Goal: Task Accomplishment & Management: Use online tool/utility

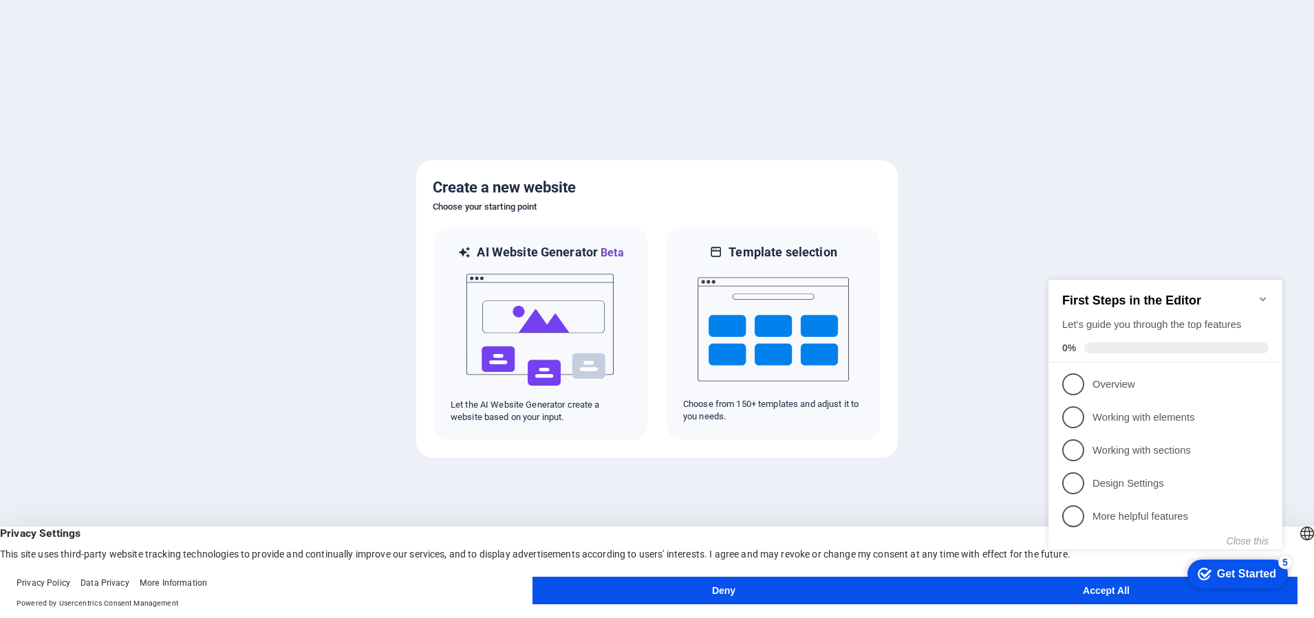
click at [1074, 381] on span "1" at bounding box center [1073, 384] width 22 height 22
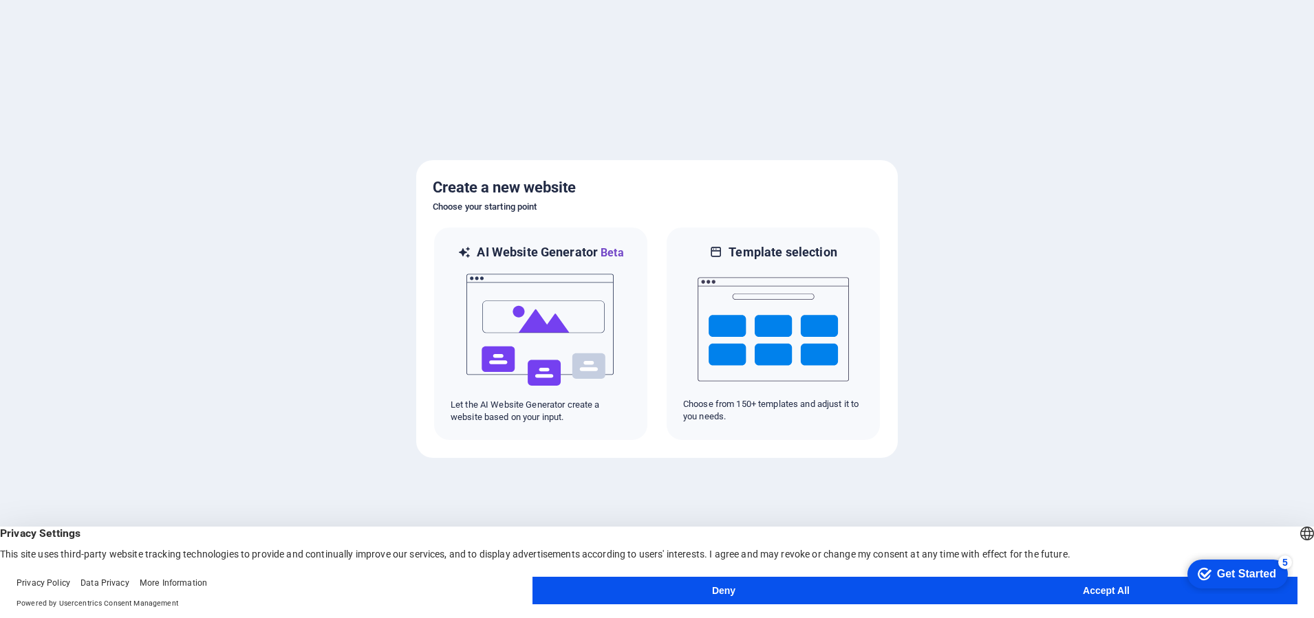
click at [1093, 589] on button "Accept All" at bounding box center [1106, 591] width 382 height 28
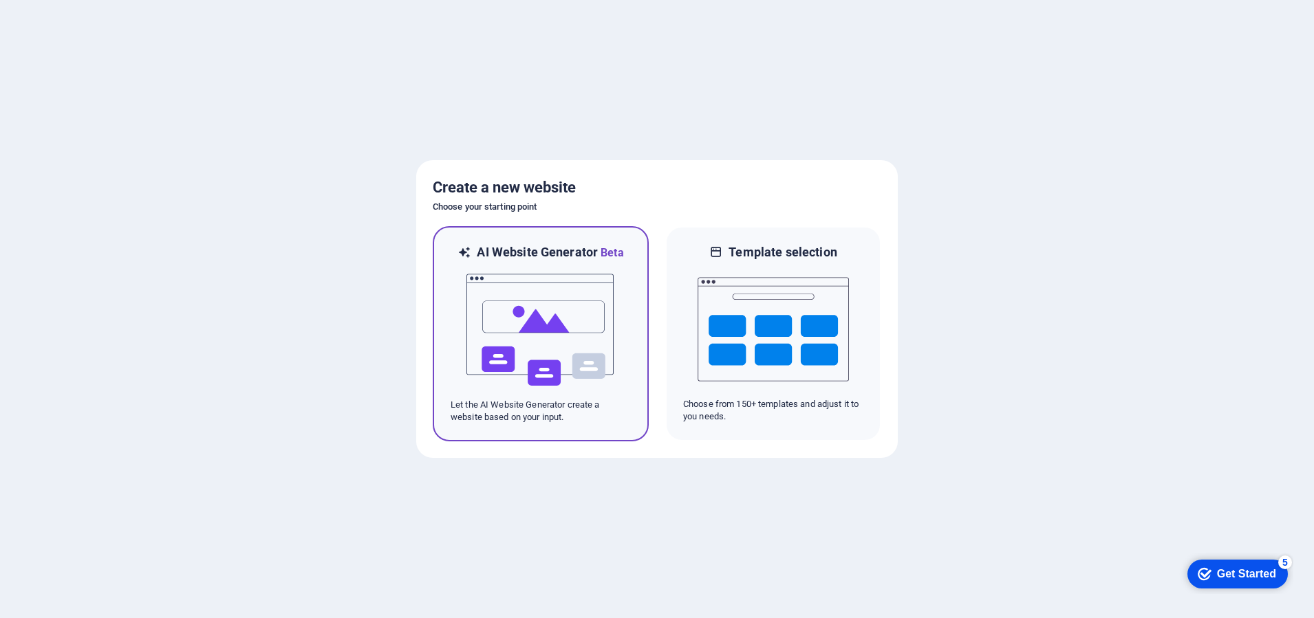
click at [553, 319] on img at bounding box center [540, 330] width 151 height 138
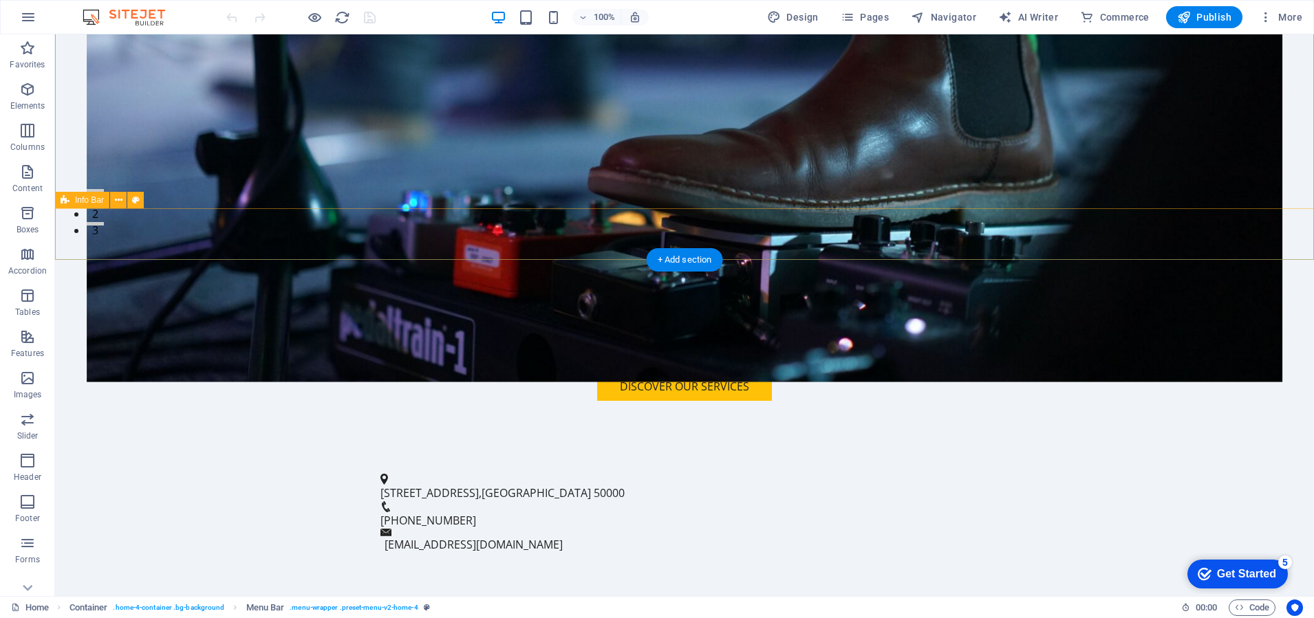
scroll to position [373, 0]
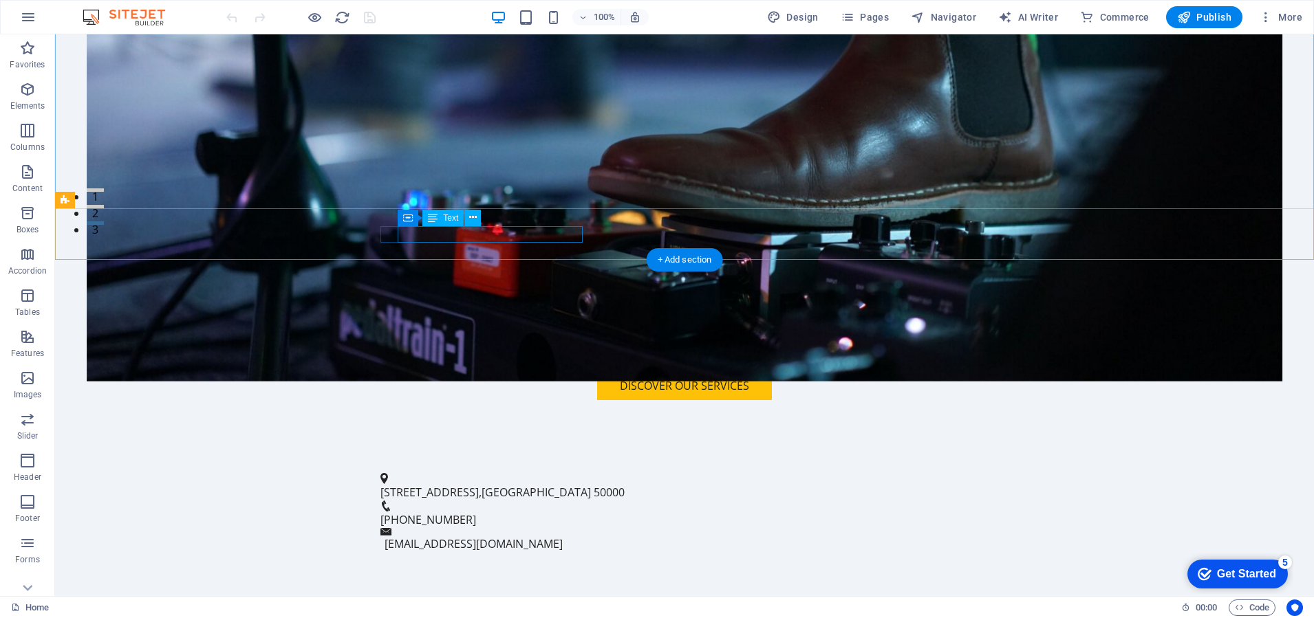
click at [470, 485] on span "12 Music Lane" at bounding box center [429, 492] width 98 height 15
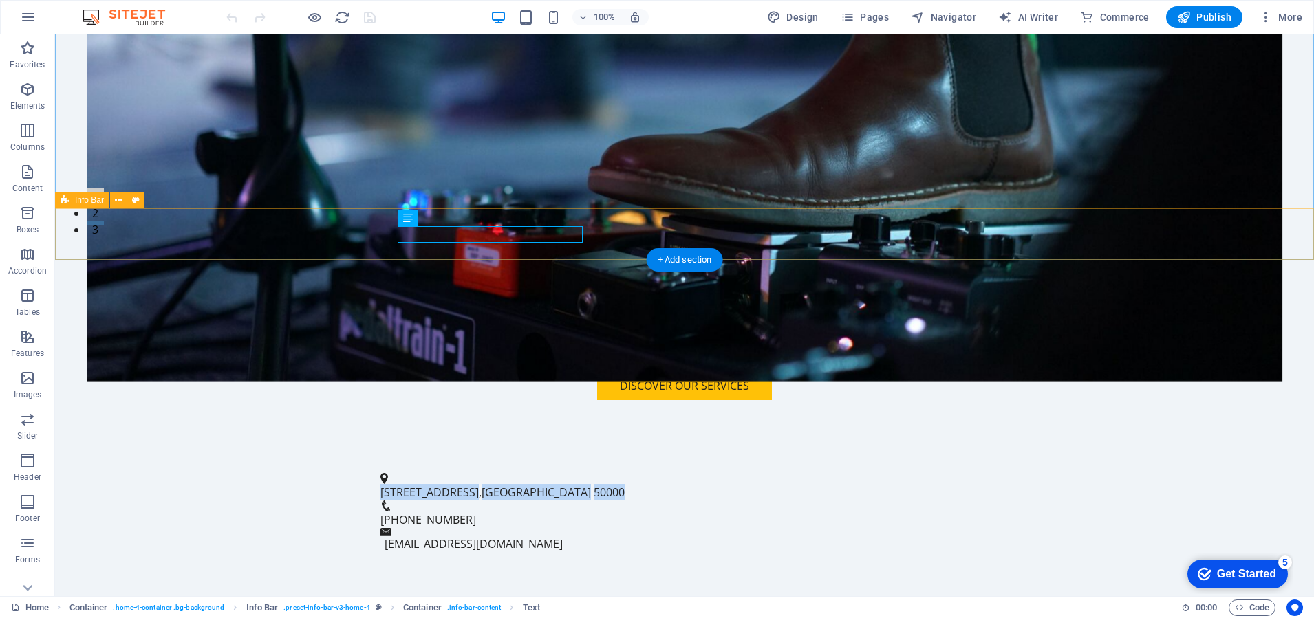
drag, startPoint x: 400, startPoint y: 234, endPoint x: 609, endPoint y: 234, distance: 209.8
click at [609, 455] on div "12 Music Lane , Kuala Lumpur 50000 +603-1234-5678 info@arproductions.com.my" at bounding box center [684, 512] width 1259 height 114
click at [526, 485] on span "Kuala Lumpur" at bounding box center [535, 492] width 109 height 15
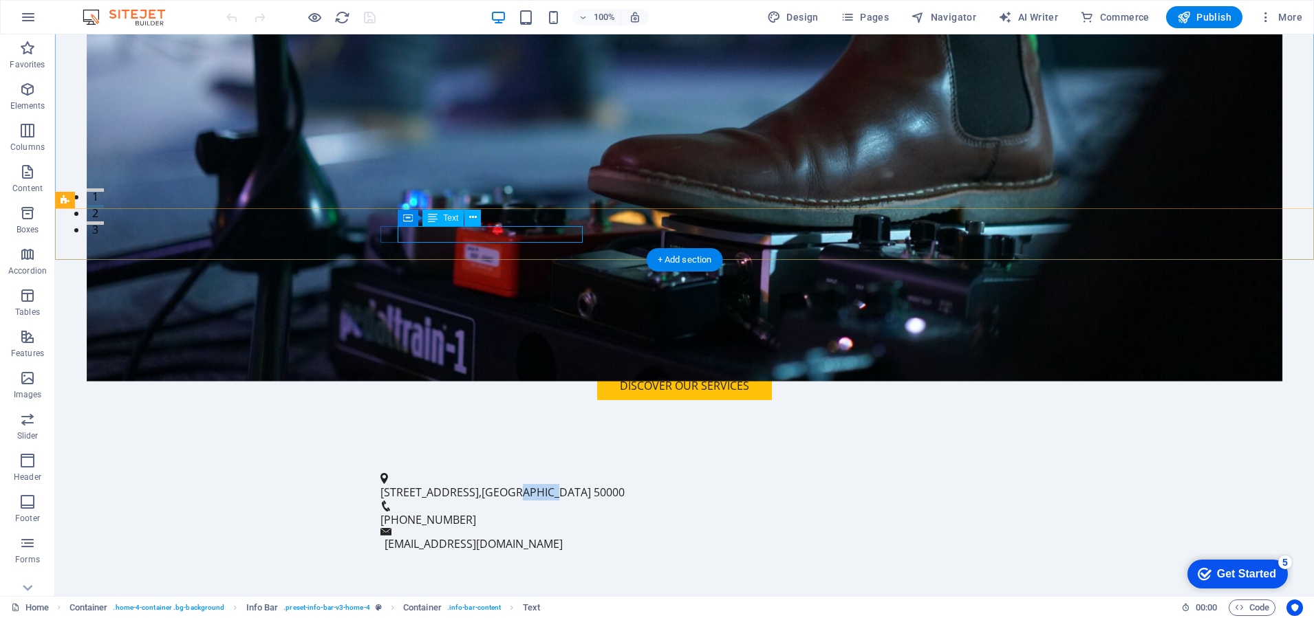
drag, startPoint x: 526, startPoint y: 235, endPoint x: 283, endPoint y: 235, distance: 242.8
click at [526, 485] on span "Kuala Lumpur" at bounding box center [535, 492] width 109 height 15
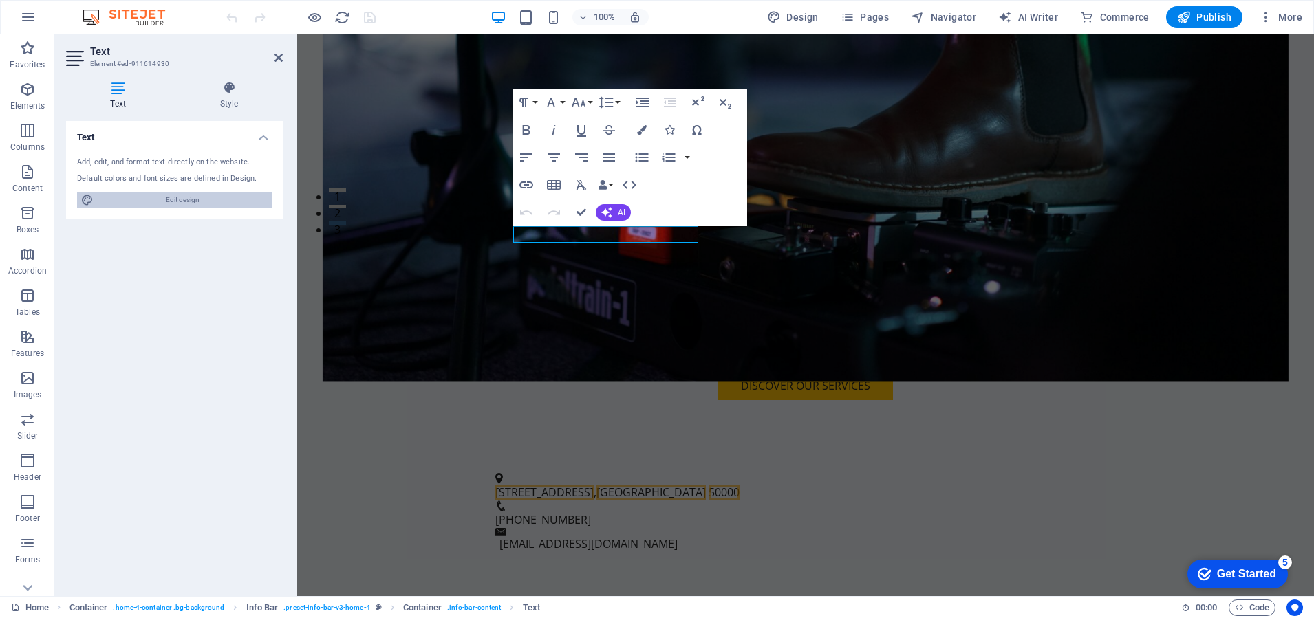
click at [195, 196] on span "Edit design" at bounding box center [183, 200] width 170 height 17
select select "px"
select select "200"
select select "px"
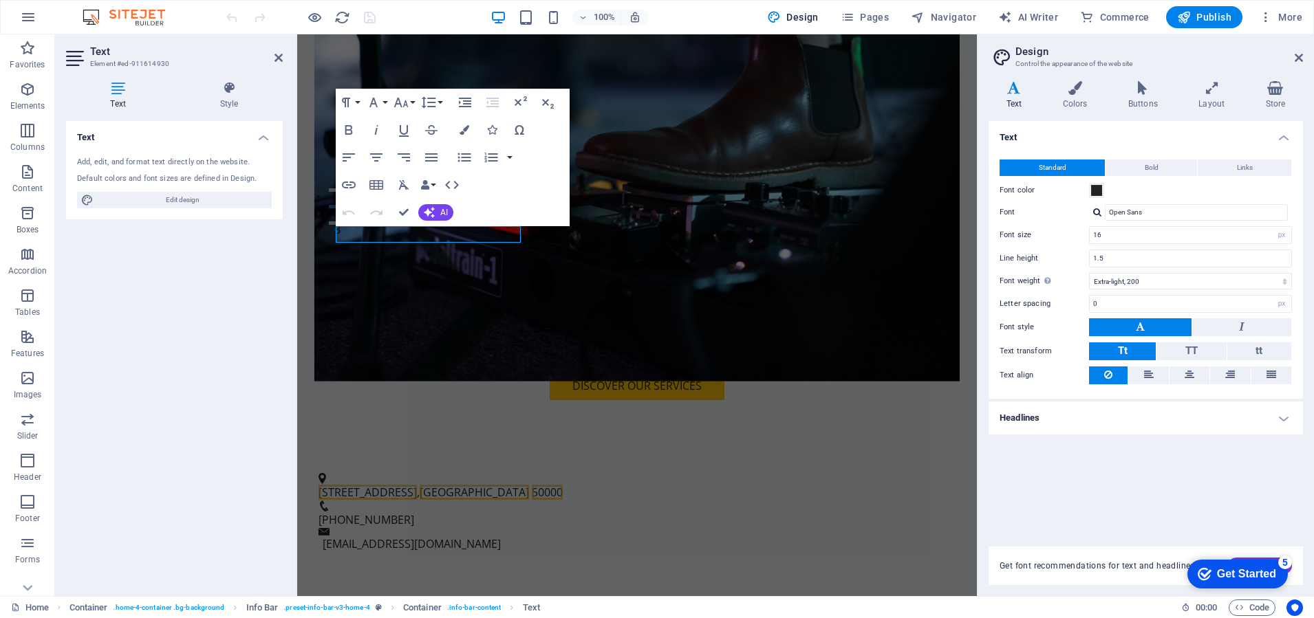
click at [1299, 50] on h2 "Design" at bounding box center [1158, 51] width 287 height 12
click at [116, 88] on icon at bounding box center [118, 88] width 104 height 14
click at [149, 162] on div "Add, edit, and format text directly on the website." at bounding box center [174, 163] width 195 height 12
click at [186, 187] on div "Add, edit, and format text directly on the website. Default colors and font siz…" at bounding box center [174, 183] width 217 height 74
click at [259, 135] on h4 "Text" at bounding box center [174, 133] width 217 height 25
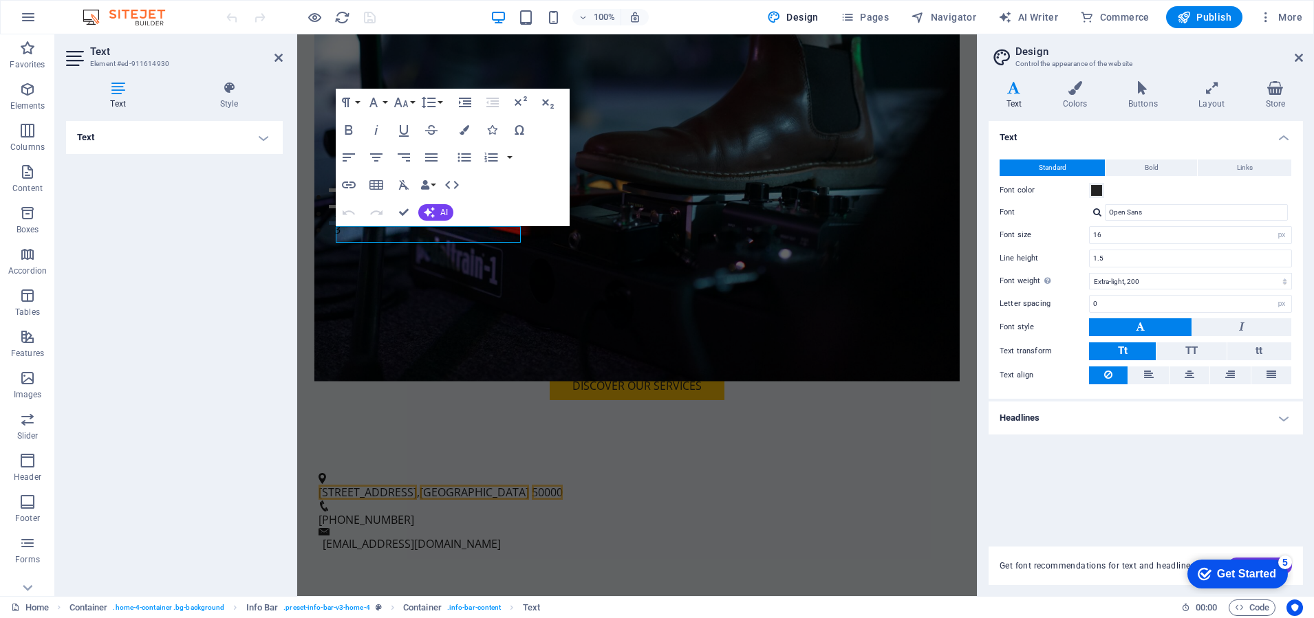
click at [81, 136] on h4 "Text" at bounding box center [174, 137] width 217 height 33
click at [87, 196] on icon at bounding box center [87, 200] width 12 height 17
click at [199, 197] on span "Edit design" at bounding box center [183, 200] width 170 height 17
click at [1144, 373] on icon at bounding box center [1149, 375] width 10 height 17
click at [1188, 374] on icon at bounding box center [1189, 375] width 10 height 17
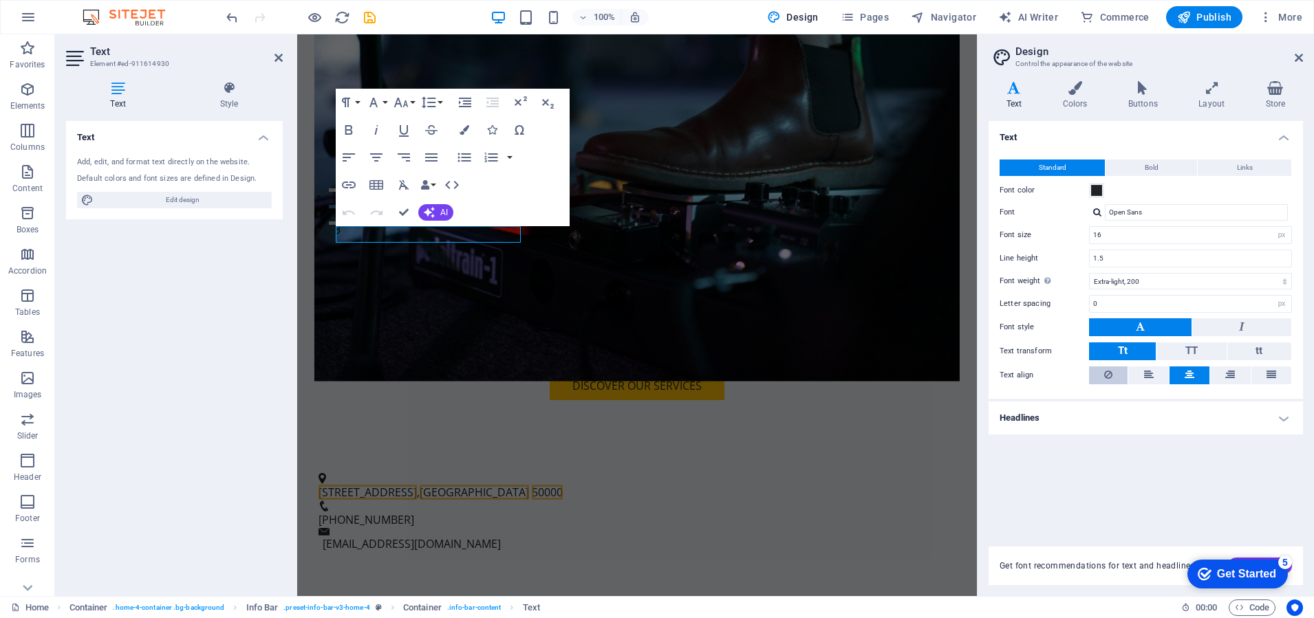
click at [1146, 374] on icon at bounding box center [1149, 375] width 10 height 17
click at [1104, 372] on icon at bounding box center [1108, 375] width 8 height 17
click at [1135, 162] on button "Bold" at bounding box center [1150, 168] width 91 height 17
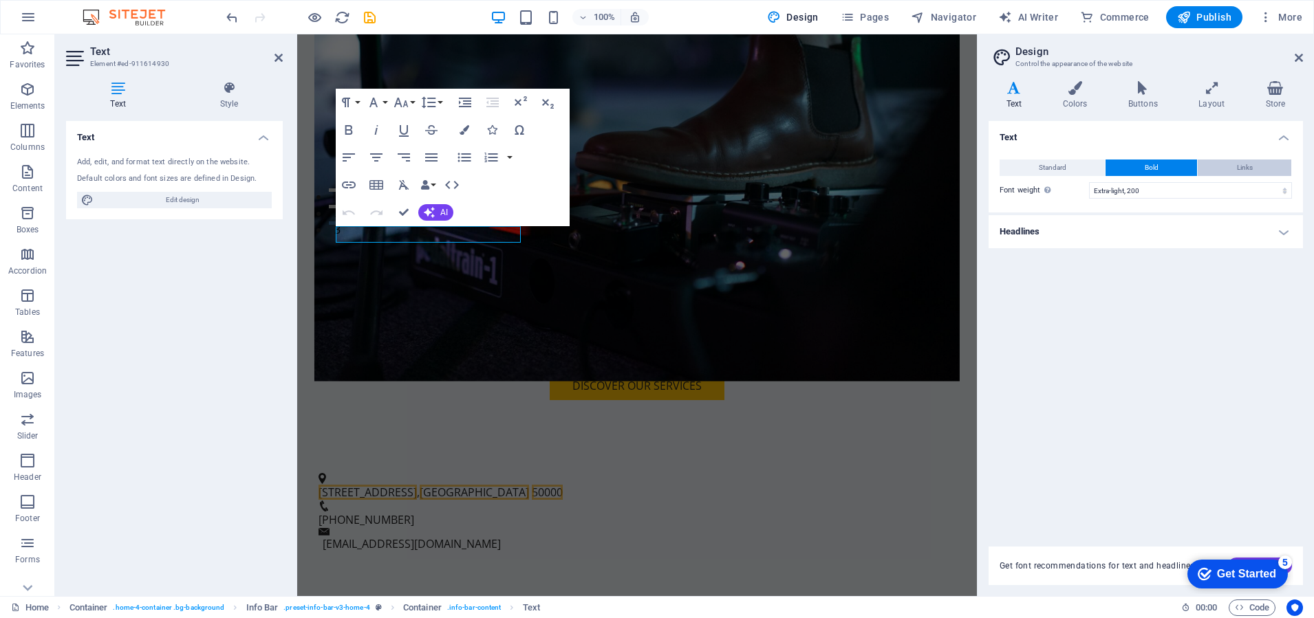
click at [1252, 163] on span "Links" at bounding box center [1245, 168] width 16 height 17
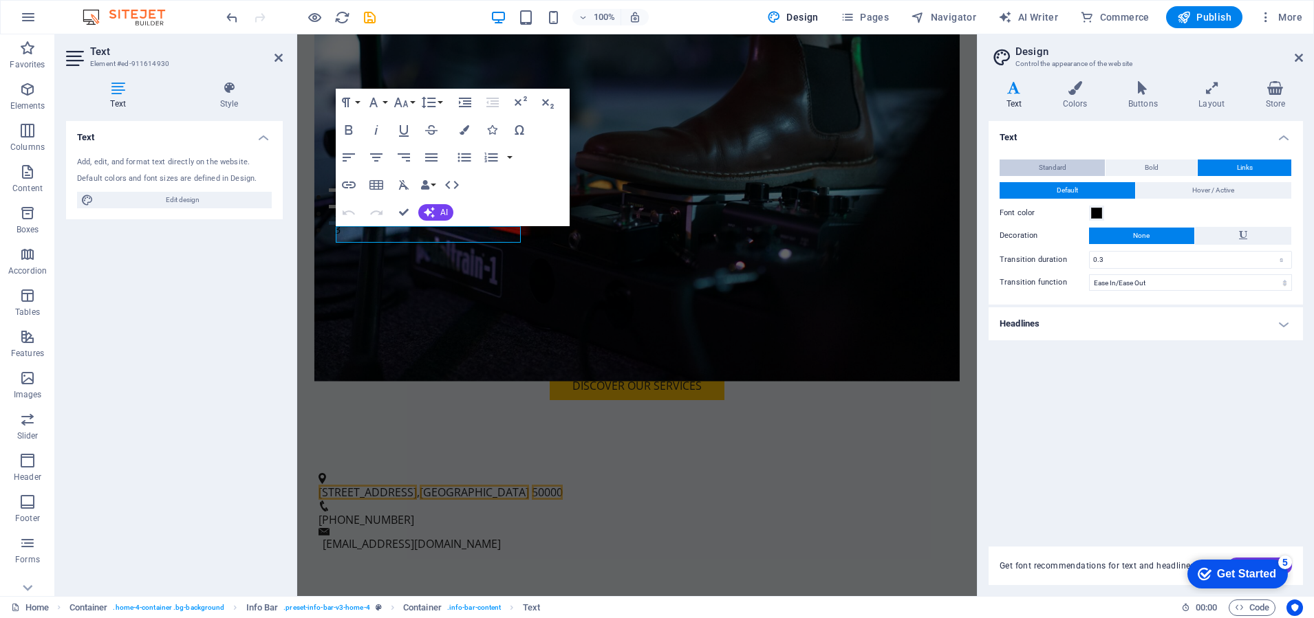
click at [1056, 169] on span "Standard" at bounding box center [1053, 168] width 28 height 17
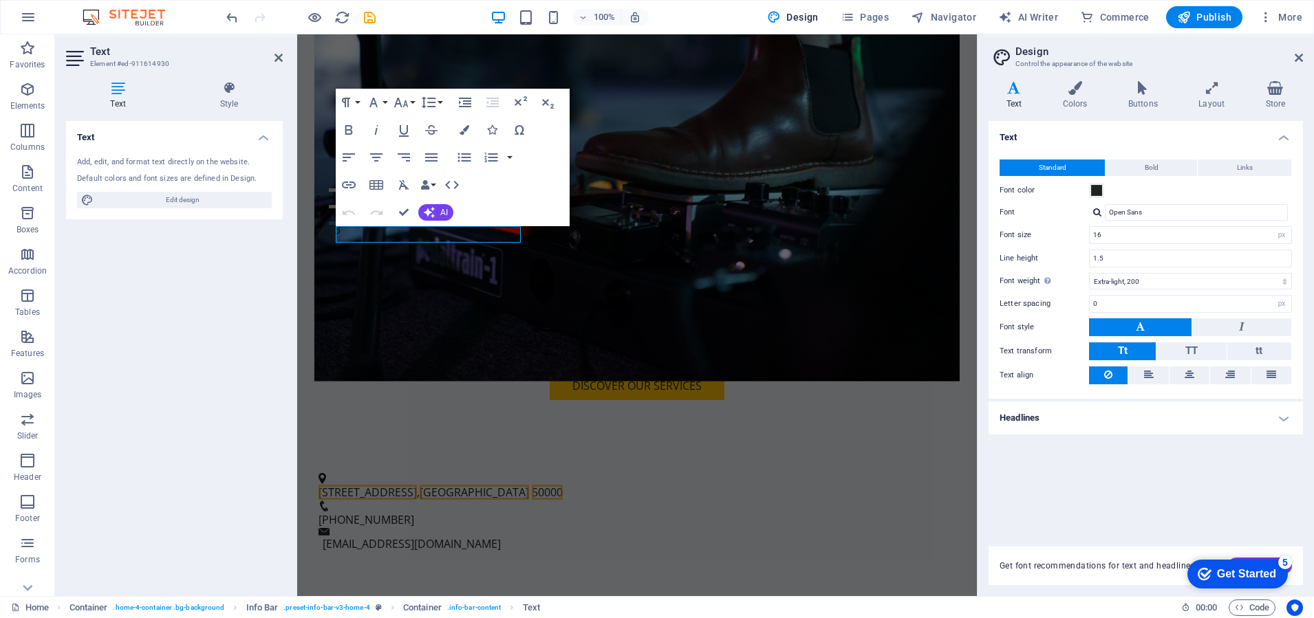
click at [1011, 138] on h4 "Text" at bounding box center [1145, 133] width 314 height 25
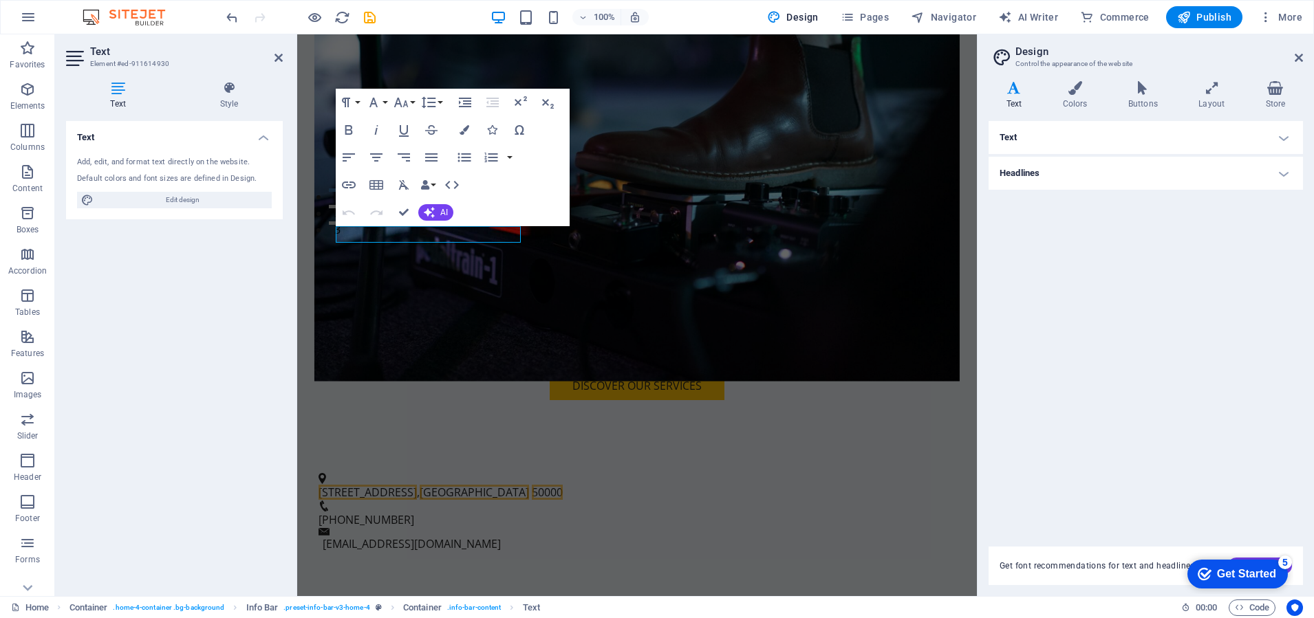
click at [1014, 91] on icon at bounding box center [1013, 88] width 51 height 14
click at [1057, 169] on h4 "Headlines" at bounding box center [1145, 173] width 314 height 33
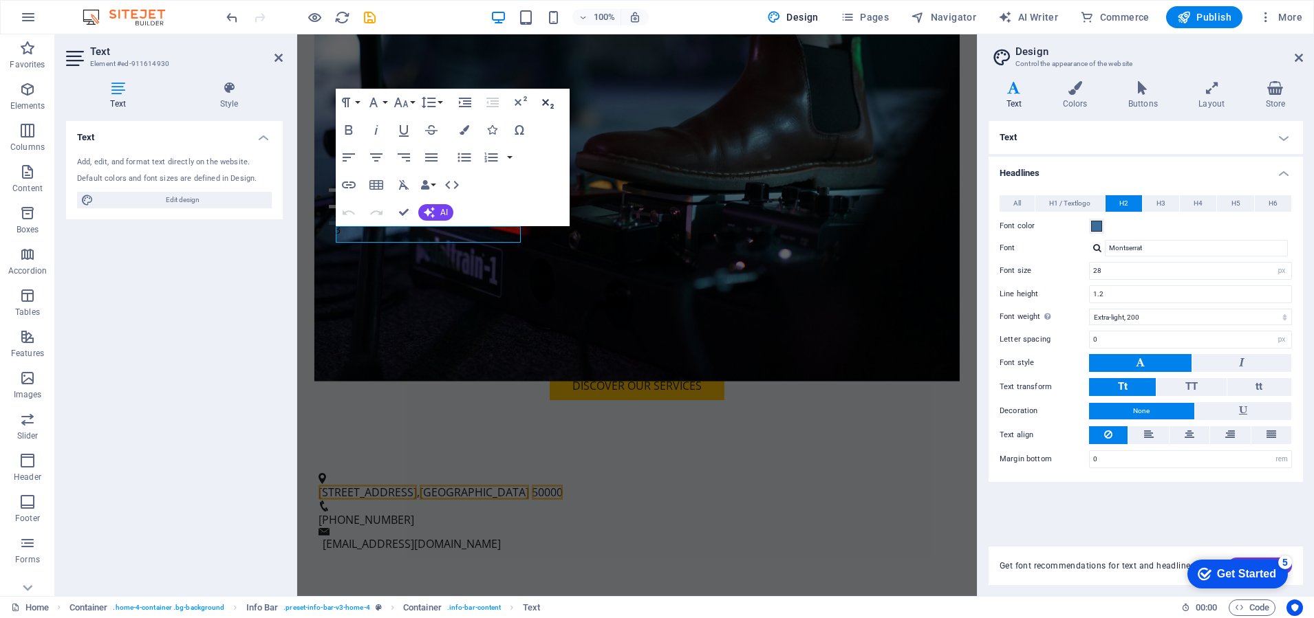
click at [646, 108] on figure at bounding box center [637, 126] width 646 height 512
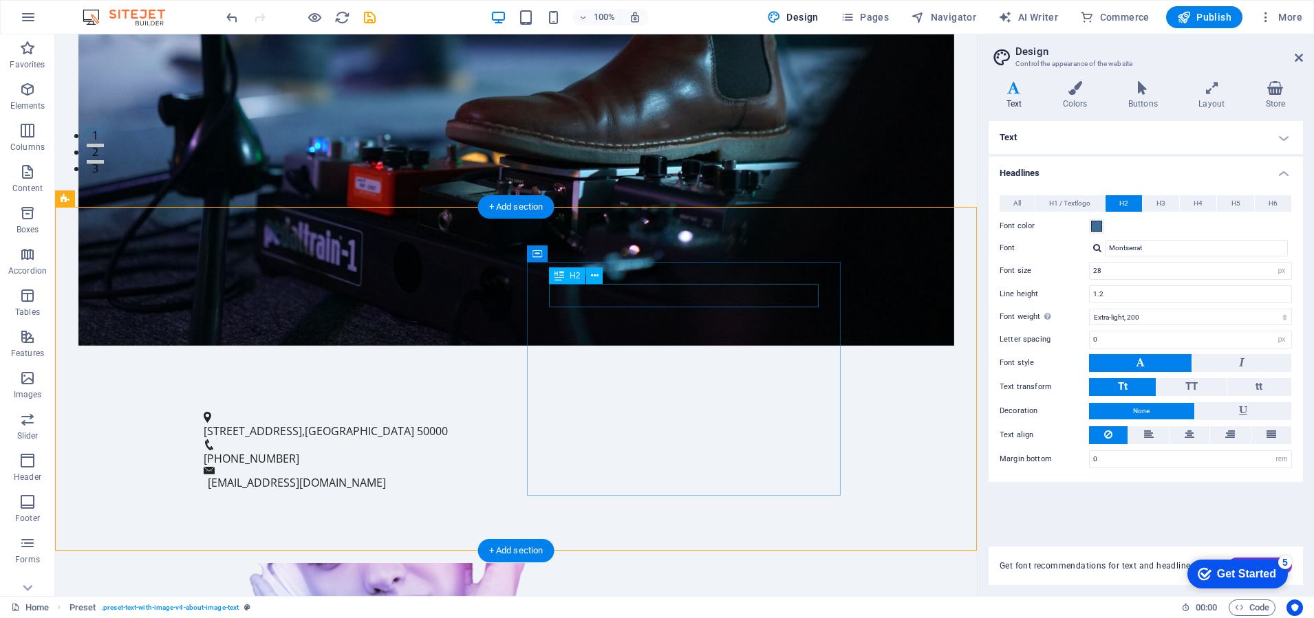
scroll to position [437, 0]
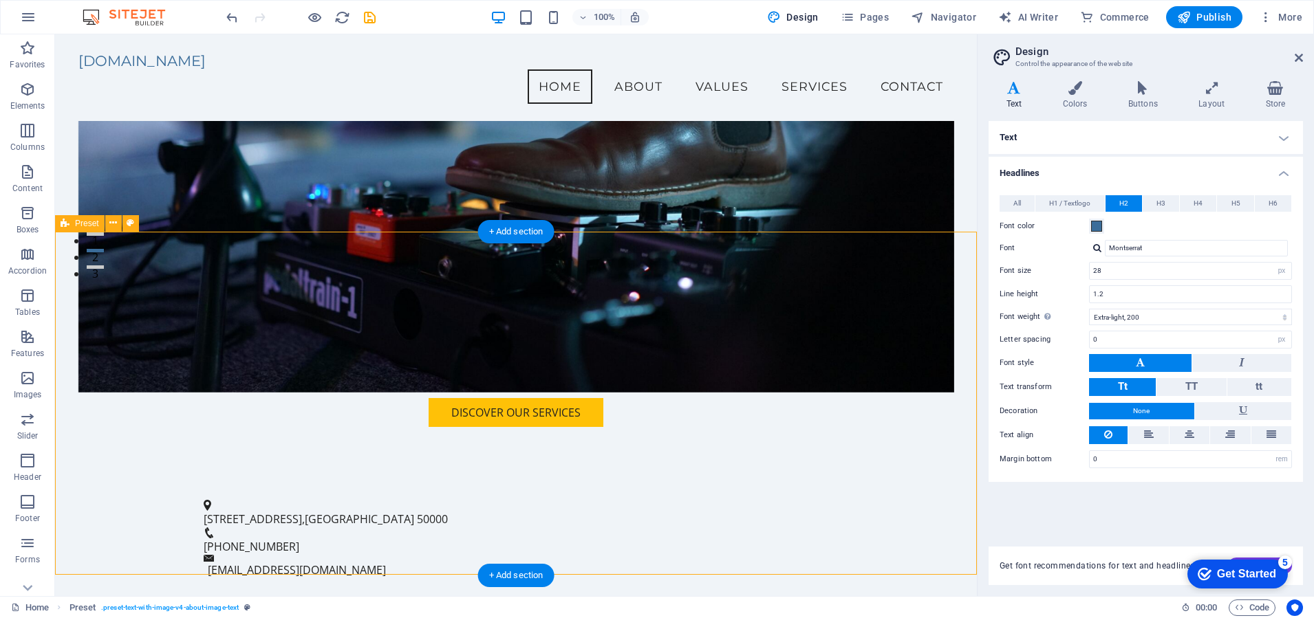
scroll to position [327, 0]
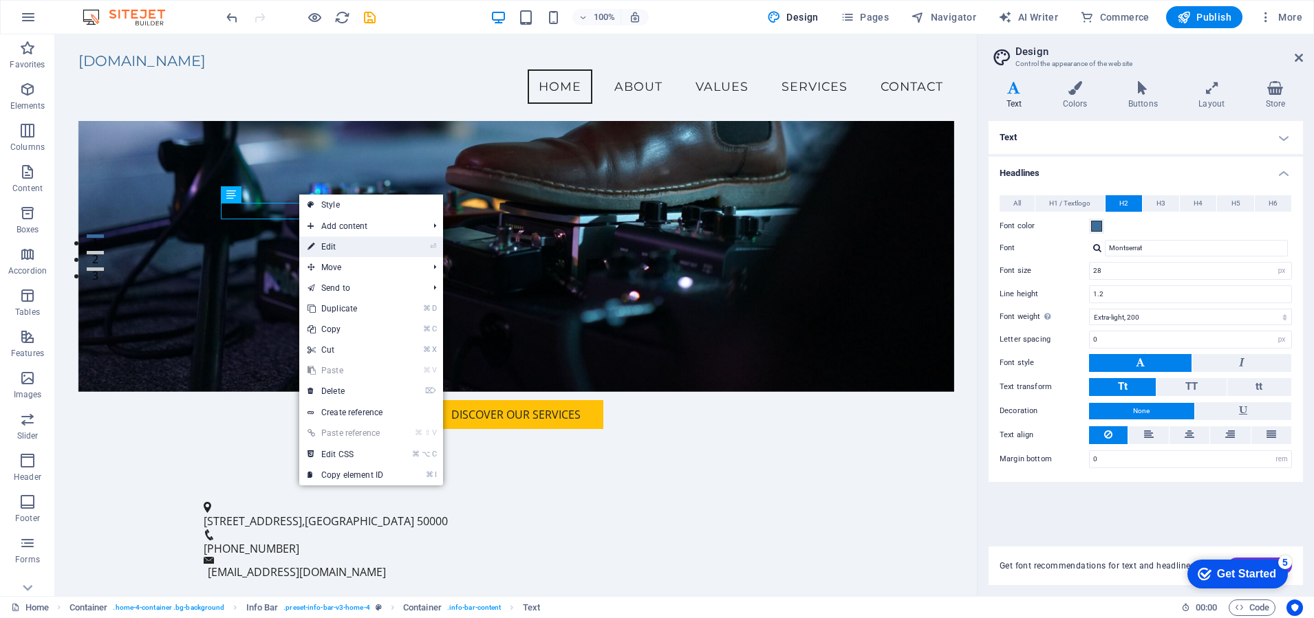
click at [343, 243] on link "⏎ Edit" at bounding box center [345, 247] width 92 height 21
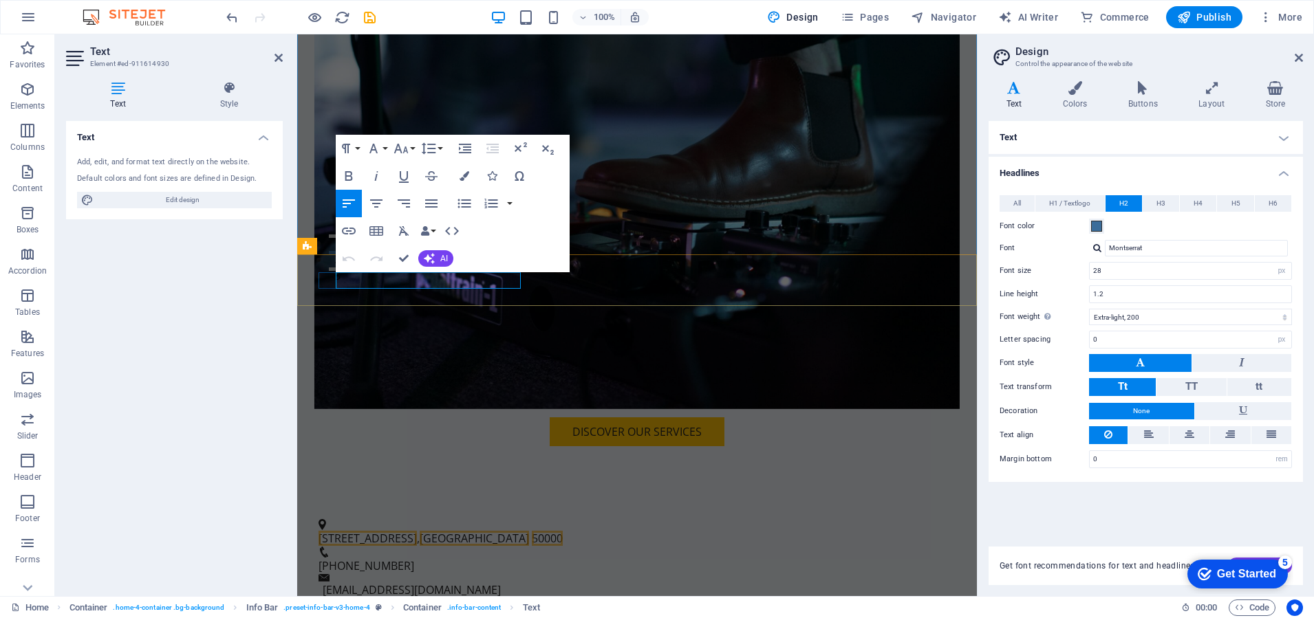
click at [402, 531] on span "12 Music Lane" at bounding box center [367, 538] width 98 height 15
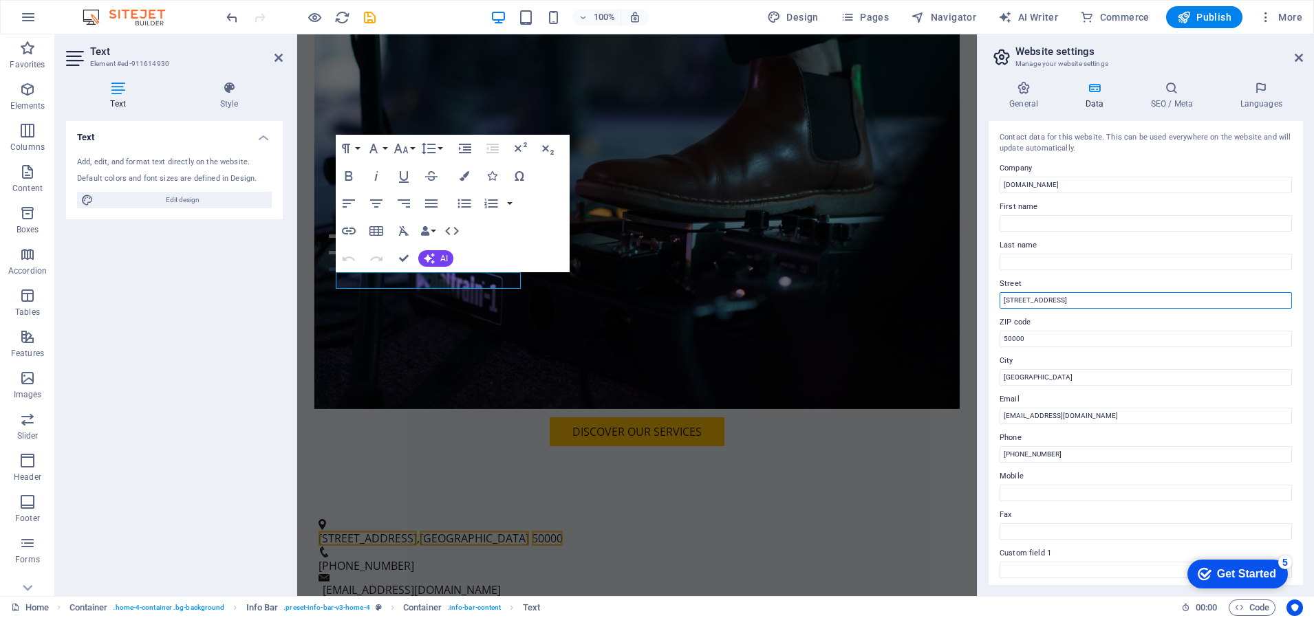
drag, startPoint x: 1327, startPoint y: 336, endPoint x: 1299, endPoint y: 335, distance: 28.2
drag, startPoint x: 1034, startPoint y: 299, endPoint x: 1000, endPoint y: 299, distance: 33.7
click at [1000, 299] on input "12 Music Lane" at bounding box center [1145, 300] width 292 height 17
type input "JALAN SS8/7"
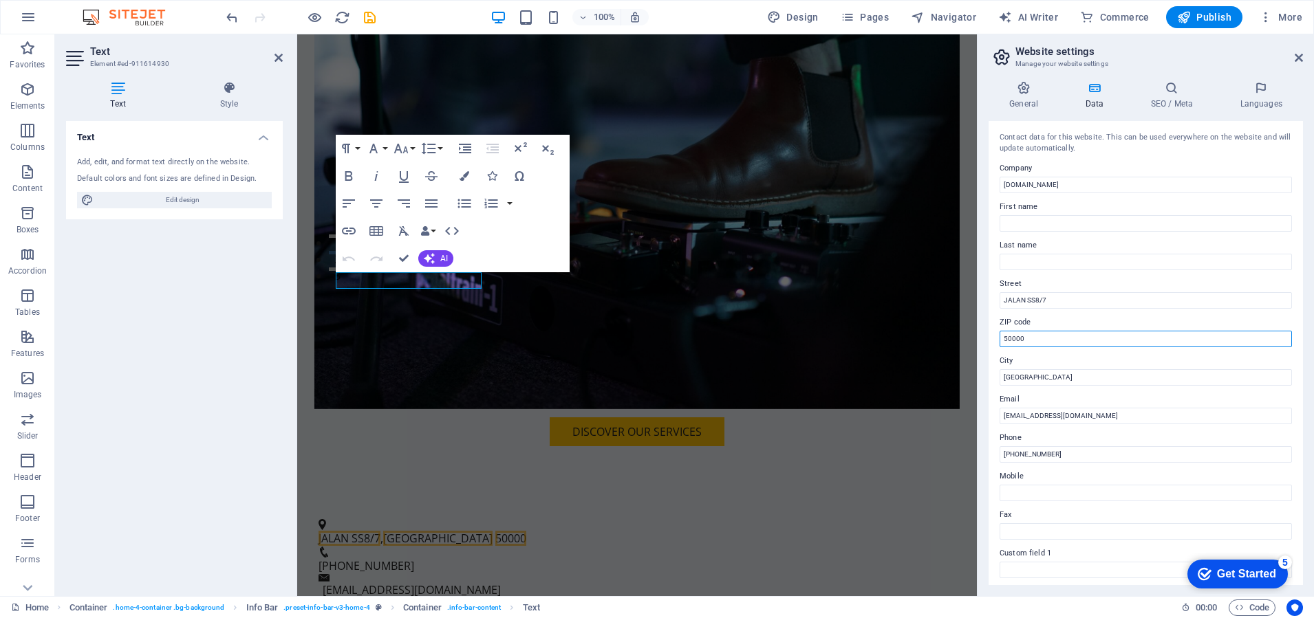
drag, startPoint x: 1034, startPoint y: 337, endPoint x: 985, endPoint y: 336, distance: 48.9
click at [985, 336] on div "General Data SEO / Meta Languages Website name arproductions.com.my Logo Drag f…" at bounding box center [1145, 333] width 336 height 526
type input "47300"
click at [1043, 374] on input "Kuala Lumpur" at bounding box center [1145, 377] width 292 height 17
drag, startPoint x: 1362, startPoint y: 412, endPoint x: 951, endPoint y: 375, distance: 413.0
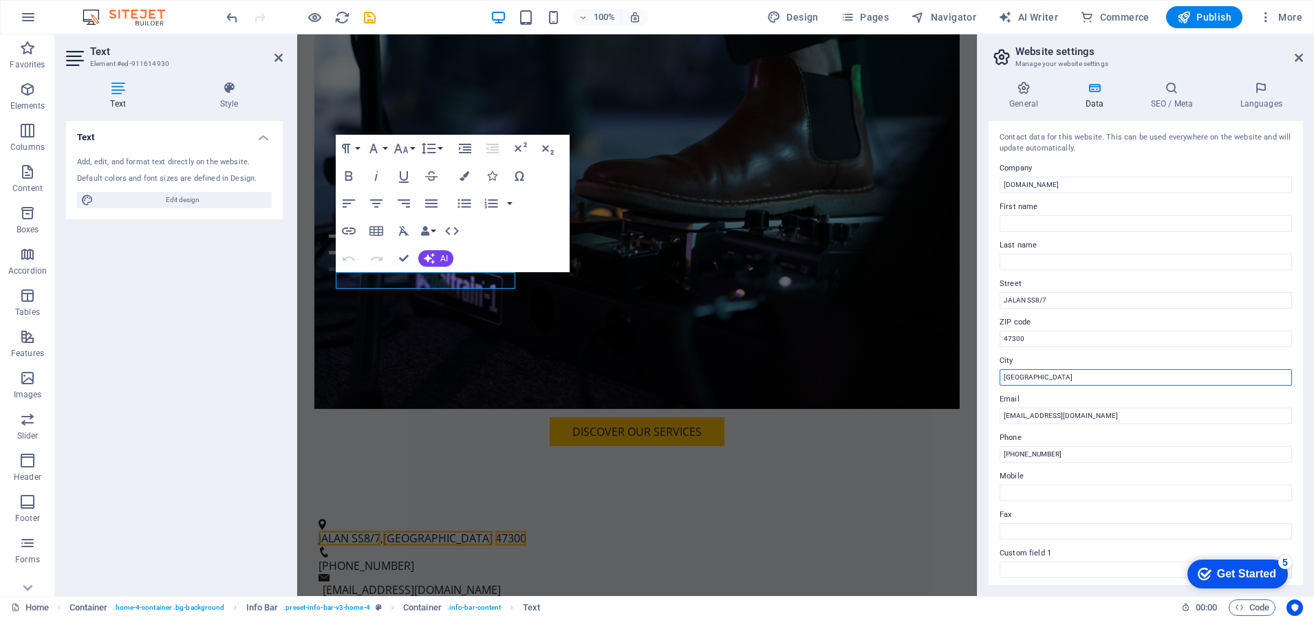
type input "[GEOGRAPHIC_DATA]"
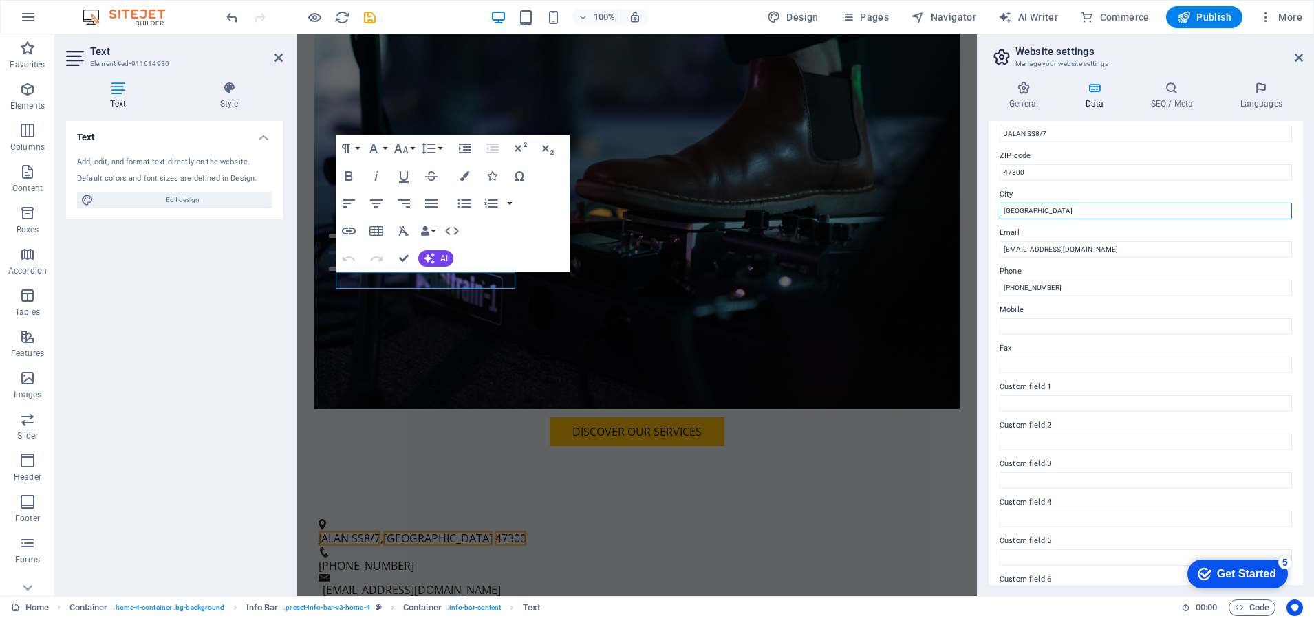
scroll to position [167, 0]
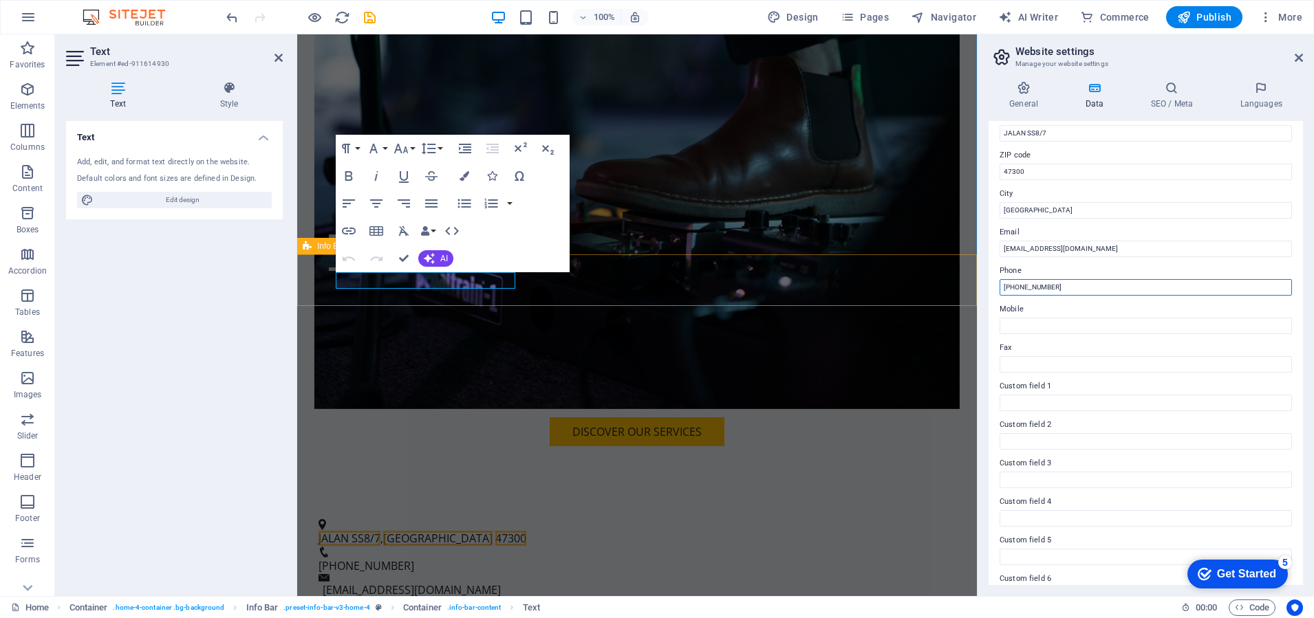
drag, startPoint x: 1365, startPoint y: 322, endPoint x: 972, endPoint y: 287, distance: 393.6
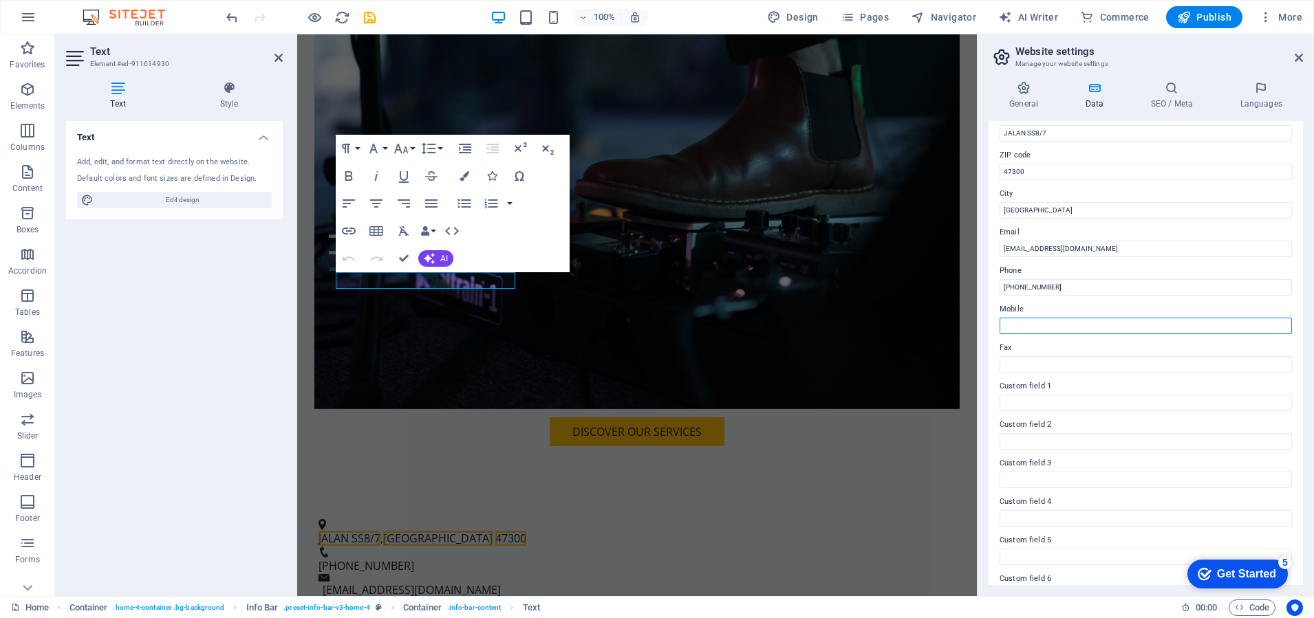
click at [1019, 324] on input "Mobile" at bounding box center [1145, 326] width 292 height 17
paste input "+603-1234-5678"
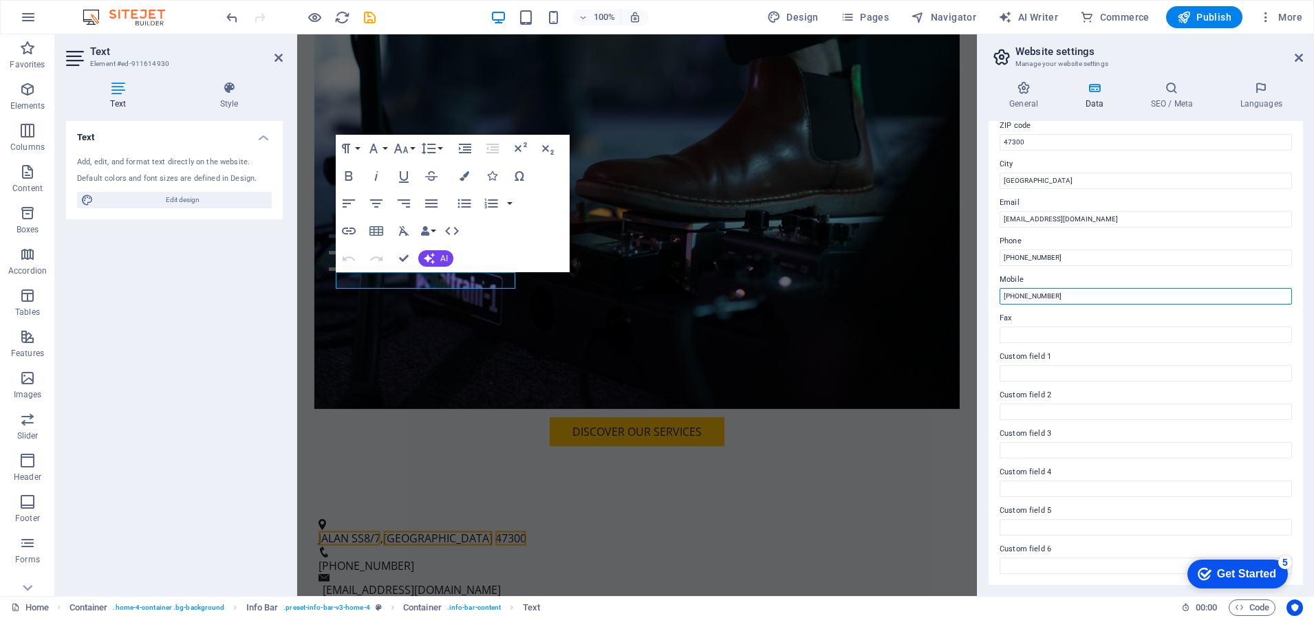
type input "+603-1234-5678"
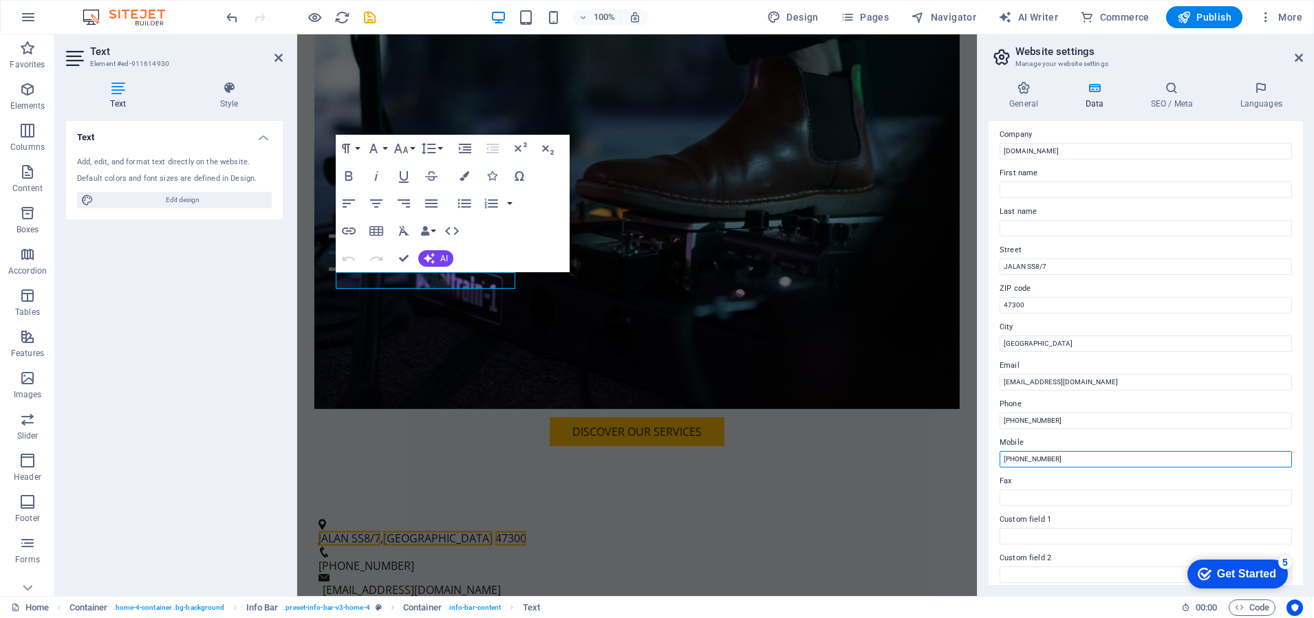
scroll to position [0, 0]
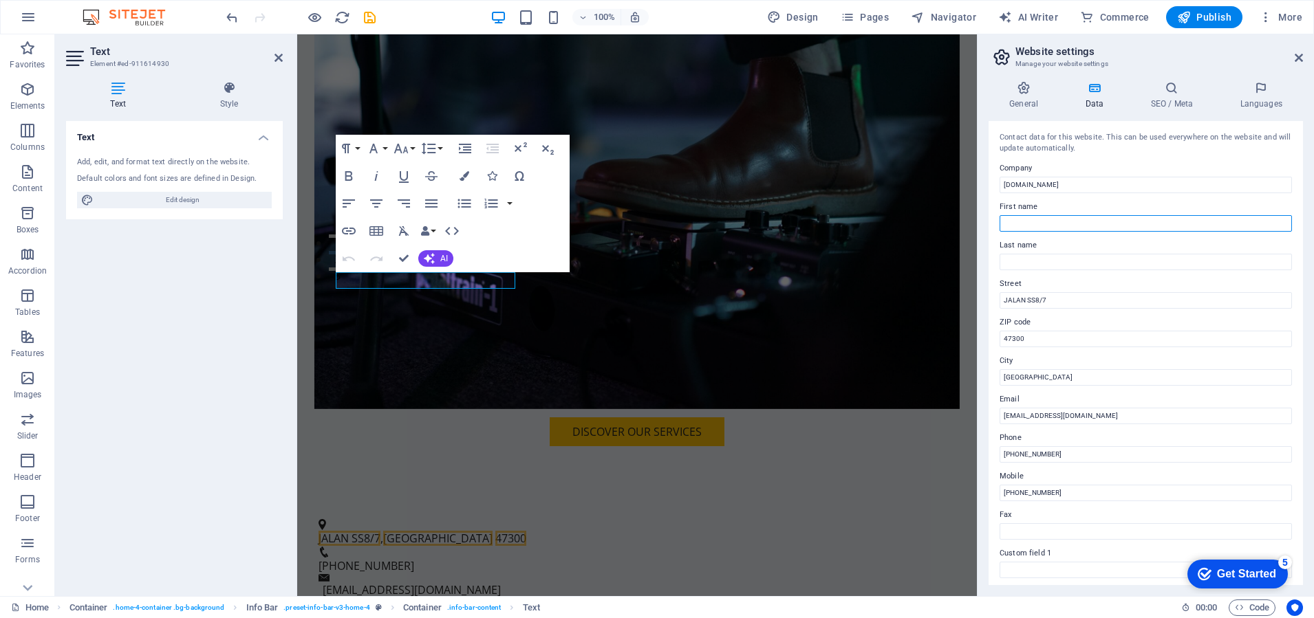
click at [1054, 225] on input "First name" at bounding box center [1145, 223] width 292 height 17
click at [1021, 417] on input "info@arproductions.com.my" at bounding box center [1145, 416] width 292 height 17
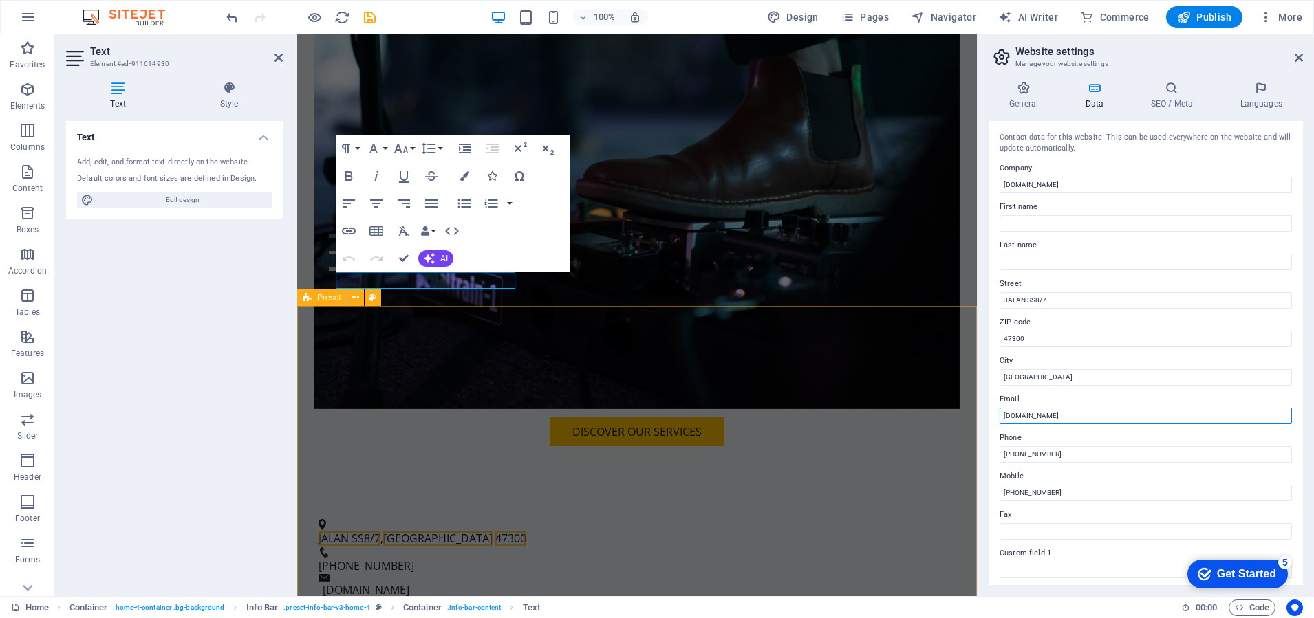
drag, startPoint x: 1353, startPoint y: 450, endPoint x: 975, endPoint y: 415, distance: 379.8
paste input "arproductions@"
type input "[EMAIL_ADDRESS][DOMAIN_NAME]"
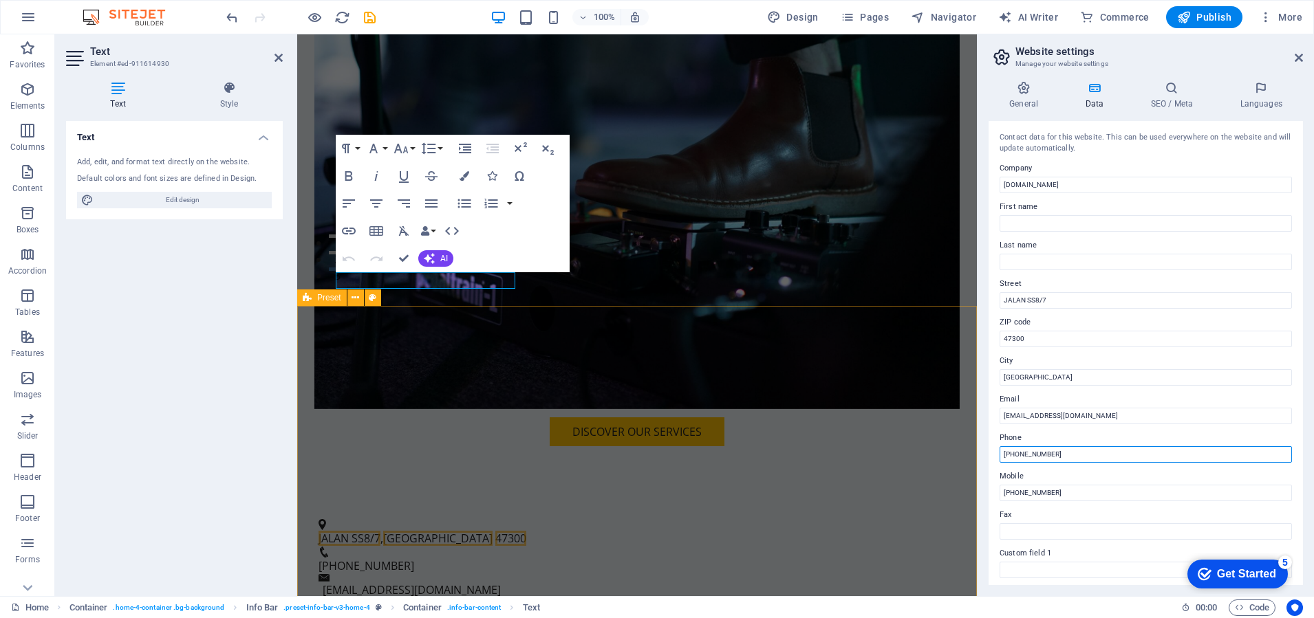
drag, startPoint x: 1373, startPoint y: 487, endPoint x: 956, endPoint y: 449, distance: 418.5
paste input "108491844"
type input "[PHONE_NUMBER]"
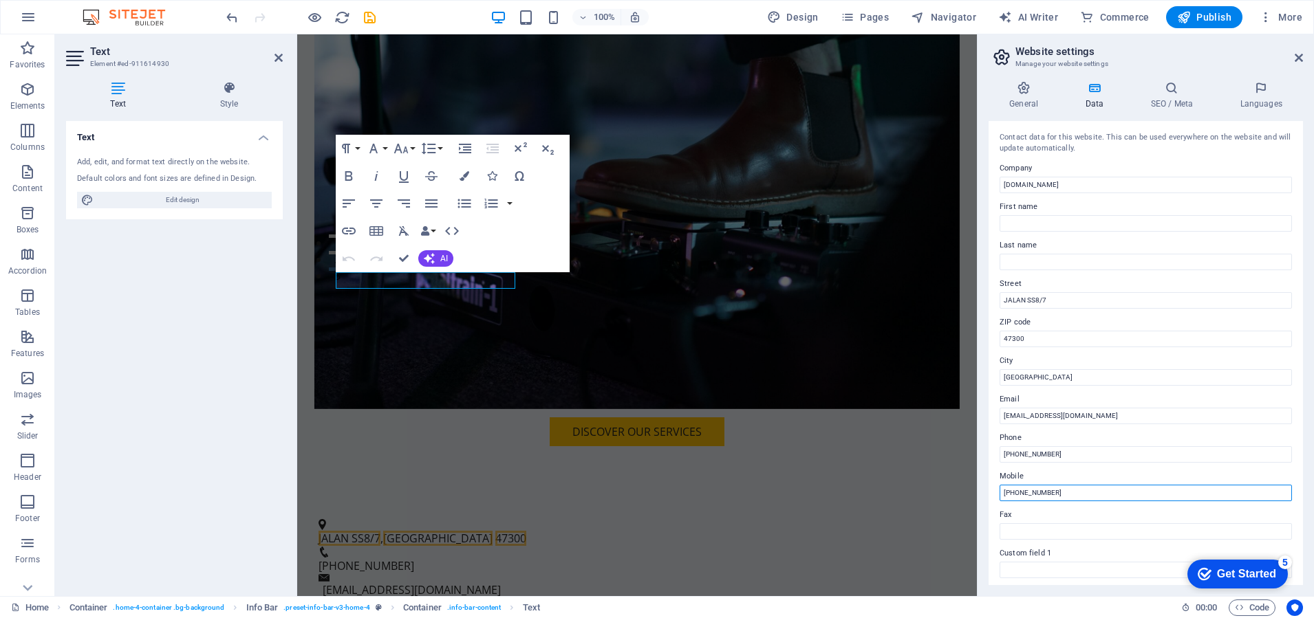
drag, startPoint x: 1065, startPoint y: 492, endPoint x: 994, endPoint y: 492, distance: 70.8
click at [977, 491] on aside "Website settings Manage your website settings General Data SEO / Meta Languages…" at bounding box center [1145, 315] width 337 height 562
paste input "108491844"
type input "[PHONE_NUMBER]"
click at [188, 303] on div "Text Add, edit, and format text directly on the website. Default colors and fon…" at bounding box center [174, 353] width 217 height 464
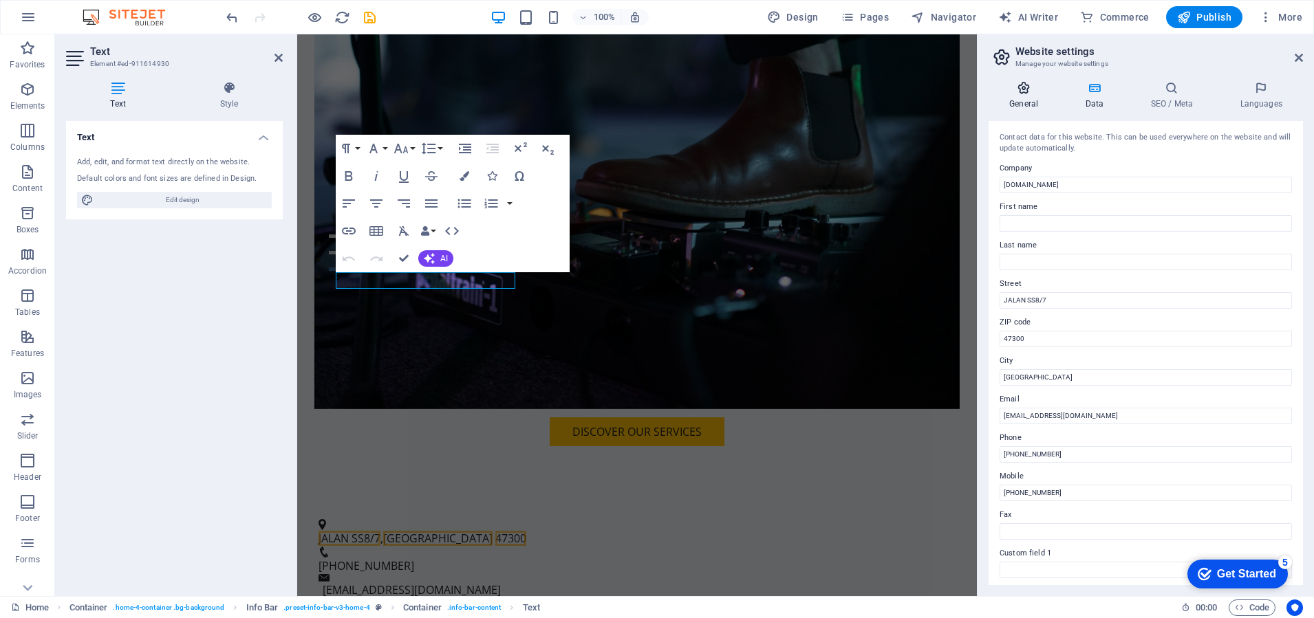
click at [1021, 85] on icon at bounding box center [1023, 88] width 70 height 14
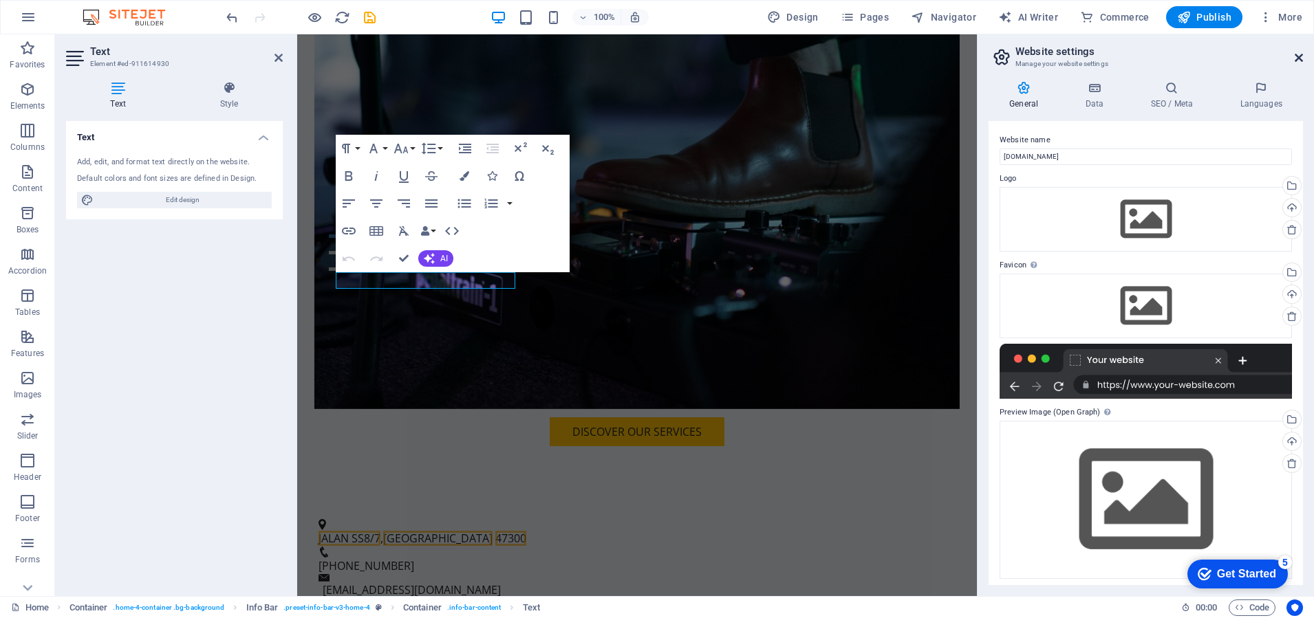
click at [1297, 53] on icon at bounding box center [1298, 57] width 8 height 11
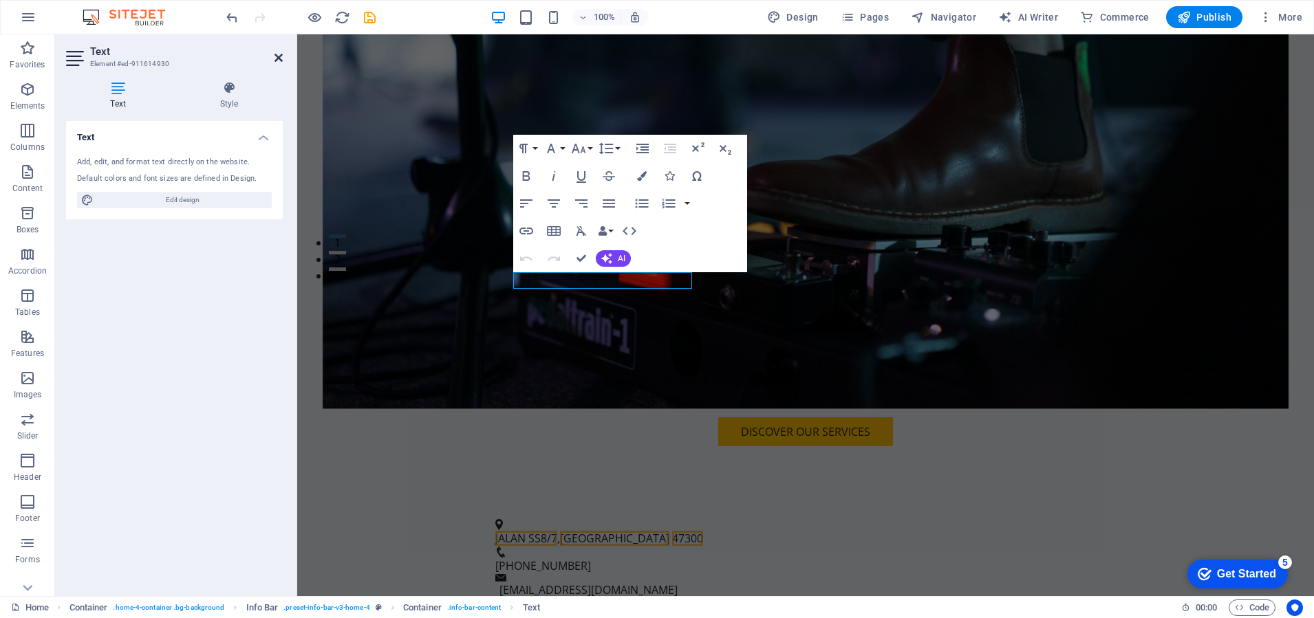
click at [276, 53] on icon at bounding box center [278, 57] width 8 height 11
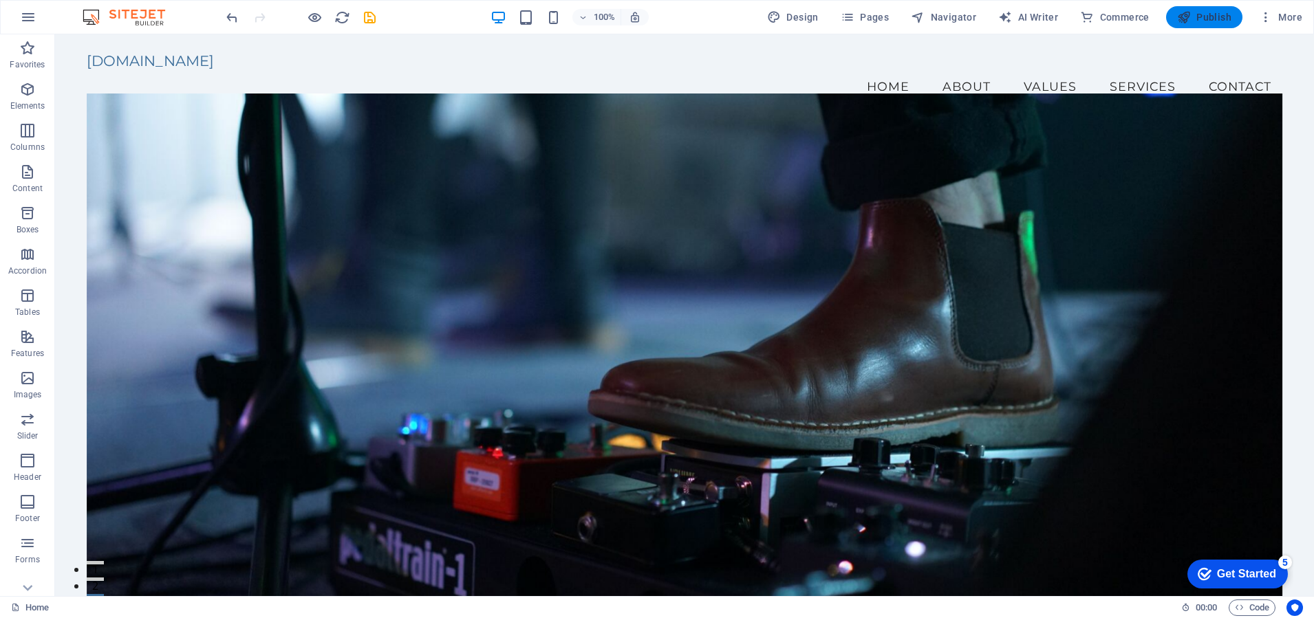
click at [1206, 16] on span "Publish" at bounding box center [1204, 17] width 54 height 14
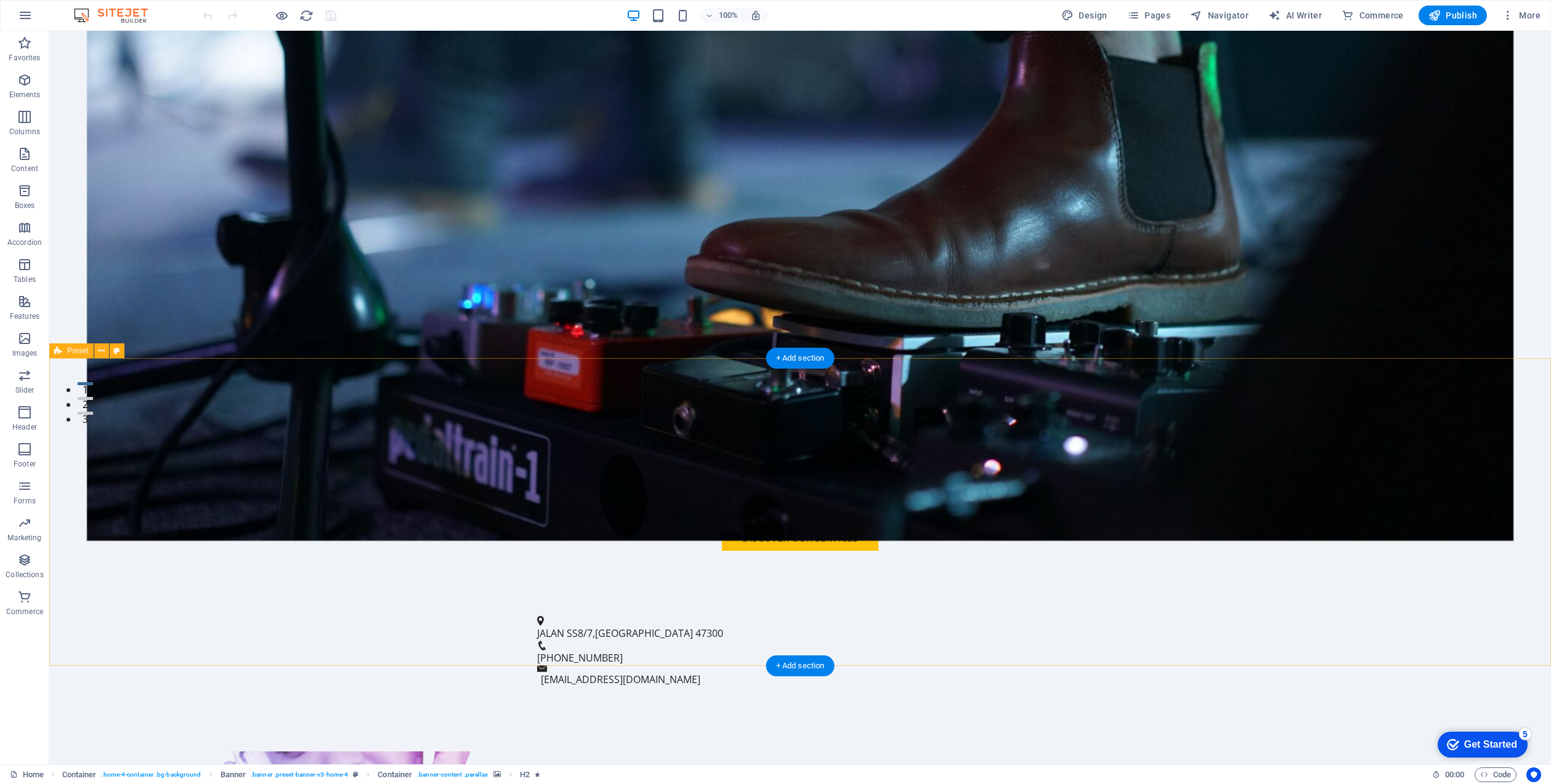
scroll to position [436, 0]
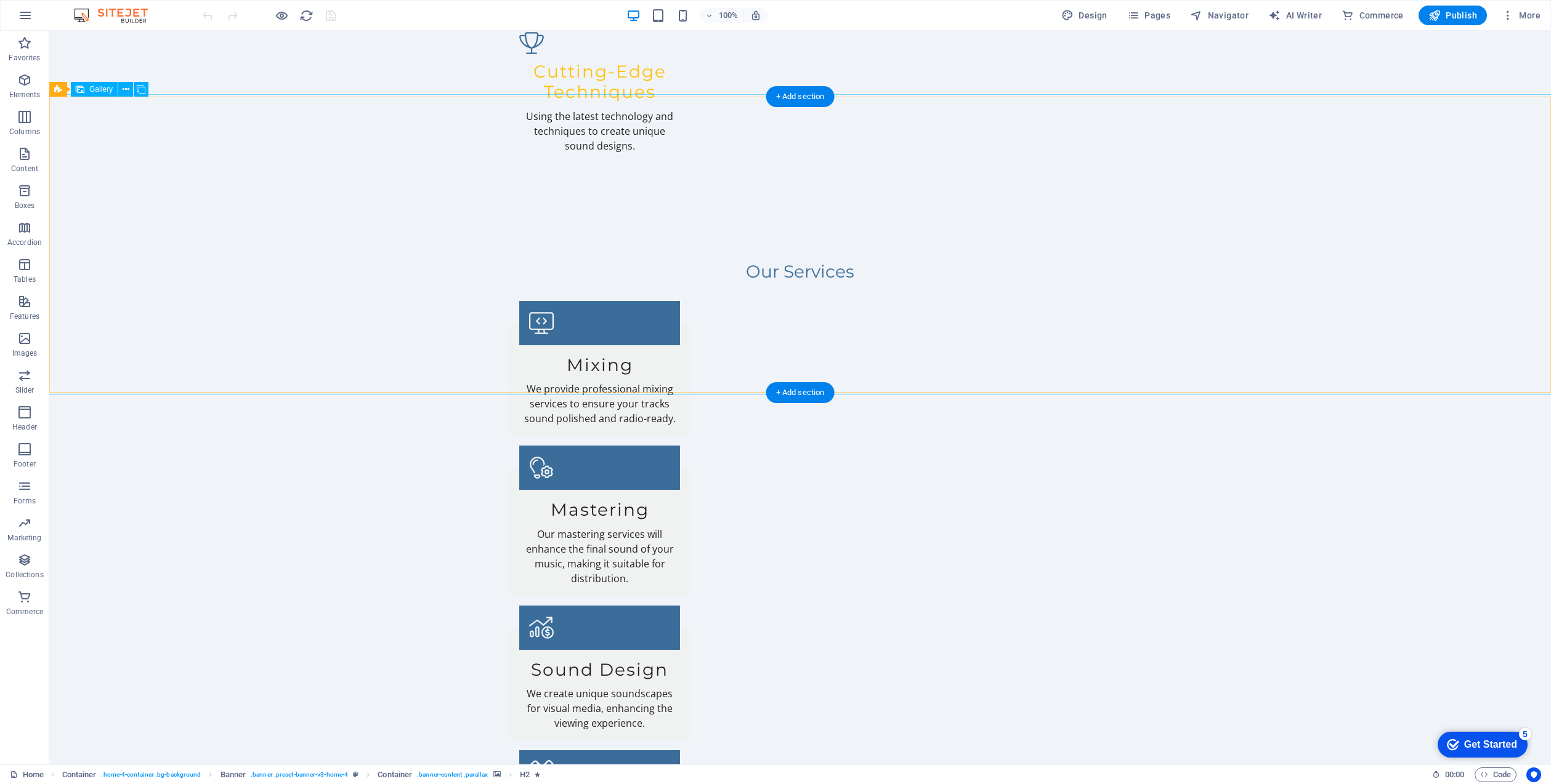
scroll to position [1973, 0]
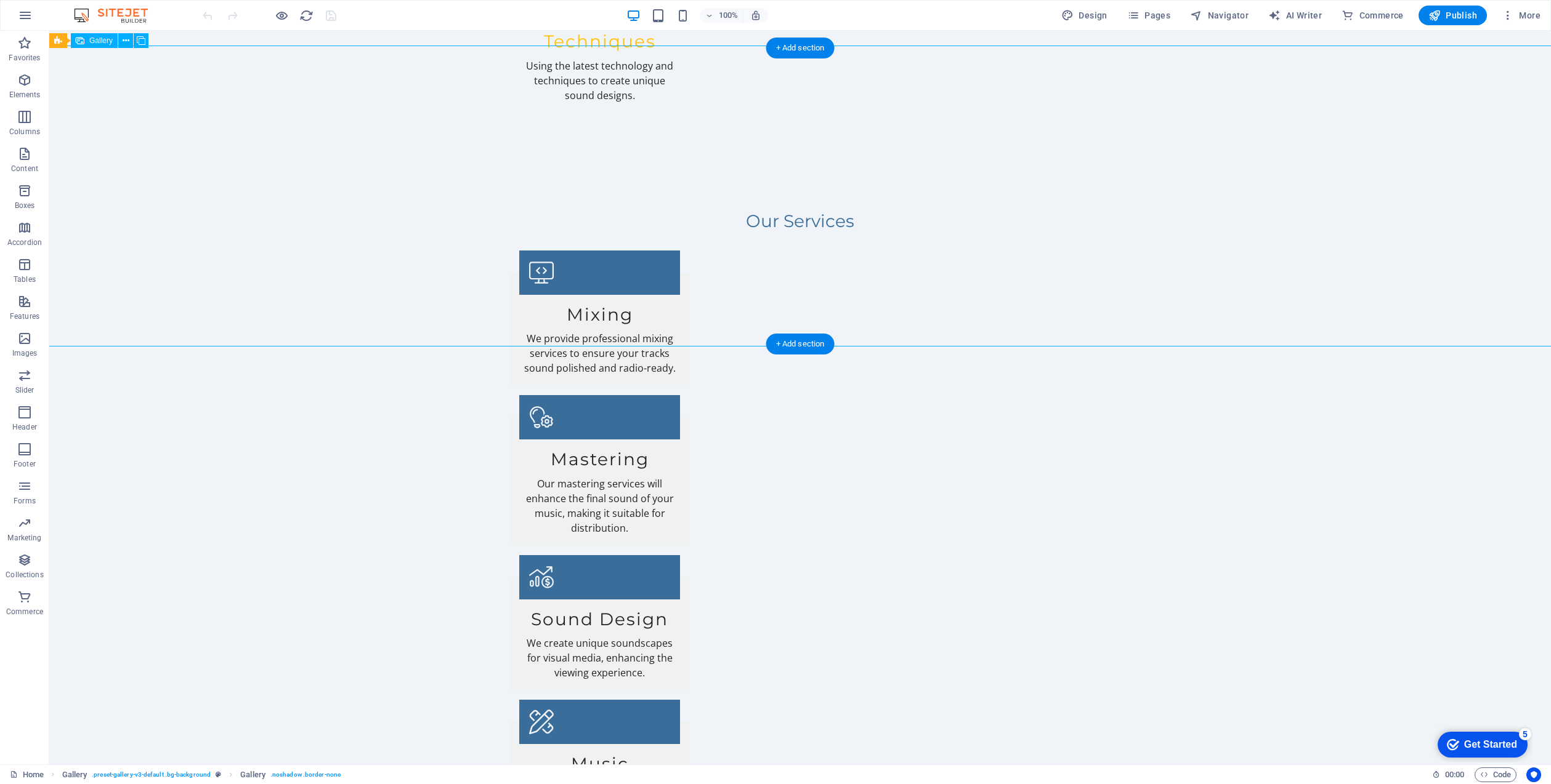
scroll to position [2017, 0]
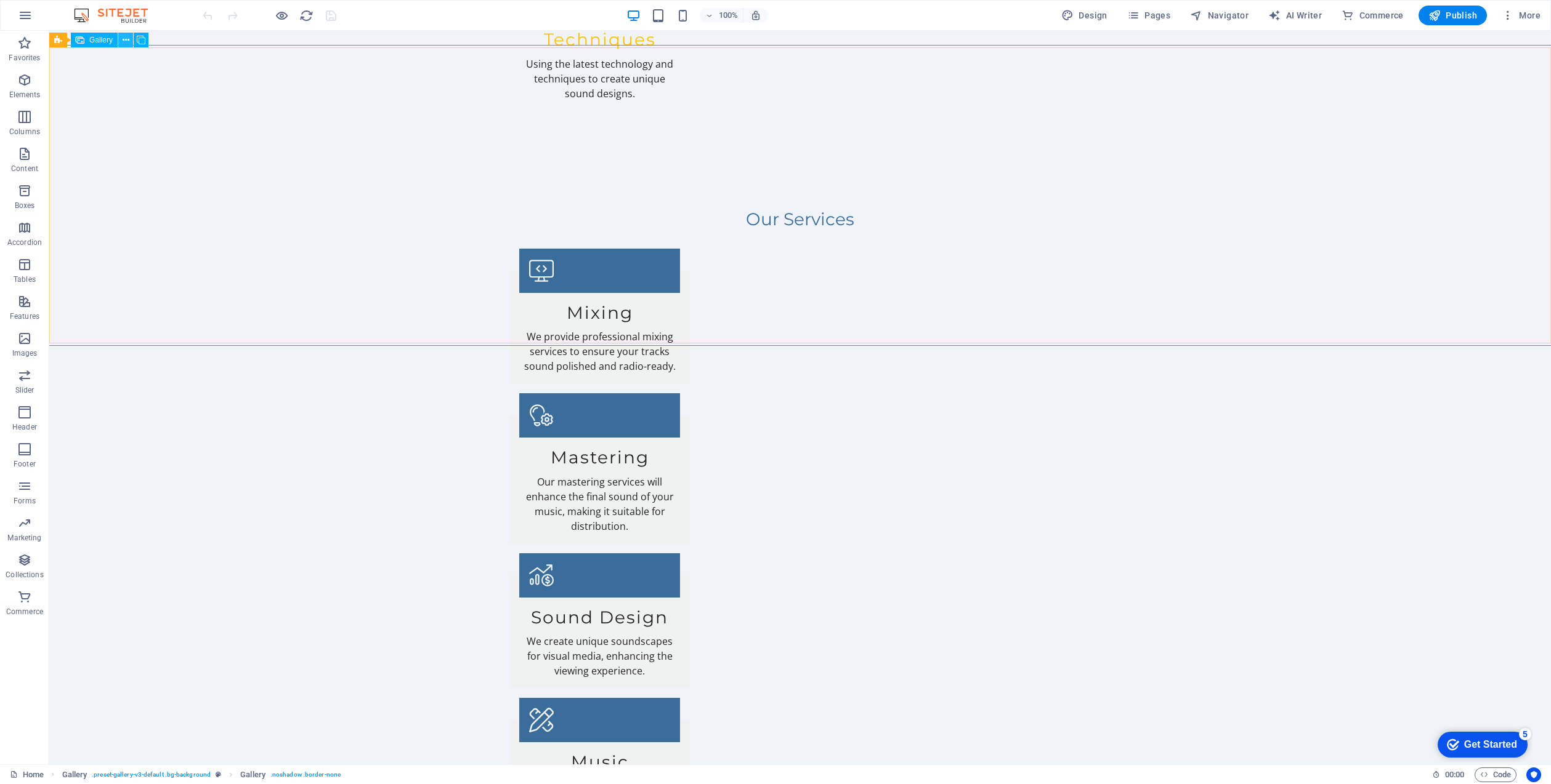
drag, startPoint x: 1372, startPoint y: 223, endPoint x: 1149, endPoint y: 224, distance: 223.0
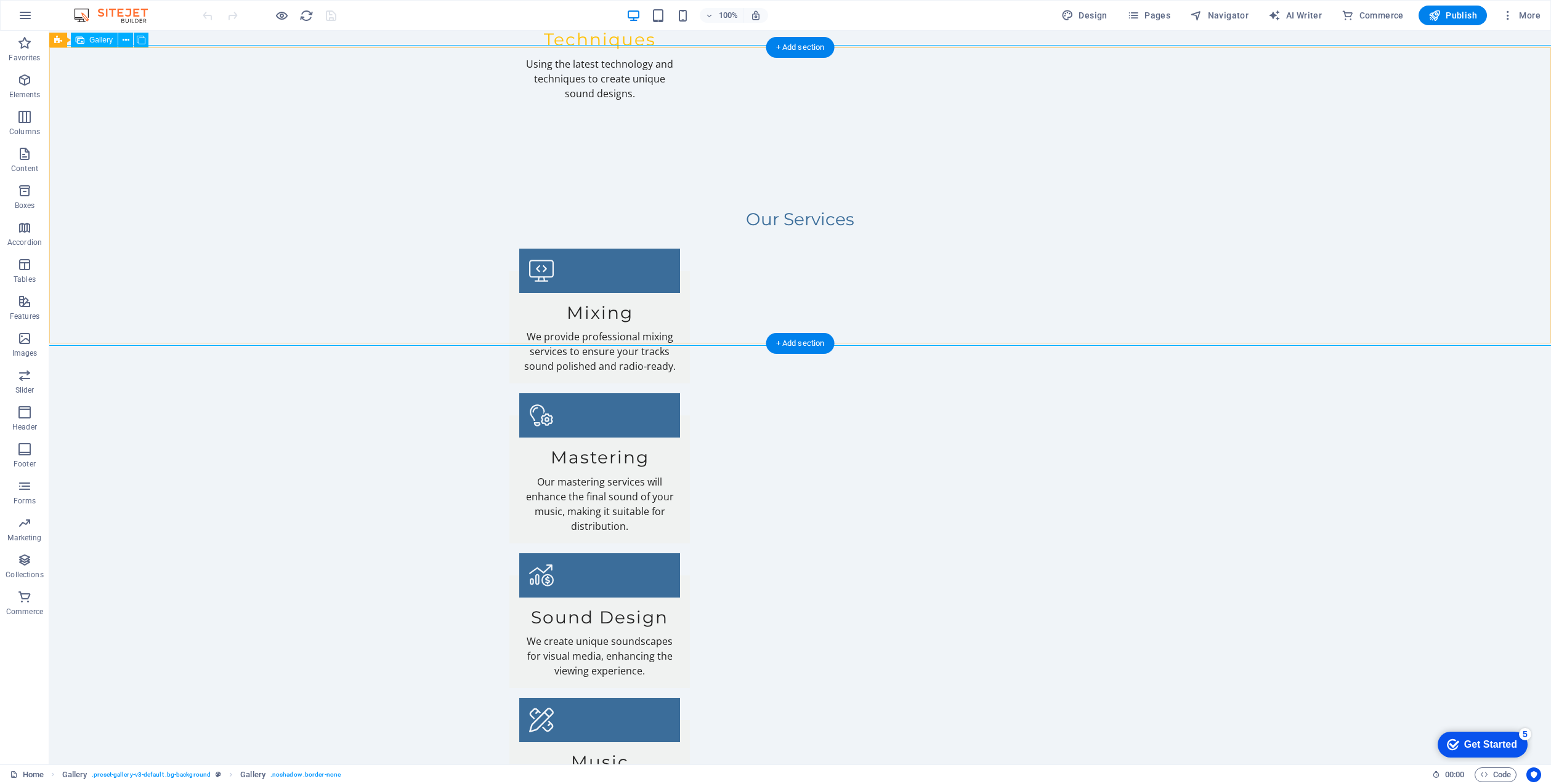
select select "px"
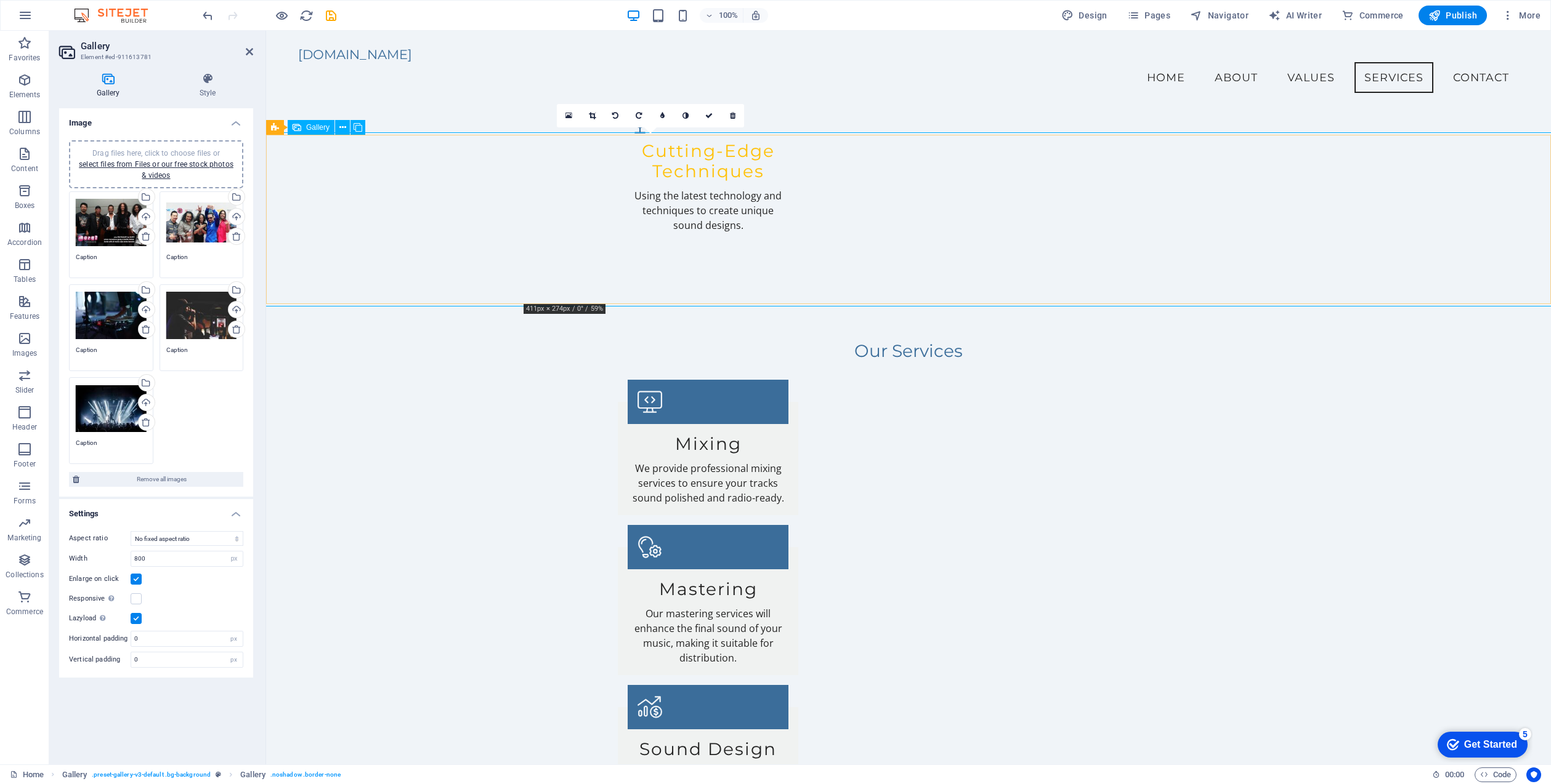
scroll to position [1868, 0]
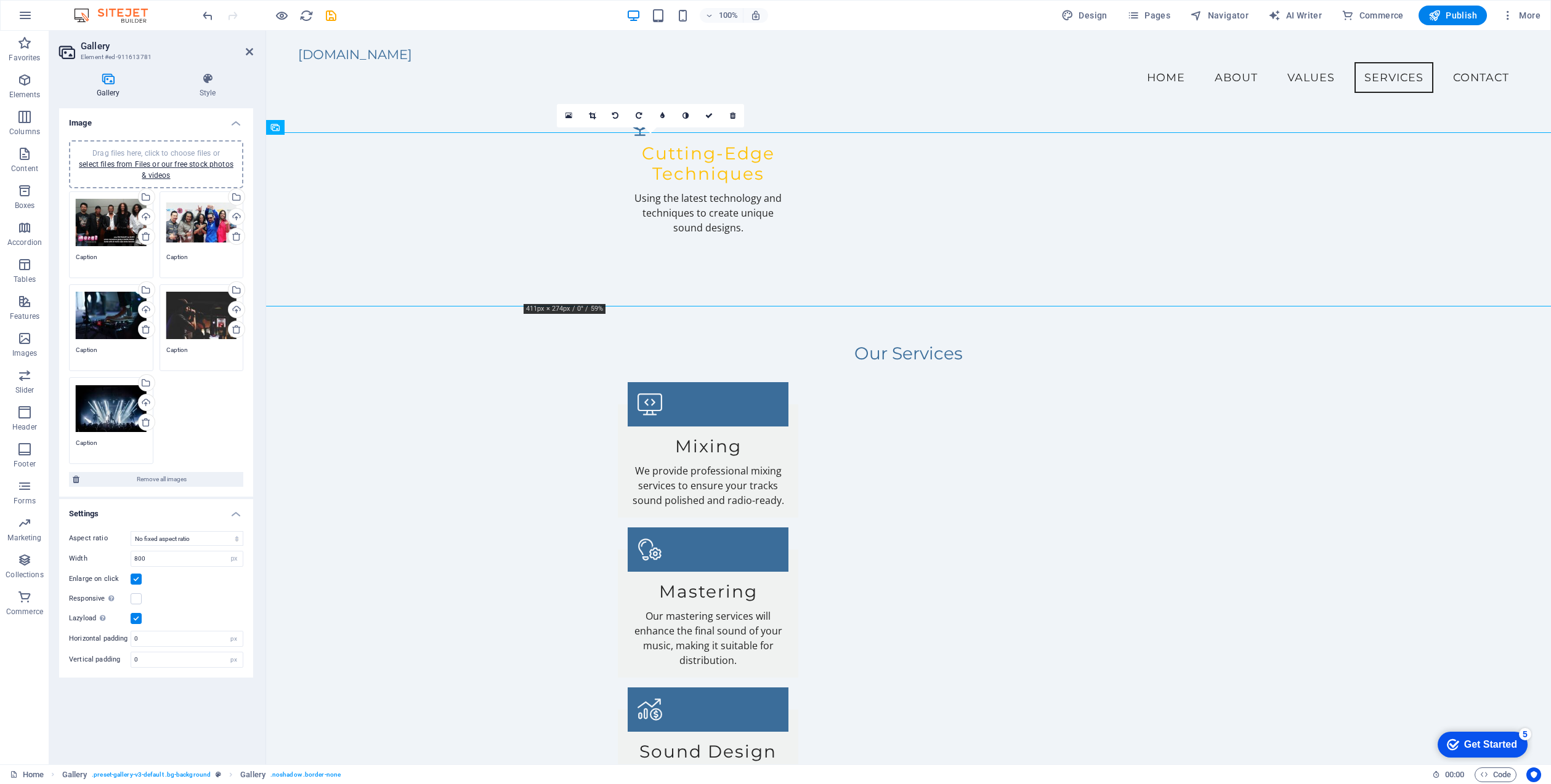
click at [594, 114] on icon at bounding box center [593, 115] width 7 height 7
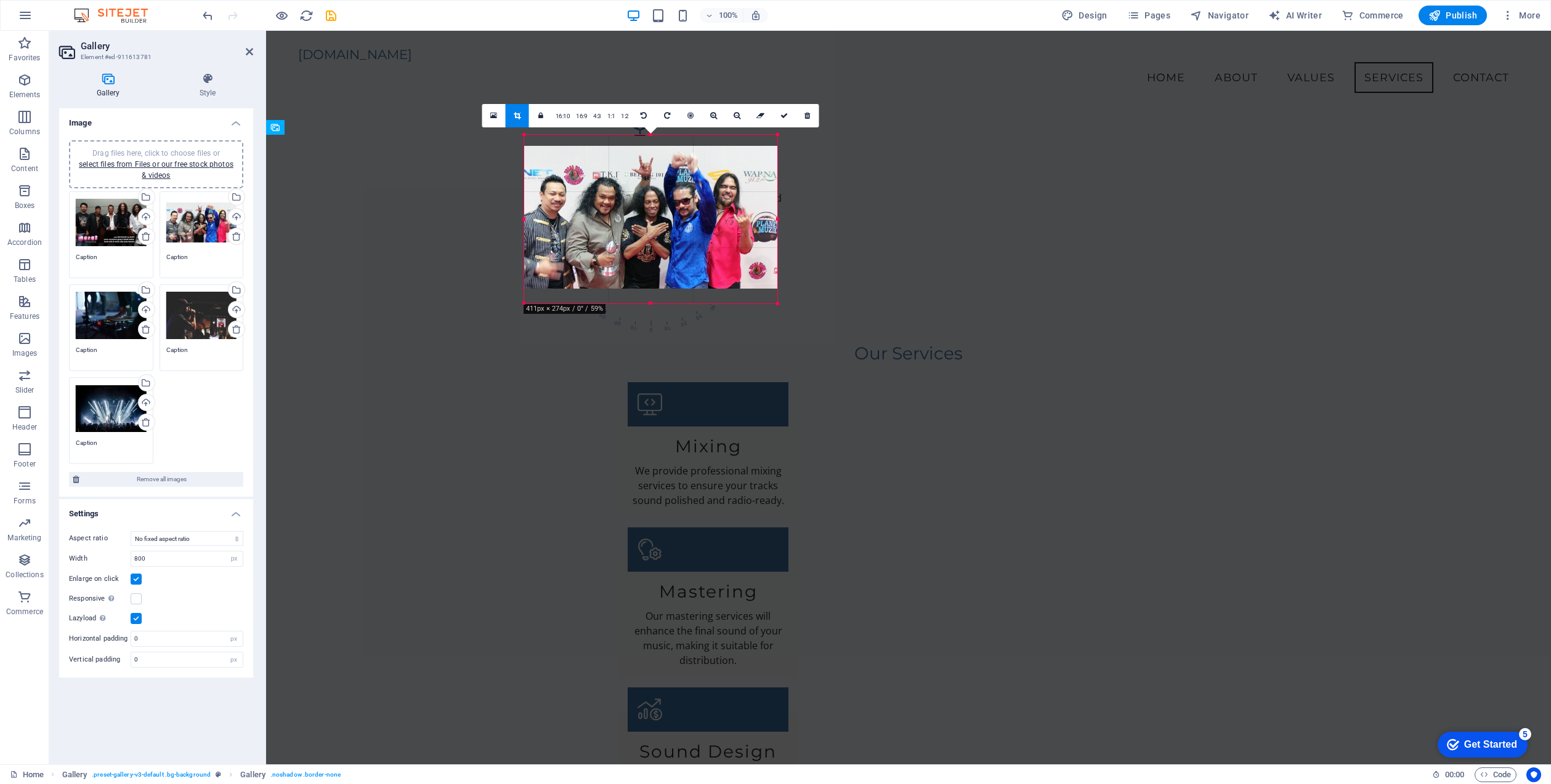
drag, startPoint x: 642, startPoint y: 200, endPoint x: 643, endPoint y: 212, distance: 12.0
click at [643, 211] on div at bounding box center [650, 217] width 253 height 142
drag, startPoint x: 644, startPoint y: 212, endPoint x: 644, endPoint y: 199, distance: 13.0
click at [644, 199] on div at bounding box center [650, 219] width 253 height 142
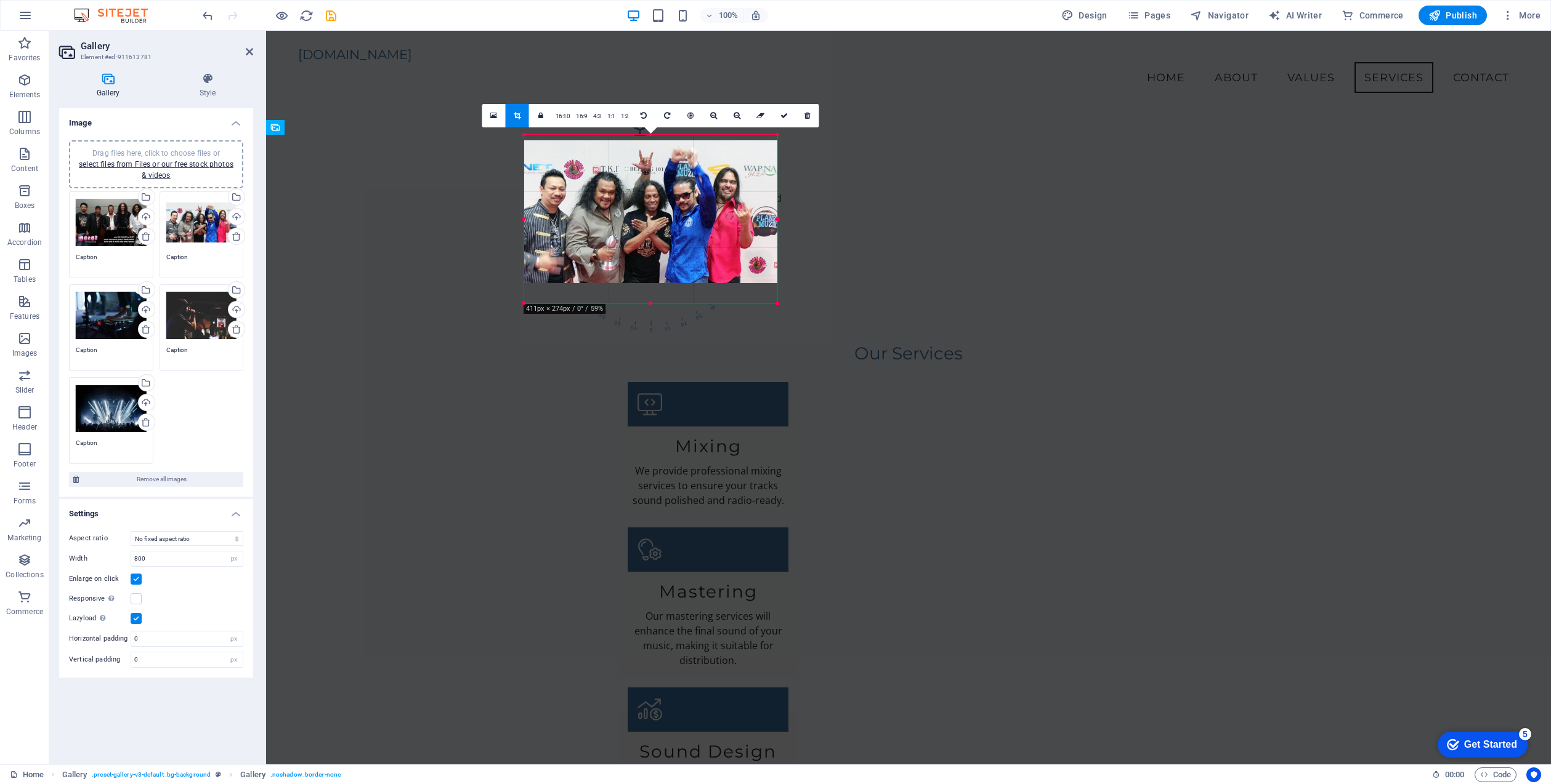
drag, startPoint x: 527, startPoint y: 161, endPoint x: 530, endPoint y: 141, distance: 20.2
click at [530, 141] on div at bounding box center [650, 211] width 253 height 142
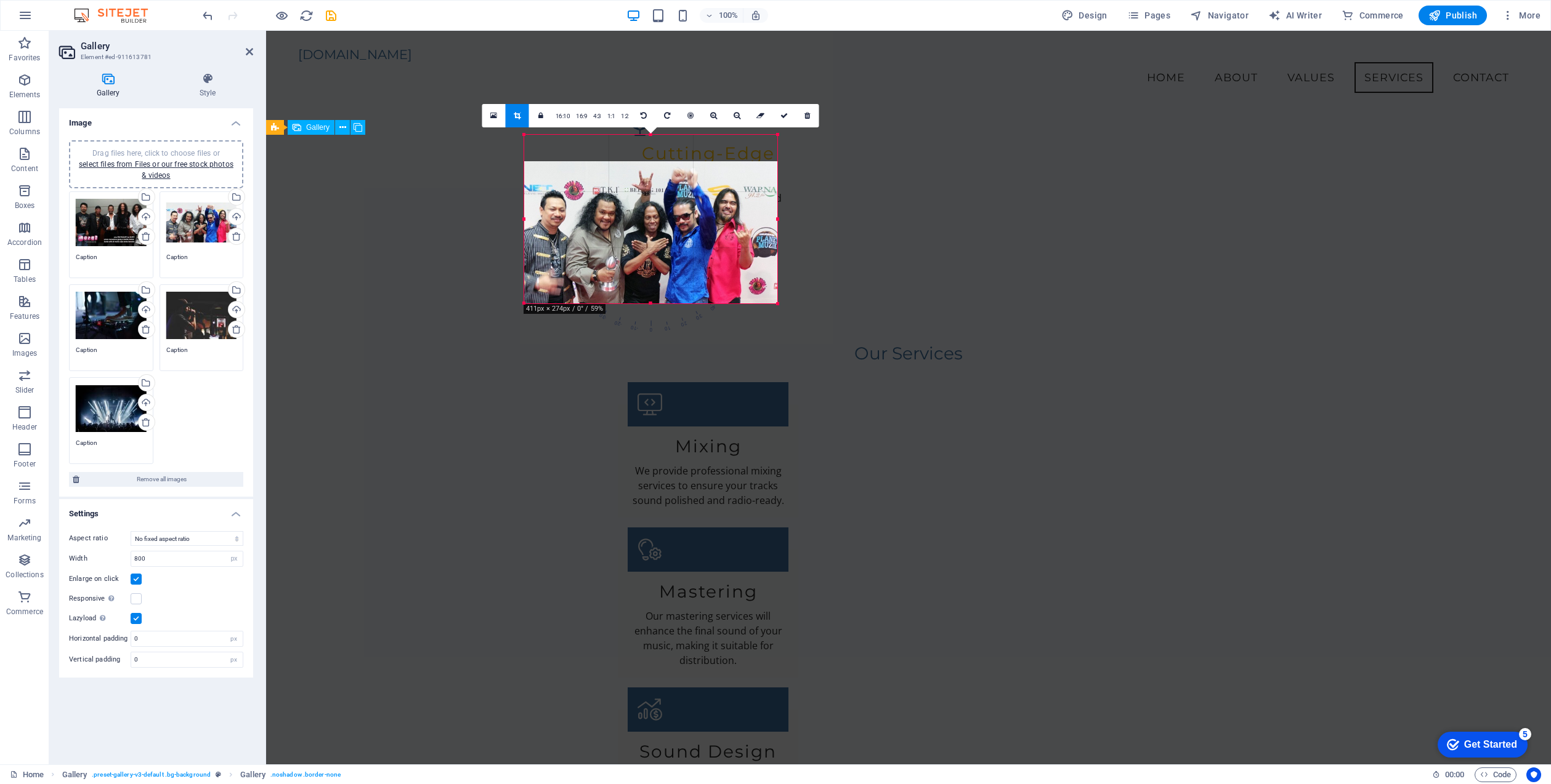
drag, startPoint x: 1041, startPoint y: 166, endPoint x: 775, endPoint y: 141, distance: 267.2
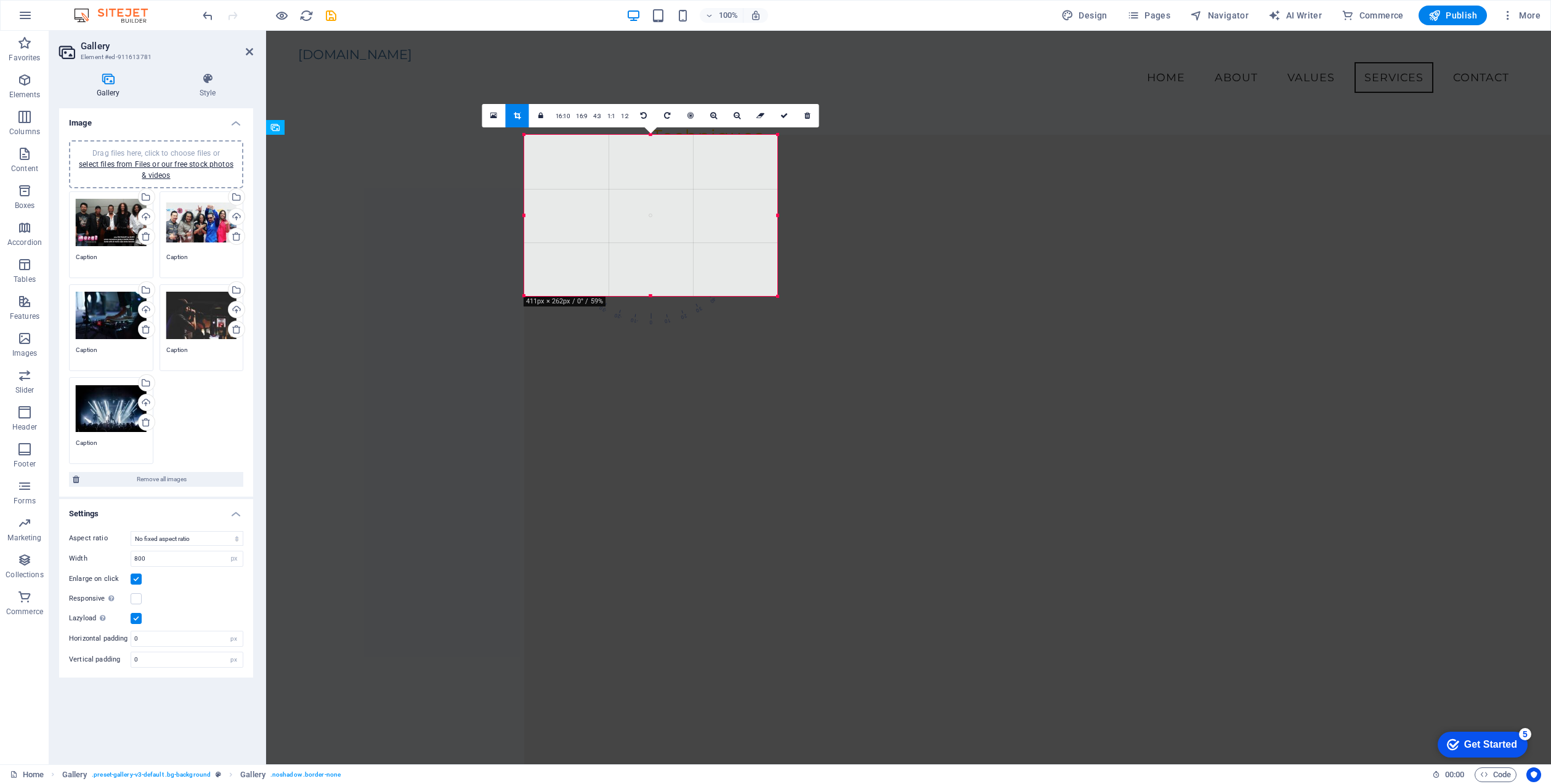
click at [493, 112] on icon at bounding box center [493, 115] width 7 height 9
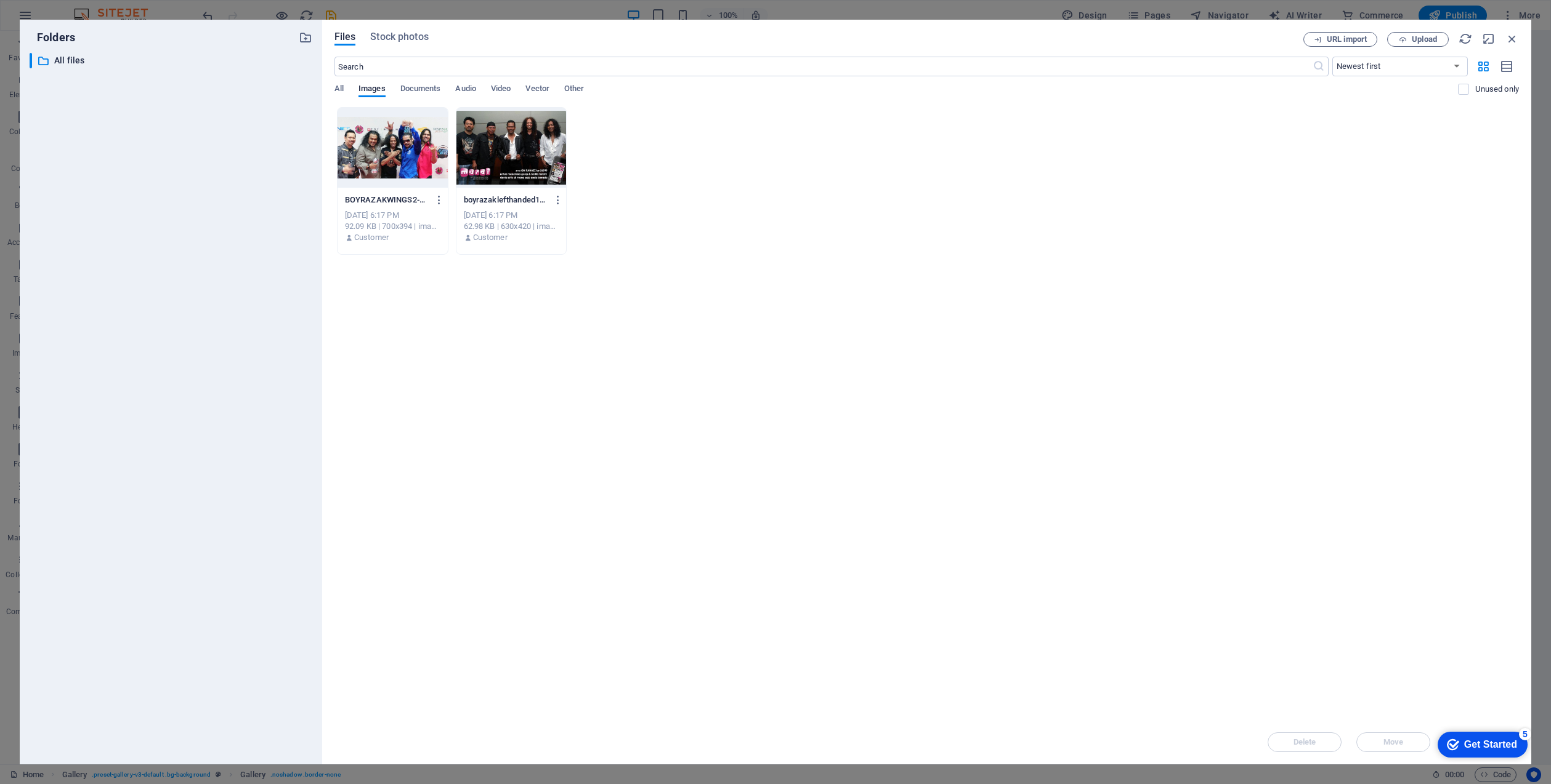
drag, startPoint x: 403, startPoint y: 159, endPoint x: 408, endPoint y: 166, distance: 8.6
click at [403, 159] on div at bounding box center [392, 147] width 110 height 80
click at [439, 197] on icon "button" at bounding box center [439, 200] width 12 height 11
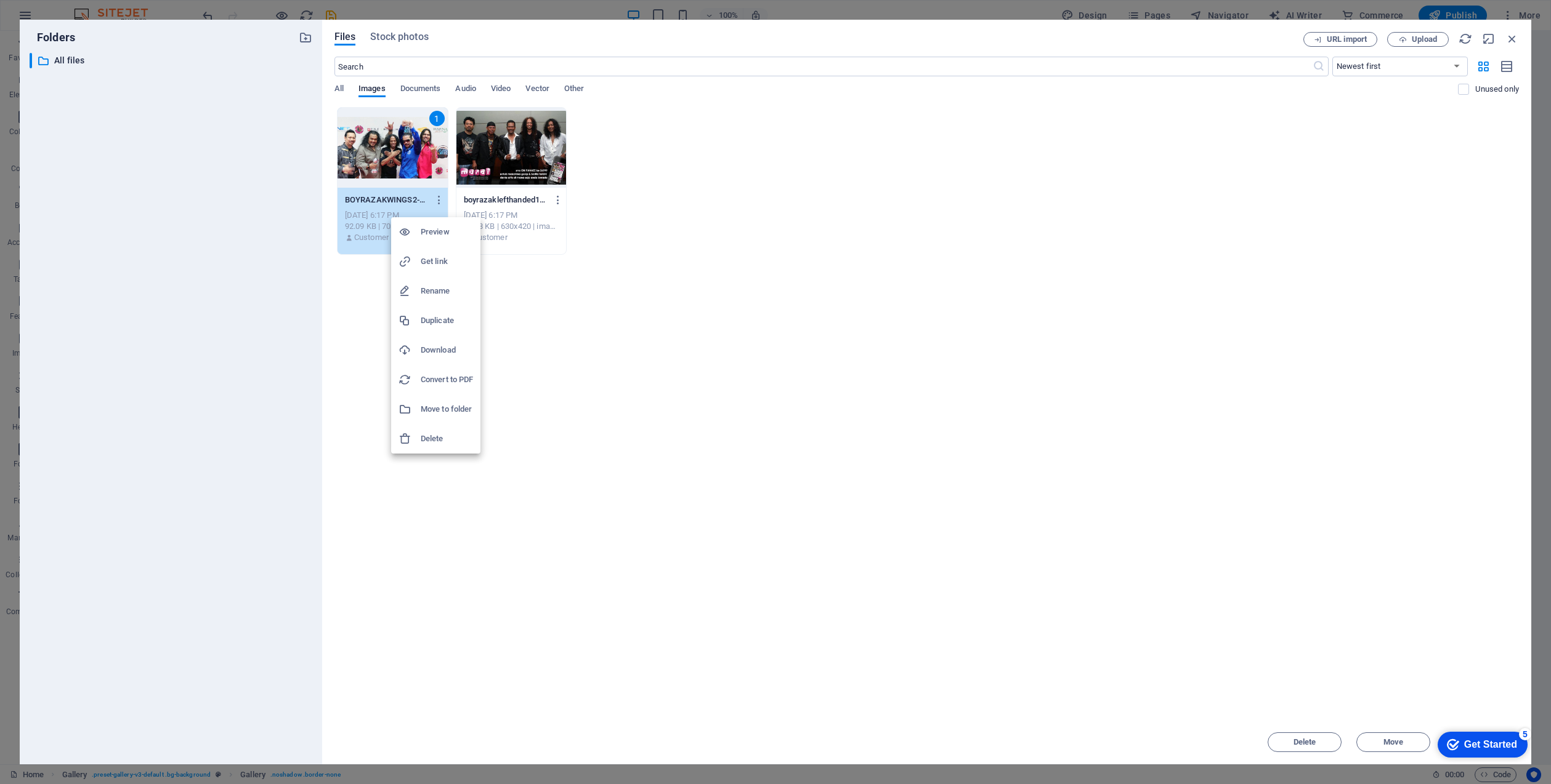
click at [612, 298] on div at bounding box center [776, 392] width 1551 height 784
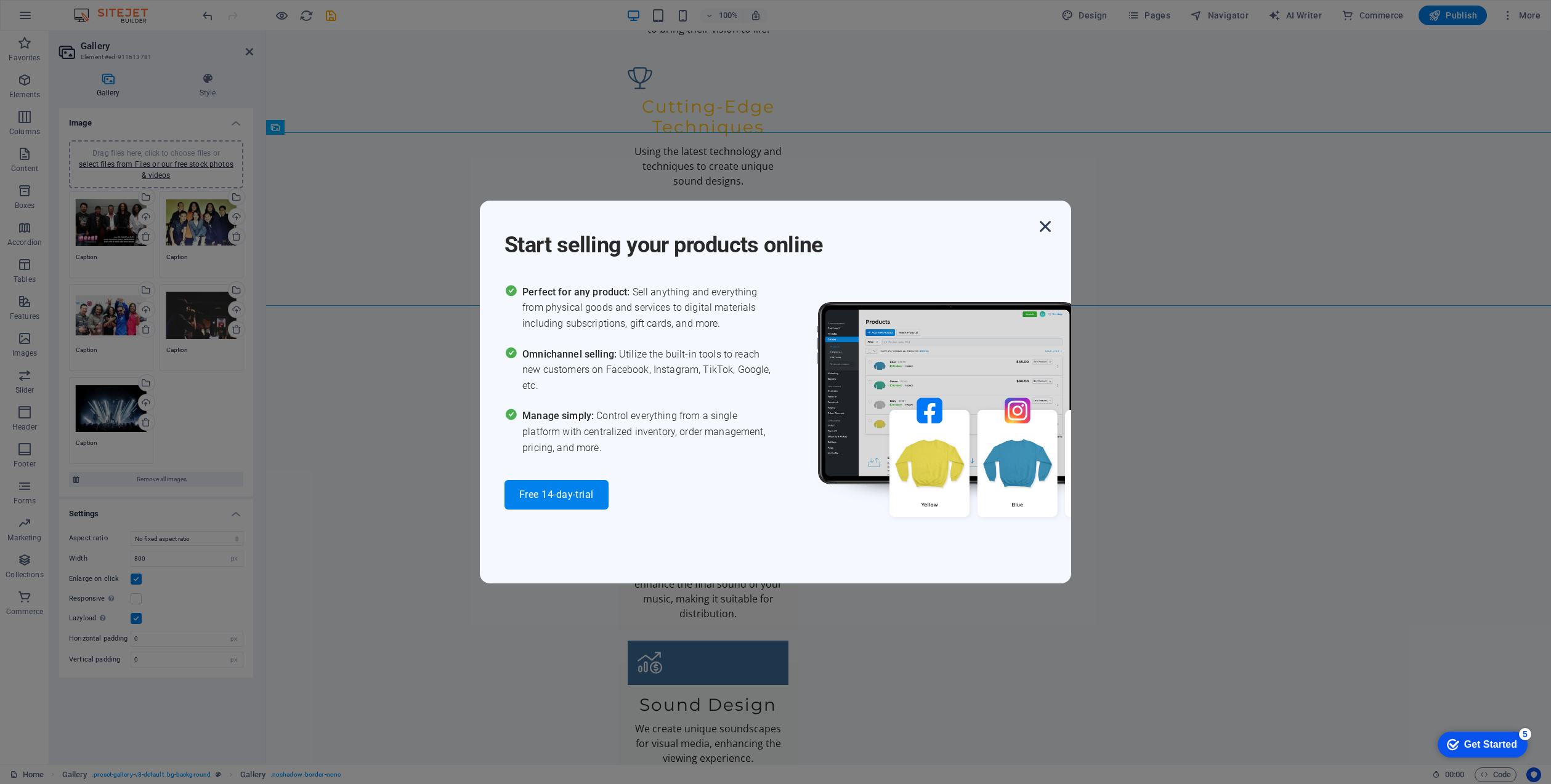
click at [1046, 221] on icon "button" at bounding box center [1045, 226] width 22 height 22
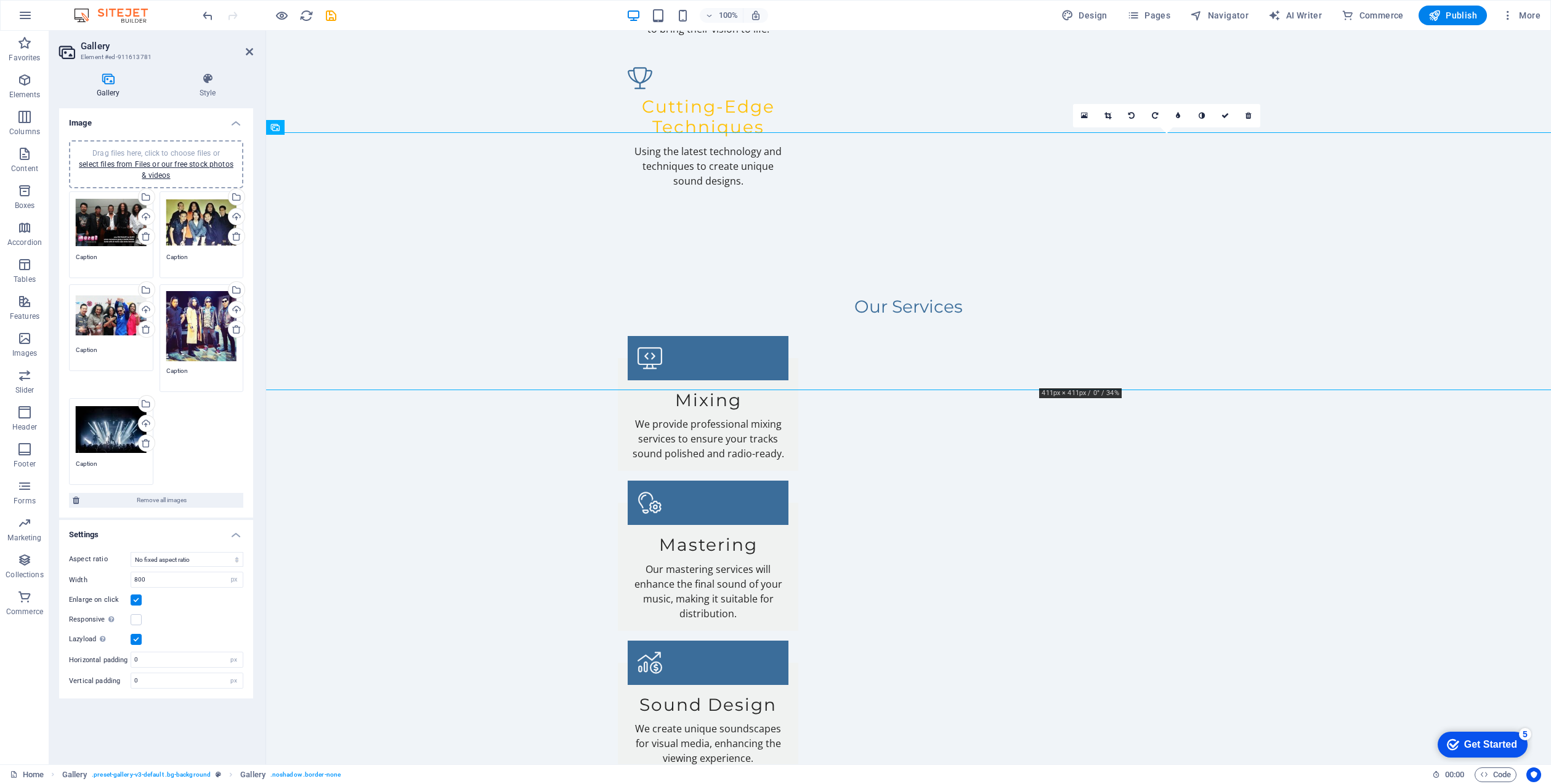
click at [1108, 113] on icon at bounding box center [1108, 115] width 7 height 7
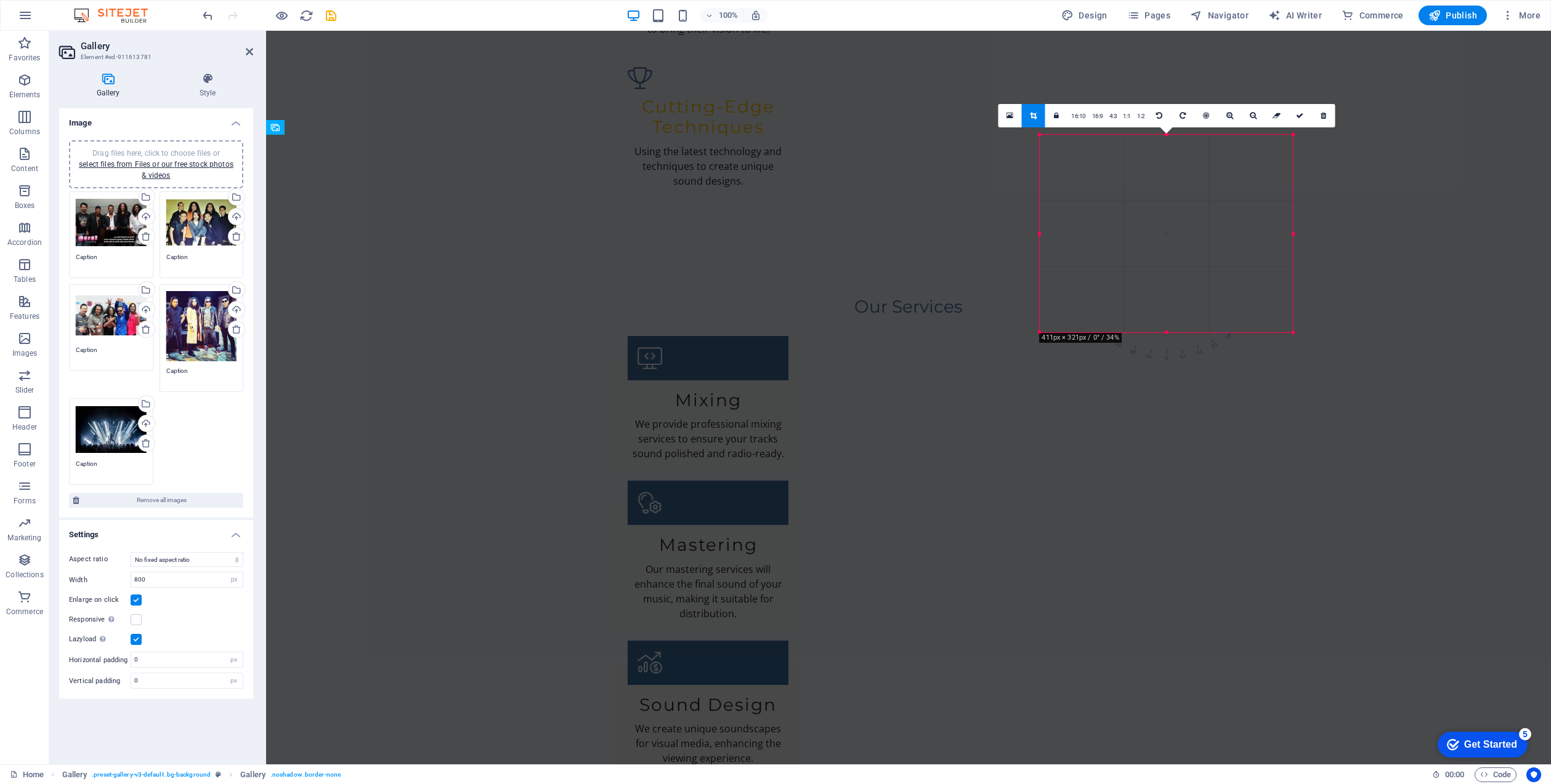
drag, startPoint x: 1293, startPoint y: 387, endPoint x: 1302, endPoint y: 333, distance: 54.7
click at [0, 0] on div "Drag and drop a file to add it H2 Container Banner Container Info Bar Preset Co…" at bounding box center [0, 0] width 0 height 0
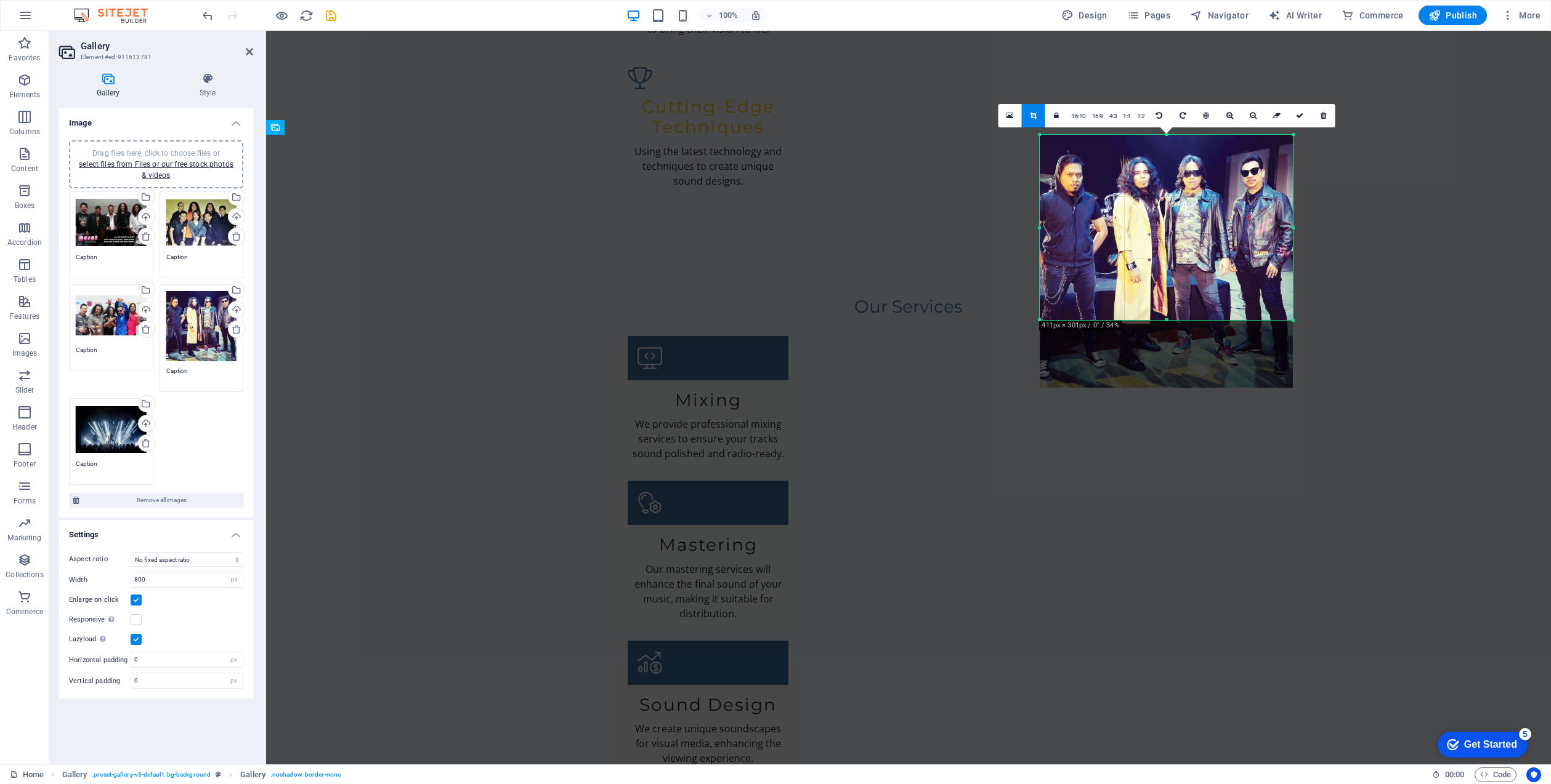
drag, startPoint x: 1291, startPoint y: 330, endPoint x: 1291, endPoint y: 321, distance: 9.0
click at [1289, 319] on div "180 170 160 150 140 130 120 110 100 90 80 70 60 50 40 30 20 10 0 -10 -20 -30 -4…" at bounding box center [1166, 227] width 253 height 185
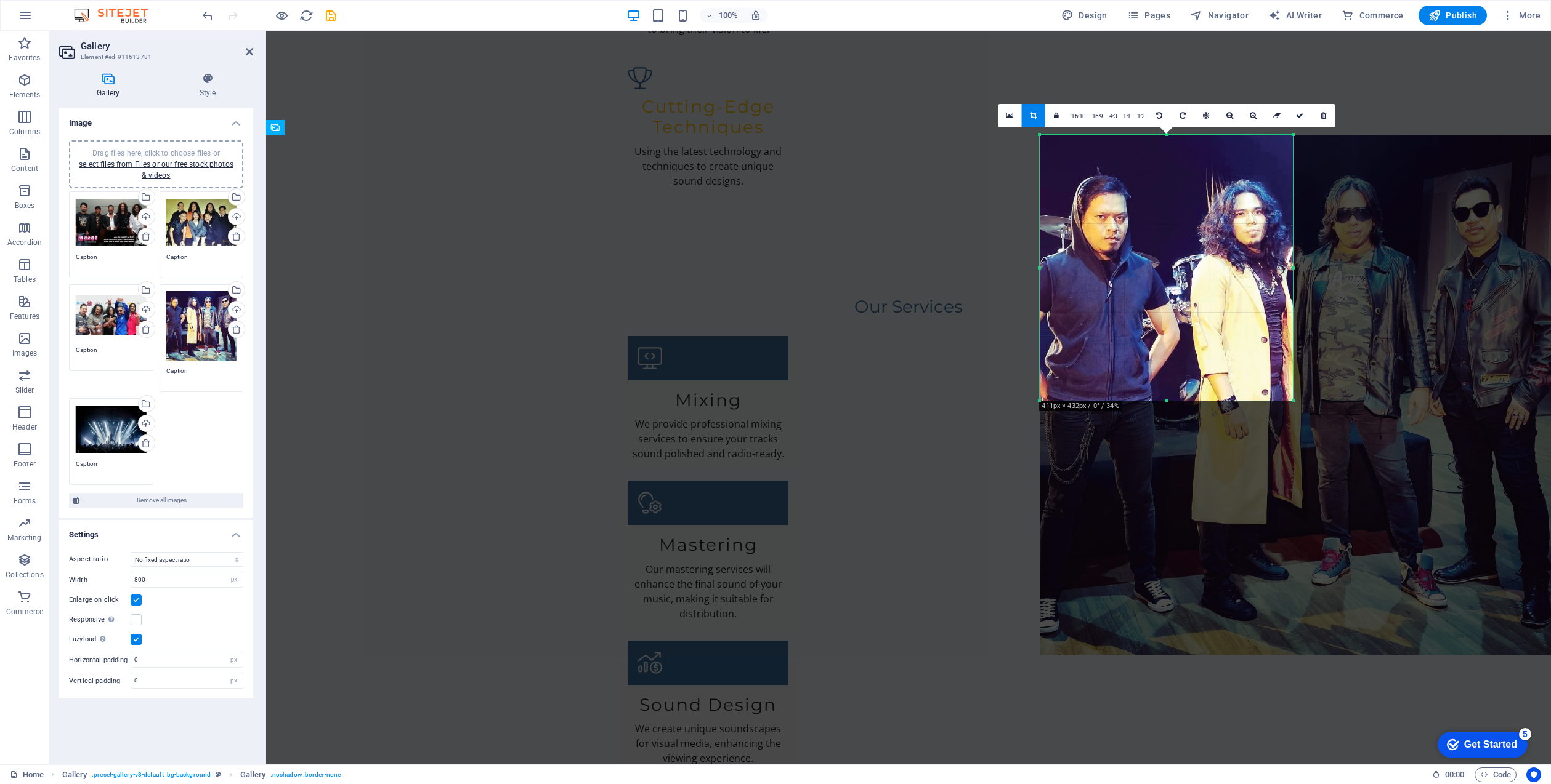
drag, startPoint x: 1292, startPoint y: 318, endPoint x: 1298, endPoint y: 399, distance: 81.2
click at [1293, 399] on div "180 170 160 150 140 130 120 110 100 90 80 70 60 50 40 30 20 10 0 -10 -20 -30 -4…" at bounding box center [1166, 268] width 253 height 266
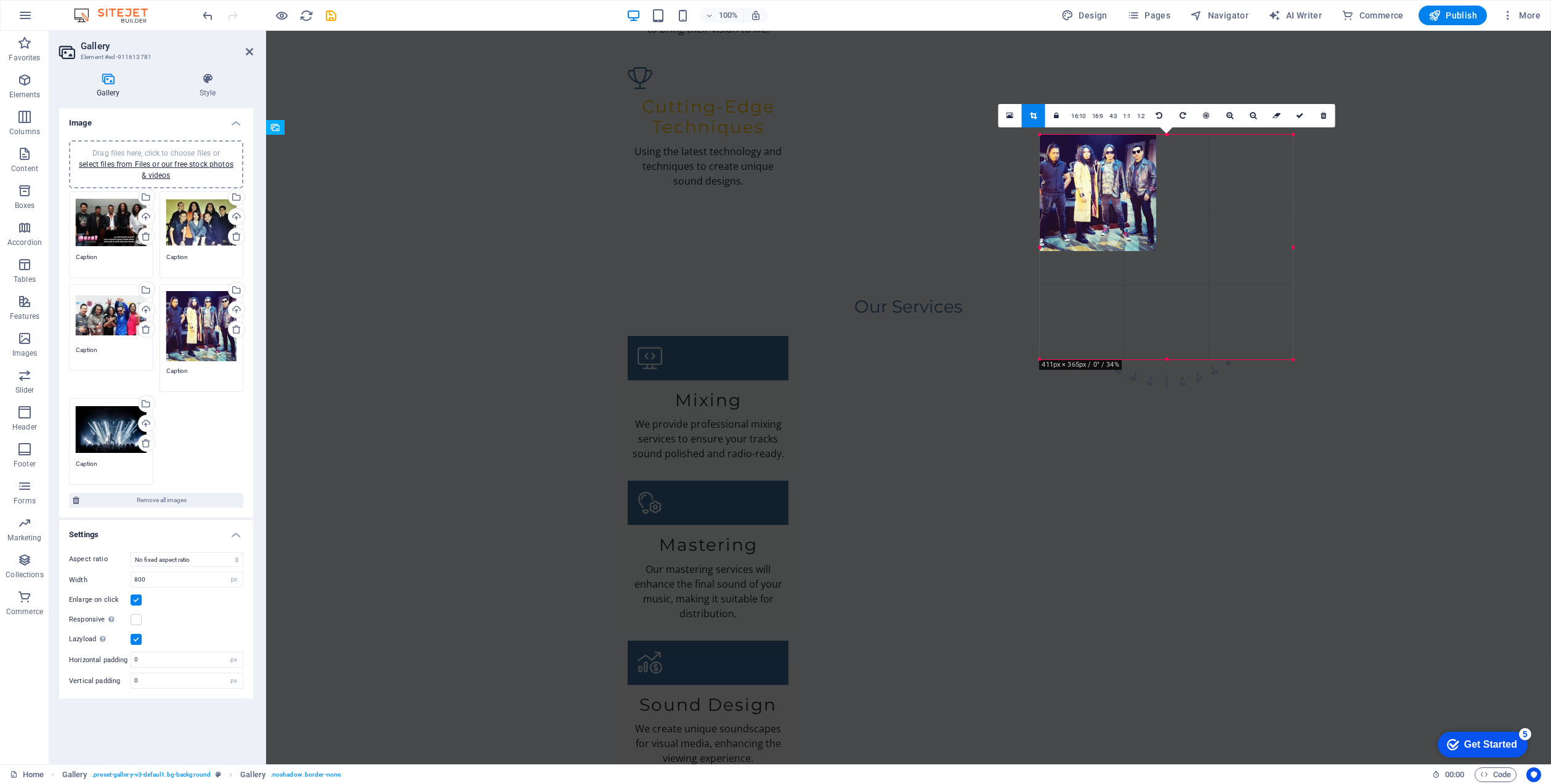
drag, startPoint x: 1304, startPoint y: 389, endPoint x: 1341, endPoint y: 354, distance: 50.9
click at [0, 0] on div "Drag and drop a file to add it H2 Container Banner Container Info Bar Preset Co…" at bounding box center [0, 0] width 0 height 0
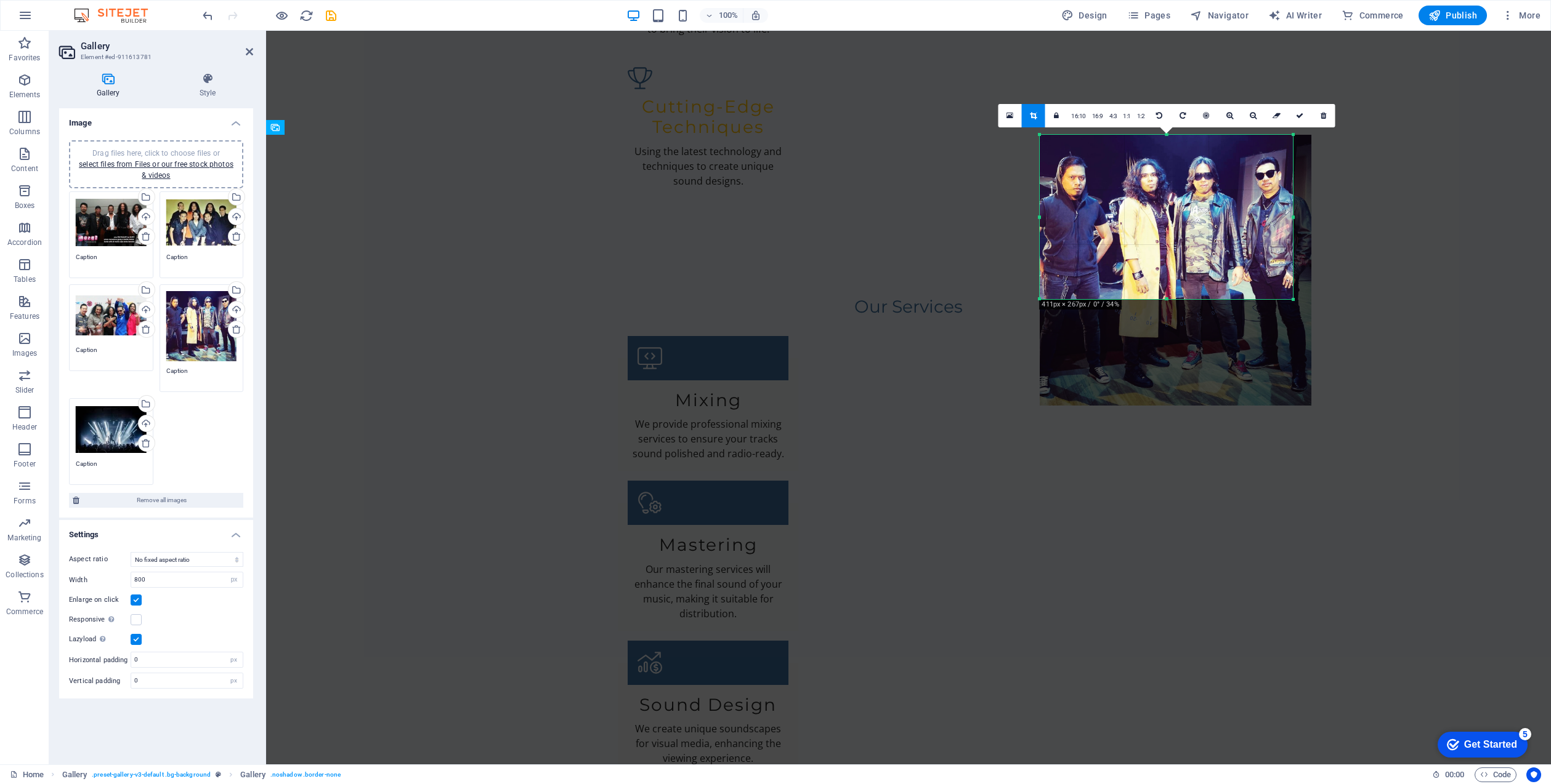
drag, startPoint x: 1291, startPoint y: 355, endPoint x: 1287, endPoint y: 298, distance: 57.1
click at [1287, 298] on div "180 170 160 150 140 130 120 110 100 90 80 70 60 50 40 30 20 10 0 -10 -20 -30 -4…" at bounding box center [1166, 217] width 253 height 165
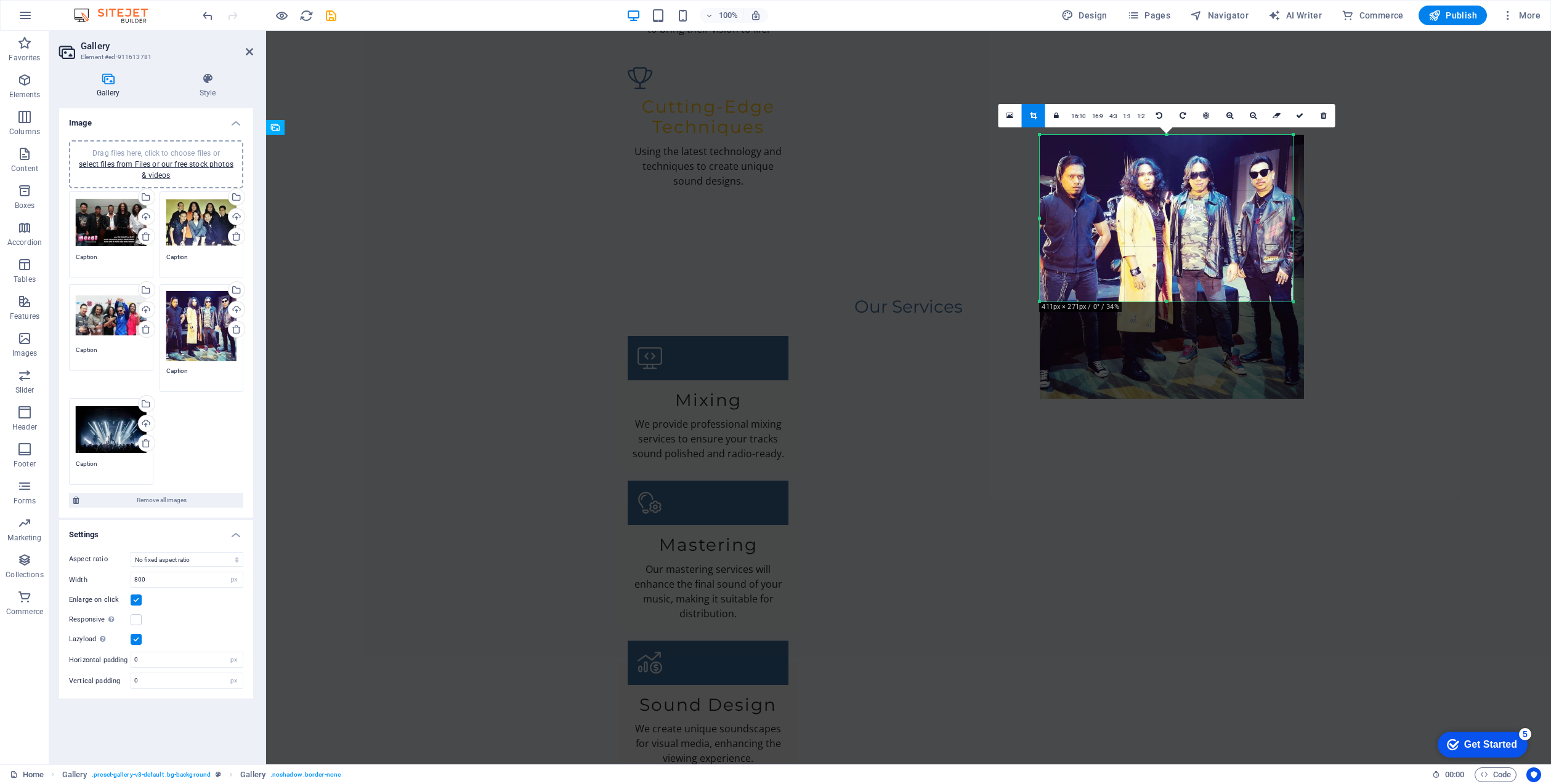
click at [1295, 300] on div at bounding box center [1293, 303] width 7 height 7
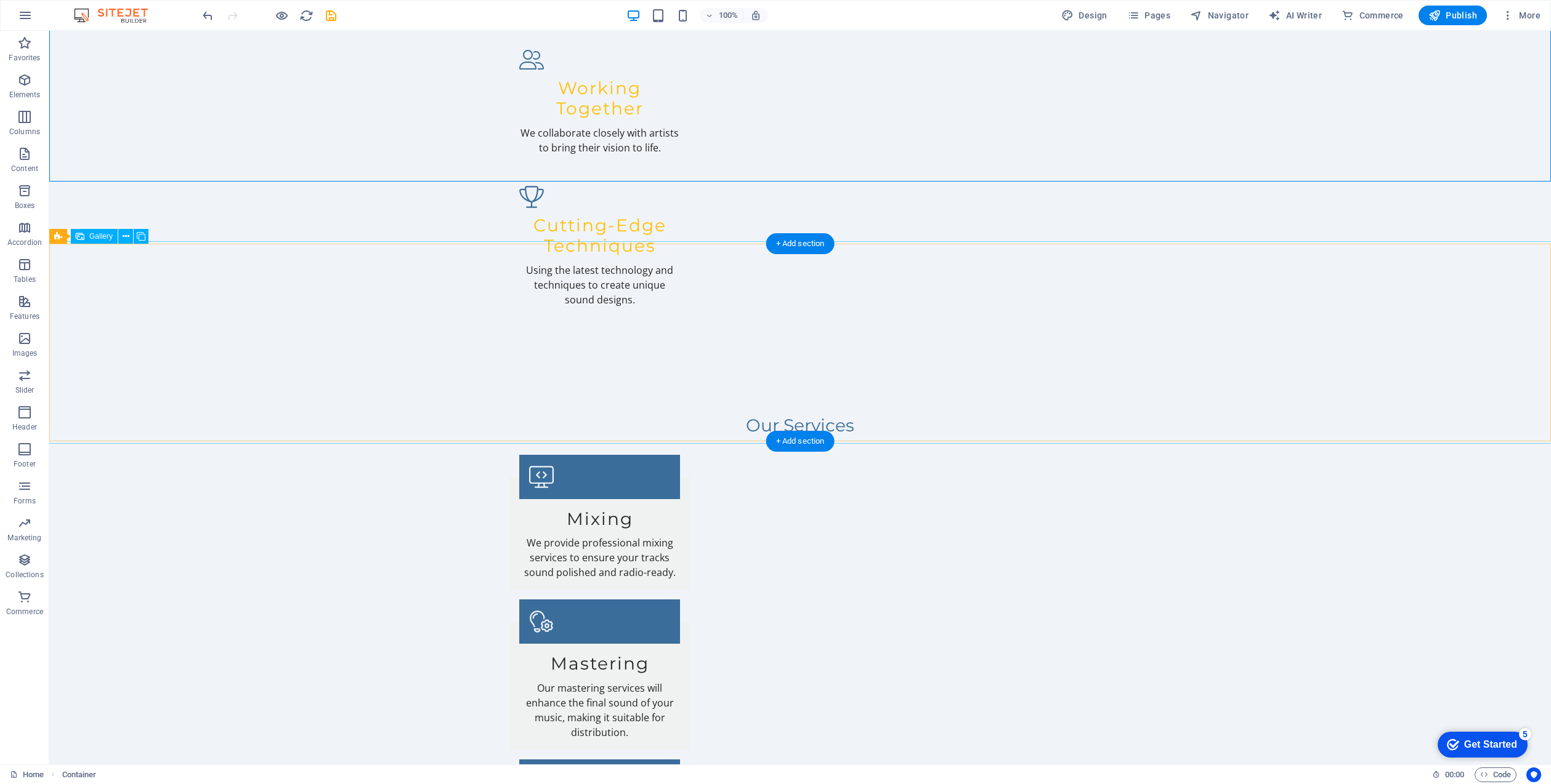
scroll to position [1836, 0]
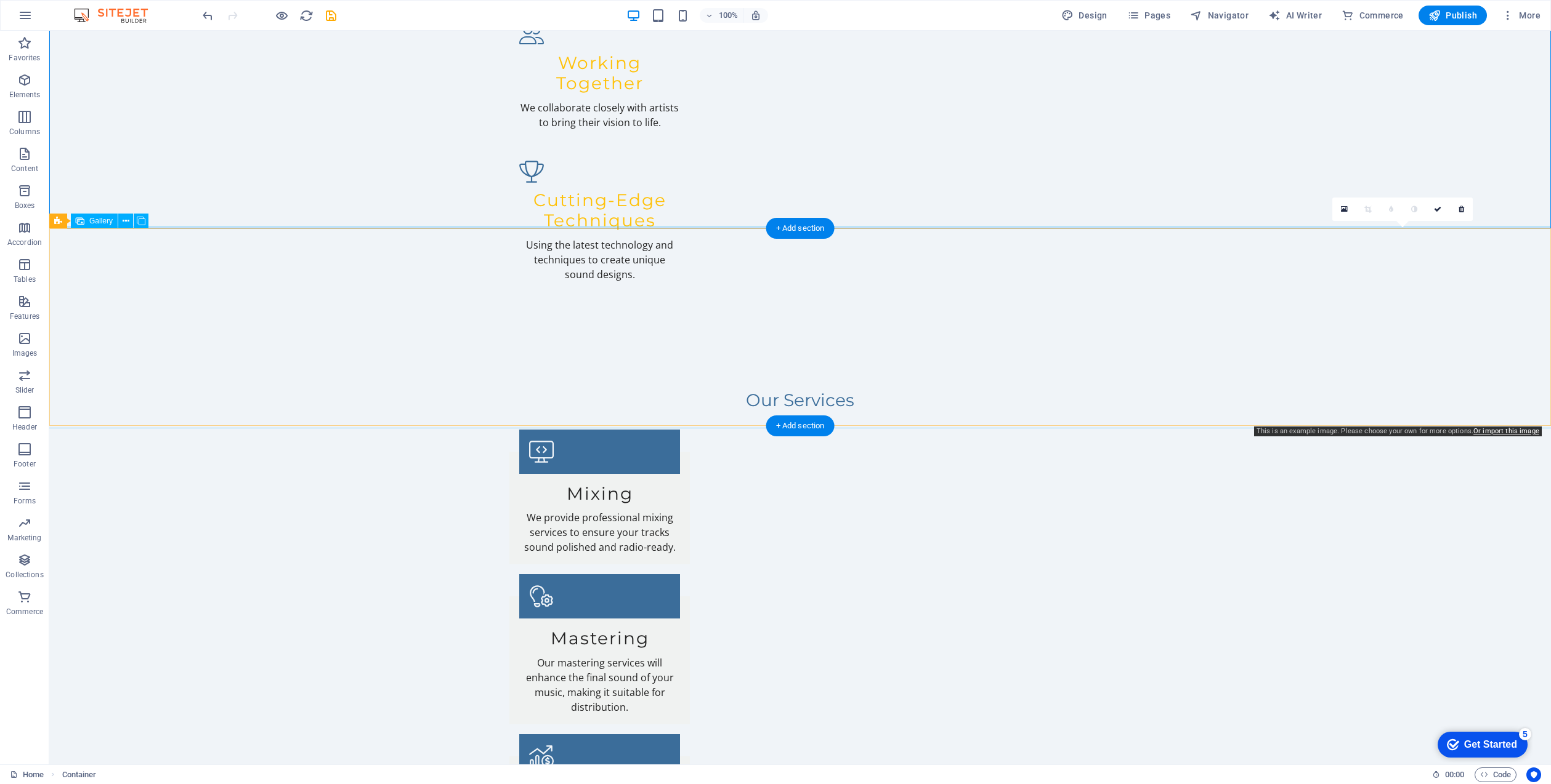
select select "px"
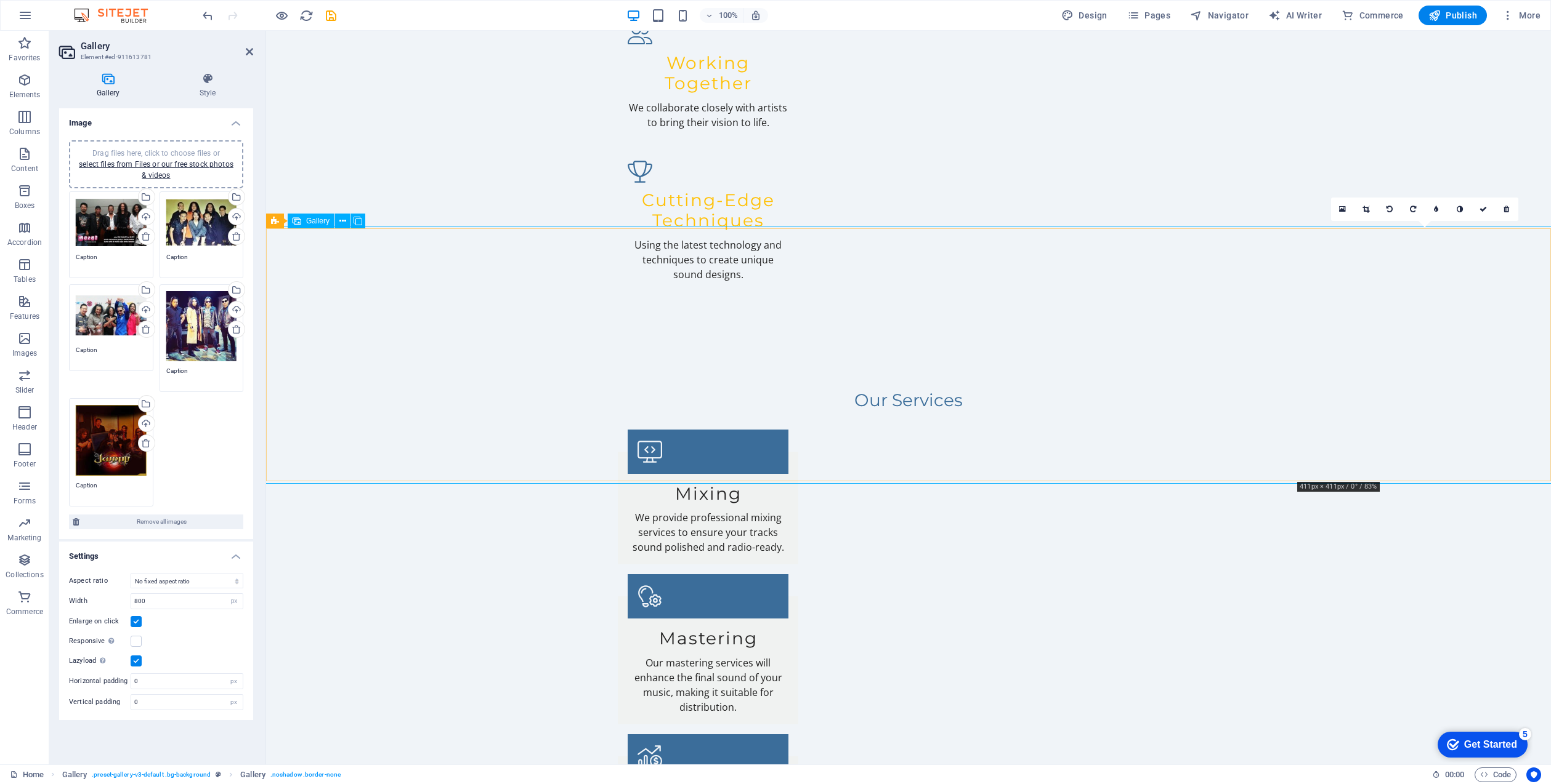
click at [1367, 209] on icon at bounding box center [1366, 209] width 7 height 7
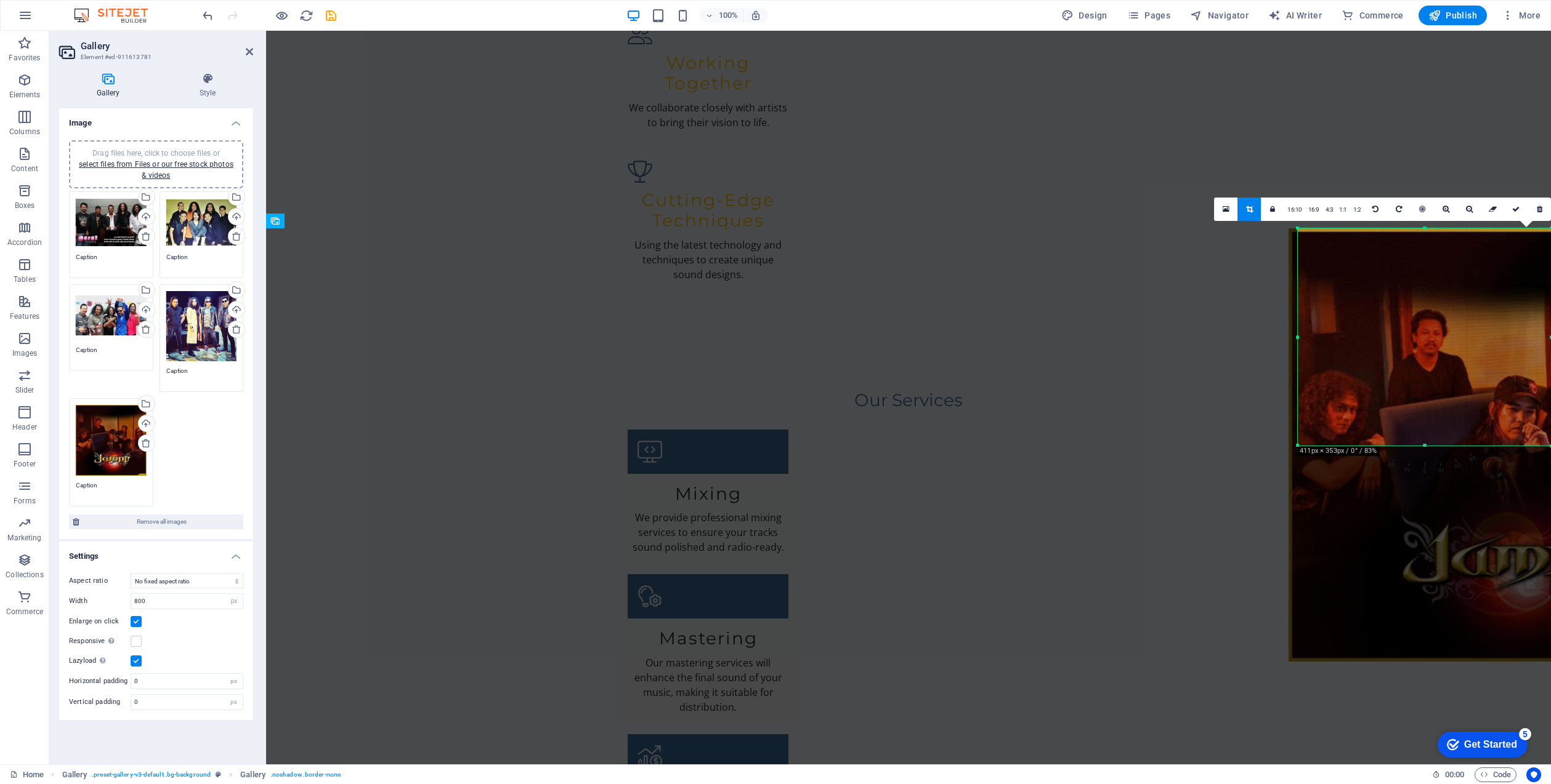
drag, startPoint x: 1301, startPoint y: 478, endPoint x: 1307, endPoint y: 447, distance: 31.6
click at [1308, 445] on div "180 170 160 150 140 130 120 110 100 90 80 70 60 50 40 30 20 10 0 -10 -20 -30 -4…" at bounding box center [1424, 337] width 253 height 217
drag, startPoint x: 1300, startPoint y: 443, endPoint x: 1301, endPoint y: 392, distance: 51.0
click at [1301, 389] on div "180 170 160 150 140 130 120 110 100 90 80 70 60 50 40 30 20 10 0 -10 -20 -30 -4…" at bounding box center [1424, 311] width 253 height 165
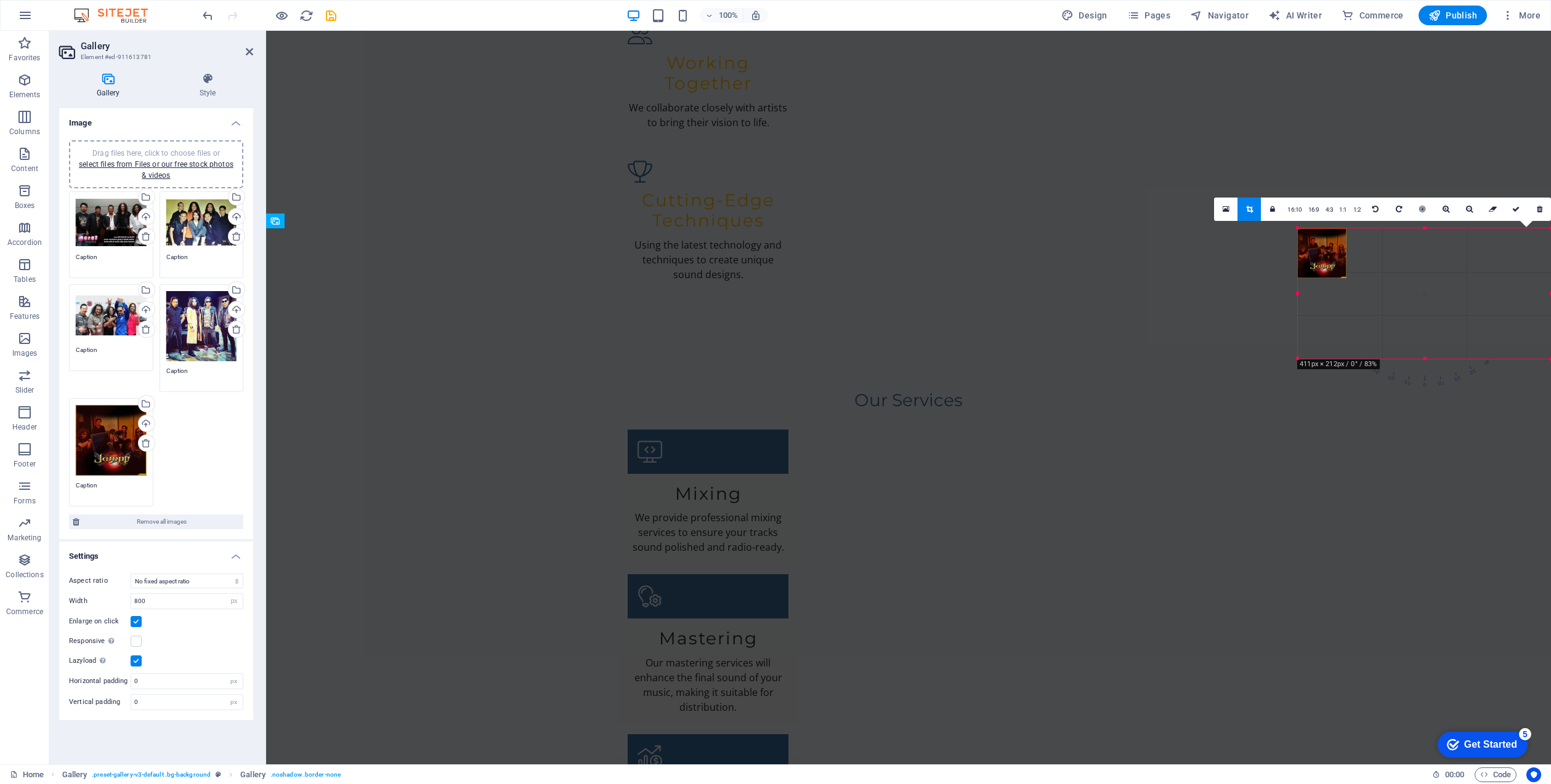
drag, startPoint x: 1295, startPoint y: 407, endPoint x: 1291, endPoint y: 354, distance: 53.2
click at [0, 0] on div "Drag and drop a file to add it H2 Container Banner Container Info Bar Preset Co…" at bounding box center [0, 0] width 0 height 0
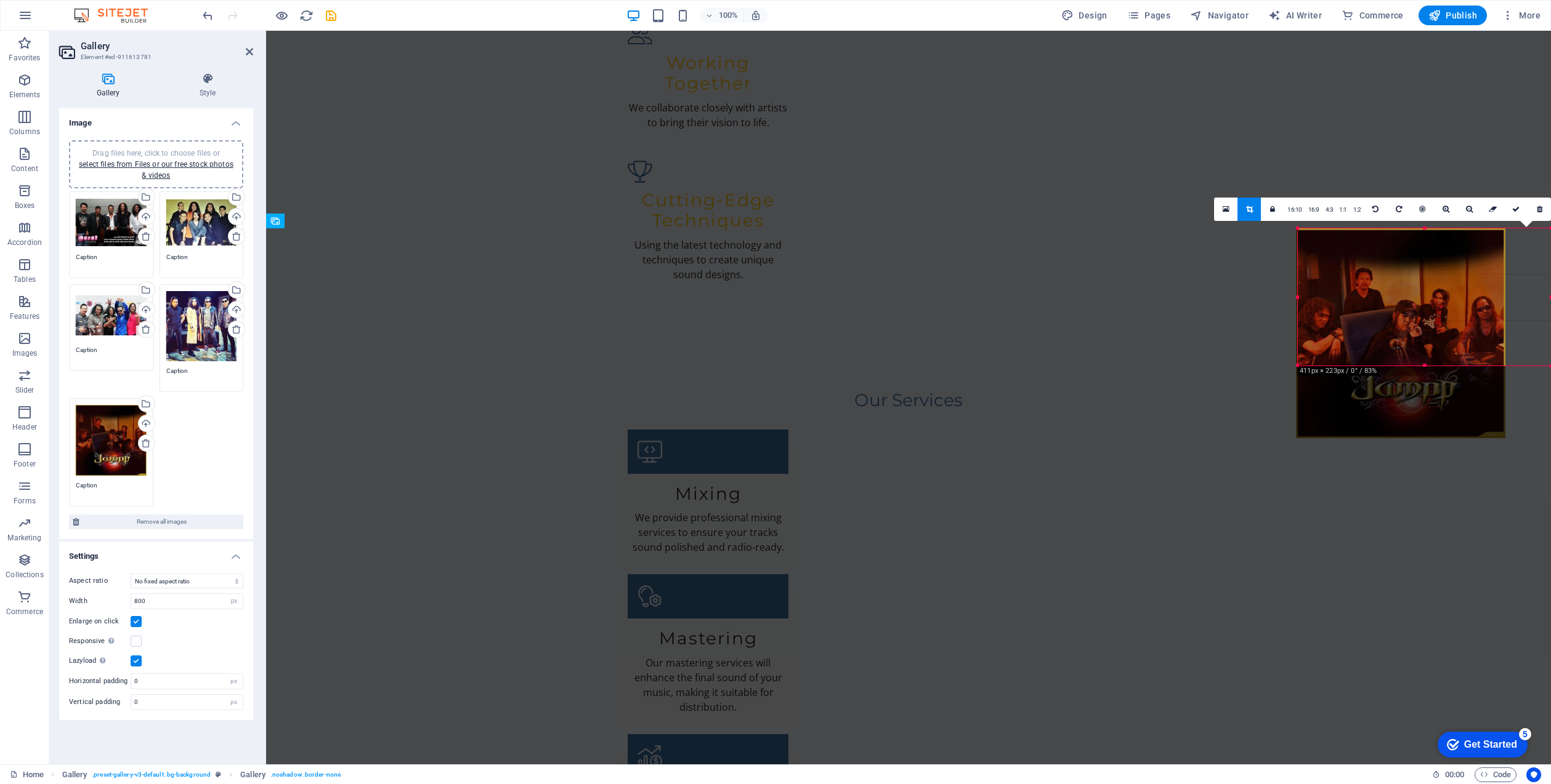
drag, startPoint x: 1298, startPoint y: 354, endPoint x: 1297, endPoint y: 362, distance: 8.1
click at [1295, 362] on div at bounding box center [1298, 365] width 5 height 5
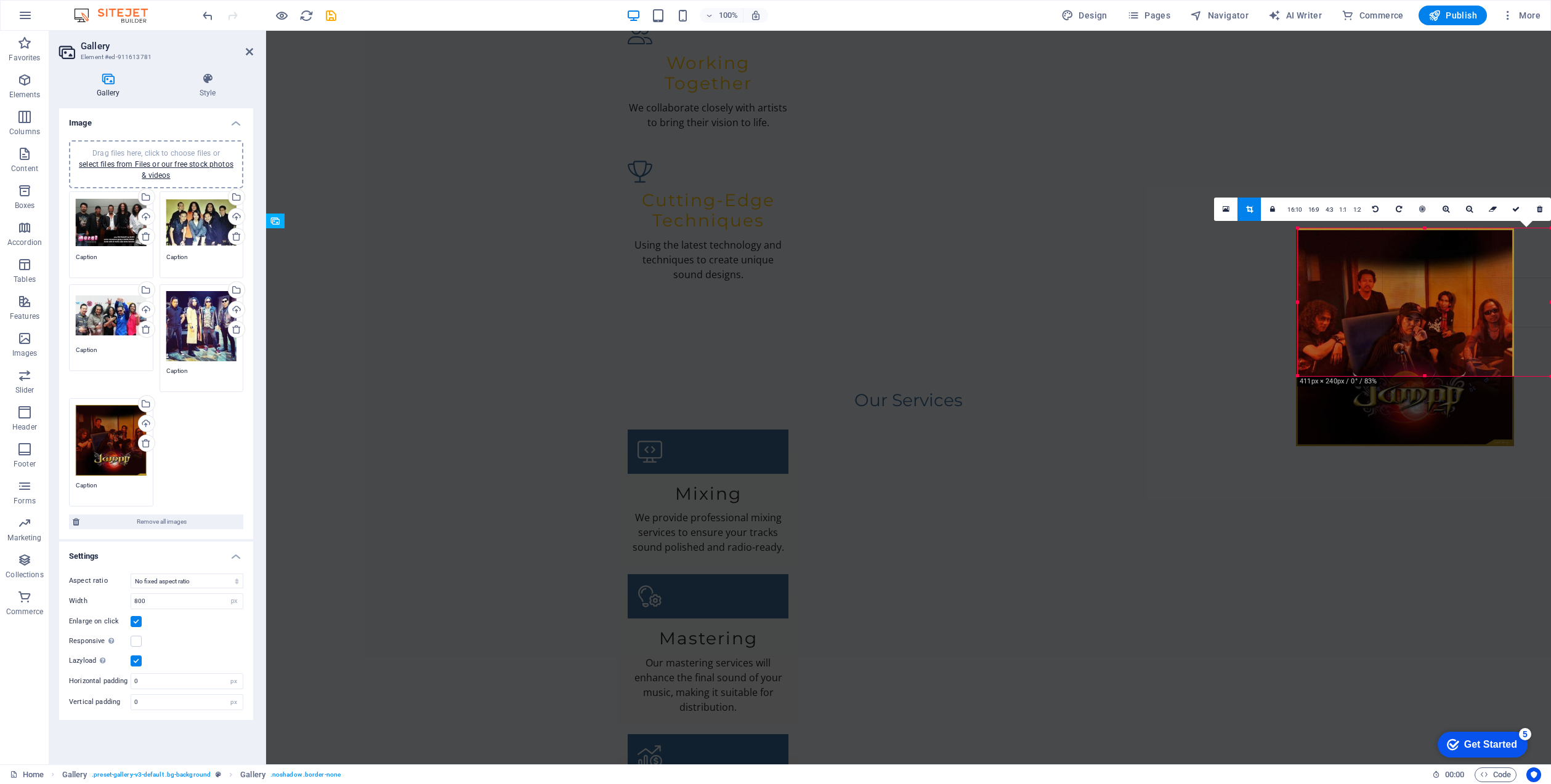
click at [1295, 373] on div at bounding box center [1298, 376] width 5 height 5
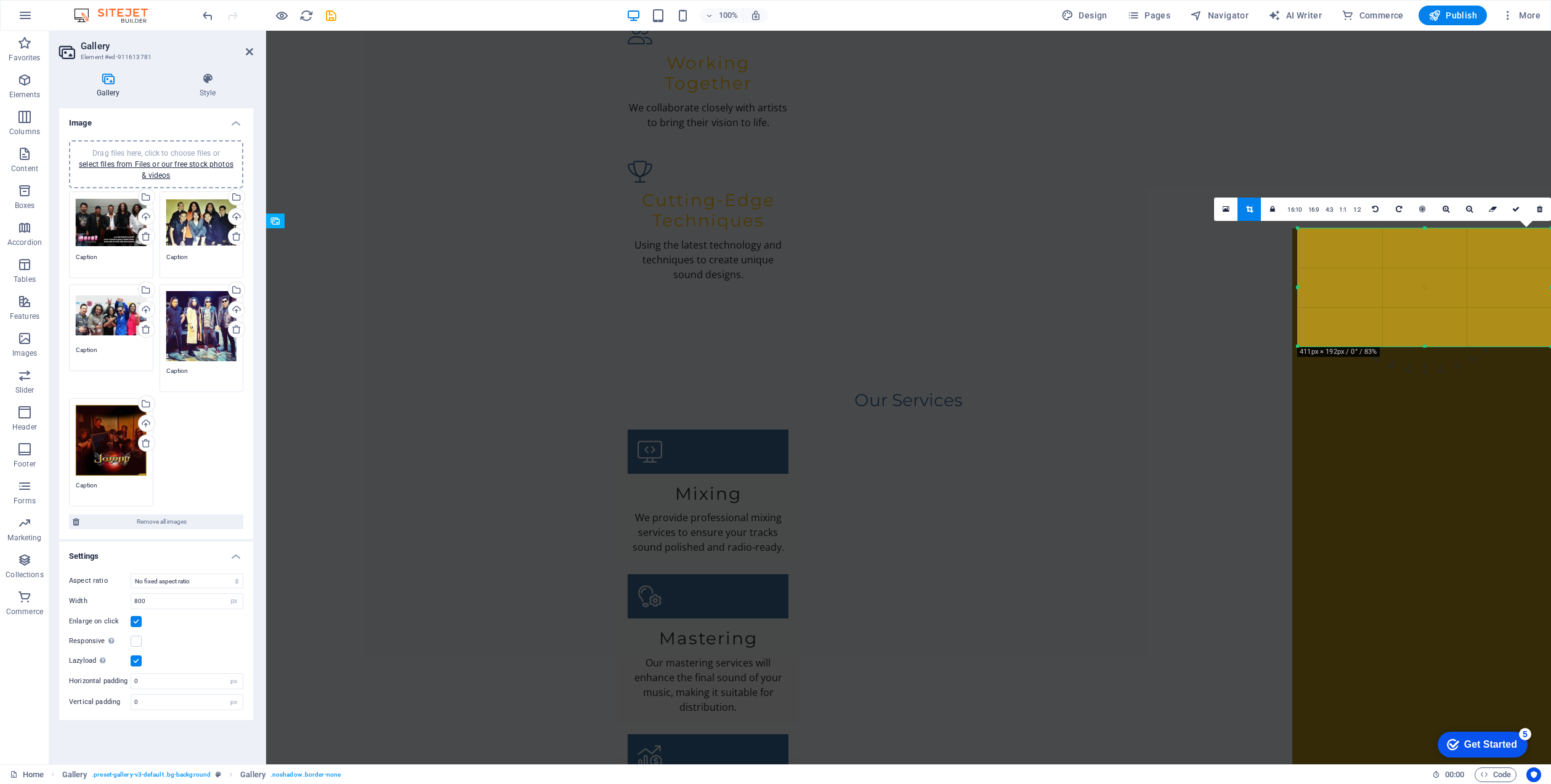
drag, startPoint x: 1299, startPoint y: 373, endPoint x: 1302, endPoint y: 344, distance: 29.2
click at [1300, 345] on div at bounding box center [1298, 346] width 5 height 5
drag, startPoint x: 1299, startPoint y: 343, endPoint x: 1303, endPoint y: 311, distance: 32.2
click at [1302, 311] on div "180 170 160 150 140 130 120 110 100 90 80 70 60 50 40 30 20 10 0 -10 -20 -30 -4…" at bounding box center [1424, 270] width 253 height 85
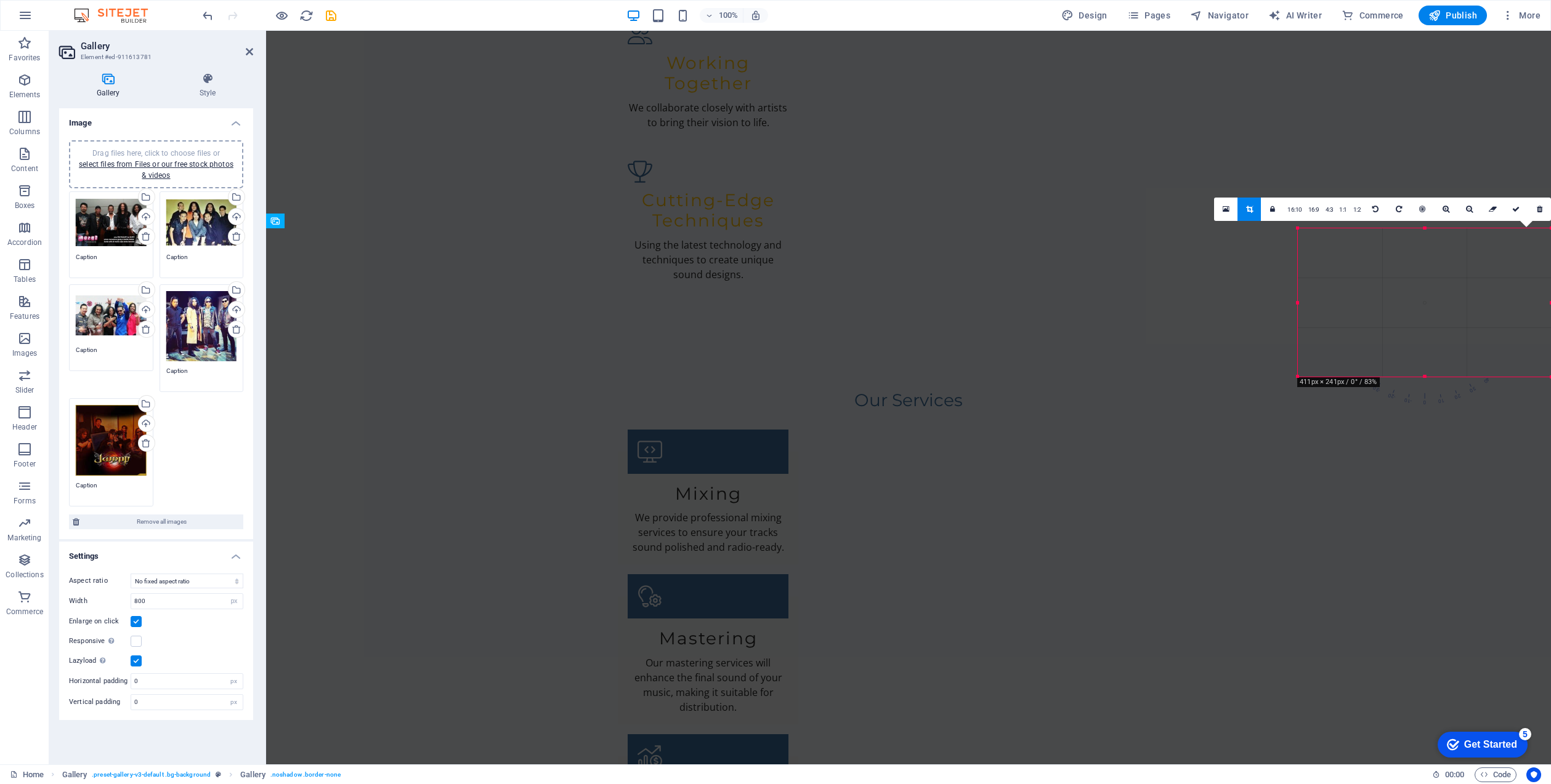
drag, startPoint x: 1289, startPoint y: 320, endPoint x: 1262, endPoint y: 373, distance: 59.5
click at [0, 0] on div "Drag and drop a file to add it H2 Container Banner Container Info Bar Preset Co…" at bounding box center [0, 0] width 0 height 0
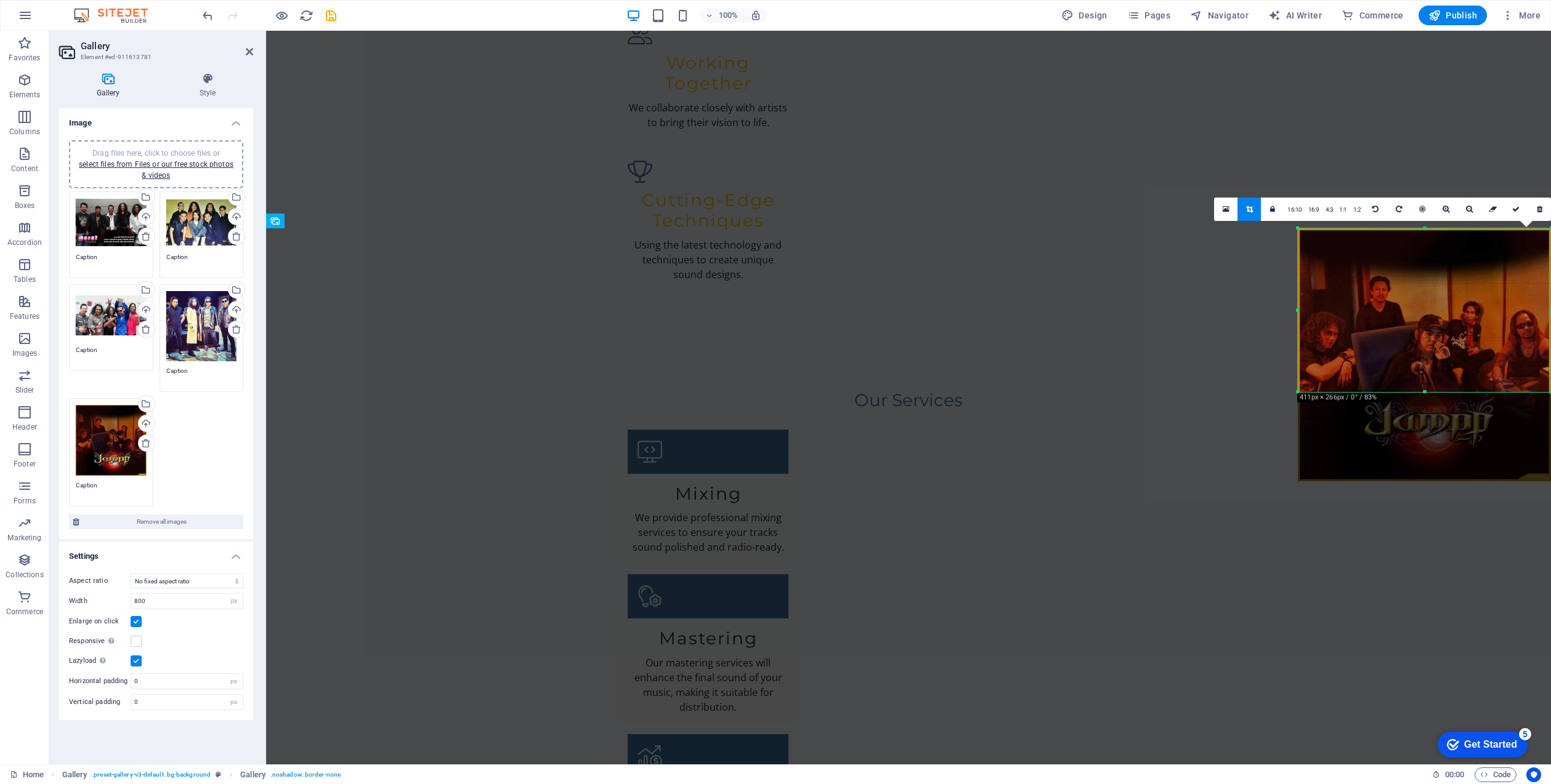
drag, startPoint x: 1298, startPoint y: 378, endPoint x: 1297, endPoint y: 390, distance: 12.0
click at [1297, 391] on div at bounding box center [1298, 392] width 5 height 5
click at [1297, 404] on div at bounding box center [1298, 405] width 5 height 5
drag, startPoint x: 1297, startPoint y: 413, endPoint x: 1294, endPoint y: 425, distance: 12.4
click at [1298, 425] on div "180 170 160 150 140 130 120 110 100 90 80 70 60 50 40 30 20 10 0 -10 -20 -30 -4…" at bounding box center [1424, 328] width 253 height 199
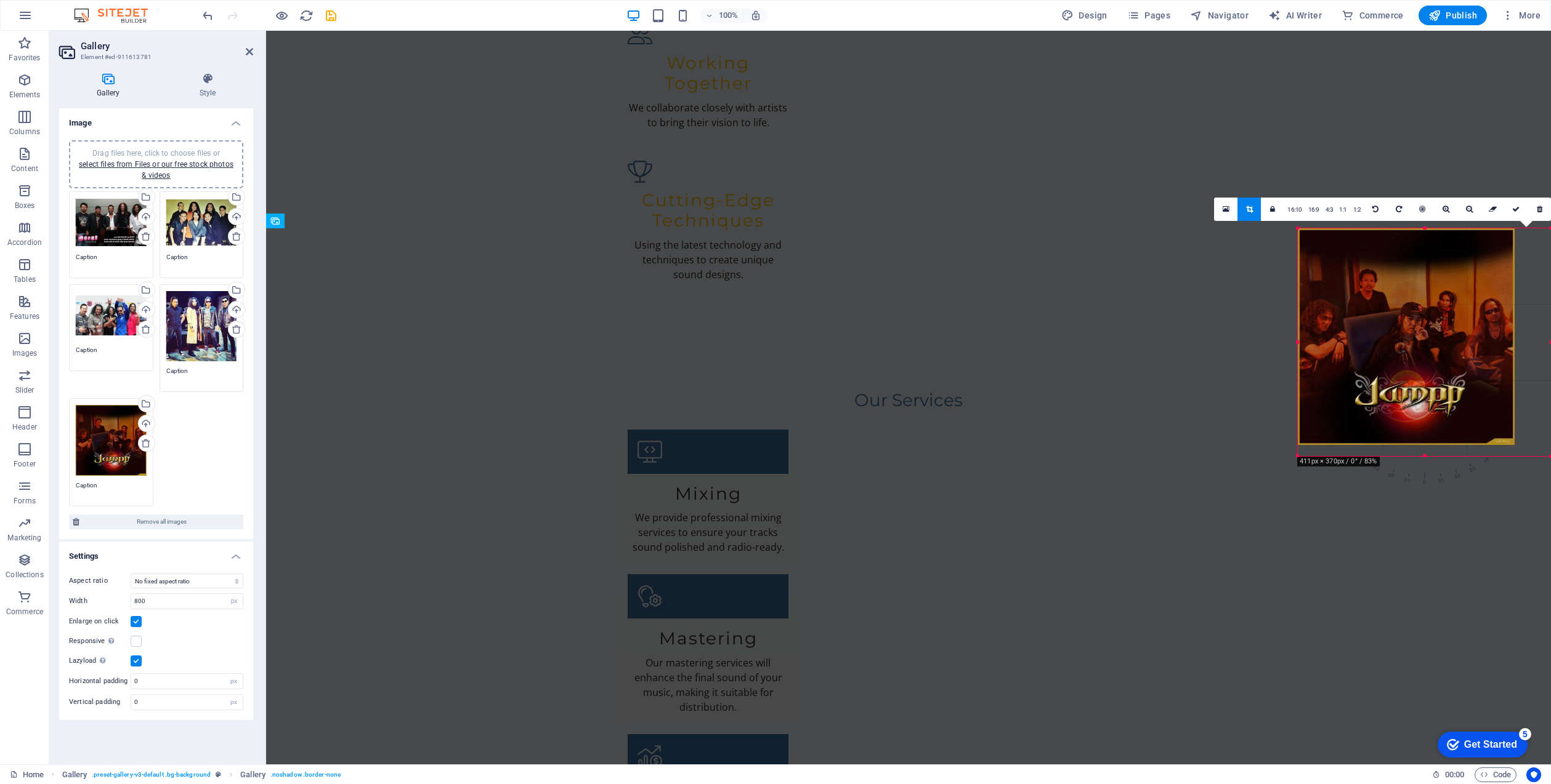
click at [1298, 453] on div at bounding box center [1298, 456] width 5 height 5
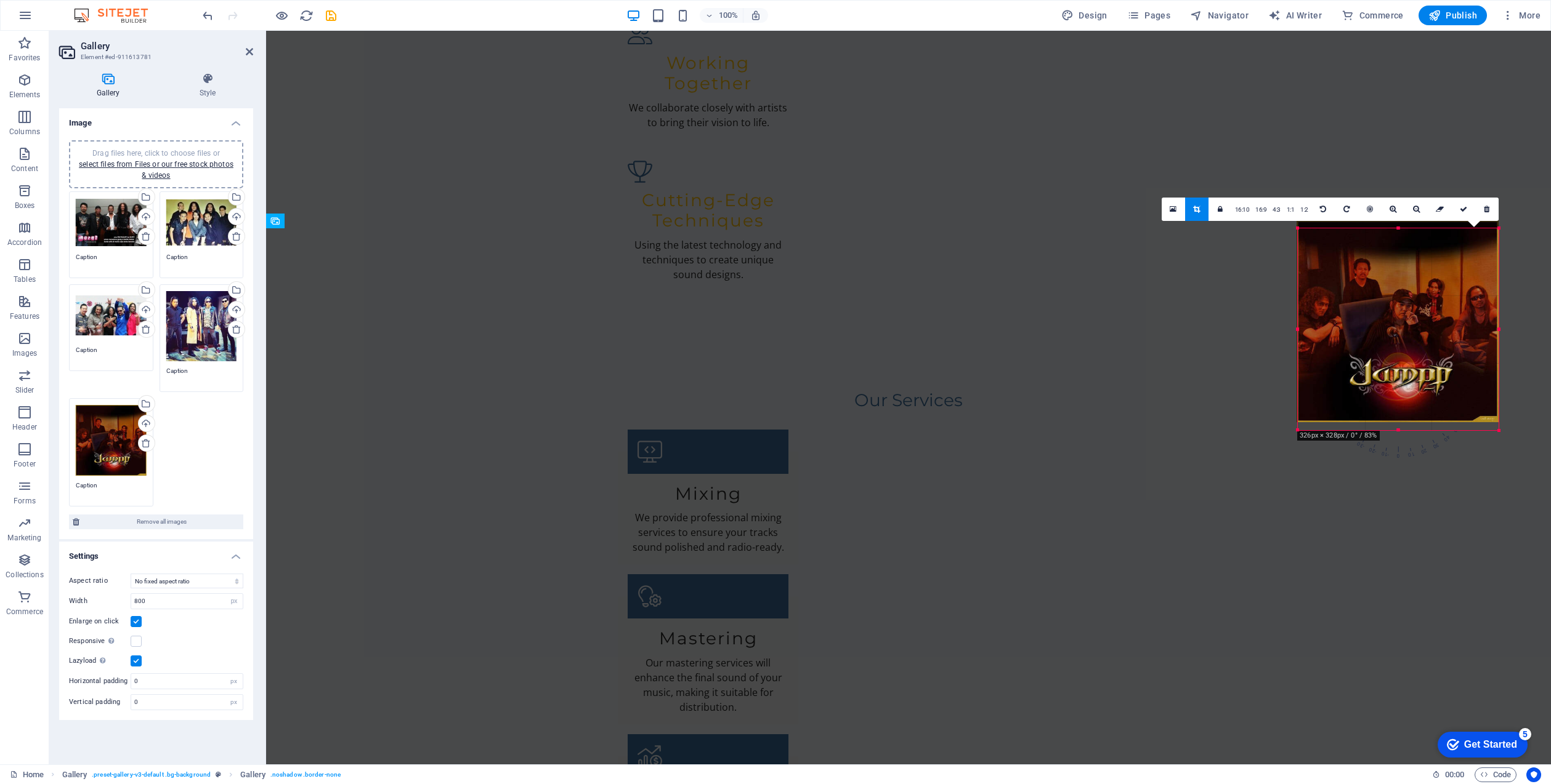
drag, startPoint x: 1301, startPoint y: 427, endPoint x: 1301, endPoint y: 419, distance: 8.0
click at [1301, 419] on div at bounding box center [1398, 321] width 202 height 202
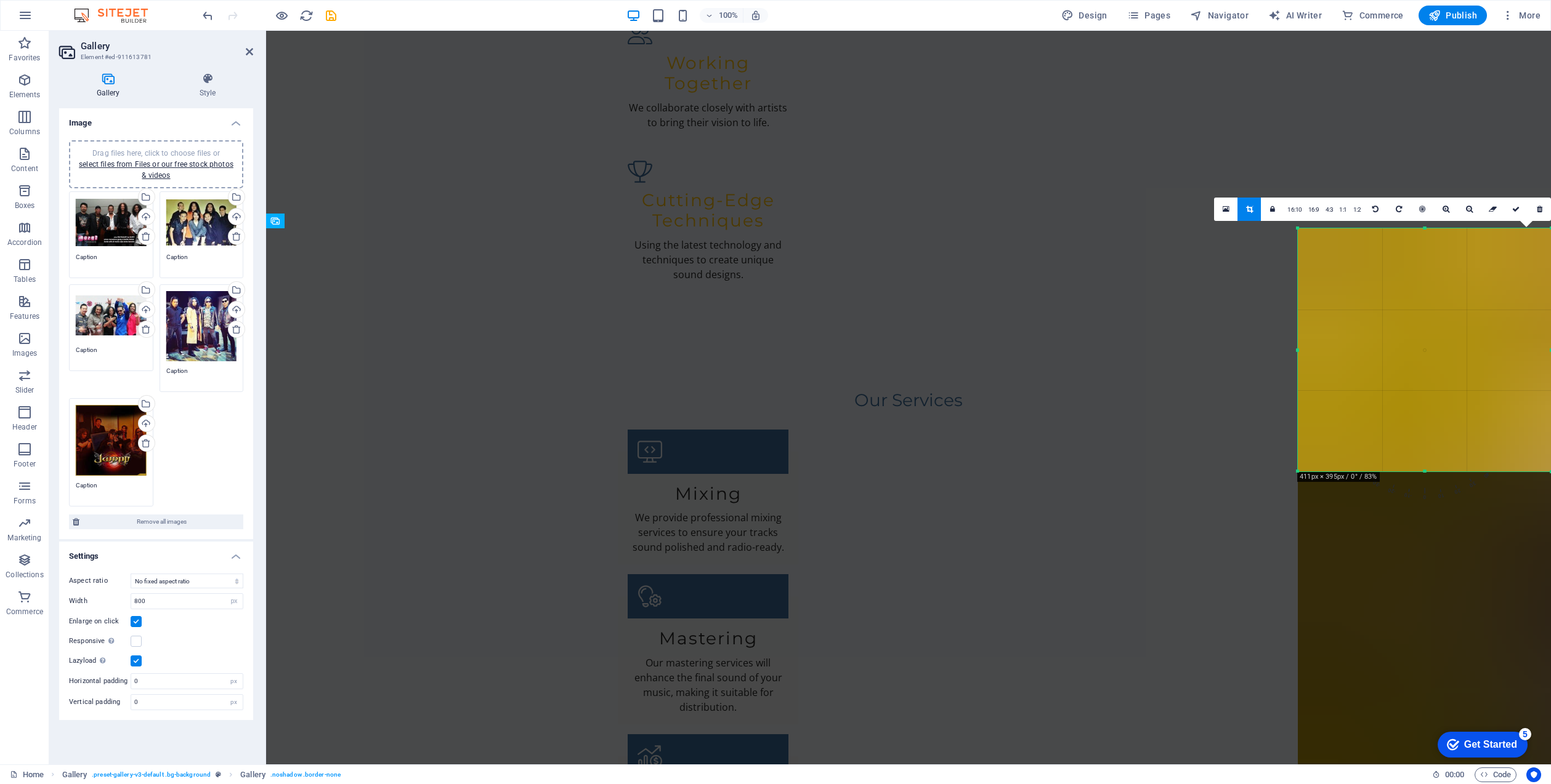
drag, startPoint x: 1298, startPoint y: 429, endPoint x: 1298, endPoint y: 464, distance: 35.0
click at [1298, 468] on div at bounding box center [1298, 471] width 5 height 5
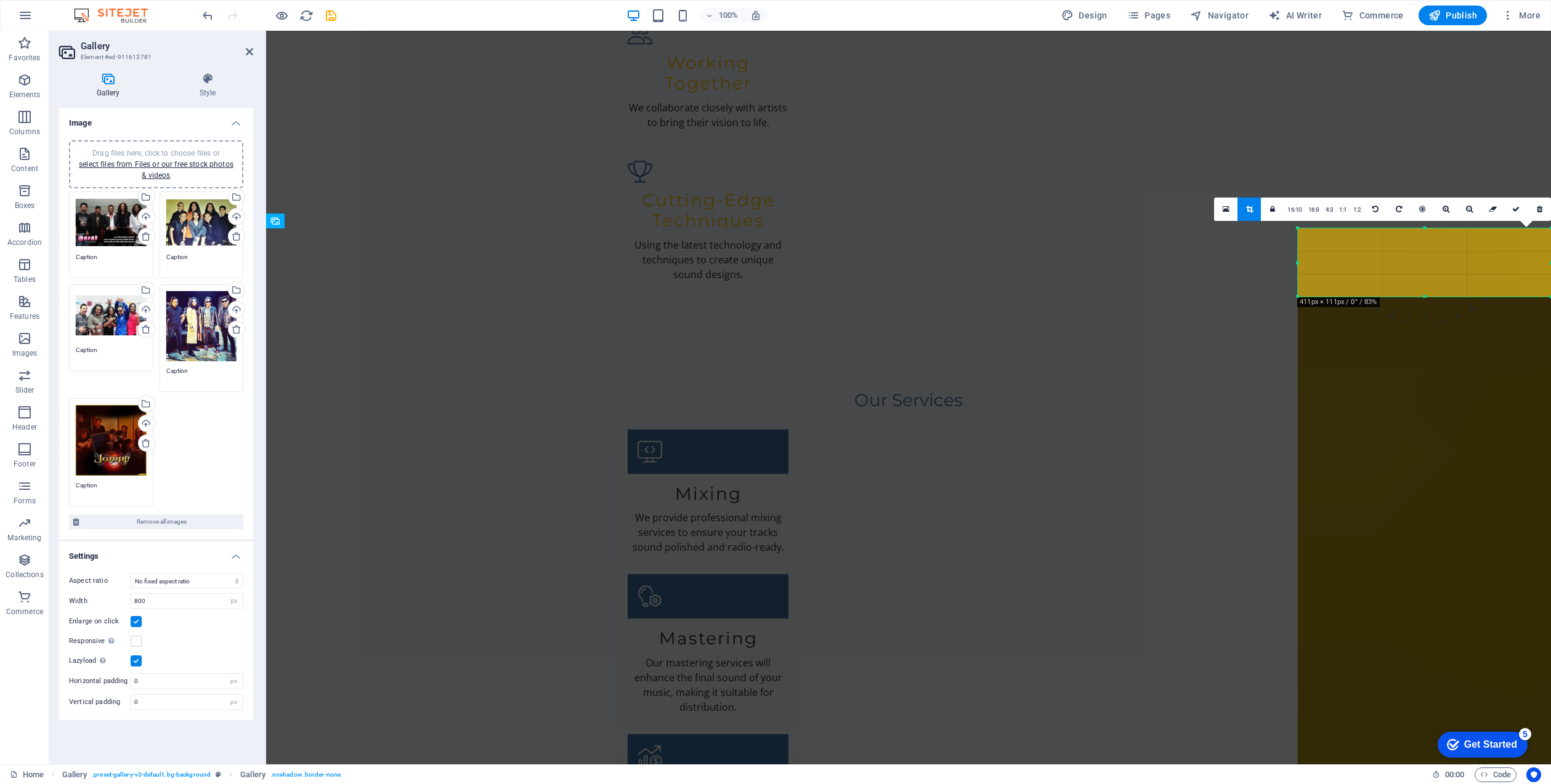
drag, startPoint x: 1301, startPoint y: 467, endPoint x: 1296, endPoint y: 297, distance: 170.1
click at [1295, 295] on div at bounding box center [1298, 296] width 5 height 5
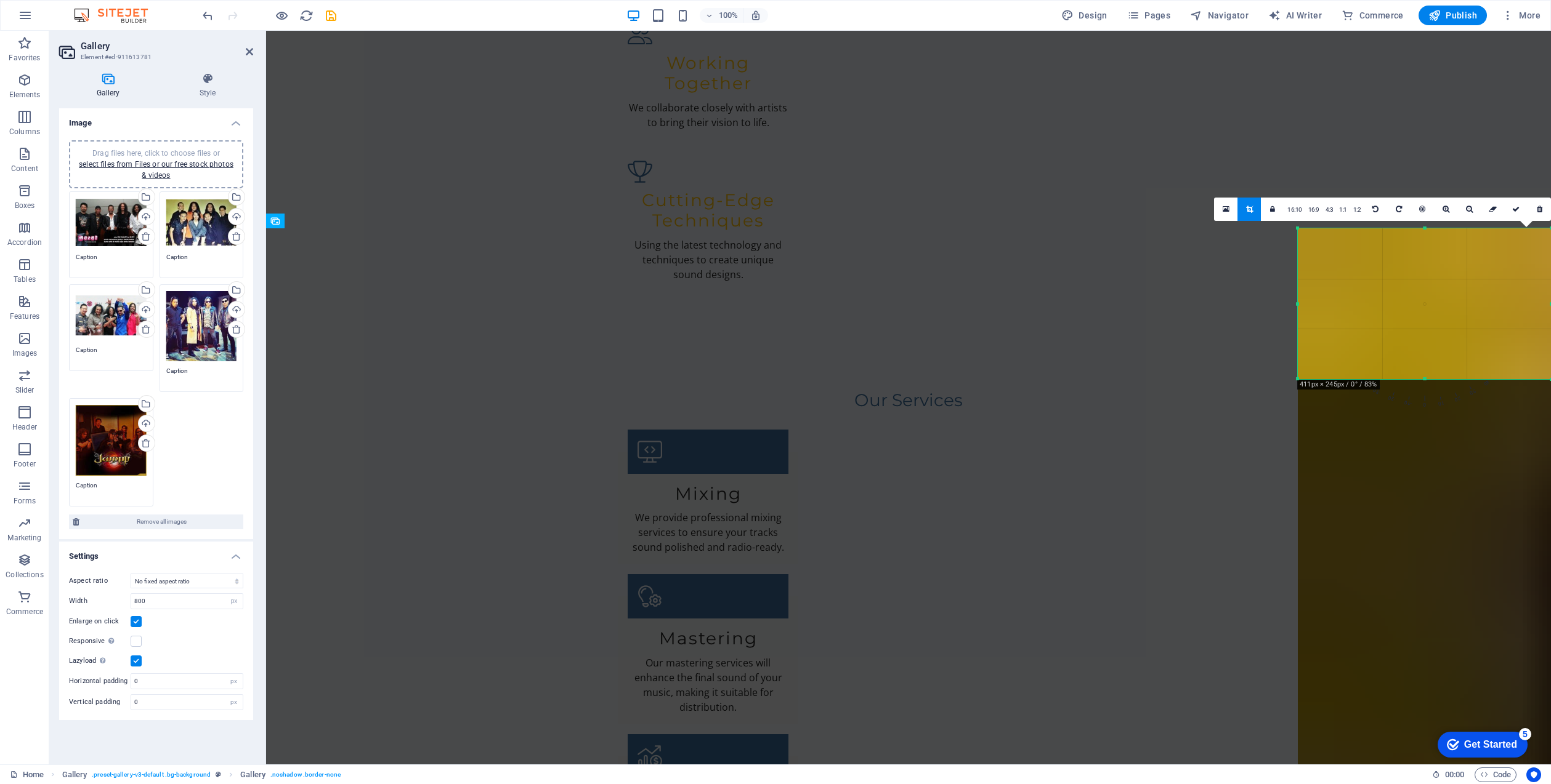
drag, startPoint x: 1297, startPoint y: 304, endPoint x: 1291, endPoint y: 376, distance: 72.2
click at [1298, 377] on div "180 170 160 150 140 130 120 110 100 90 80 70 60 50 40 30 20 10 0 -10 -20 -30 -4…" at bounding box center [1424, 303] width 253 height 151
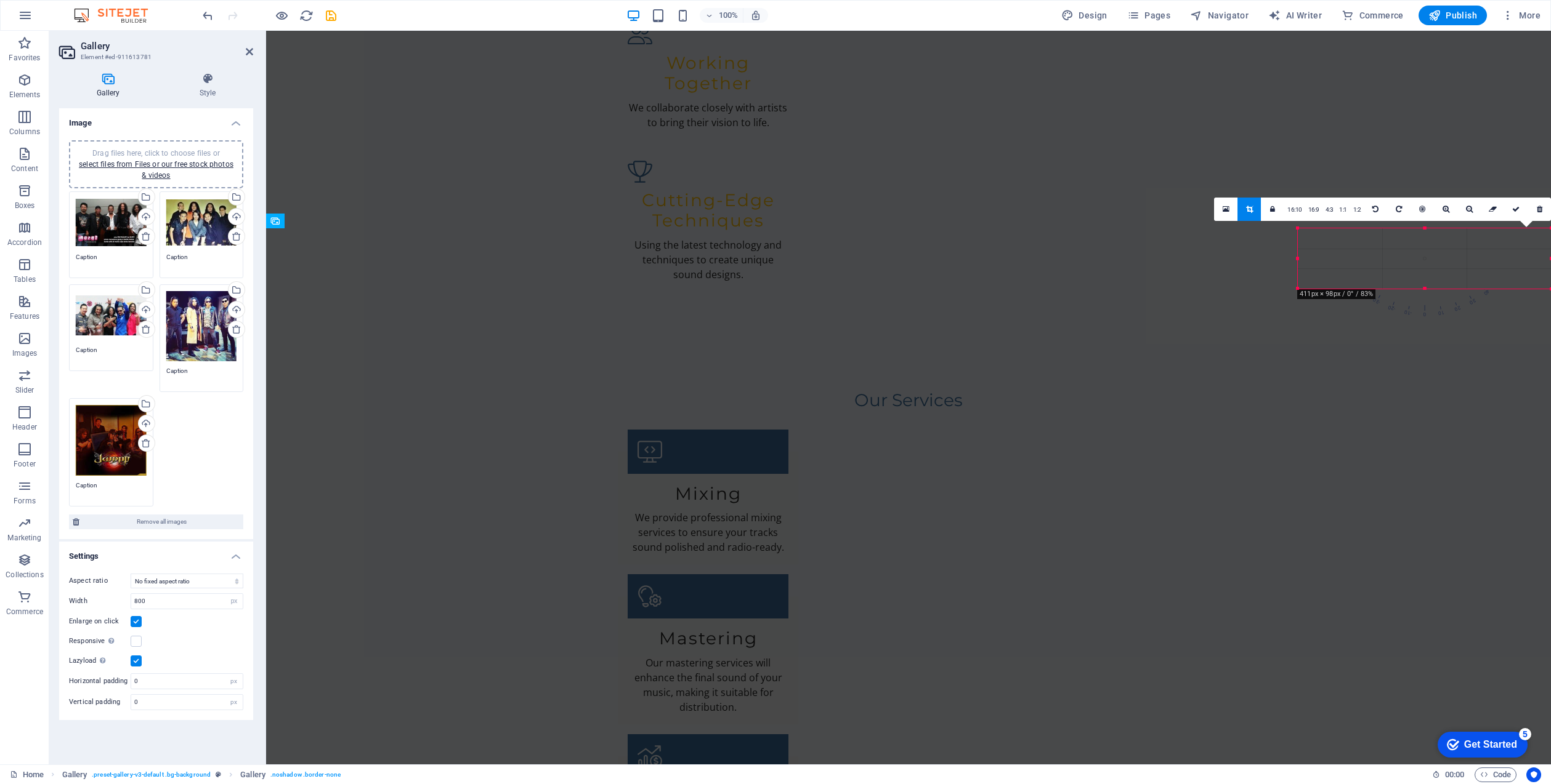
drag, startPoint x: 1297, startPoint y: 380, endPoint x: 1277, endPoint y: 286, distance: 96.1
click at [0, 0] on div "Drag and drop a file to add it H2 Container Banner Container Info Bar Preset Co…" at bounding box center [0, 0] width 0 height 0
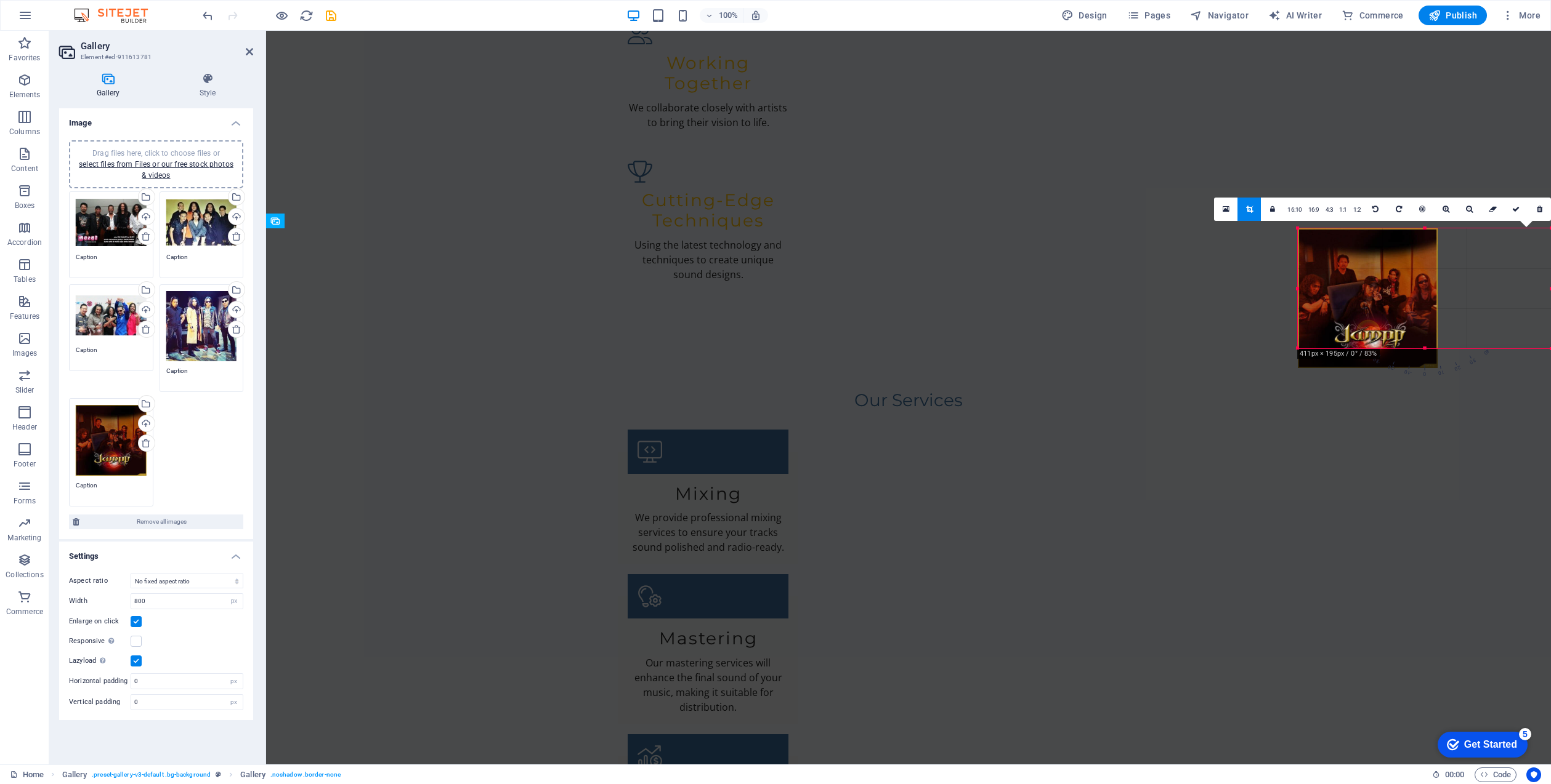
drag, startPoint x: 1297, startPoint y: 297, endPoint x: 1293, endPoint y: 344, distance: 47.2
click at [1298, 344] on div "180 170 160 150 140 130 120 110 100 90 80 70 60 50 40 30 20 10 0 -10 -20 -30 -4…" at bounding box center [1424, 288] width 253 height 120
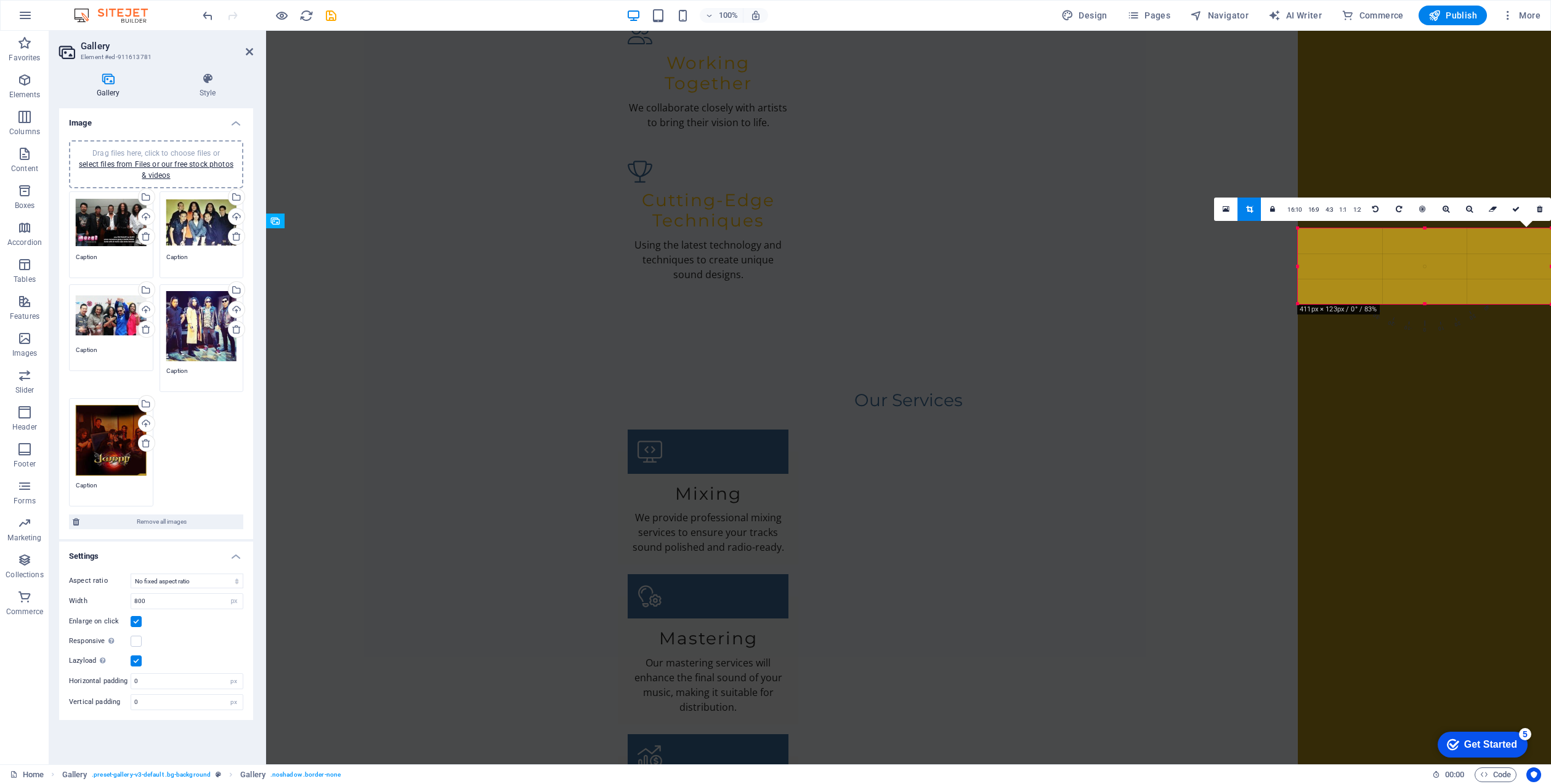
drag, startPoint x: 1430, startPoint y: 354, endPoint x: 1374, endPoint y: 307, distance: 73.1
click at [1372, 304] on div "180 170 160 150 140 130 120 110 100 90 80 70 60 50 40 30 20 10 0 -10 -20 -30 -4…" at bounding box center [1424, 266] width 253 height 76
click at [248, 45] on h2 "Gallery" at bounding box center [167, 46] width 173 height 11
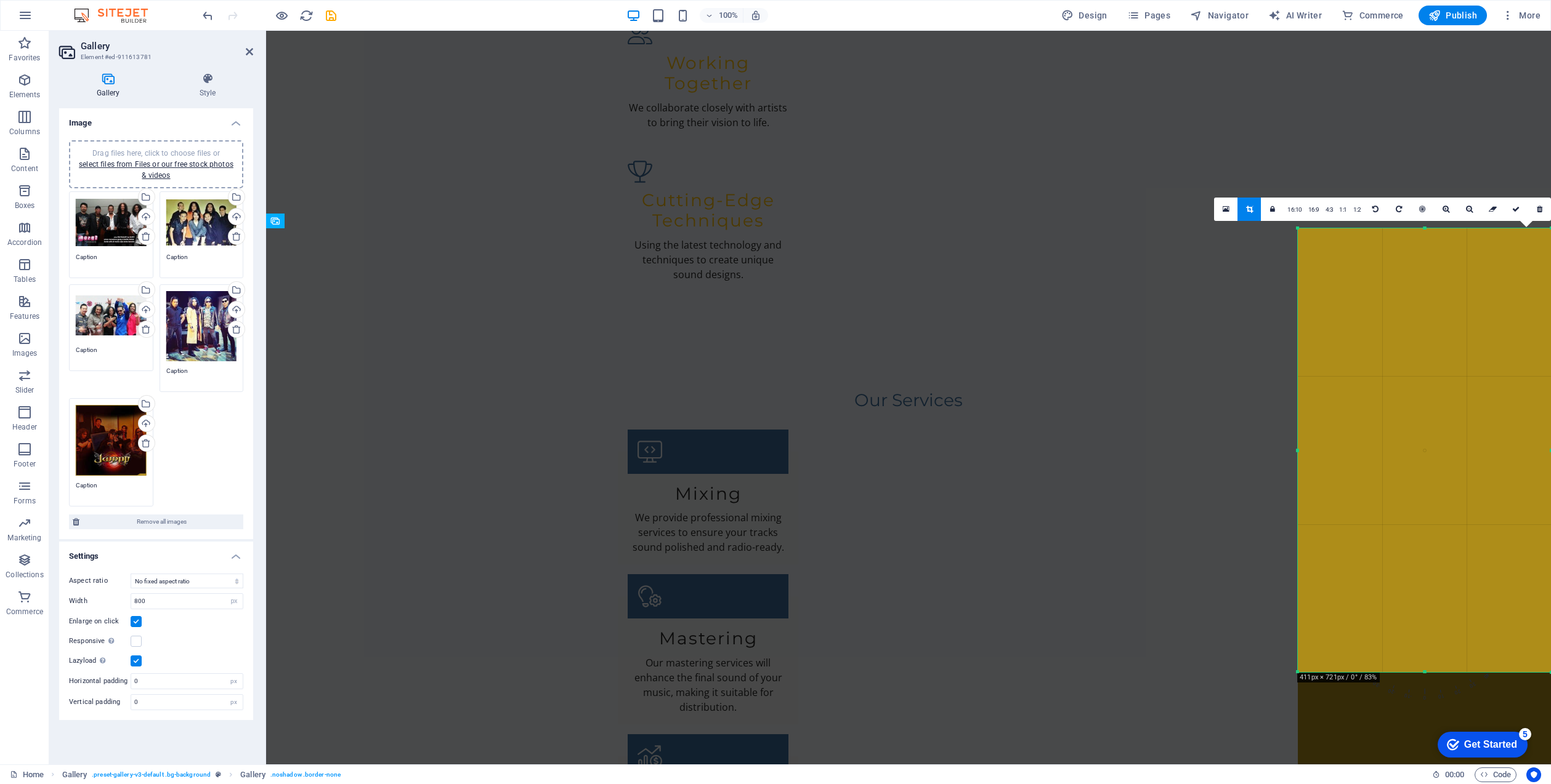
drag, startPoint x: 1298, startPoint y: 304, endPoint x: 1266, endPoint y: 663, distance: 360.4
click at [0, 0] on div "Drag and drop a file to add it H2 Container Banner Container Info Bar Preset Co…" at bounding box center [0, 0] width 0 height 0
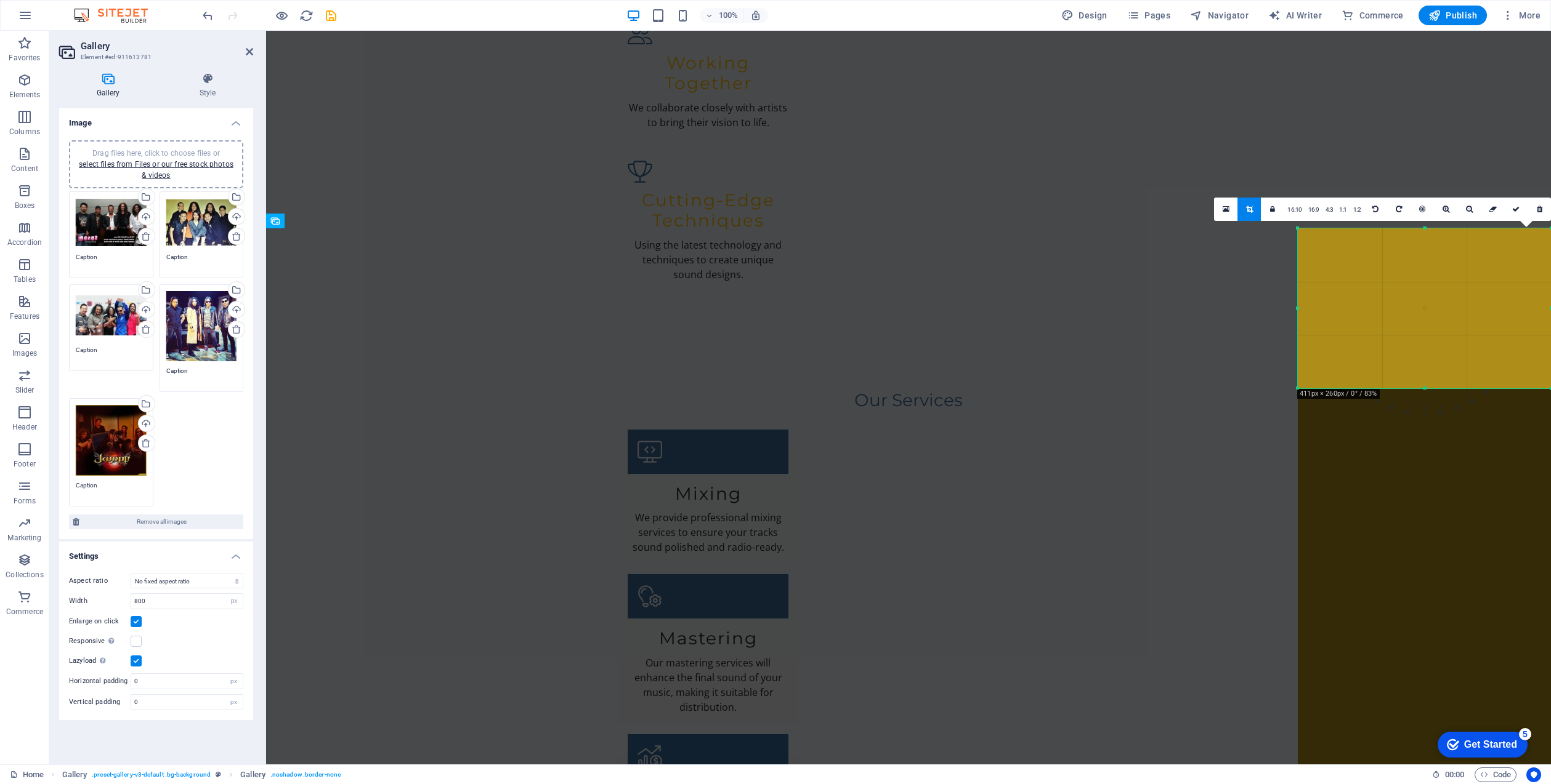
drag, startPoint x: 1300, startPoint y: 626, endPoint x: 1298, endPoint y: 387, distance: 239.0
click at [1298, 387] on div at bounding box center [1298, 388] width 5 height 5
click at [1298, 375] on div "180 170 160 150 140 130 120 110 100 90 80 70 60 50 40 30 20 10 0 -10 -20 -30 -4…" at bounding box center [1424, 308] width 253 height 160
drag, startPoint x: 1301, startPoint y: 383, endPoint x: 1534, endPoint y: 407, distance: 234.2
click at [1301, 379] on div "180 170 160 150 140 130 120 110 100 90 80 70 60 50 40 30 20 10 0 -10 -20 -30 -4…" at bounding box center [1424, 303] width 253 height 151
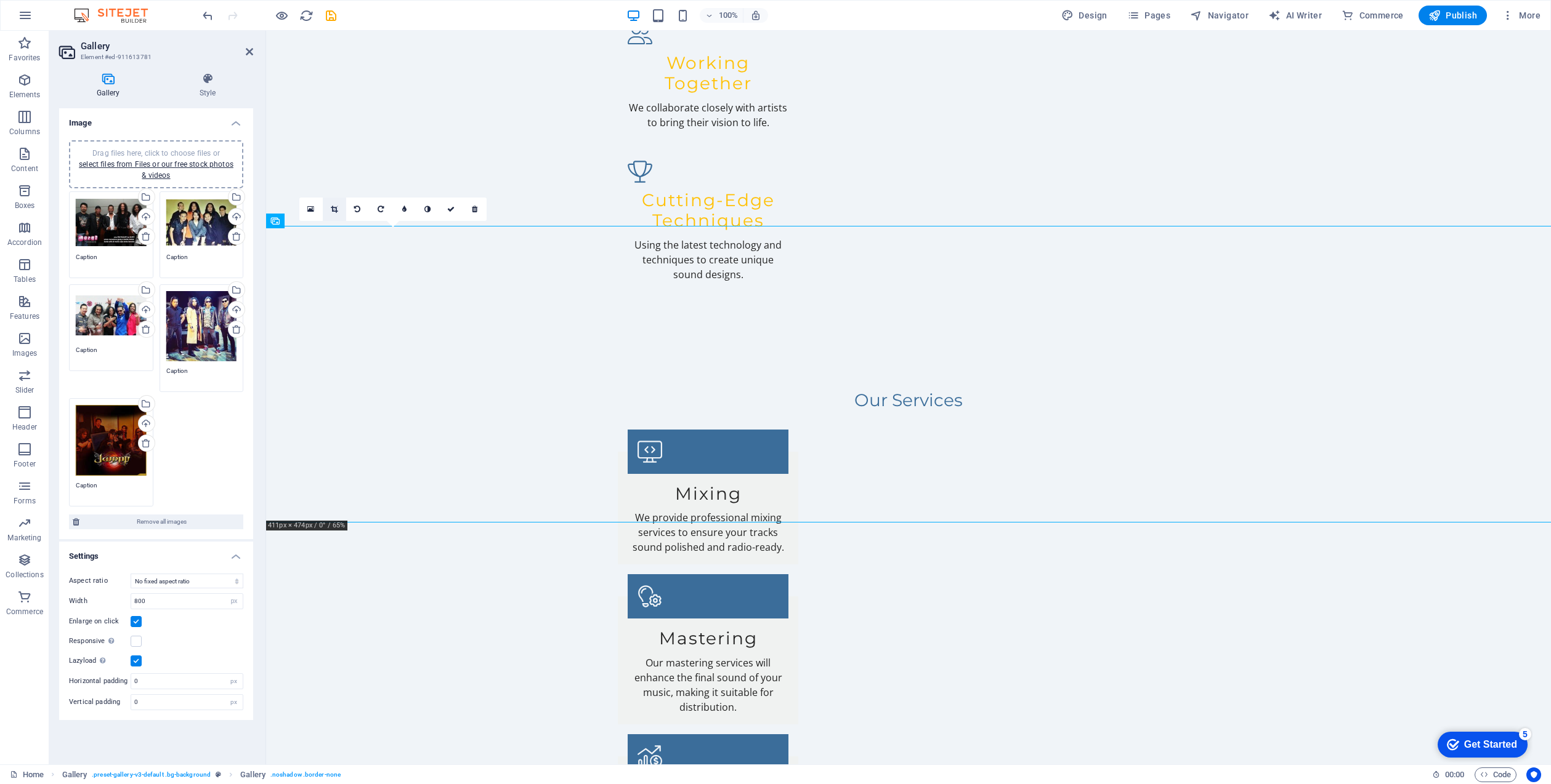
click at [311, 207] on icon at bounding box center [311, 209] width 7 height 9
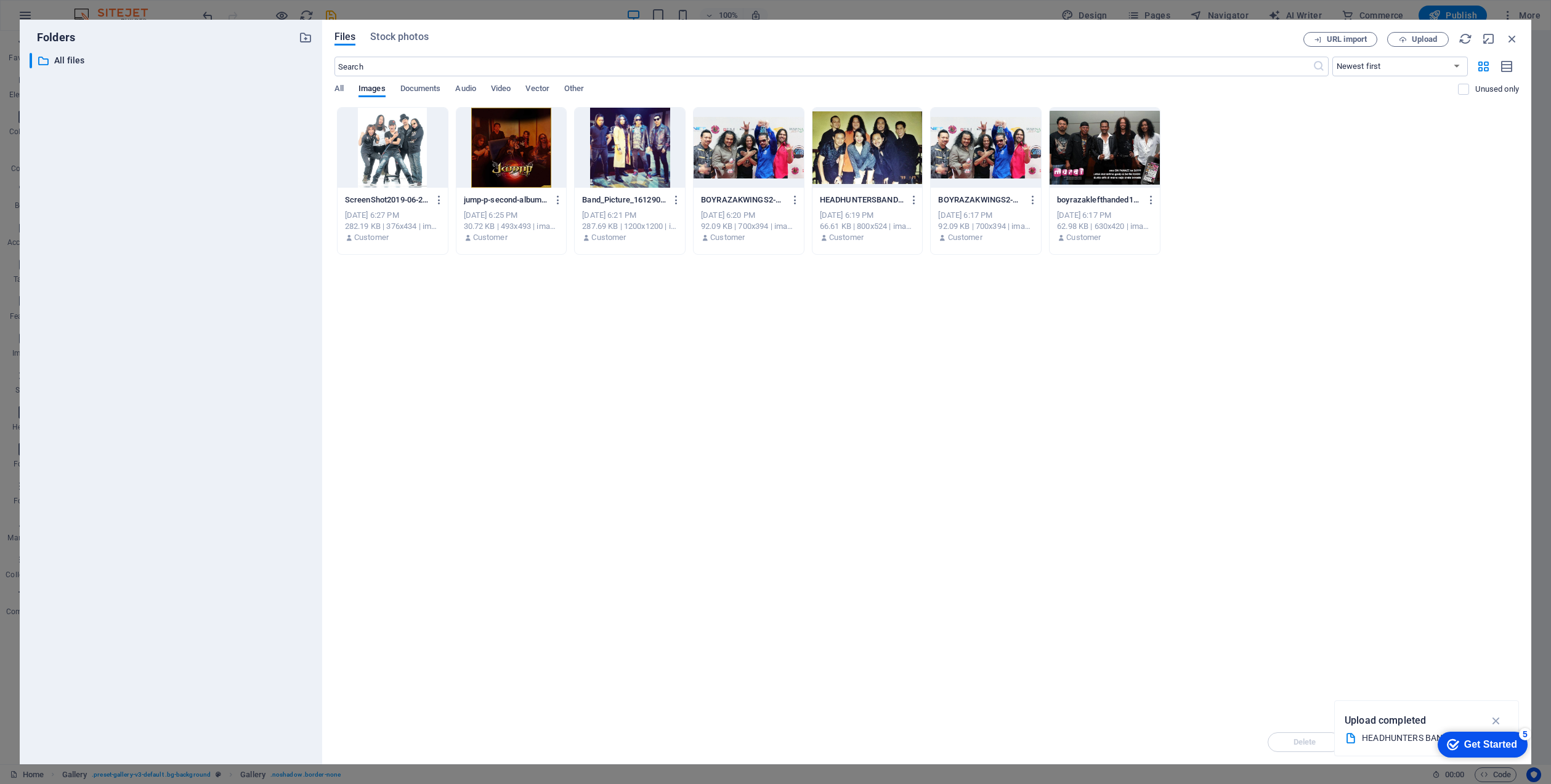
click at [1003, 126] on div at bounding box center [985, 147] width 110 height 80
click at [1032, 198] on icon "button" at bounding box center [1033, 200] width 12 height 11
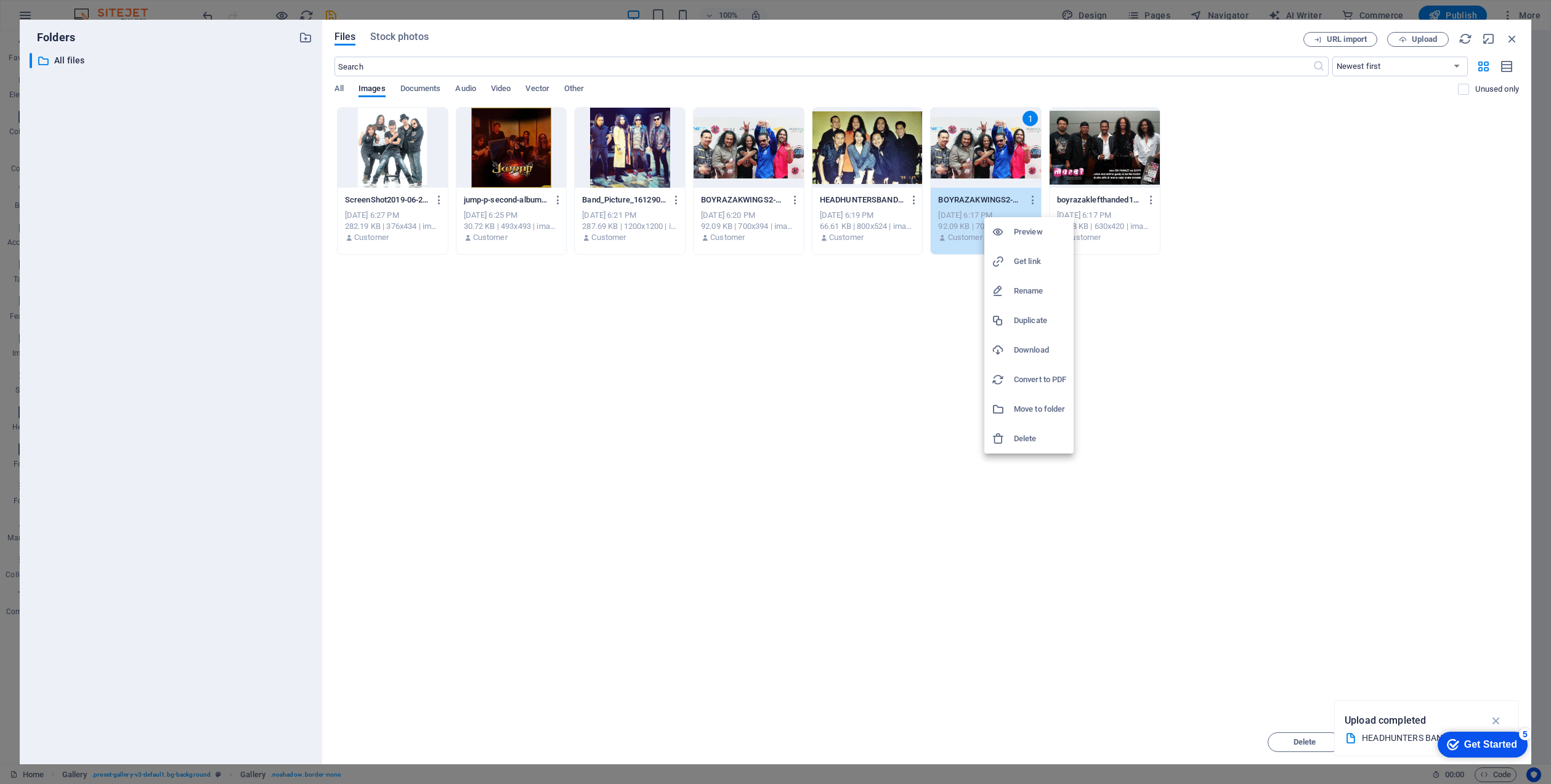
click at [1027, 439] on h6 "Delete" at bounding box center [1040, 439] width 52 height 15
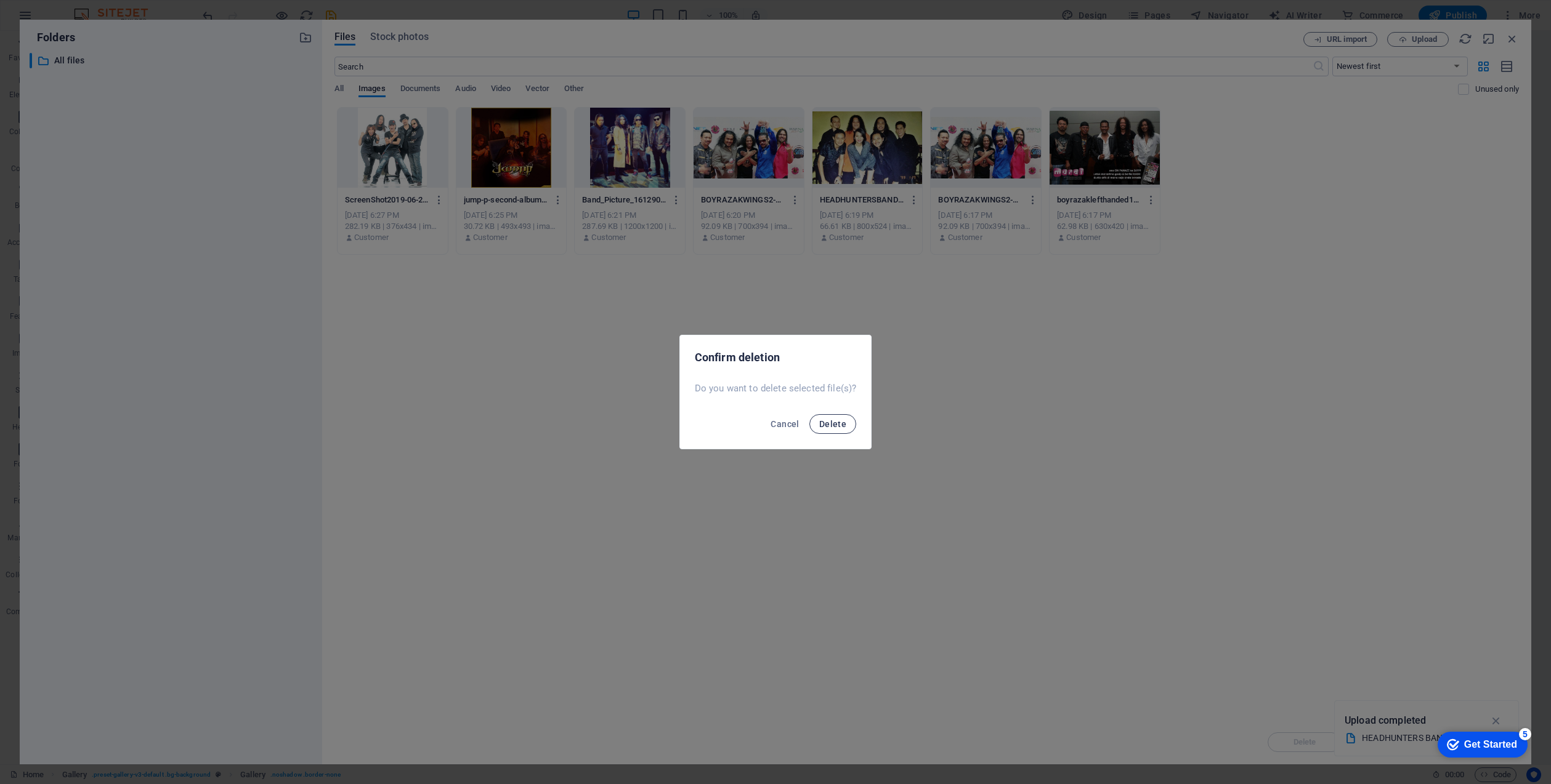
click at [835, 421] on span "Delete" at bounding box center [833, 423] width 27 height 10
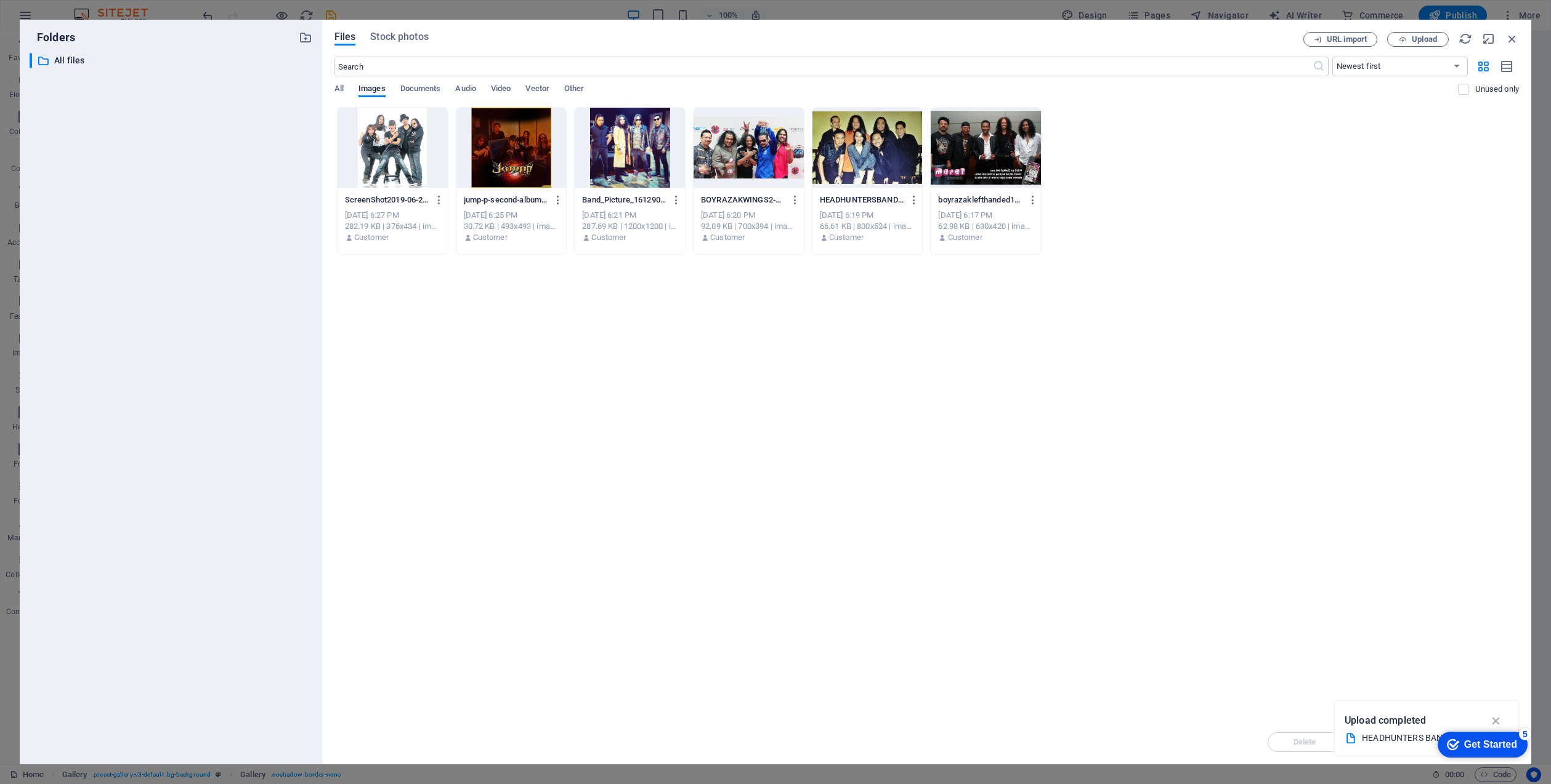
click at [504, 161] on div at bounding box center [511, 147] width 110 height 80
click at [527, 146] on div "1" at bounding box center [511, 147] width 110 height 80
click at [377, 140] on div at bounding box center [392, 147] width 110 height 80
click at [1307, 742] on span "Delete" at bounding box center [1304, 742] width 22 height 7
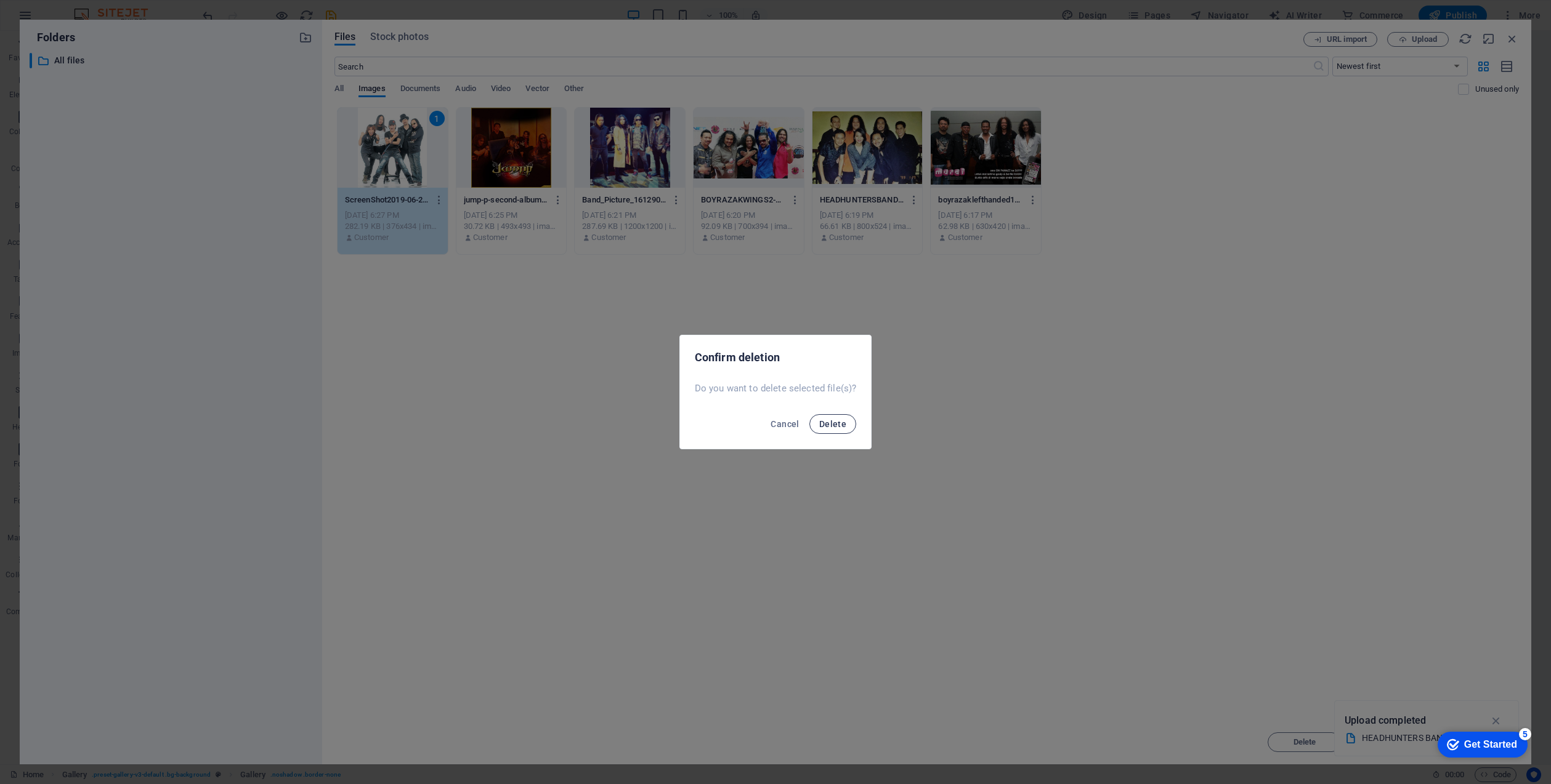
drag, startPoint x: 833, startPoint y: 421, endPoint x: 844, endPoint y: 420, distance: 11.0
click at [834, 421] on span "Delete" at bounding box center [833, 423] width 27 height 10
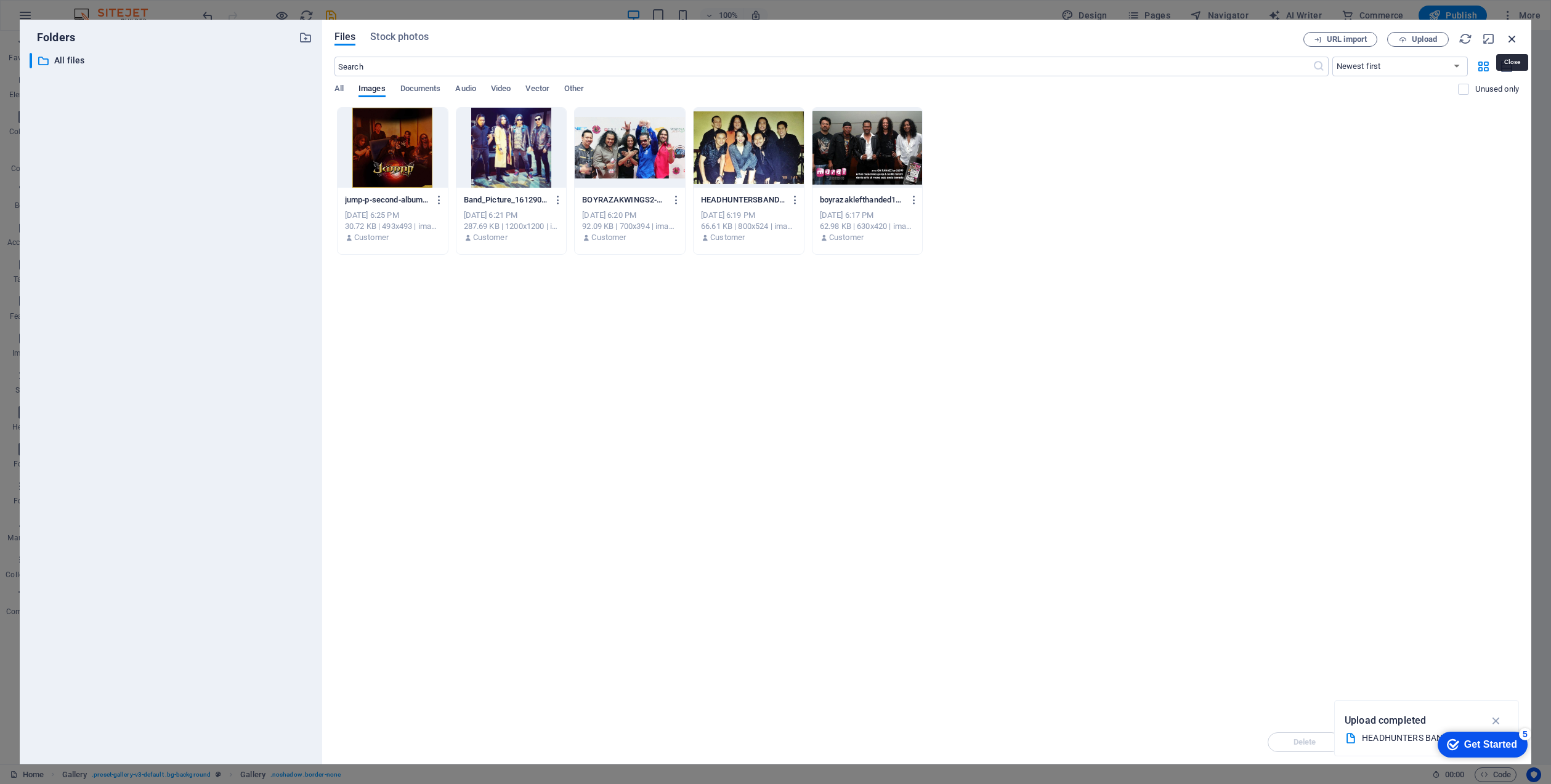
click at [1513, 35] on icon "button" at bounding box center [1512, 38] width 13 height 13
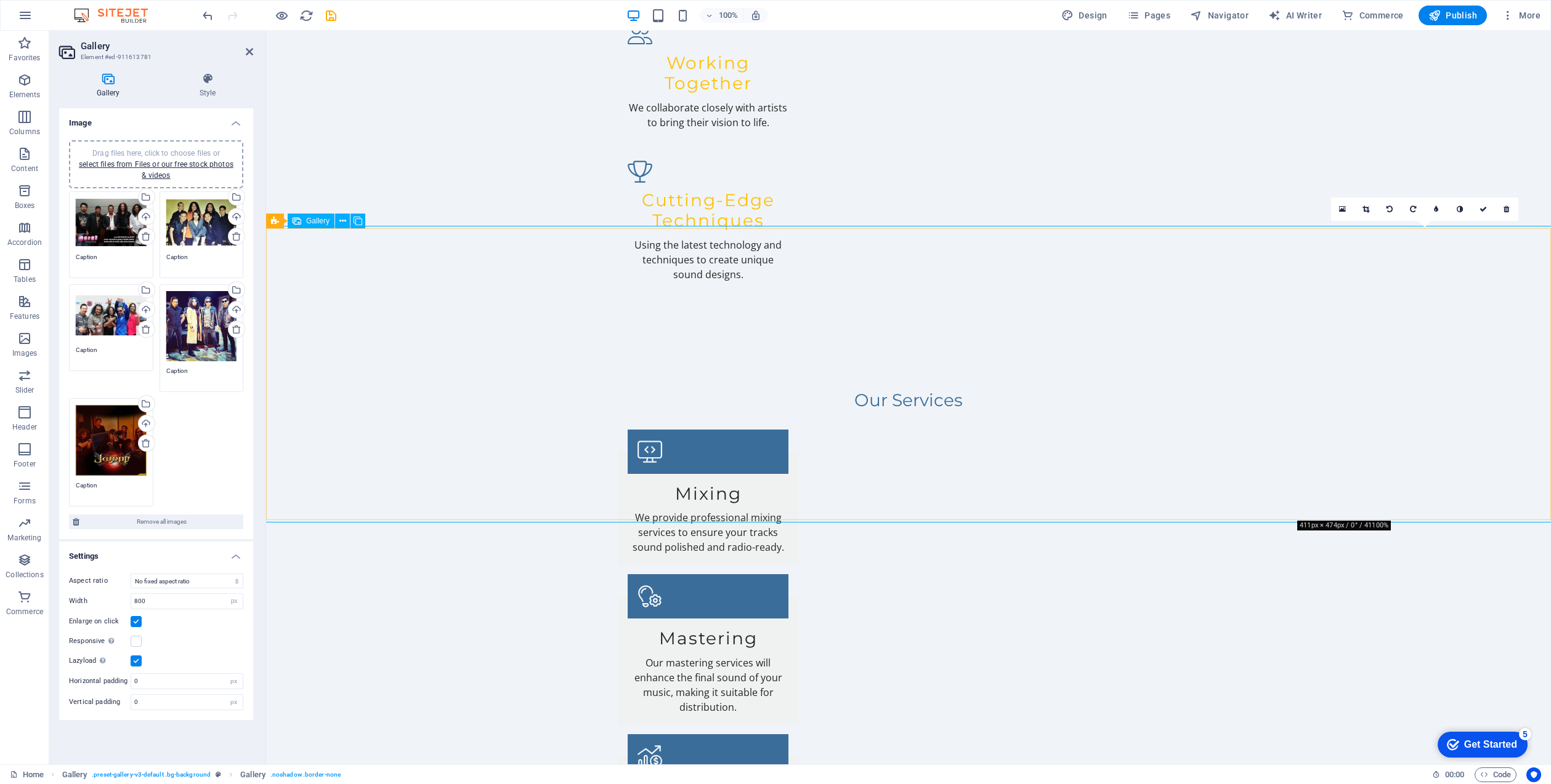
click at [1366, 207] on icon at bounding box center [1366, 209] width 7 height 7
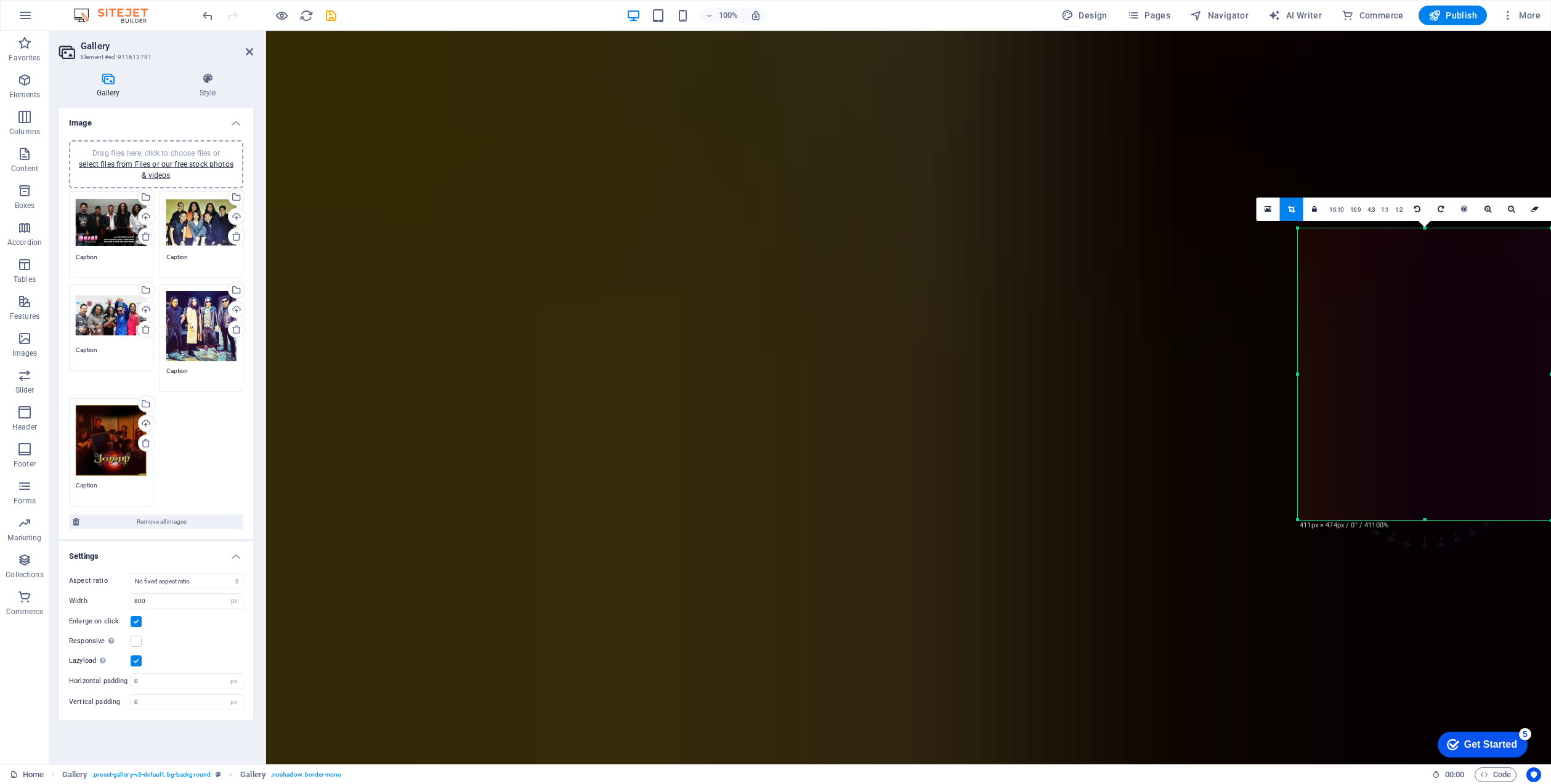
click at [111, 422] on div "Drag files here, click to choose files or select files from Files or our free s…" at bounding box center [111, 440] width 71 height 71
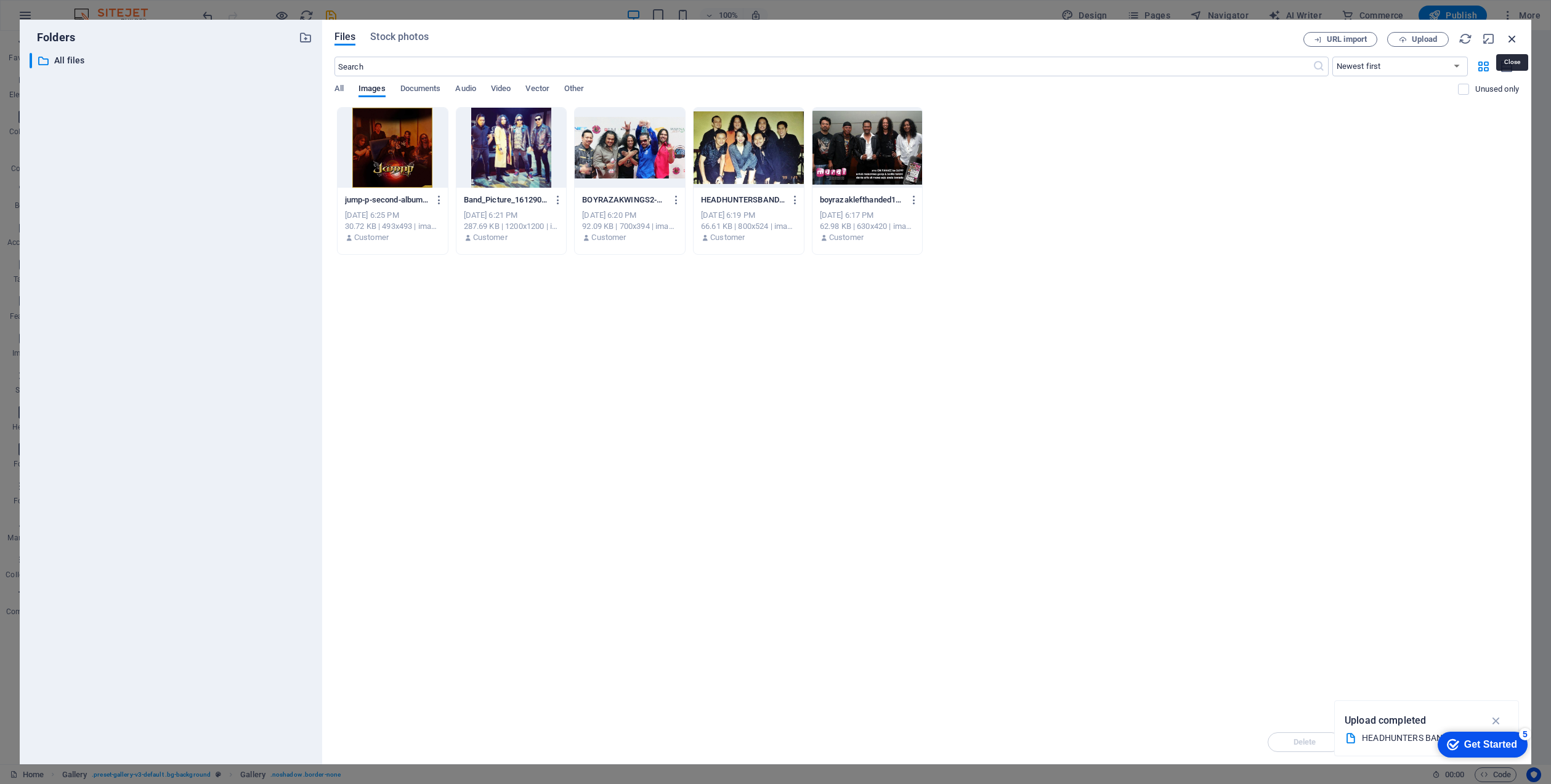
click at [1513, 35] on icon "button" at bounding box center [1512, 38] width 13 height 13
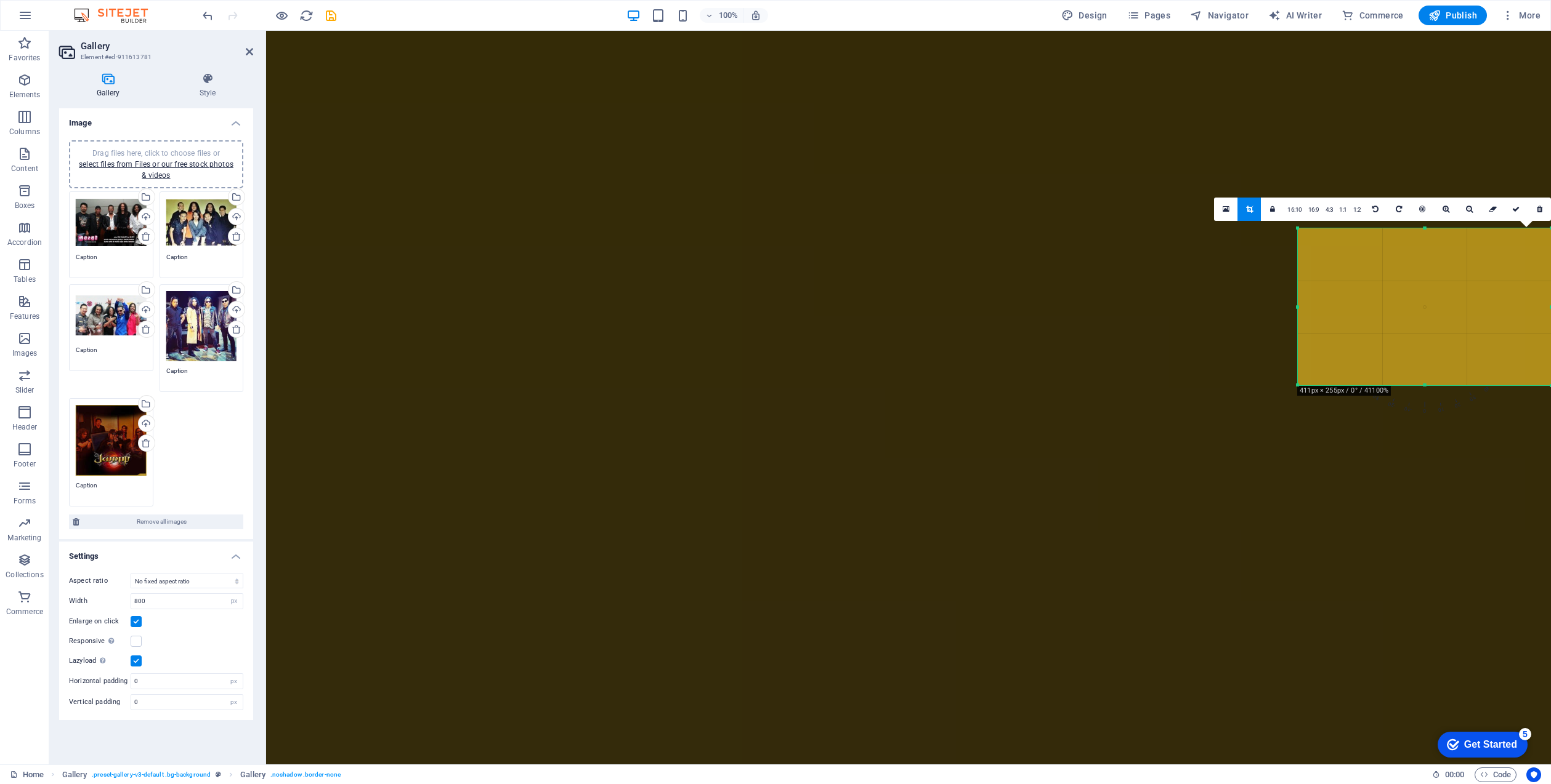
drag, startPoint x: 1307, startPoint y: 476, endPoint x: 1244, endPoint y: 381, distance: 114.0
click at [1298, 384] on div "180 170 160 150 140 130 120 110 100 90 80 70 60 50 40 30 20 10 0 -10 -20 -30 -4…" at bounding box center [1424, 306] width 253 height 157
click at [105, 75] on icon at bounding box center [107, 79] width 98 height 13
click at [250, 47] on header "Gallery Element #ed-911613781" at bounding box center [156, 47] width 194 height 32
click at [250, 48] on icon at bounding box center [249, 51] width 7 height 10
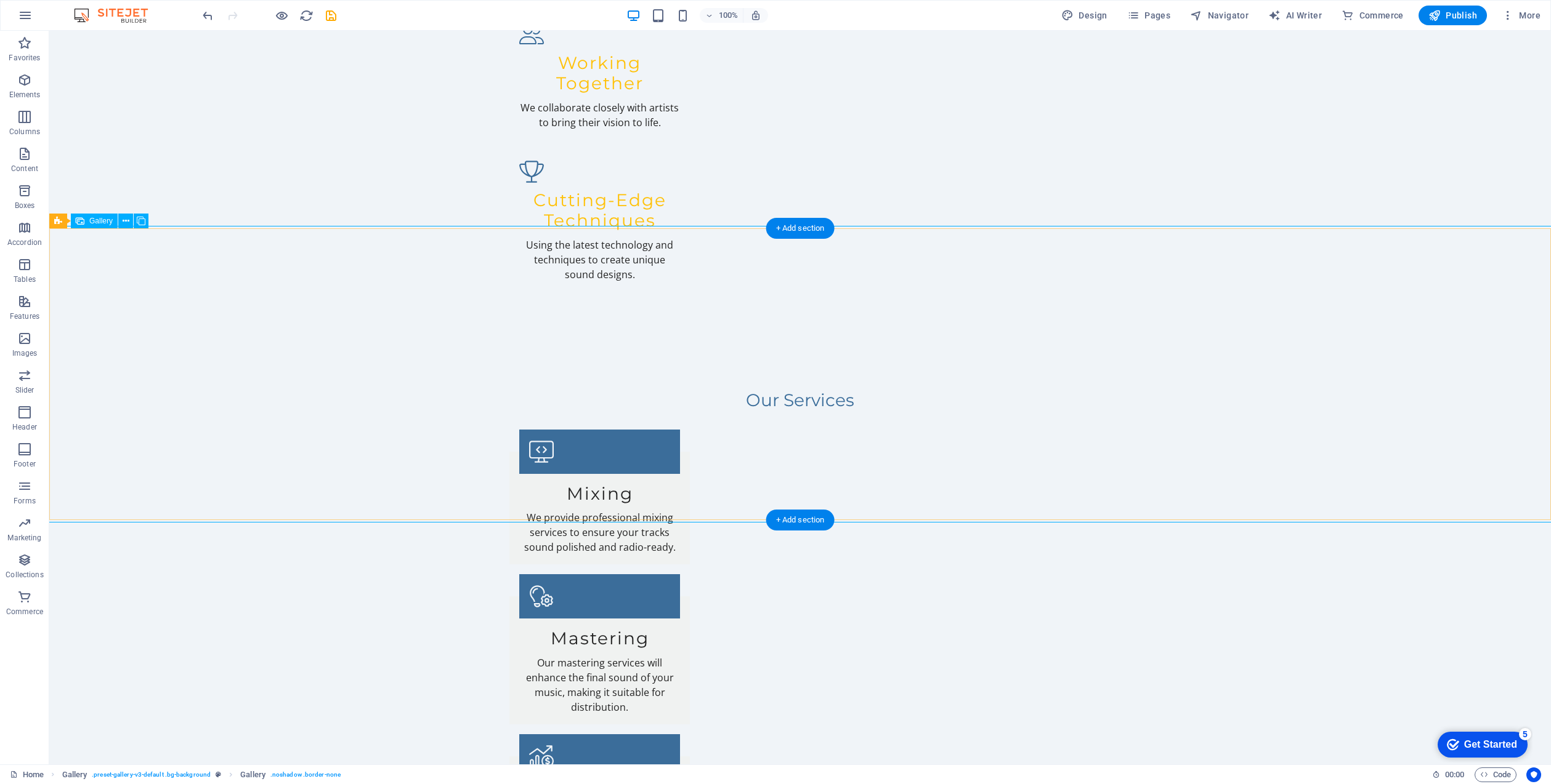
click at [1345, 207] on icon at bounding box center [1344, 209] width 7 height 7
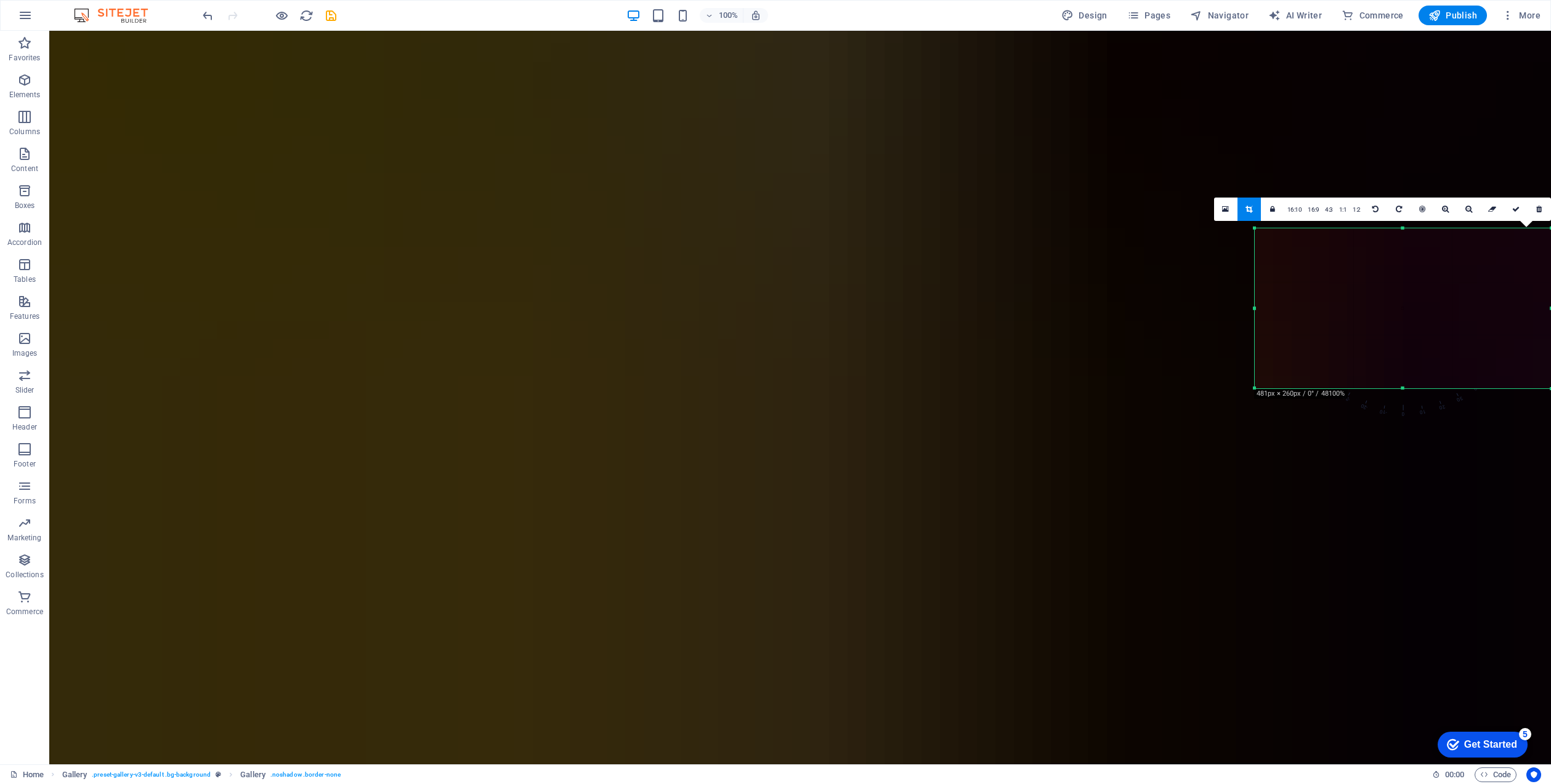
drag, startPoint x: 1257, startPoint y: 519, endPoint x: 1272, endPoint y: 388, distance: 131.9
click at [1272, 388] on div "180 170 160 150 140 130 120 110 100 90 80 70 60 50 40 30 20 10 0 -10 -20 -30 -4…" at bounding box center [1402, 308] width 296 height 160
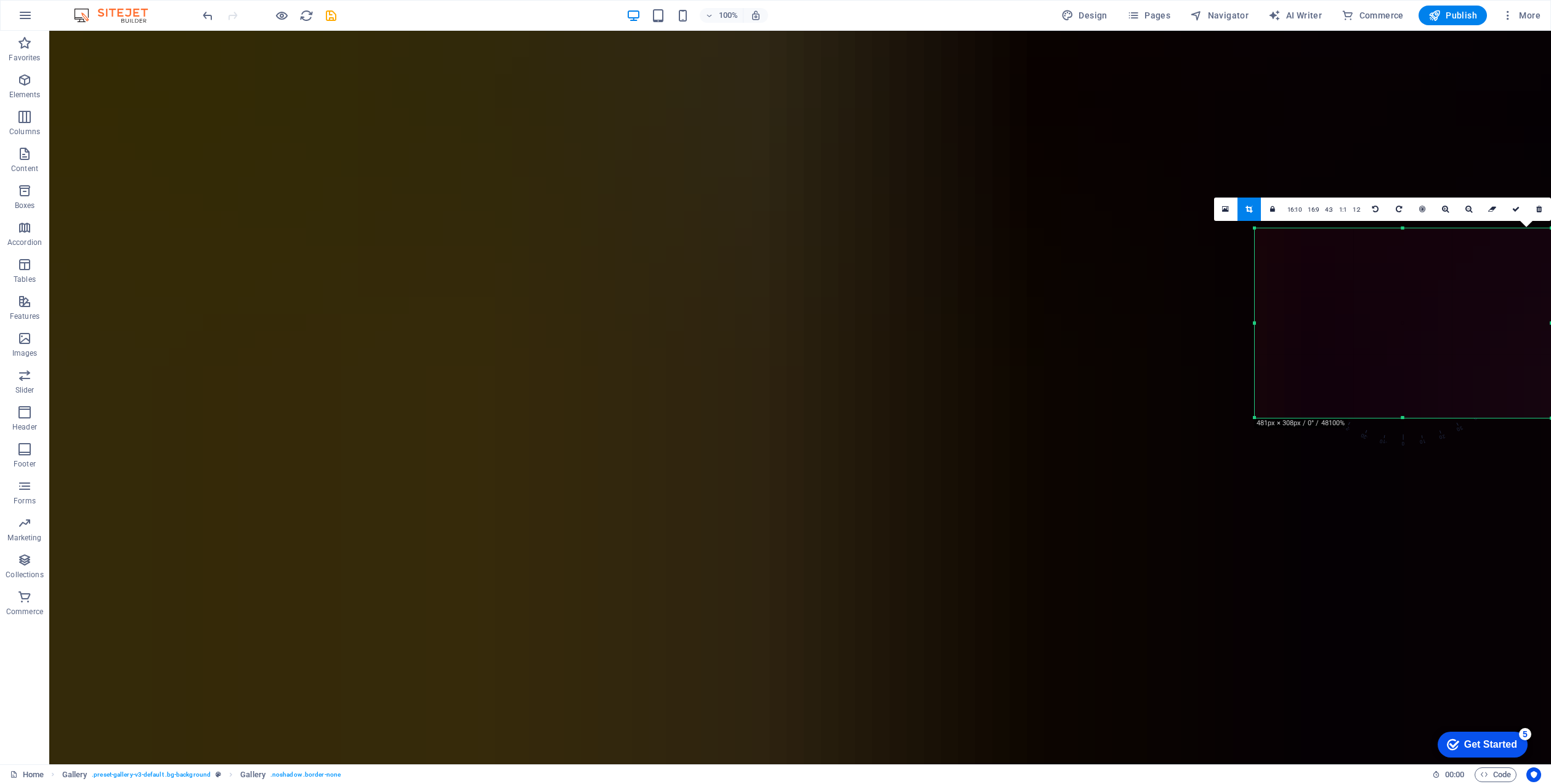
drag, startPoint x: 1255, startPoint y: 388, endPoint x: 1253, endPoint y: 413, distance: 25.1
click at [1253, 416] on div at bounding box center [1255, 418] width 5 height 5
drag, startPoint x: 863, startPoint y: 11, endPoint x: 863, endPoint y: 19, distance: 8.0
click at [630, 453] on div "100% Design Pages Navigator AI Writer Commerce Publish More" at bounding box center [551, 463] width 161 height 21
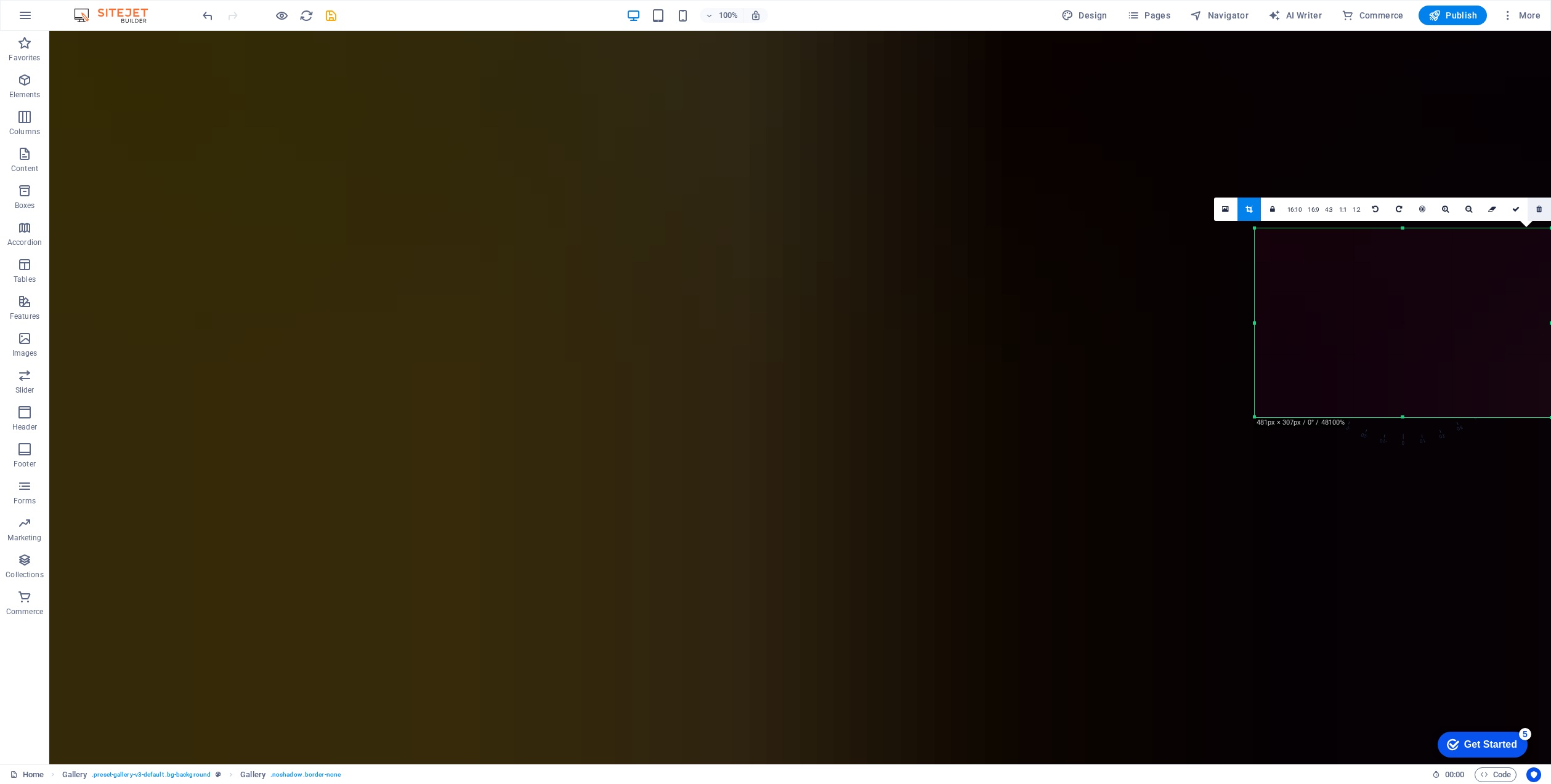
click at [1229, 208] on icon at bounding box center [1226, 209] width 7 height 9
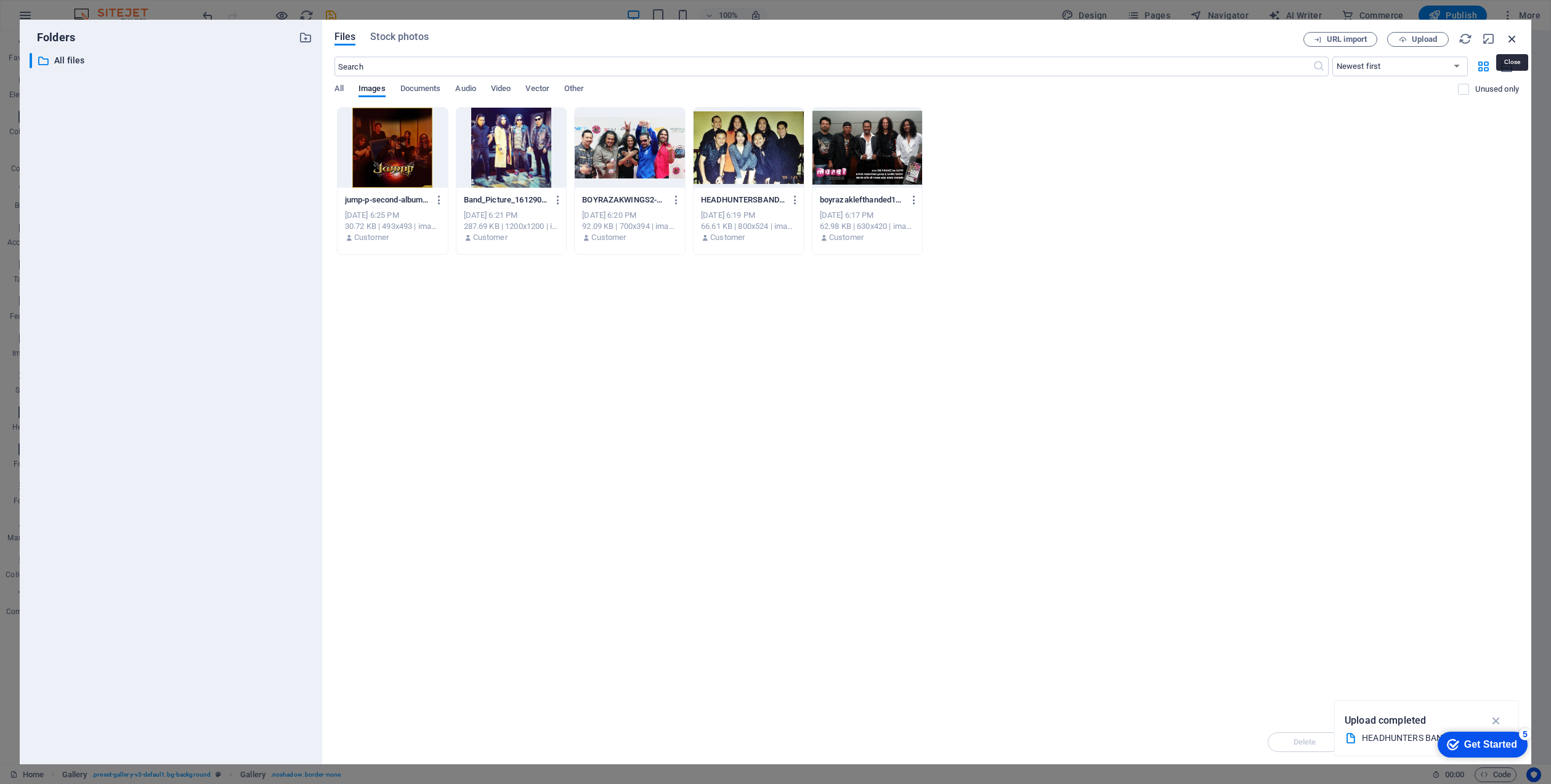
click at [1514, 35] on icon "button" at bounding box center [1512, 38] width 13 height 13
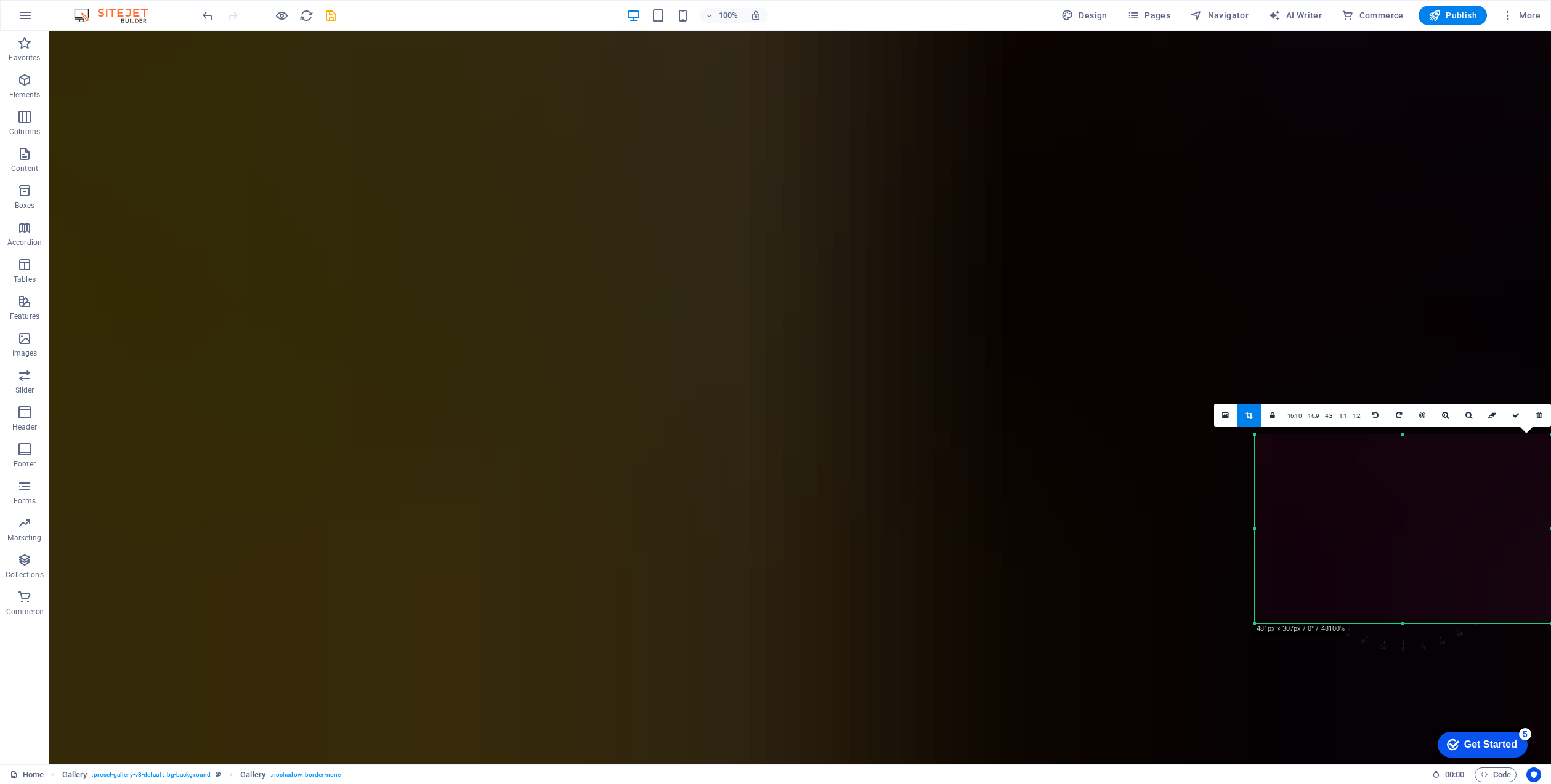
scroll to position [1629, 0]
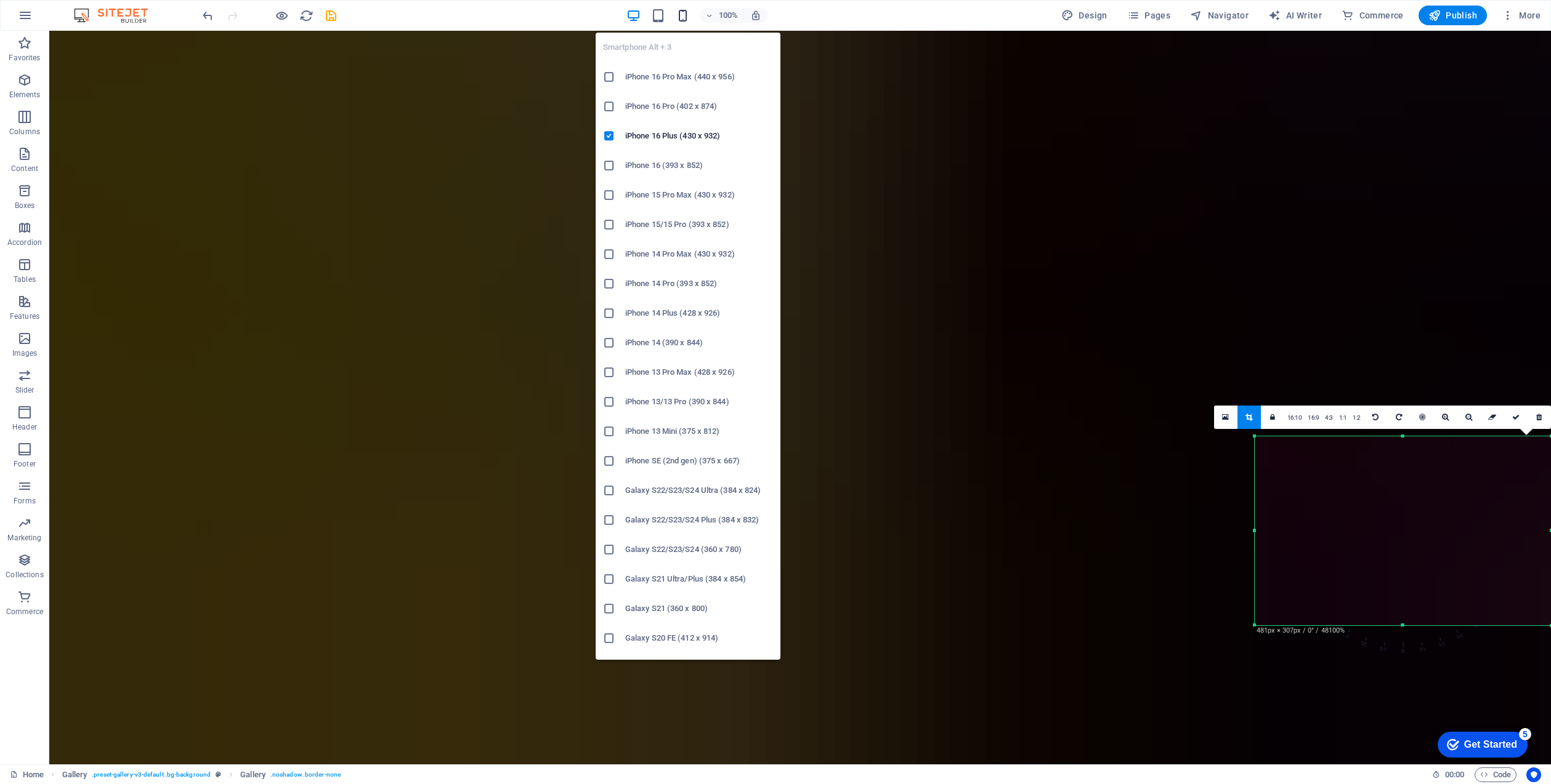
click at [681, 13] on icon "button" at bounding box center [682, 16] width 14 height 14
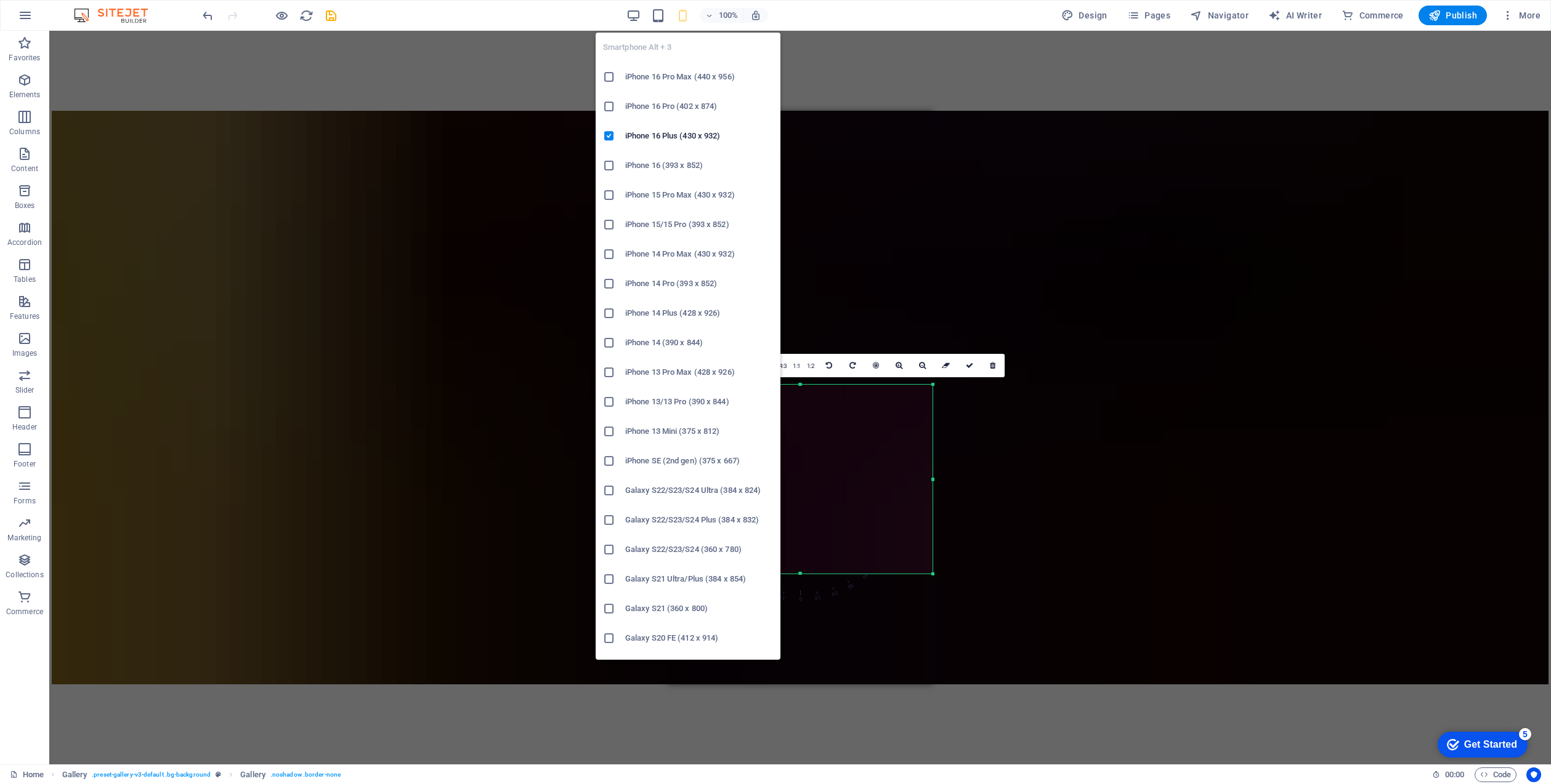
scroll to position [2518, 0]
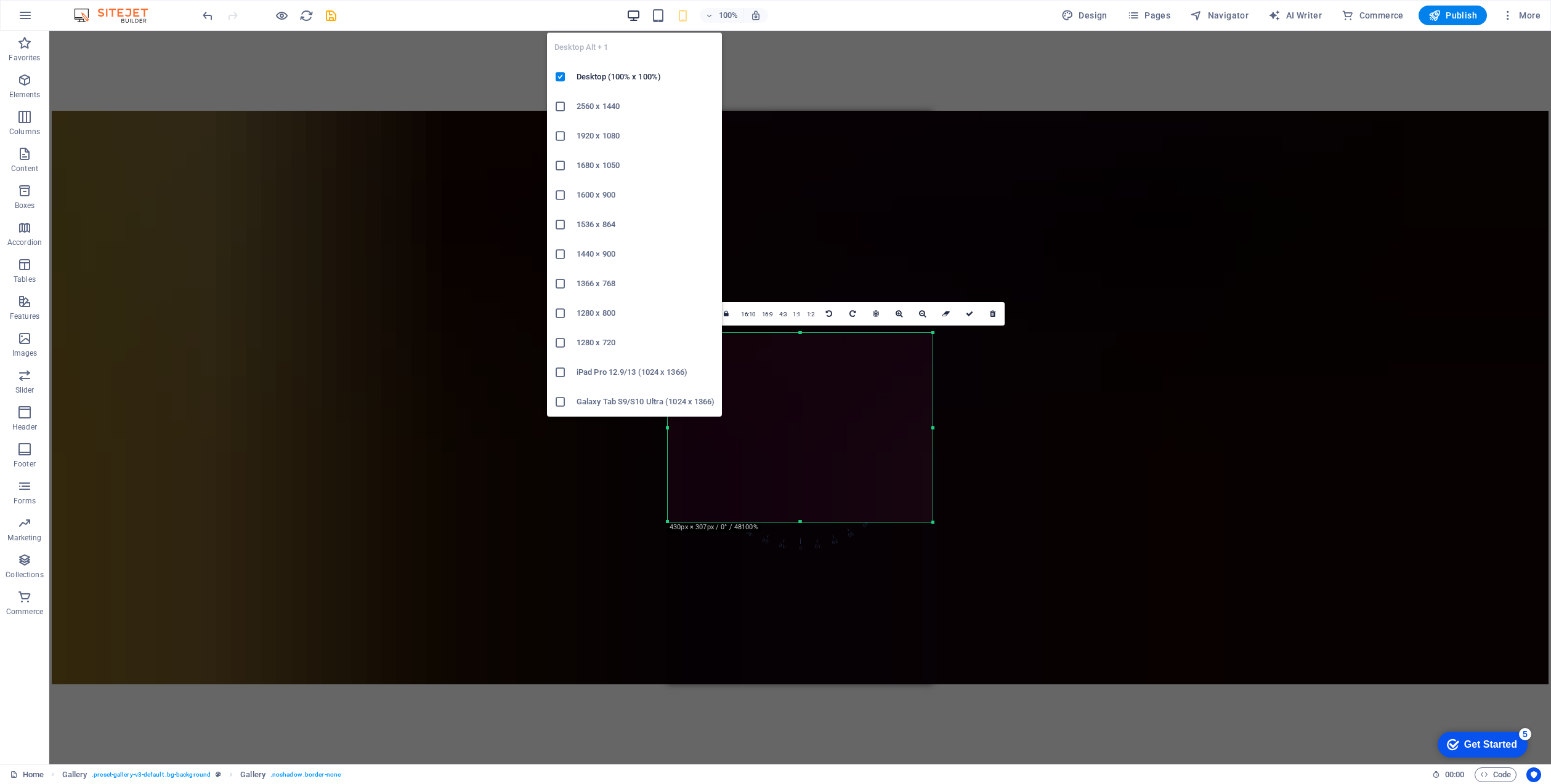
click at [0, 0] on icon "button" at bounding box center [0, 0] width 0 height 0
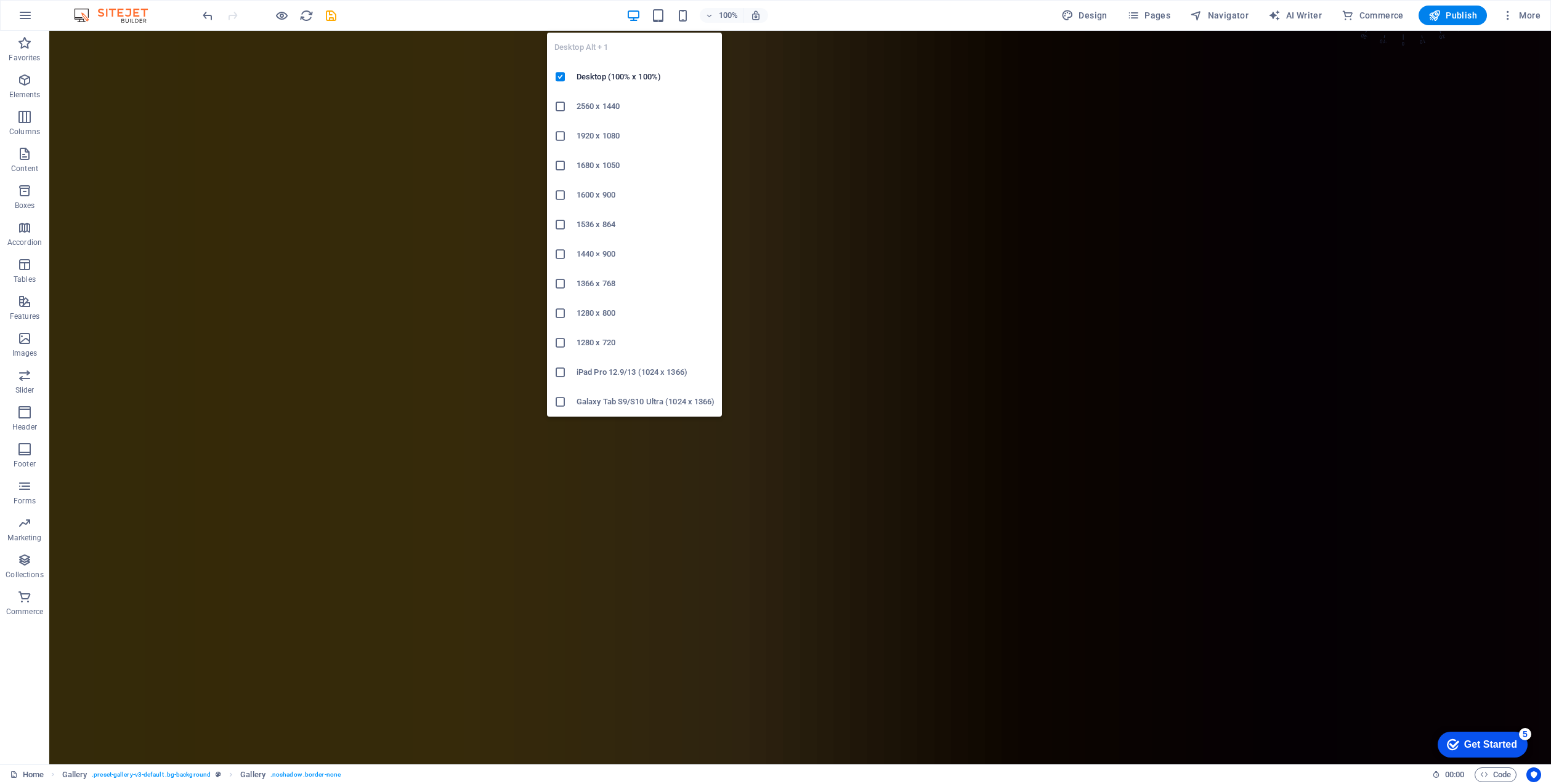
scroll to position [2171, 0]
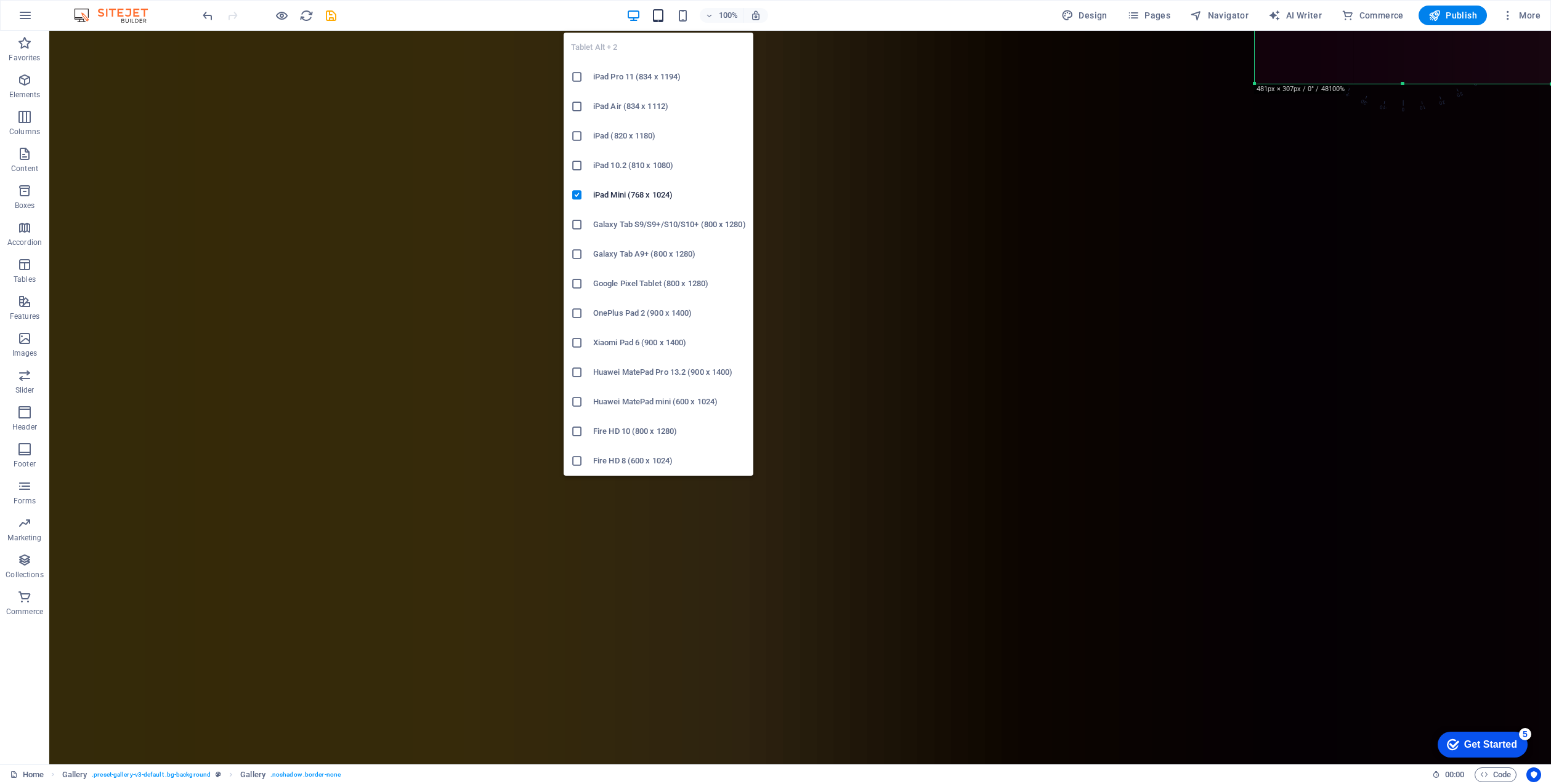
click at [653, 11] on icon "button" at bounding box center [658, 16] width 14 height 14
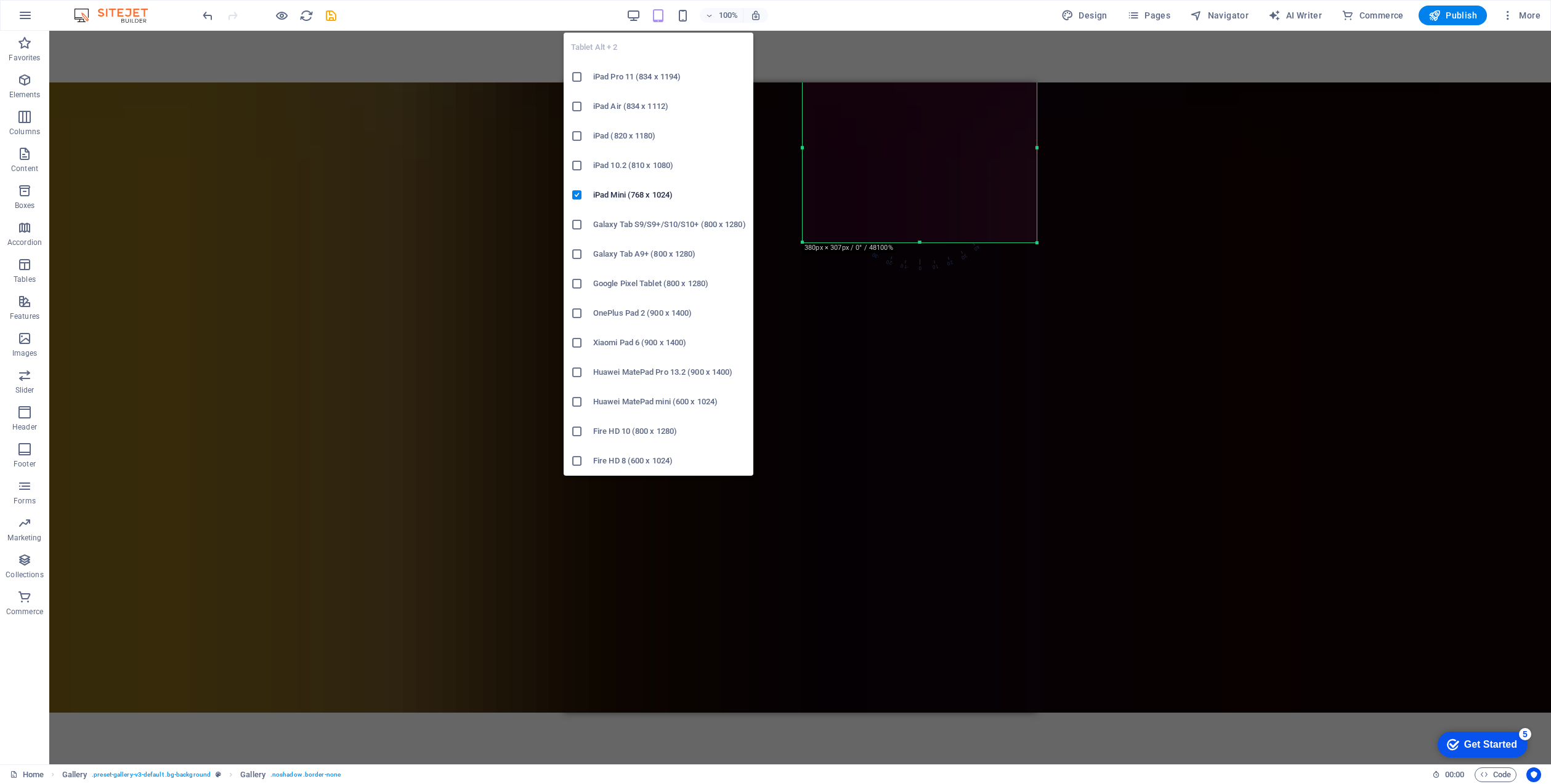
scroll to position [2126, 0]
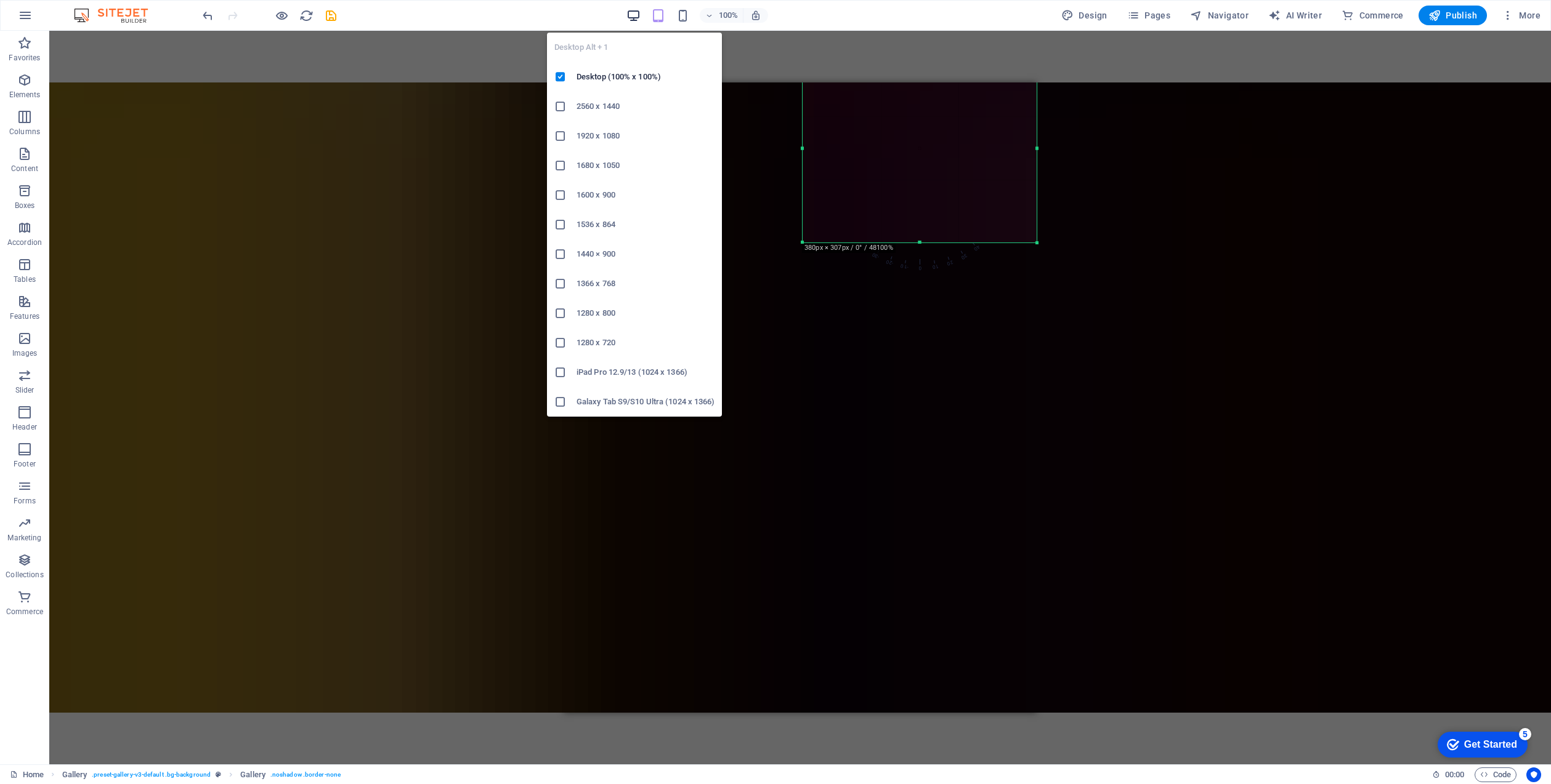
click at [0, 0] on icon "button" at bounding box center [0, 0] width 0 height 0
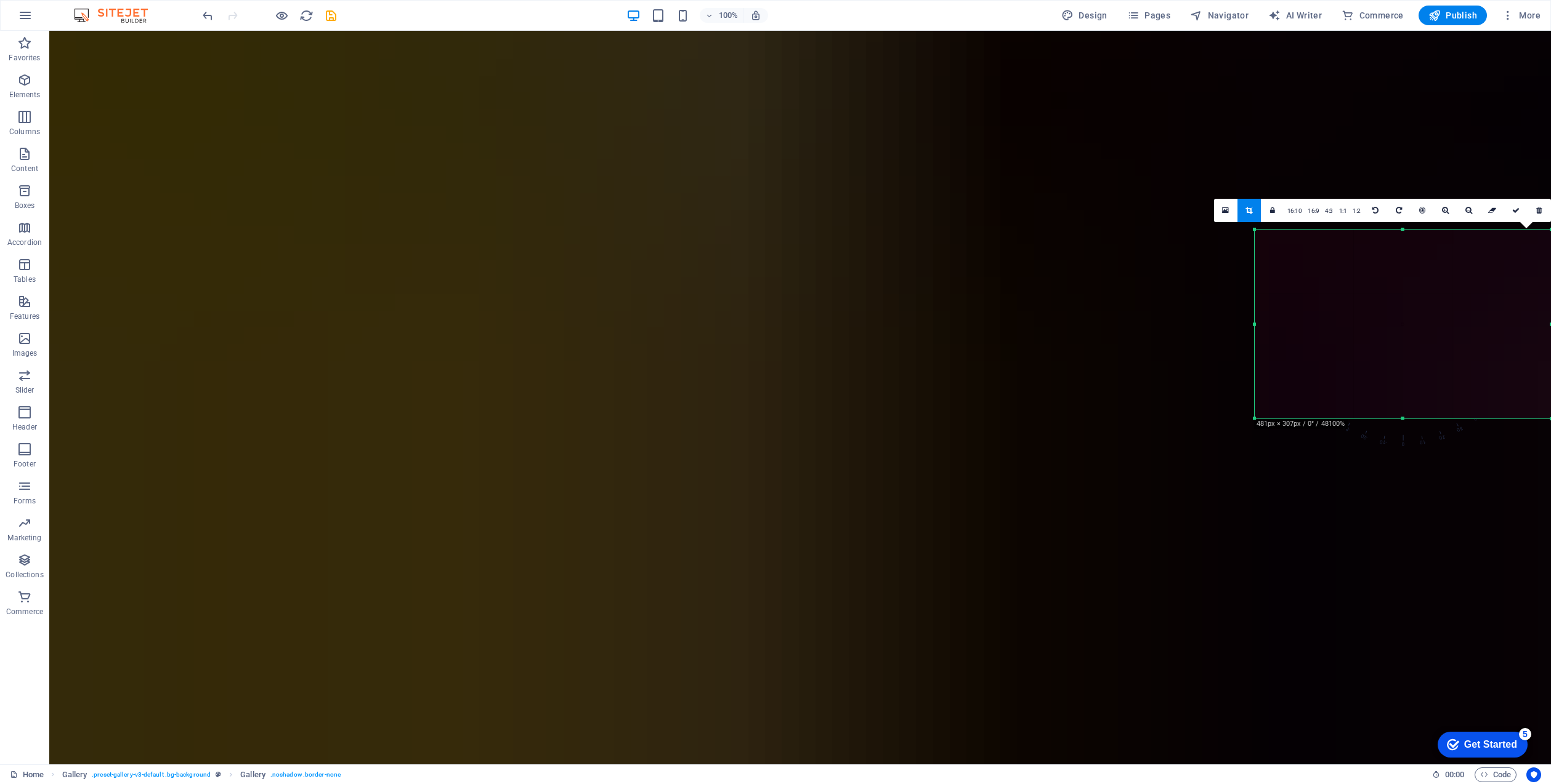
scroll to position [1833, 0]
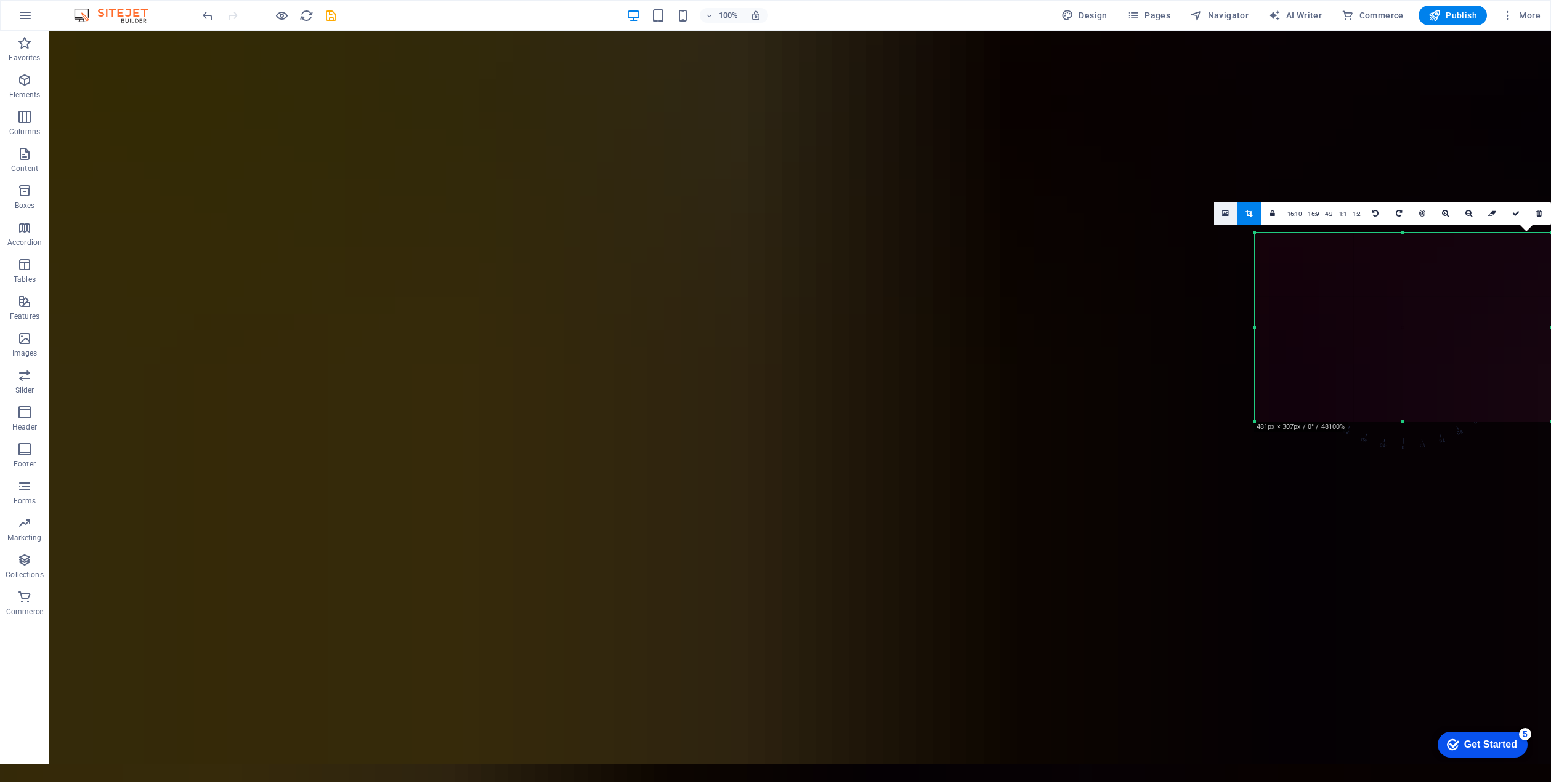
click at [1226, 214] on icon at bounding box center [1226, 214] width 7 height 9
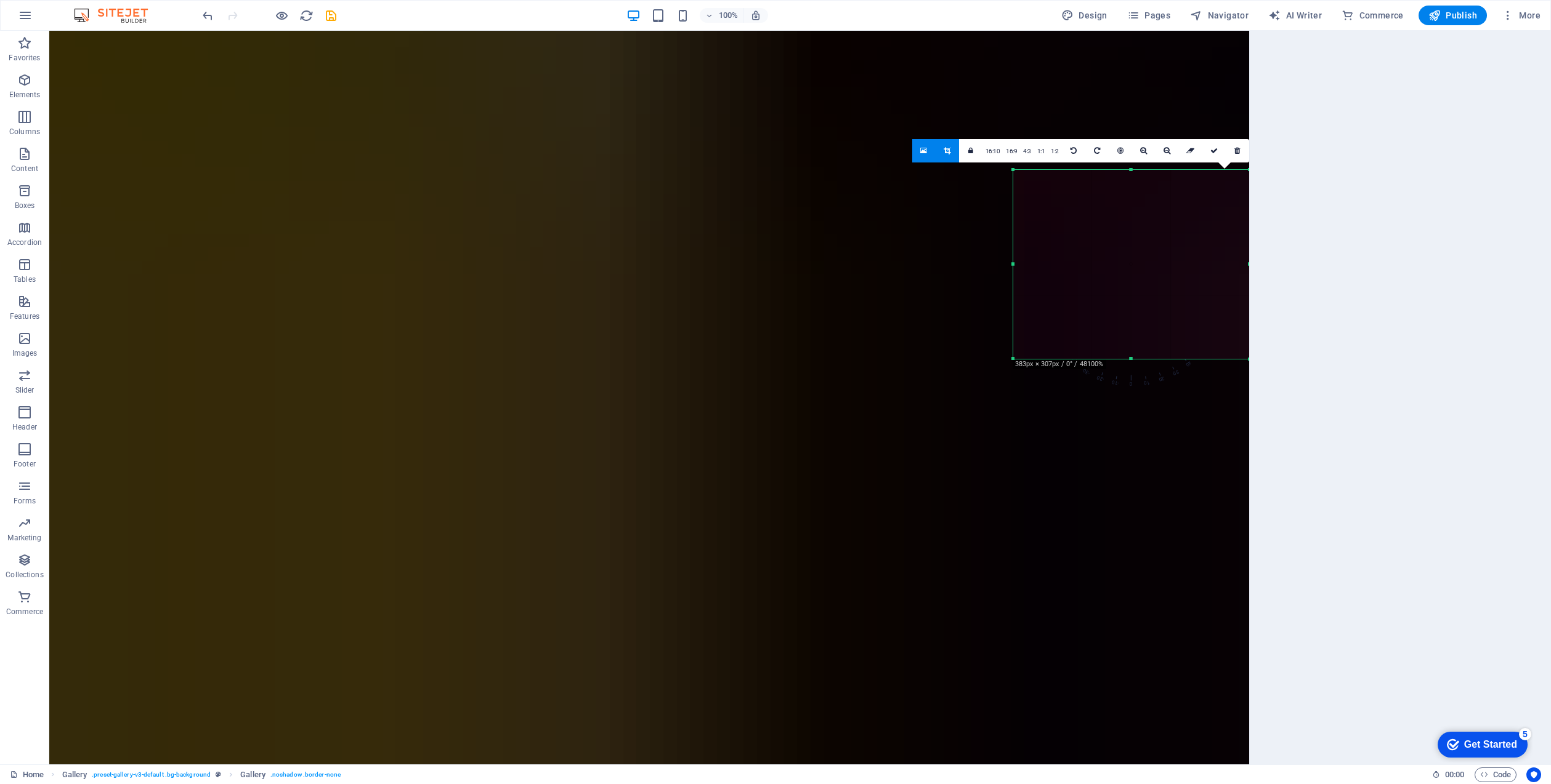
scroll to position [1896, 0]
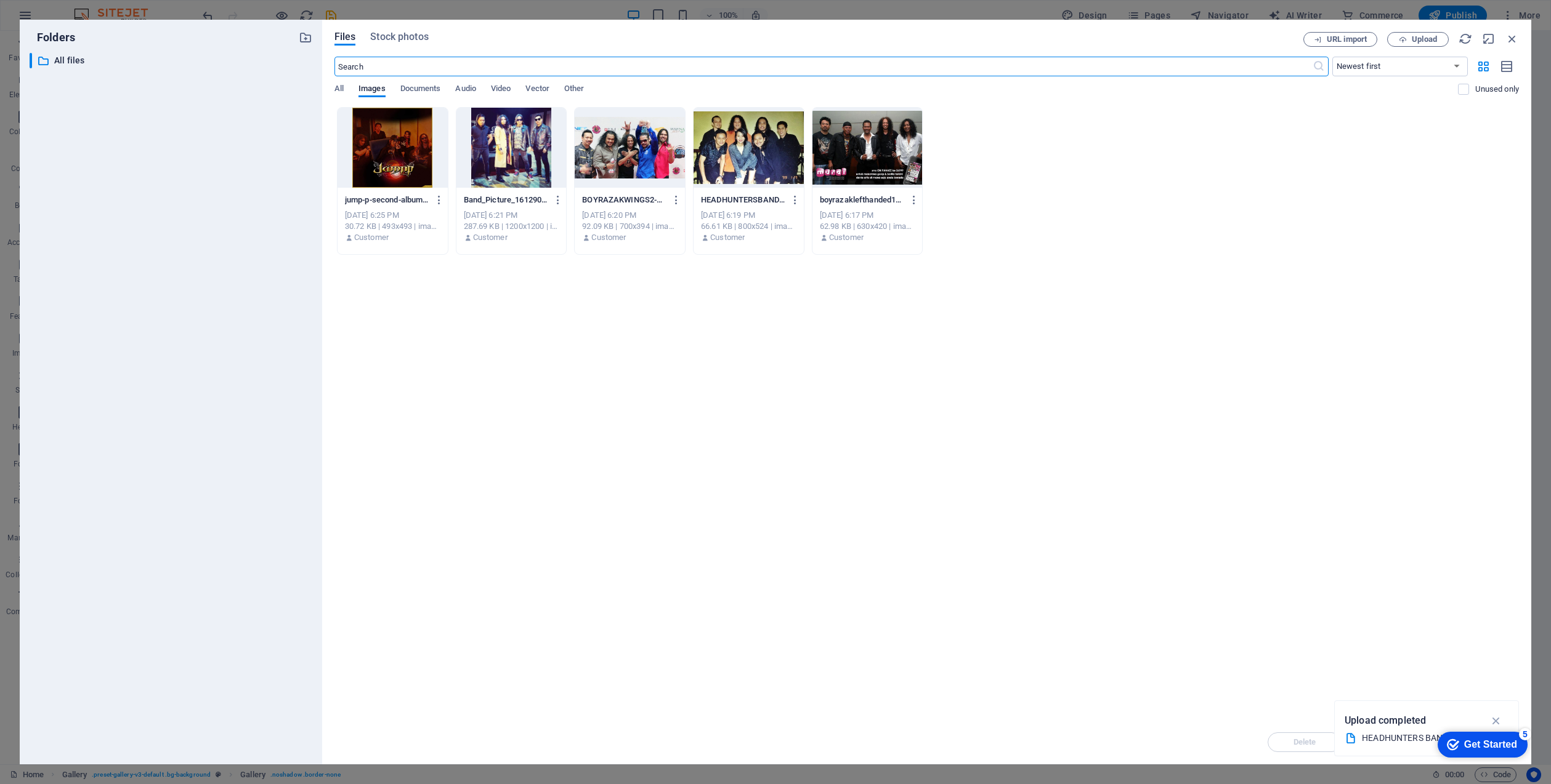
click at [1079, 180] on div "jump-p-second-album-2013-orig_orig-LnKYVWQLPHf47aBnVE6gmA.jpg jump-p-second-alb…" at bounding box center [926, 181] width 1185 height 148
click at [439, 196] on icon "button" at bounding box center [439, 200] width 12 height 11
click at [1100, 290] on div at bounding box center [776, 392] width 1551 height 784
click at [1513, 34] on icon "button" at bounding box center [1512, 38] width 13 height 13
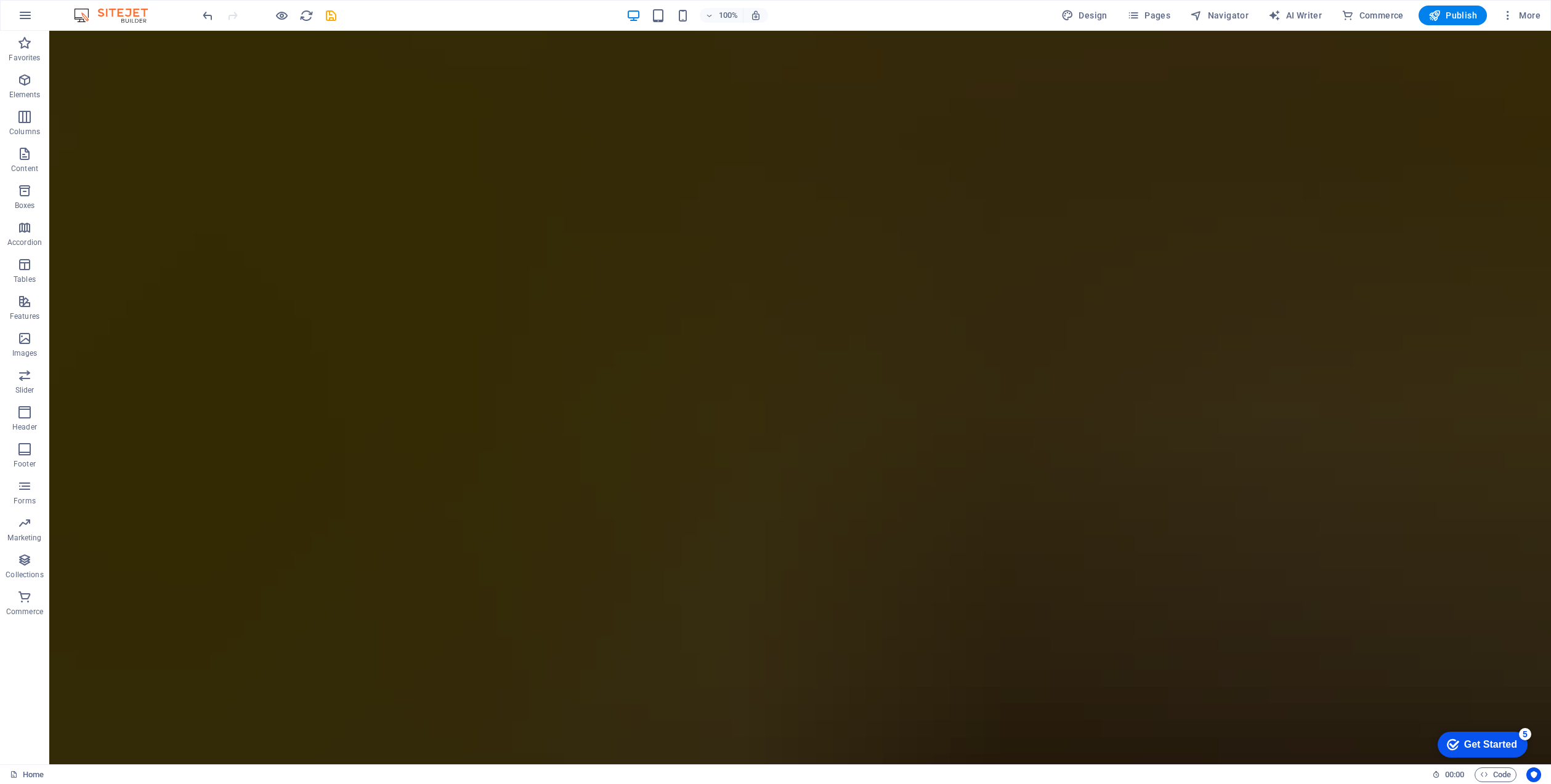
scroll to position [183, 0]
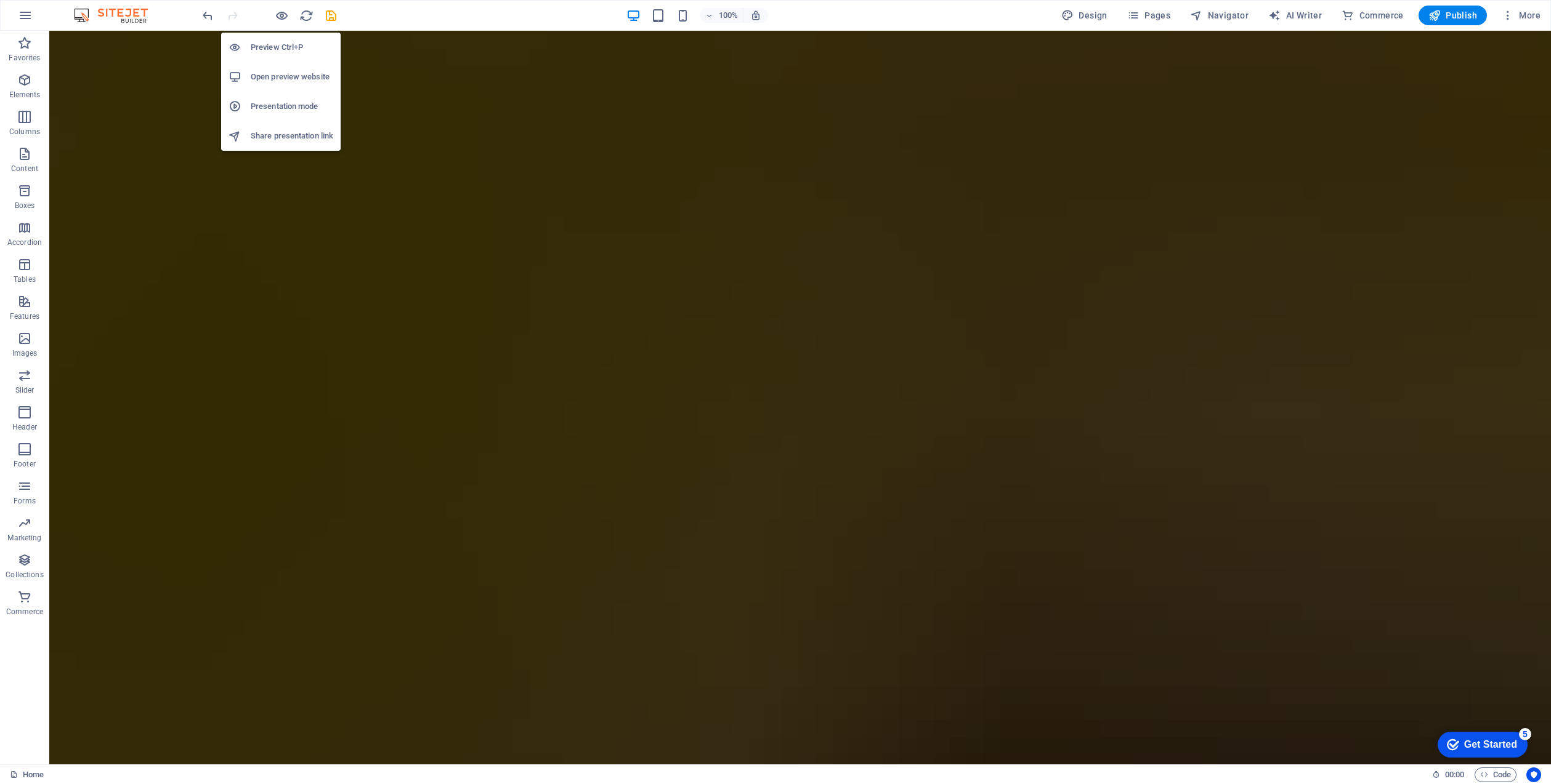
click at [279, 47] on h6 "Preview Ctrl+P" at bounding box center [292, 47] width 82 height 15
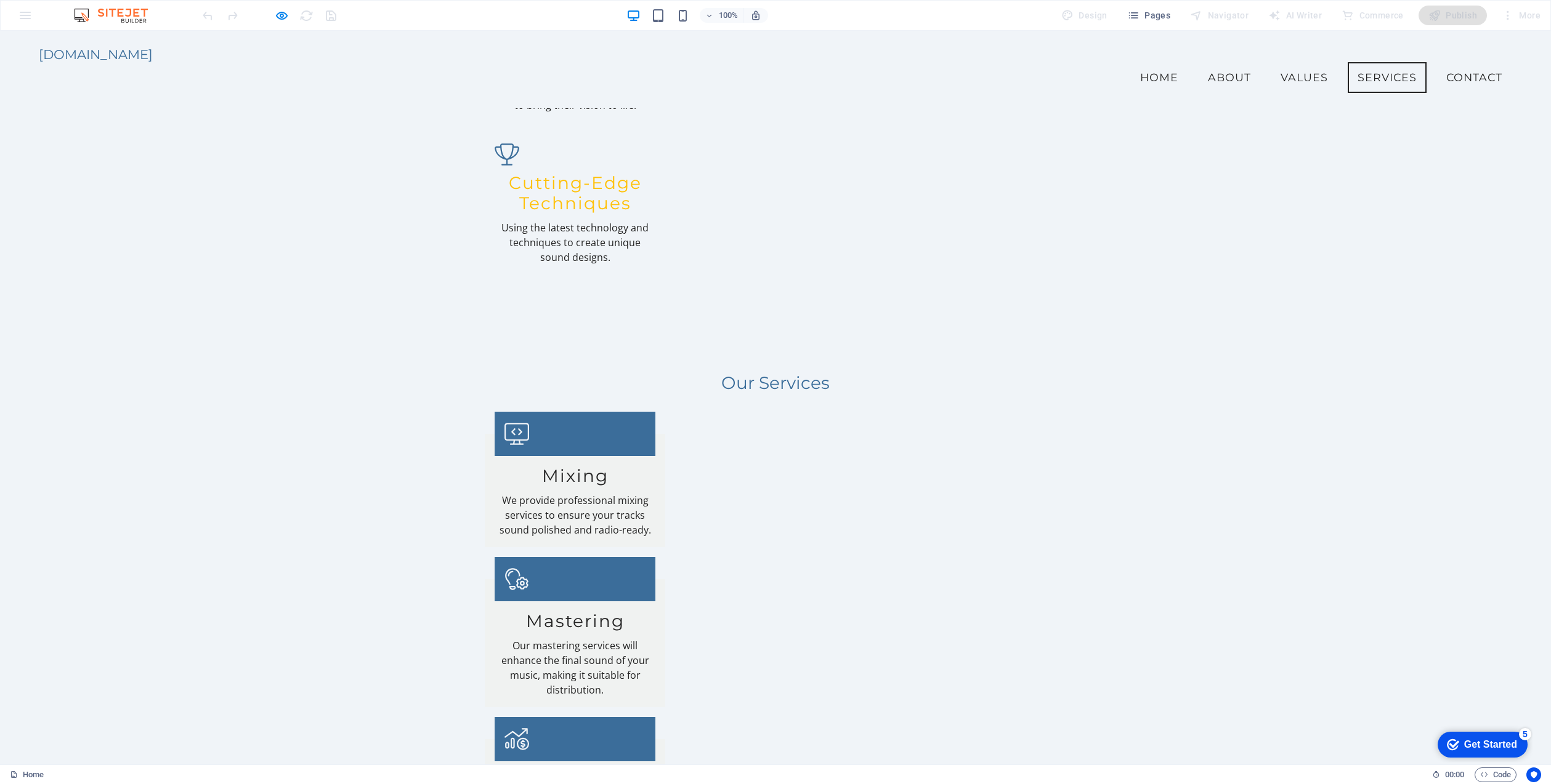
scroll to position [1758, 0]
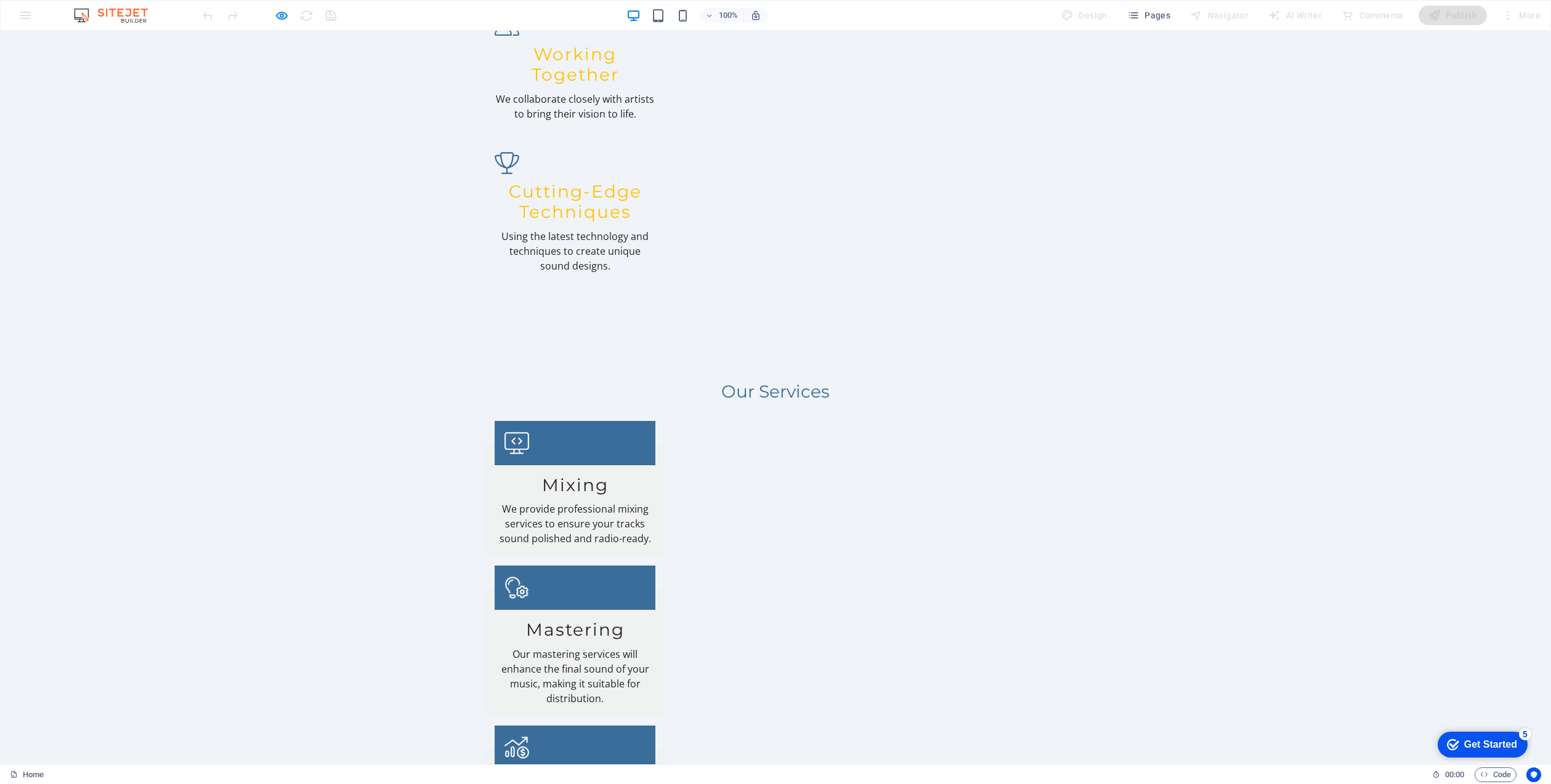
click at [484, 557] on icon "button" at bounding box center [575, 620] width 181 height 128
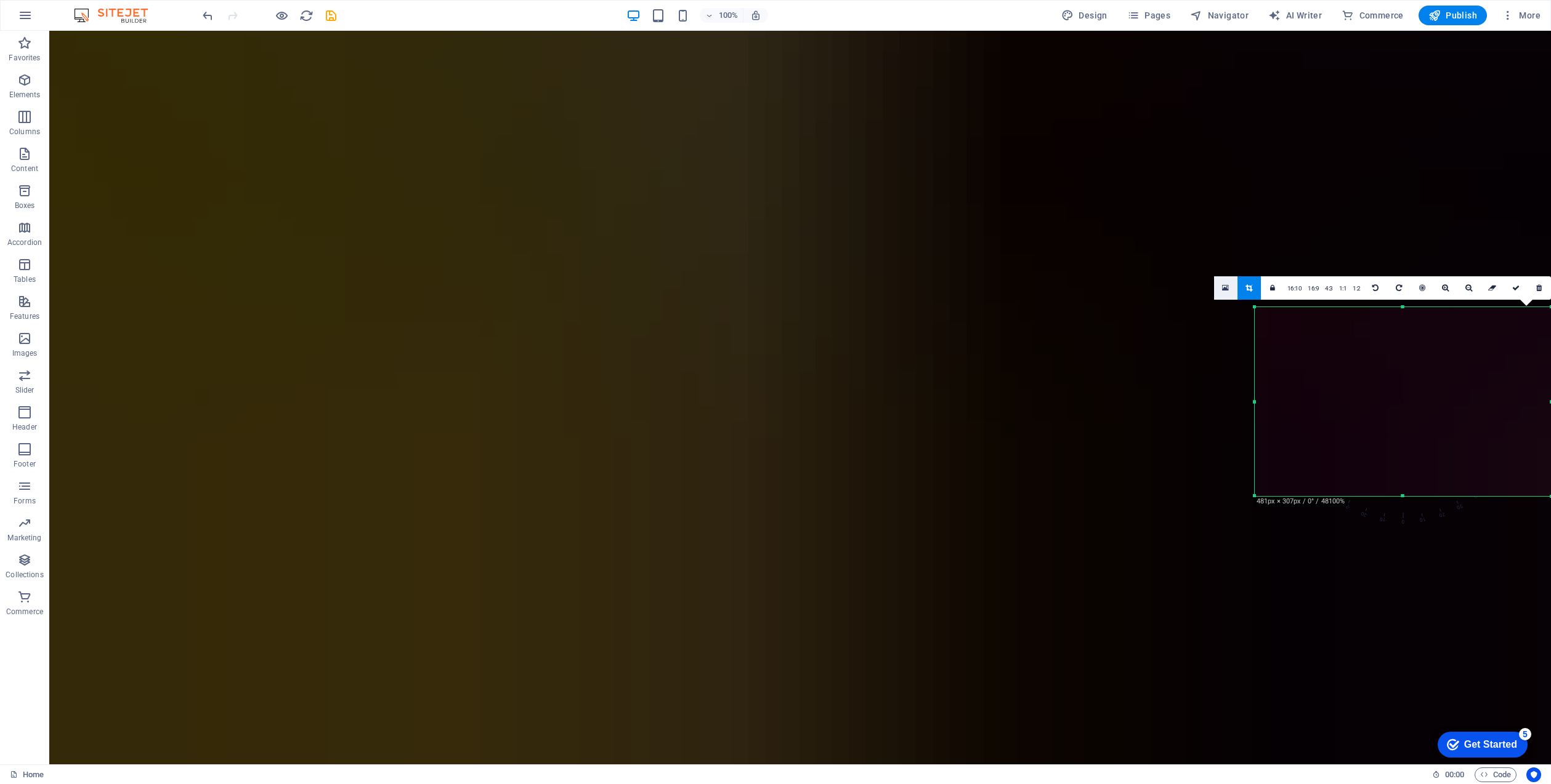
click at [1228, 285] on icon at bounding box center [1226, 288] width 7 height 9
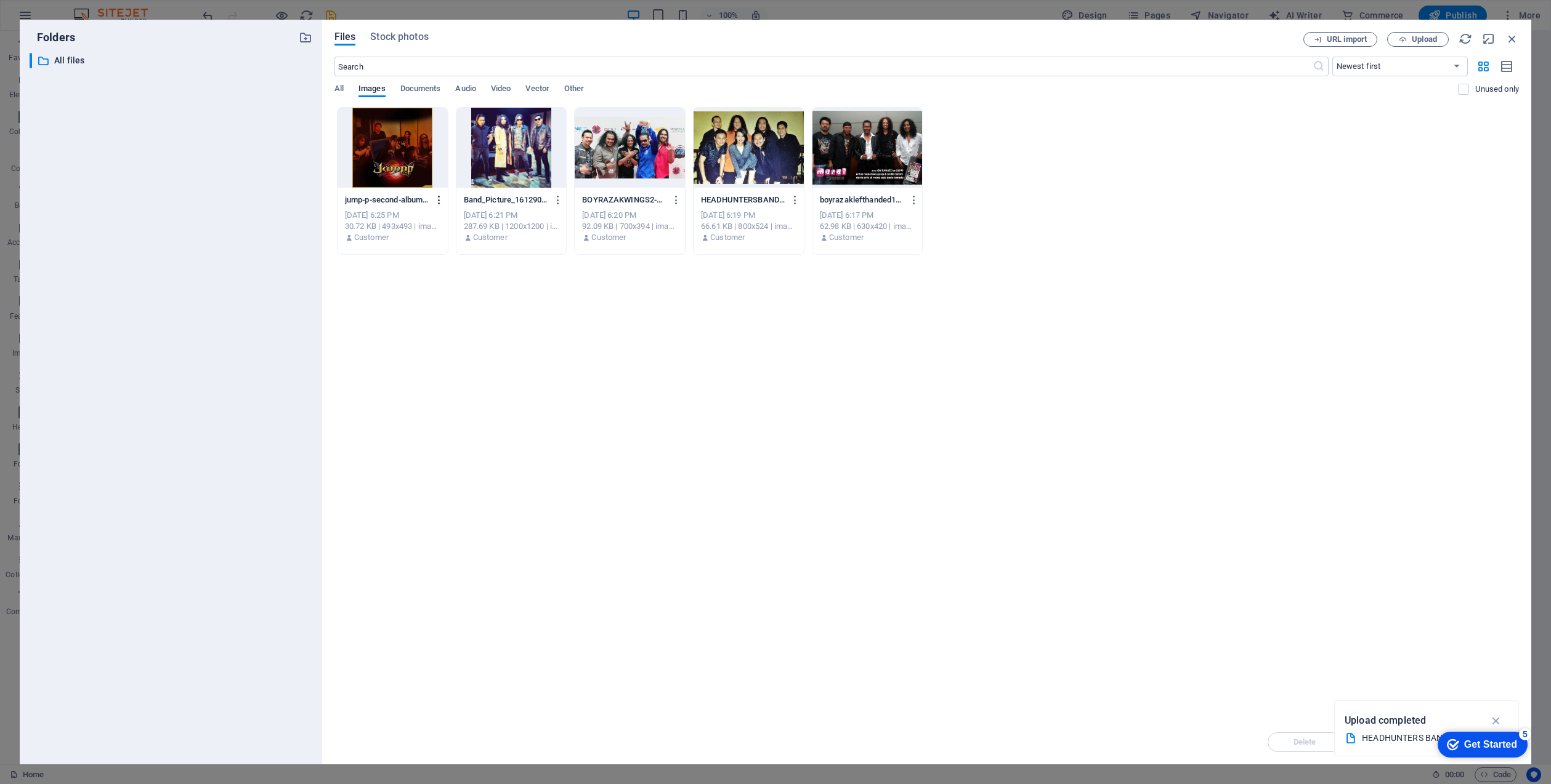
click at [433, 198] on icon "button" at bounding box center [439, 200] width 12 height 11
click at [437, 437] on h6 "Delete" at bounding box center [447, 439] width 52 height 15
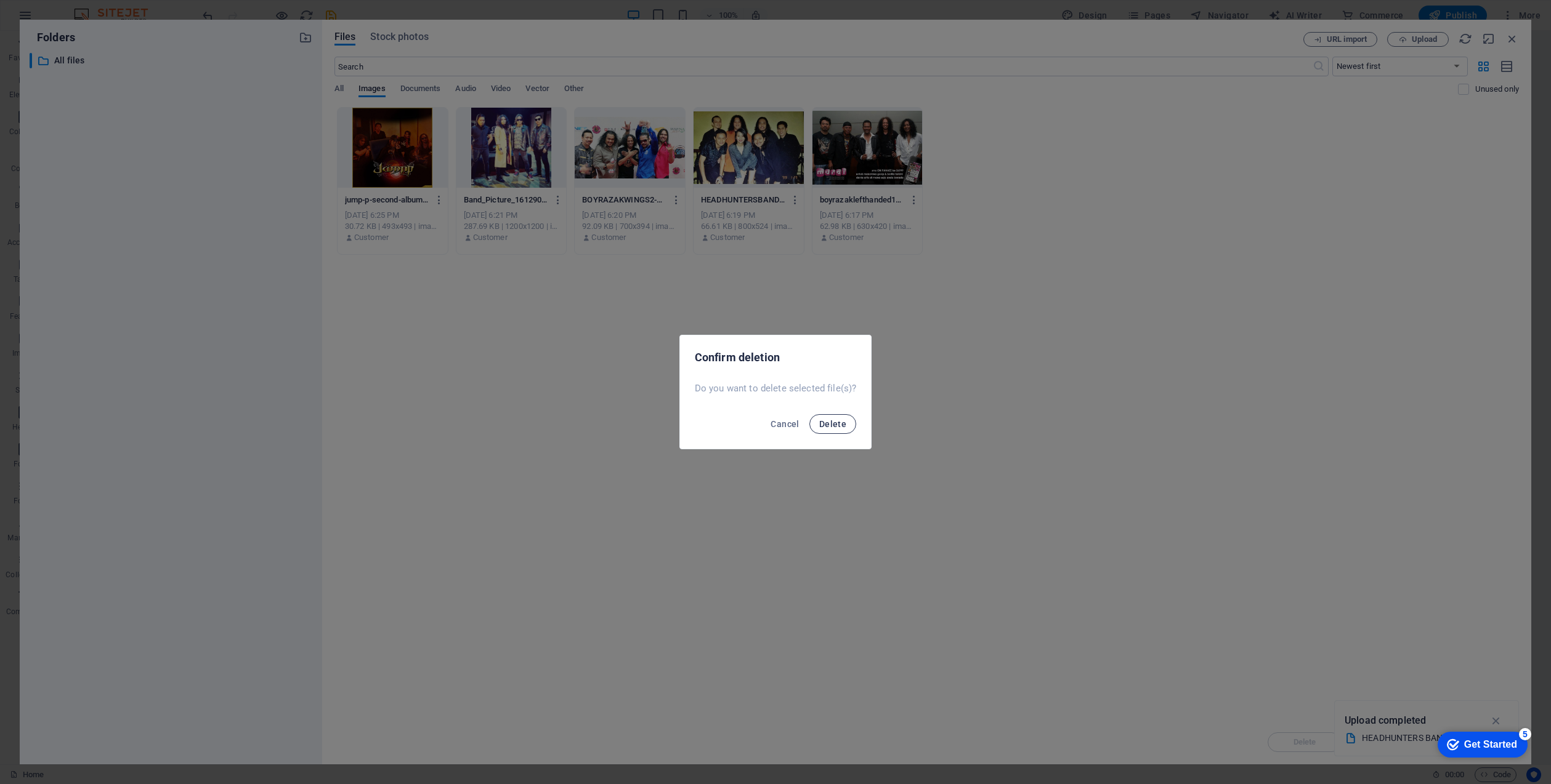
click at [830, 422] on span "Delete" at bounding box center [833, 423] width 27 height 10
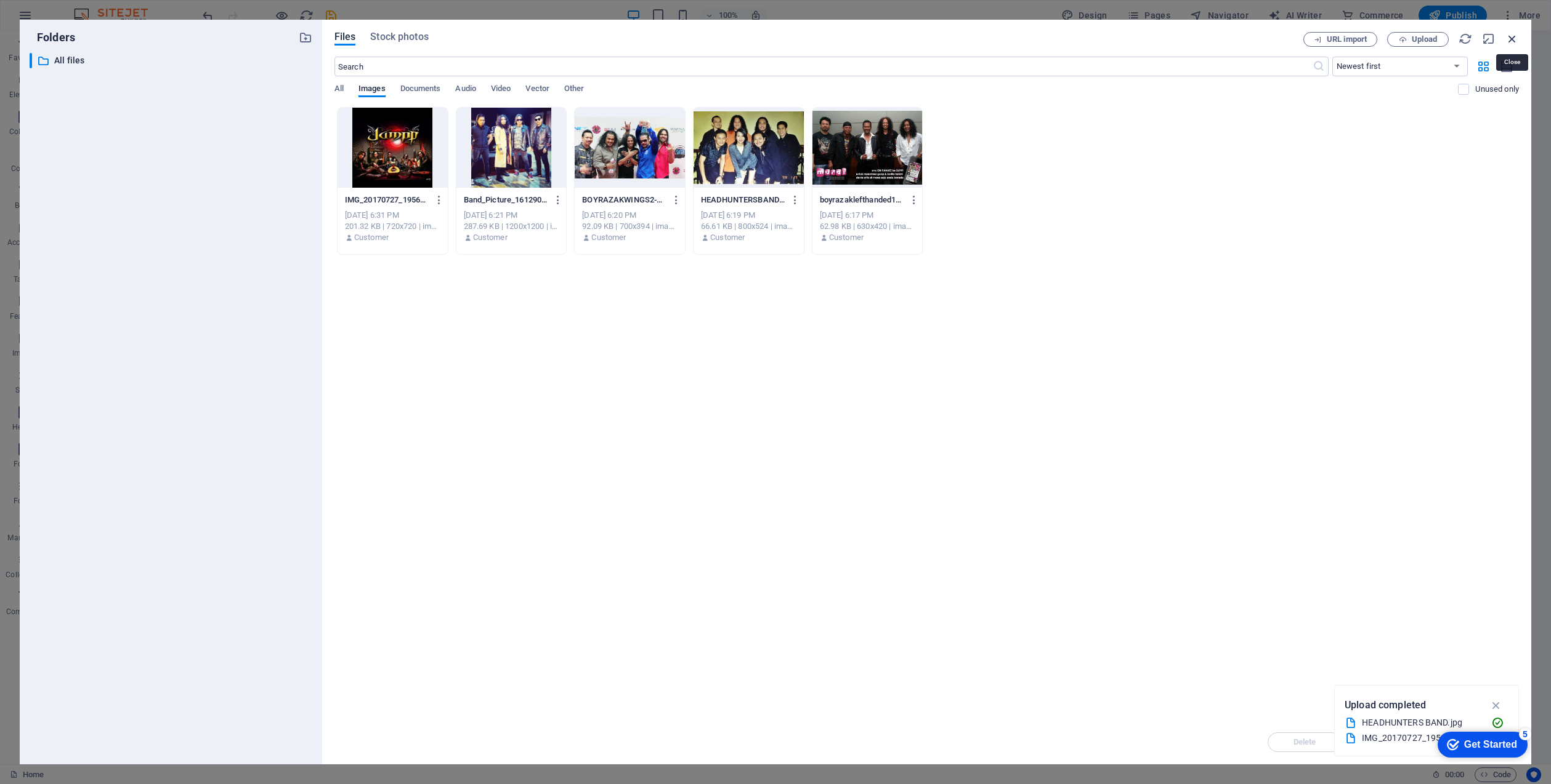
click at [1514, 35] on icon "button" at bounding box center [1512, 38] width 13 height 13
select select "image"
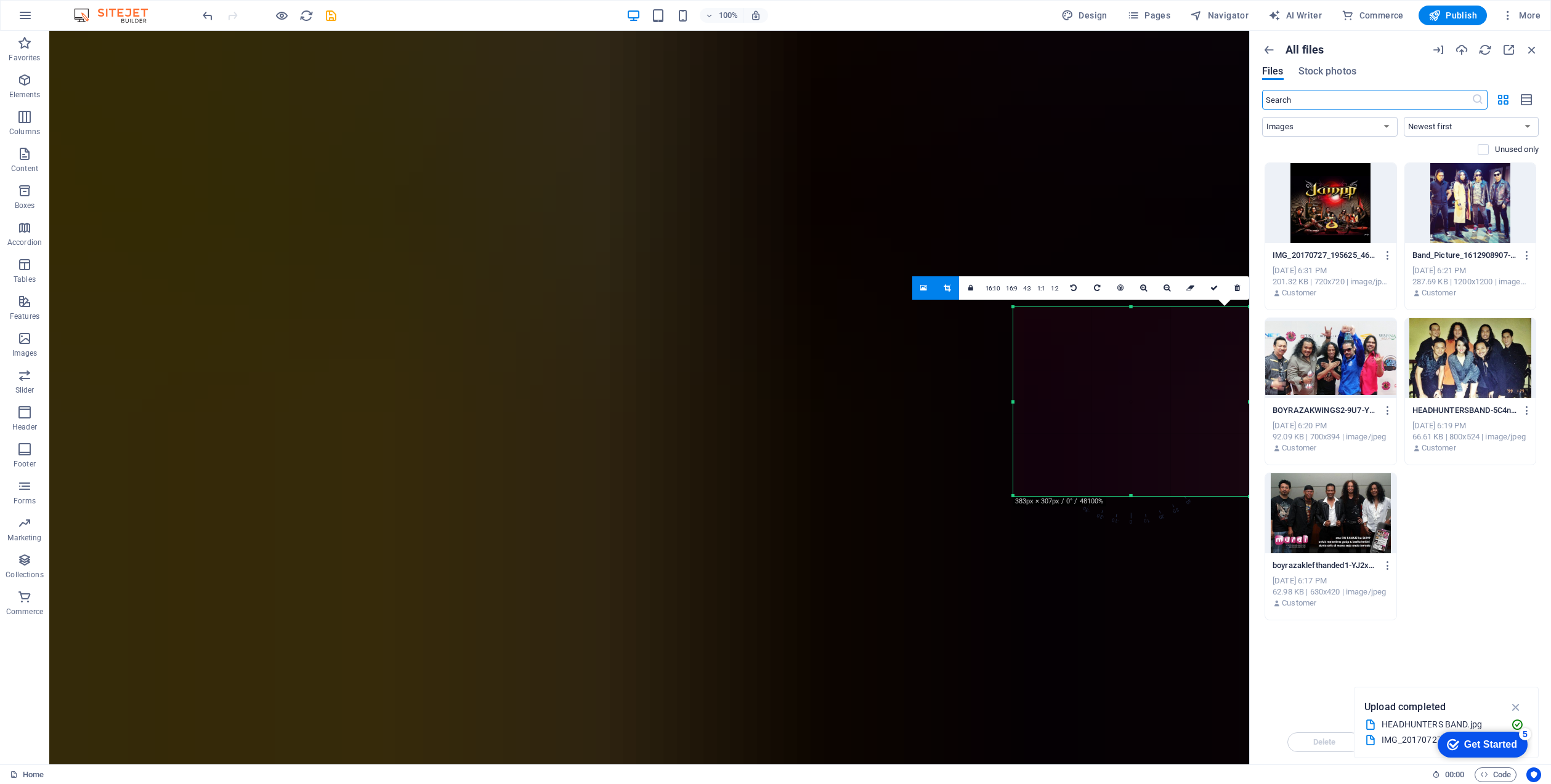
click at [1517, 706] on icon "button" at bounding box center [1516, 707] width 14 height 13
click at [918, 289] on link at bounding box center [924, 288] width 23 height 23
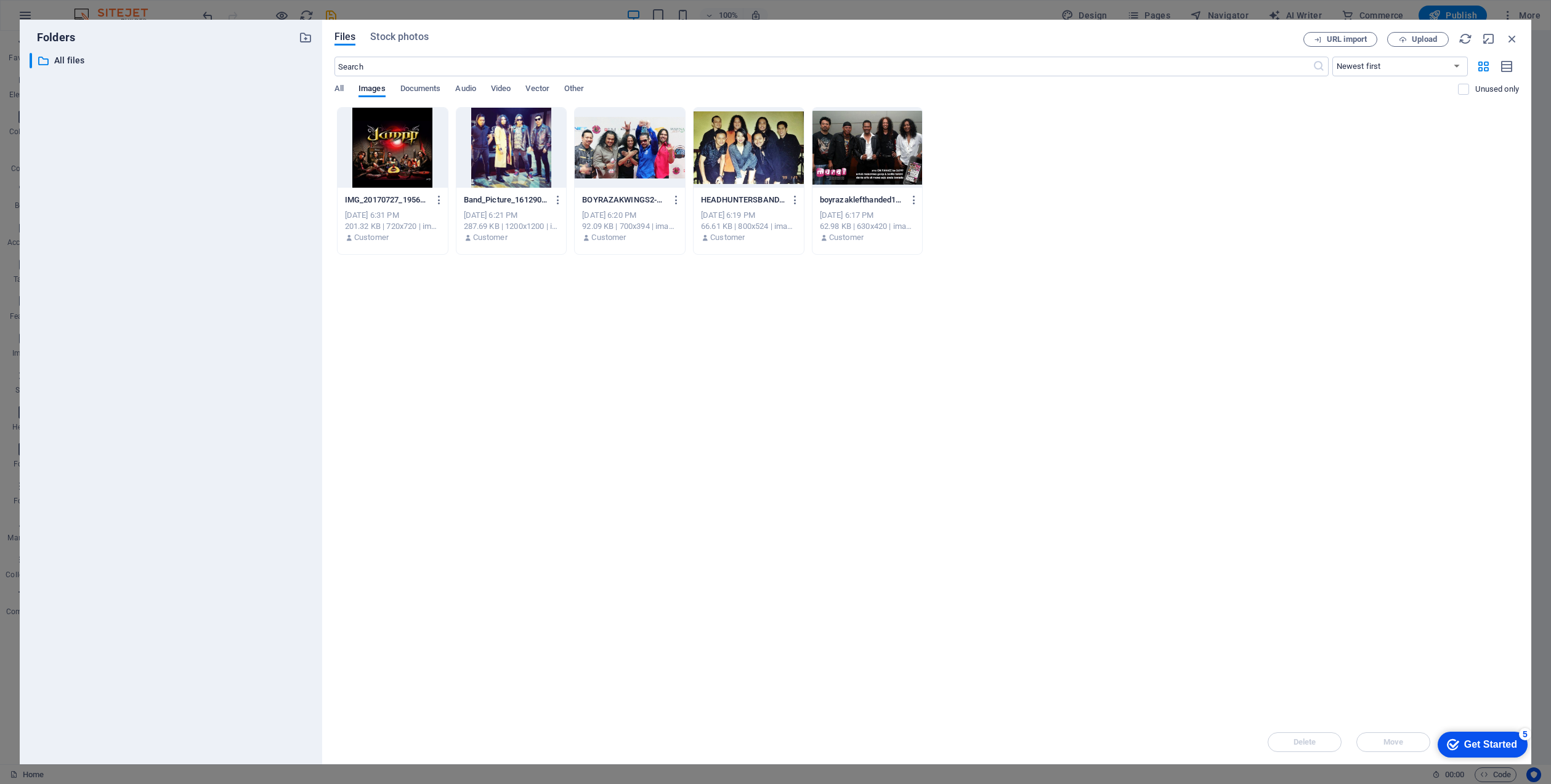
click at [521, 145] on div at bounding box center [511, 147] width 110 height 80
click at [338, 84] on span "All" at bounding box center [338, 89] width 9 height 17
click at [423, 88] on span "Documents" at bounding box center [420, 89] width 40 height 17
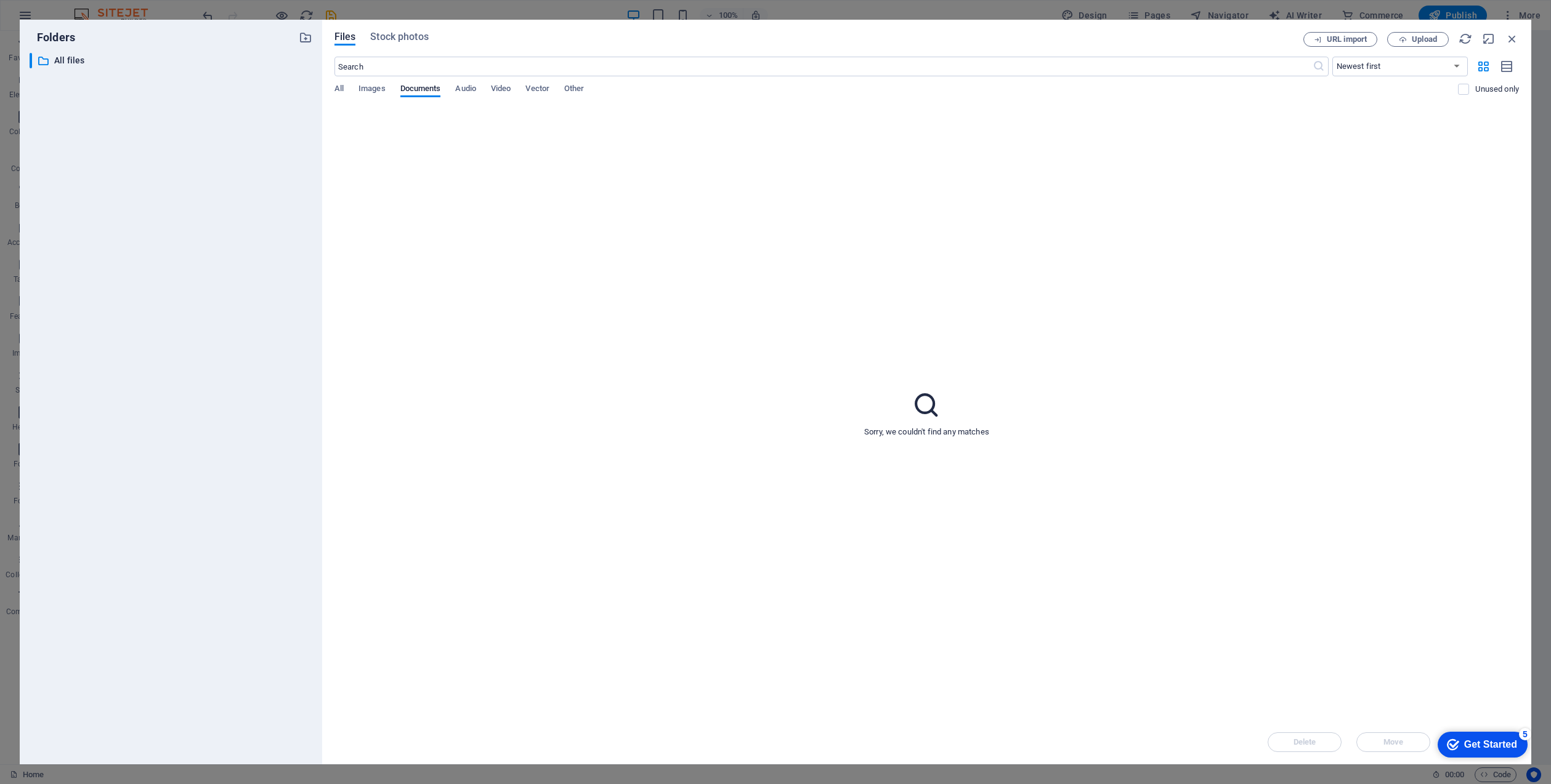
drag, startPoint x: 473, startPoint y: 89, endPoint x: 489, endPoint y: 91, distance: 16.1
click at [473, 89] on span "Audio" at bounding box center [465, 89] width 21 height 17
click at [505, 91] on span "Video" at bounding box center [501, 89] width 20 height 17
click at [534, 89] on span "Vector" at bounding box center [537, 89] width 24 height 17
click at [582, 89] on span "Other" at bounding box center [574, 89] width 20 height 17
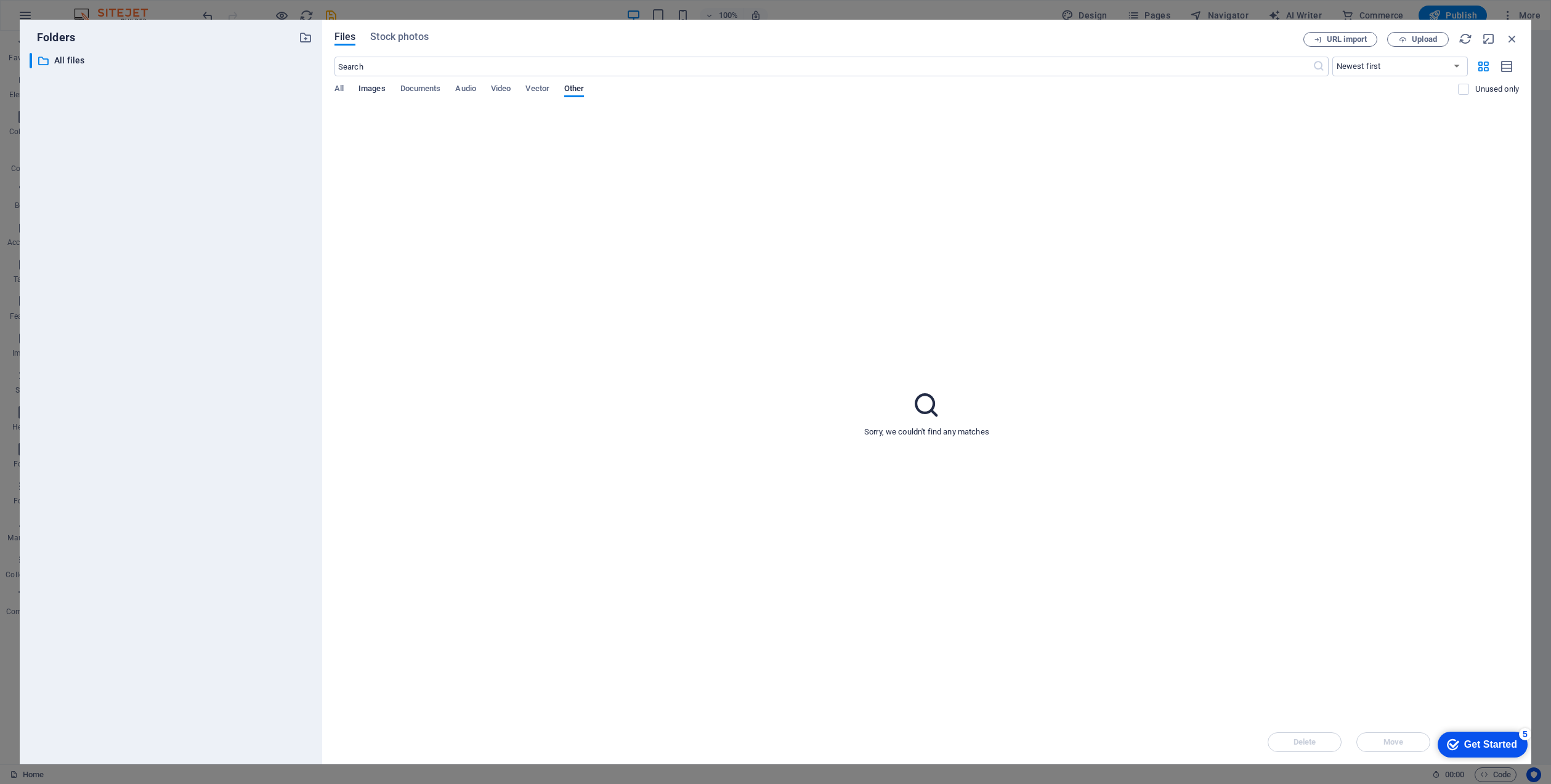
click at [381, 89] on span "Images" at bounding box center [372, 89] width 27 height 17
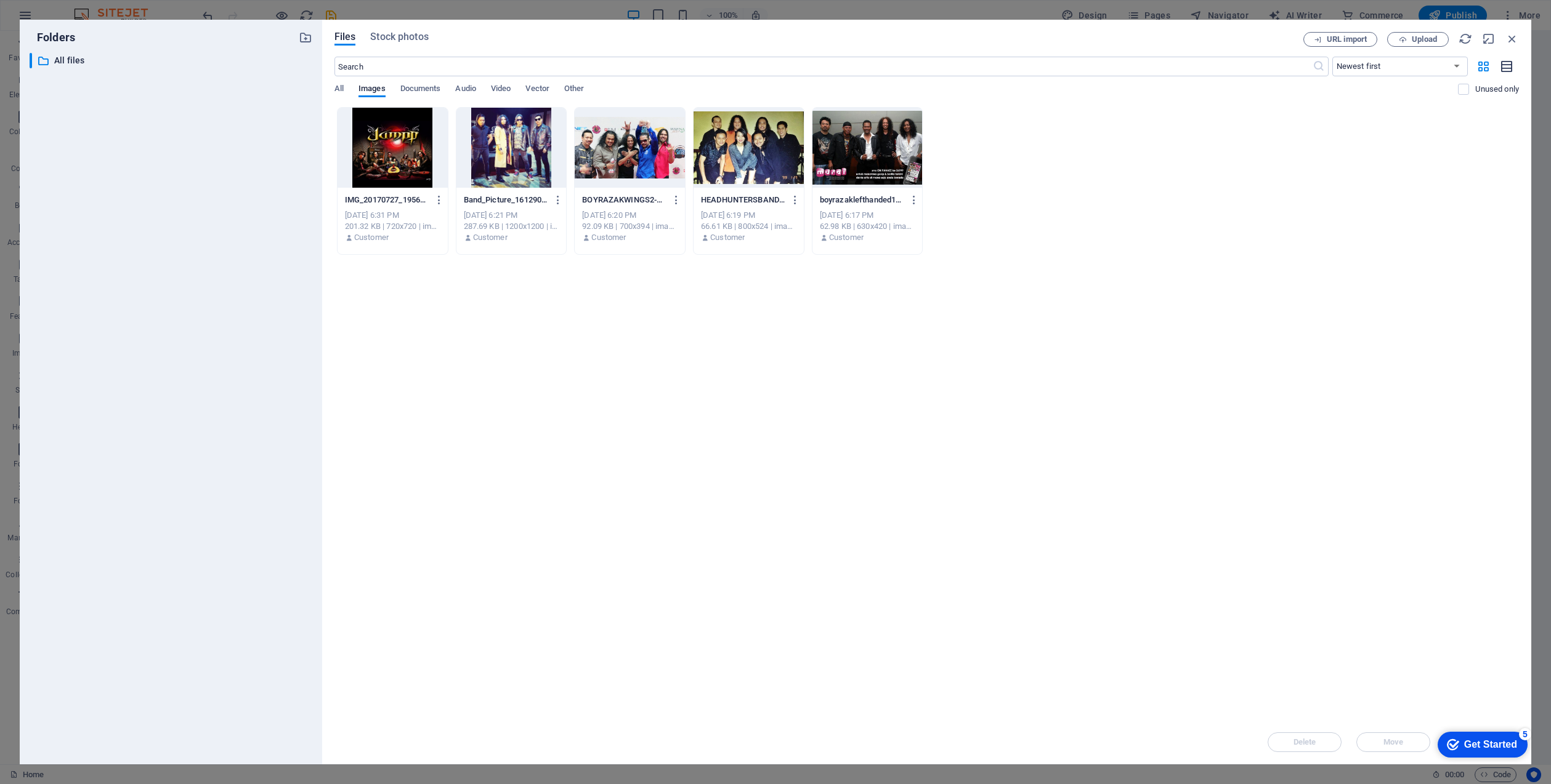
click at [1506, 64] on icon "button" at bounding box center [1506, 67] width 13 height 14
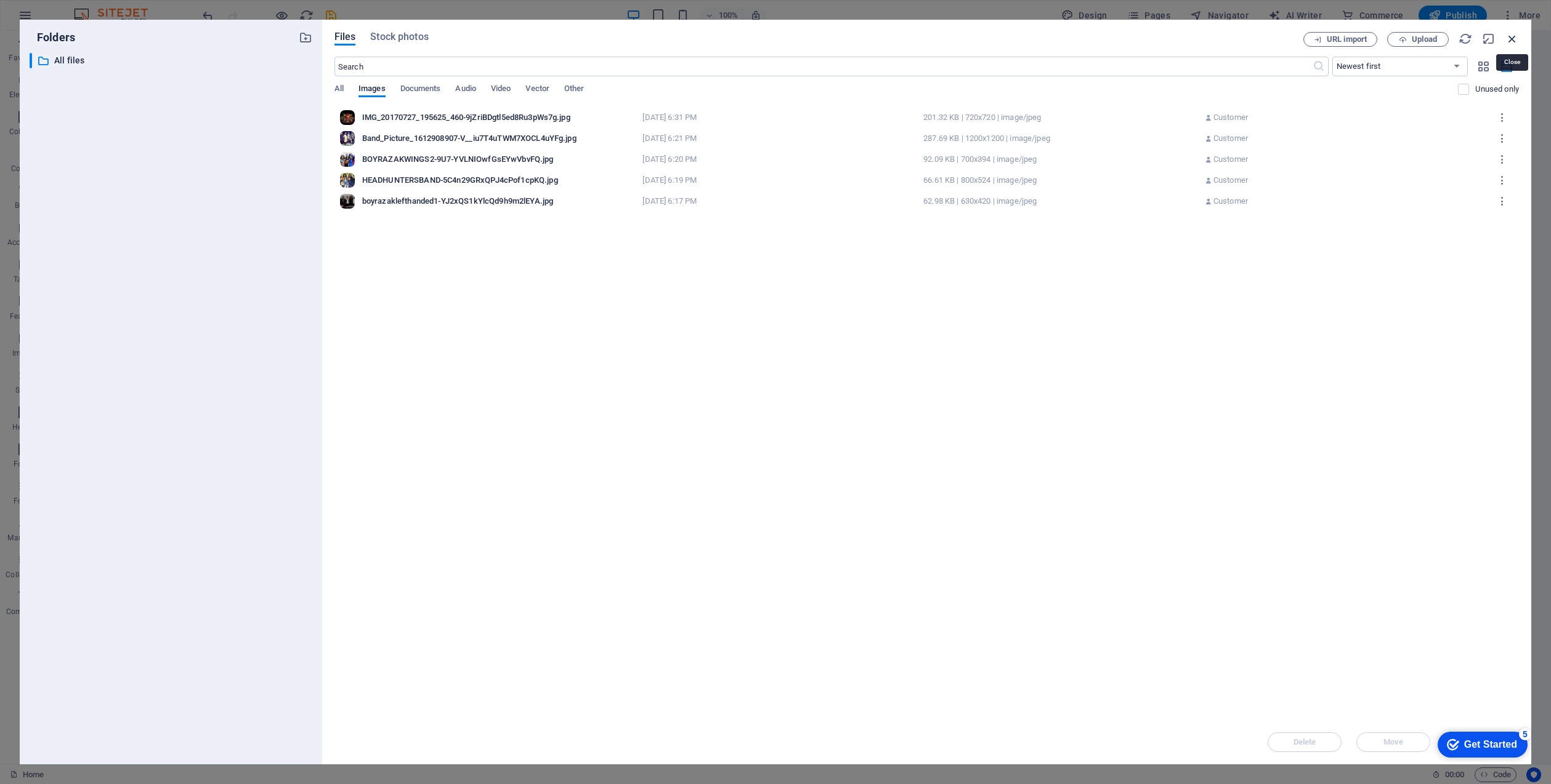
click at [1516, 36] on icon "button" at bounding box center [1512, 38] width 13 height 13
select select "image"
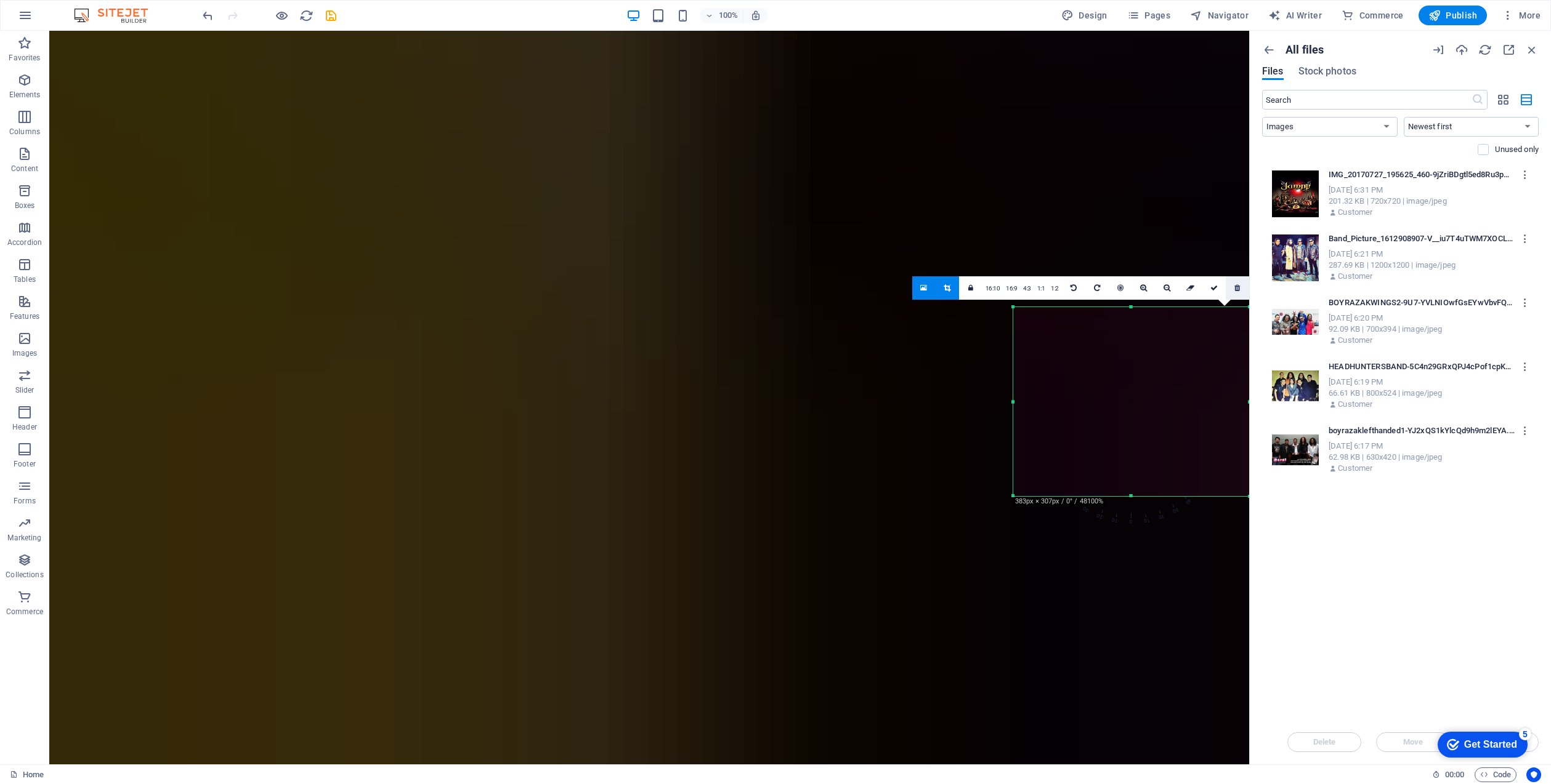
click at [1234, 288] on icon at bounding box center [1237, 288] width 5 height 7
click at [1237, 286] on icon at bounding box center [1237, 288] width 5 height 7
click at [950, 286] on icon at bounding box center [947, 288] width 7 height 7
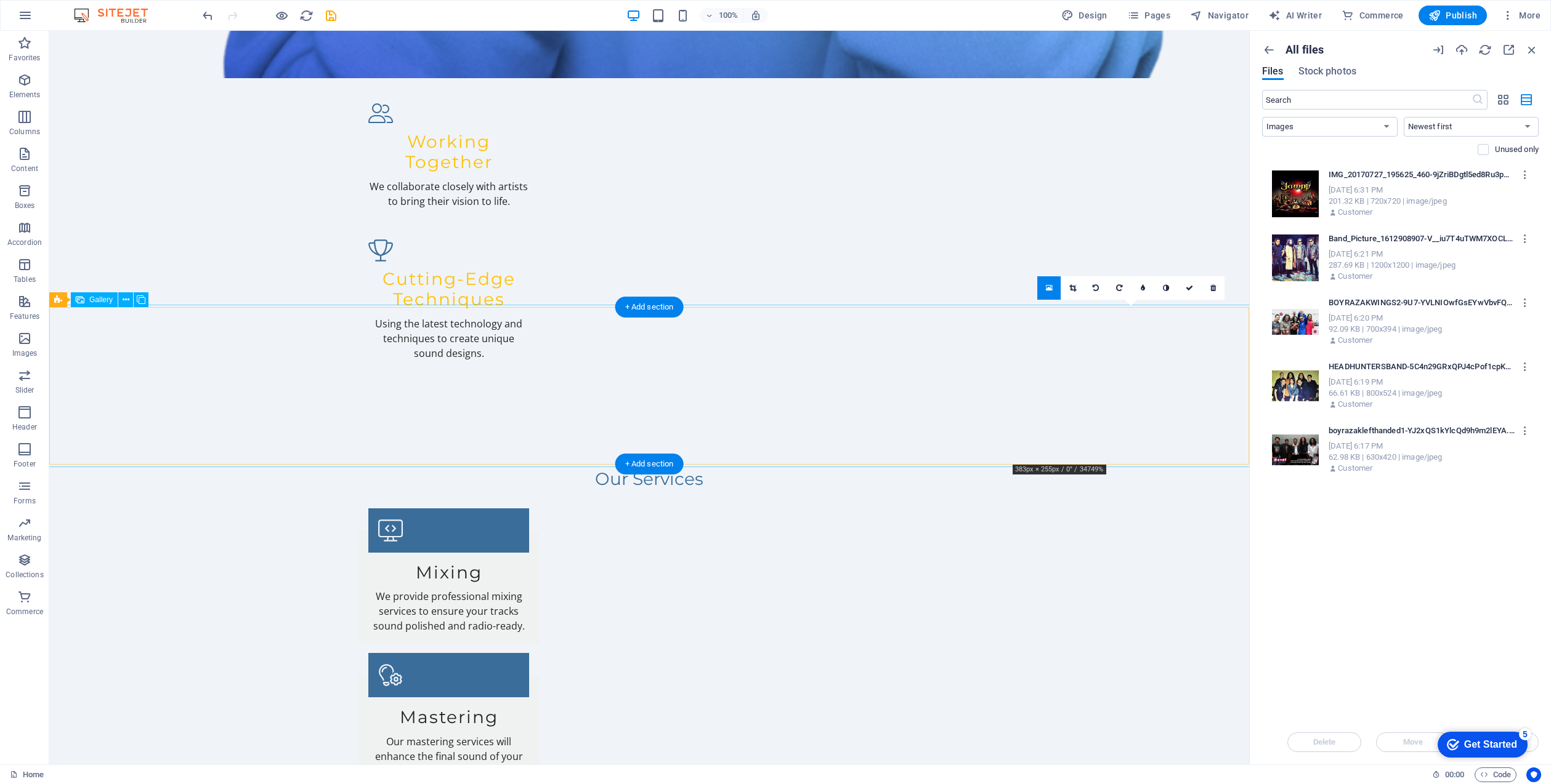
click at [1073, 285] on icon at bounding box center [1073, 288] width 7 height 7
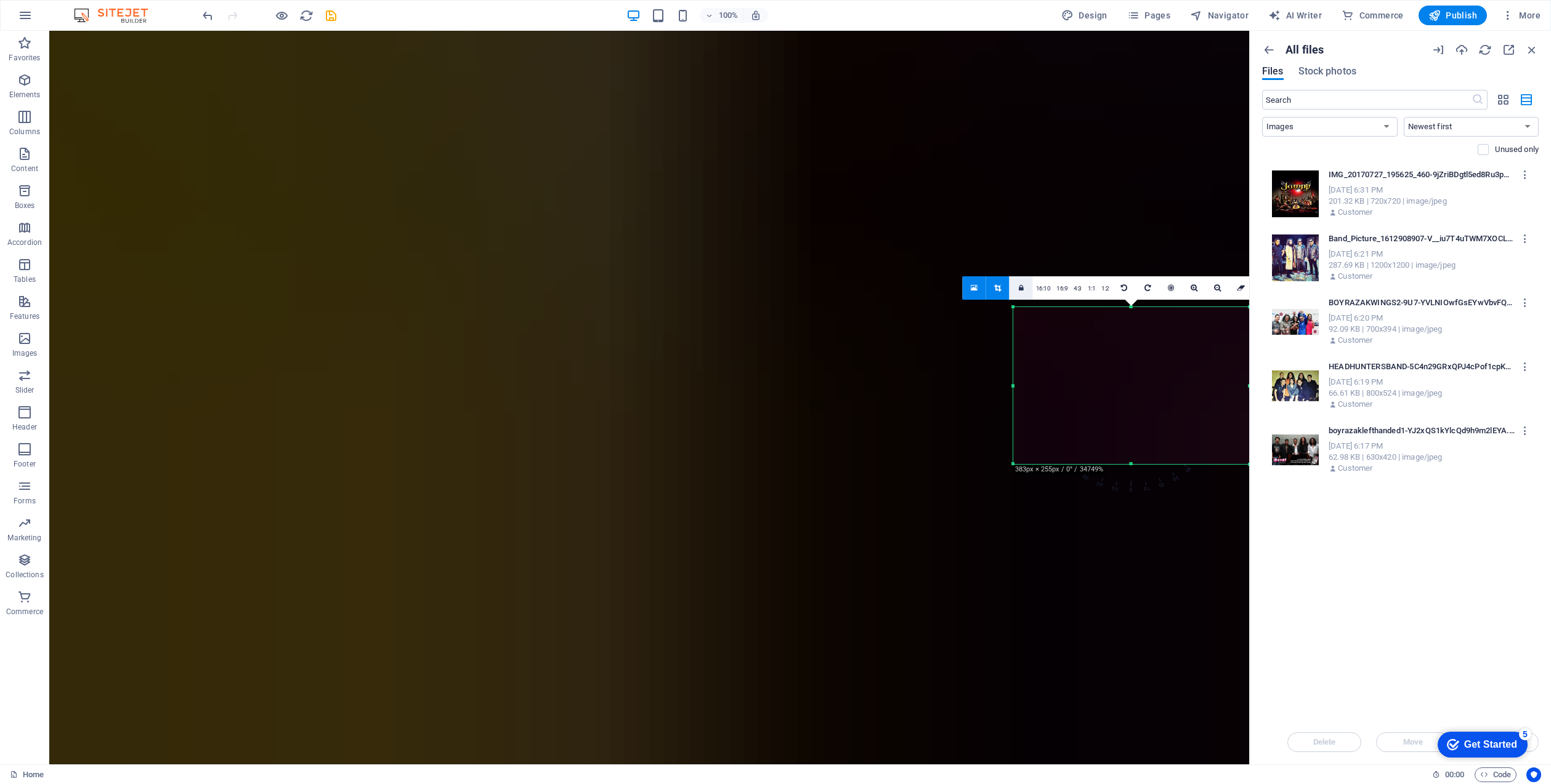
click at [1026, 285] on link at bounding box center [1021, 288] width 23 height 23
click at [1021, 286] on icon at bounding box center [1022, 288] width 5 height 7
click at [997, 286] on icon at bounding box center [998, 288] width 7 height 7
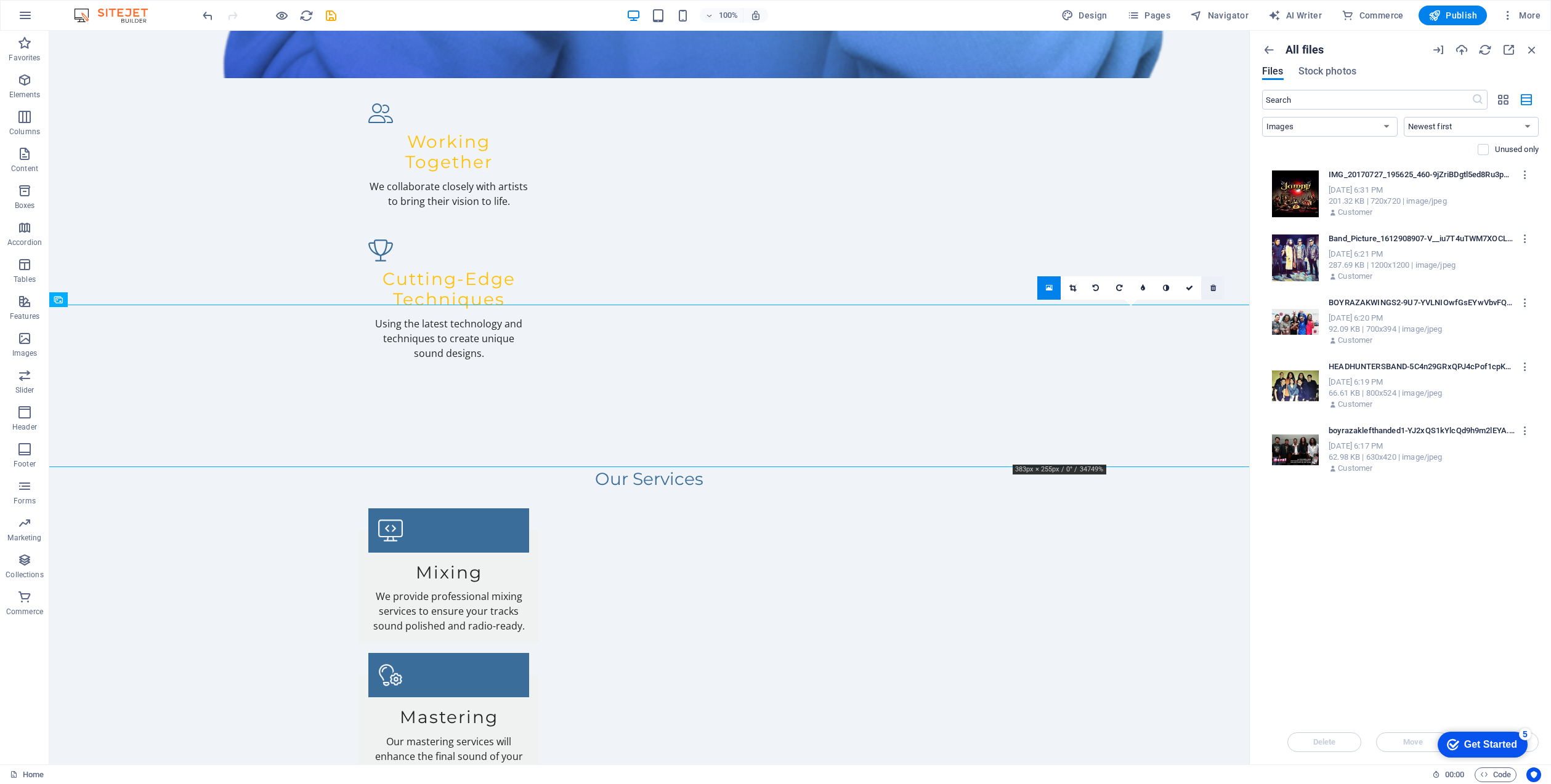
click at [1214, 285] on icon at bounding box center [1213, 288] width 5 height 7
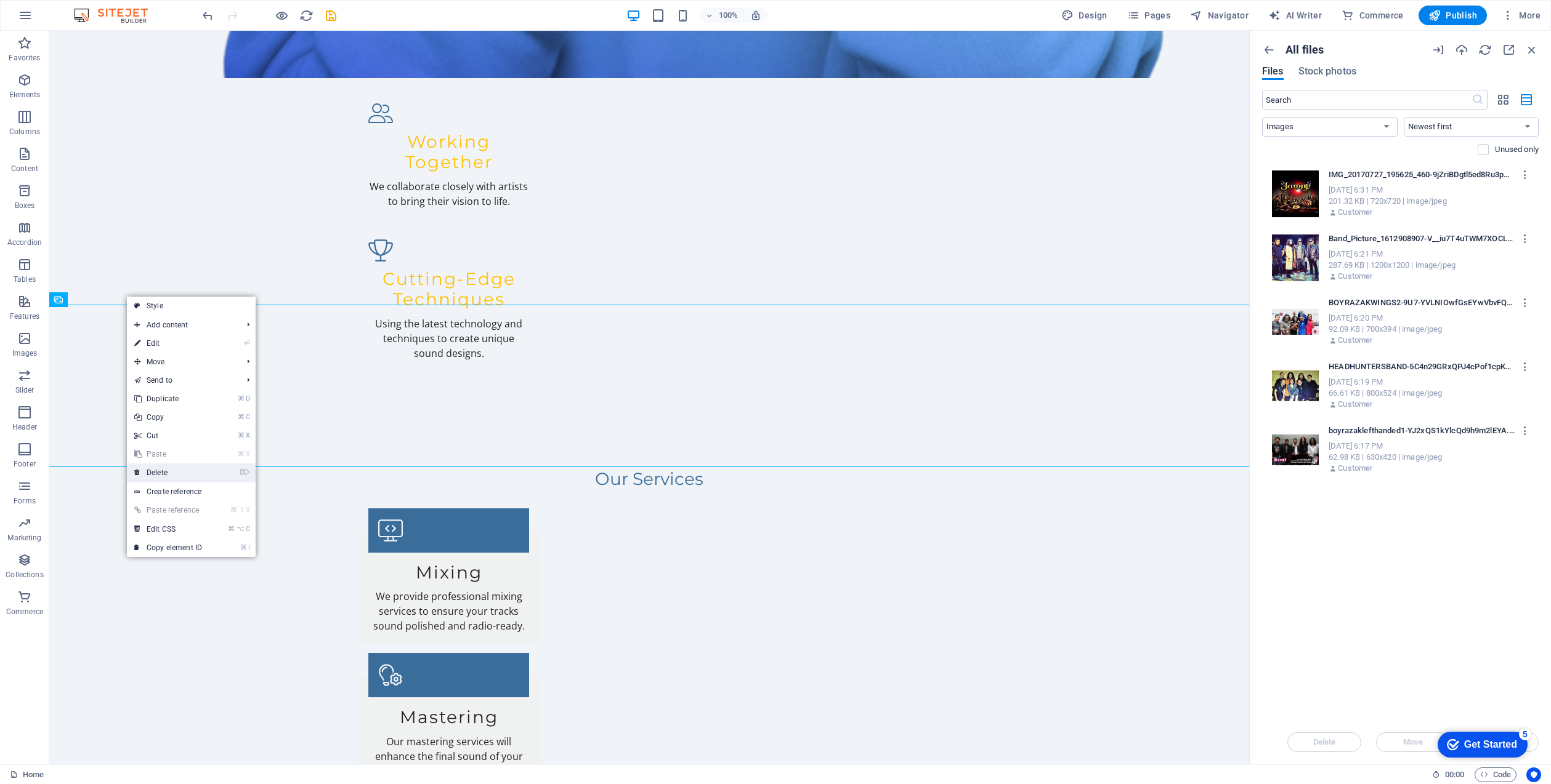
click at [177, 471] on link "⌦ Delete" at bounding box center [168, 473] width 82 height 19
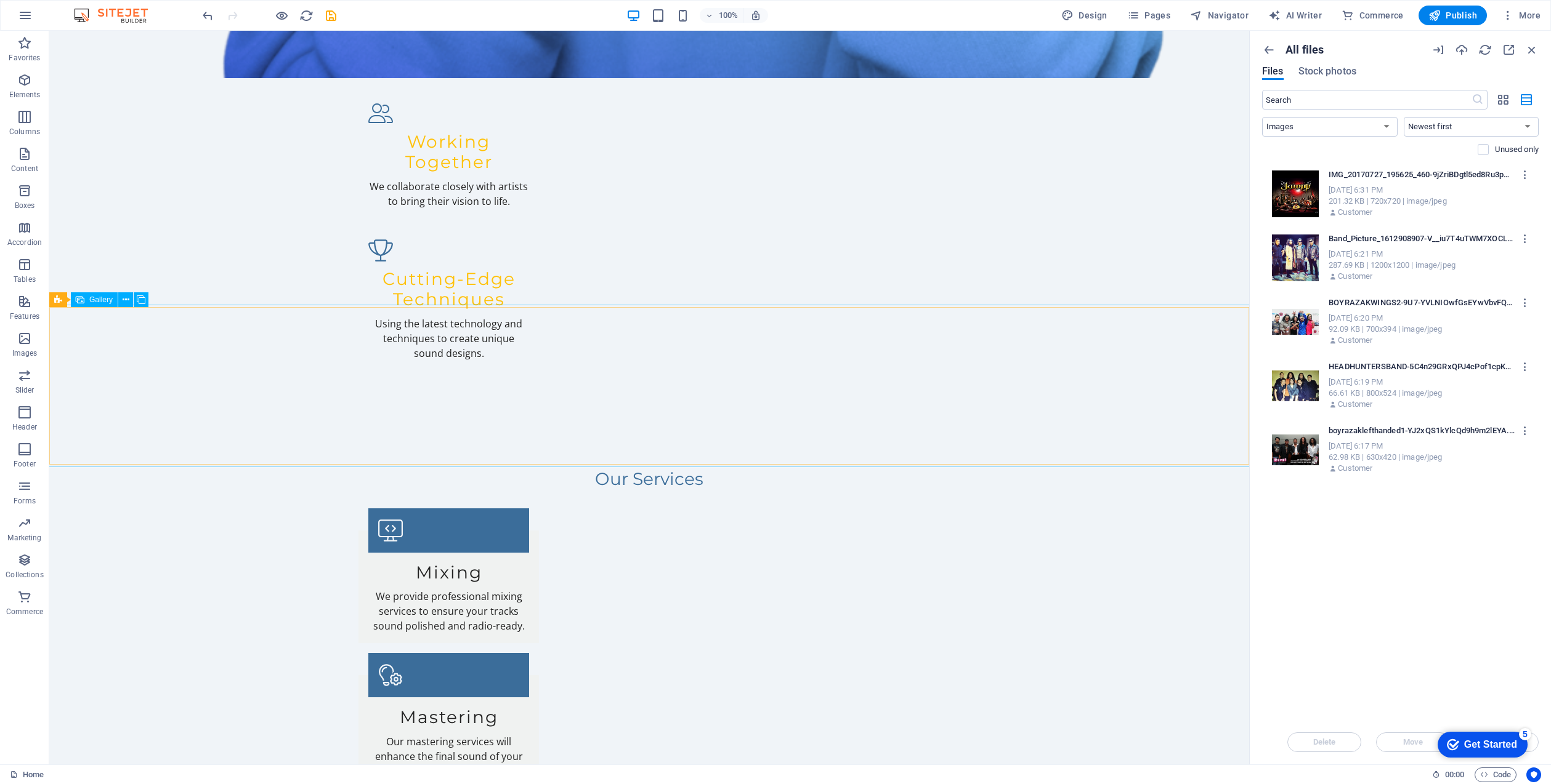
click at [99, 302] on span "Gallery" at bounding box center [101, 300] width 23 height 7
click at [90, 301] on span "Gallery" at bounding box center [101, 300] width 23 height 7
select select "px"
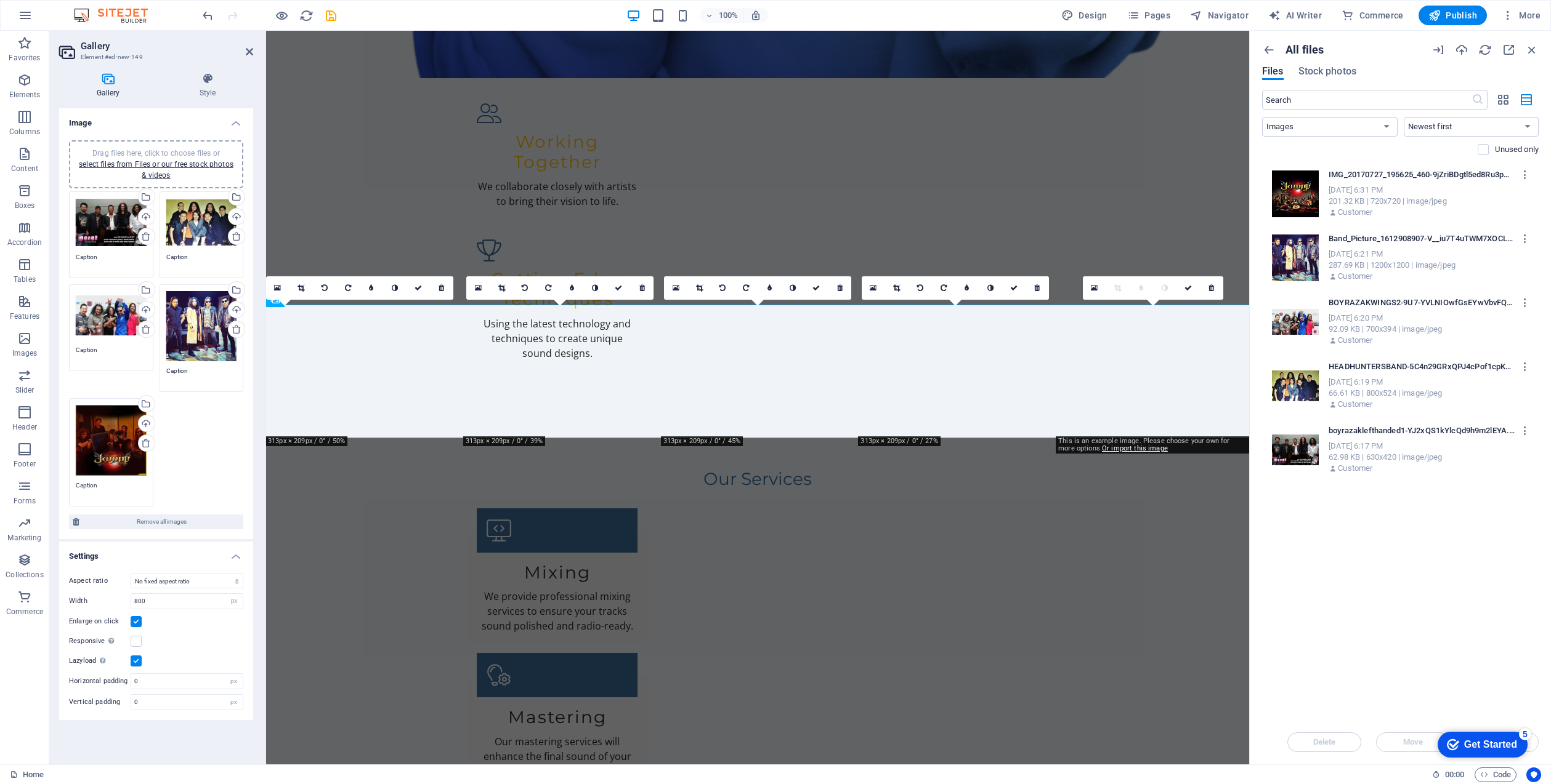
click at [144, 444] on icon at bounding box center [145, 443] width 10 height 10
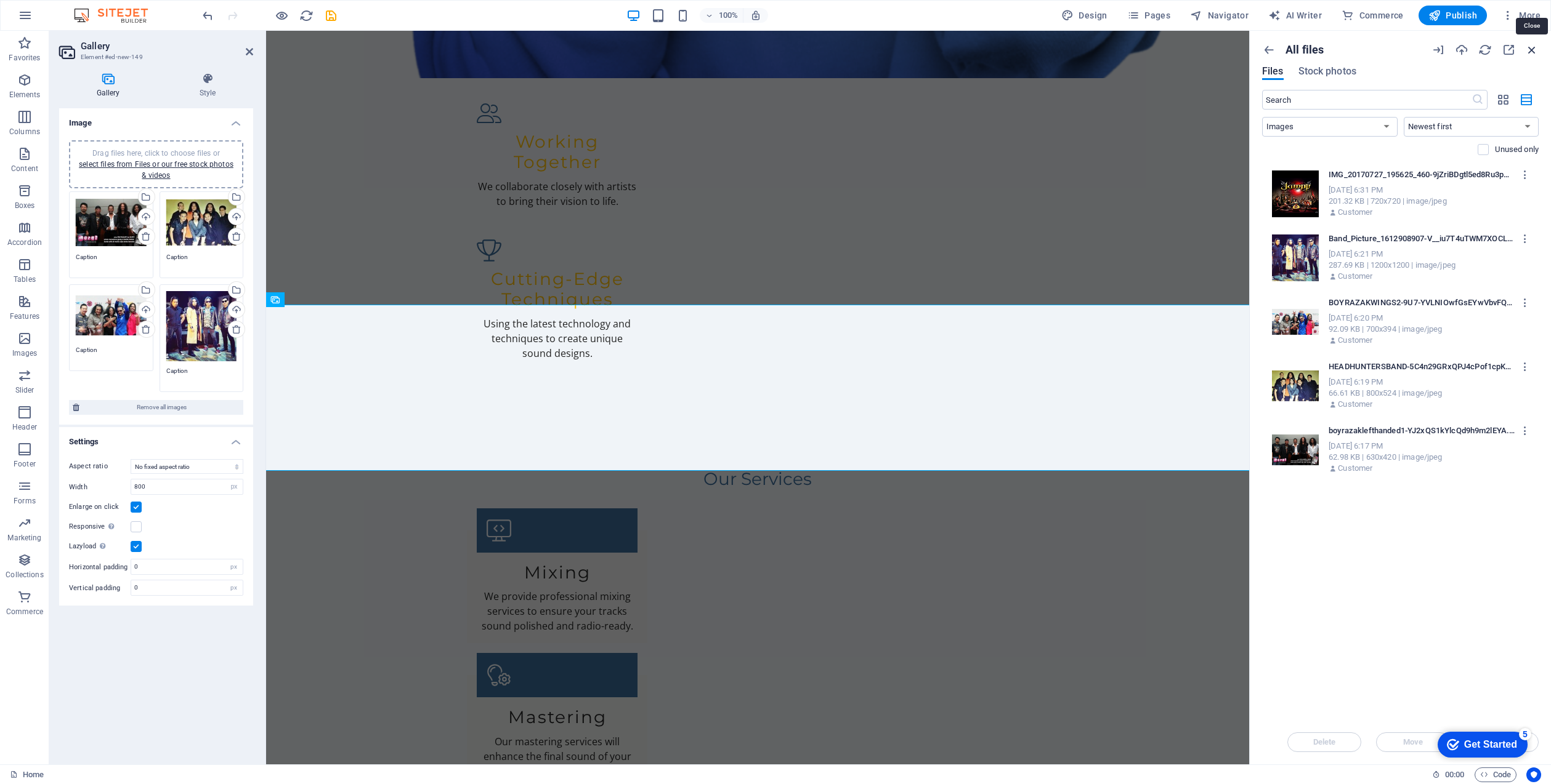
click at [1533, 47] on icon "button" at bounding box center [1531, 49] width 13 height 13
click at [1530, 46] on icon "button" at bounding box center [1531, 49] width 13 height 13
click at [1530, 44] on icon "button" at bounding box center [1531, 49] width 13 height 13
click at [248, 47] on icon at bounding box center [249, 51] width 7 height 10
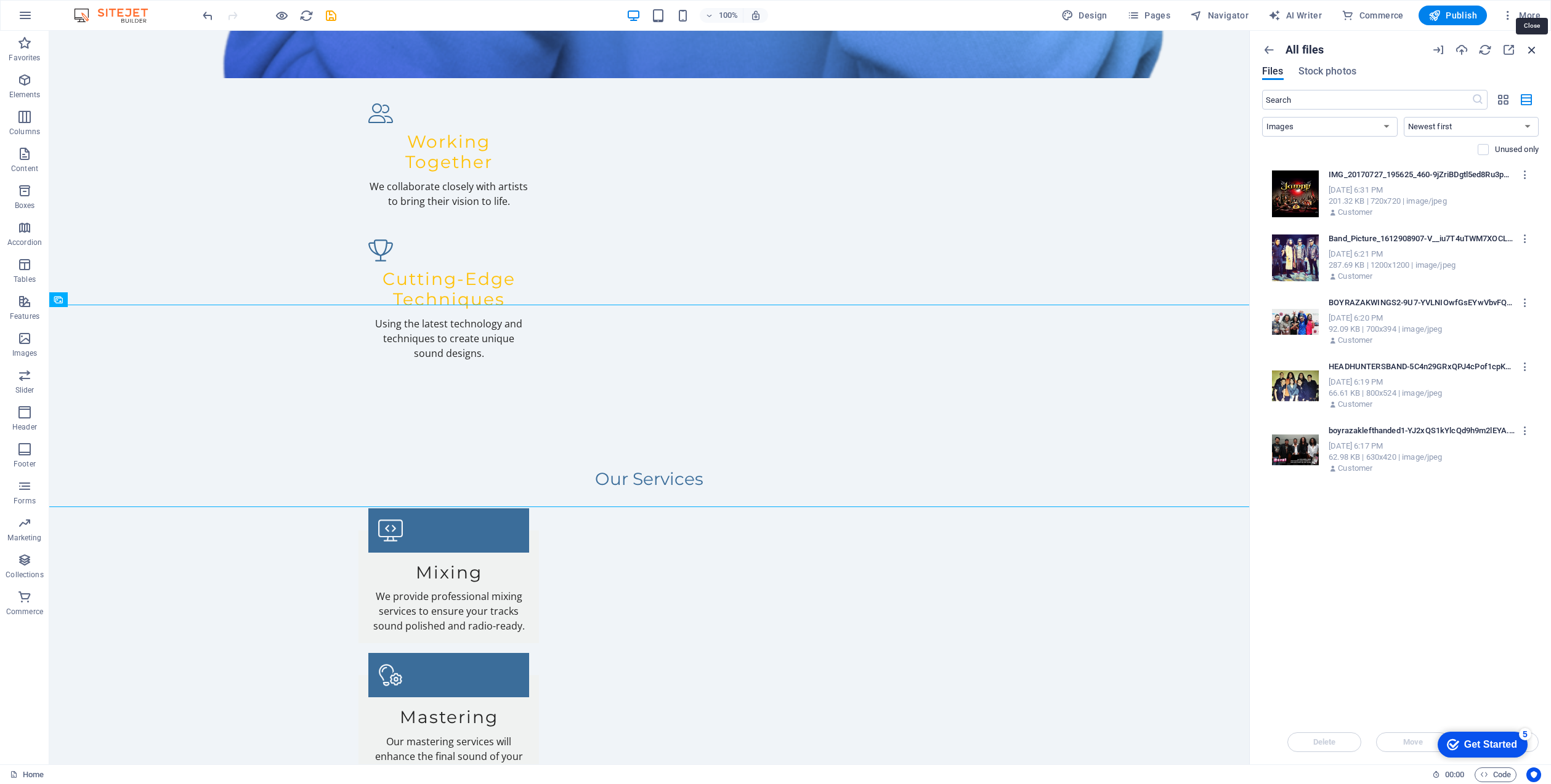
click at [1530, 47] on icon "button" at bounding box center [1531, 49] width 13 height 13
click at [1531, 45] on icon "button" at bounding box center [1531, 49] width 13 height 13
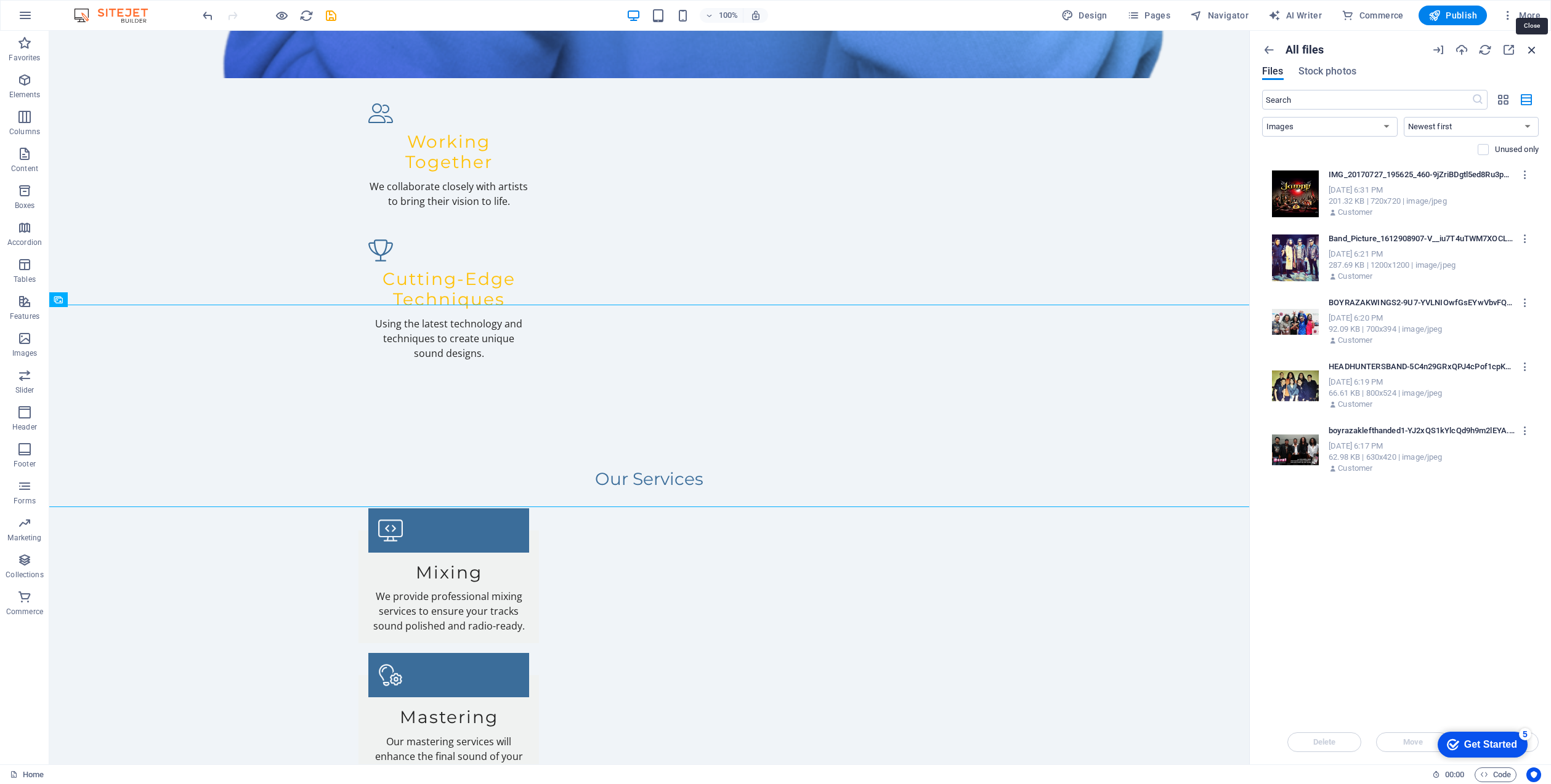
click at [1531, 45] on icon "button" at bounding box center [1531, 49] width 13 height 13
click at [1530, 44] on icon "button" at bounding box center [1531, 49] width 13 height 13
click at [1530, 44] on icon "button" at bounding box center [1531, 49] width 13 height 13
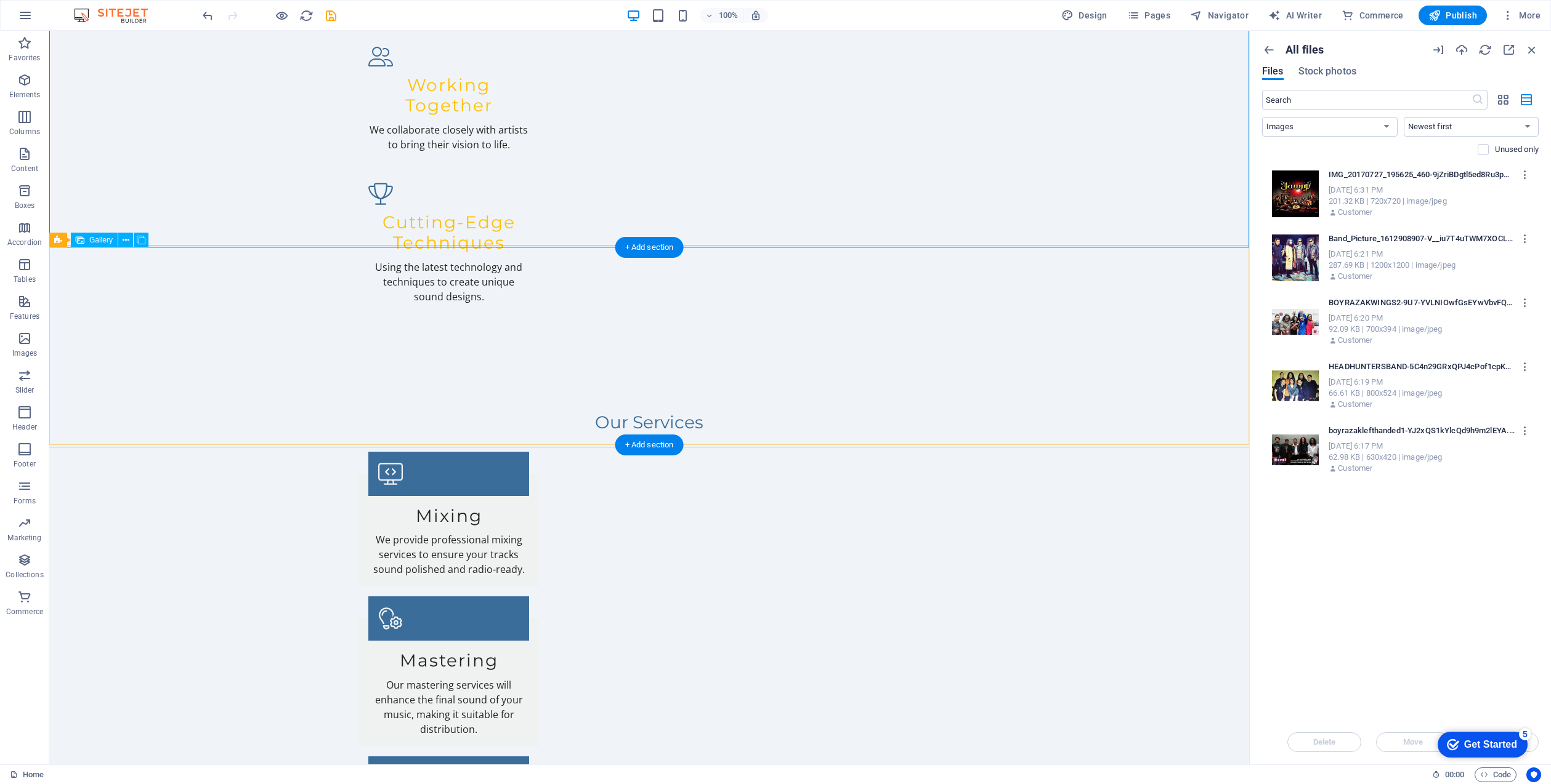
scroll to position [1819, 0]
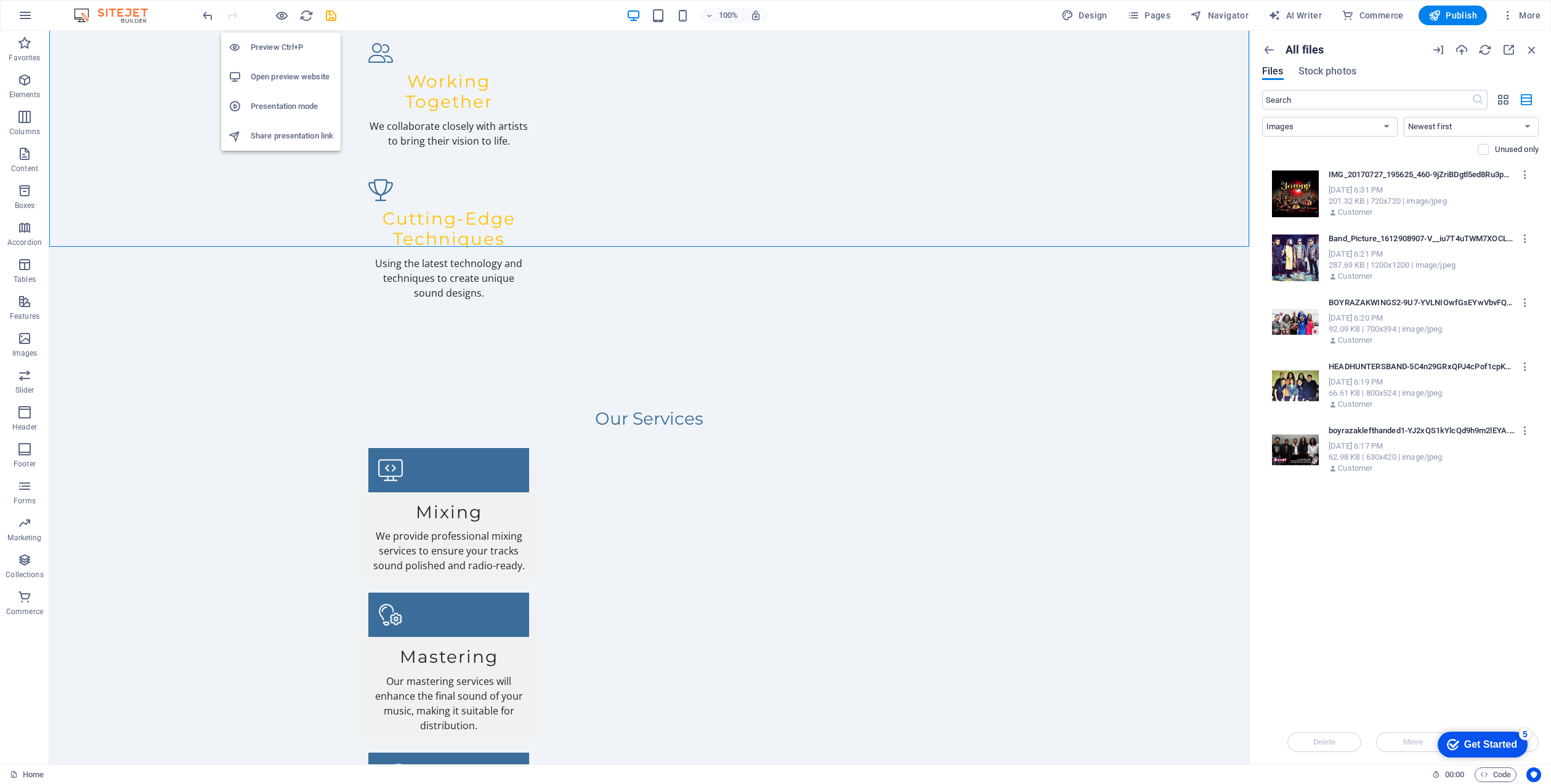
click at [275, 40] on h6 "Preview Ctrl+P" at bounding box center [292, 47] width 82 height 15
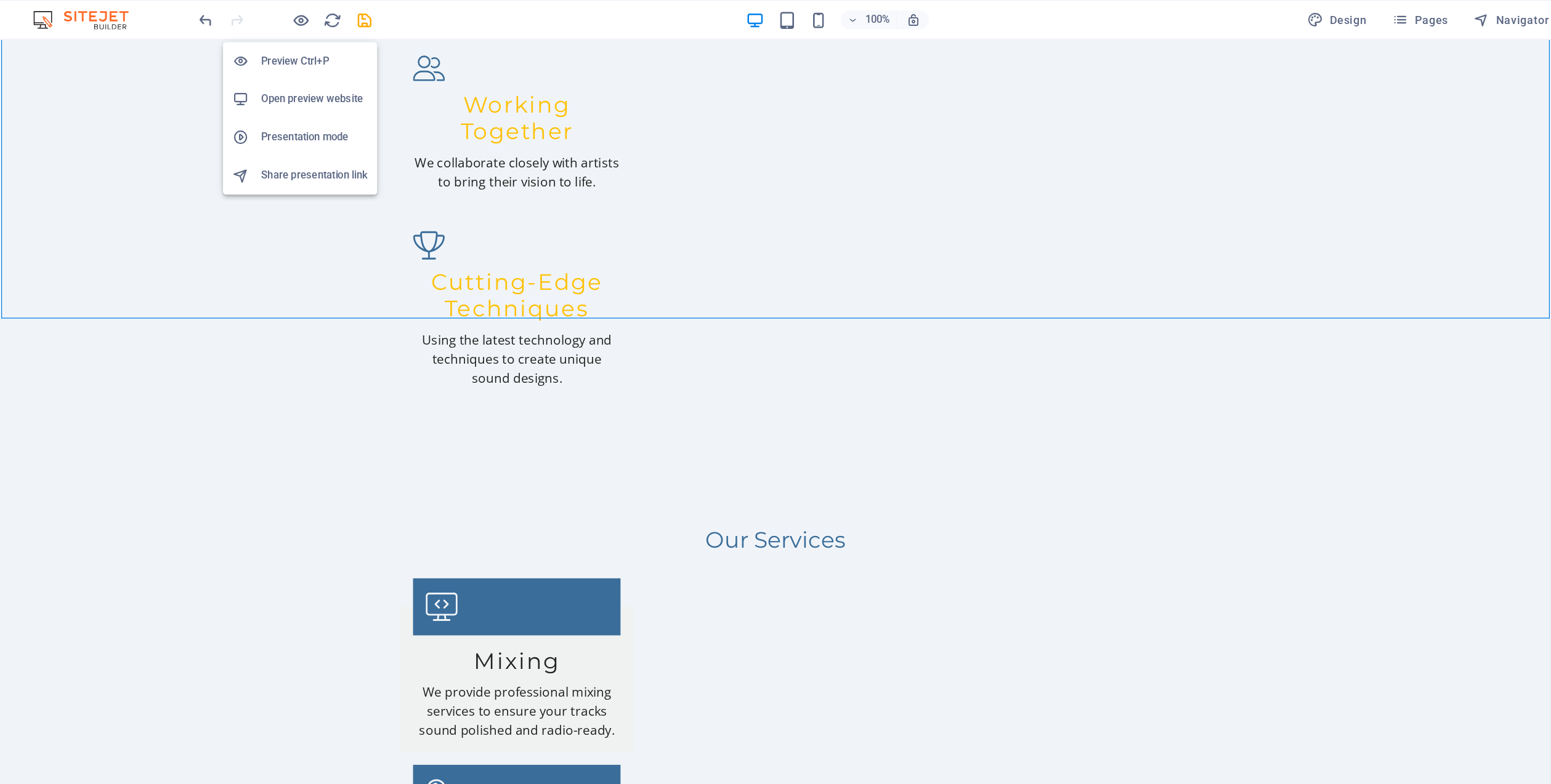
click at [272, 46] on h6 "Preview Ctrl+P" at bounding box center [292, 47] width 82 height 15
click at [272, 45] on h6 "Preview Ctrl+P" at bounding box center [292, 47] width 82 height 15
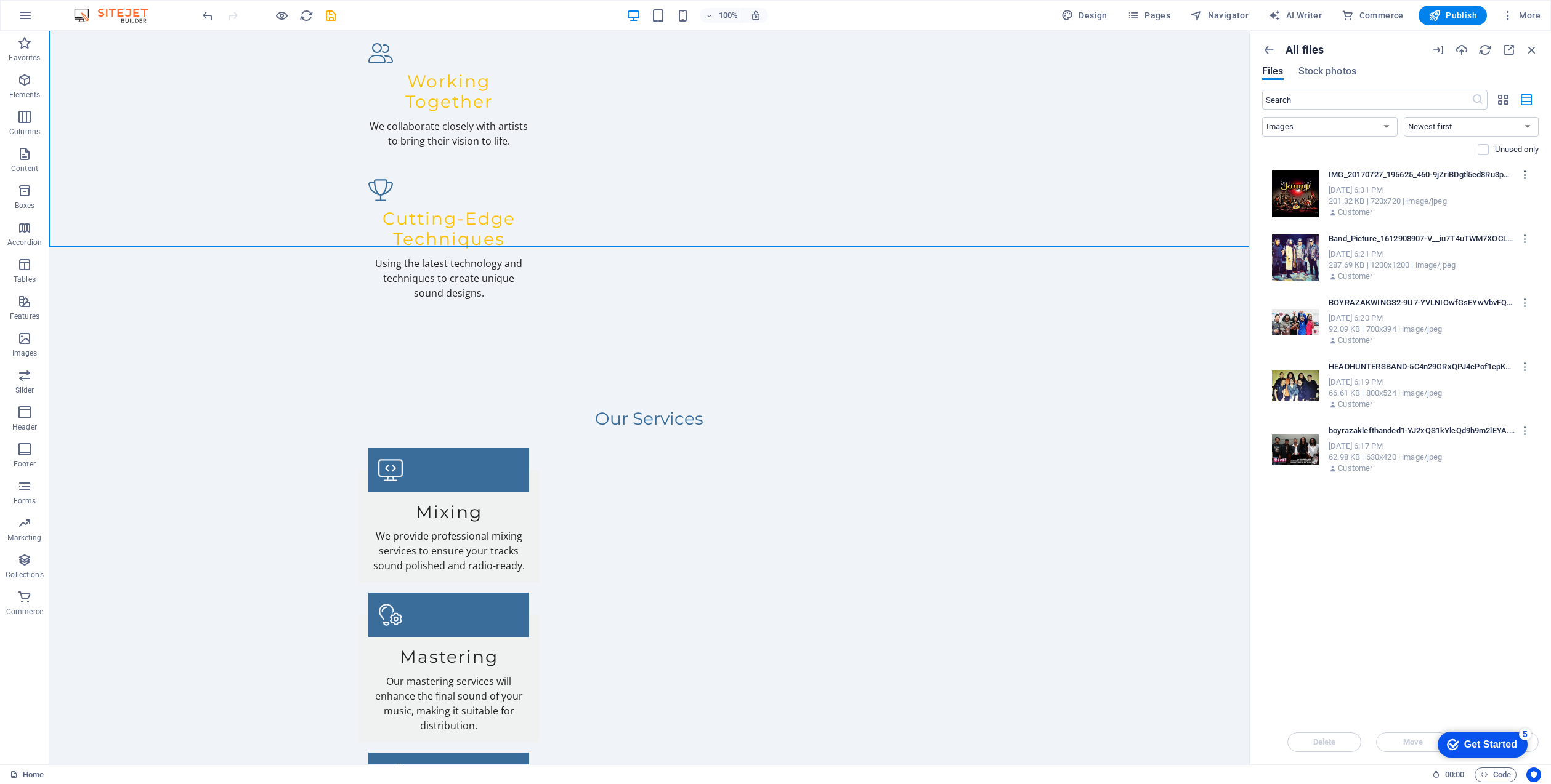
click at [1525, 172] on icon "button" at bounding box center [1525, 175] width 12 height 11
click at [1488, 202] on h6 "Preview" at bounding box center [1506, 207] width 51 height 15
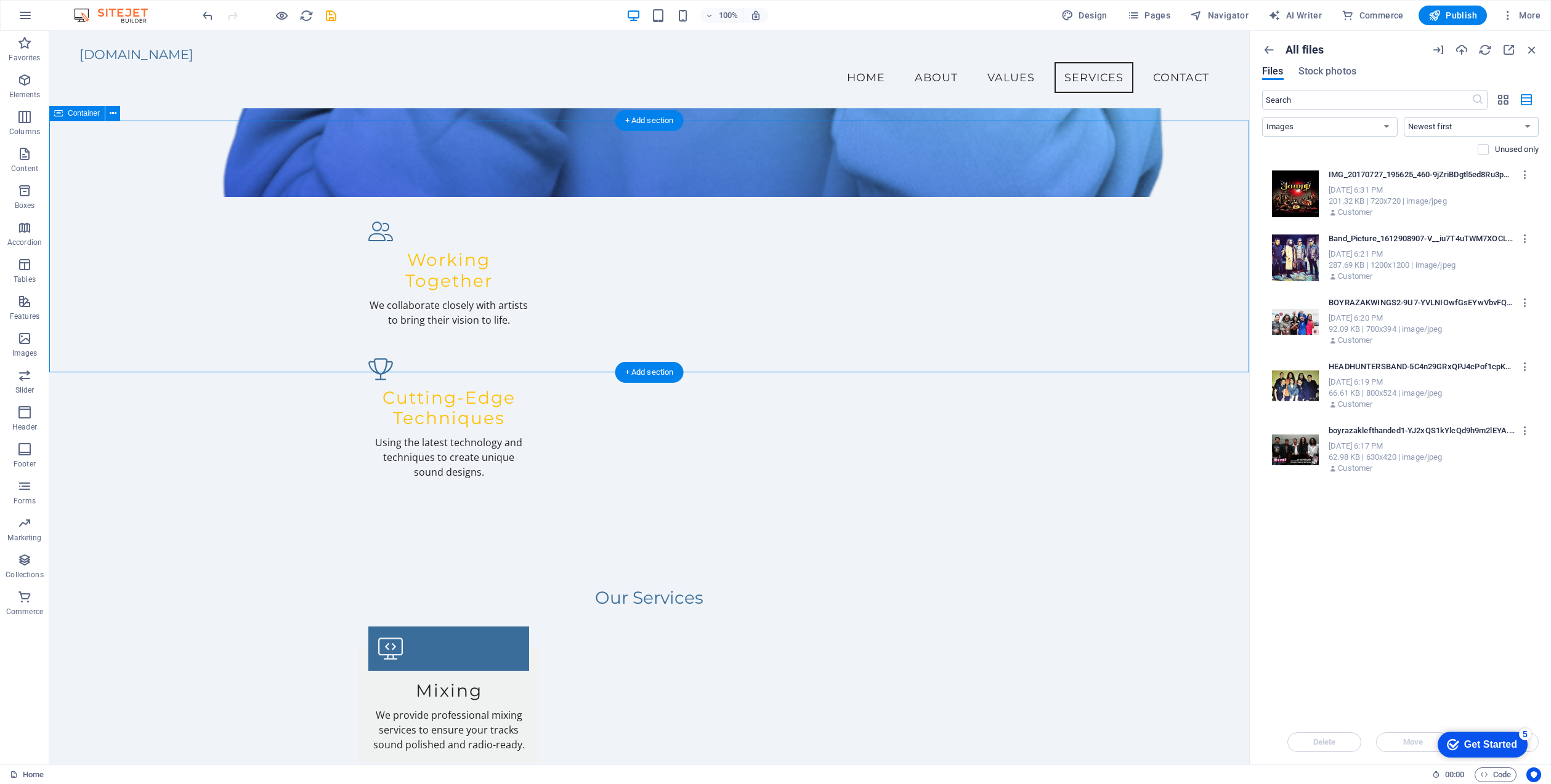
scroll to position [1622, 0]
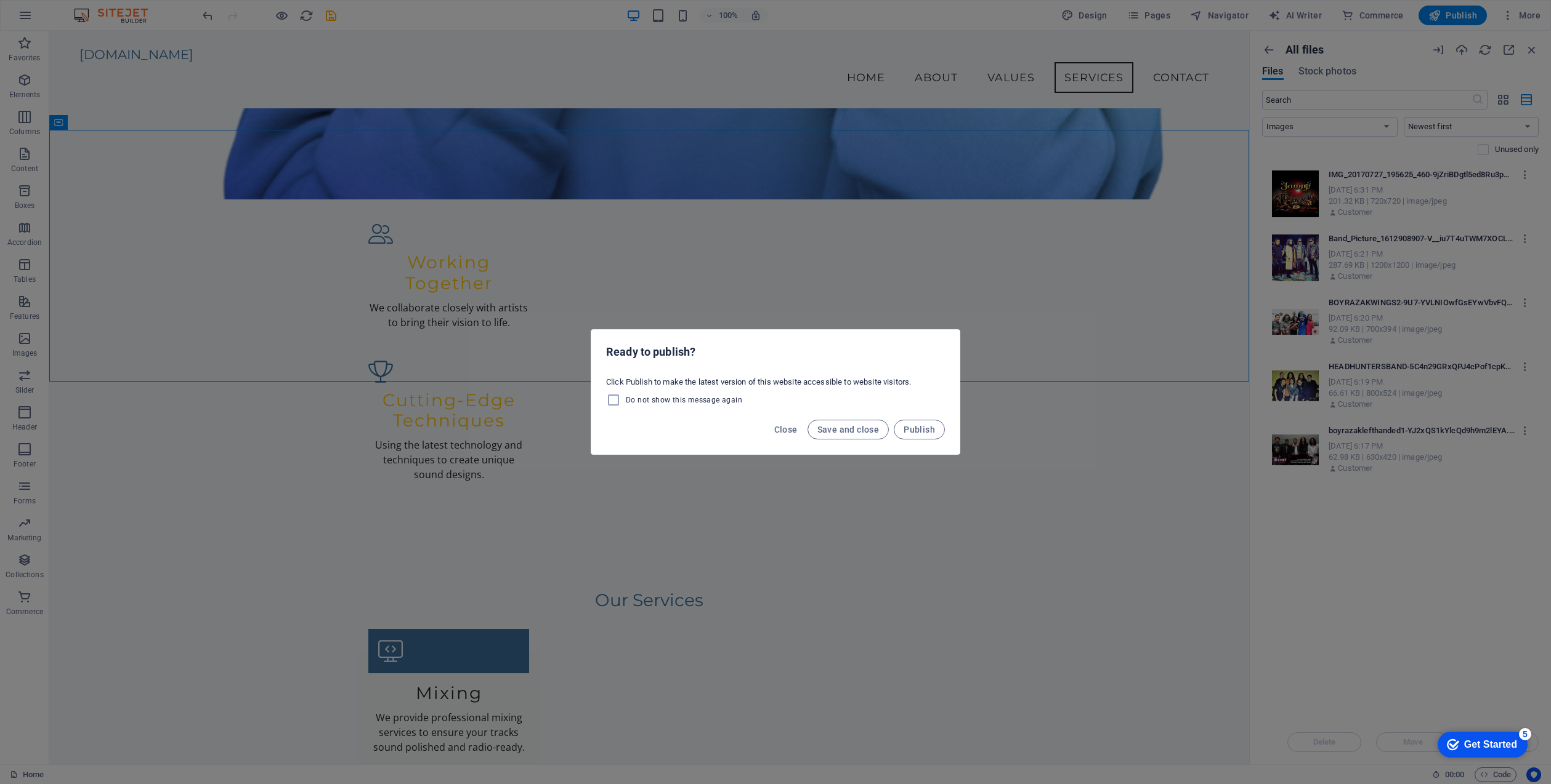
drag, startPoint x: 841, startPoint y: 426, endPoint x: 758, endPoint y: 421, distance: 83.2
click at [757, 421] on div "Close Save and close Publish" at bounding box center [775, 433] width 368 height 42
click at [788, 430] on span "Close" at bounding box center [786, 430] width 23 height 10
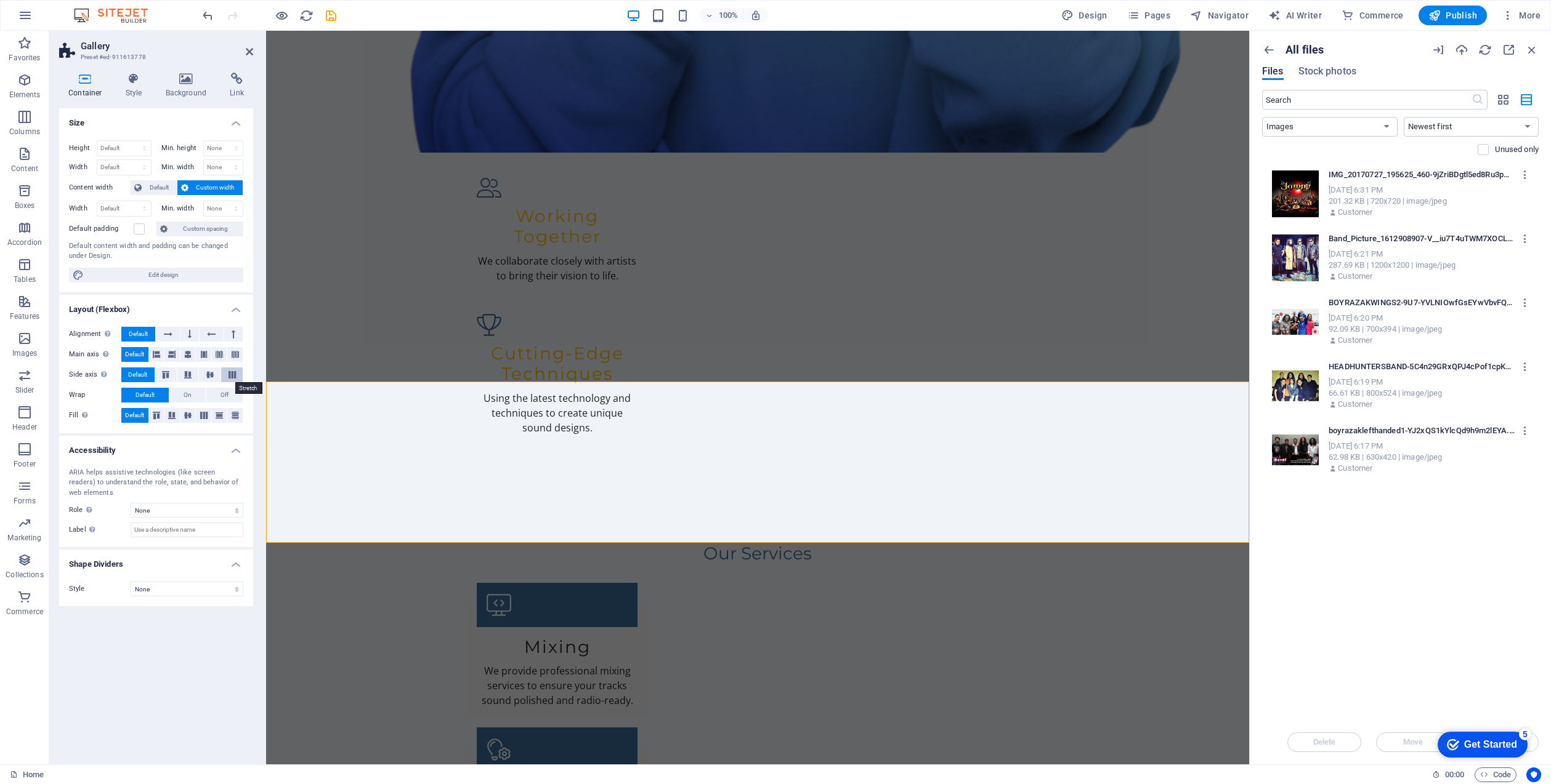
click at [230, 372] on icon at bounding box center [232, 375] width 15 height 7
click at [138, 371] on span "Default" at bounding box center [137, 375] width 19 height 15
click at [114, 146] on select "Default px rem % vh vw" at bounding box center [124, 148] width 54 height 15
click at [185, 587] on select "None Triangle Square Diagonal Polygon 1 Polygon 2 Zigzag Multiple Zigzags Waves…" at bounding box center [187, 589] width 113 height 15
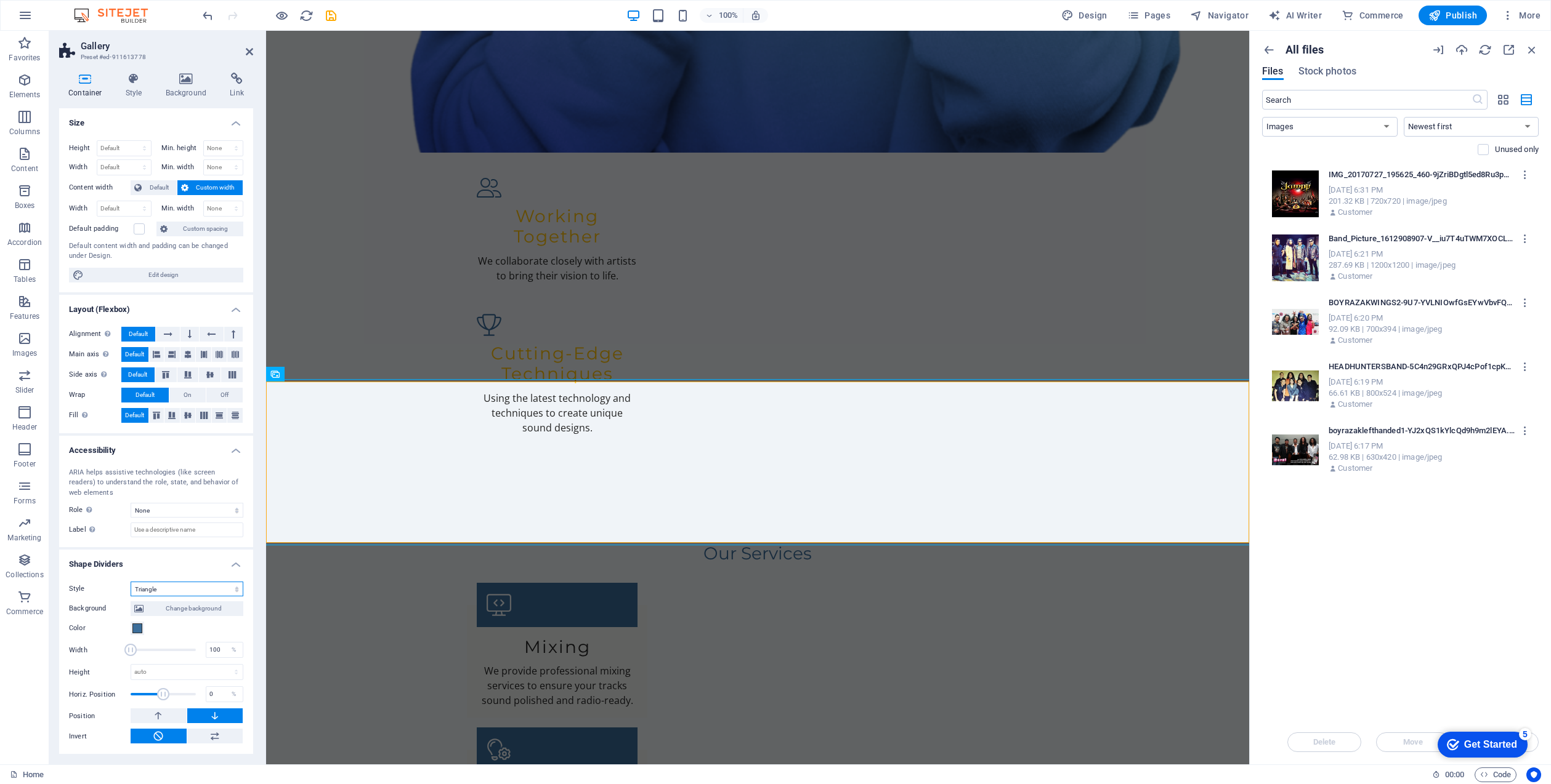
click at [175, 588] on select "None Triangle Square Diagonal Polygon 1 Polygon 2 Zigzag Multiple Zigzags Waves…" at bounding box center [187, 589] width 113 height 15
click at [174, 587] on select "None Triangle Square Diagonal Polygon 1 Polygon 2 Zigzag Multiple Zigzags Waves…" at bounding box center [187, 589] width 113 height 15
click at [178, 588] on select "None Triangle Square Diagonal Polygon 1 Polygon 2 Zigzag Multiple Zigzags Waves…" at bounding box center [187, 589] width 113 height 15
click at [176, 584] on select "None Triangle Square Diagonal Polygon 1 Polygon 2 Zigzag Multiple Zigzags Waves…" at bounding box center [187, 589] width 113 height 15
click at [171, 588] on select "None Triangle Square Diagonal Polygon 1 Polygon 2 Zigzag Multiple Zigzags Waves…" at bounding box center [187, 589] width 113 height 15
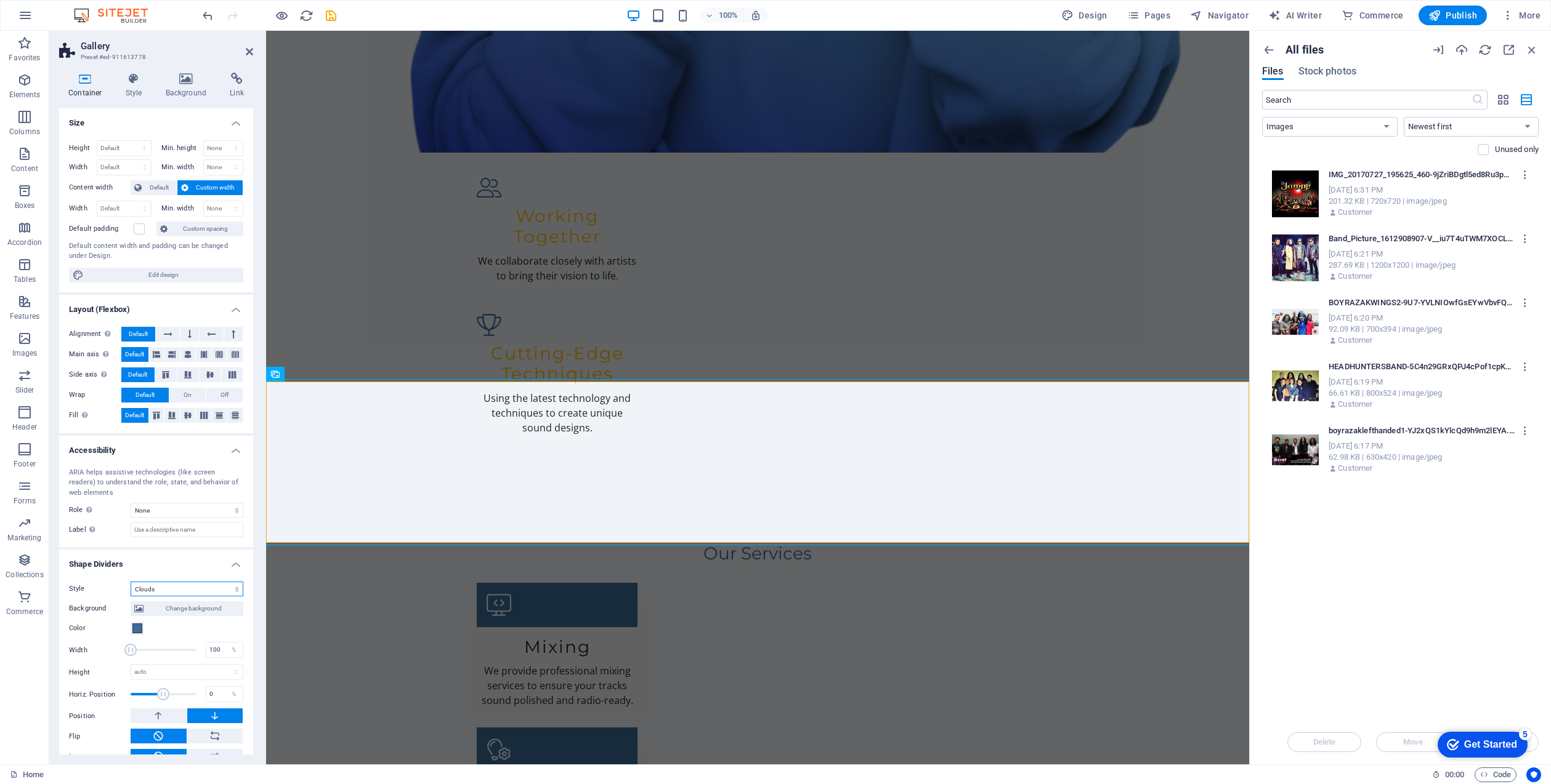
select select "none"
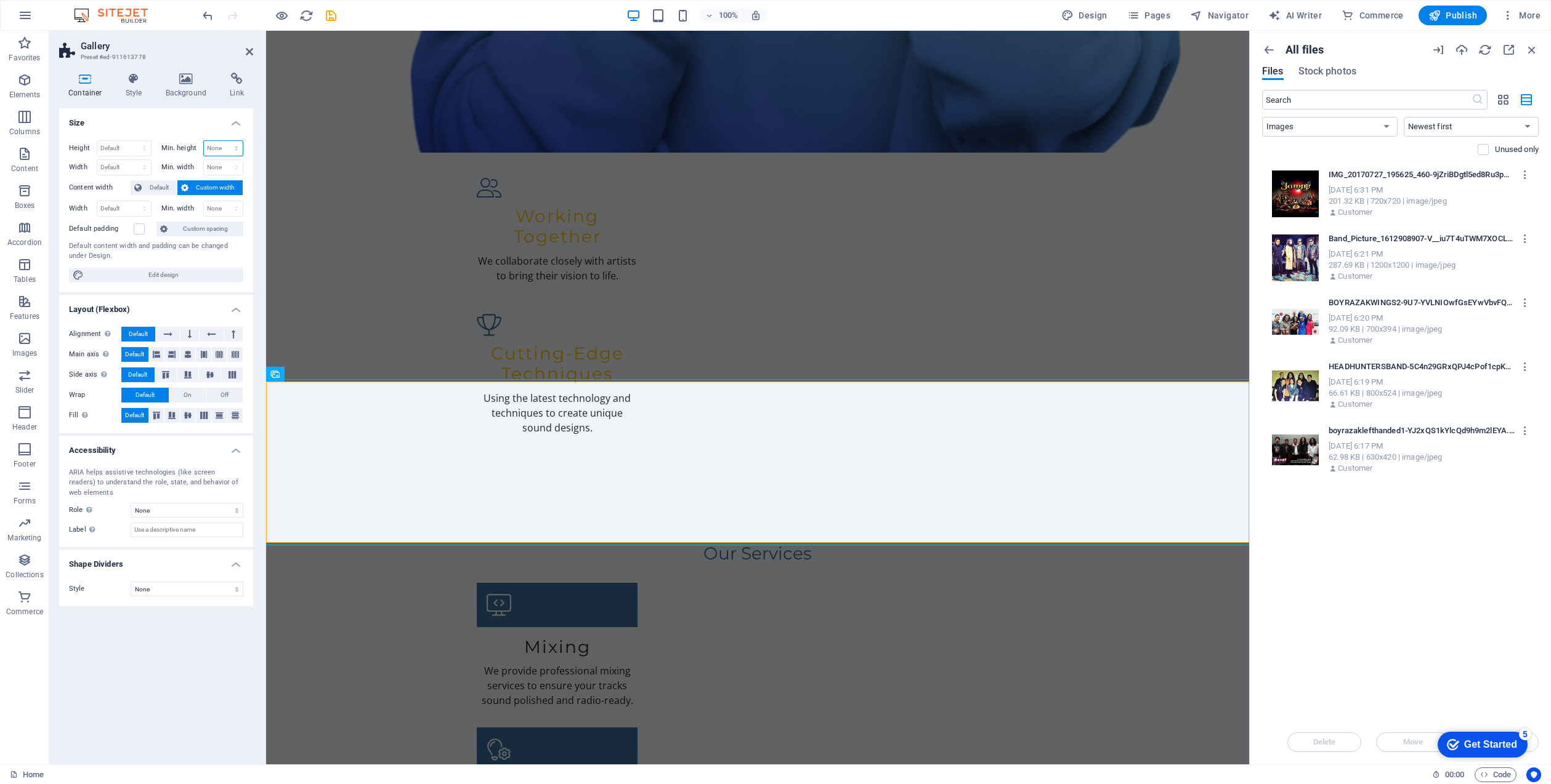
click at [227, 148] on select "None px rem % vh vw" at bounding box center [224, 148] width 39 height 15
click at [119, 144] on select "Default px rem % vh vw" at bounding box center [124, 148] width 54 height 15
select select "px"
type input "270"
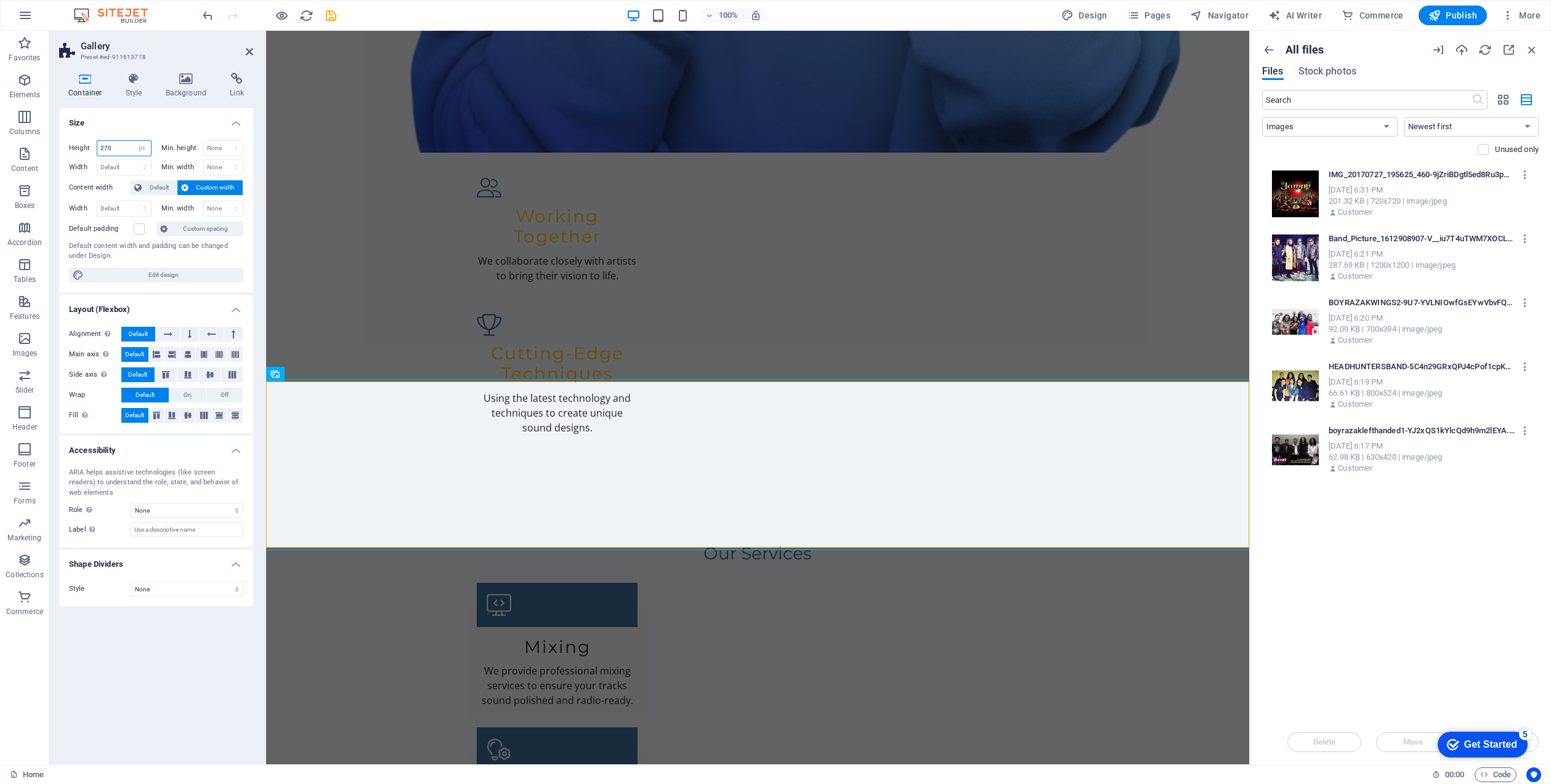
click at [121, 145] on input "270" at bounding box center [124, 148] width 54 height 15
click at [141, 147] on select "Default px rem % vh vw" at bounding box center [141, 148] width 17 height 15
select select "rem"
type input "17.375"
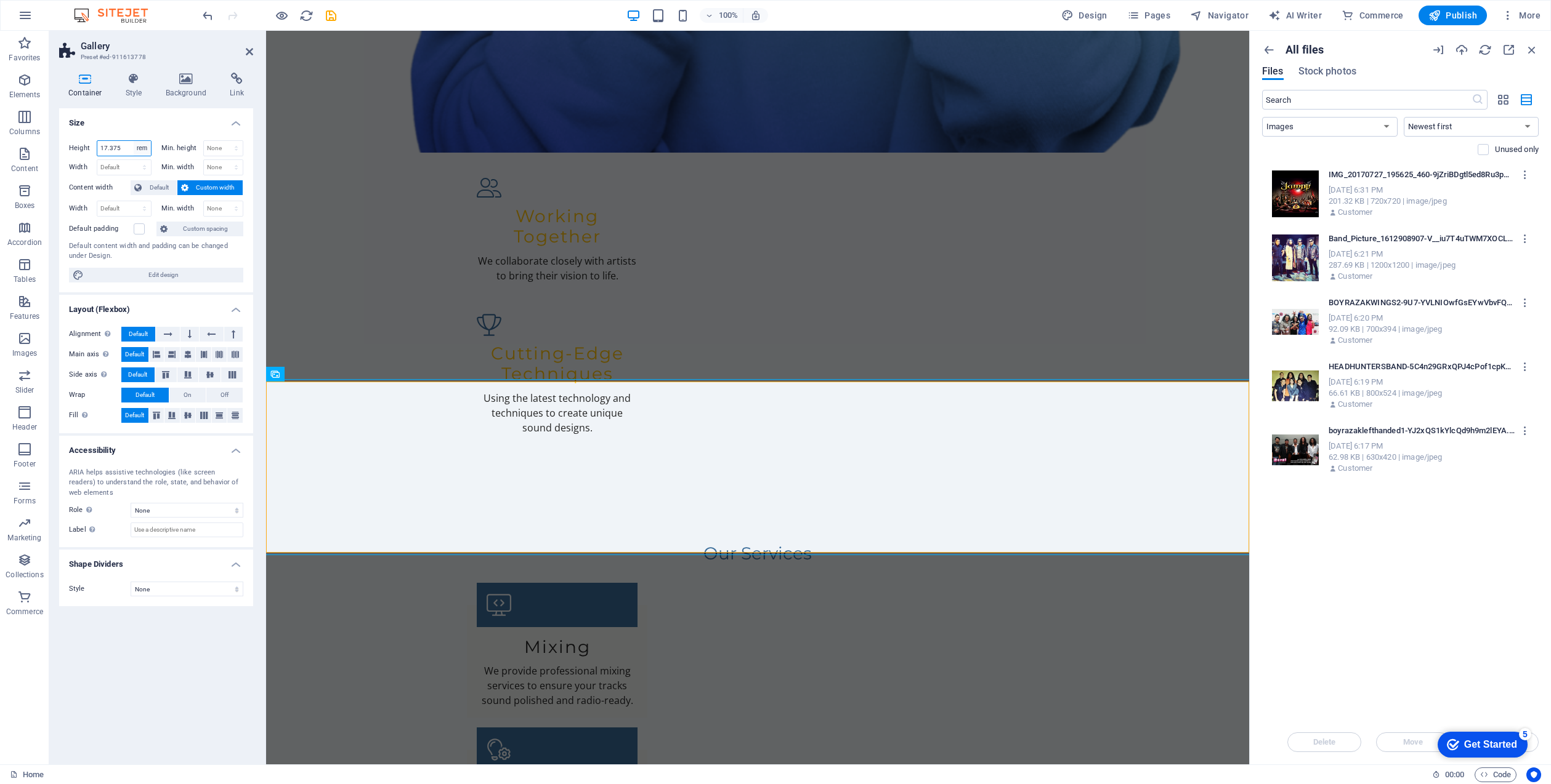
click at [141, 146] on select "Default px rem % vh vw" at bounding box center [141, 148] width 17 height 15
select select "vw"
type input "17.9"
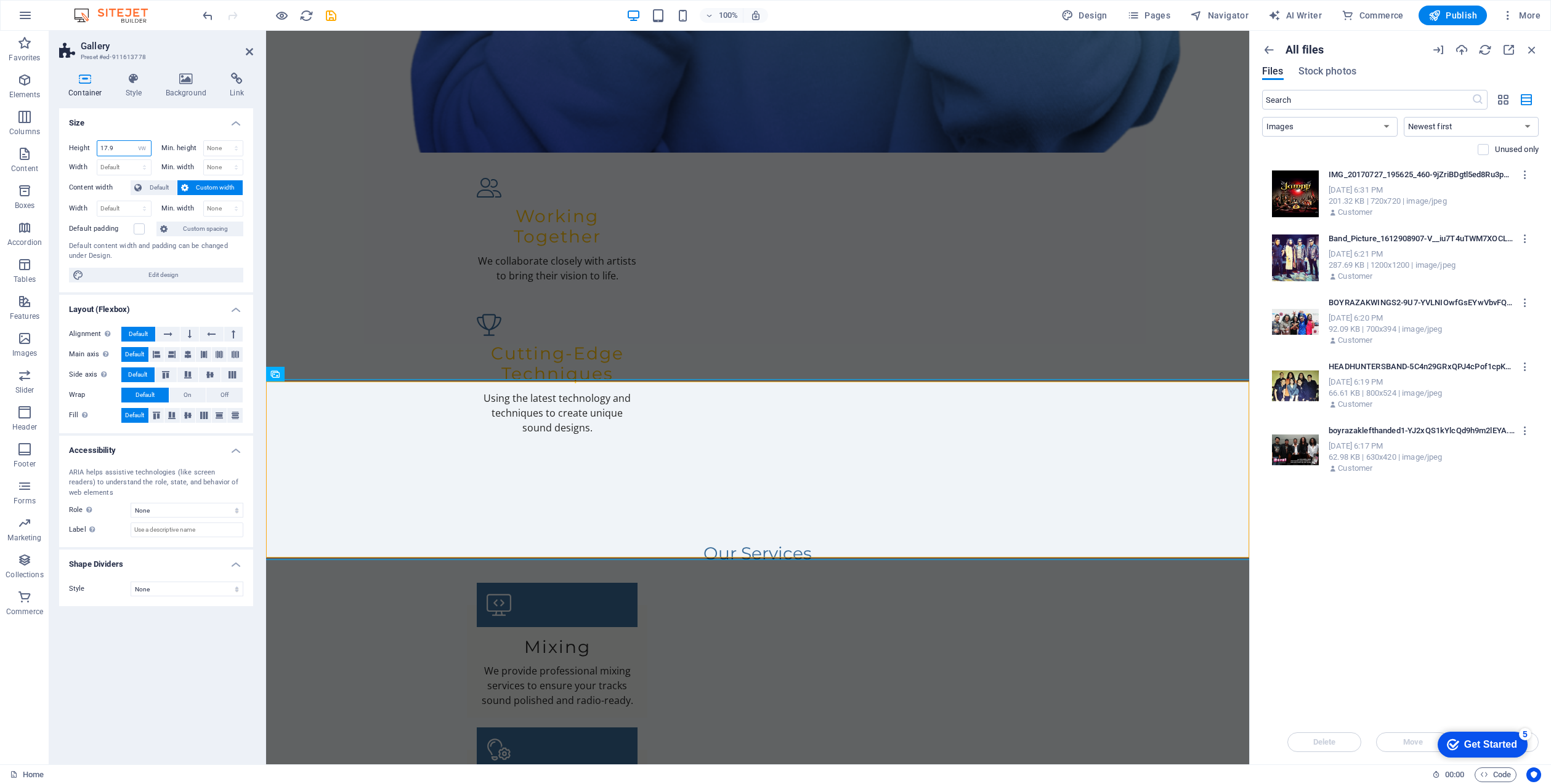
click at [120, 146] on input "17.9" at bounding box center [124, 148] width 54 height 15
click at [141, 146] on select "Default px rem % vh vw" at bounding box center [141, 148] width 17 height 15
select select "default"
select select "DISABLED_OPTION_VALUE"
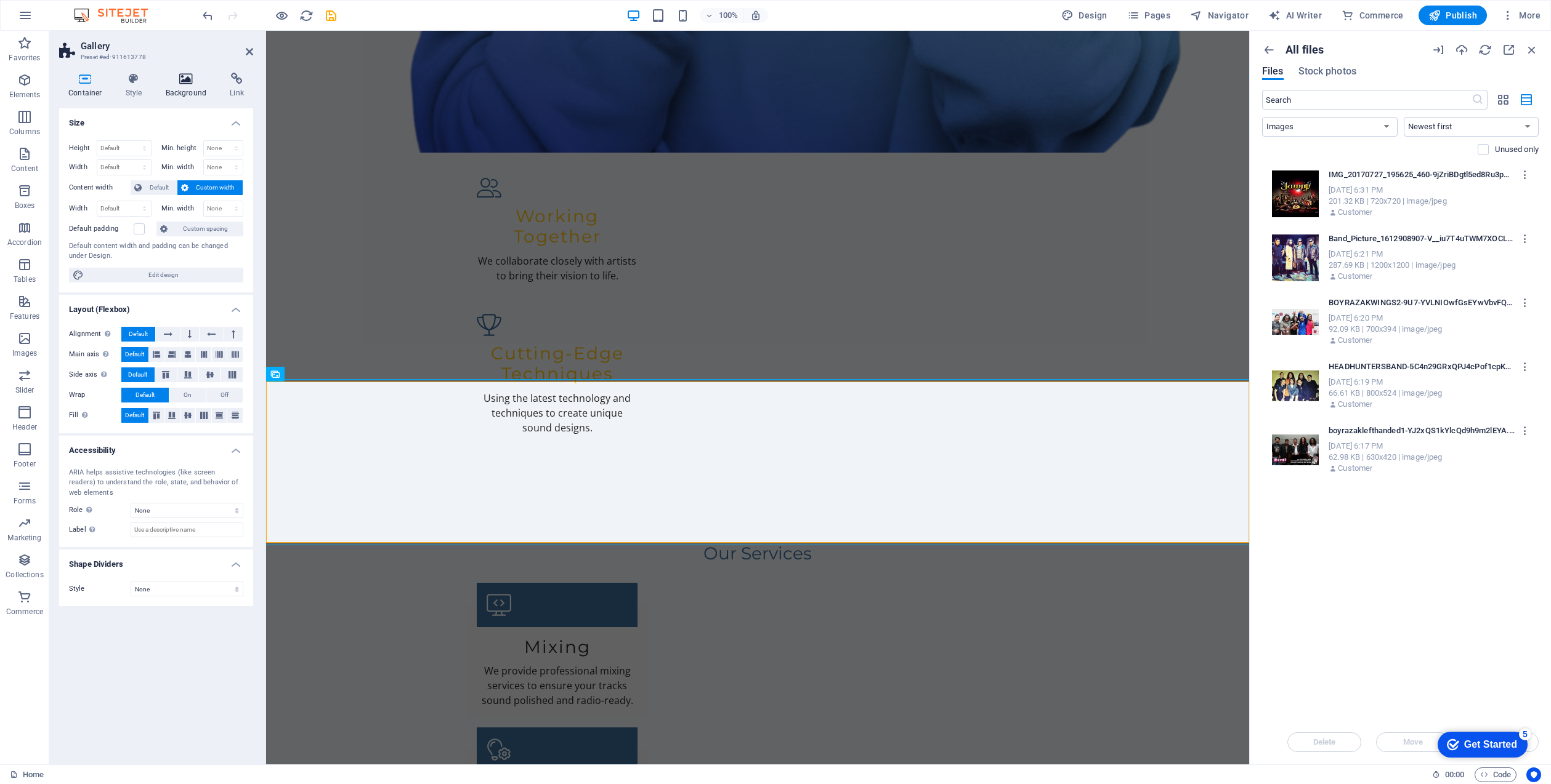
click at [188, 75] on icon at bounding box center [186, 79] width 60 height 13
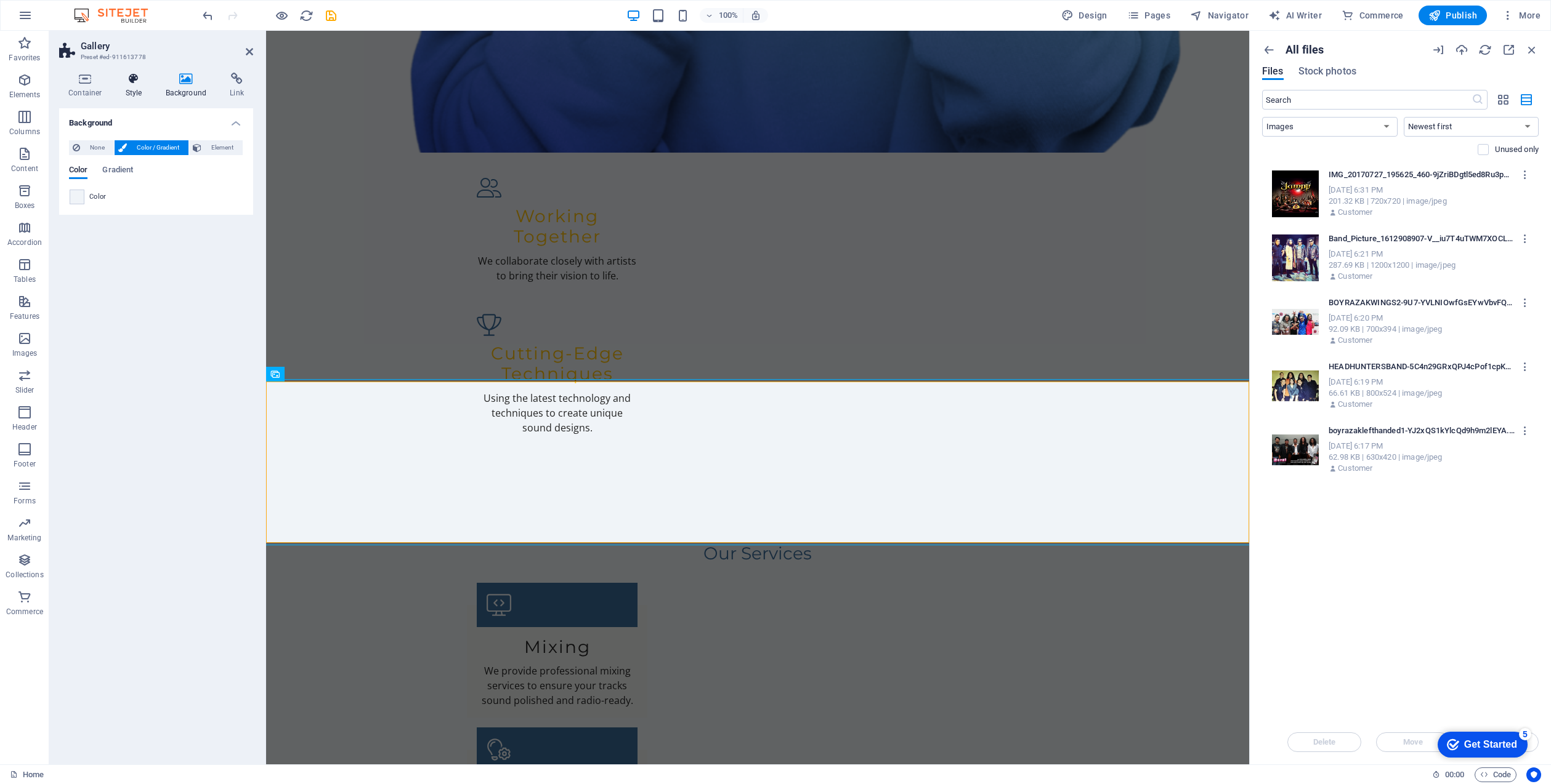
click at [128, 75] on icon at bounding box center [133, 79] width 35 height 13
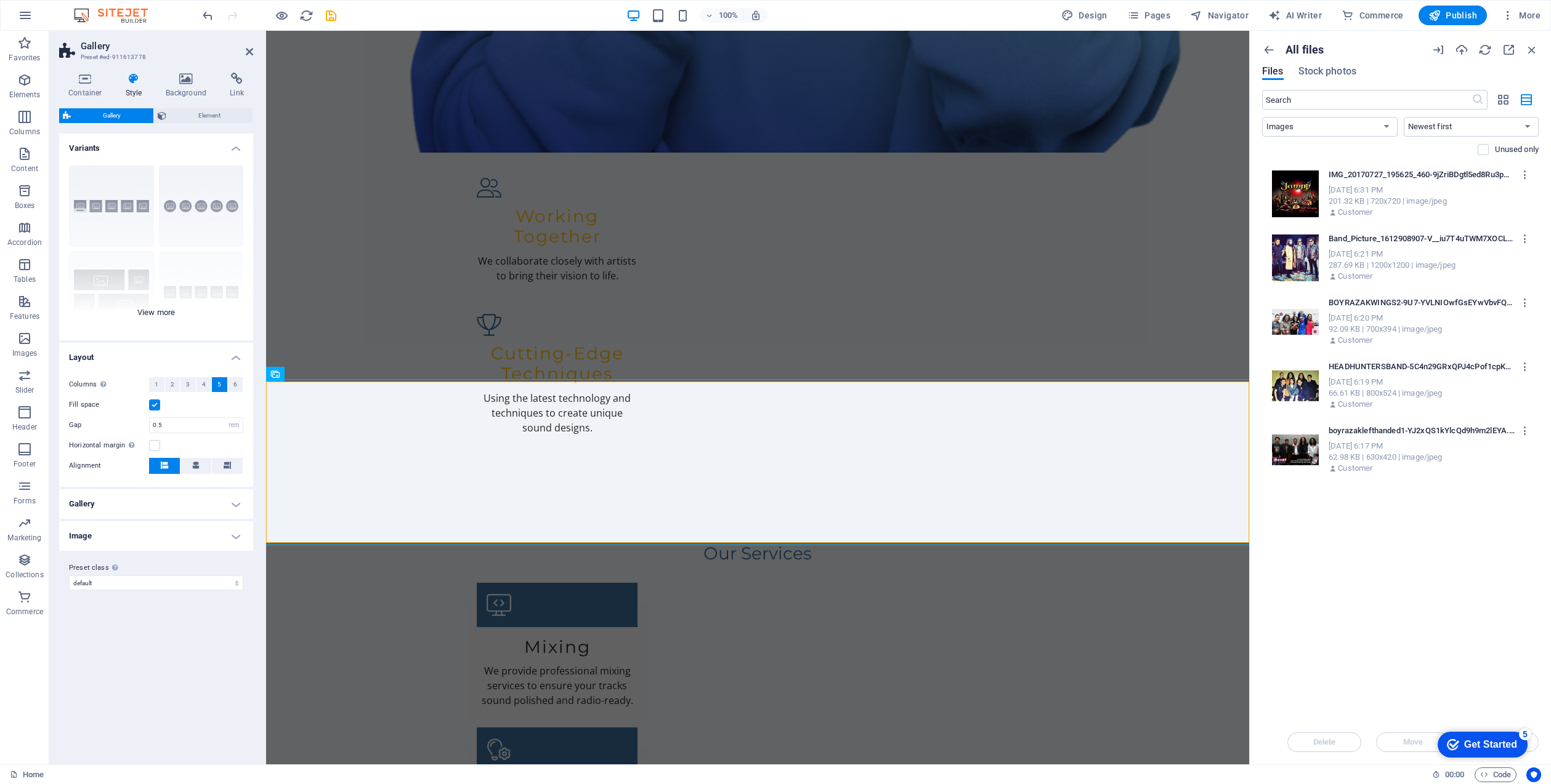
click at [81, 300] on div "Captions Circle Collage Default Grid Grid shifted" at bounding box center [156, 248] width 194 height 184
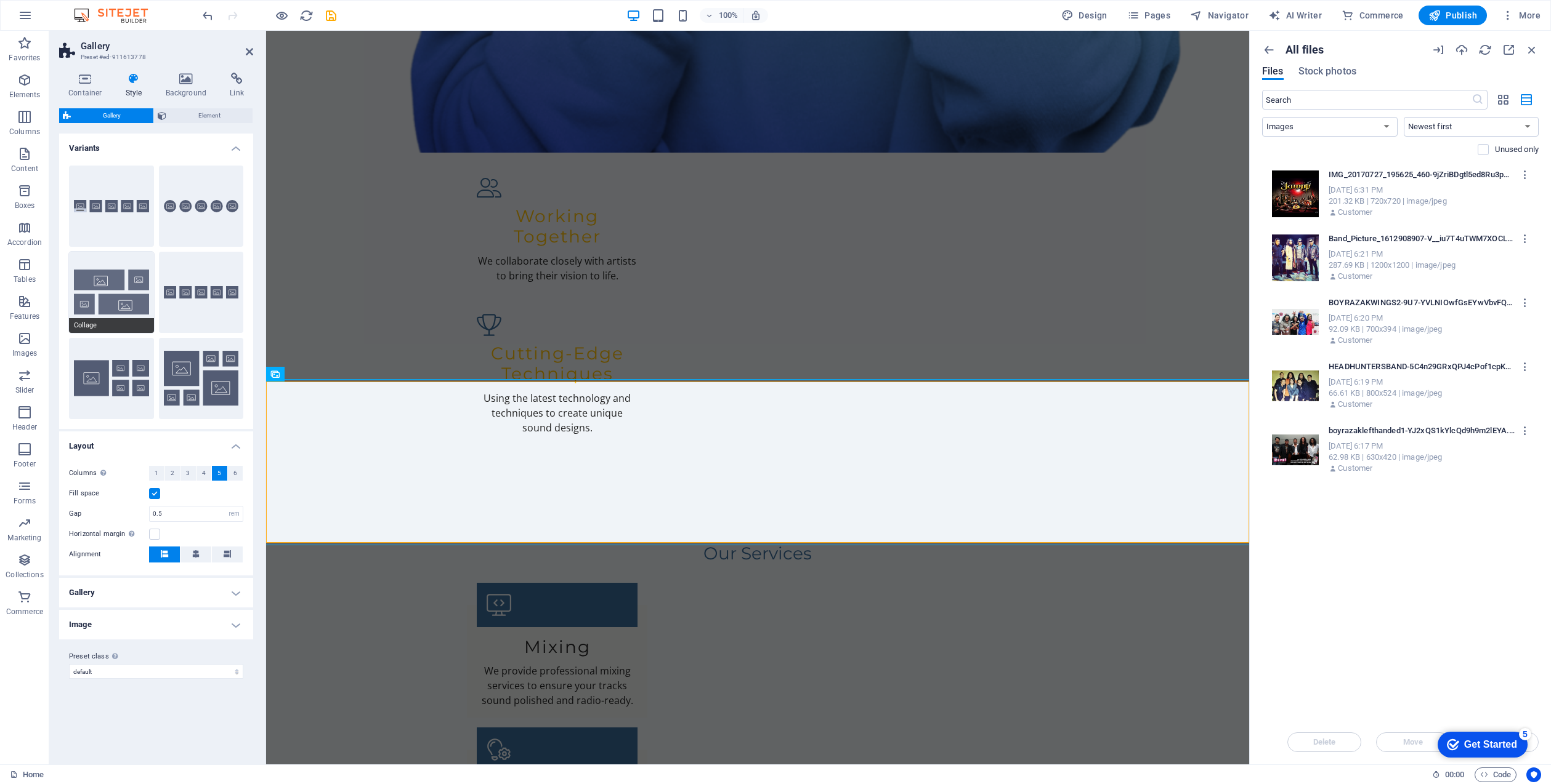
click at [107, 274] on button "Collage" at bounding box center [111, 292] width 85 height 81
type input "2"
click at [94, 376] on button "Grid" at bounding box center [111, 379] width 85 height 81
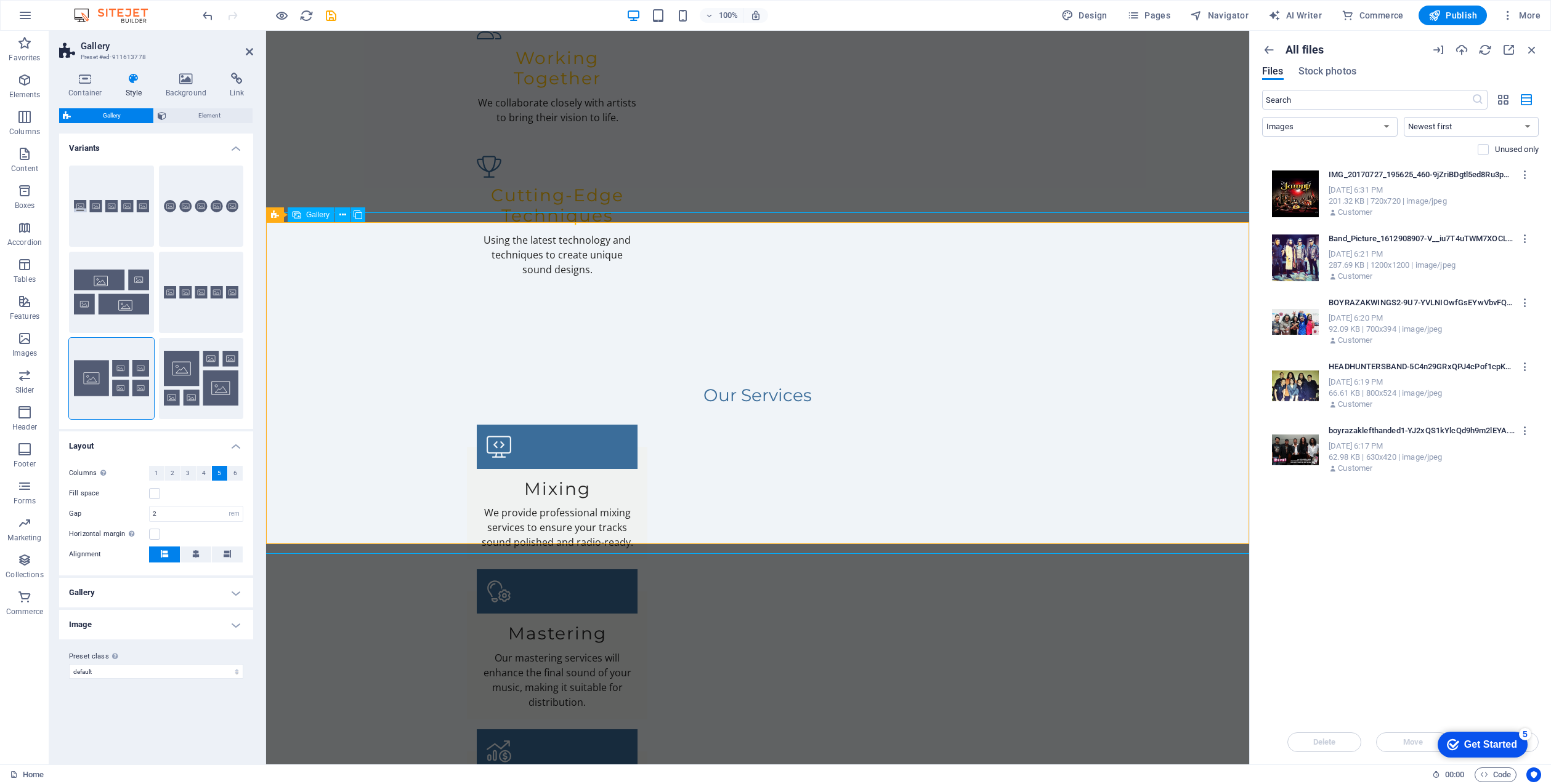
scroll to position [1843, 0]
click at [192, 362] on button "Grid shifted" at bounding box center [201, 379] width 85 height 81
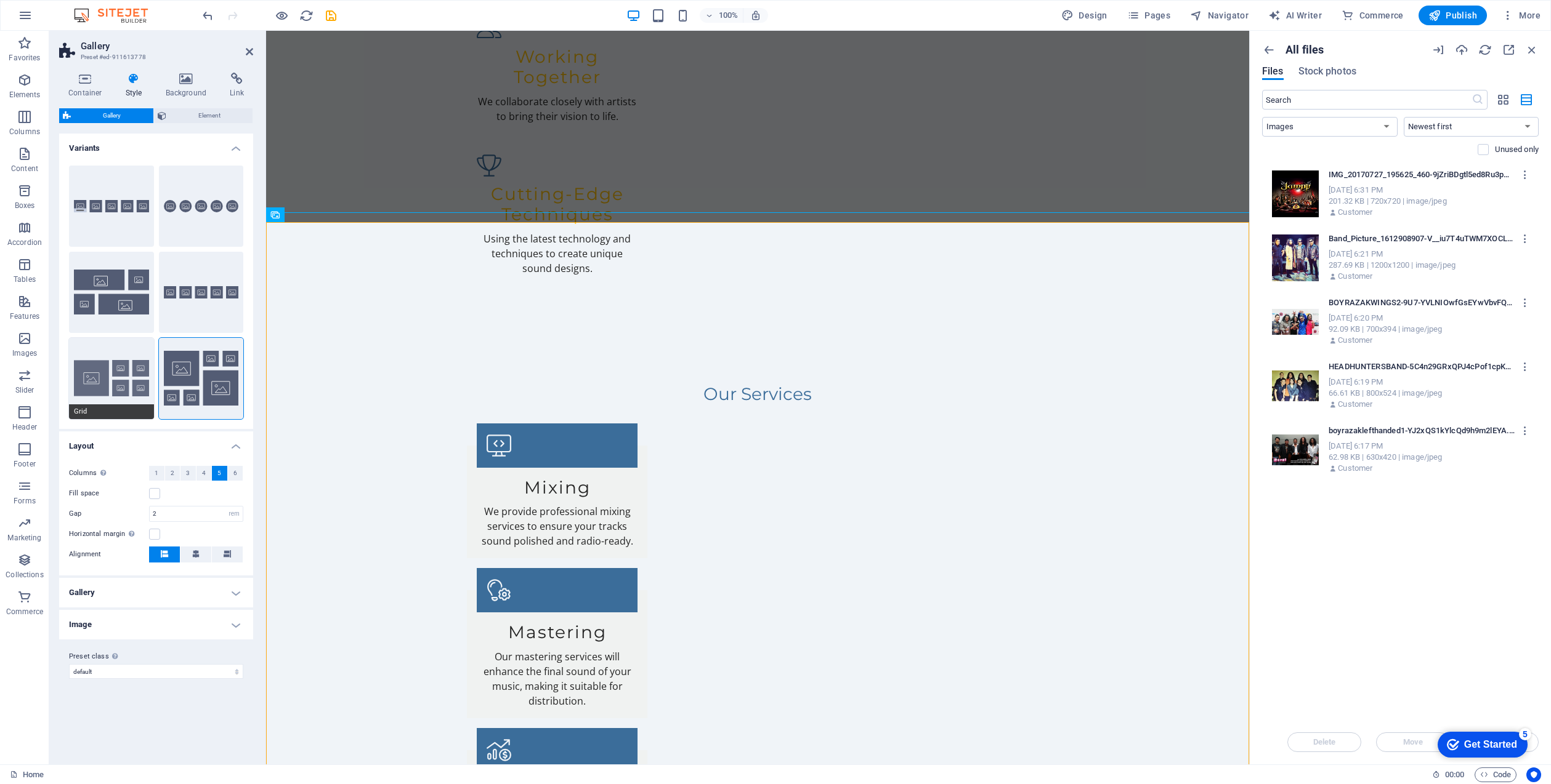
click at [101, 369] on button "Grid" at bounding box center [111, 379] width 85 height 81
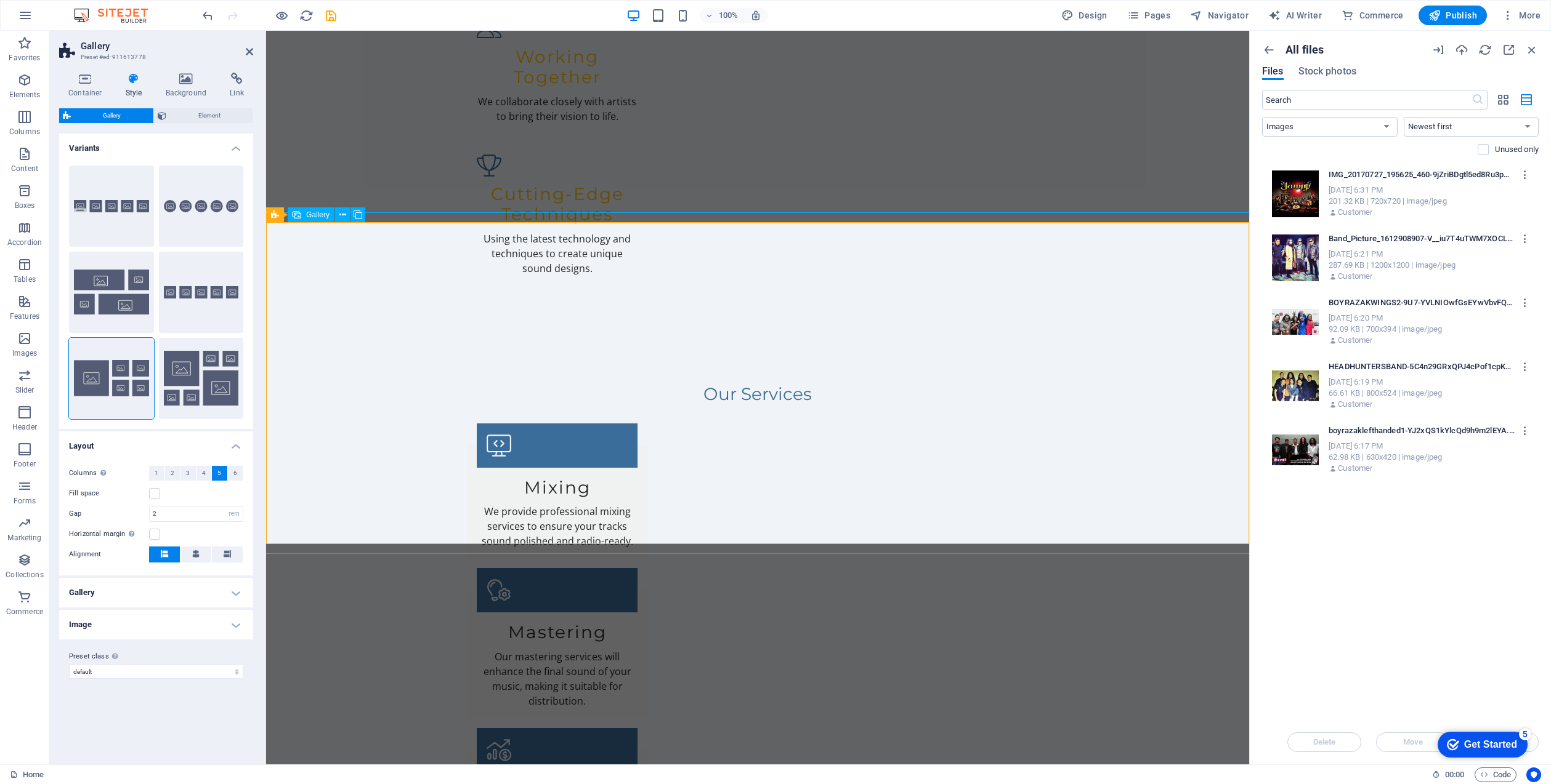
select select "px"
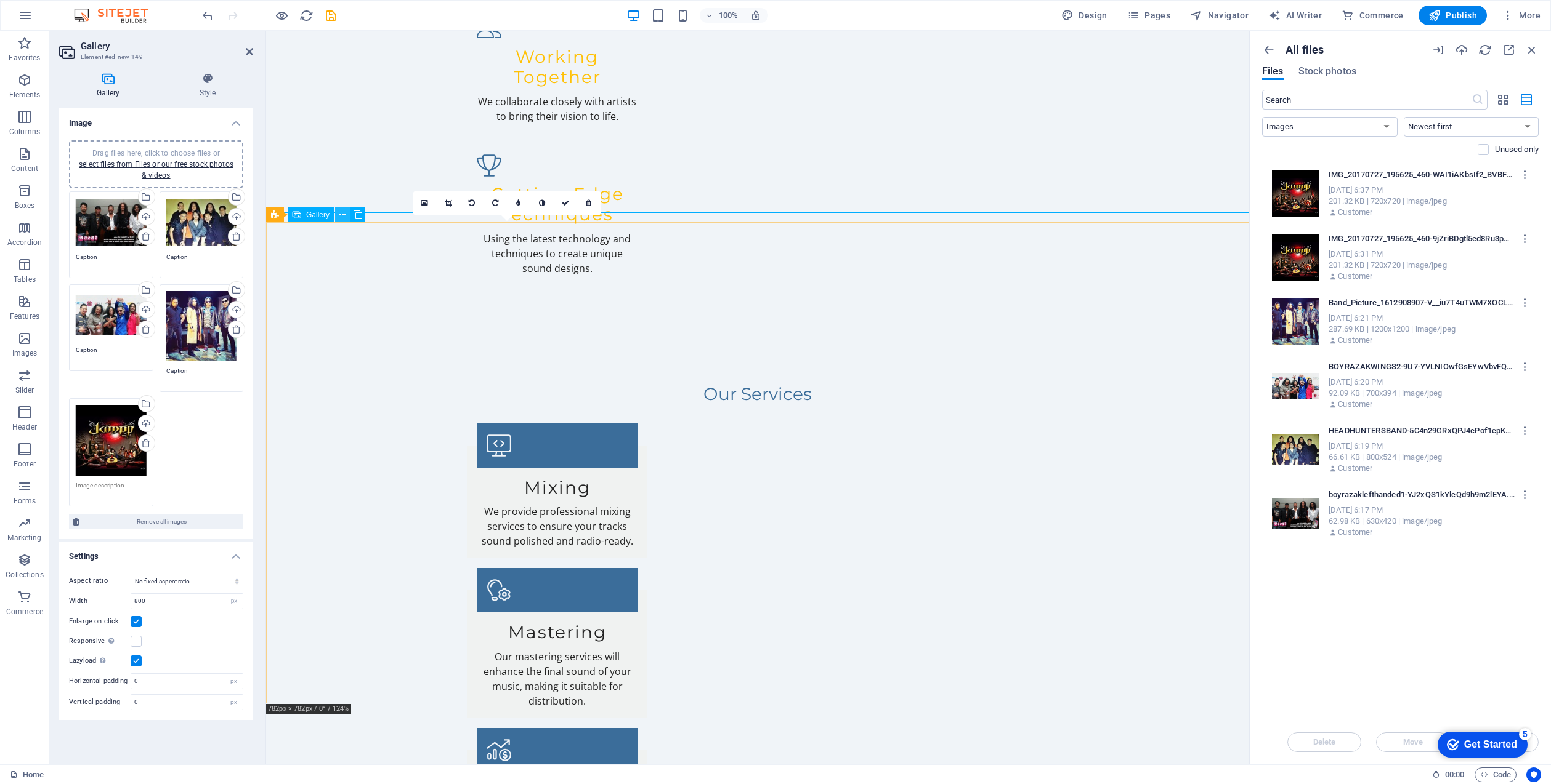
click at [340, 212] on icon at bounding box center [343, 215] width 7 height 13
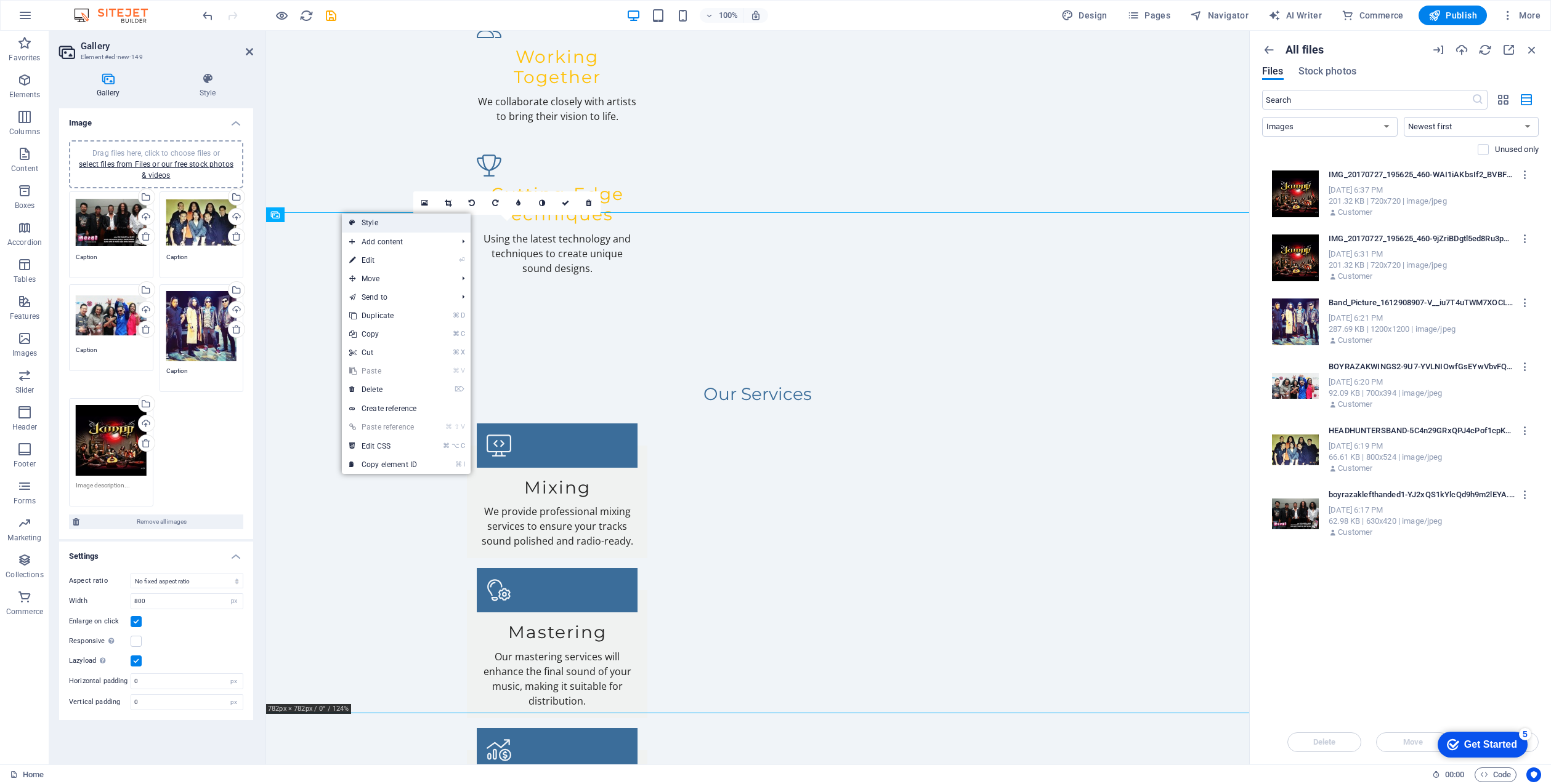
click at [378, 224] on link "Style" at bounding box center [407, 223] width 129 height 19
select select "rem"
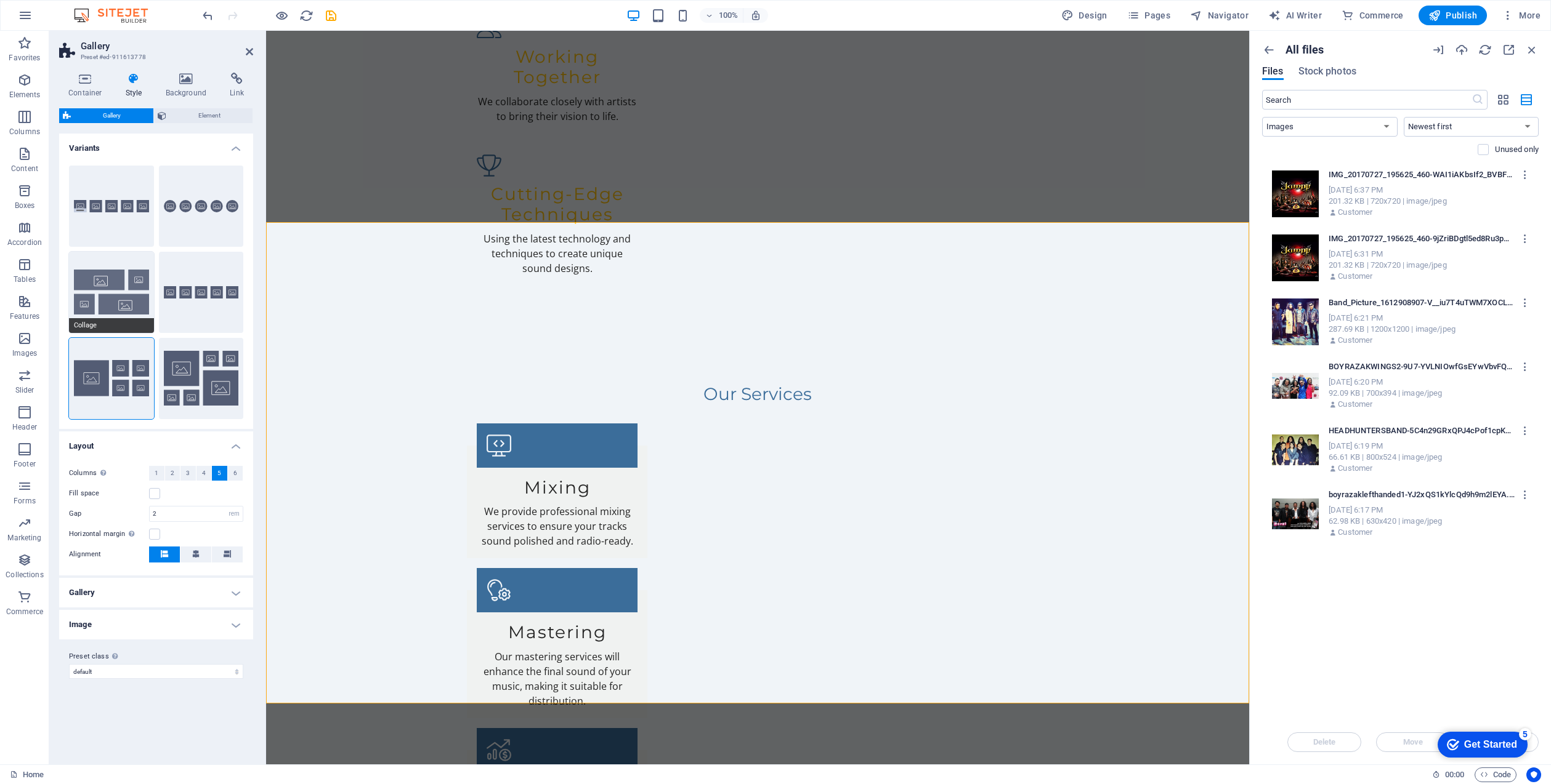
click at [97, 295] on button "Collage" at bounding box center [111, 292] width 85 height 81
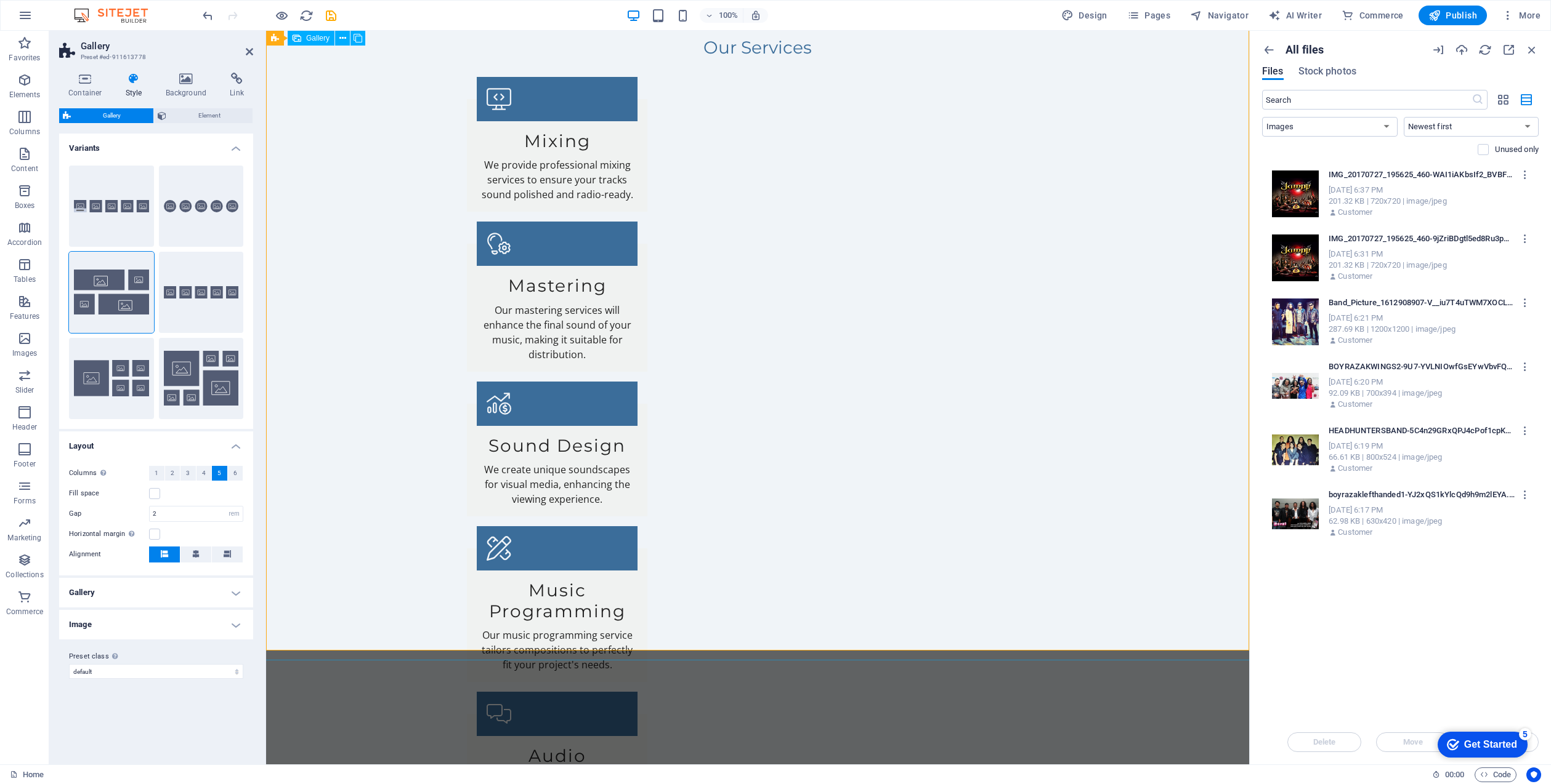
scroll to position [2191, 0]
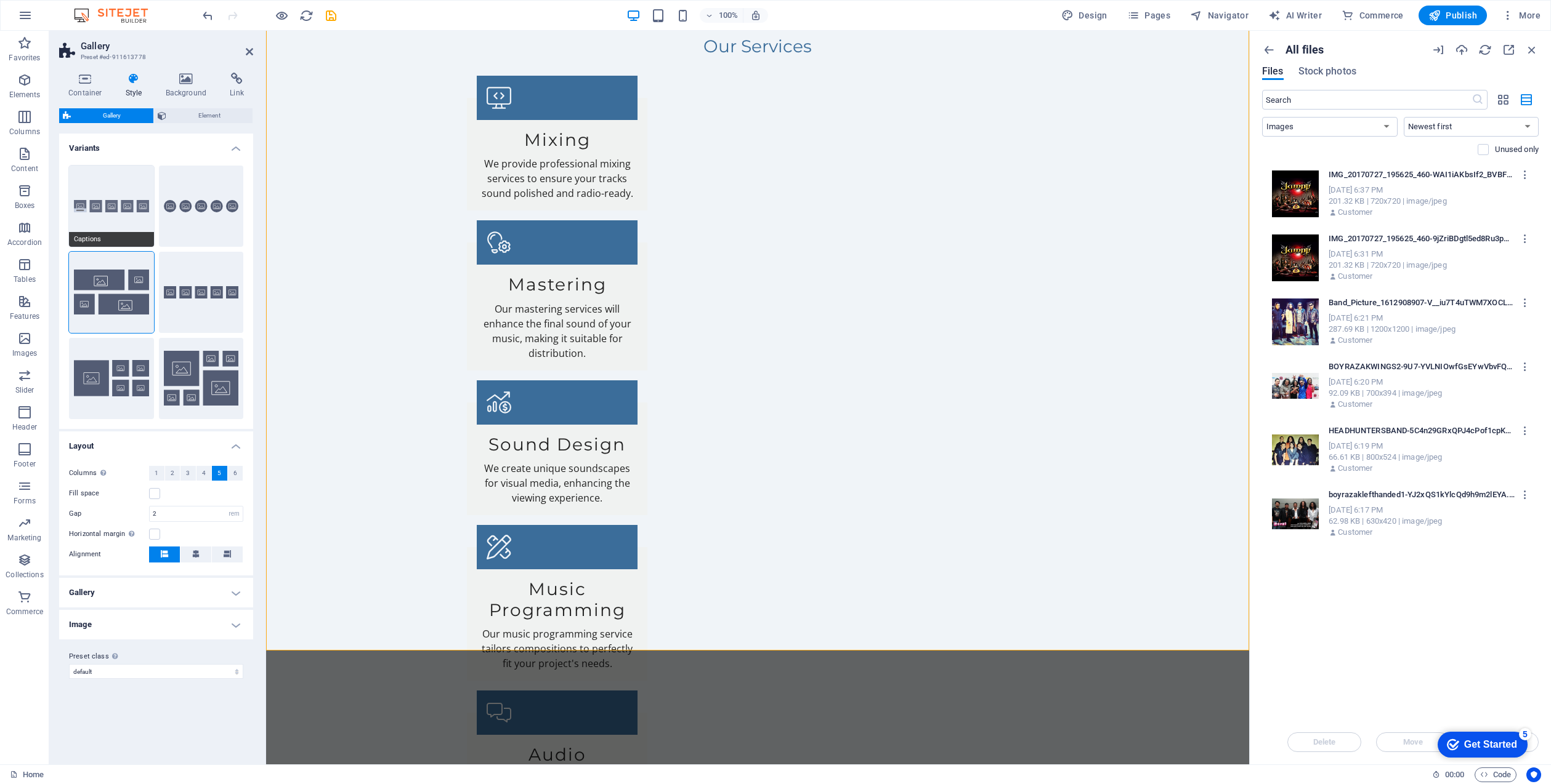
click at [111, 204] on button "Captions" at bounding box center [111, 206] width 85 height 81
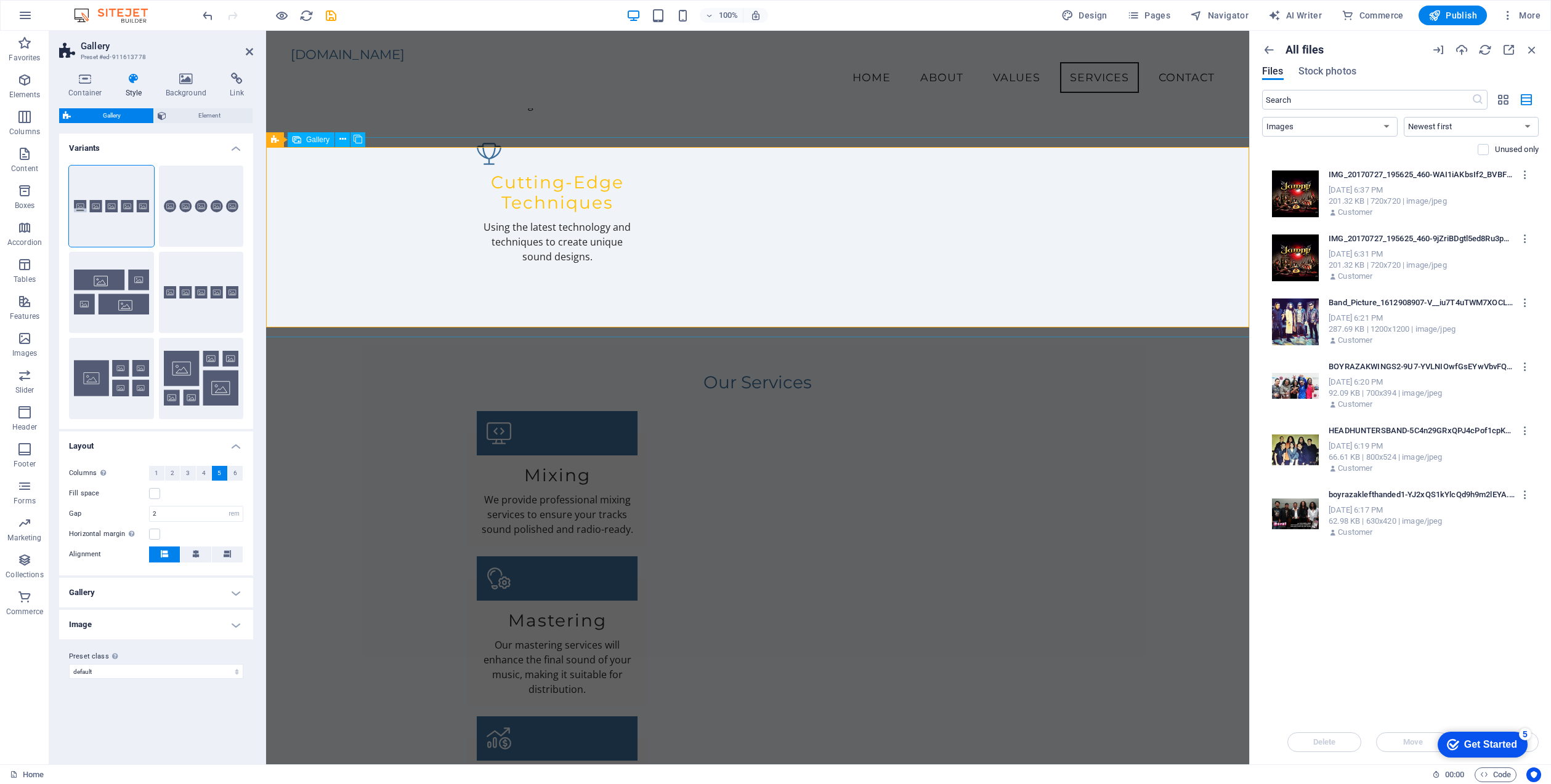
scroll to position [1835, 0]
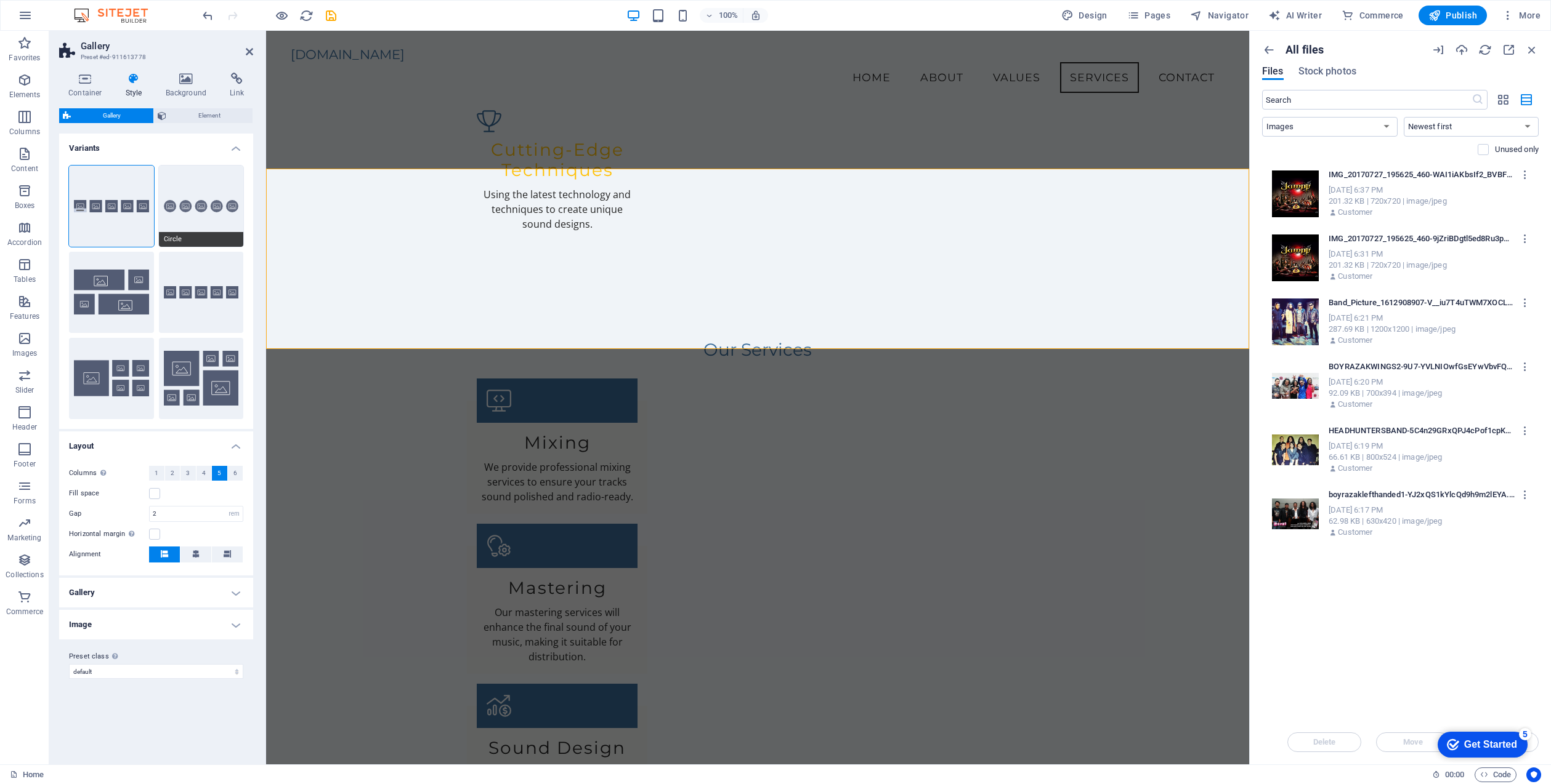
click at [204, 199] on button "Circle" at bounding box center [201, 206] width 85 height 81
click at [173, 293] on button "Default" at bounding box center [201, 292] width 85 height 81
click at [199, 288] on div "Default" at bounding box center [201, 292] width 85 height 81
click at [121, 379] on button "Grid" at bounding box center [111, 379] width 85 height 81
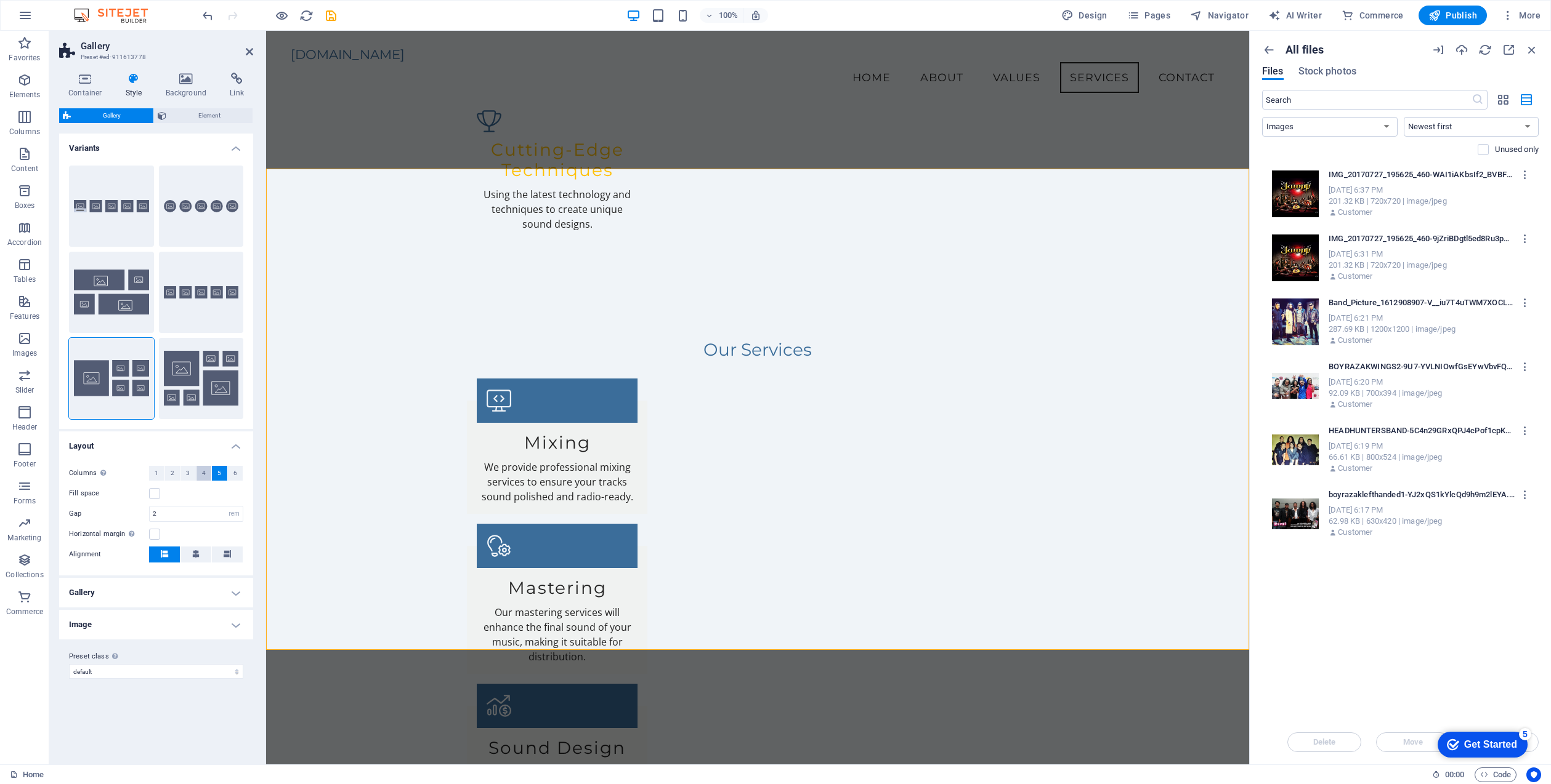
click at [205, 472] on span "4" at bounding box center [204, 473] width 4 height 15
click at [220, 470] on span "5" at bounding box center [219, 473] width 4 height 15
click at [194, 550] on icon at bounding box center [196, 554] width 7 height 7
click at [168, 549] on button at bounding box center [164, 555] width 30 height 16
click at [231, 589] on h4 "Gallery" at bounding box center [156, 592] width 194 height 30
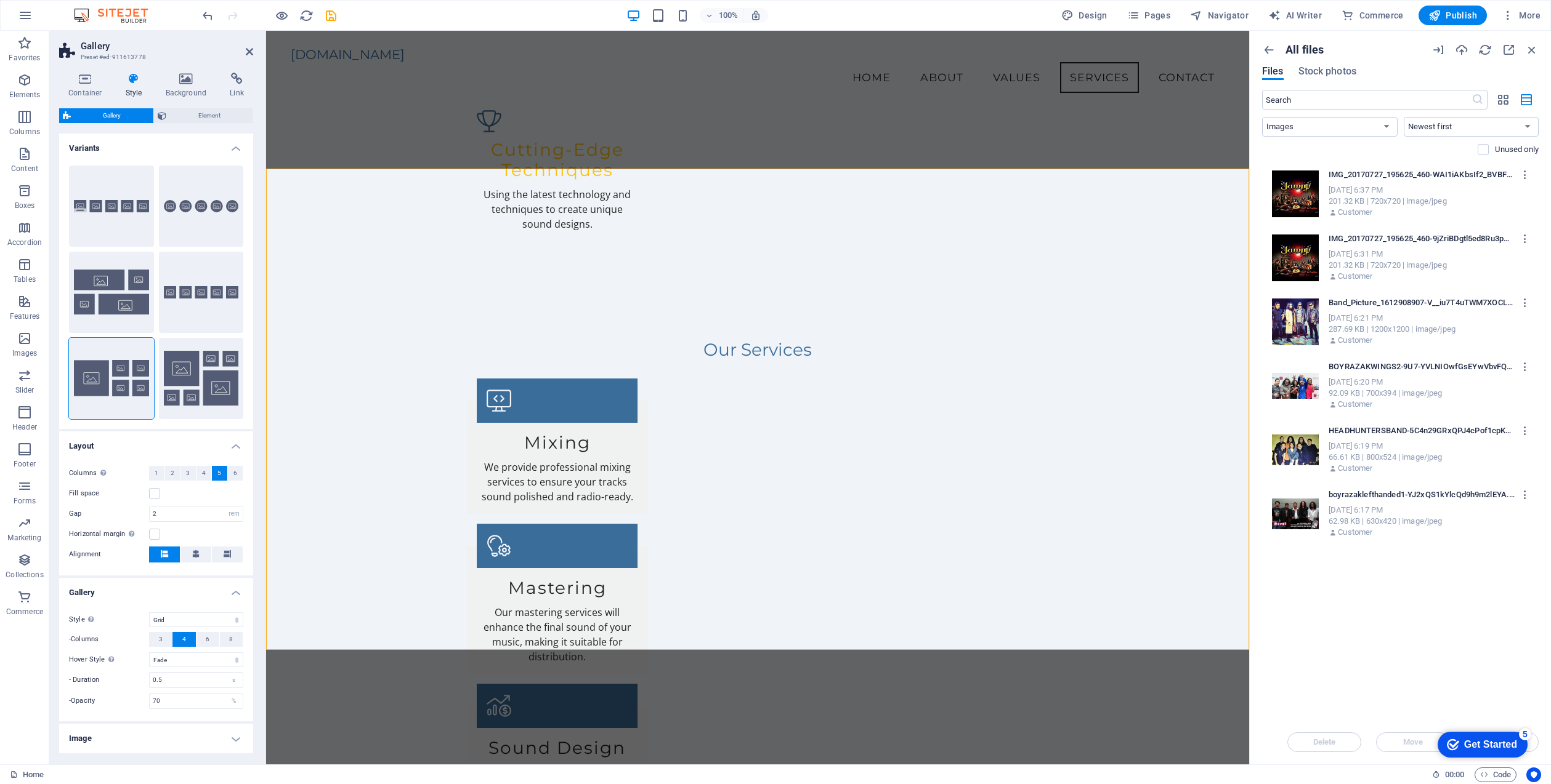
scroll to position [16, 0]
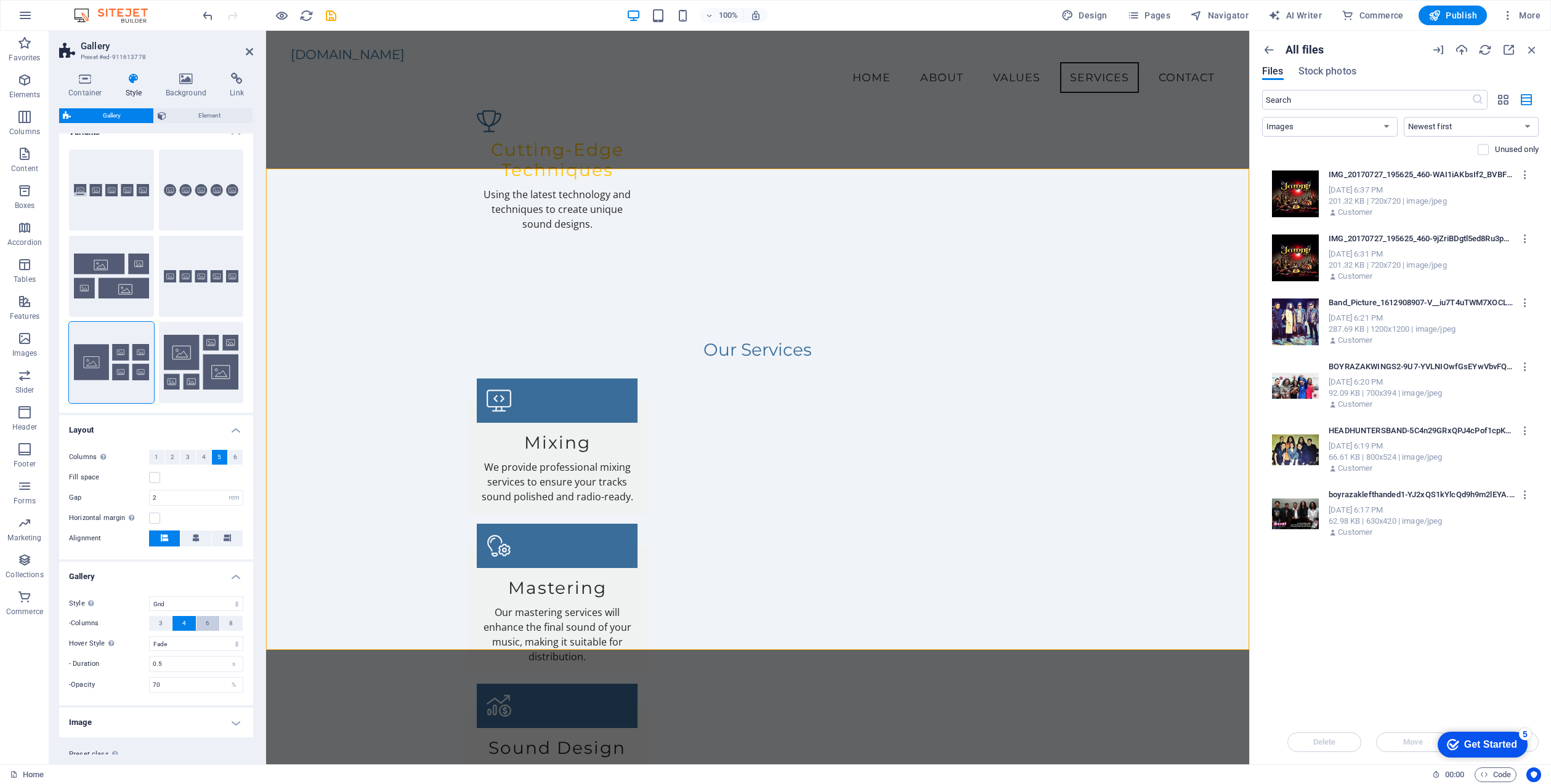
click at [207, 622] on span "6" at bounding box center [208, 623] width 4 height 15
click at [180, 620] on button "4" at bounding box center [184, 623] width 22 height 15
click at [157, 621] on button "3" at bounding box center [159, 623] width 22 height 15
click at [207, 621] on span "6" at bounding box center [208, 623] width 4 height 15
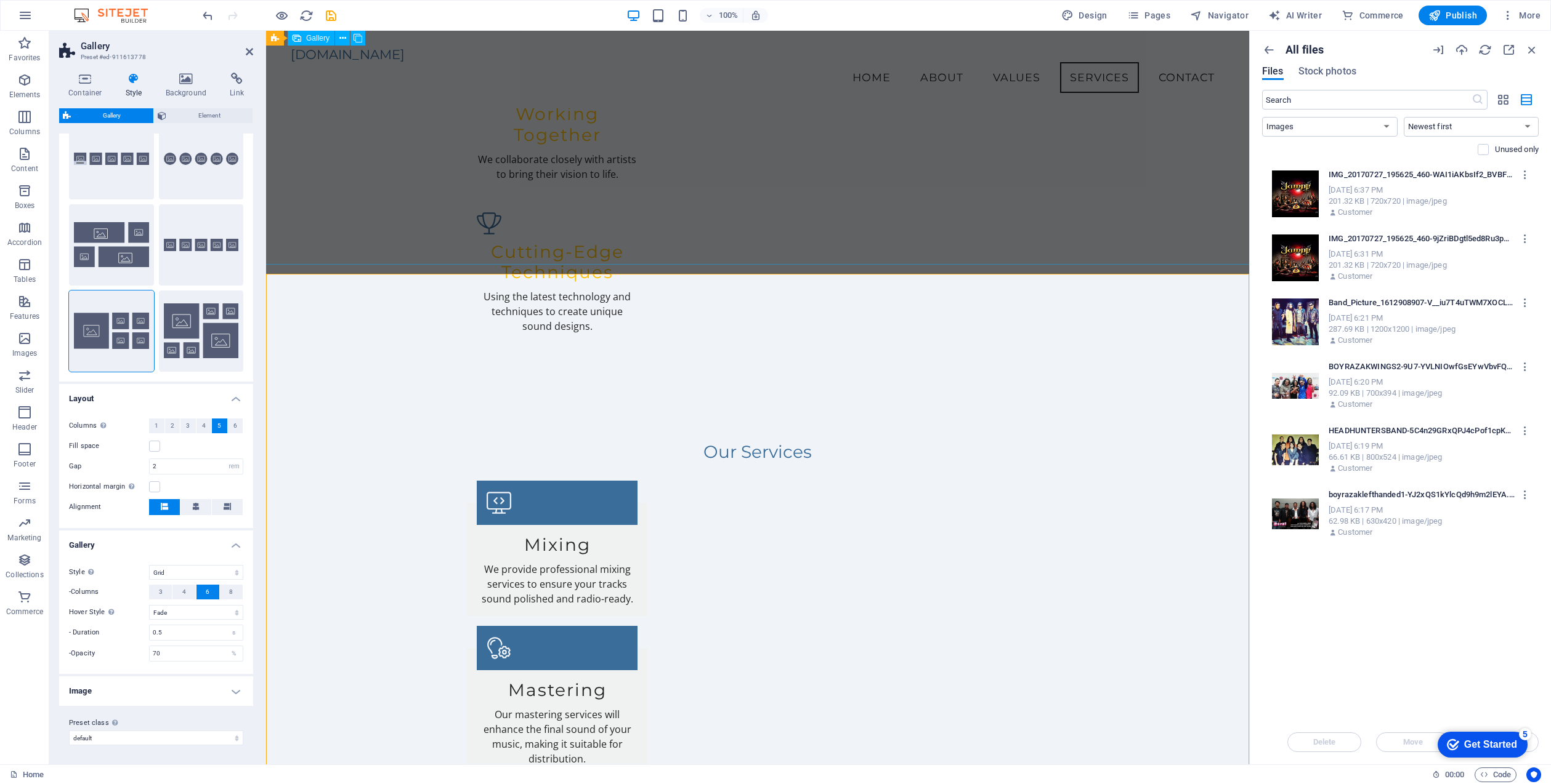
scroll to position [1729, 0]
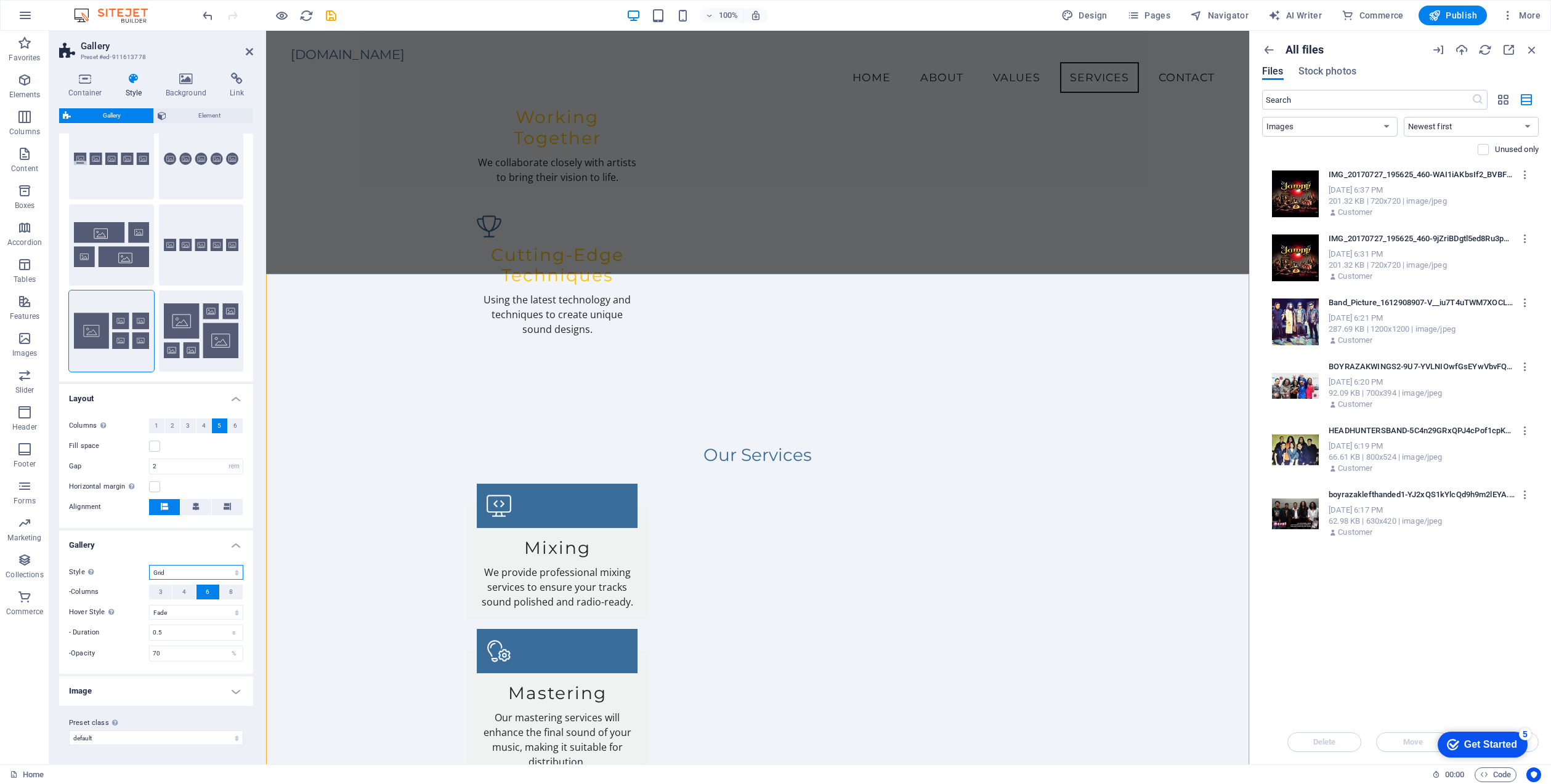
click at [220, 568] on select "Default Grid Grid reverse Grid shifted Collage" at bounding box center [195, 572] width 94 height 15
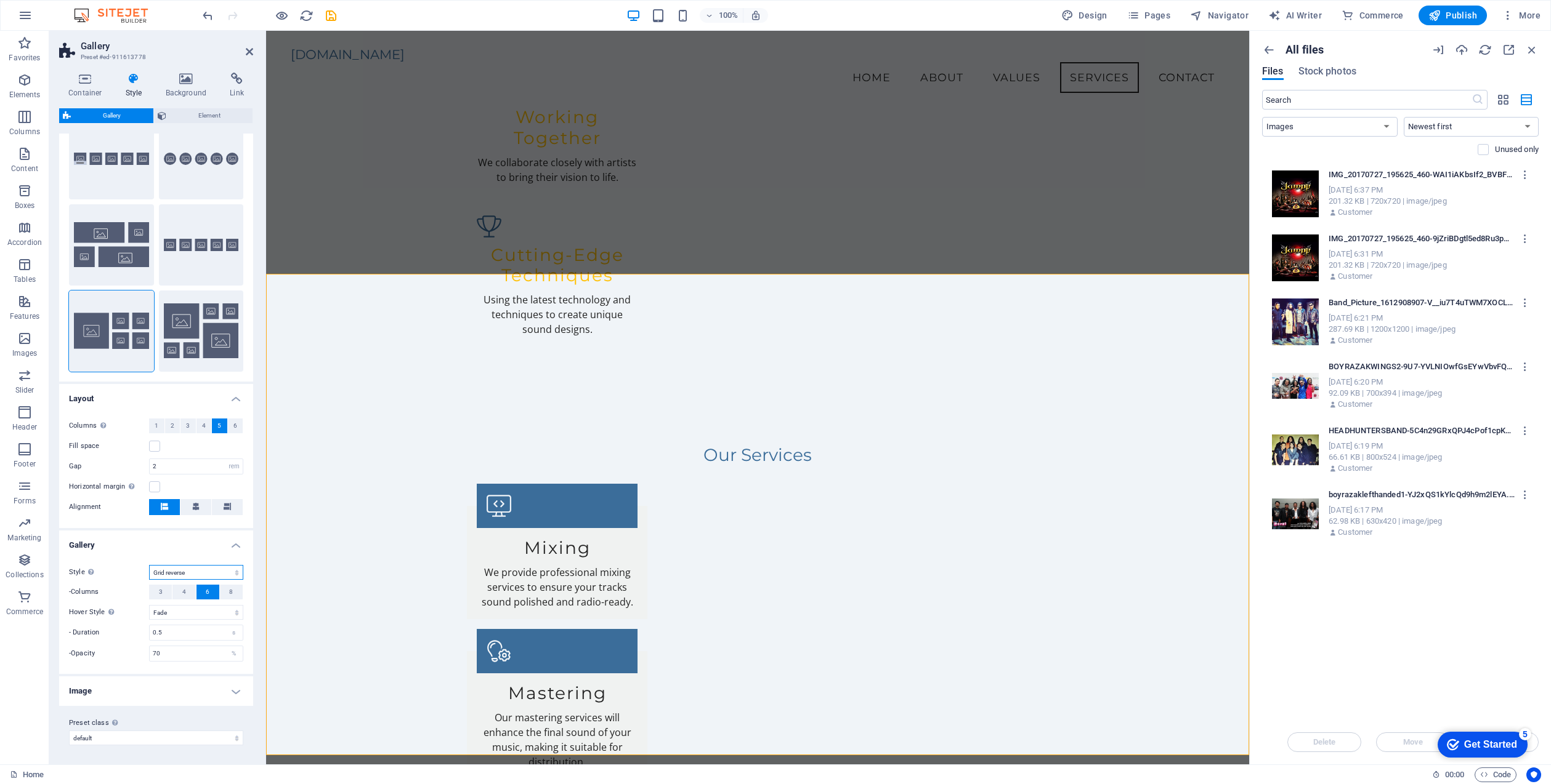
click at [213, 567] on select "Default Grid Grid reverse Grid shifted Collage" at bounding box center [195, 572] width 94 height 15
select select "grid-dense"
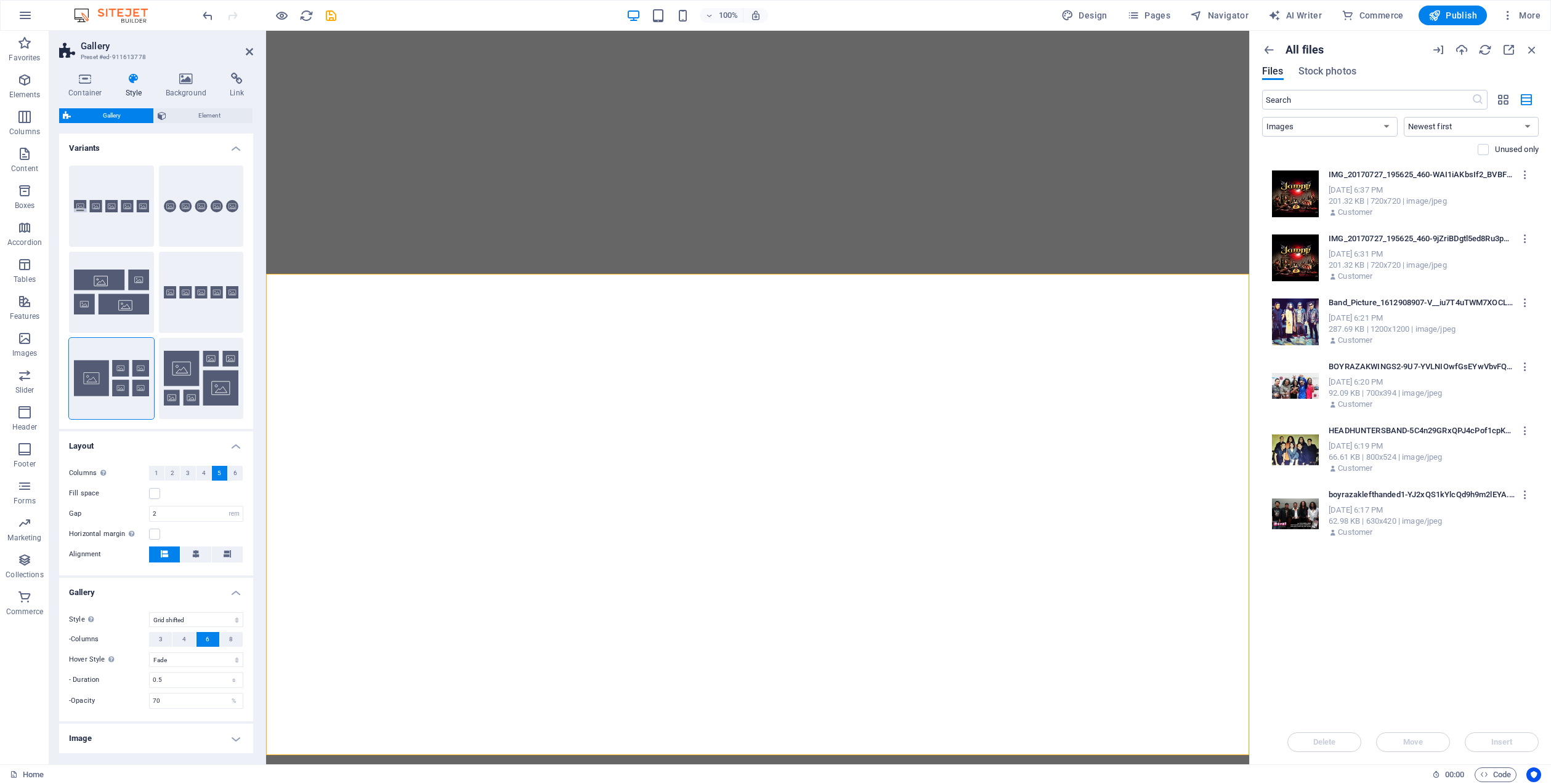
select select "rem"
select select "grid-dense"
select select "fade"
select select "image"
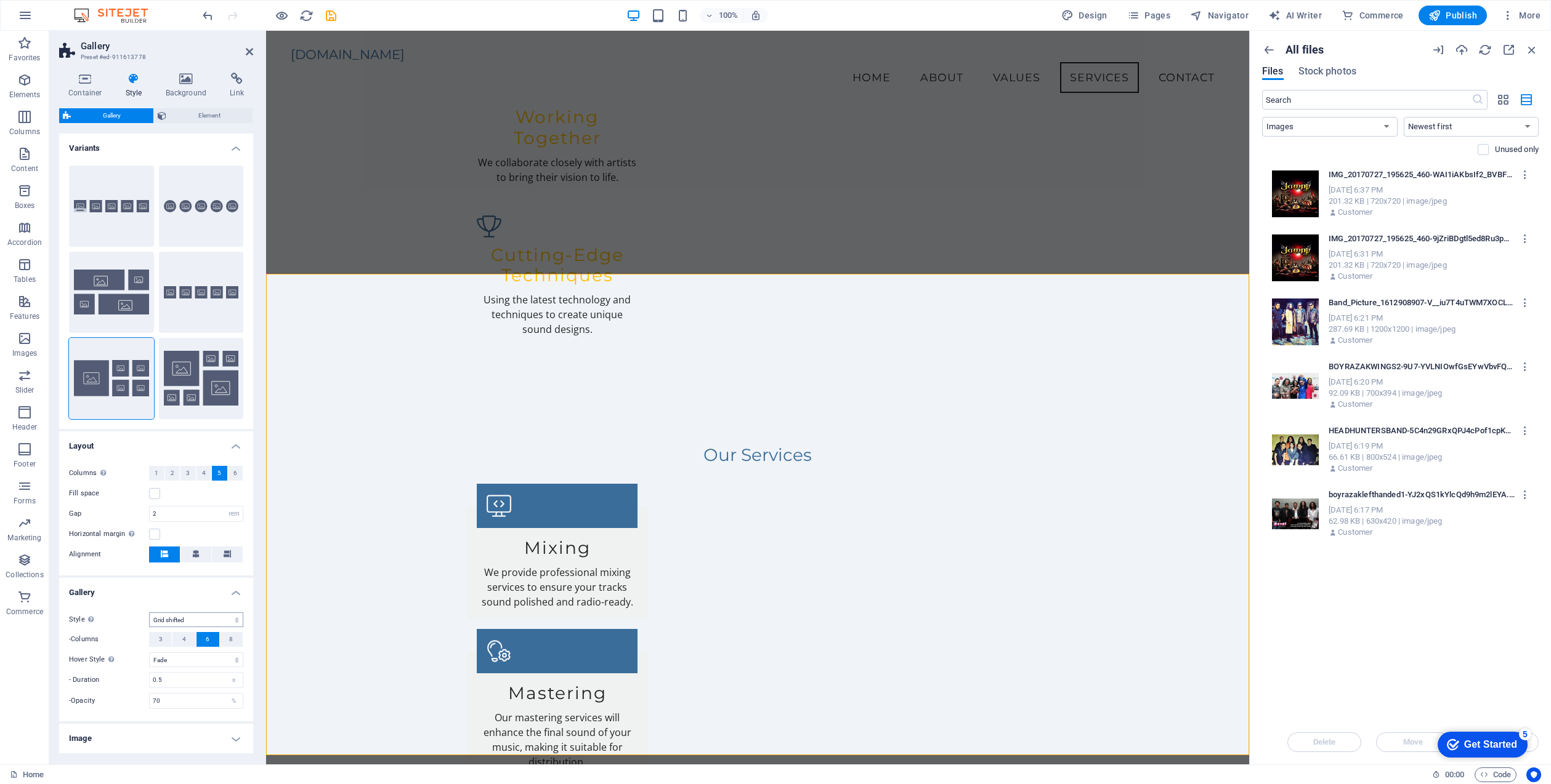
scroll to position [47, 0]
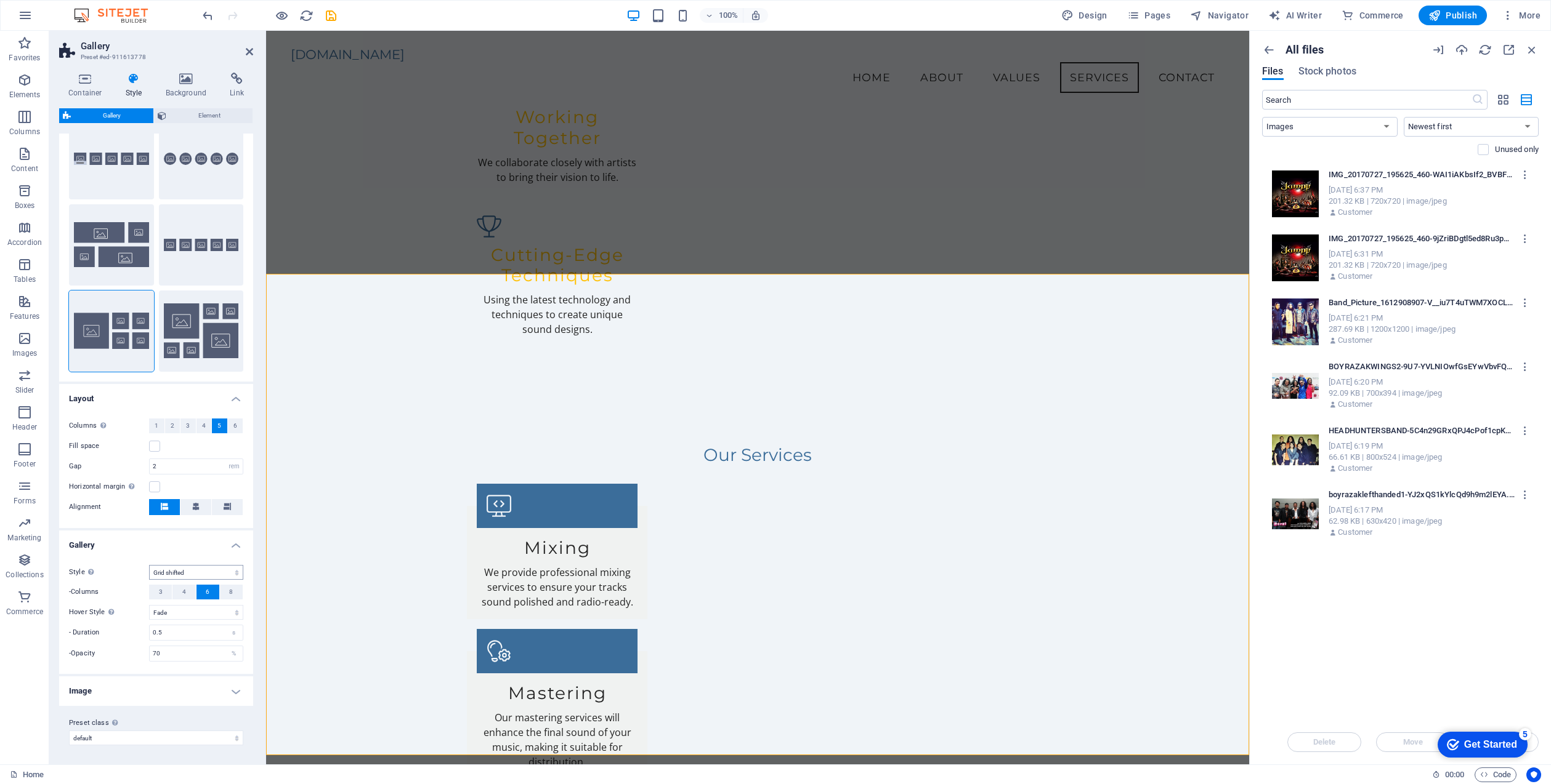
click at [212, 570] on select "Default Grid Grid reverse Grid shifted Collage" at bounding box center [195, 572] width 94 height 15
select select "collage"
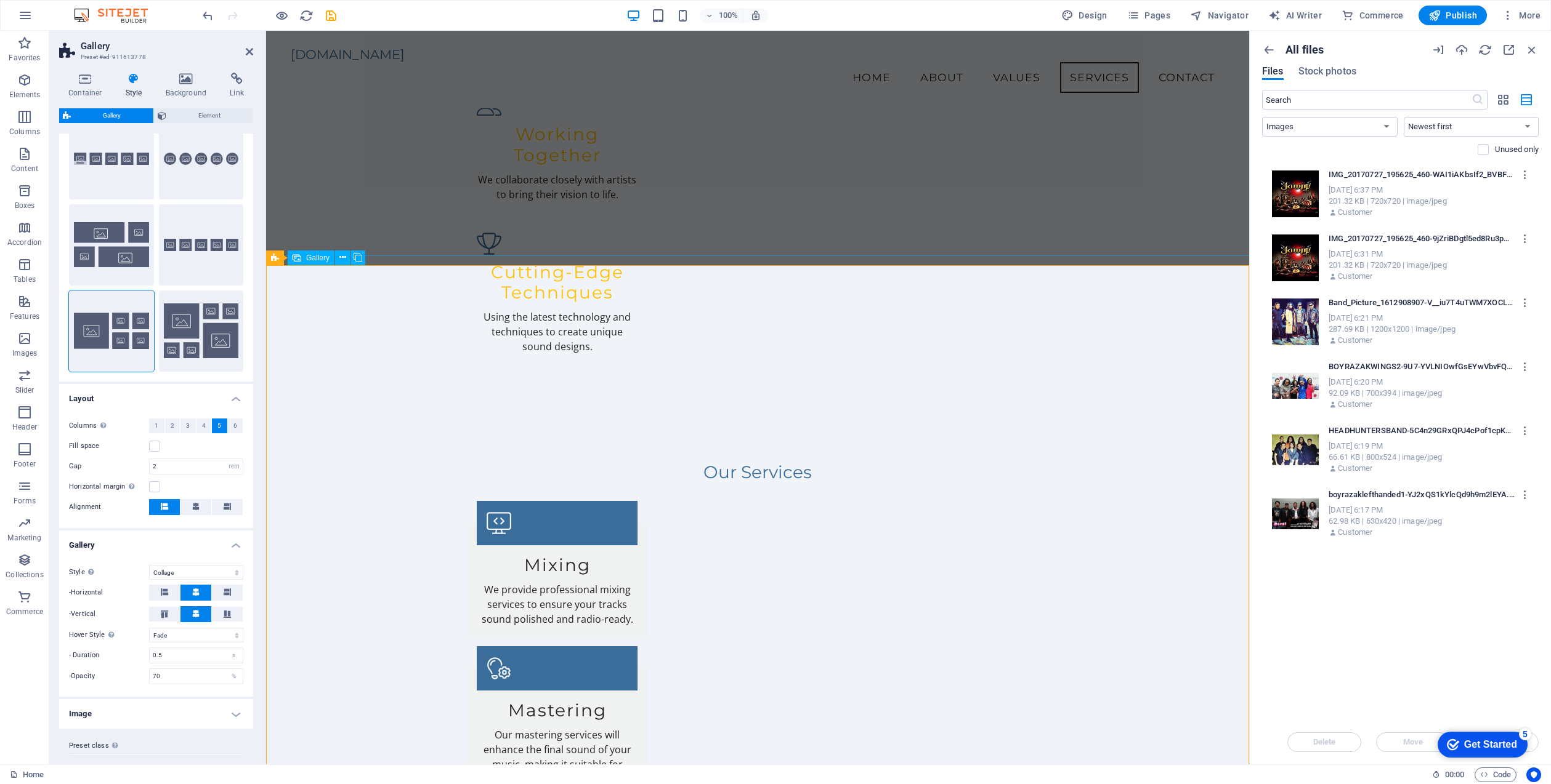
scroll to position [1681, 0]
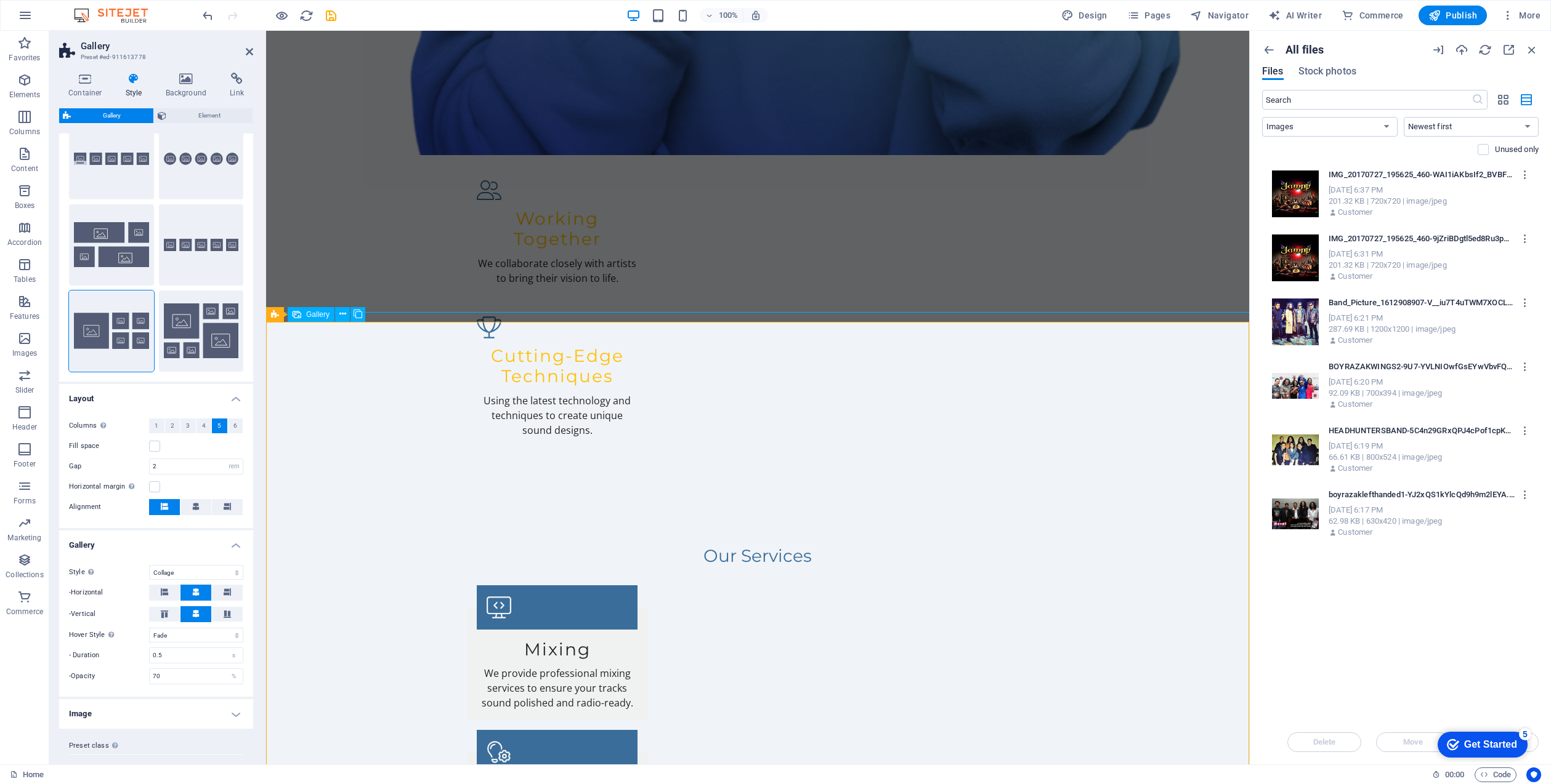
scroll to position [1743, 0]
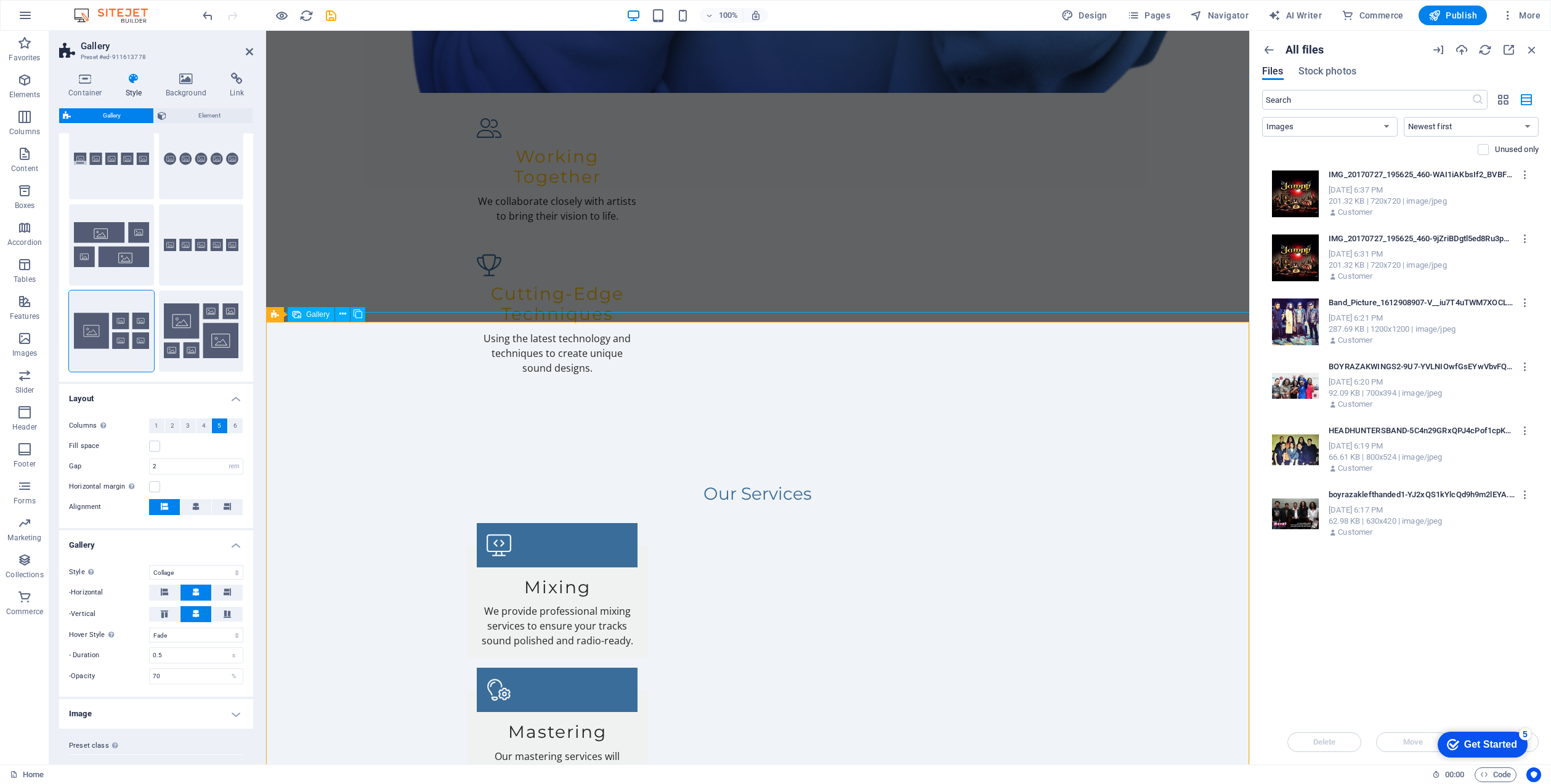
select select "px"
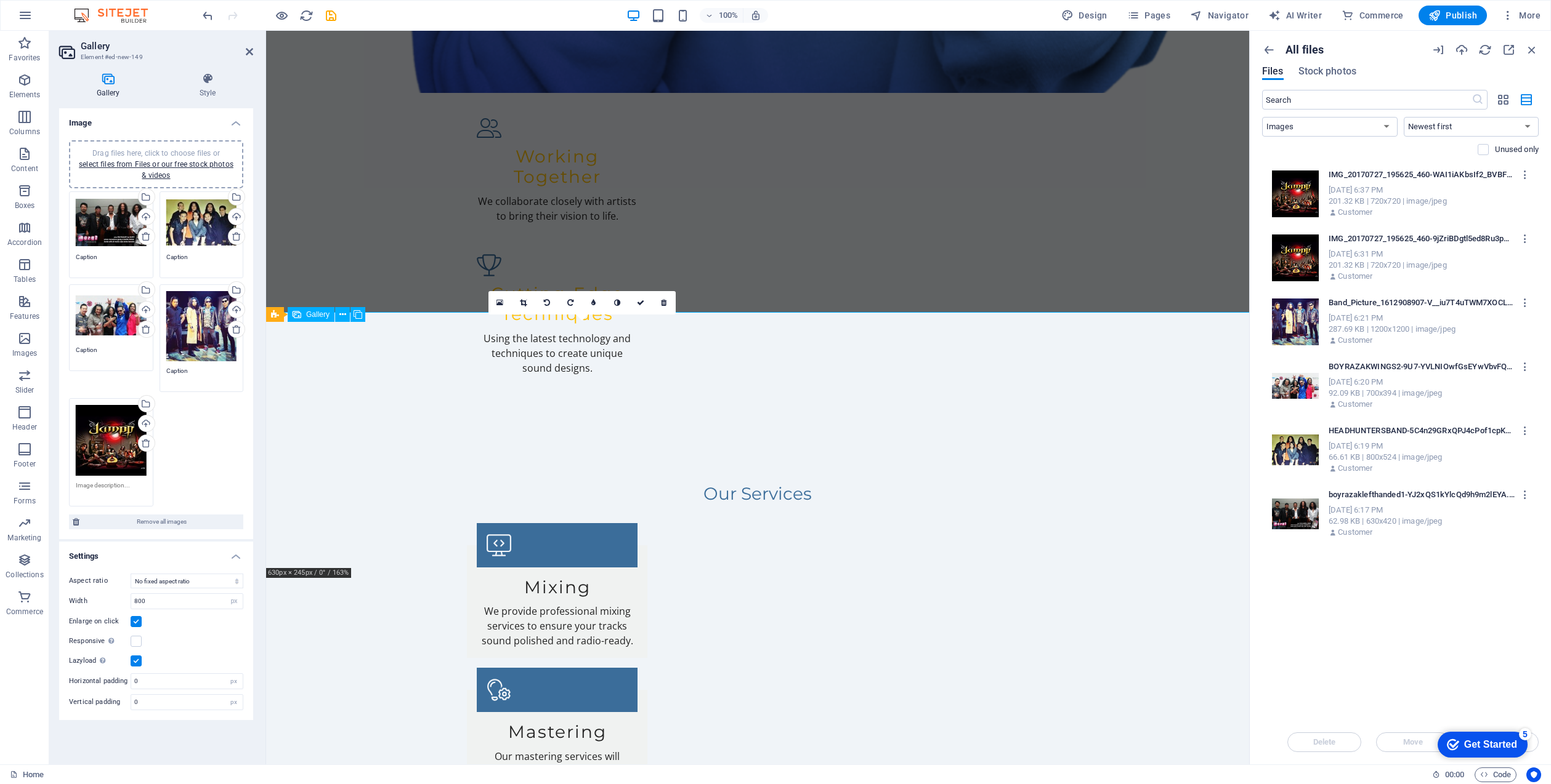
click at [519, 299] on icon at bounding box center [523, 303] width 7 height 7
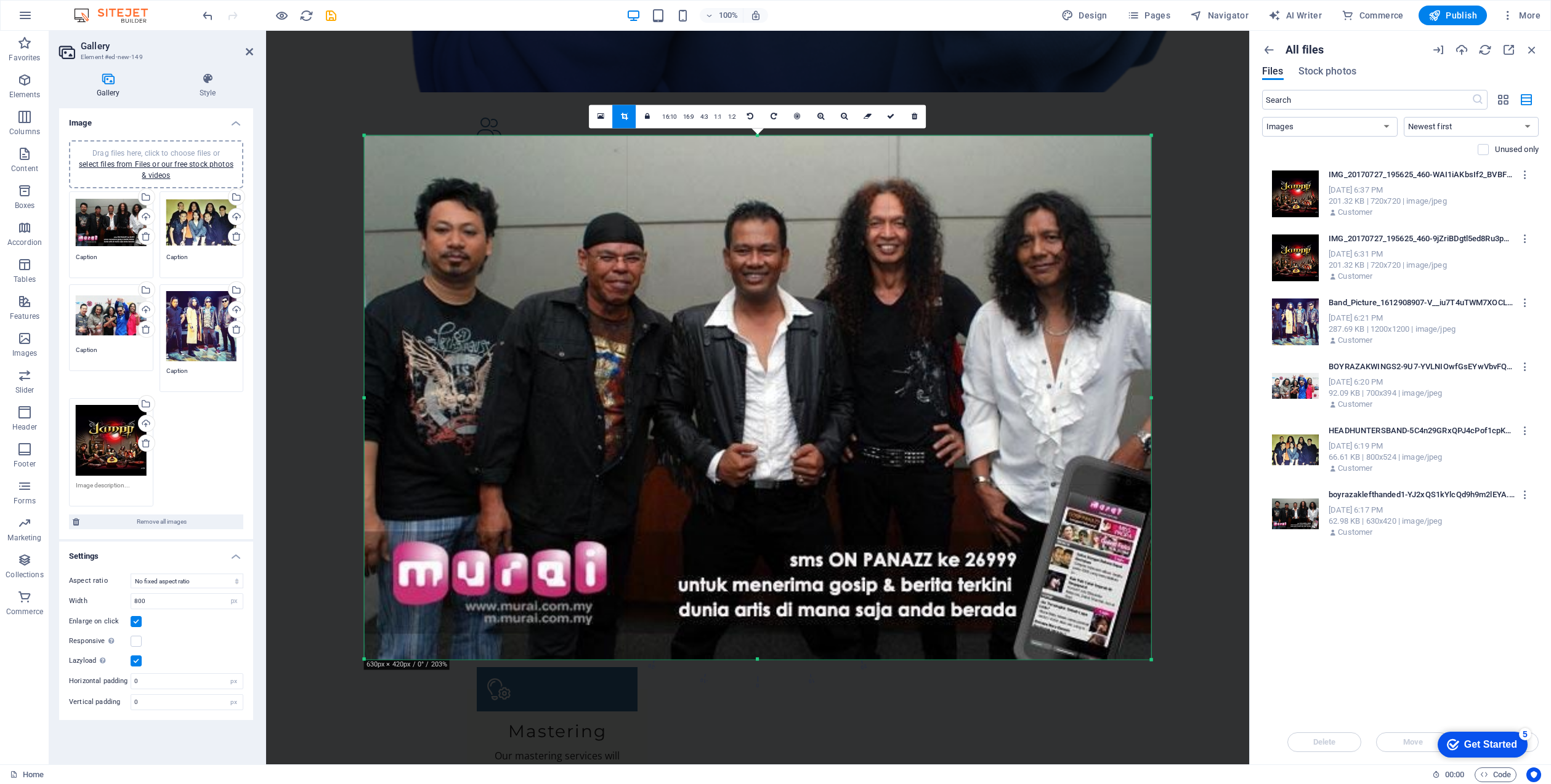
drag, startPoint x: 722, startPoint y: 277, endPoint x: 718, endPoint y: 300, distance: 23.3
click at [718, 300] on div at bounding box center [757, 397] width 786 height 524
click at [596, 115] on link at bounding box center [601, 116] width 23 height 23
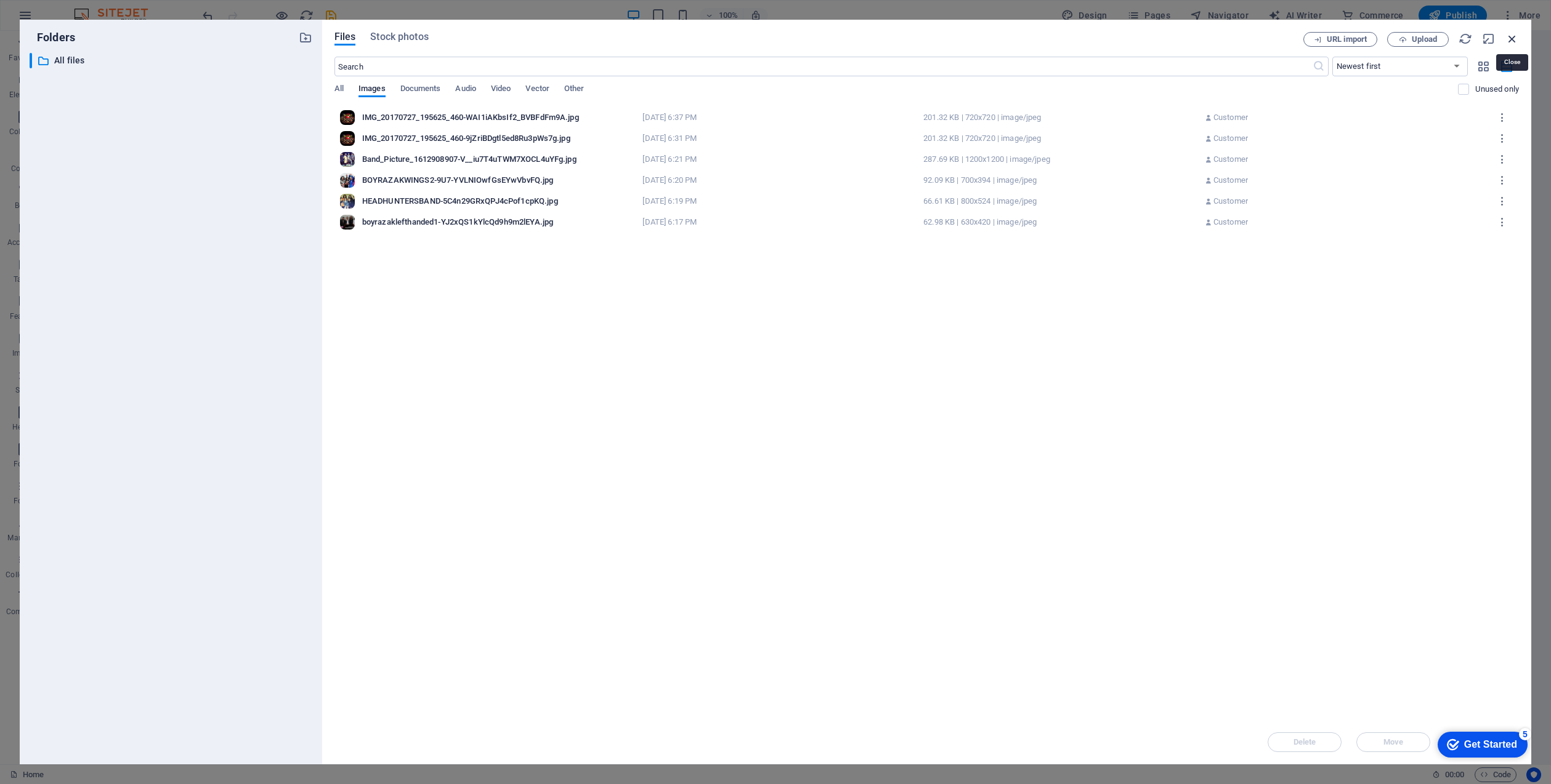
click at [1511, 37] on icon "button" at bounding box center [1512, 38] width 13 height 13
select select "image"
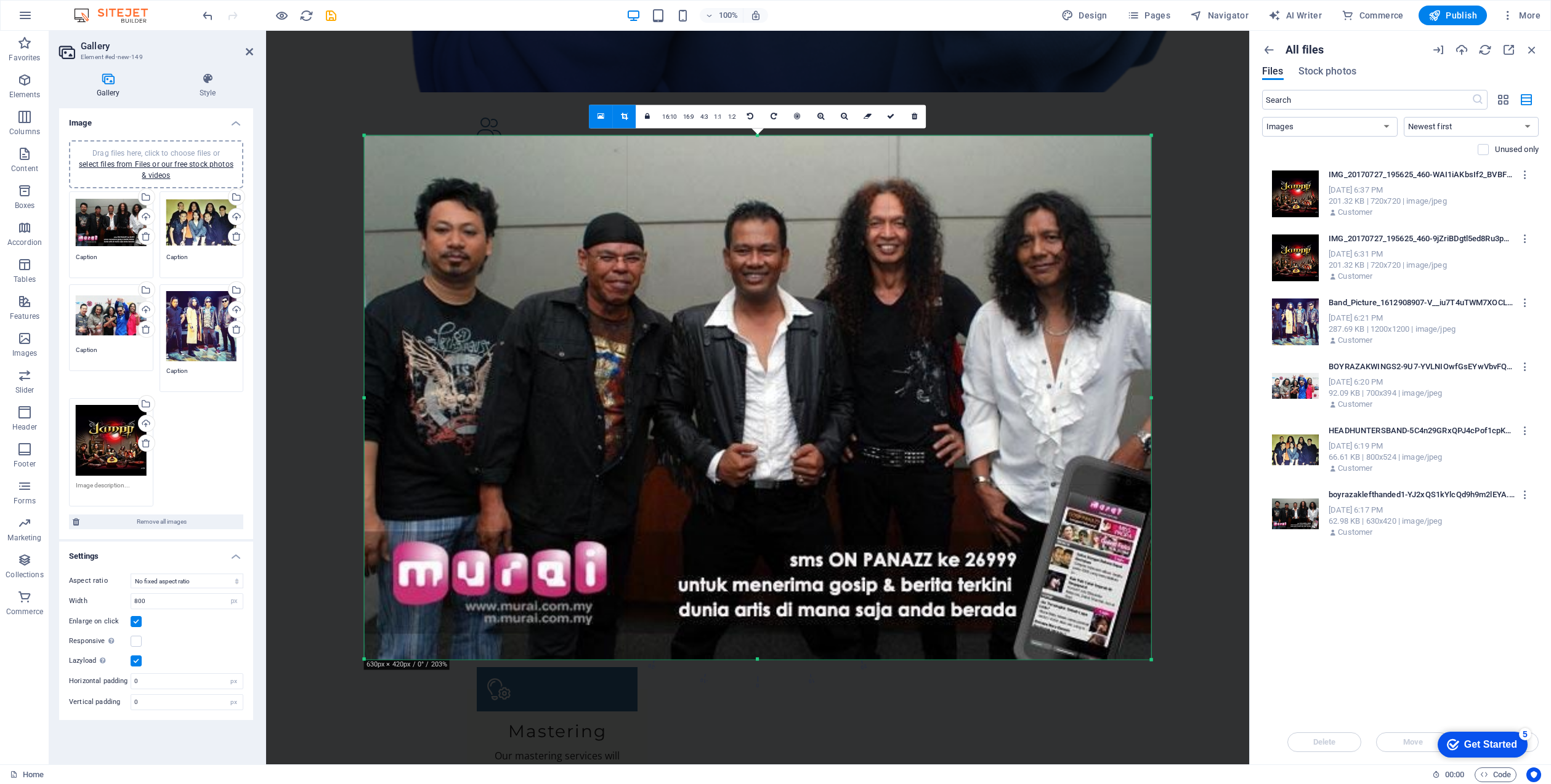
click at [246, 48] on icon at bounding box center [249, 51] width 7 height 10
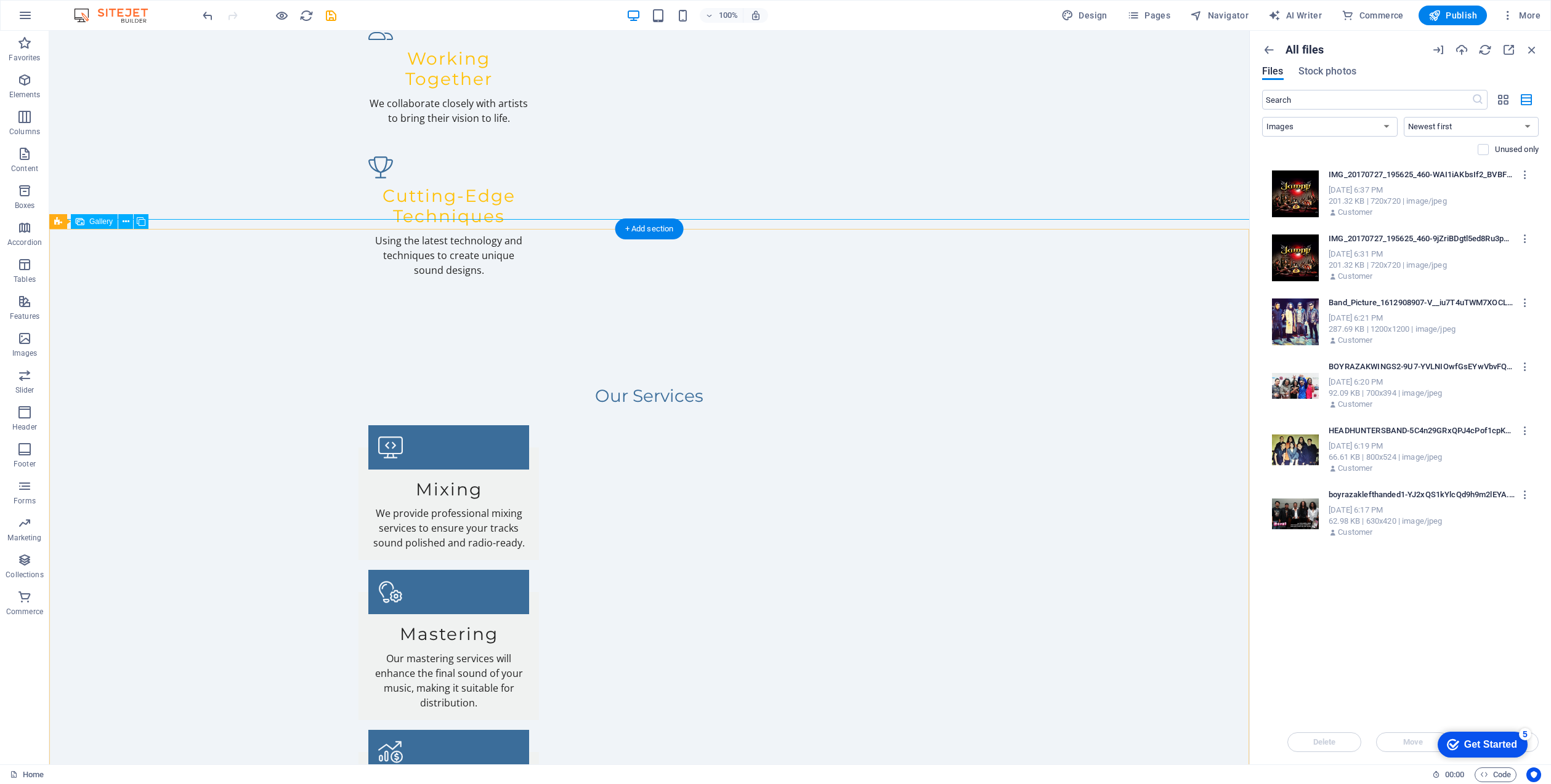
scroll to position [1848, 0]
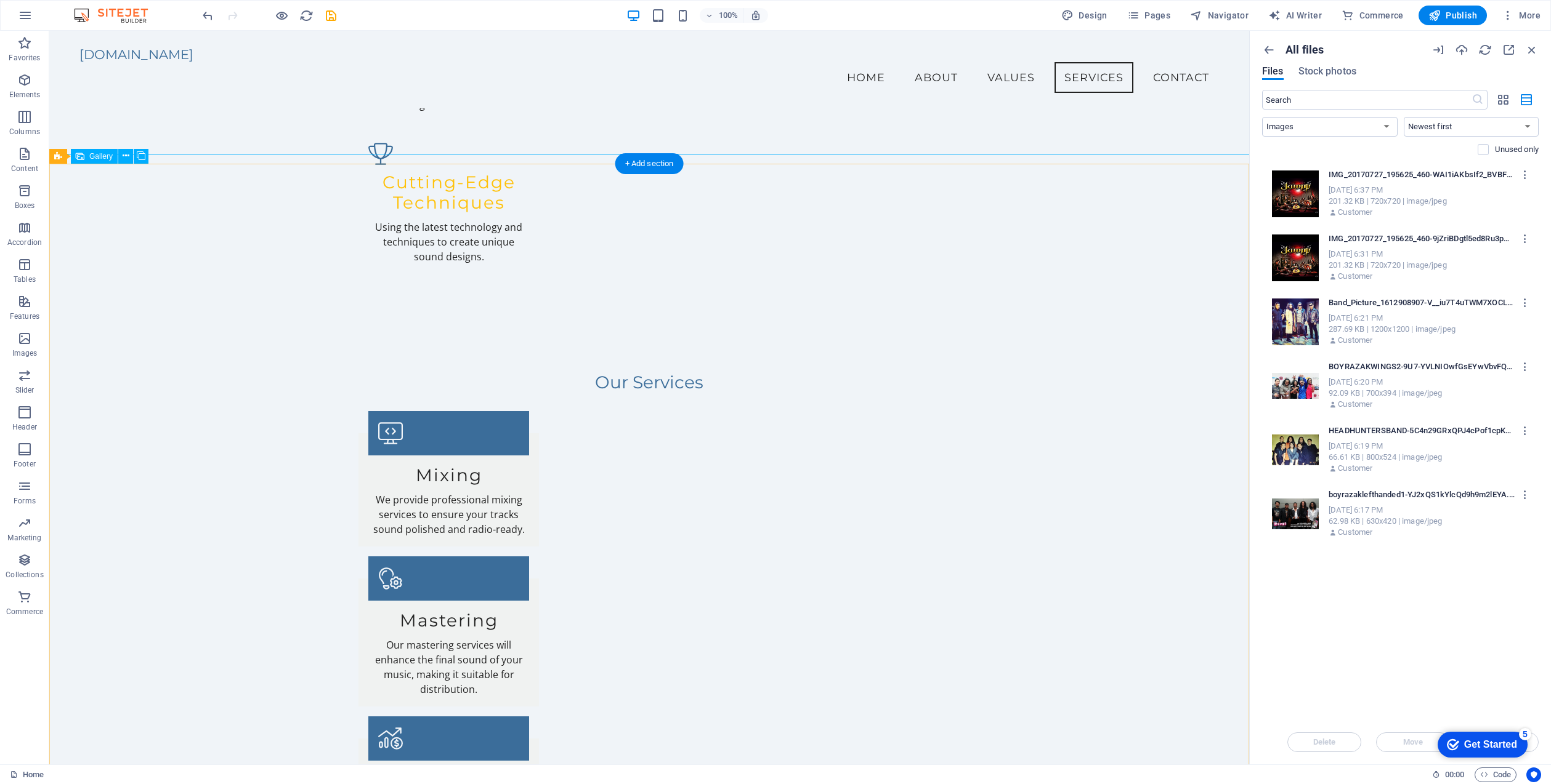
scroll to position [1828, 0]
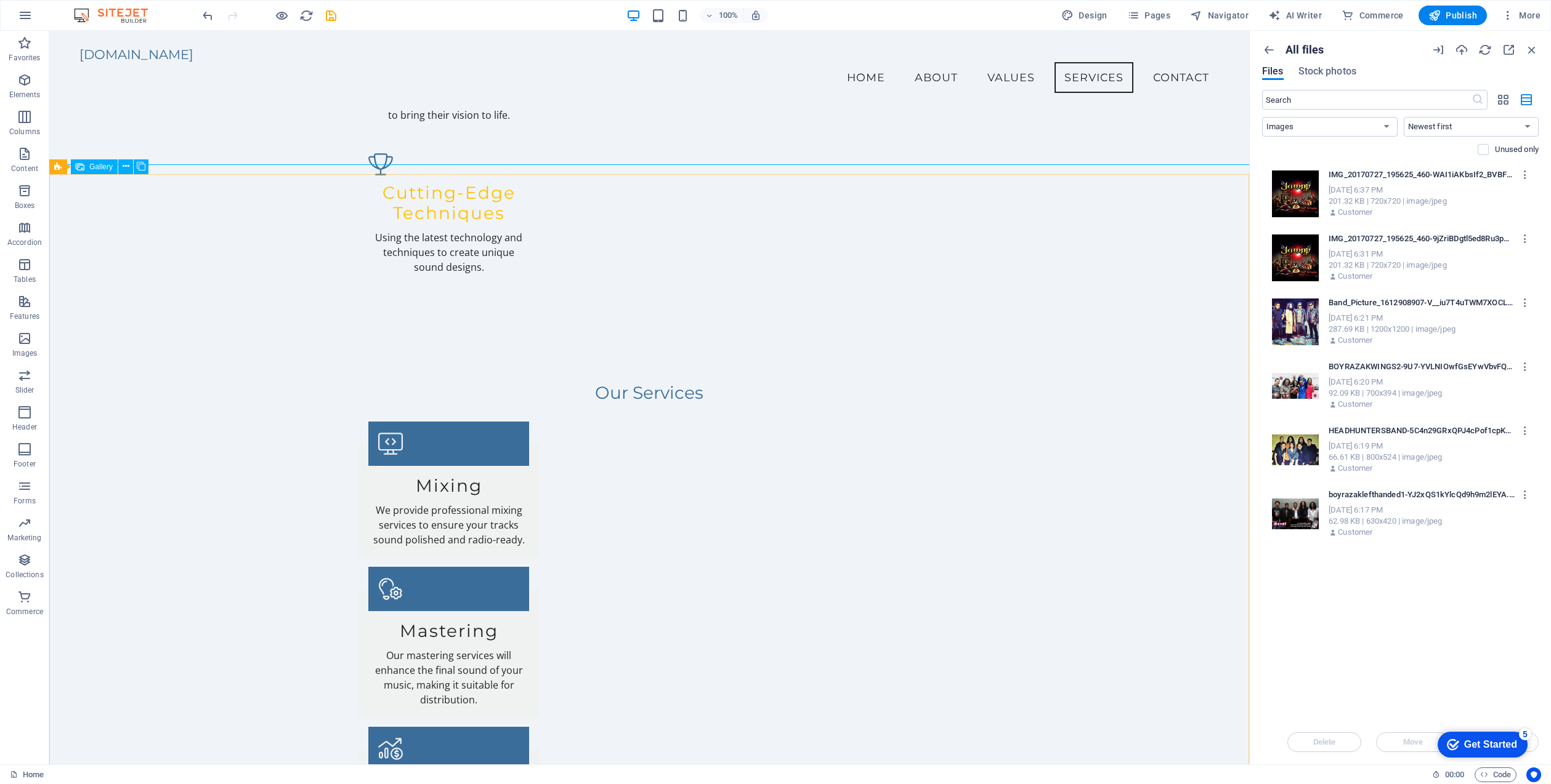
click at [93, 166] on span "Gallery" at bounding box center [101, 166] width 23 height 7
click at [59, 166] on icon at bounding box center [58, 166] width 8 height 15
click at [105, 166] on icon at bounding box center [104, 166] width 7 height 13
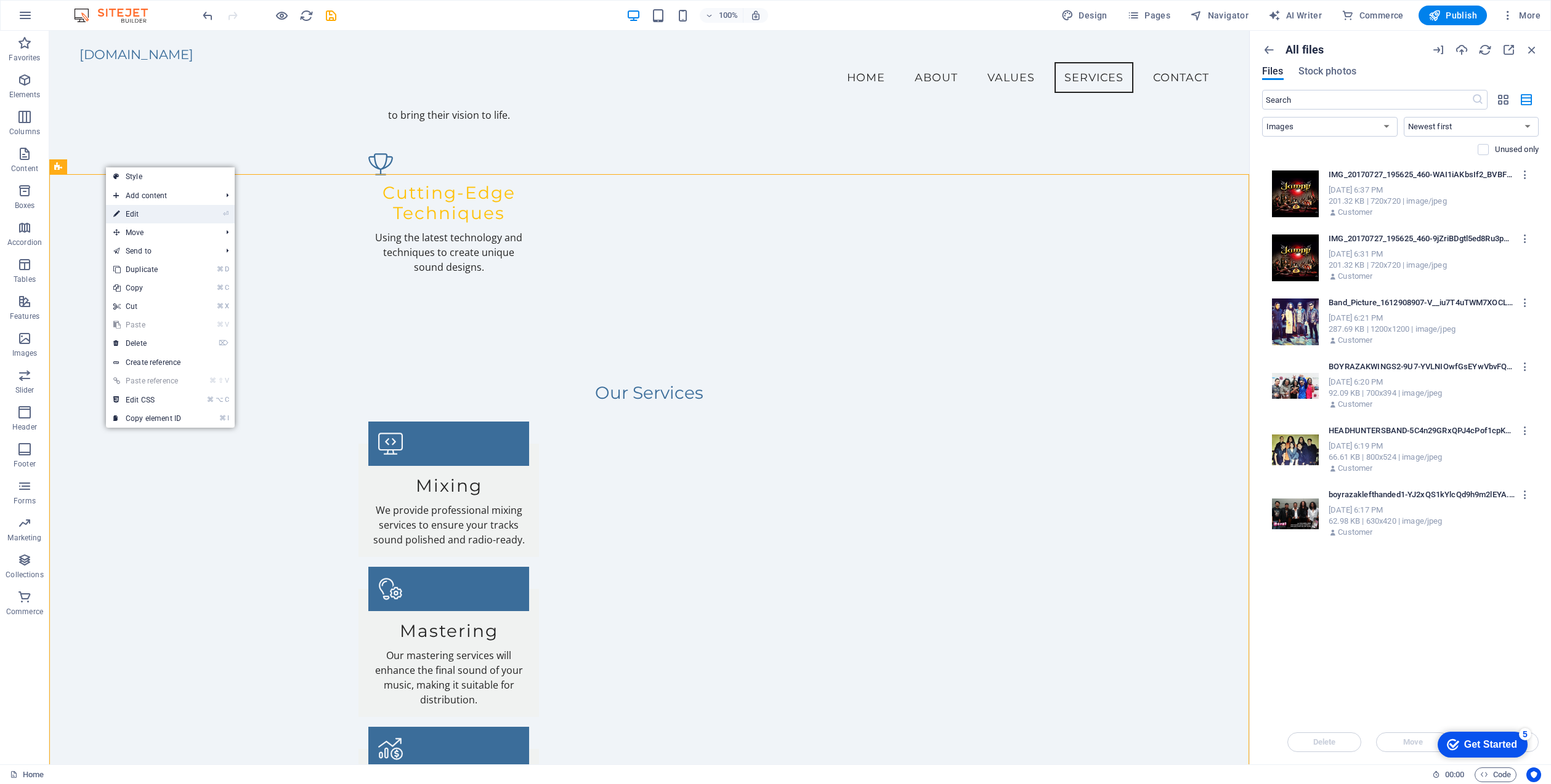
click at [159, 210] on link "⏎ Edit" at bounding box center [147, 214] width 82 height 19
select select "rem"
select select "collage"
select select "fade"
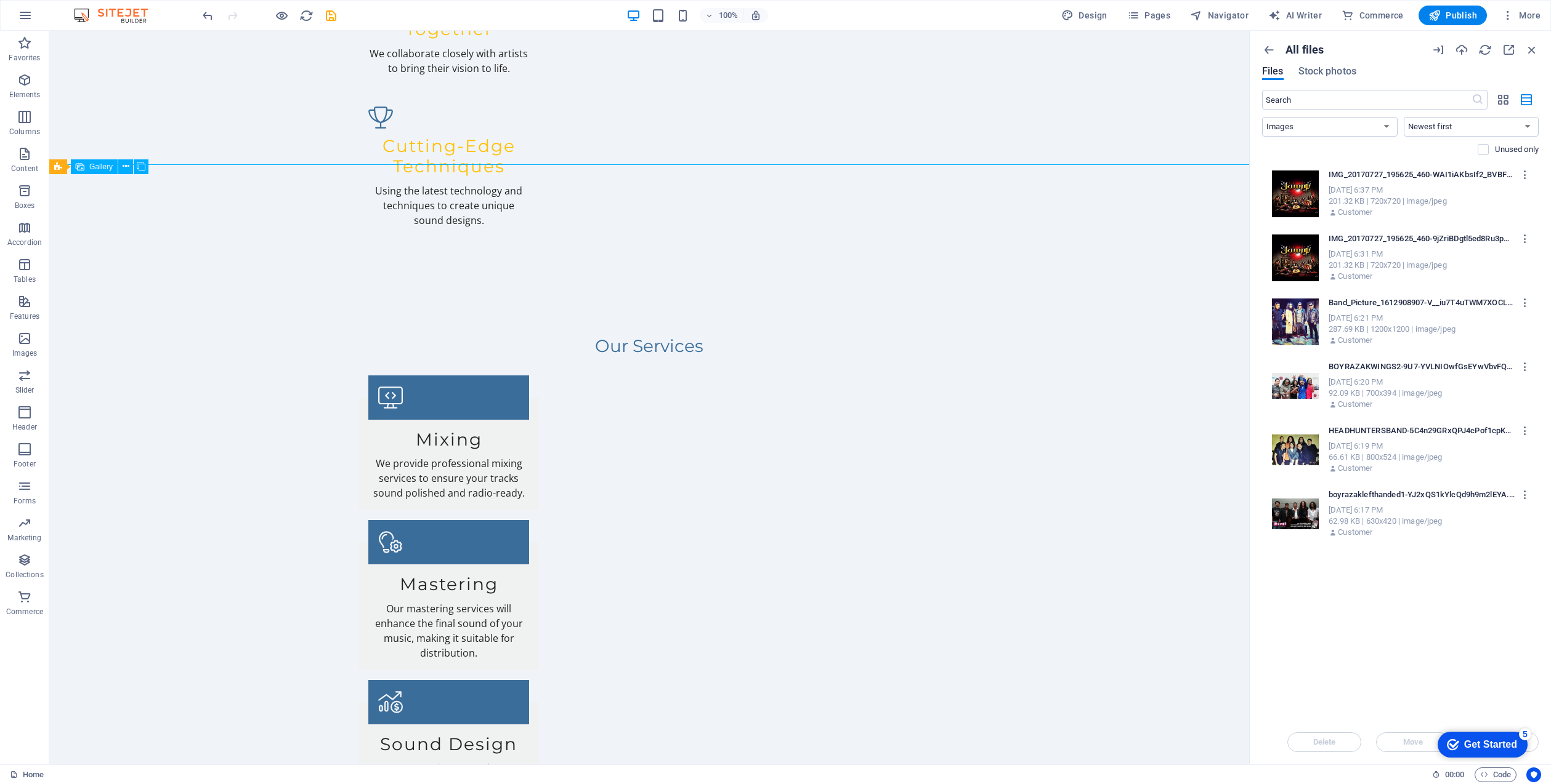
drag, startPoint x: 483, startPoint y: 323, endPoint x: 484, endPoint y: 338, distance: 15.0
click at [1293, 514] on div at bounding box center [1291, 511] width 55 height 53
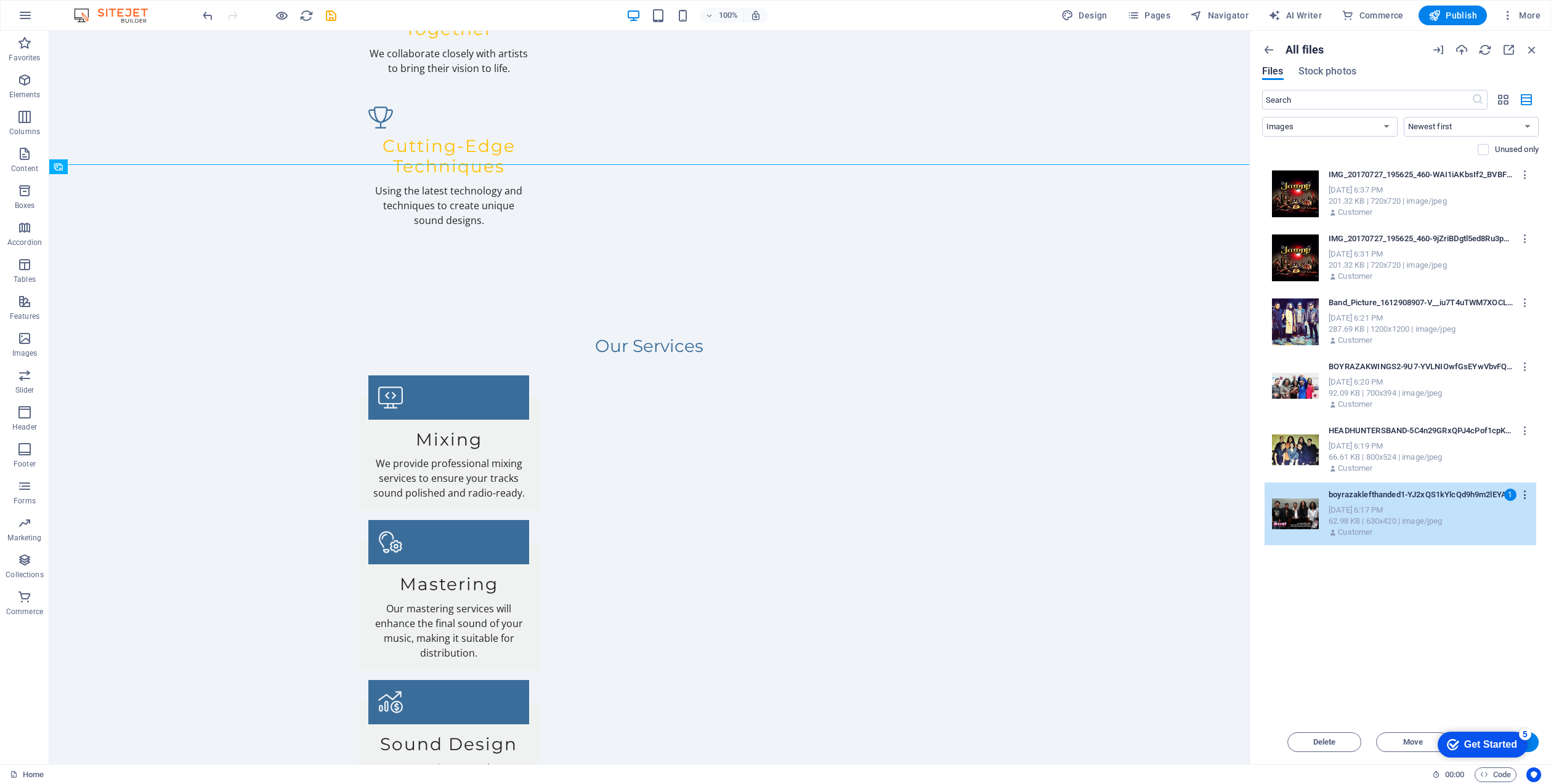
click at [1524, 490] on icon "button" at bounding box center [1525, 495] width 12 height 11
click at [519, 350] on div at bounding box center [776, 392] width 1551 height 784
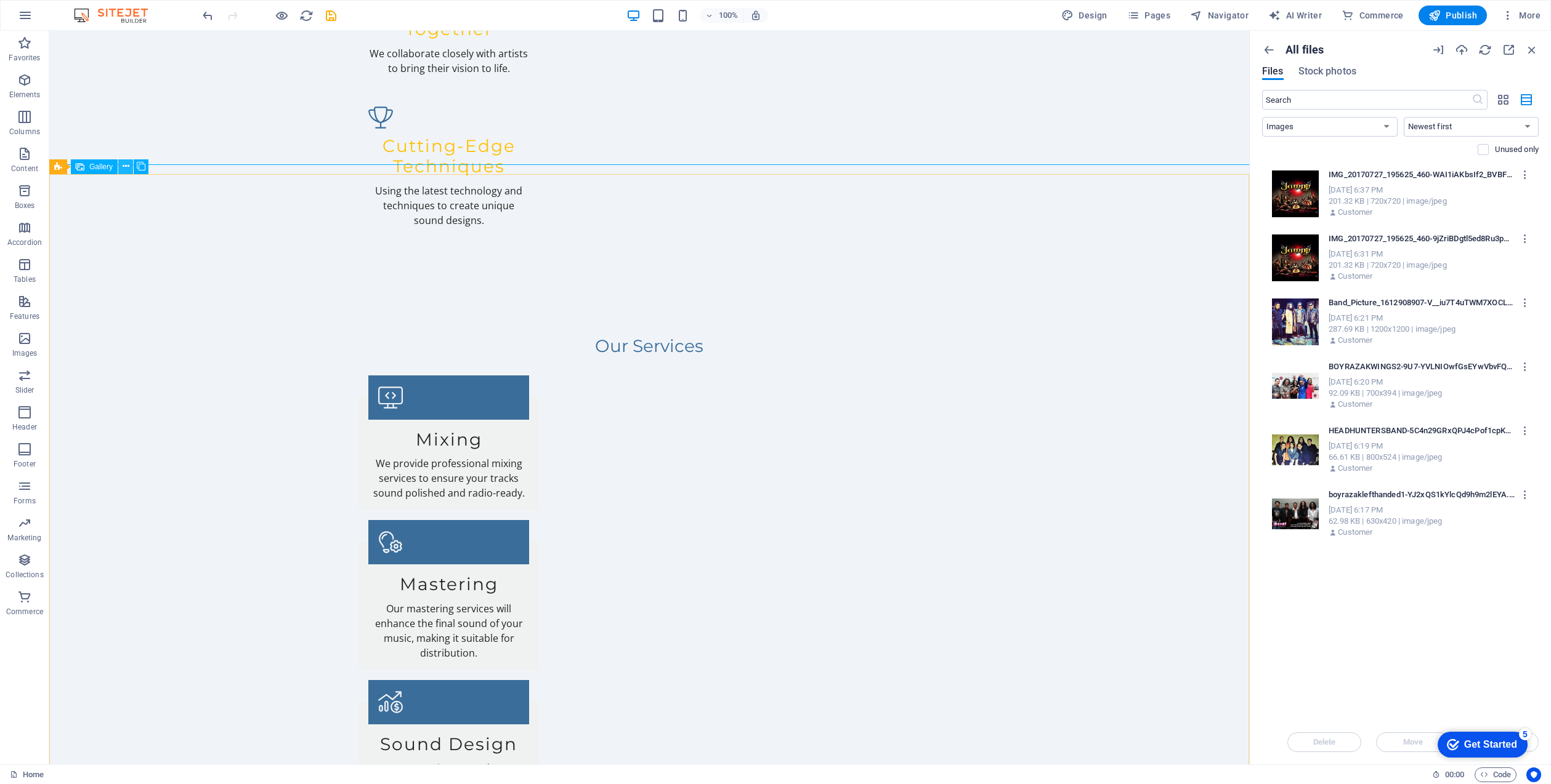
click at [124, 163] on icon at bounding box center [126, 166] width 7 height 13
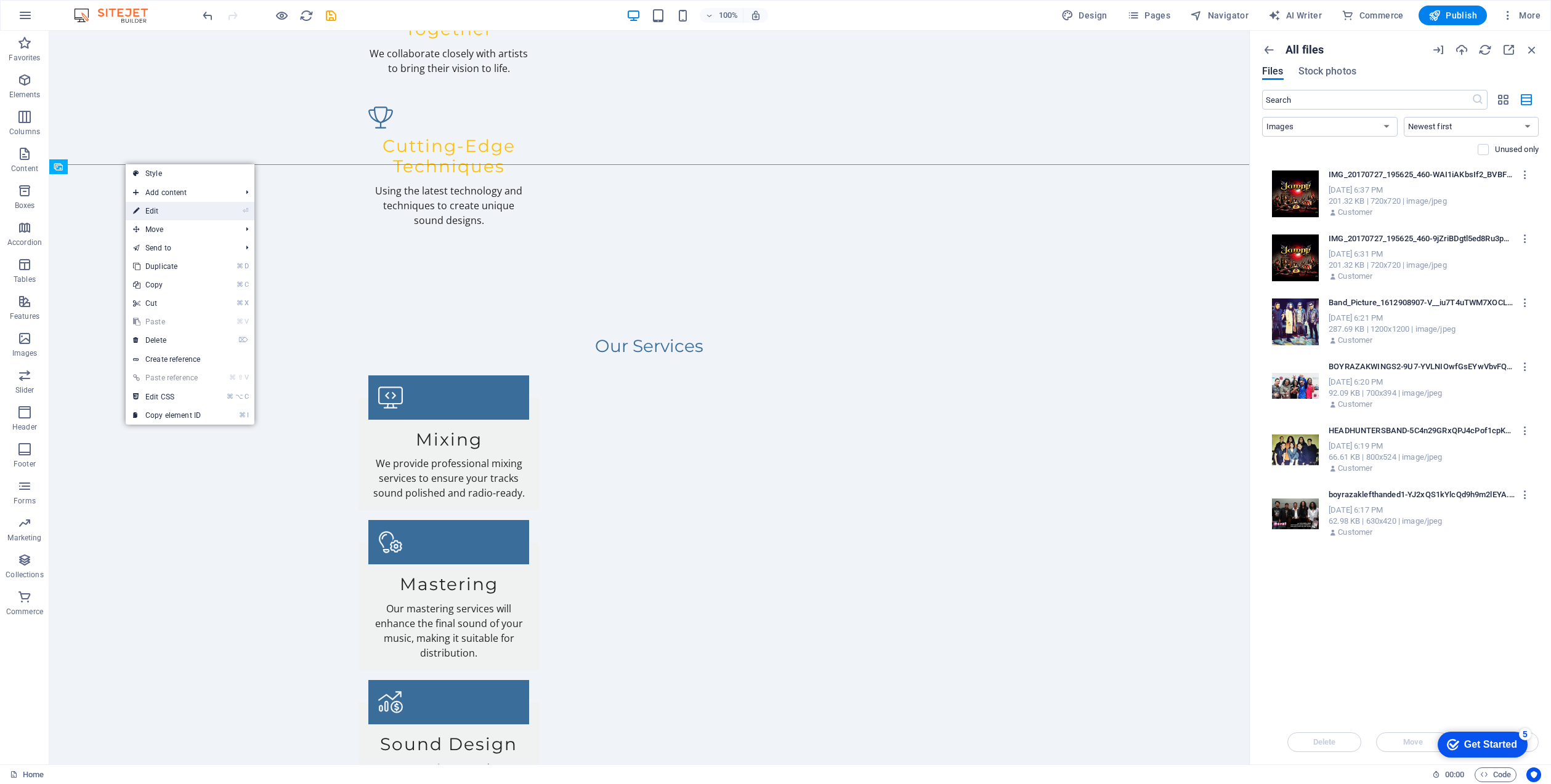
click at [190, 214] on link "⏎ Edit" at bounding box center [167, 211] width 82 height 19
select select "px"
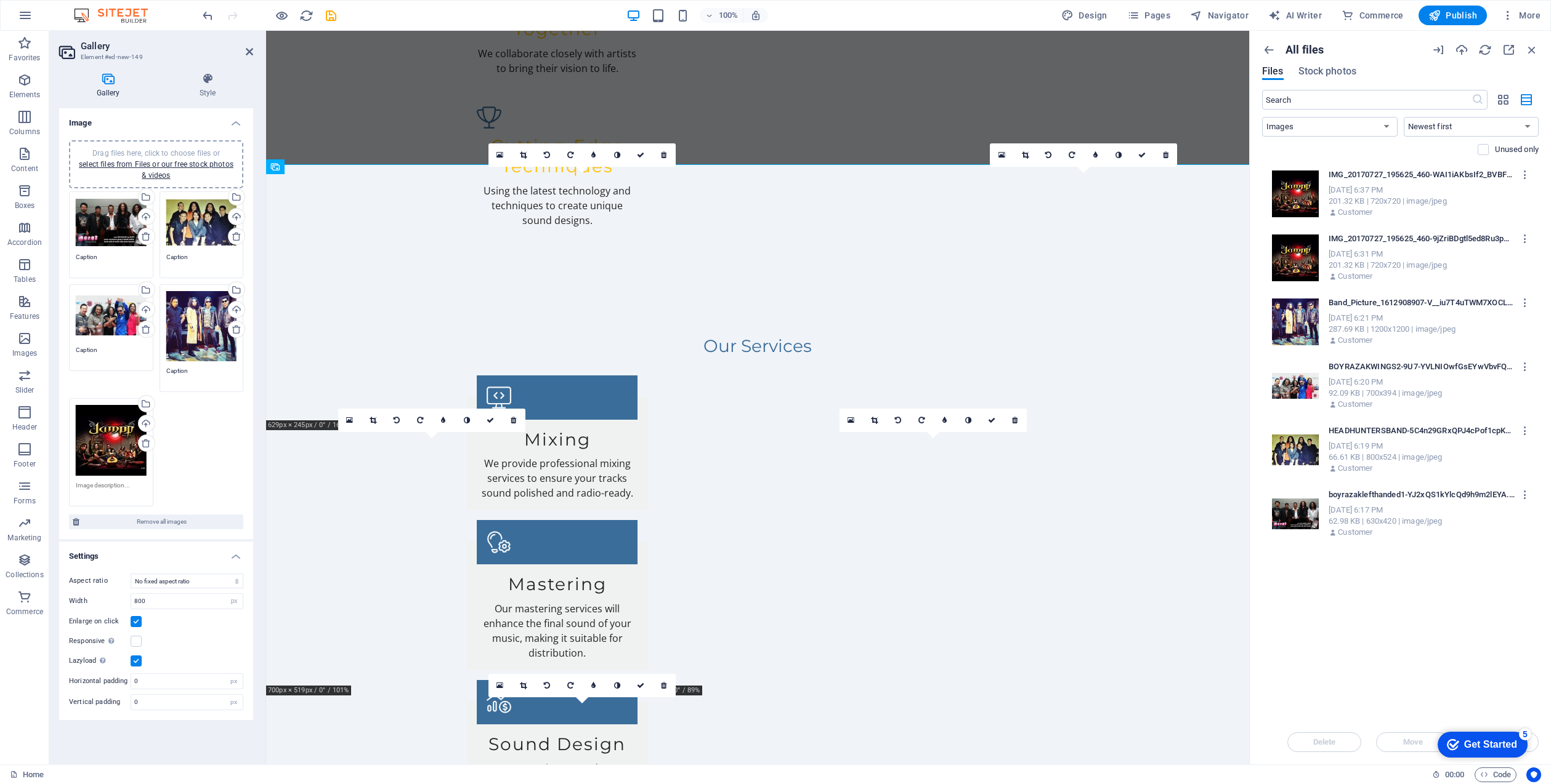
click at [101, 232] on div "Drag files here, click to choose files or select files from Files or our free s…" at bounding box center [111, 222] width 71 height 49
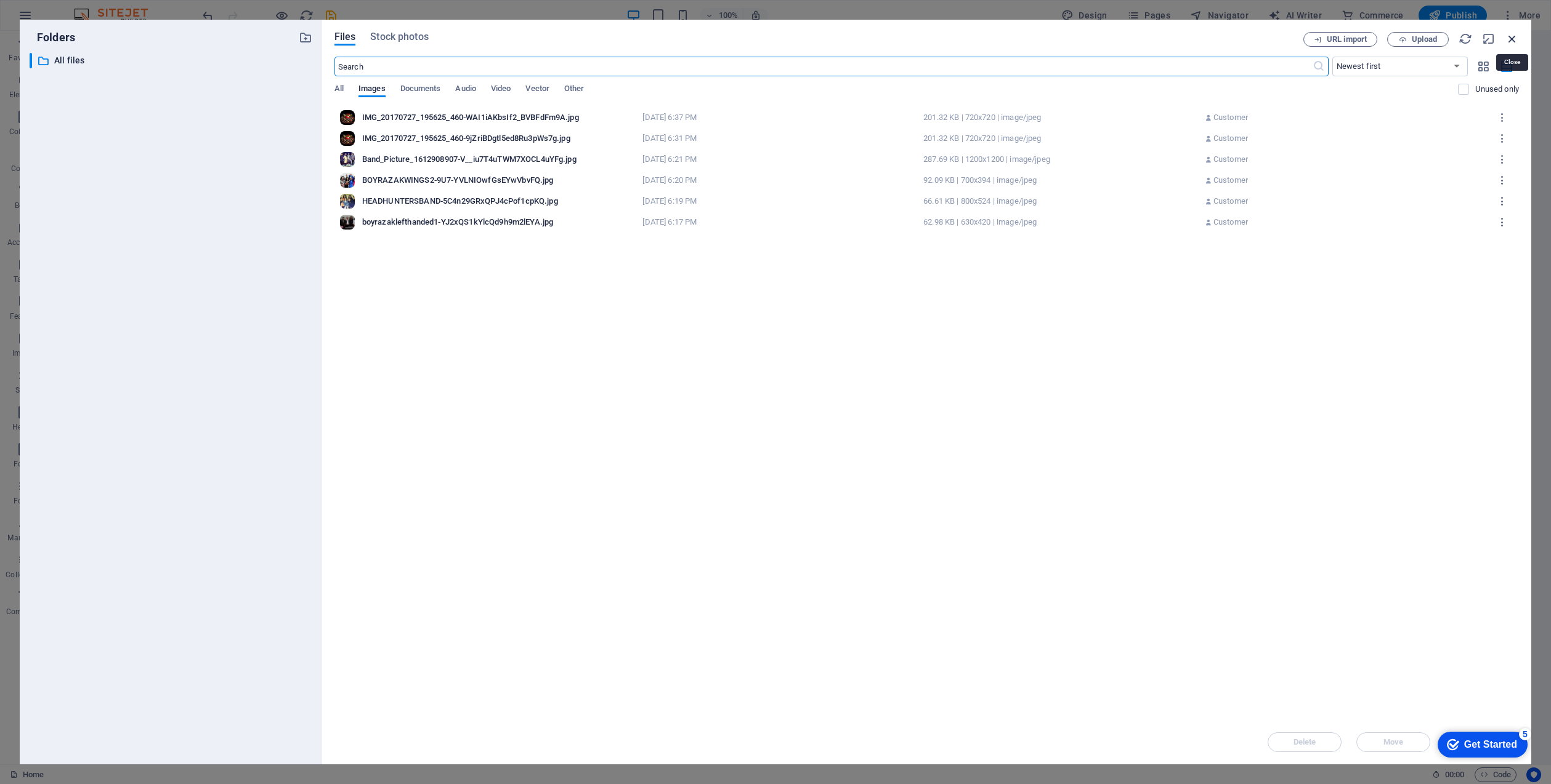
click at [1512, 36] on icon "button" at bounding box center [1512, 38] width 13 height 13
select select "image"
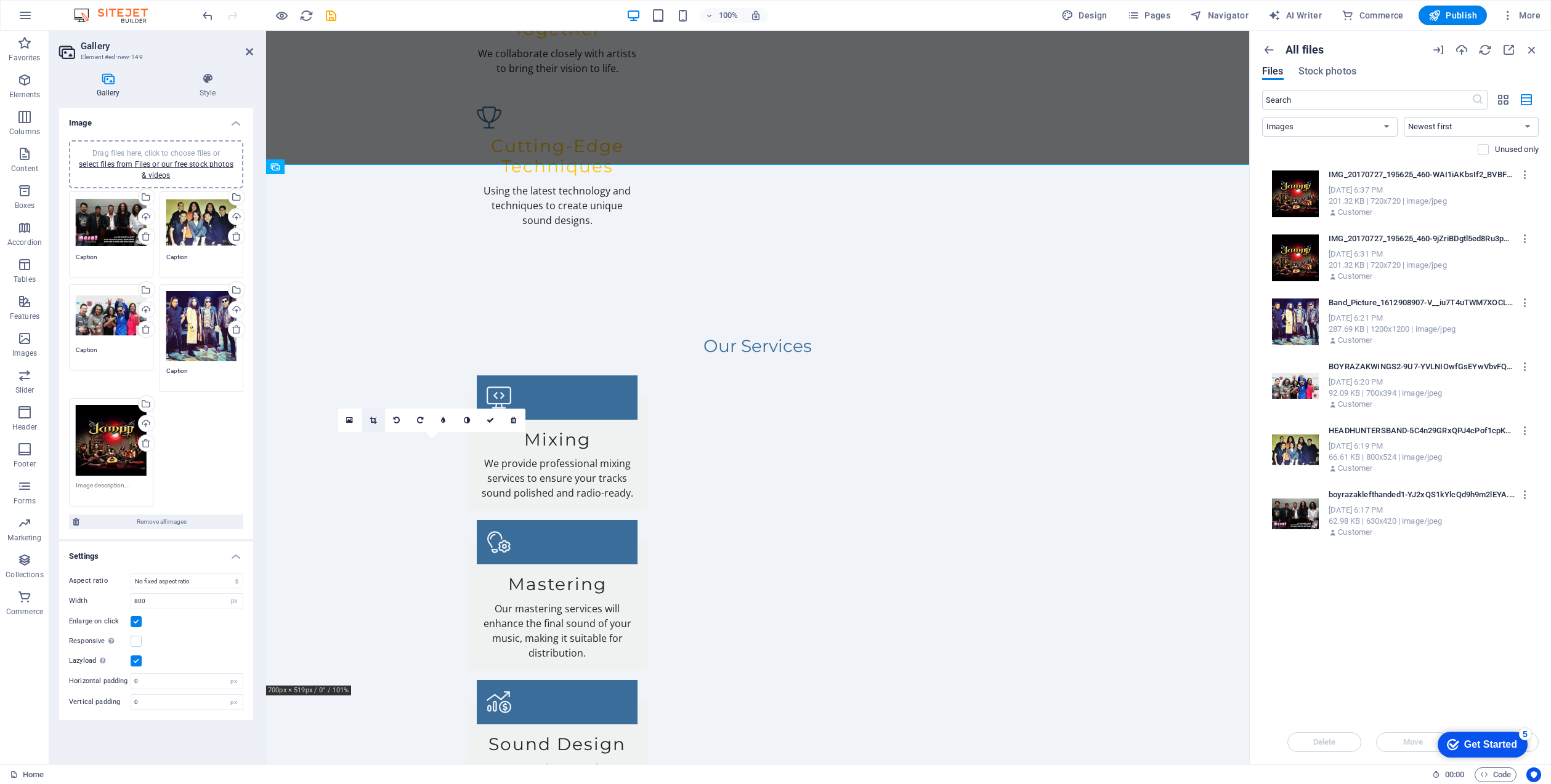
click at [373, 420] on icon at bounding box center [373, 421] width 7 height 7
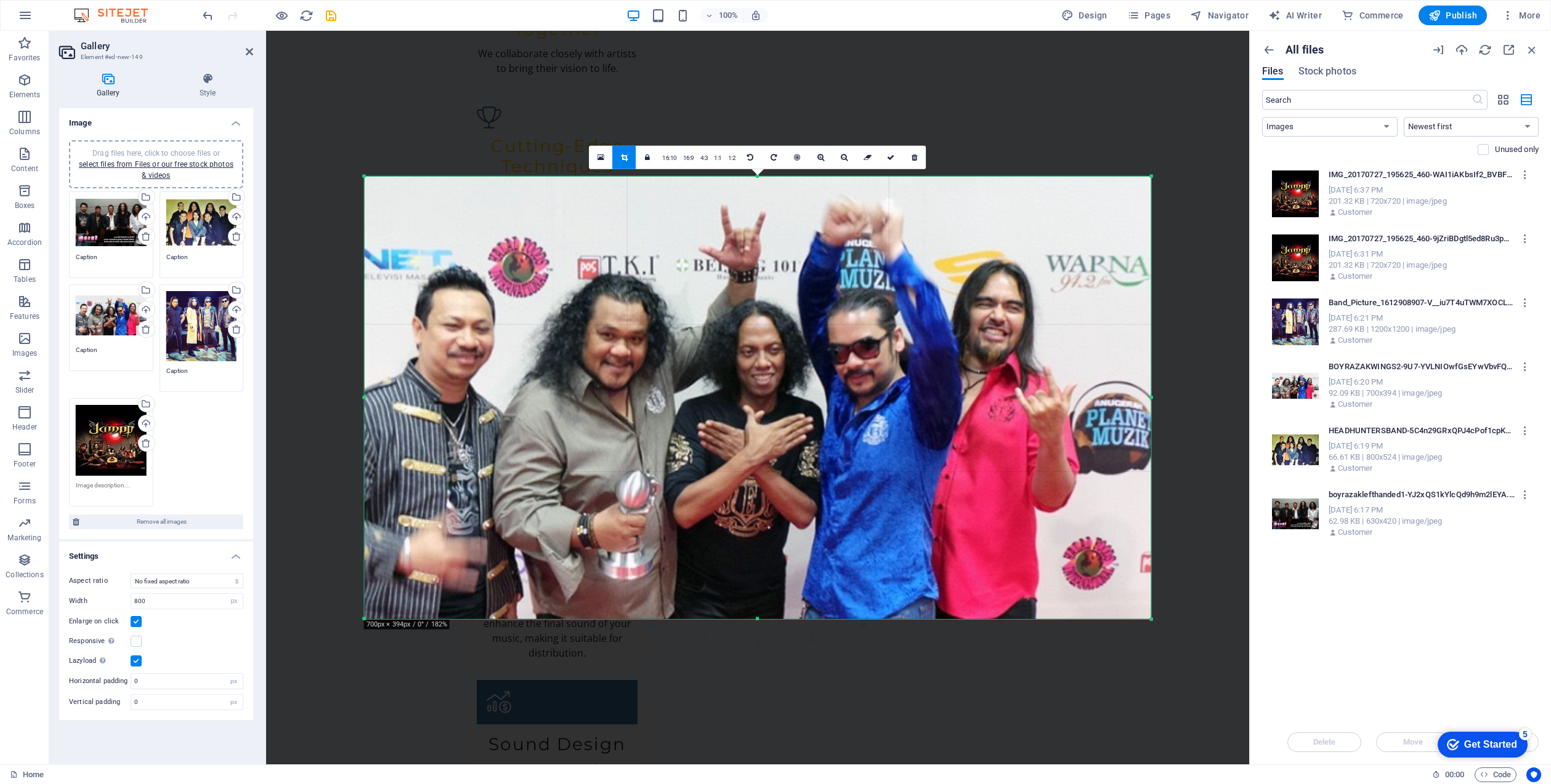
click at [602, 155] on icon at bounding box center [601, 158] width 7 height 9
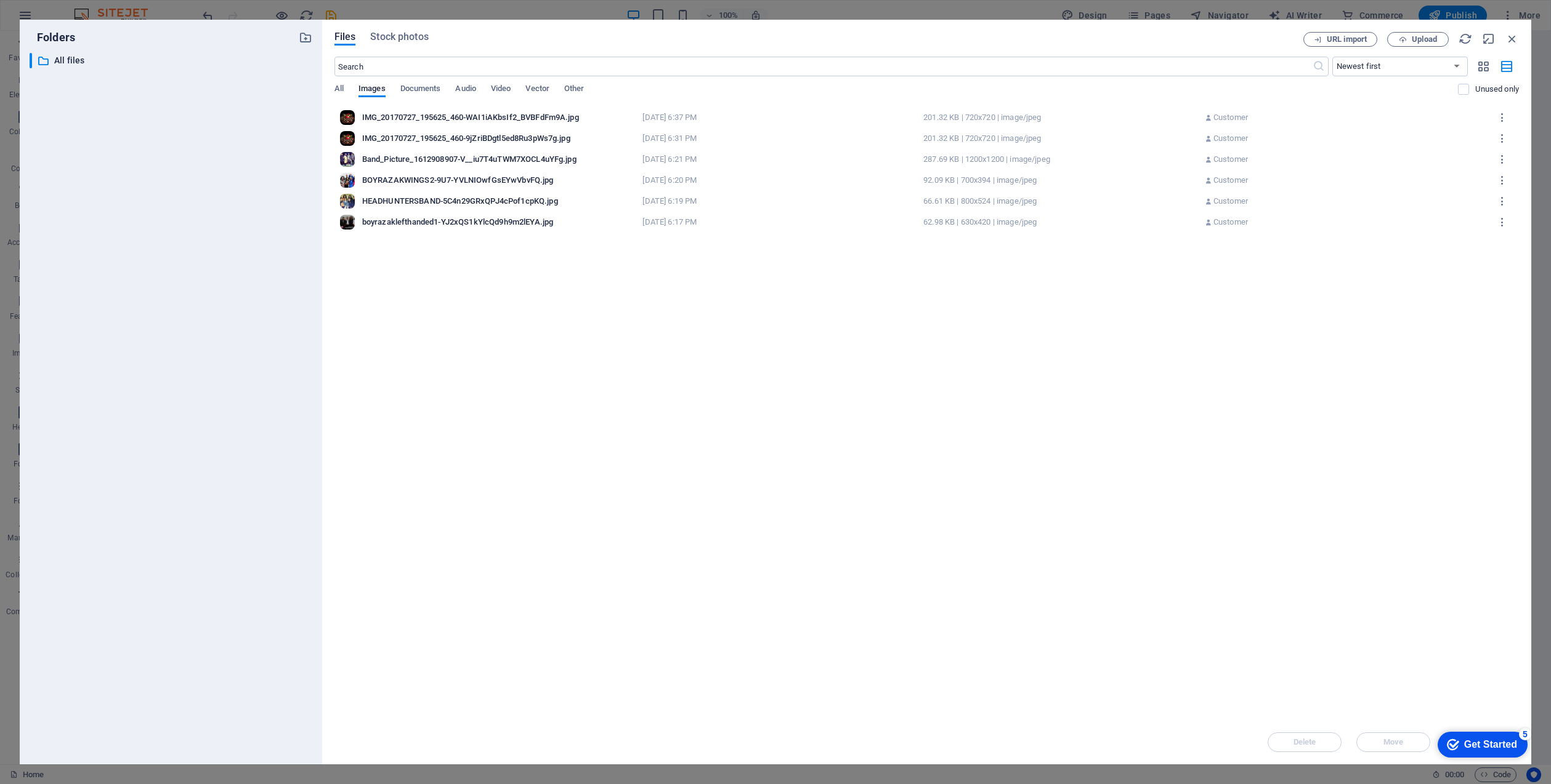
click at [467, 216] on div "boyrazaklefthanded1-YJ2xQS1kYlcQd9h9m2lEYA.jpg boyrazaklefthanded1-YJ2xQS1kYlcQ…" at bounding box center [926, 222] width 1179 height 21
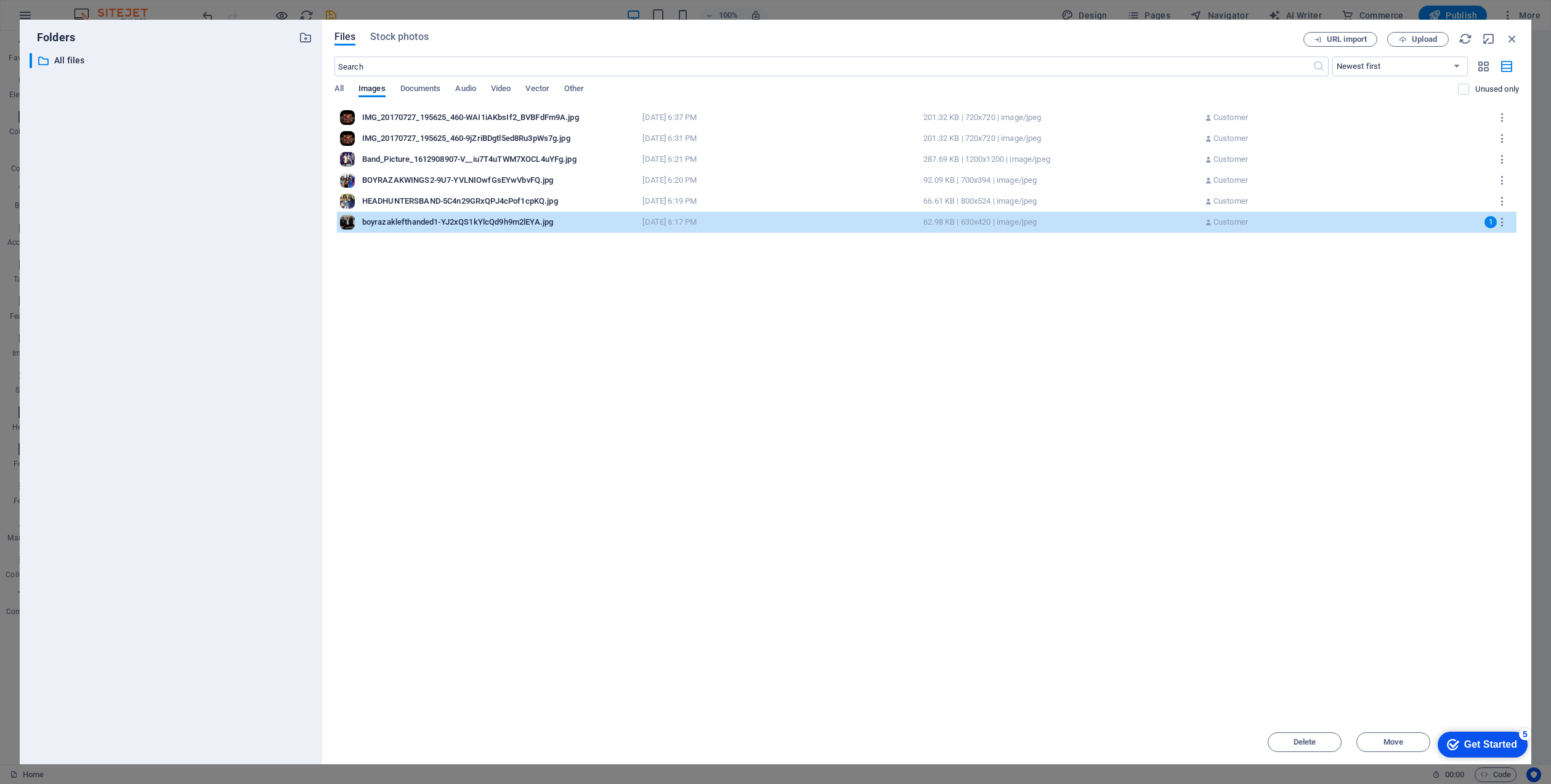
click at [467, 217] on div "boyrazaklefthanded1-YJ2xQS1kYlcQd9h9m2lEYA.jpg" at bounding box center [498, 222] width 273 height 11
click at [589, 220] on input "boyrazaklefthanded1-YJ2xQS1kYlcQd9h9m2lEYA.jpg" at bounding box center [498, 222] width 273 height 10
click at [1190, 222] on div "62.98 KB | 630x420 | image/jpeg" at bounding box center [1059, 222] width 273 height 11
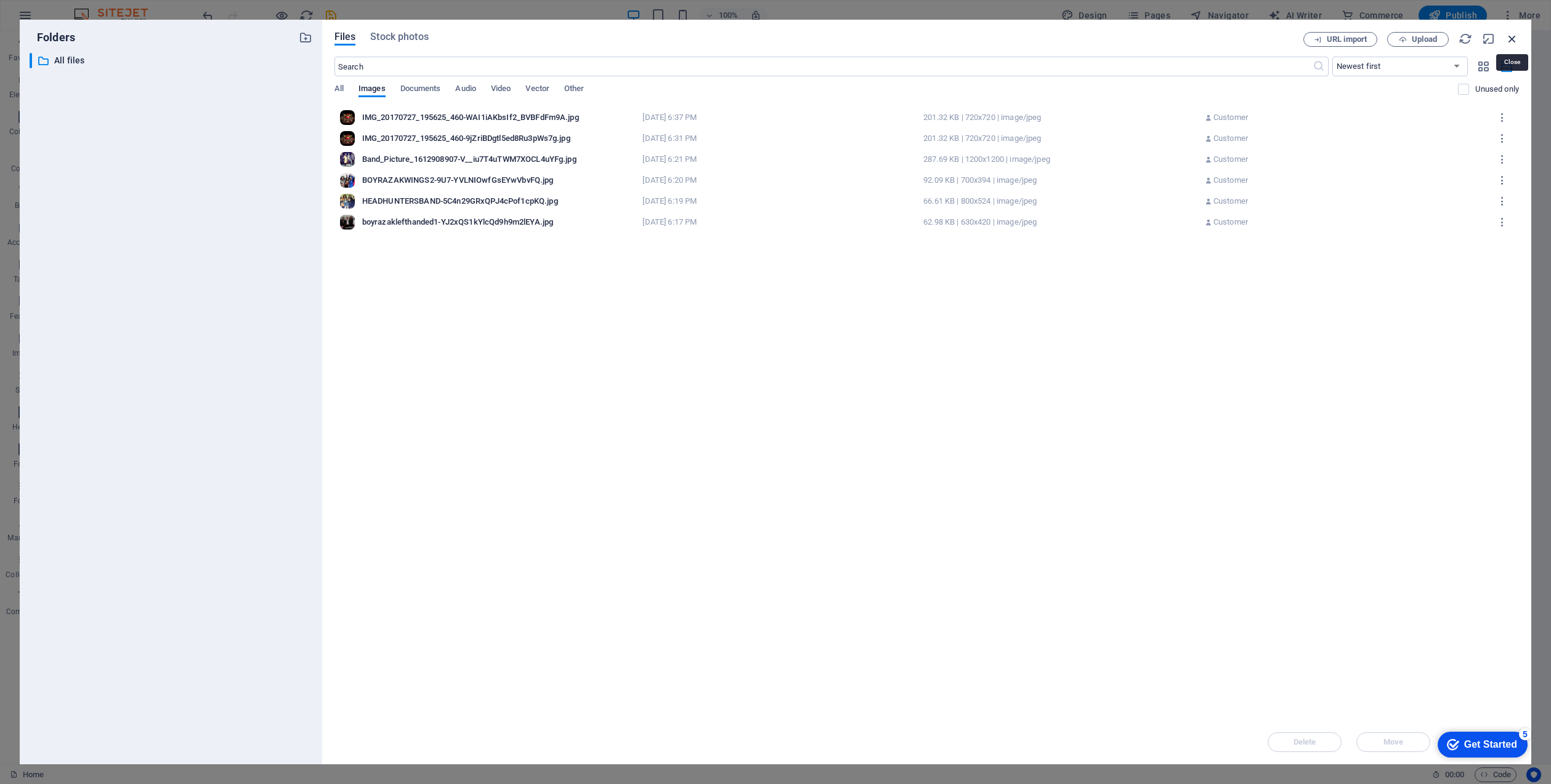
click at [1513, 37] on icon "button" at bounding box center [1512, 38] width 13 height 13
select select "image"
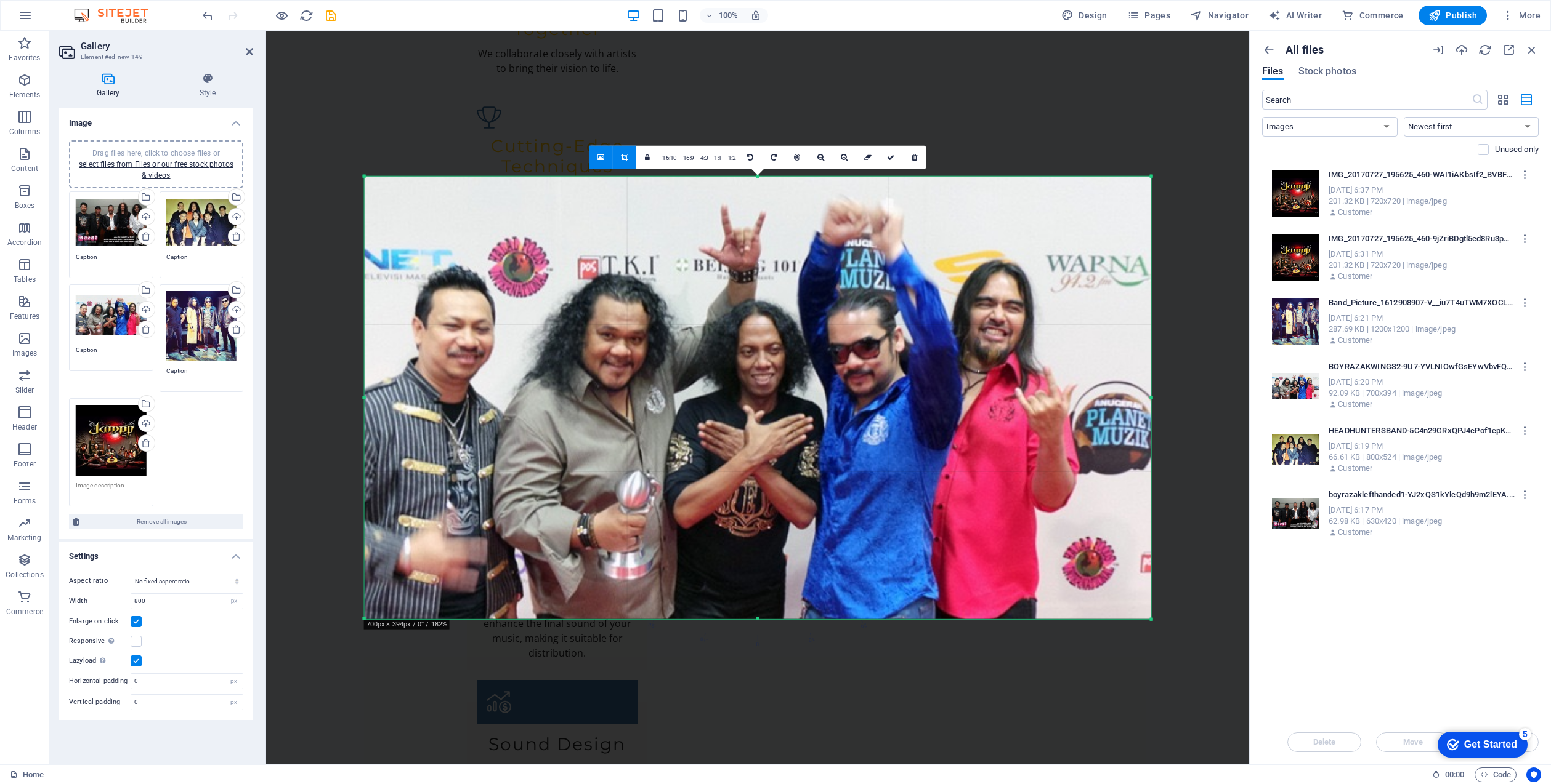
click at [107, 225] on div "Drag files here, click to choose files or select files from Files or our free s…" at bounding box center [111, 222] width 71 height 49
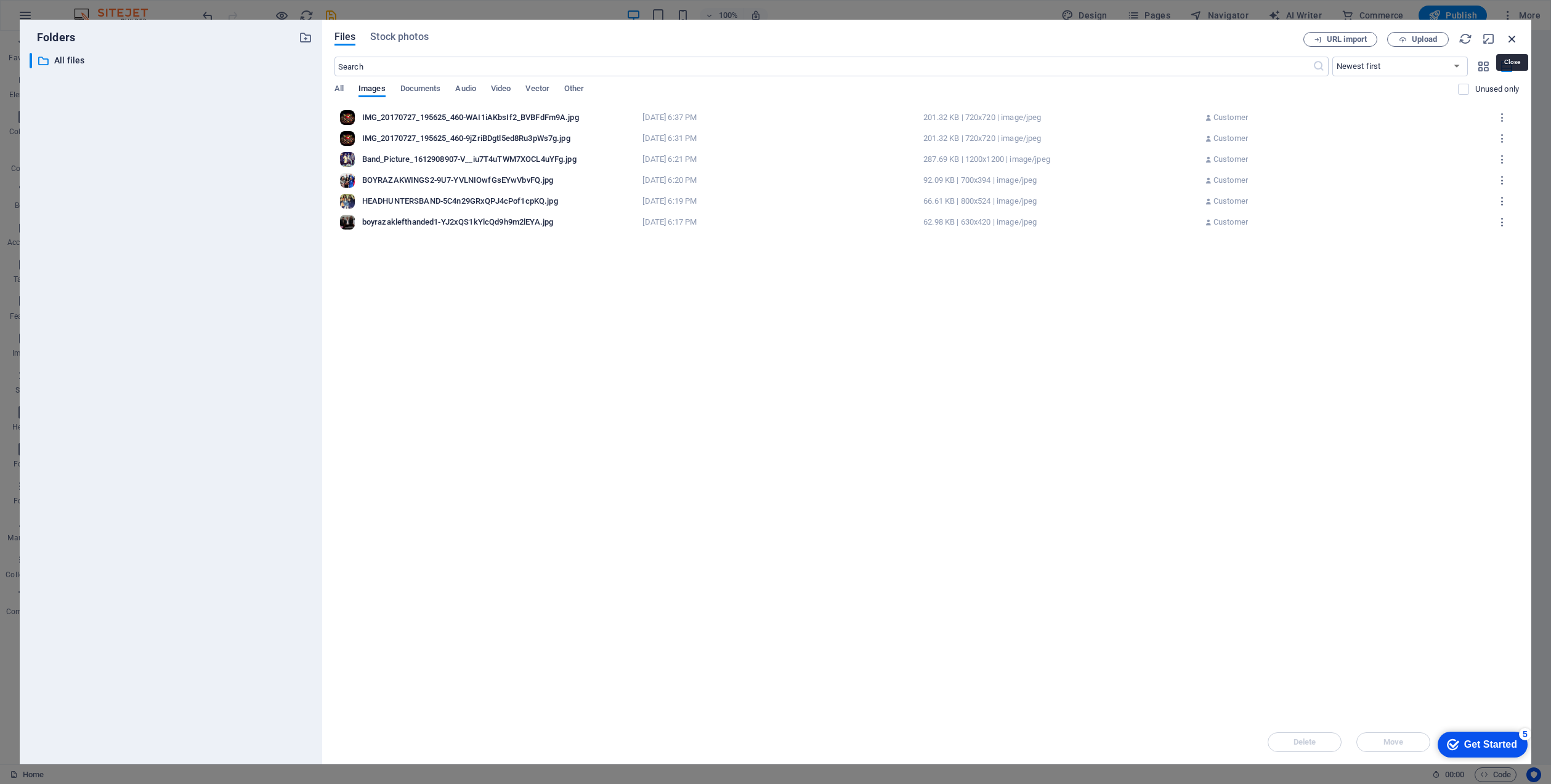
click at [1514, 37] on icon "button" at bounding box center [1512, 38] width 13 height 13
select select "image"
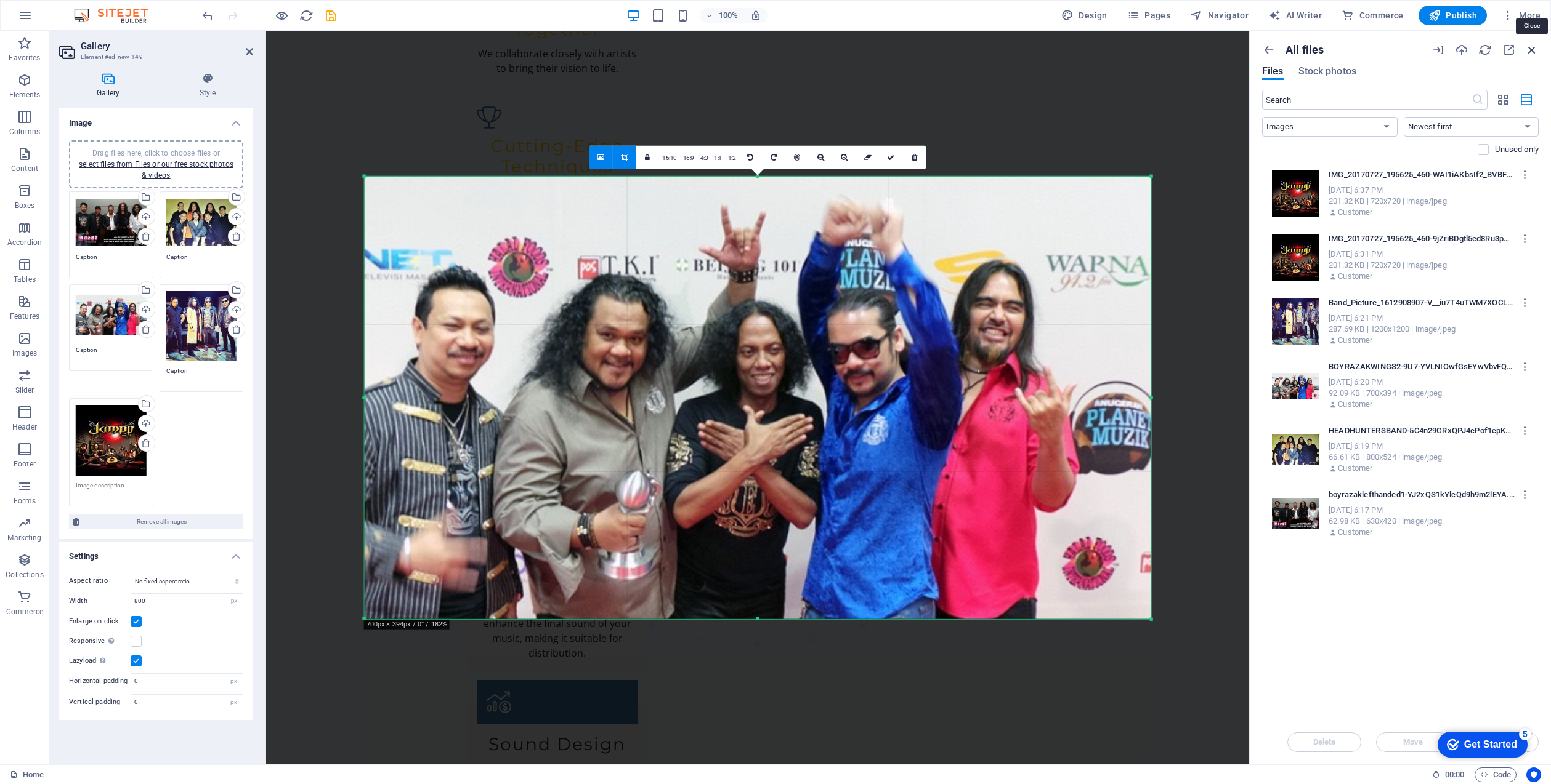
click at [1530, 48] on icon "button" at bounding box center [1531, 49] width 13 height 13
click at [1531, 43] on icon "button" at bounding box center [1531, 49] width 13 height 13
click at [1291, 510] on div at bounding box center [1291, 511] width 55 height 53
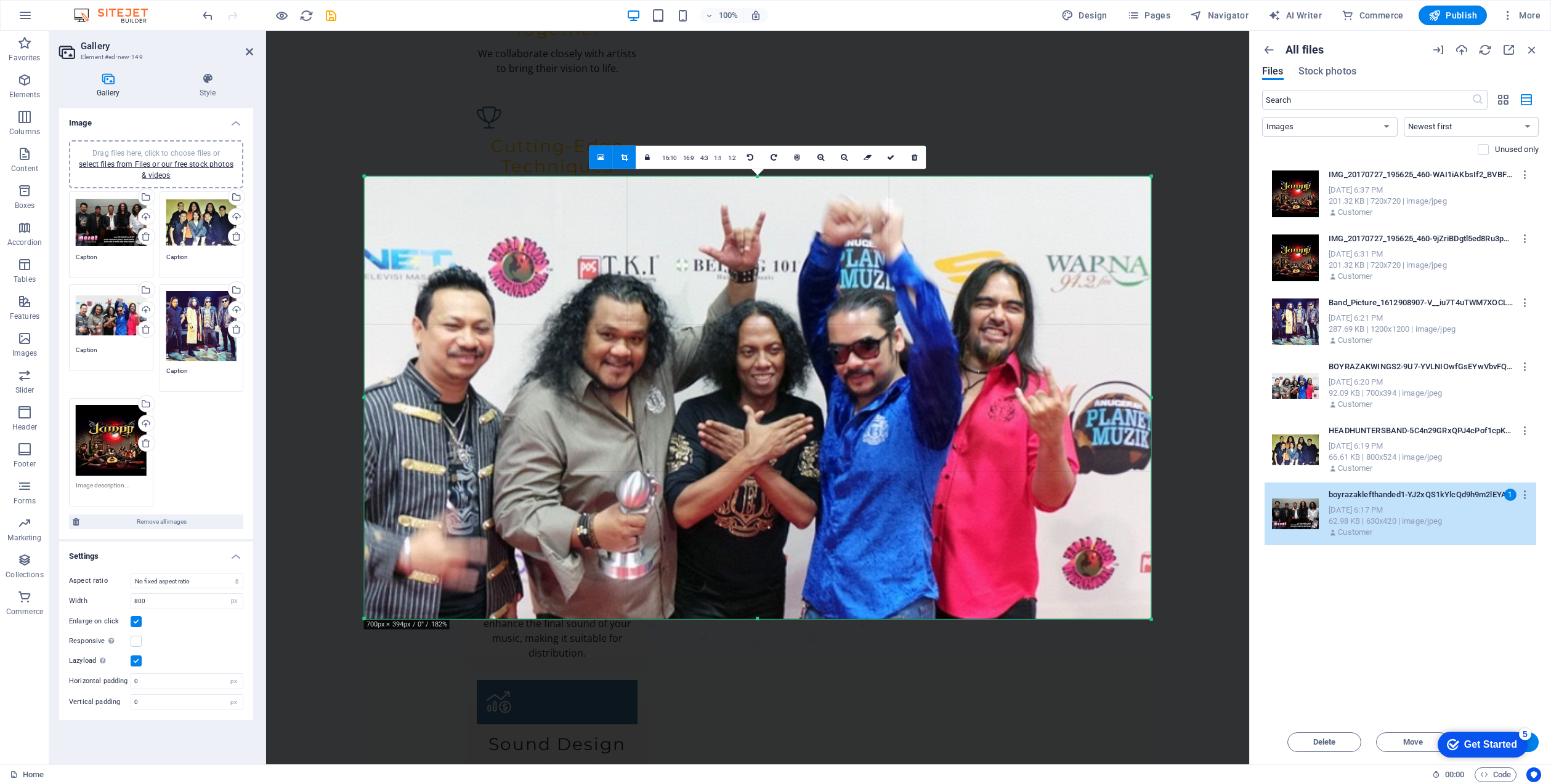
click at [107, 217] on div "Drag files here, click to choose files or select files from Files or our free s…" at bounding box center [111, 222] width 71 height 49
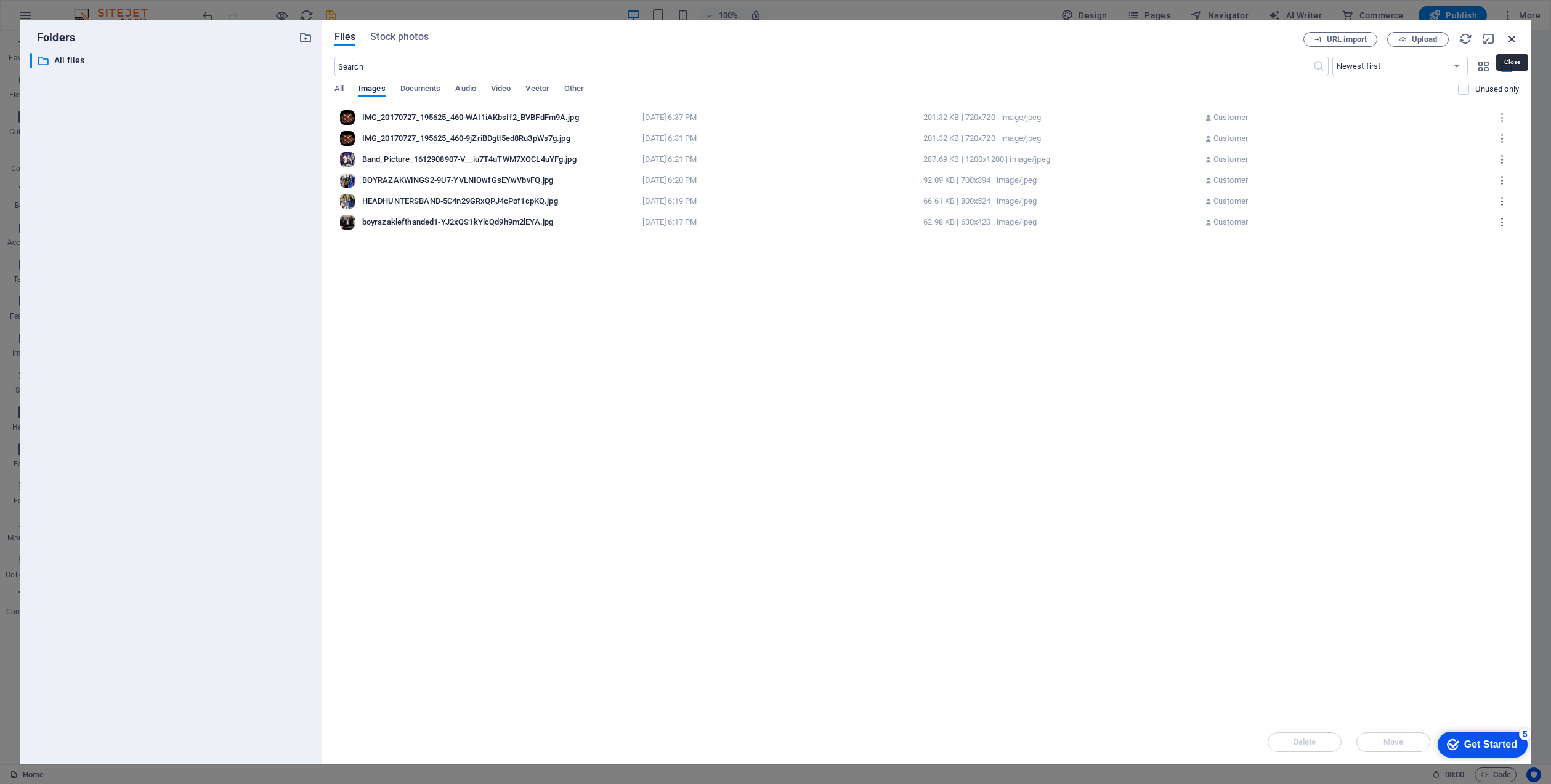
click at [1514, 41] on icon "button" at bounding box center [1512, 38] width 13 height 13
select select "image"
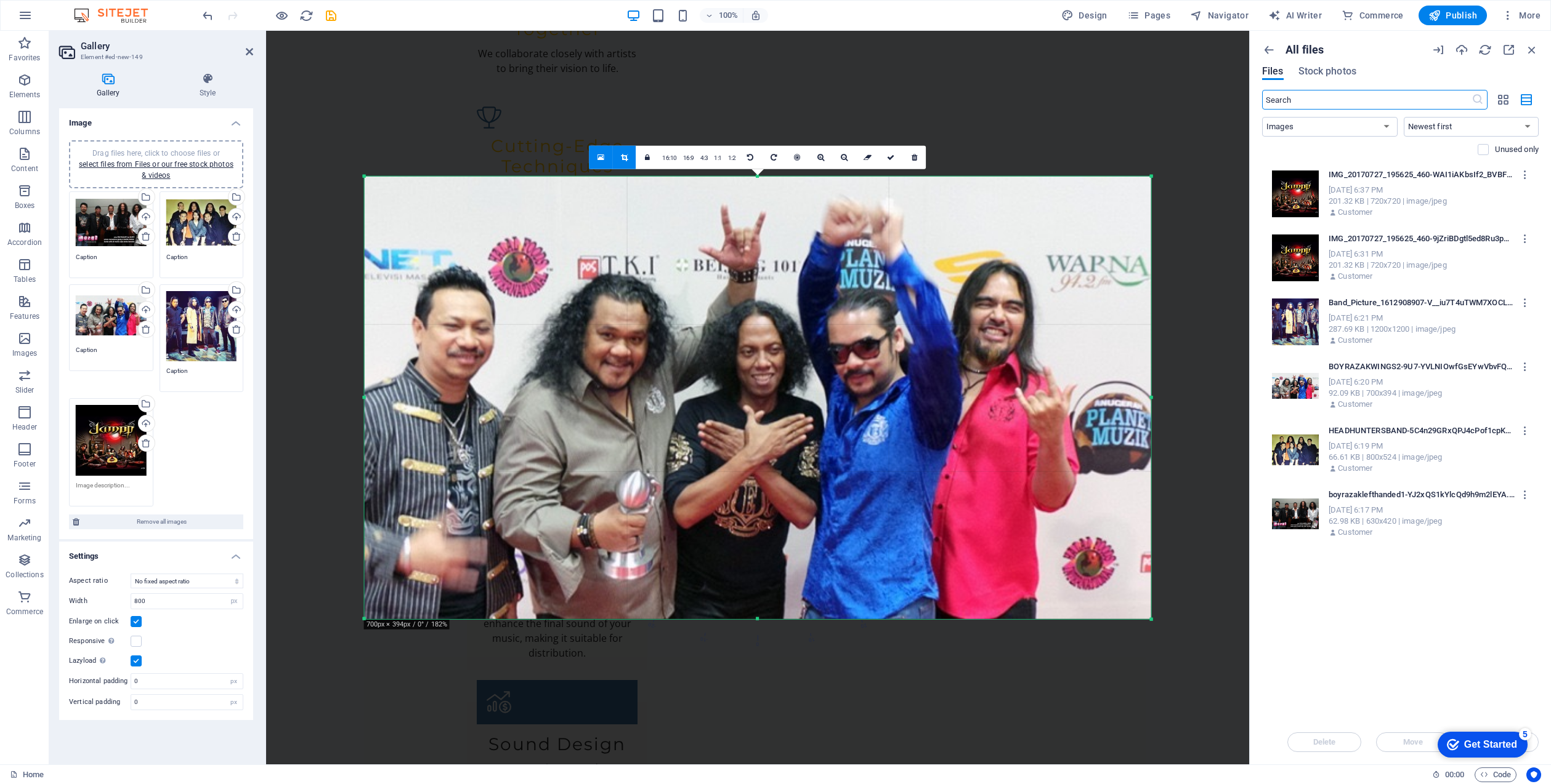
click at [1356, 739] on div "Delete Move Insert" at bounding box center [1400, 737] width 277 height 32
click at [1374, 684] on div "Drop files here to upload them instantly IMG_20170727_195625_460-WAI1iAKbsIf2_B…" at bounding box center [1400, 441] width 277 height 558
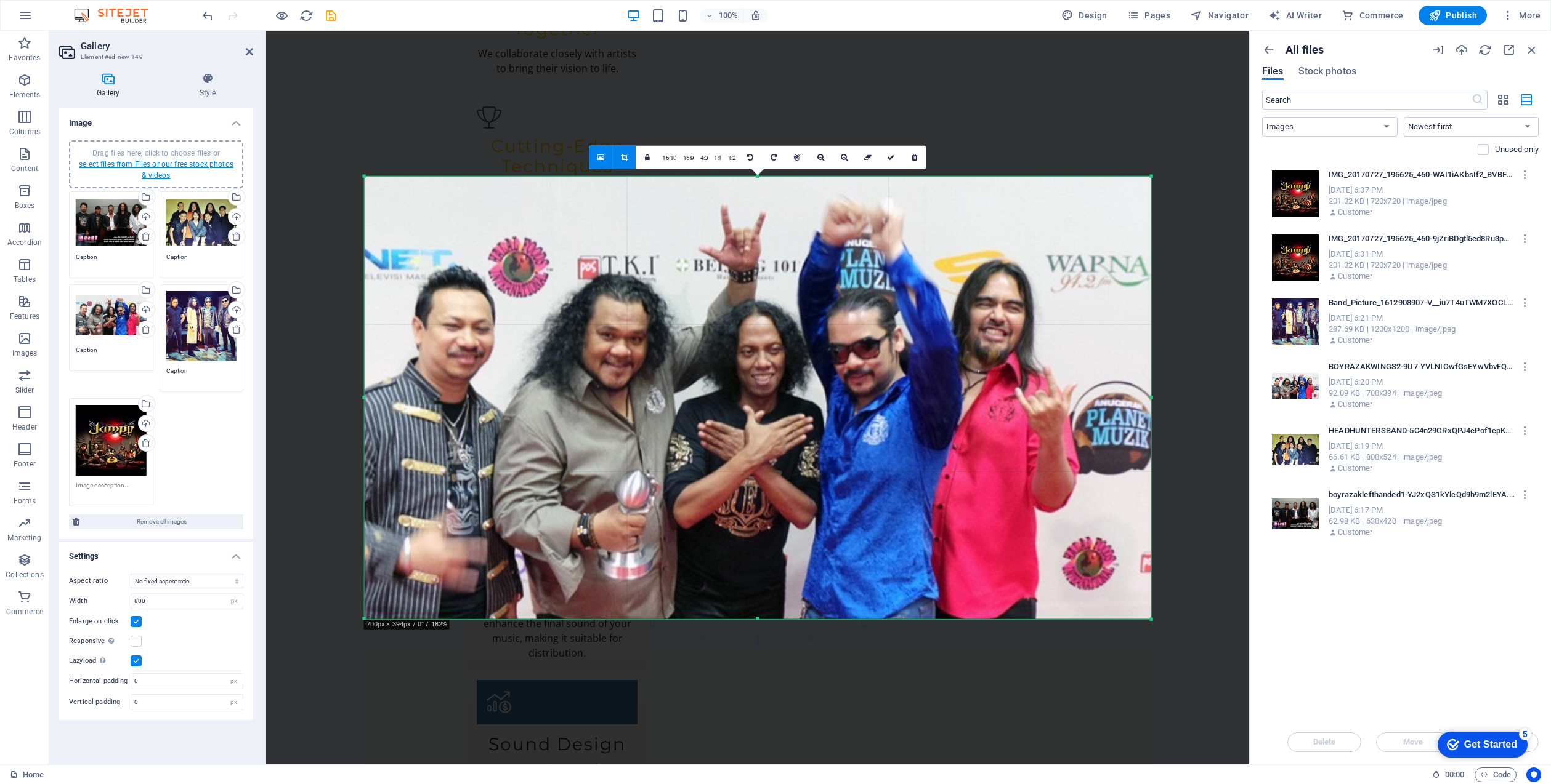
click at [176, 161] on link "select files from Files or our free stock photos & videos" at bounding box center [156, 170] width 155 height 20
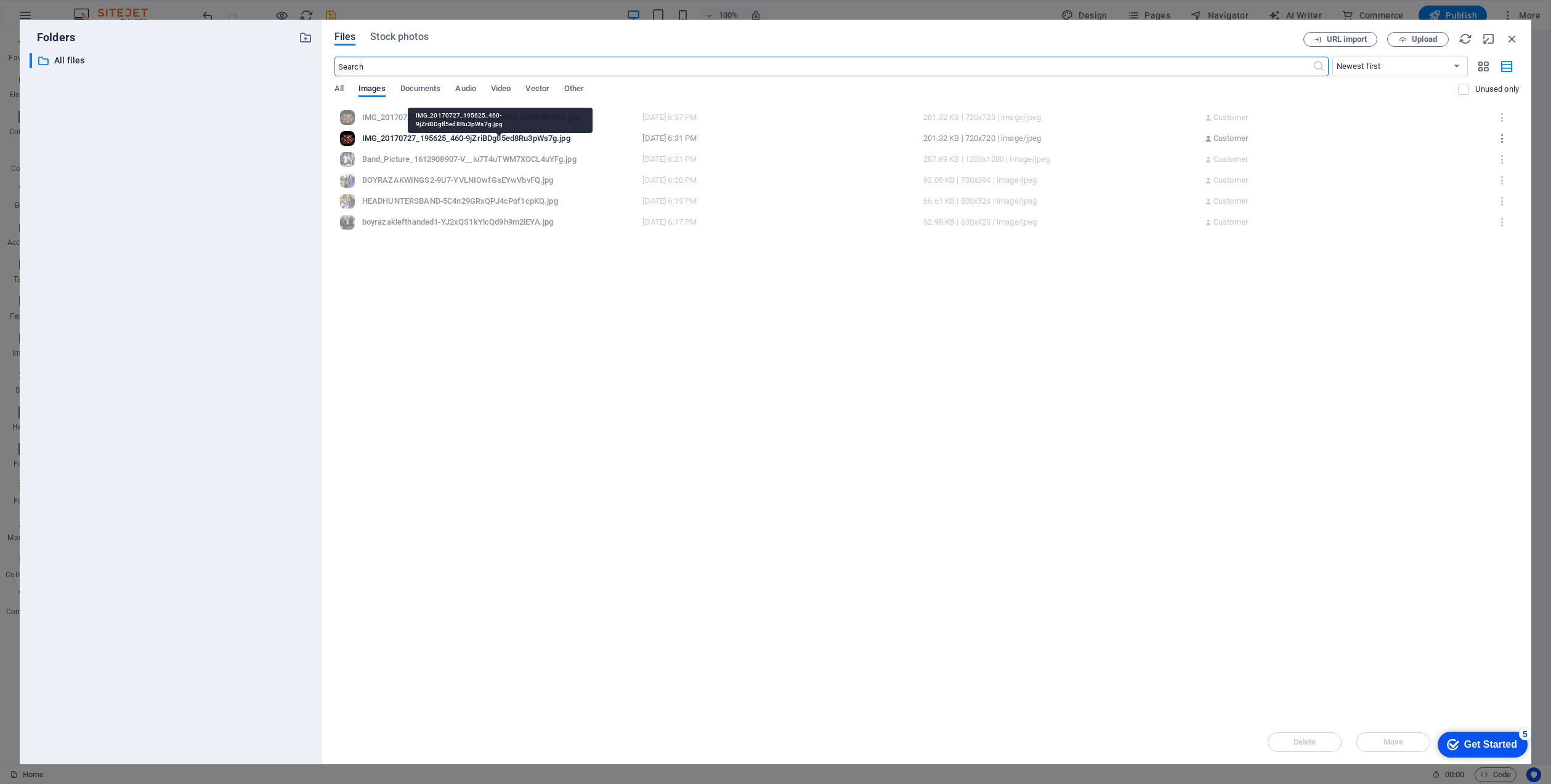
click at [456, 137] on div "IMG_20170727_195625_460-9jZriBDgtl5ed8Ru3pWs7g.jpg" at bounding box center [498, 139] width 273 height 11
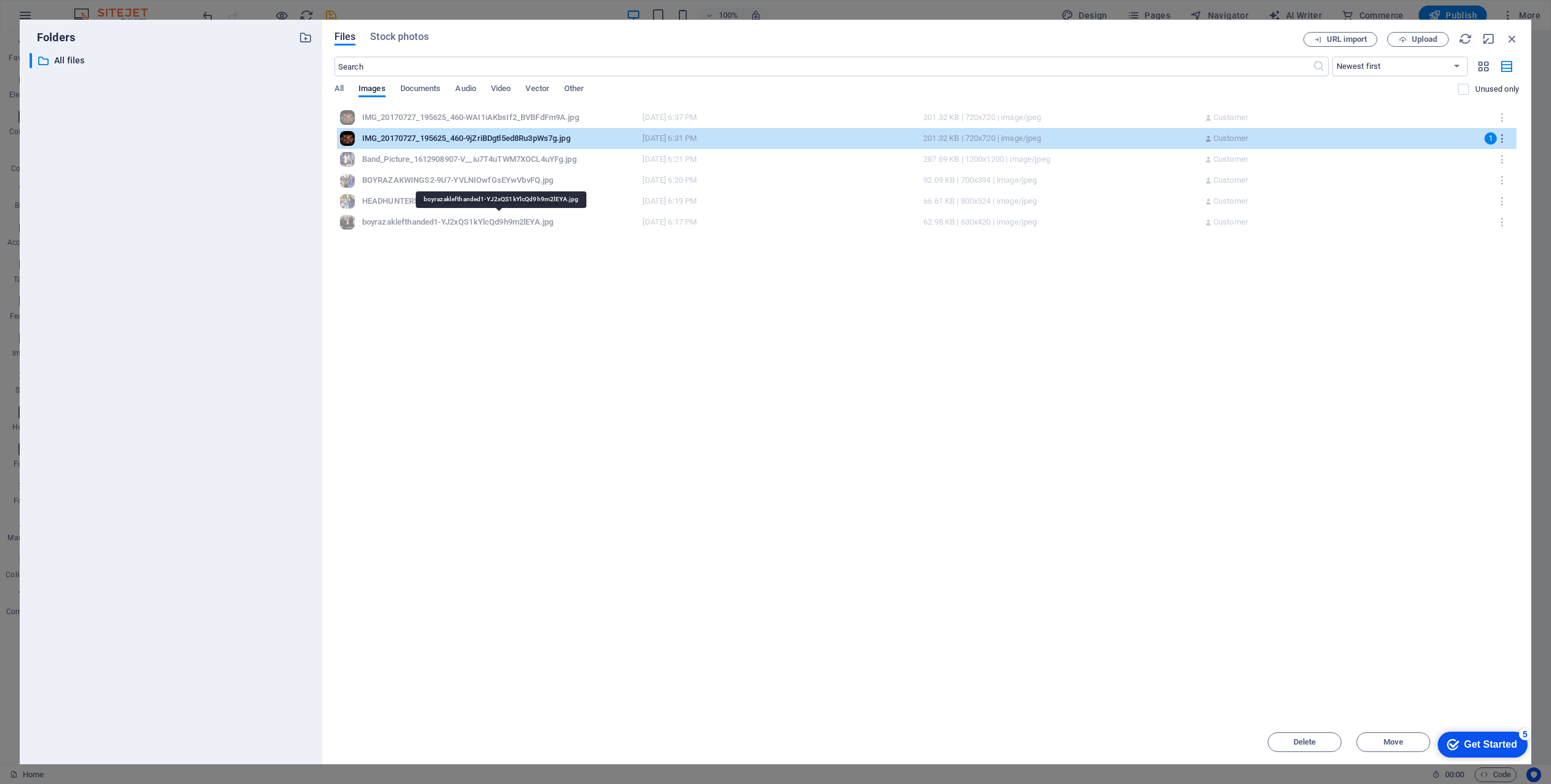
click at [423, 223] on div "boyrazaklefthanded1-YJ2xQS1kYlcQd9h9m2lEYA.jpg" at bounding box center [498, 222] width 273 height 11
drag, startPoint x: 417, startPoint y: 215, endPoint x: 433, endPoint y: 186, distance: 33.1
click at [417, 215] on div "boyrazaklefthanded1-YJ2xQS1kYlcQd9h9m2lEYA.jpg boyrazaklefthanded1-YJ2xQS1kYlcQ…" at bounding box center [926, 222] width 1179 height 21
click at [401, 35] on span "Stock photos" at bounding box center [398, 37] width 58 height 15
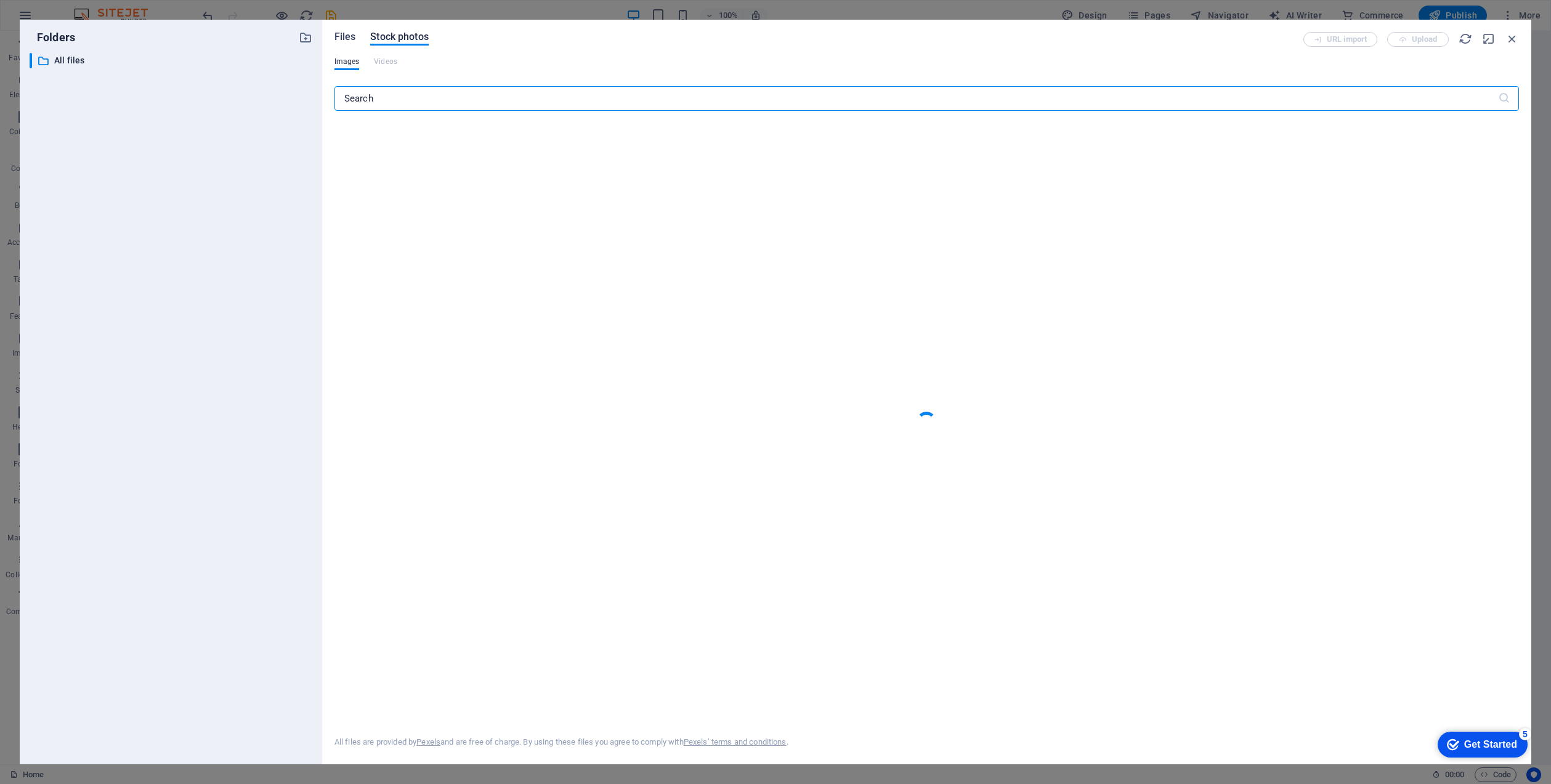
click at [344, 34] on span "Files" at bounding box center [345, 37] width 21 height 15
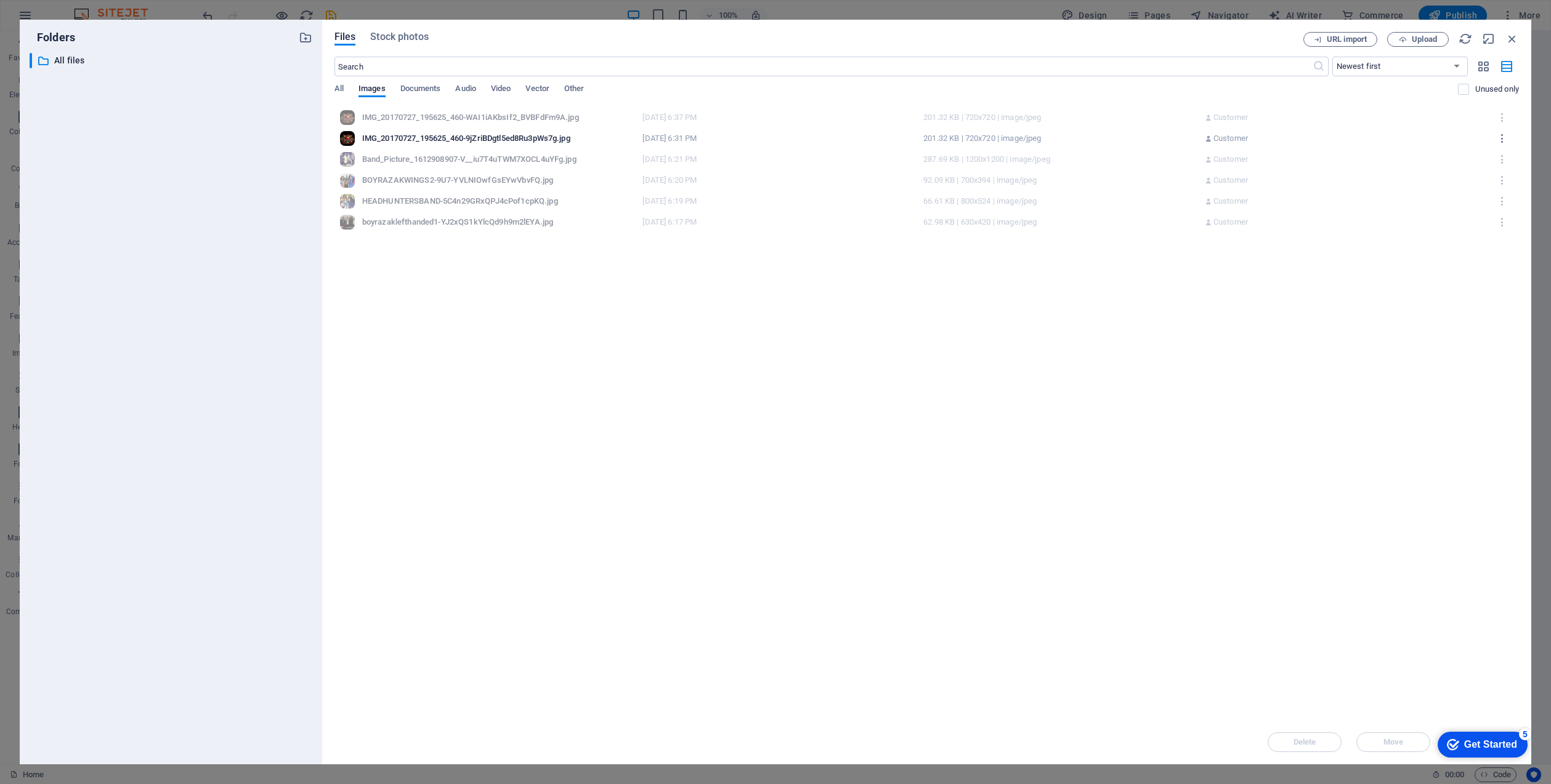
click at [1139, 135] on div "201.32 KB | 720x720 | image/jpeg" at bounding box center [1059, 139] width 273 height 11
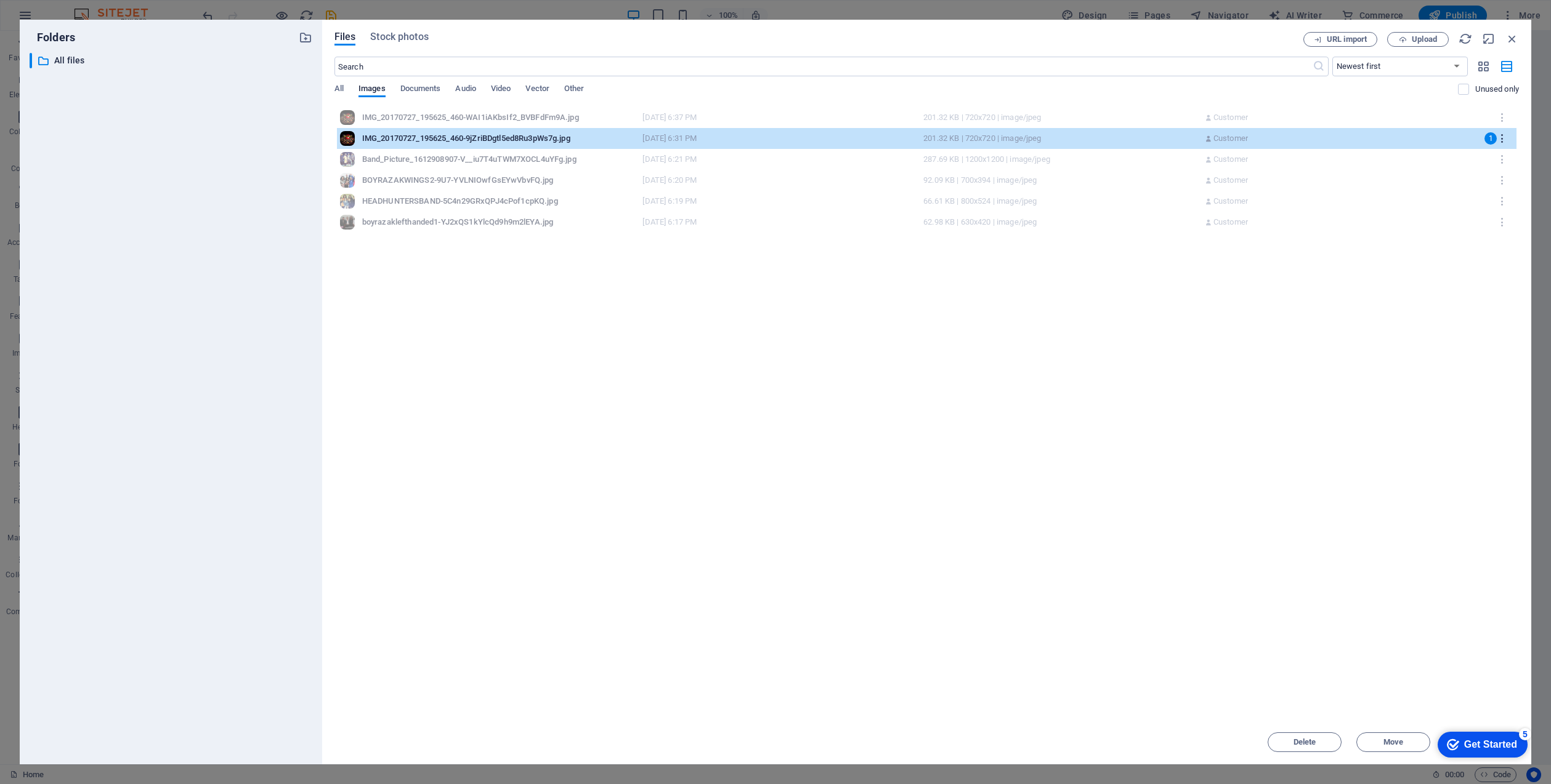
click at [1507, 136] on icon "button" at bounding box center [1502, 139] width 12 height 11
click at [1488, 165] on h6 "Preview" at bounding box center [1506, 170] width 51 height 15
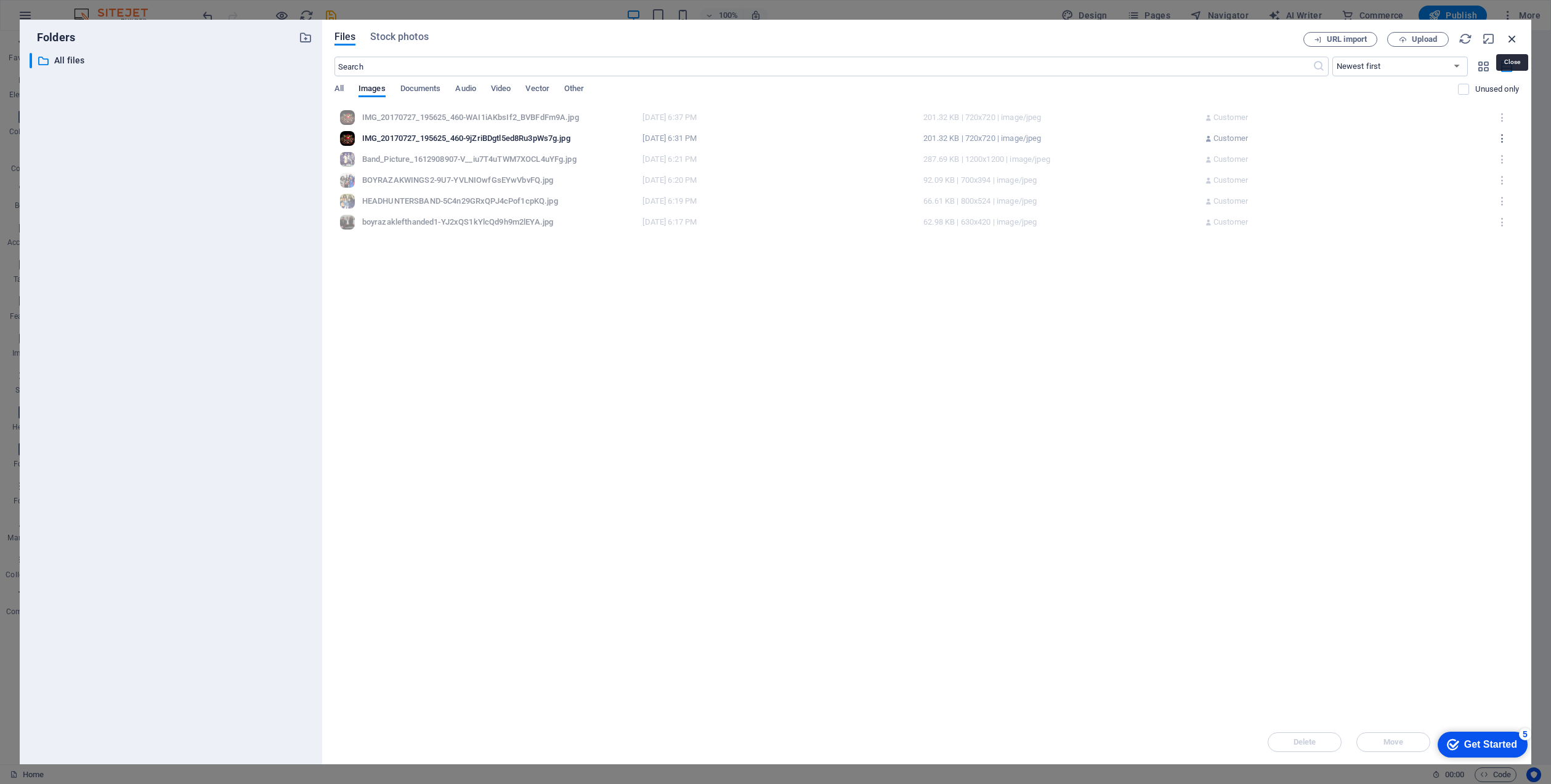
click at [1514, 35] on icon "button" at bounding box center [1512, 38] width 13 height 13
select select "image"
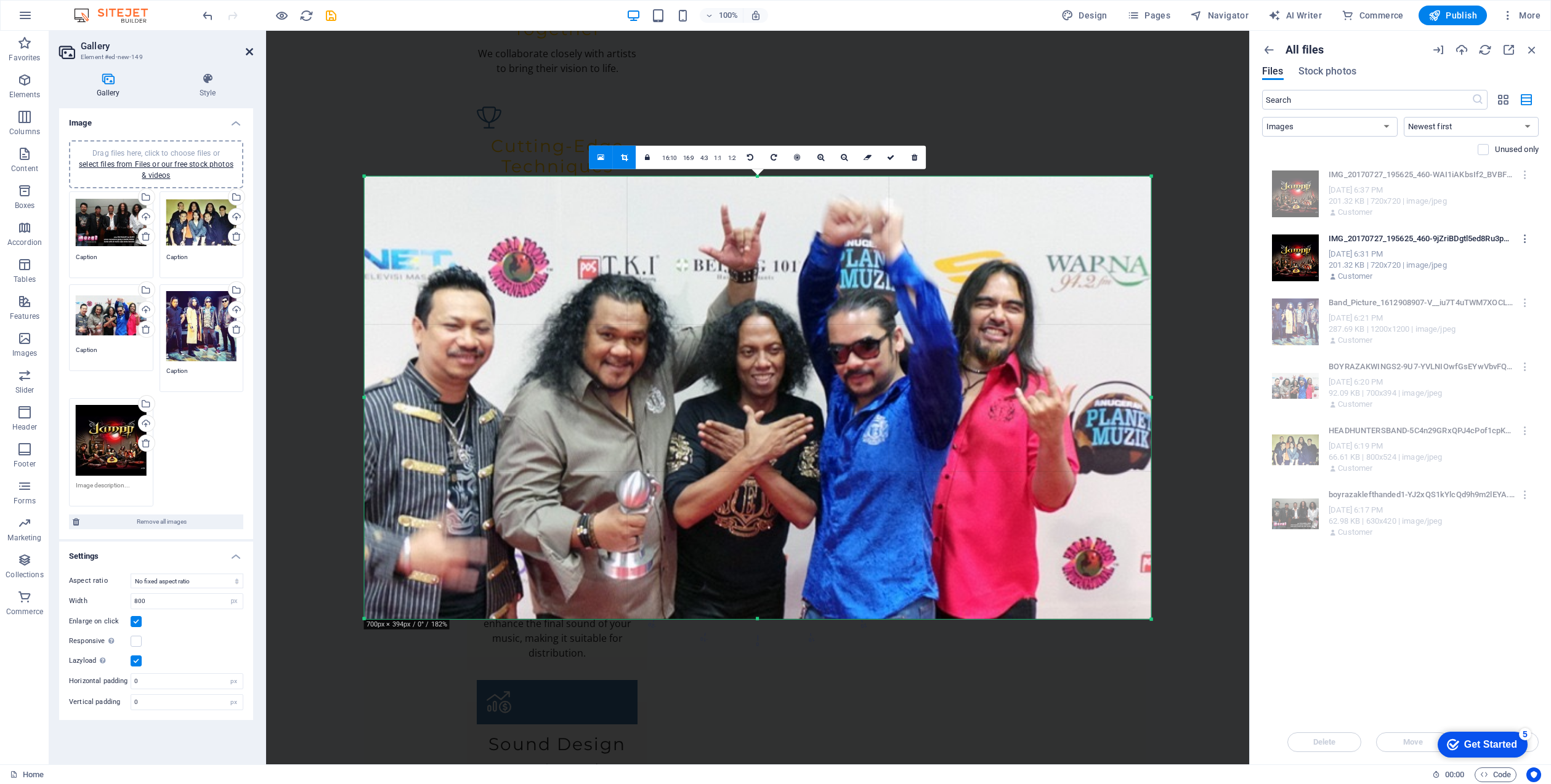
click at [244, 46] on h2 "Gallery" at bounding box center [167, 46] width 173 height 11
click at [250, 48] on icon at bounding box center [249, 51] width 7 height 10
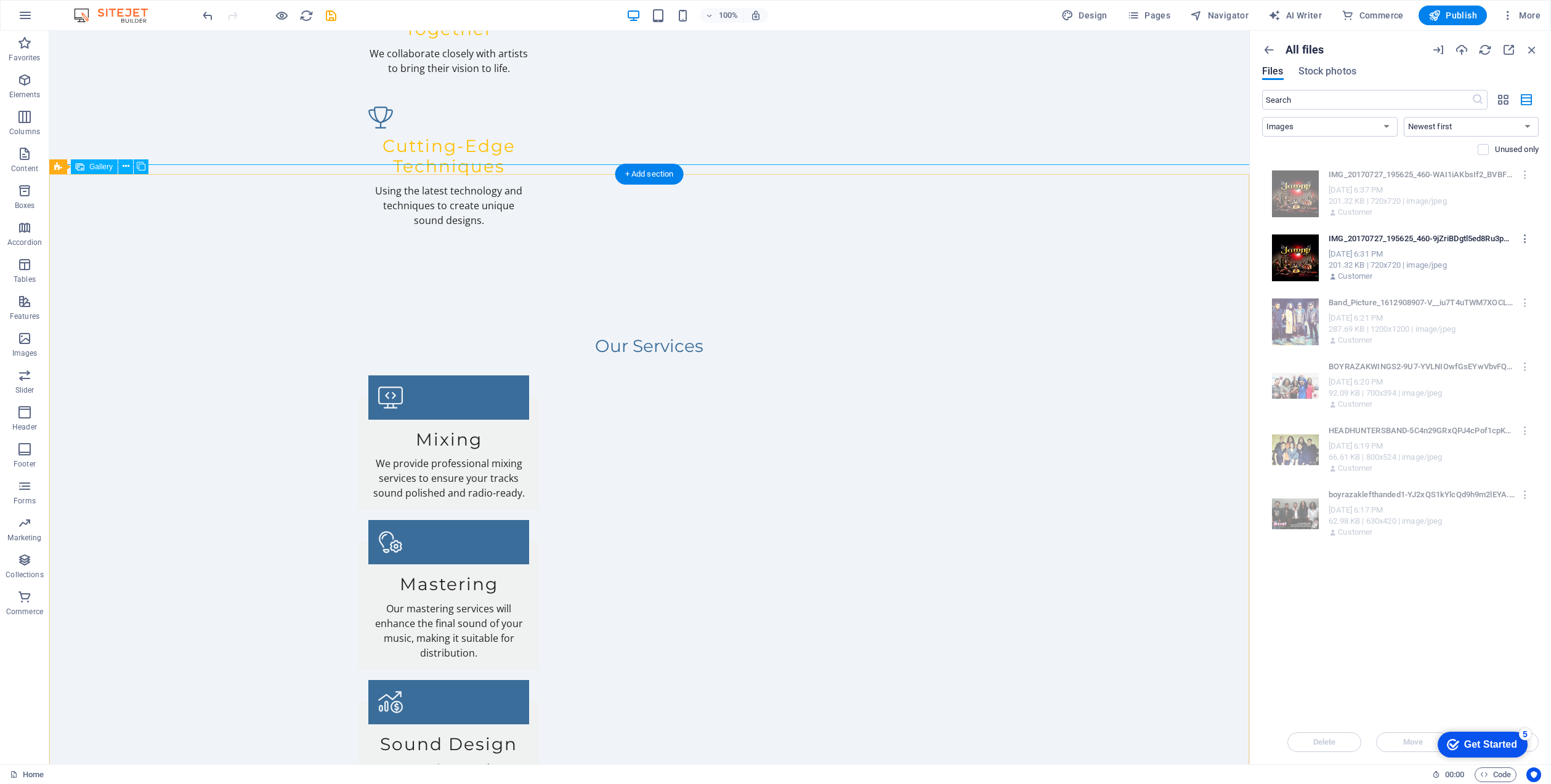
click at [124, 163] on icon at bounding box center [126, 166] width 7 height 13
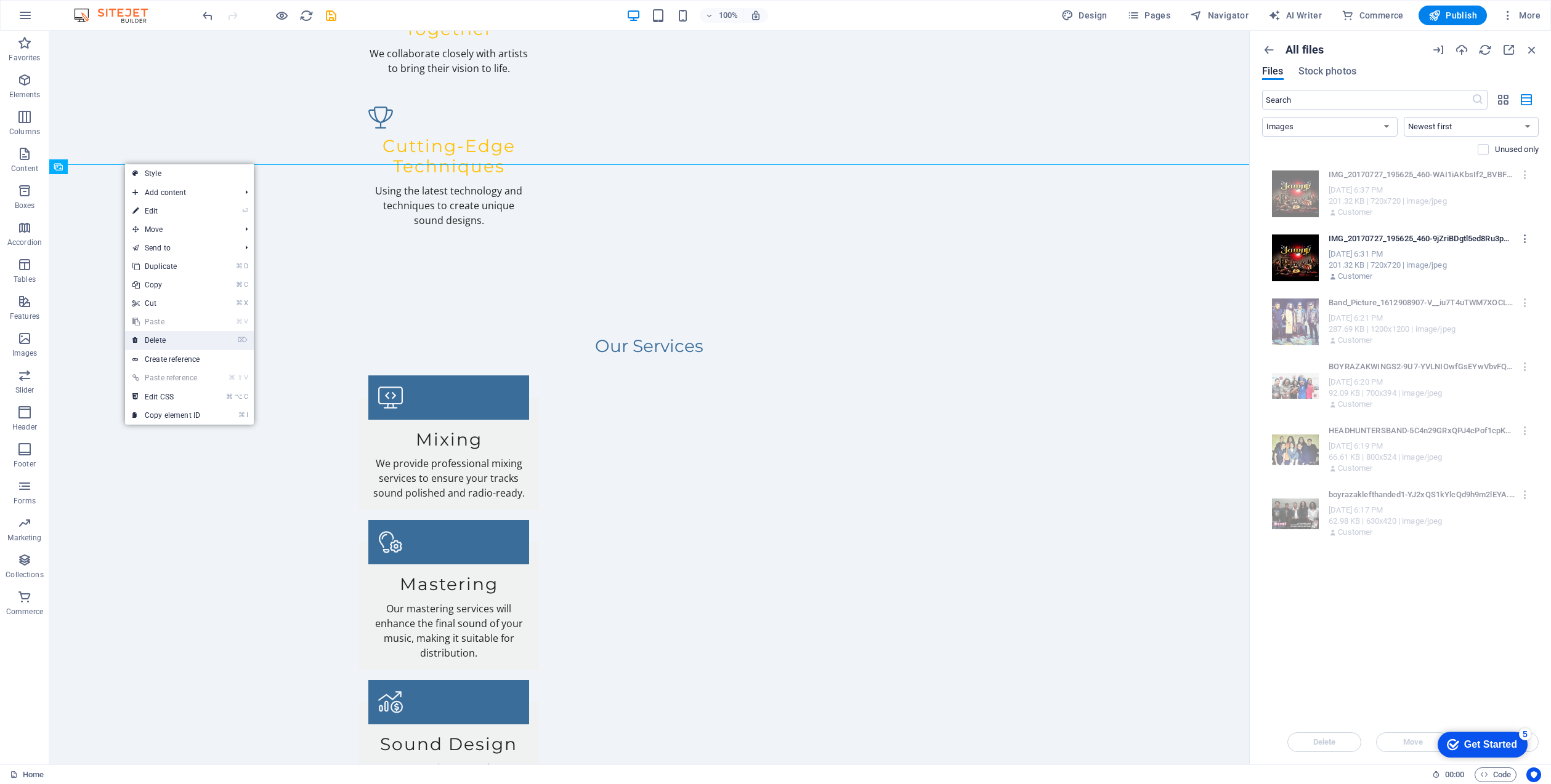
click at [188, 341] on link "⌦ Delete" at bounding box center [167, 340] width 82 height 19
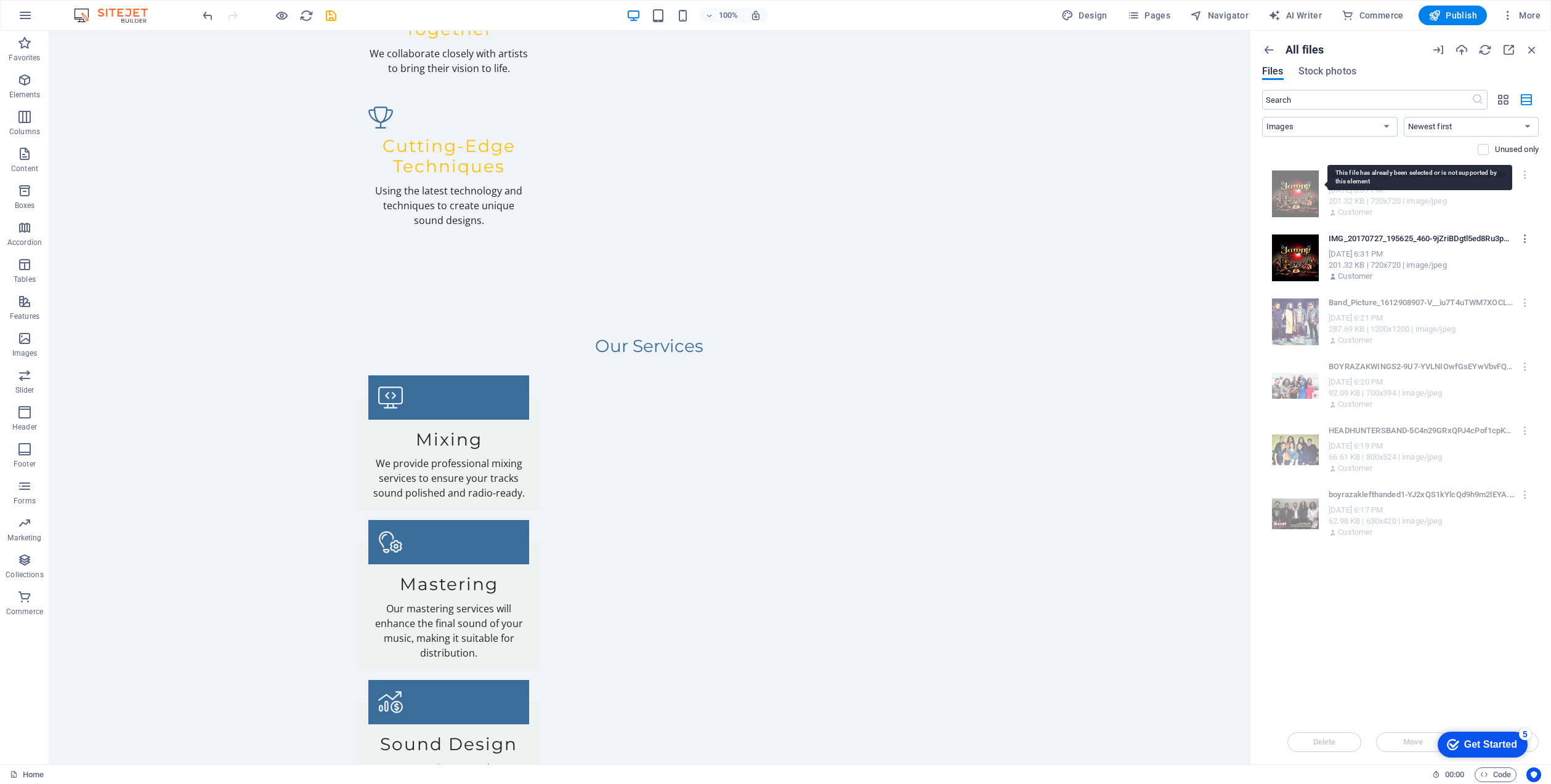
click at [1290, 197] on div at bounding box center [1291, 191] width 55 height 53
click at [1301, 259] on div at bounding box center [1291, 255] width 55 height 53
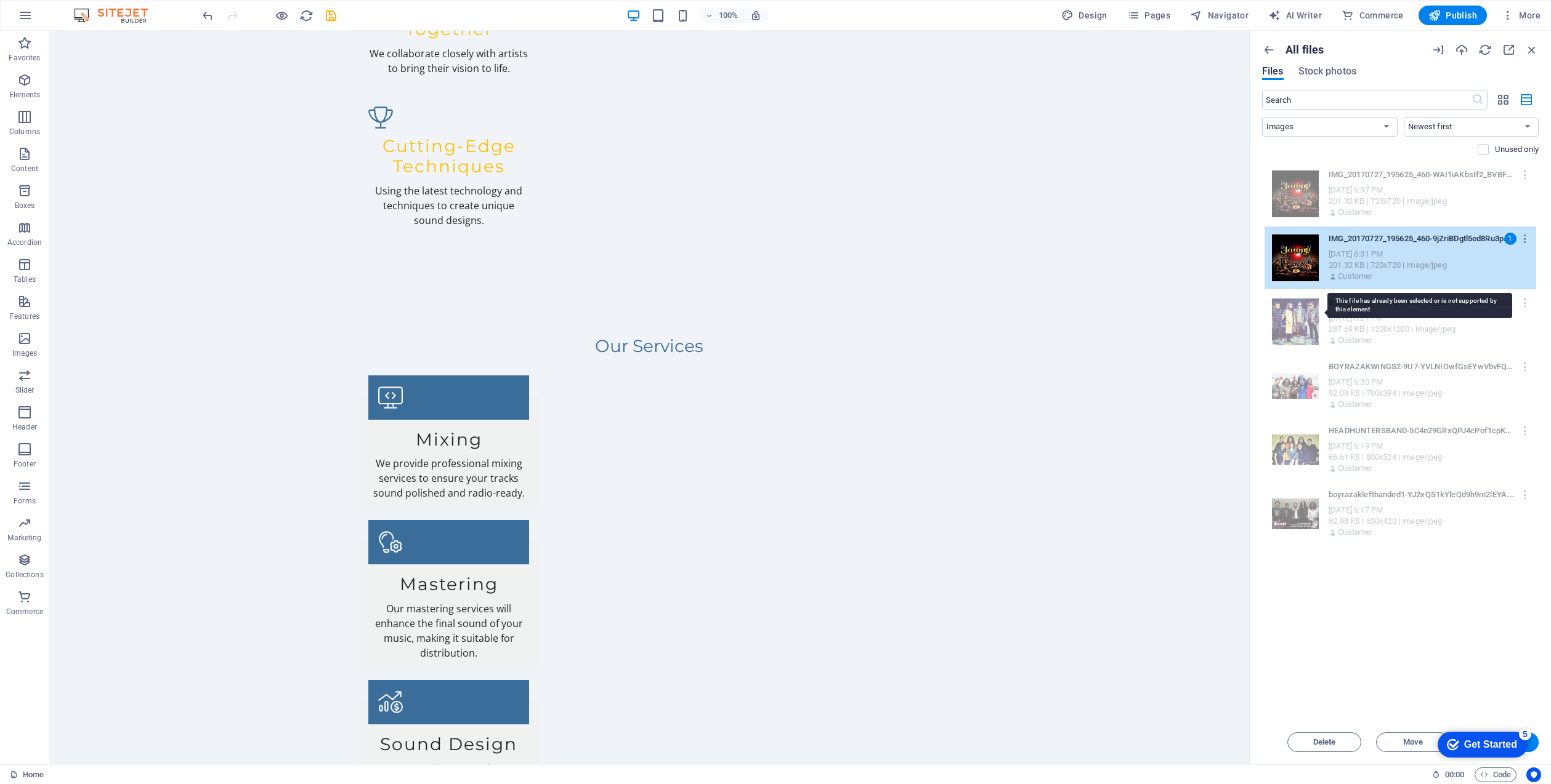
click at [1289, 324] on div at bounding box center [1291, 319] width 55 height 53
drag, startPoint x: 1504, startPoint y: 235, endPoint x: 1513, endPoint y: 237, distance: 9.2
click at [1505, 236] on div "1" at bounding box center [1511, 239] width 13 height 13
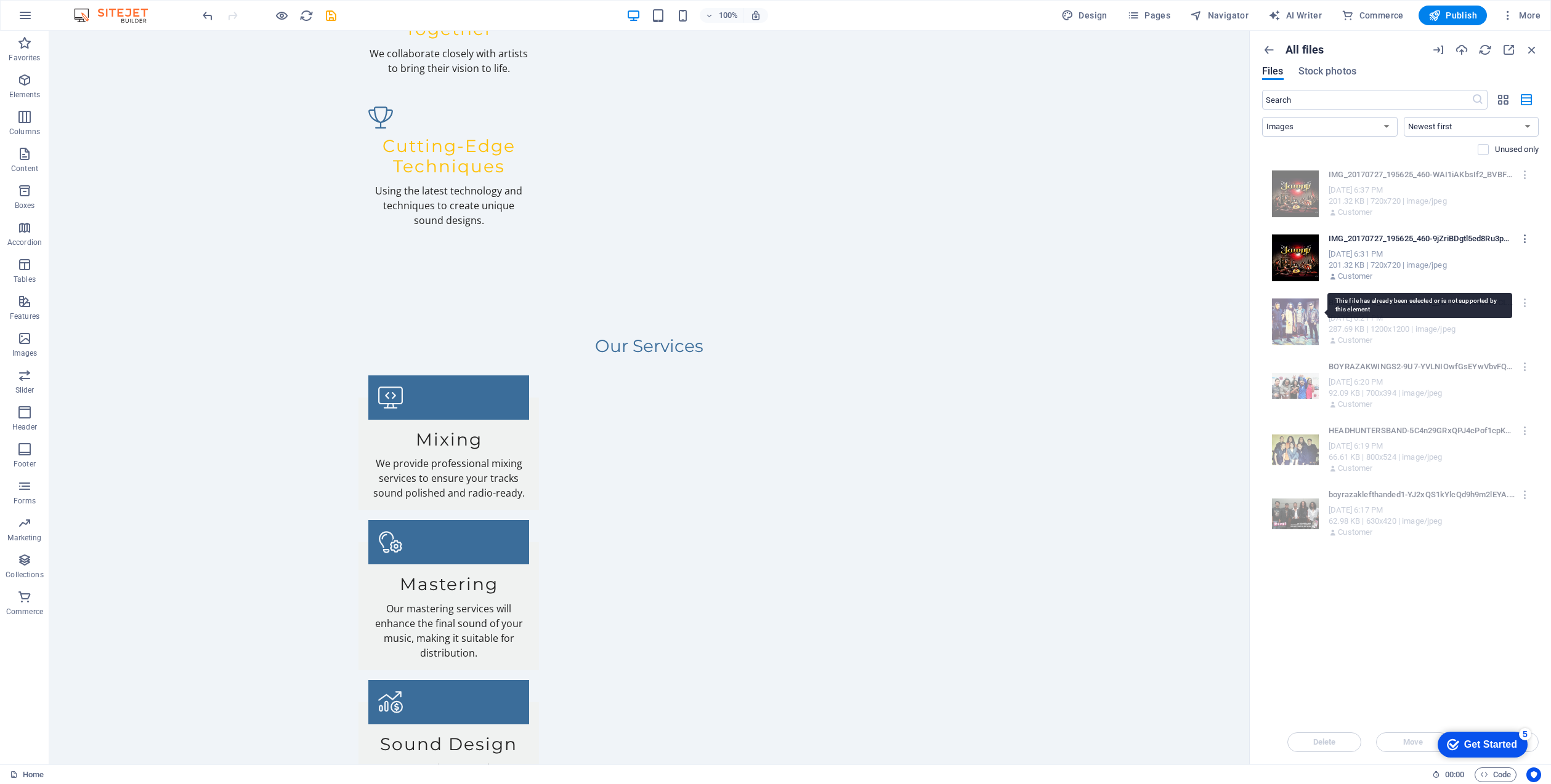
click at [1286, 320] on div at bounding box center [1291, 319] width 55 height 53
click at [1305, 317] on div at bounding box center [1291, 319] width 55 height 53
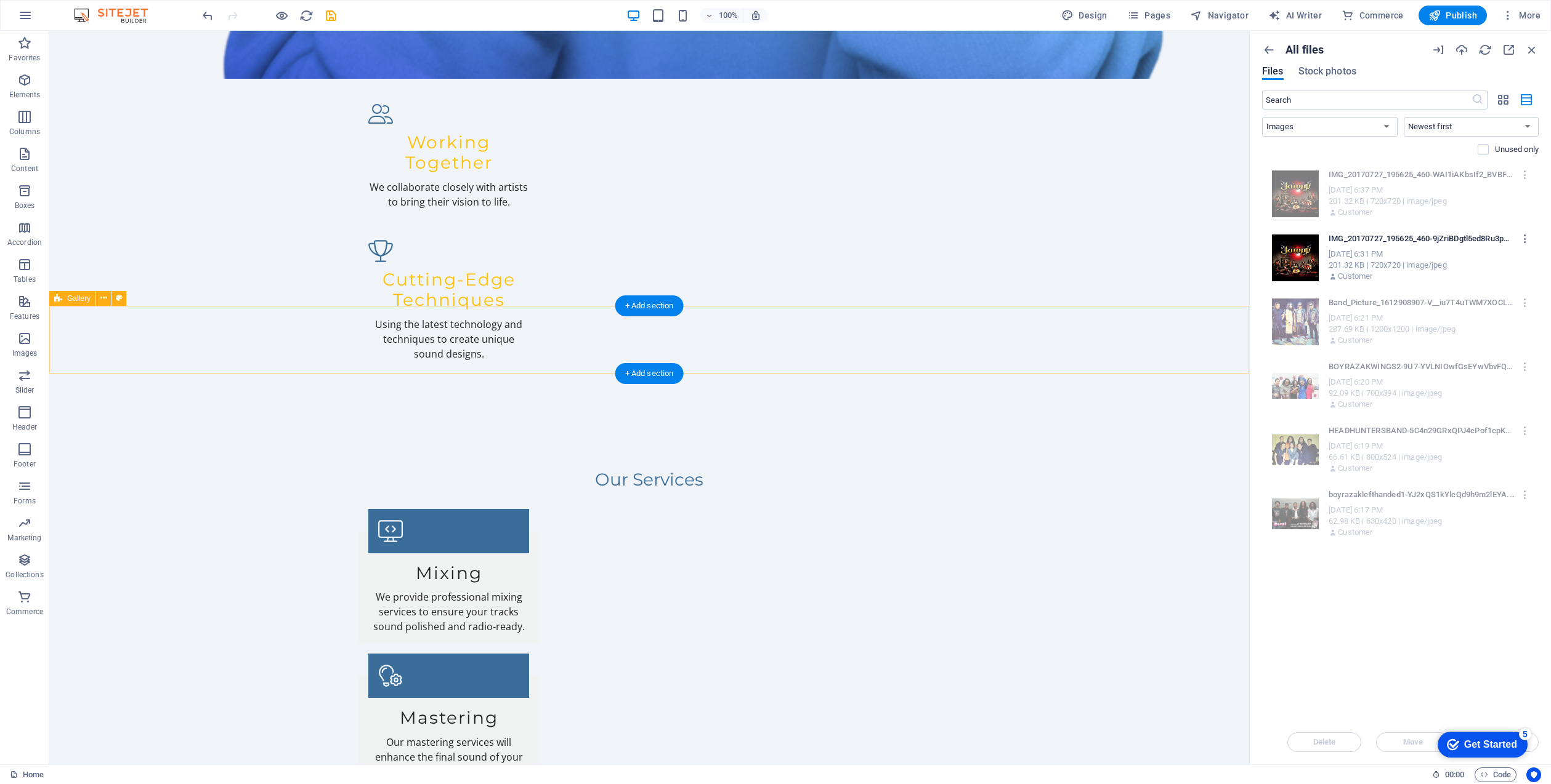
scroll to position [1760, 0]
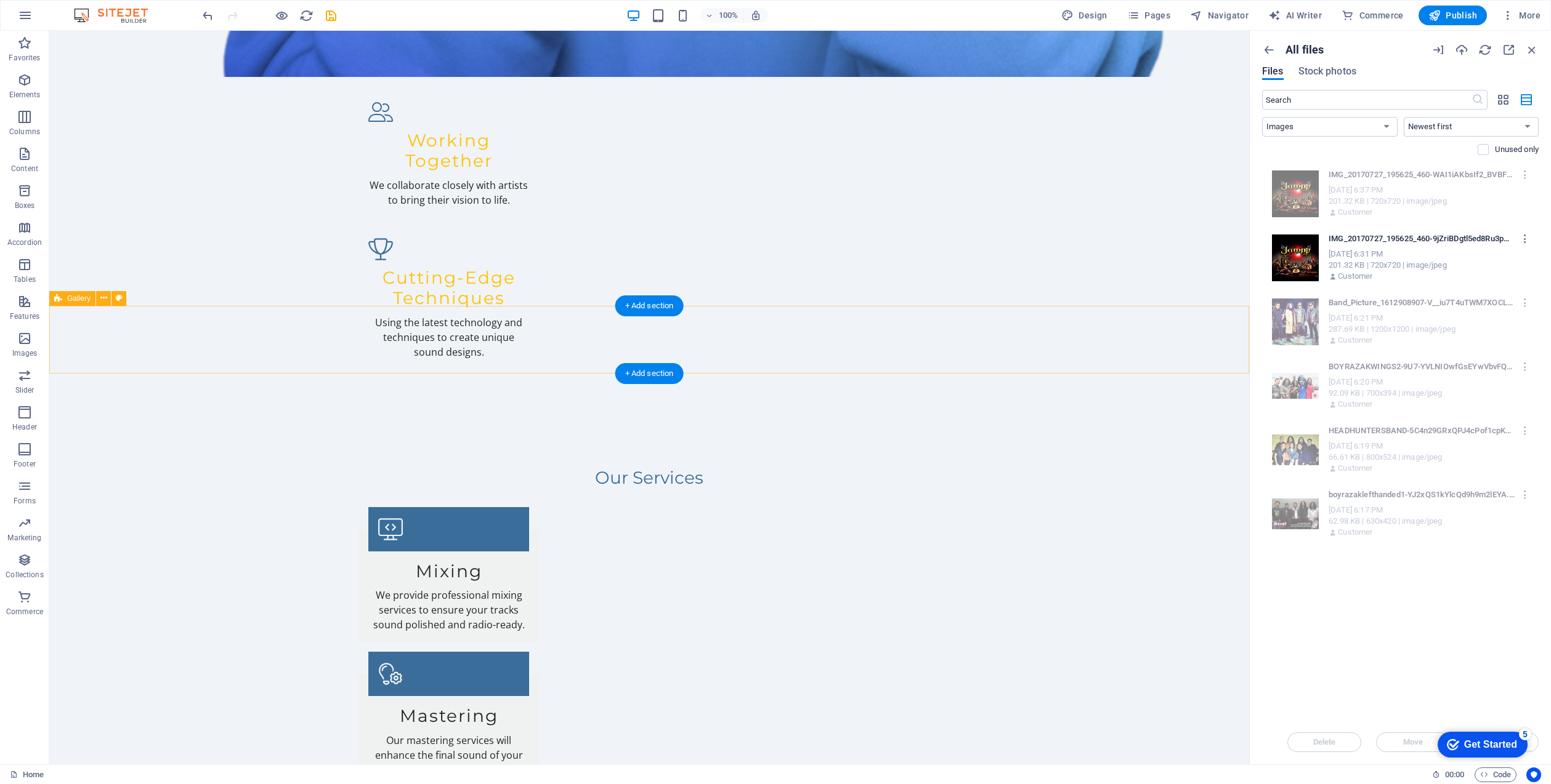
click at [76, 297] on span "Gallery" at bounding box center [79, 298] width 23 height 7
click at [82, 297] on span "Gallery" at bounding box center [79, 298] width 23 height 7
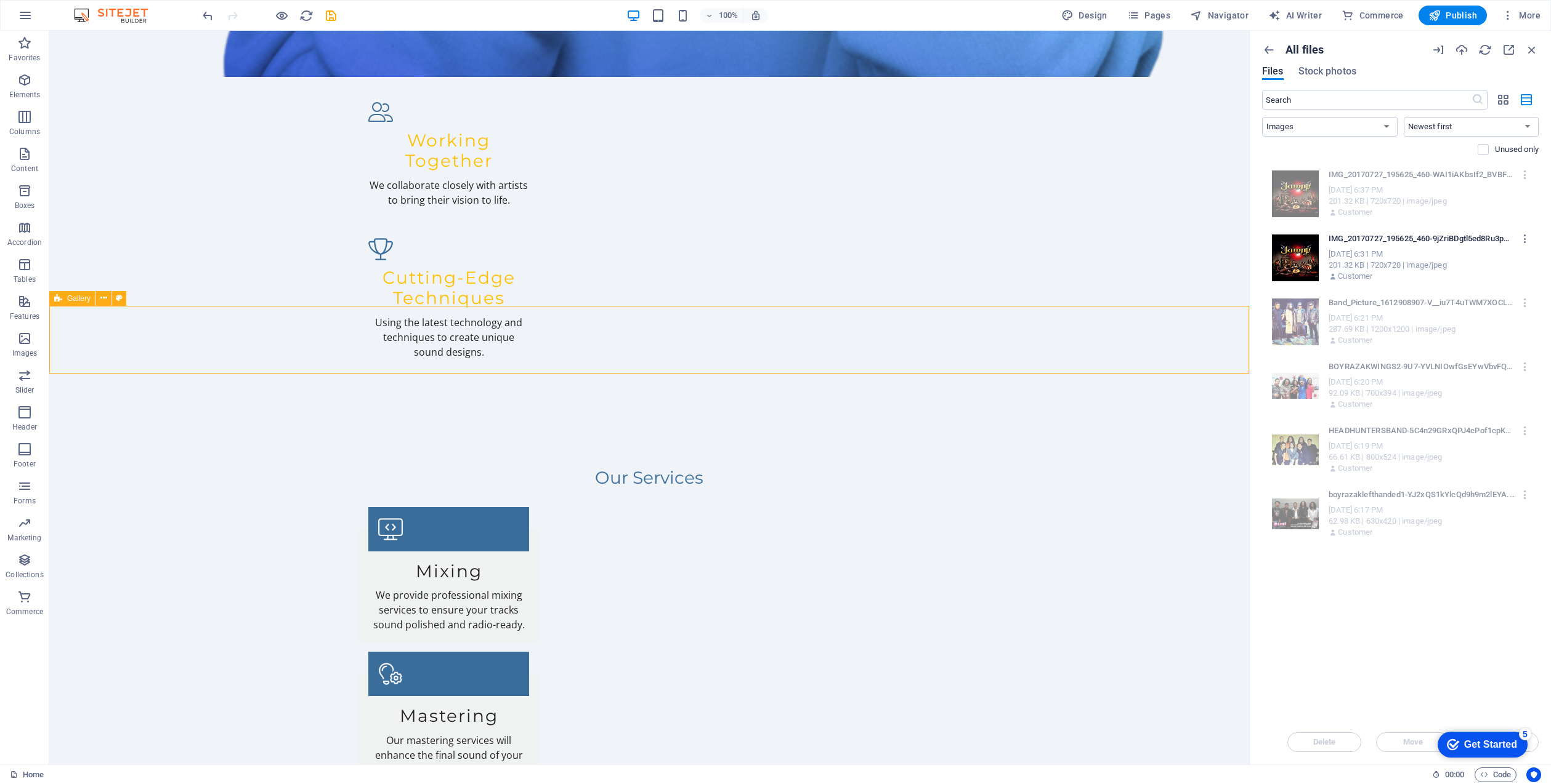
select select "rem"
select select "collage"
select select "fade"
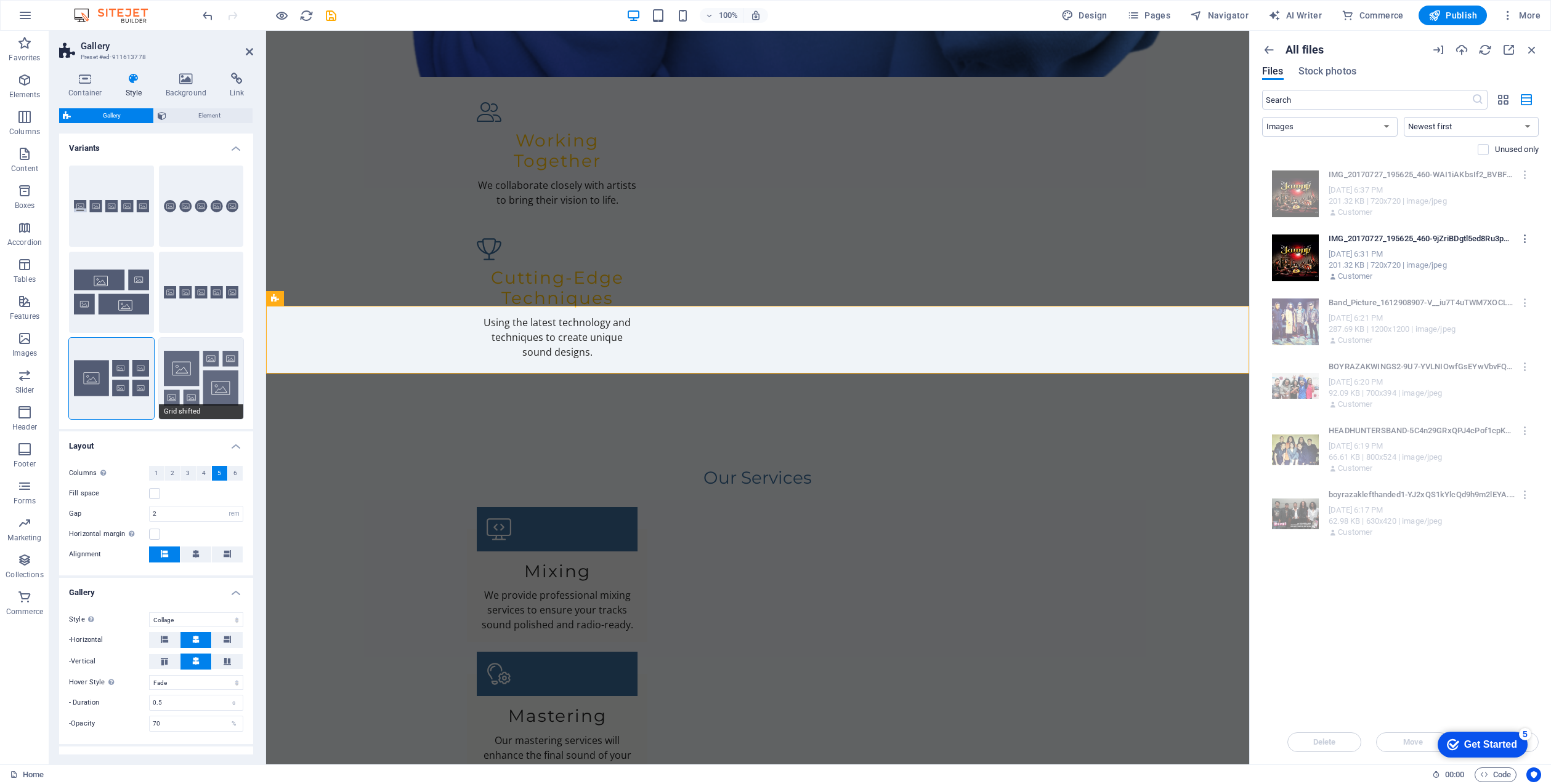
click at [184, 376] on button "Grid shifted" at bounding box center [201, 379] width 85 height 81
click at [116, 380] on button "Grid" at bounding box center [111, 379] width 85 height 81
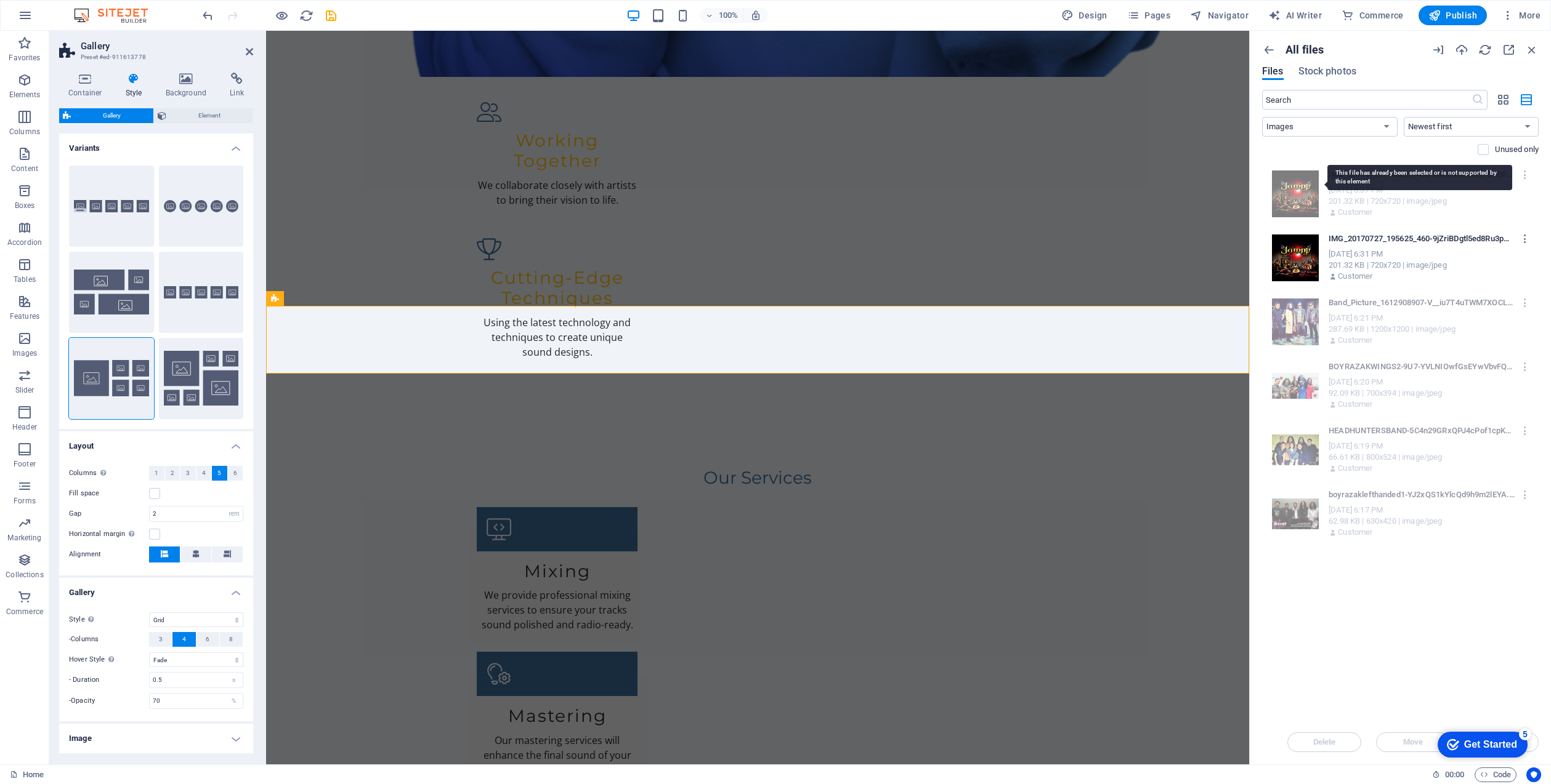
click at [1305, 200] on div at bounding box center [1291, 191] width 55 height 53
click at [1525, 237] on icon "button" at bounding box center [1525, 239] width 12 height 11
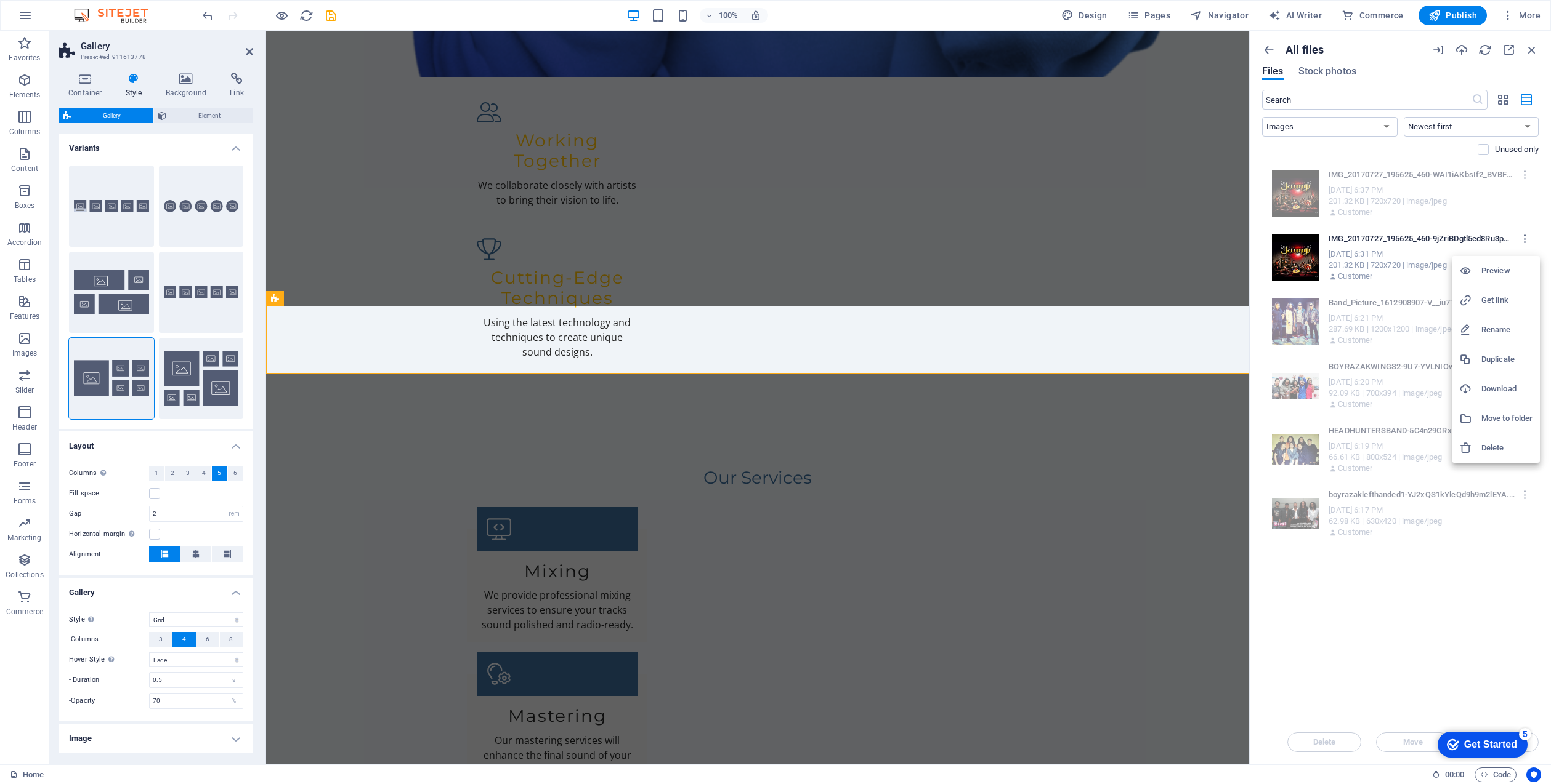
click at [1503, 447] on h6 "Delete" at bounding box center [1506, 447] width 51 height 15
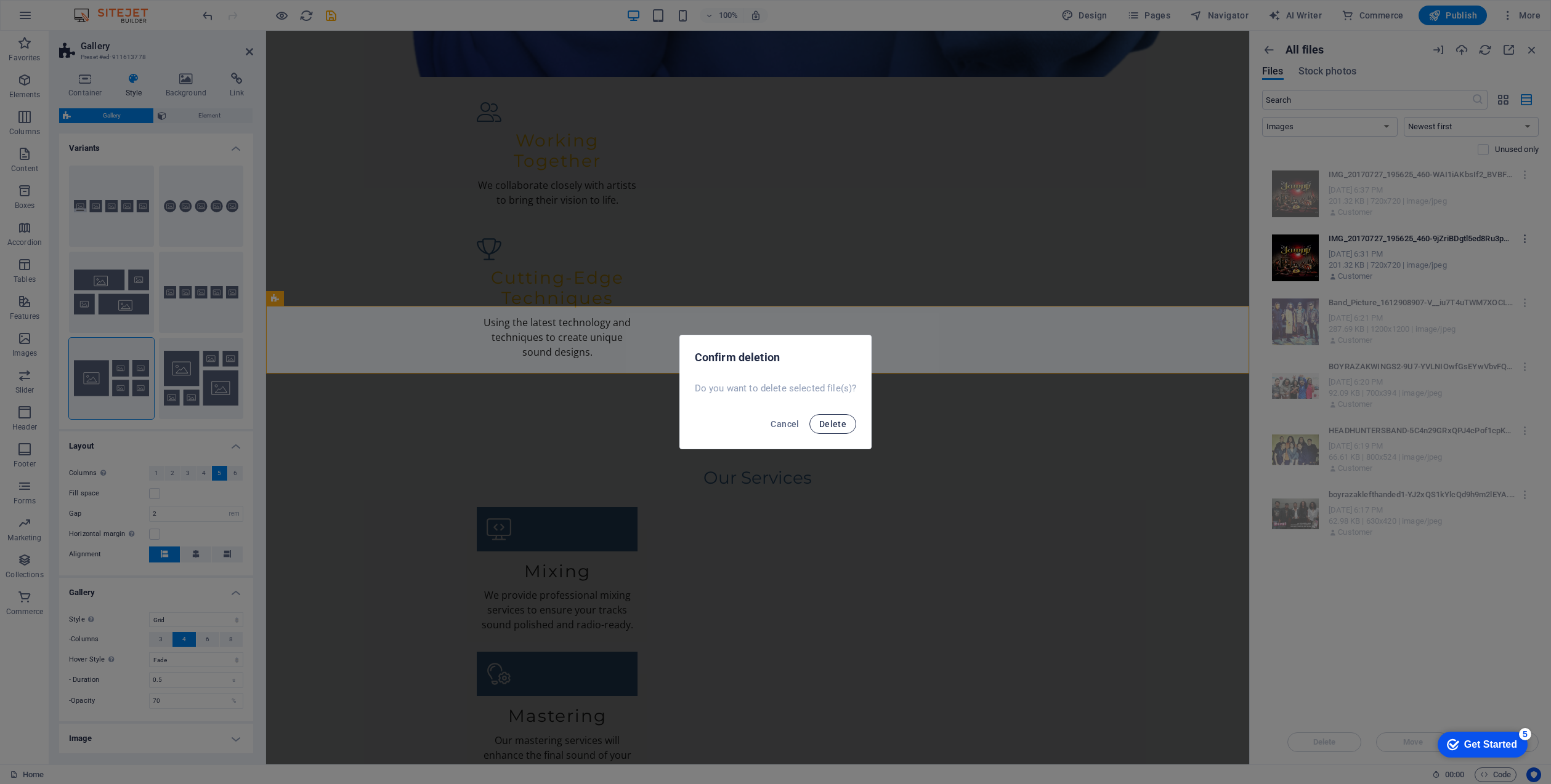
click at [828, 422] on span "Delete" at bounding box center [833, 423] width 27 height 10
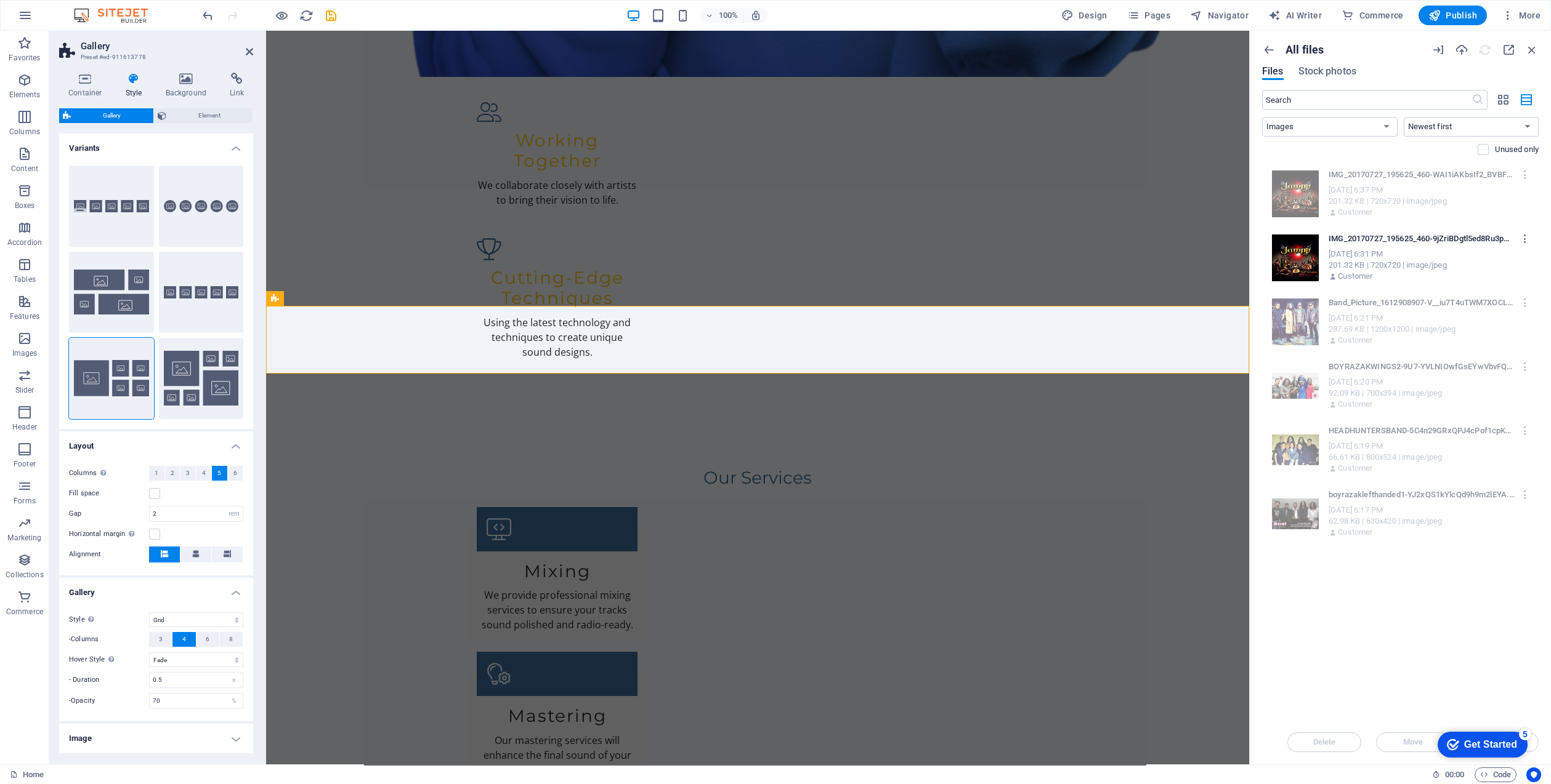
click at [1303, 255] on div at bounding box center [1291, 255] width 55 height 53
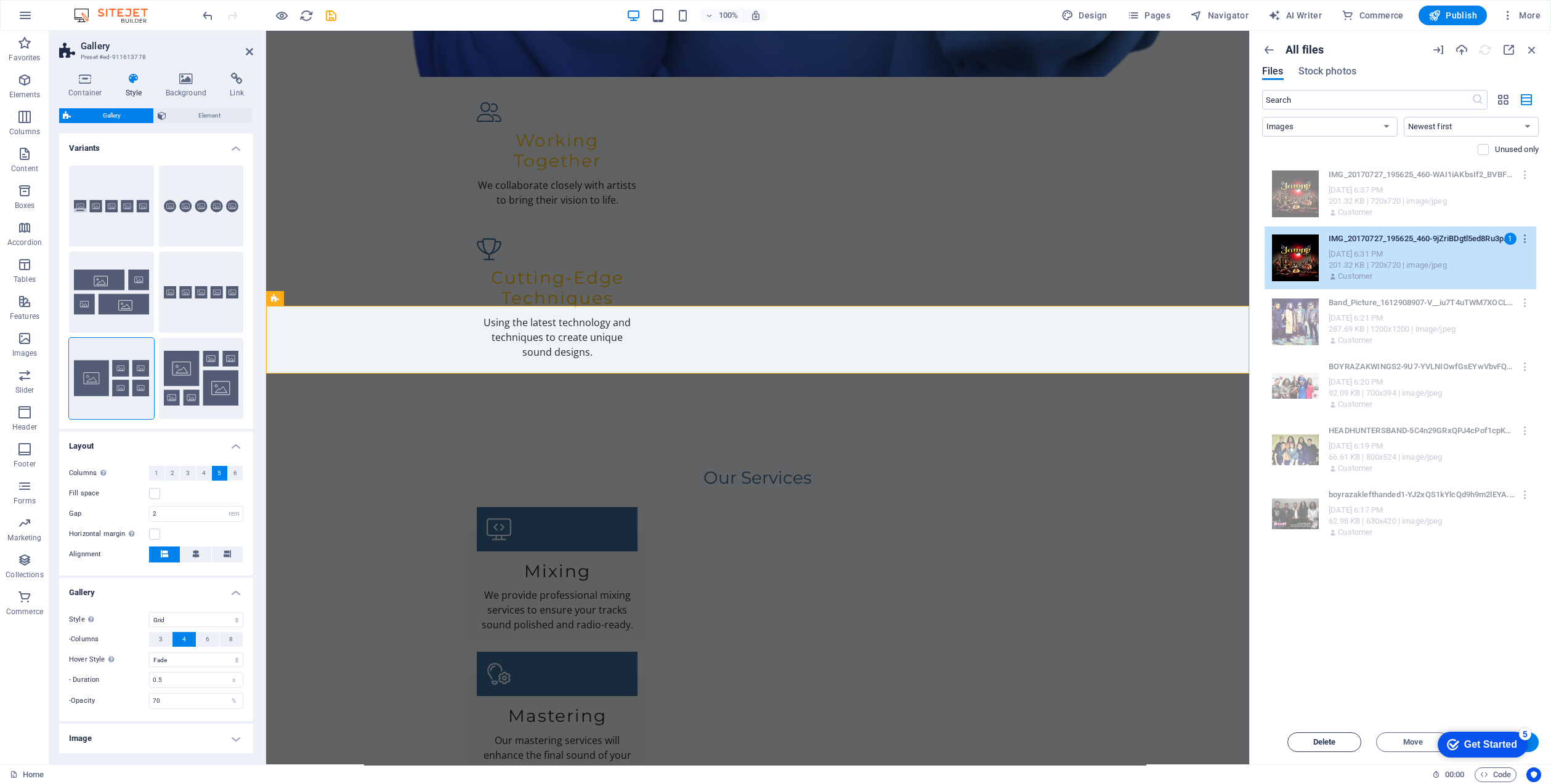
click at [1324, 738] on span "Delete" at bounding box center [1324, 742] width 22 height 7
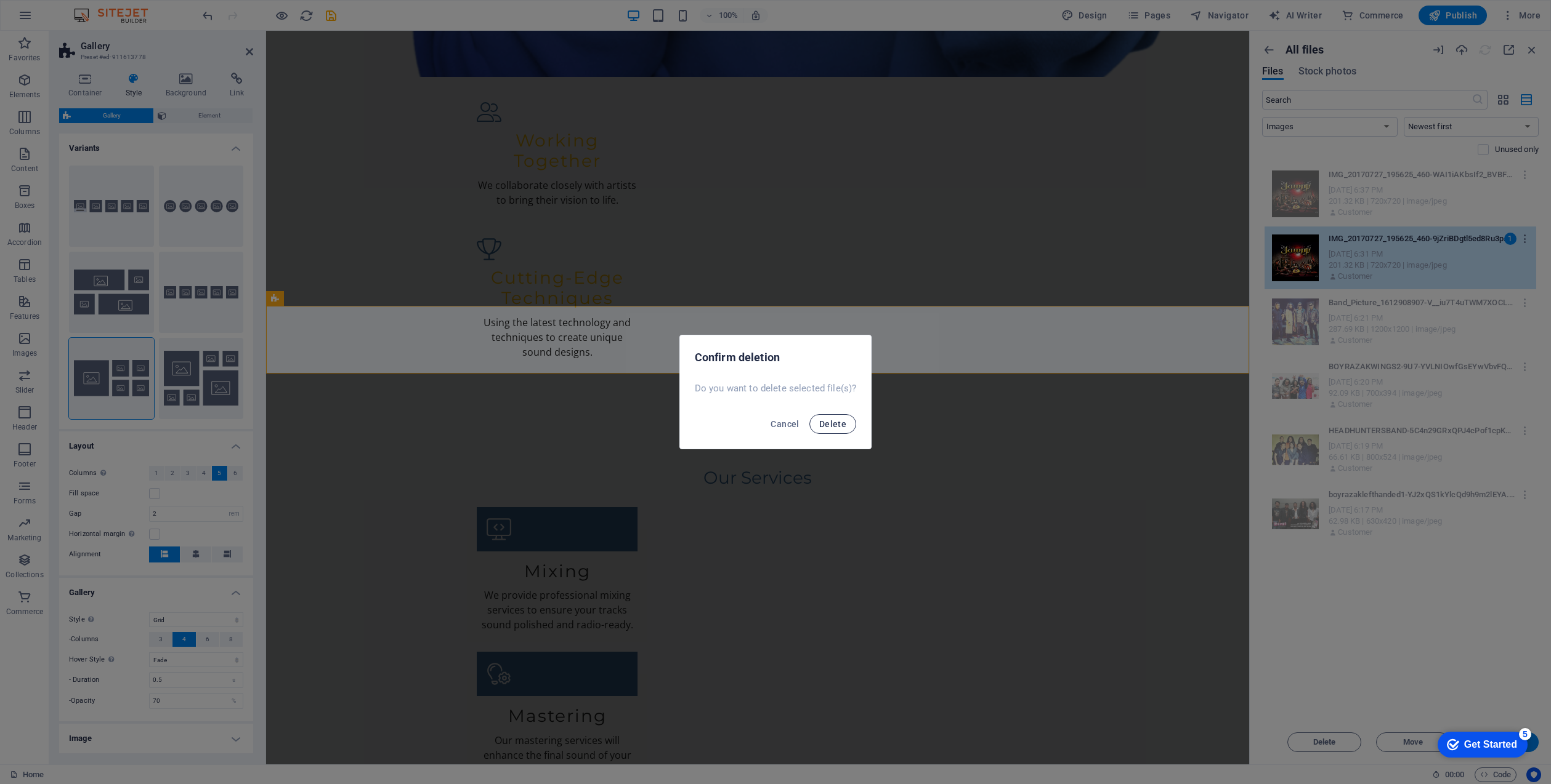
click at [828, 422] on span "Delete" at bounding box center [833, 423] width 27 height 10
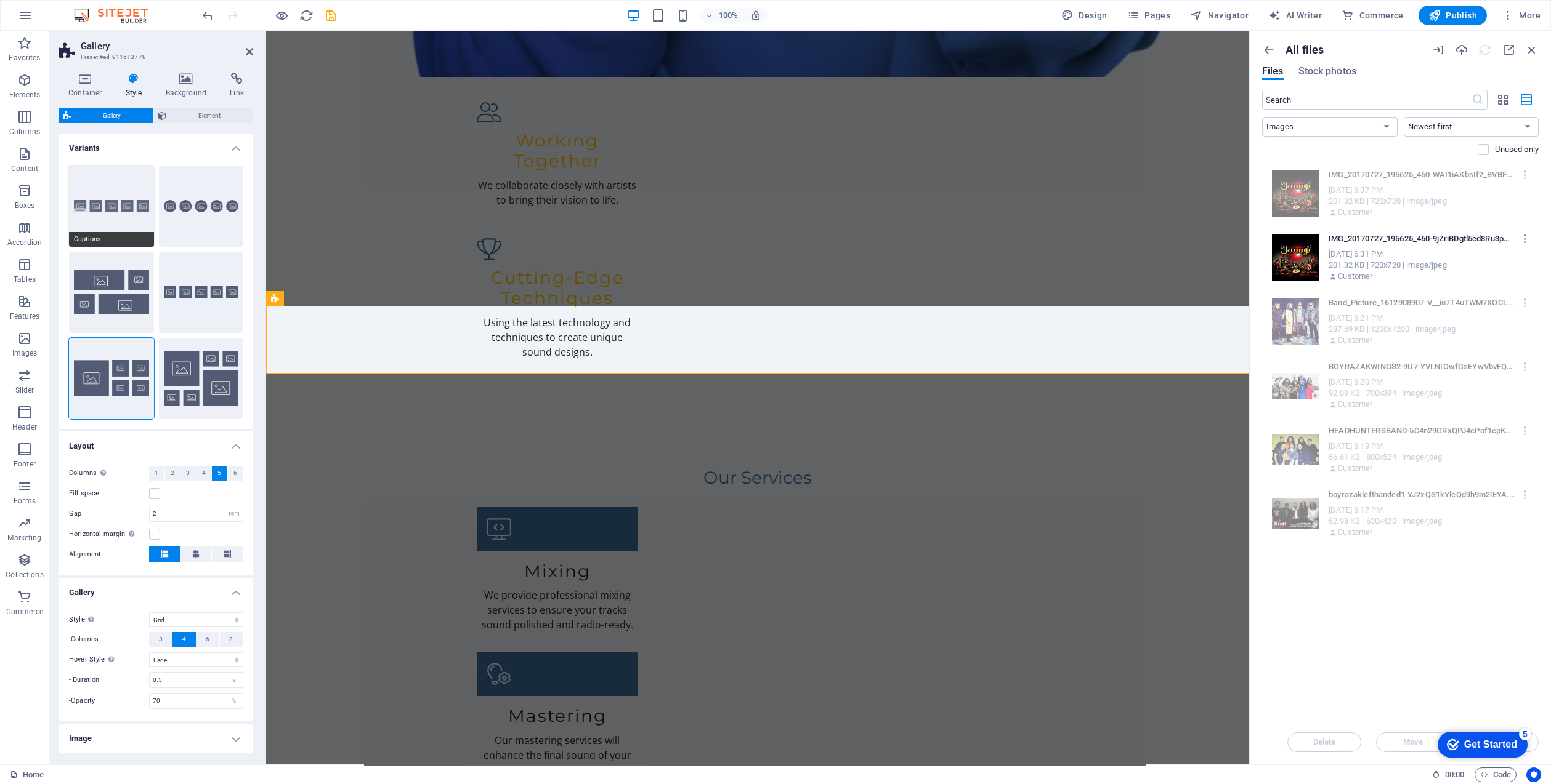
click at [90, 231] on button "Captions" at bounding box center [111, 206] width 85 height 81
select select "default"
select select "captions"
click at [114, 111] on span "Gallery" at bounding box center [112, 115] width 75 height 15
click at [249, 48] on icon at bounding box center [249, 51] width 7 height 10
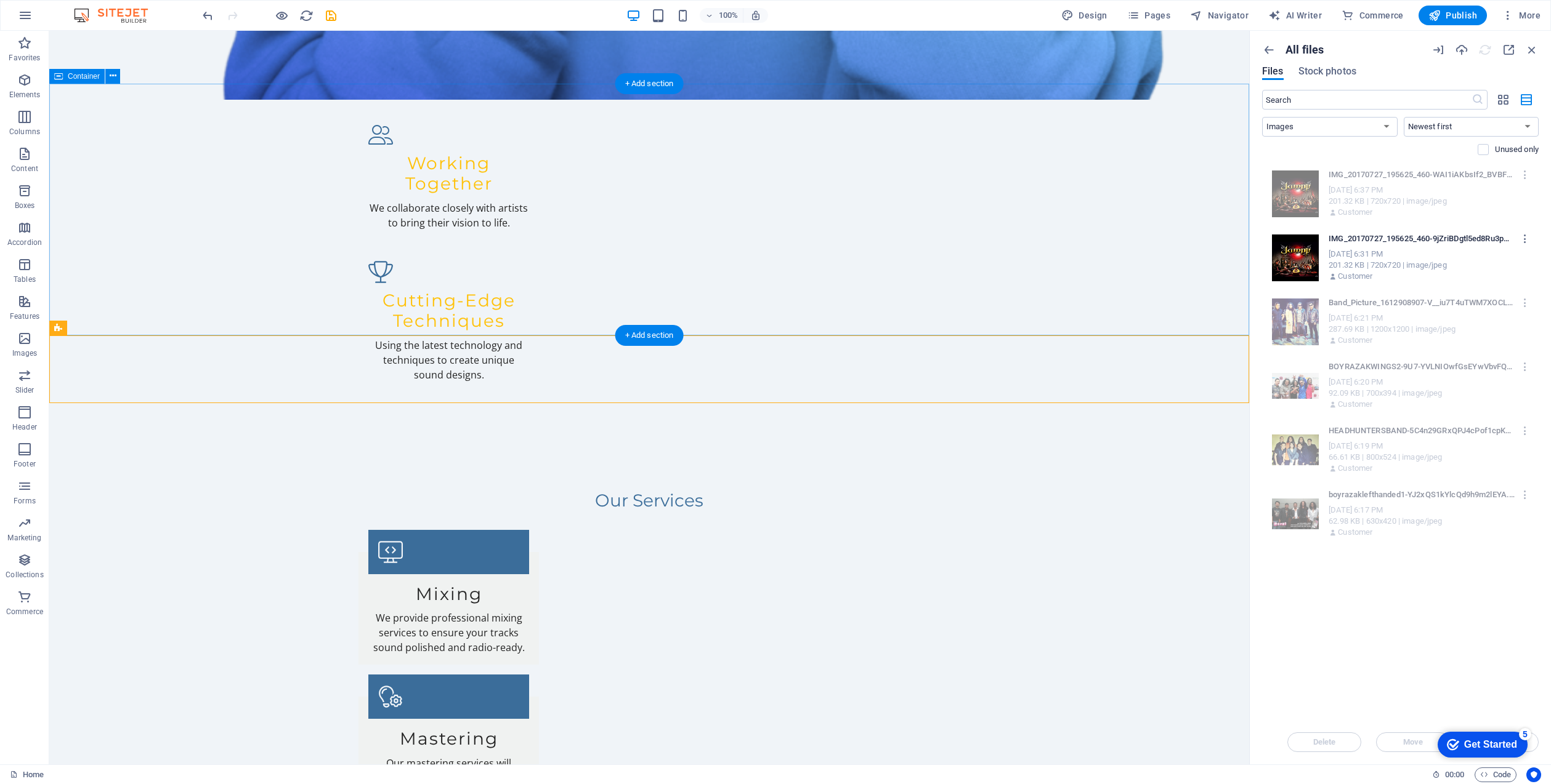
scroll to position [1742, 0]
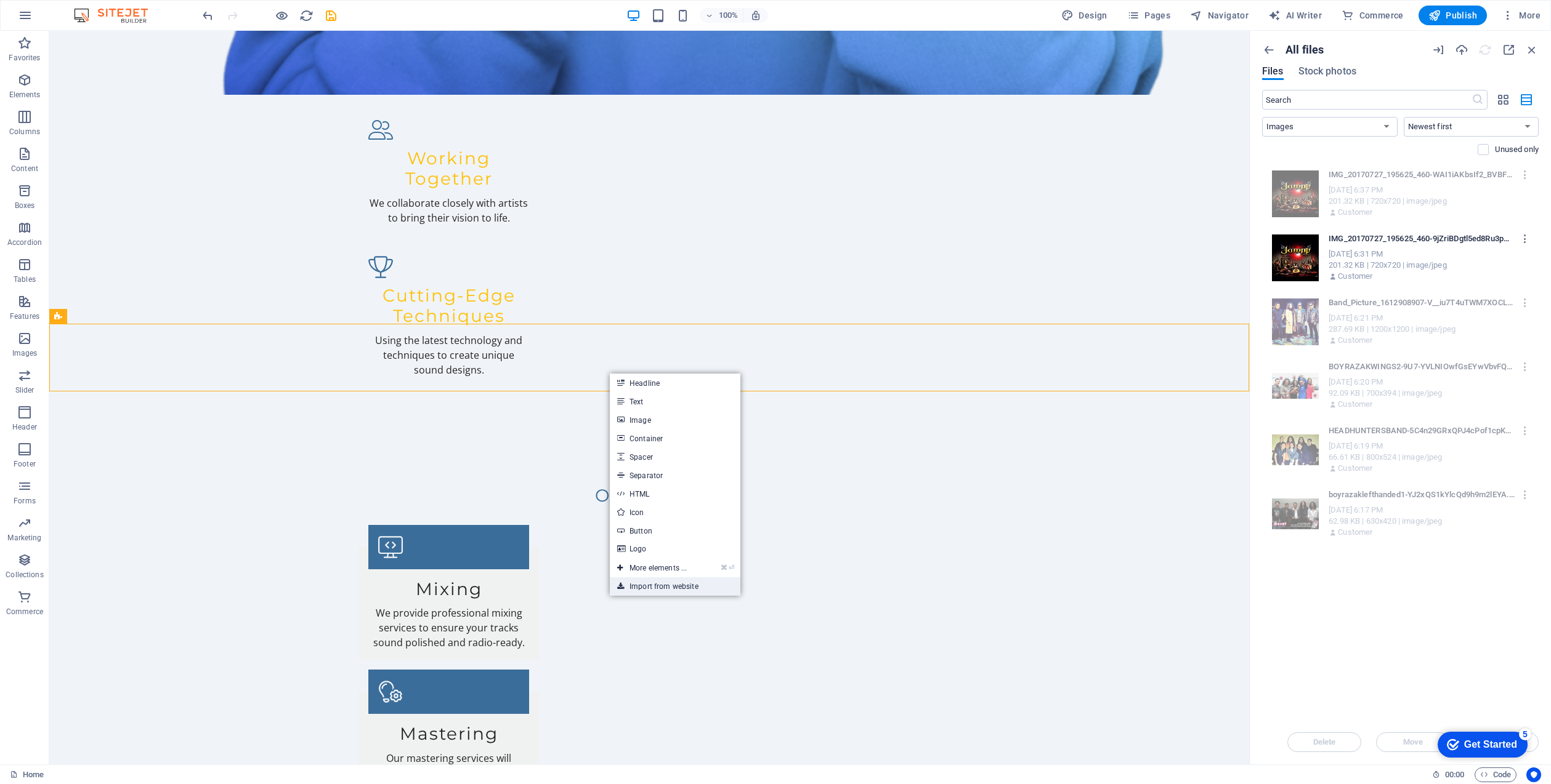
click at [677, 586] on link "Import from website" at bounding box center [675, 586] width 131 height 19
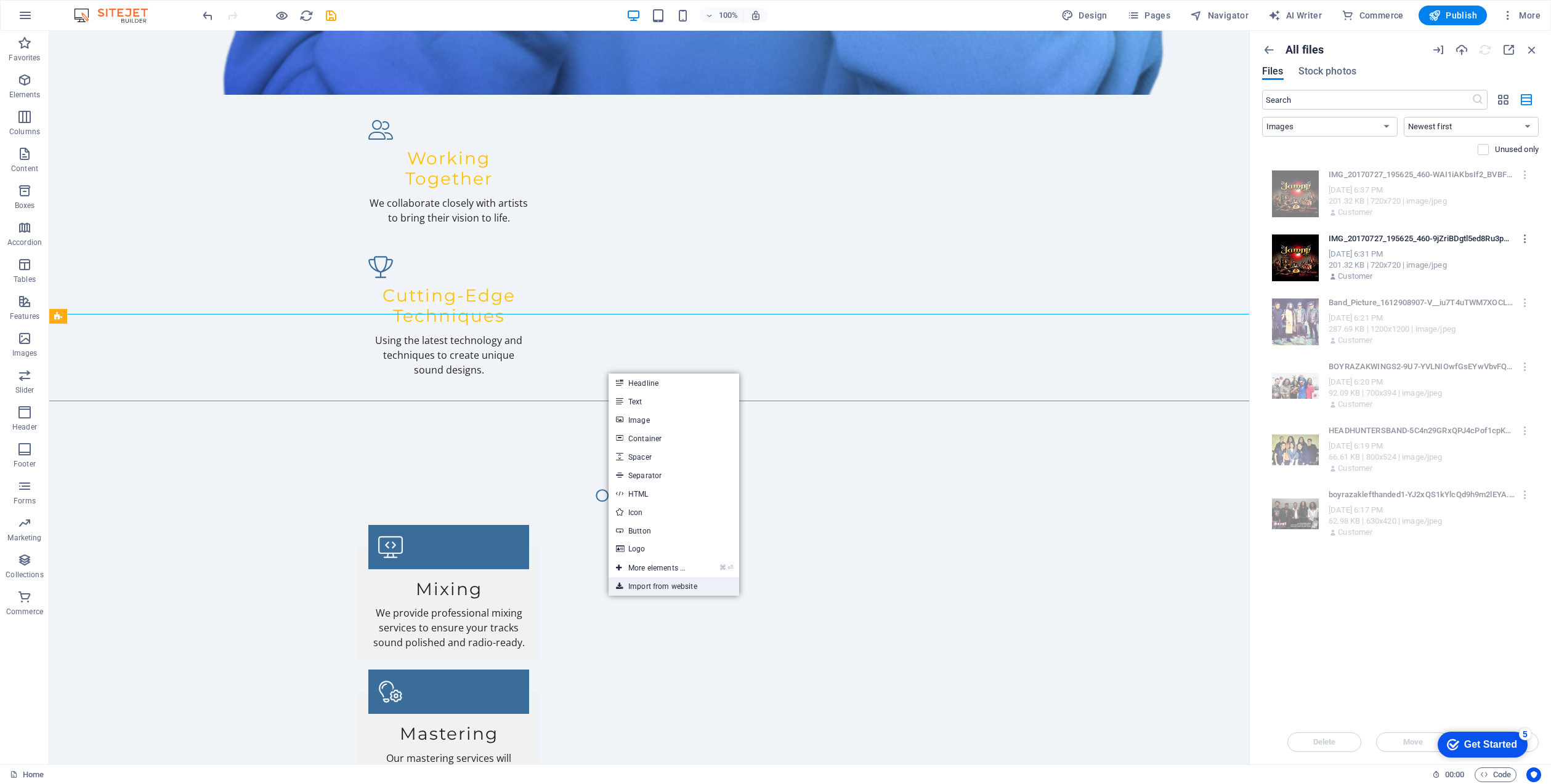
click at [687, 584] on link "Import from website" at bounding box center [674, 586] width 131 height 19
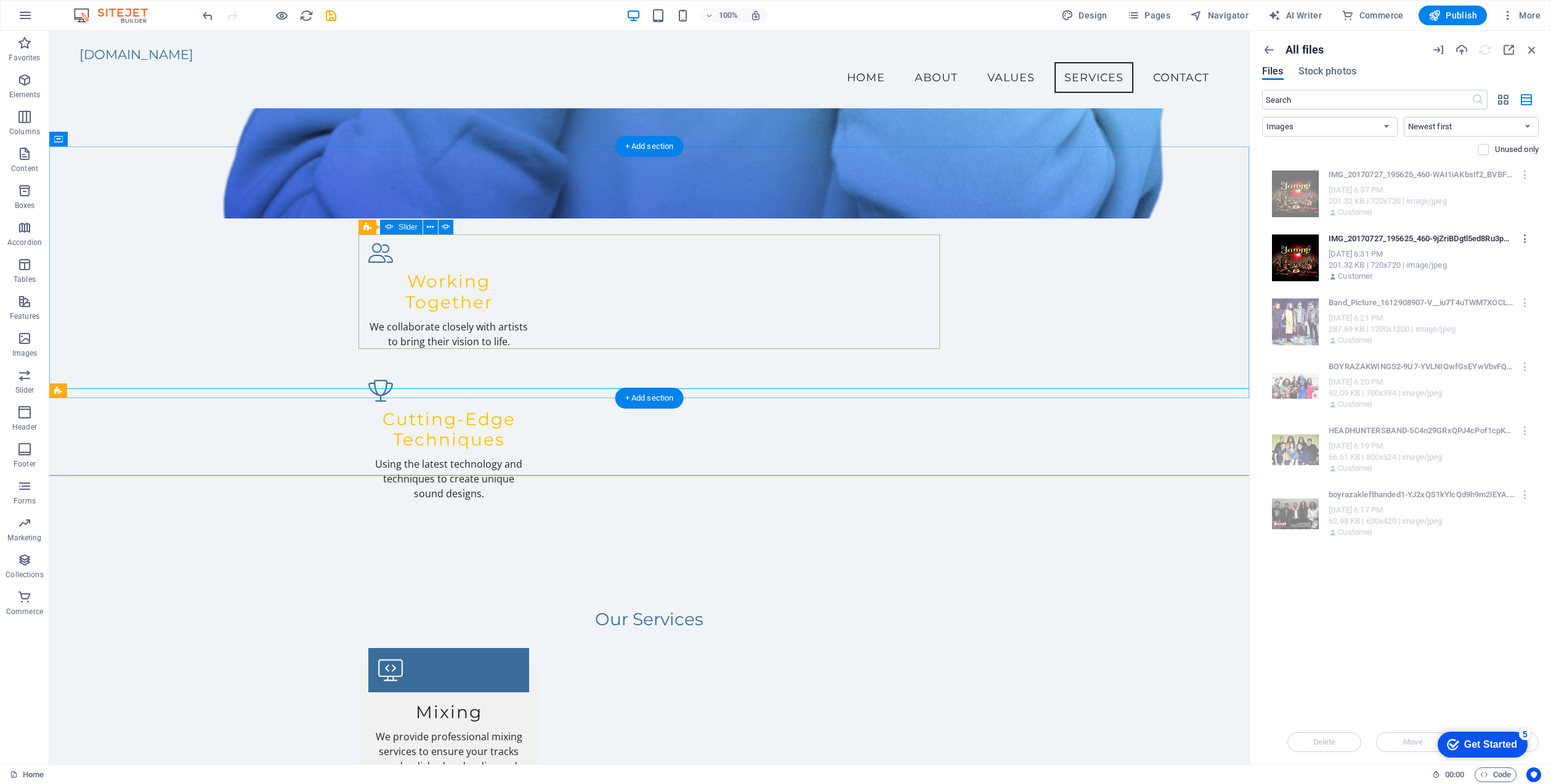
scroll to position [1598, 0]
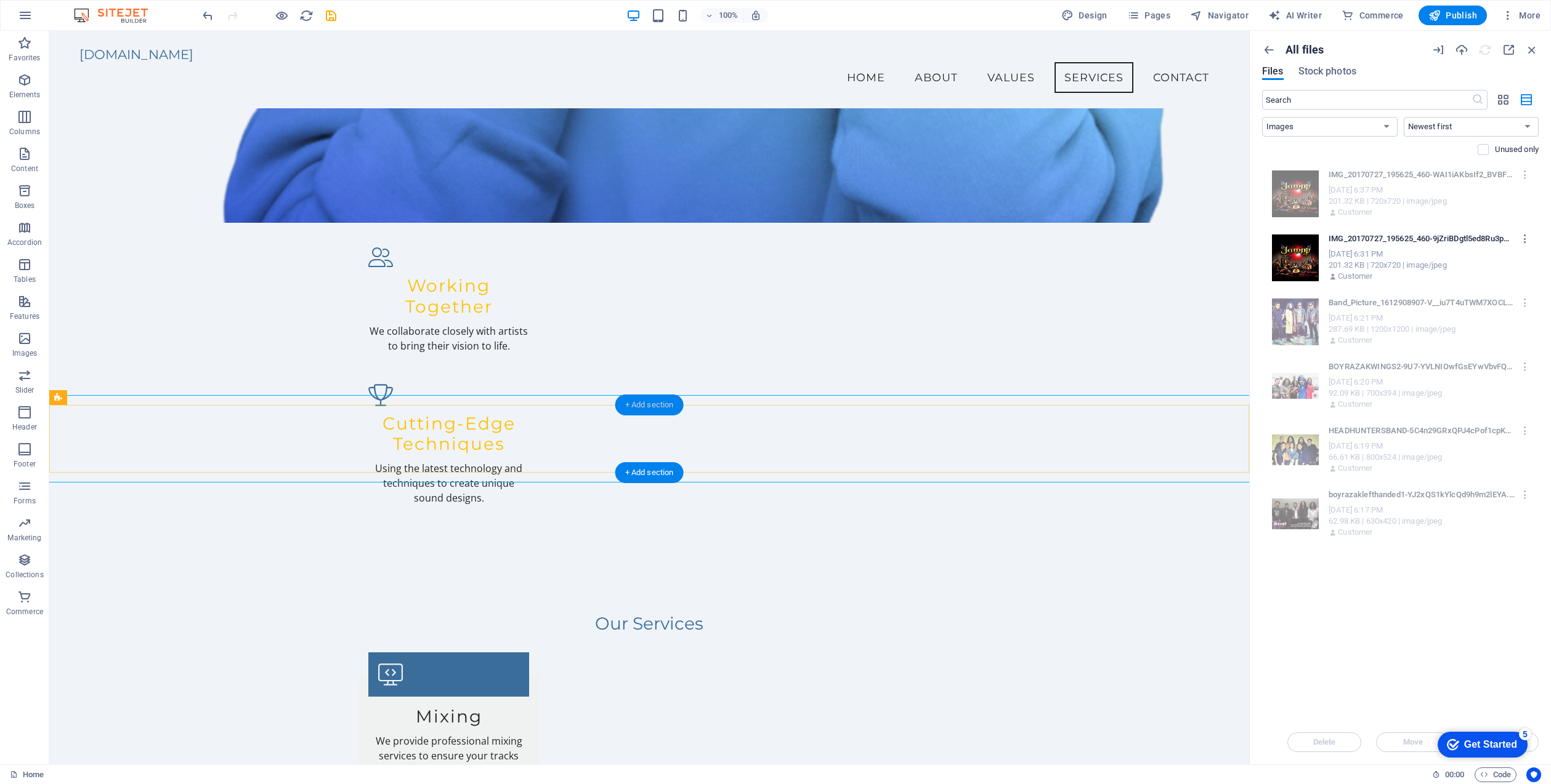
click at [648, 404] on div "+ Add section" at bounding box center [649, 405] width 68 height 21
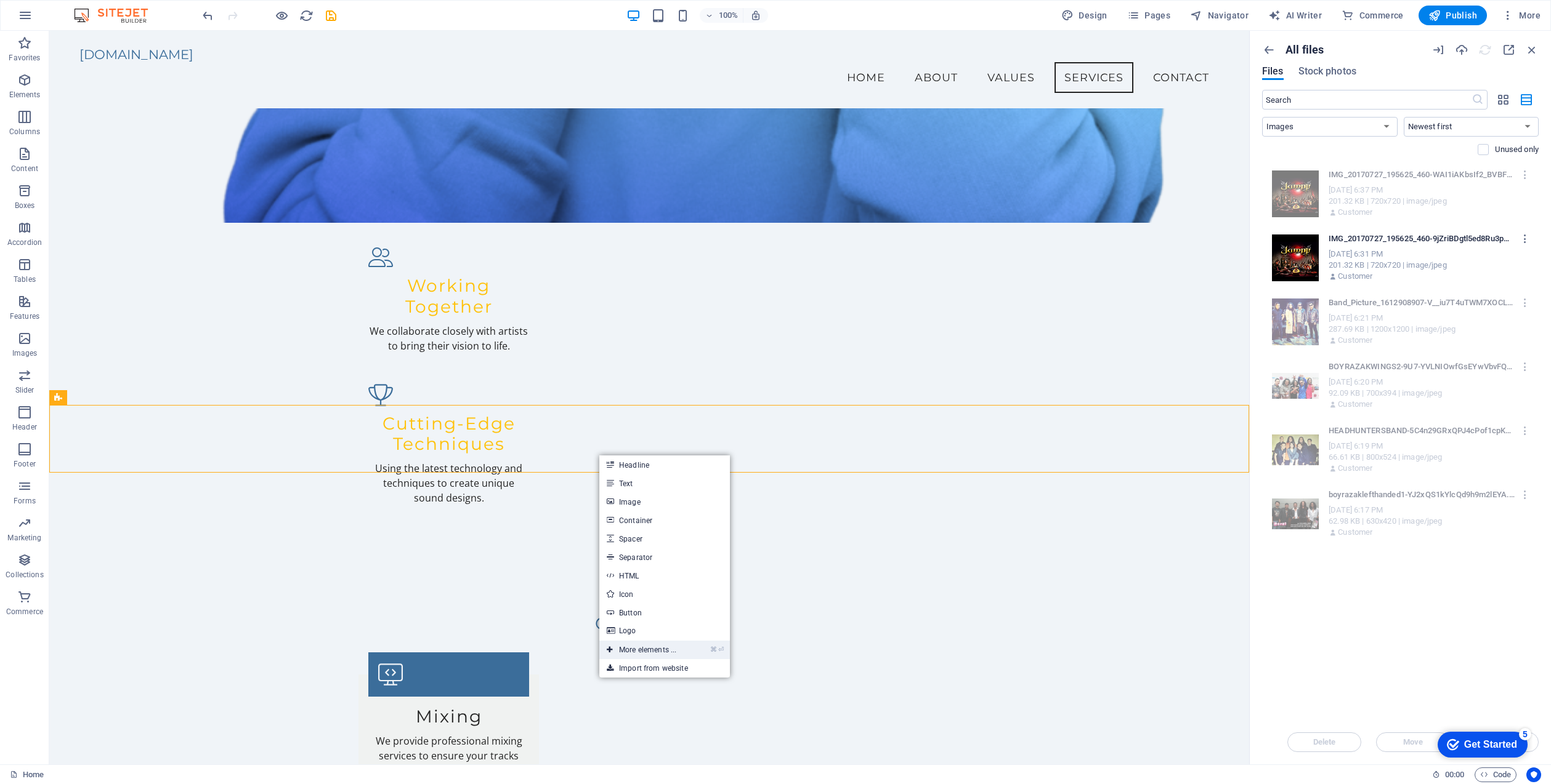
click at [683, 652] on link "⌘ ⏎ More elements ..." at bounding box center [641, 650] width 84 height 19
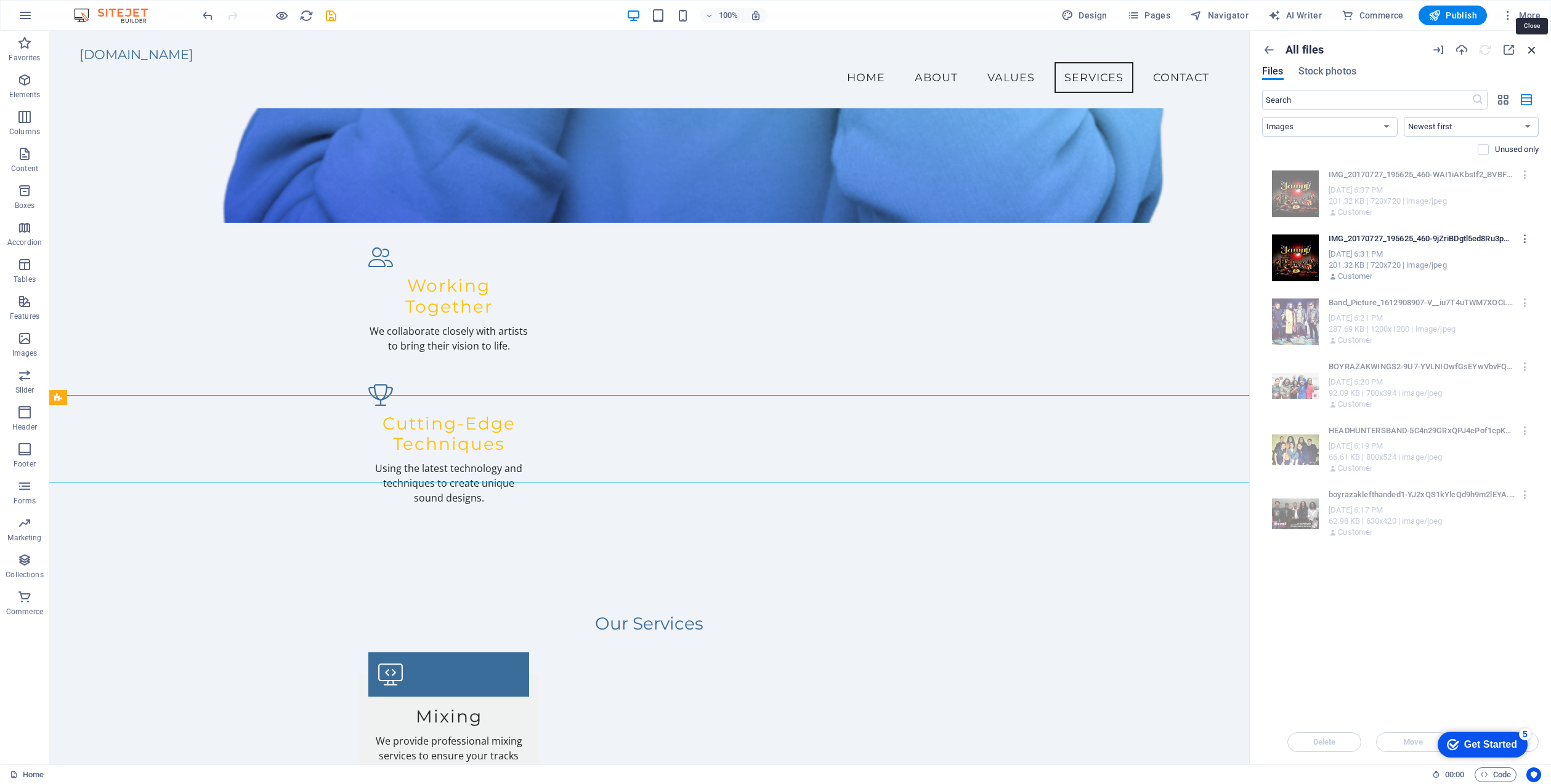
click at [1533, 45] on icon "button" at bounding box center [1531, 49] width 13 height 13
click at [279, 10] on icon "button" at bounding box center [282, 16] width 14 height 14
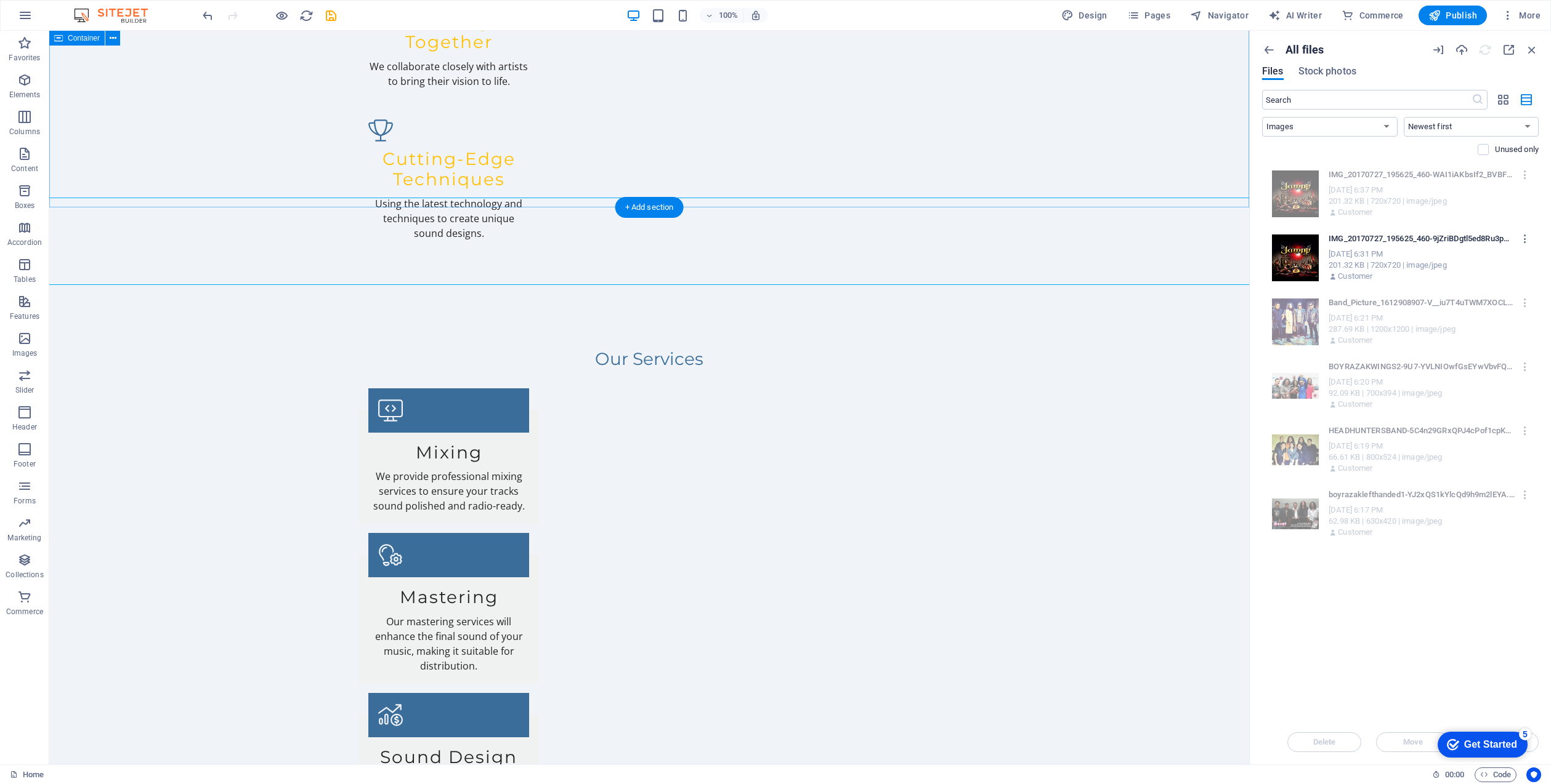
scroll to position [1895, 0]
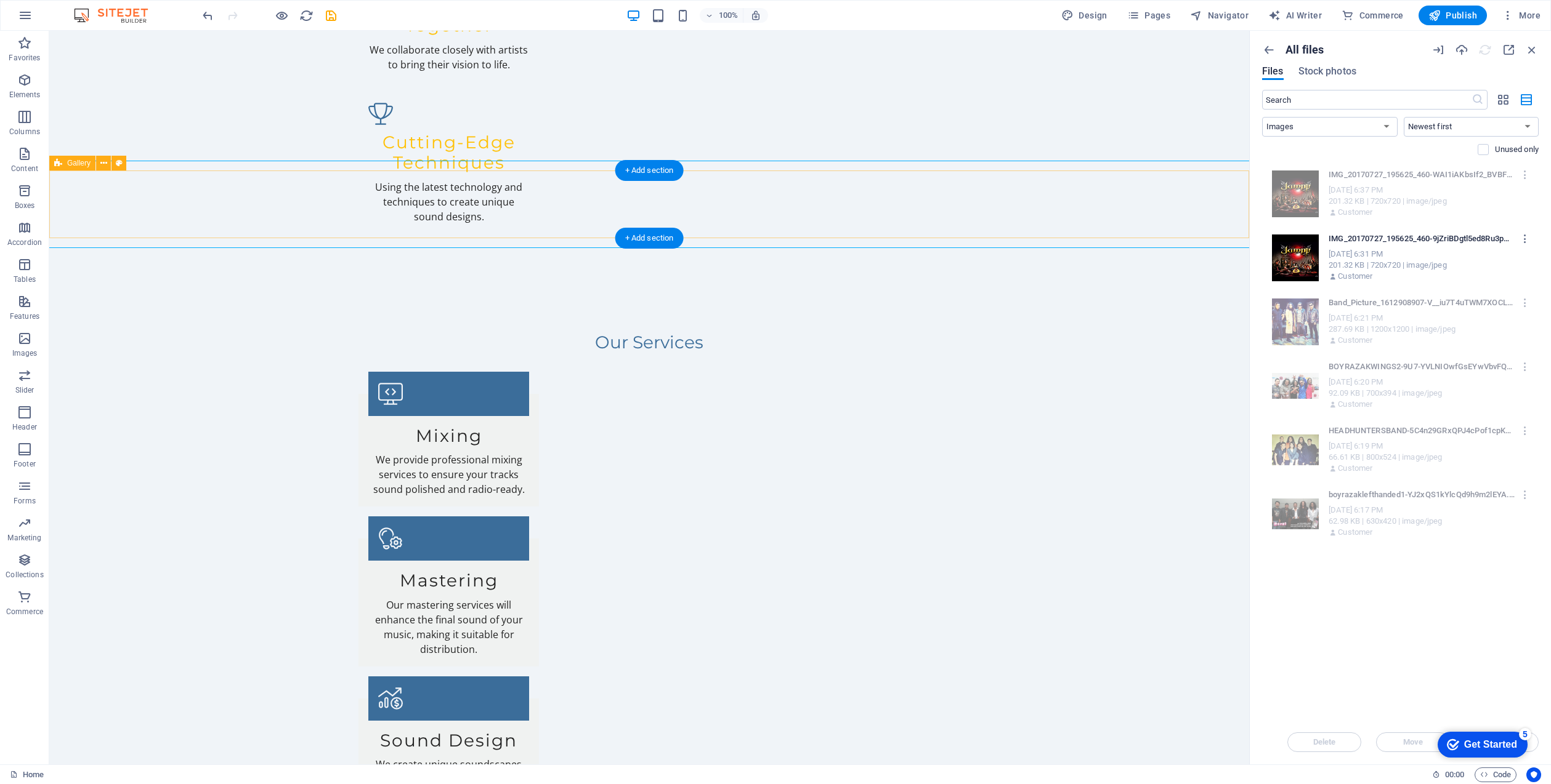
click at [1485, 189] on div "Sep 6, 2025 6:37 PM" at bounding box center [1427, 190] width 198 height 11
click at [1341, 181] on div "IMG_20170727_195625_460-WAI1iAKbsIf2_BVBFdFm9A.jpg IMG_20170727_195625_460-WAI1…" at bounding box center [1427, 175] width 198 height 20
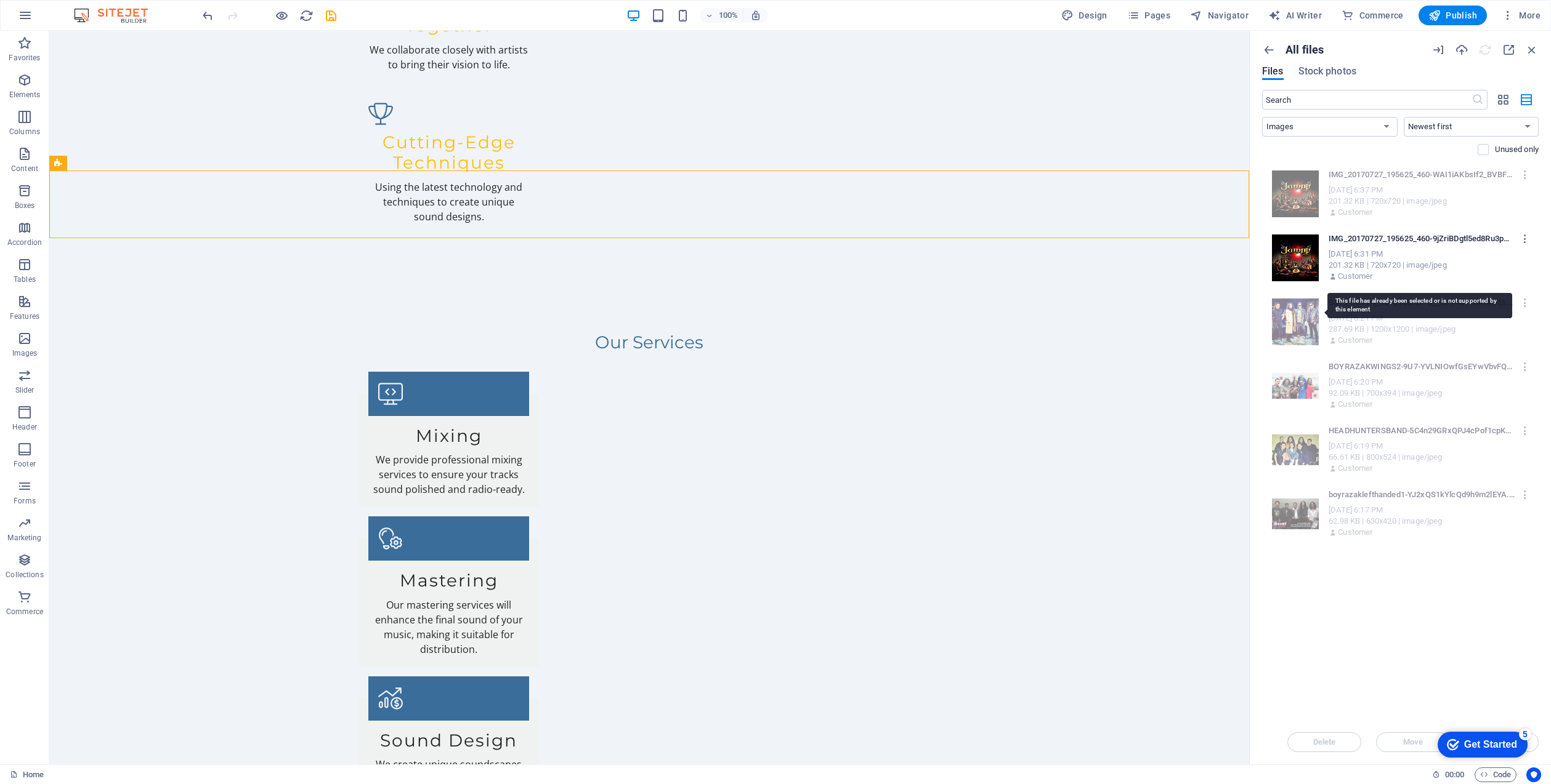
click at [1294, 324] on div at bounding box center [1291, 319] width 55 height 53
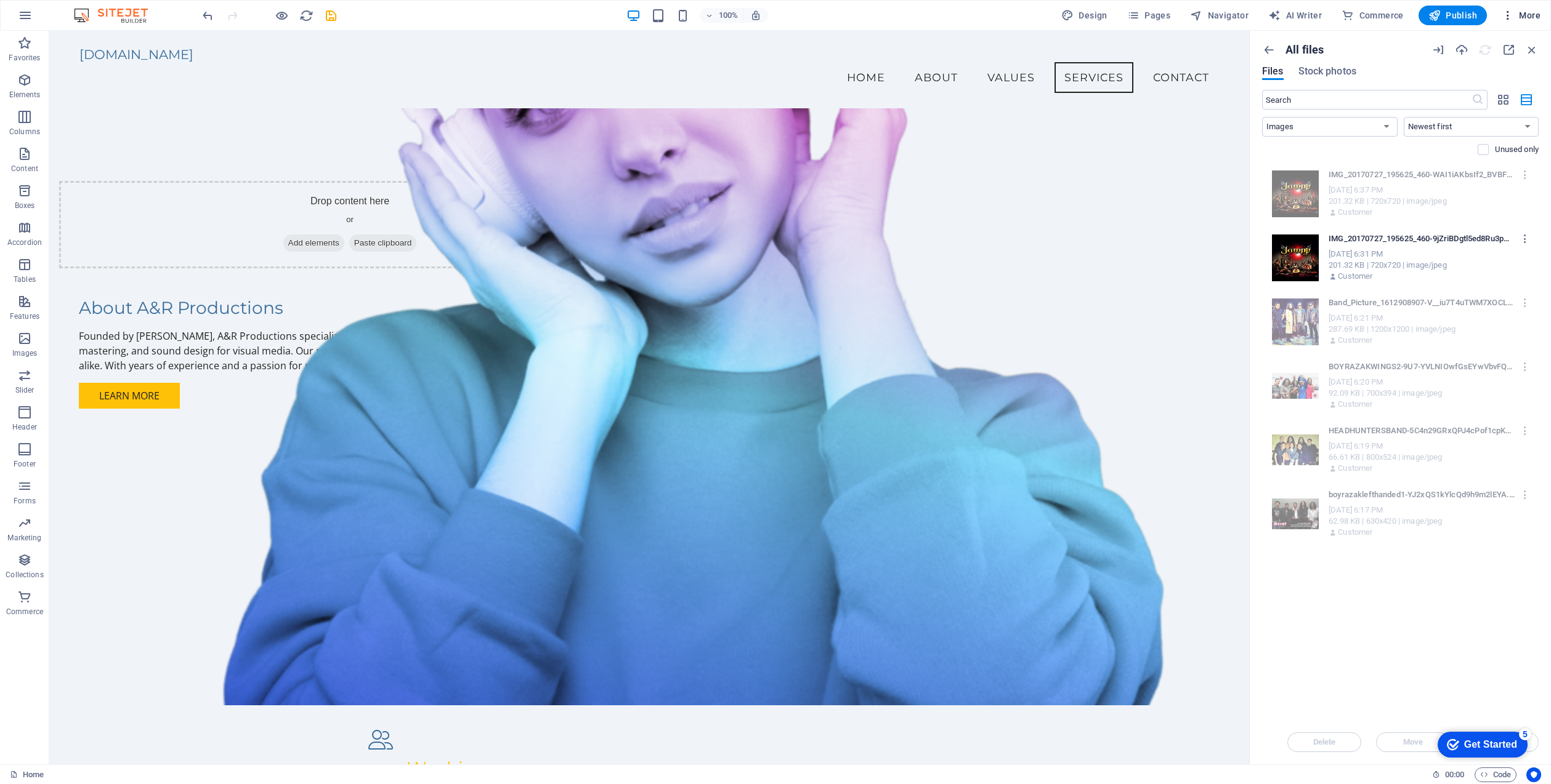
scroll to position [1102, 0]
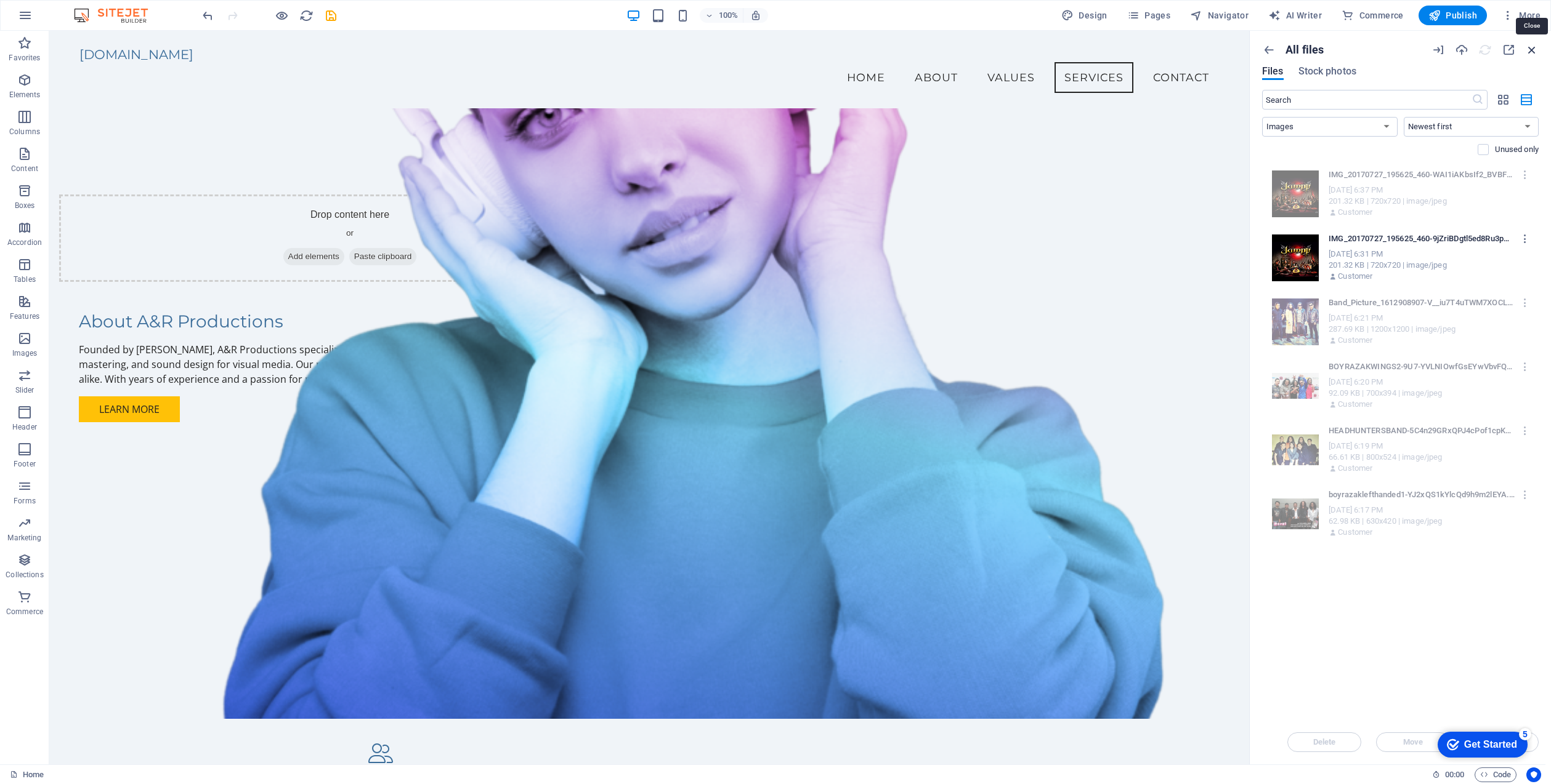
click at [1528, 45] on icon "button" at bounding box center [1531, 49] width 13 height 13
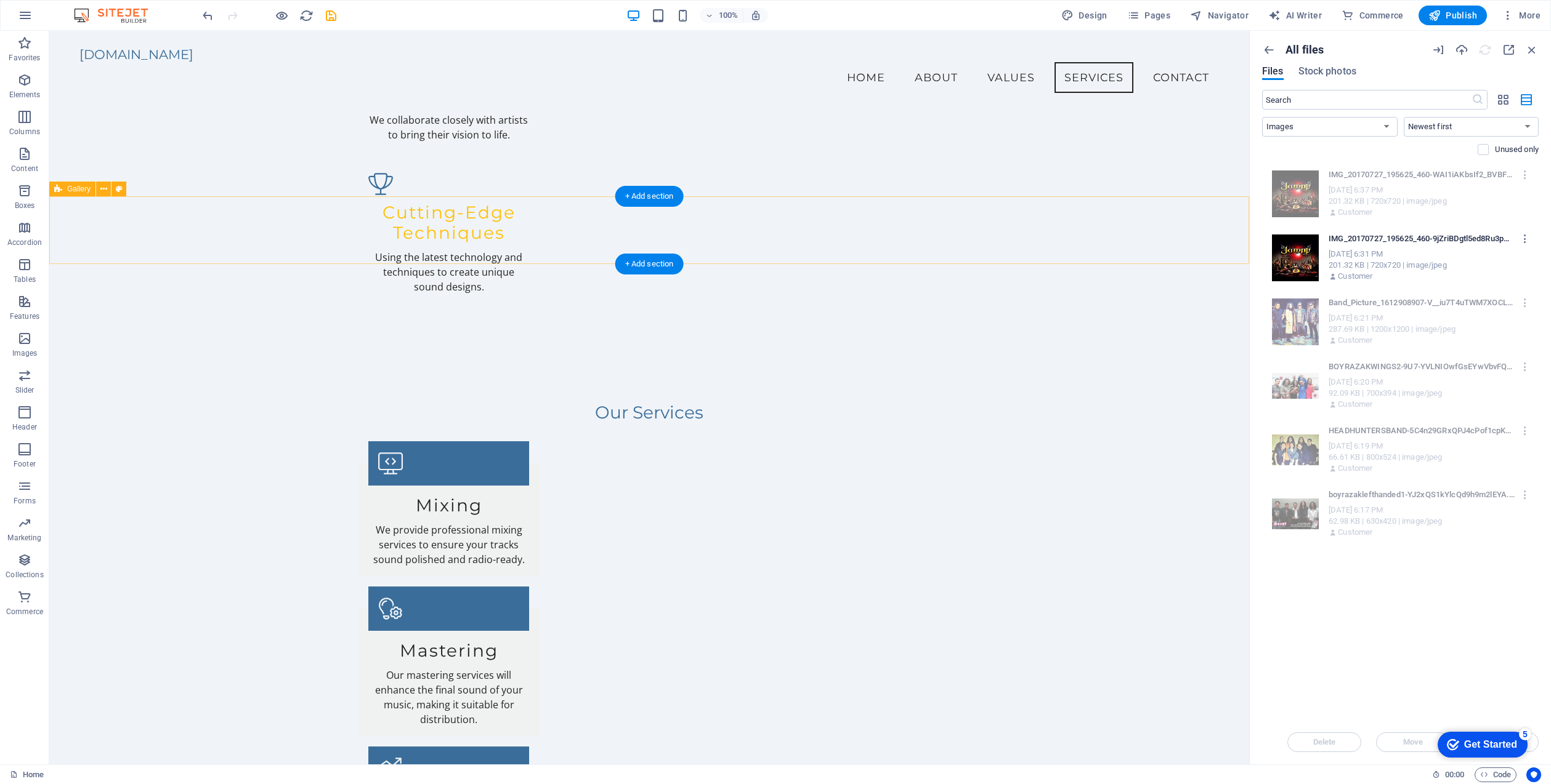
scroll to position [1805, 0]
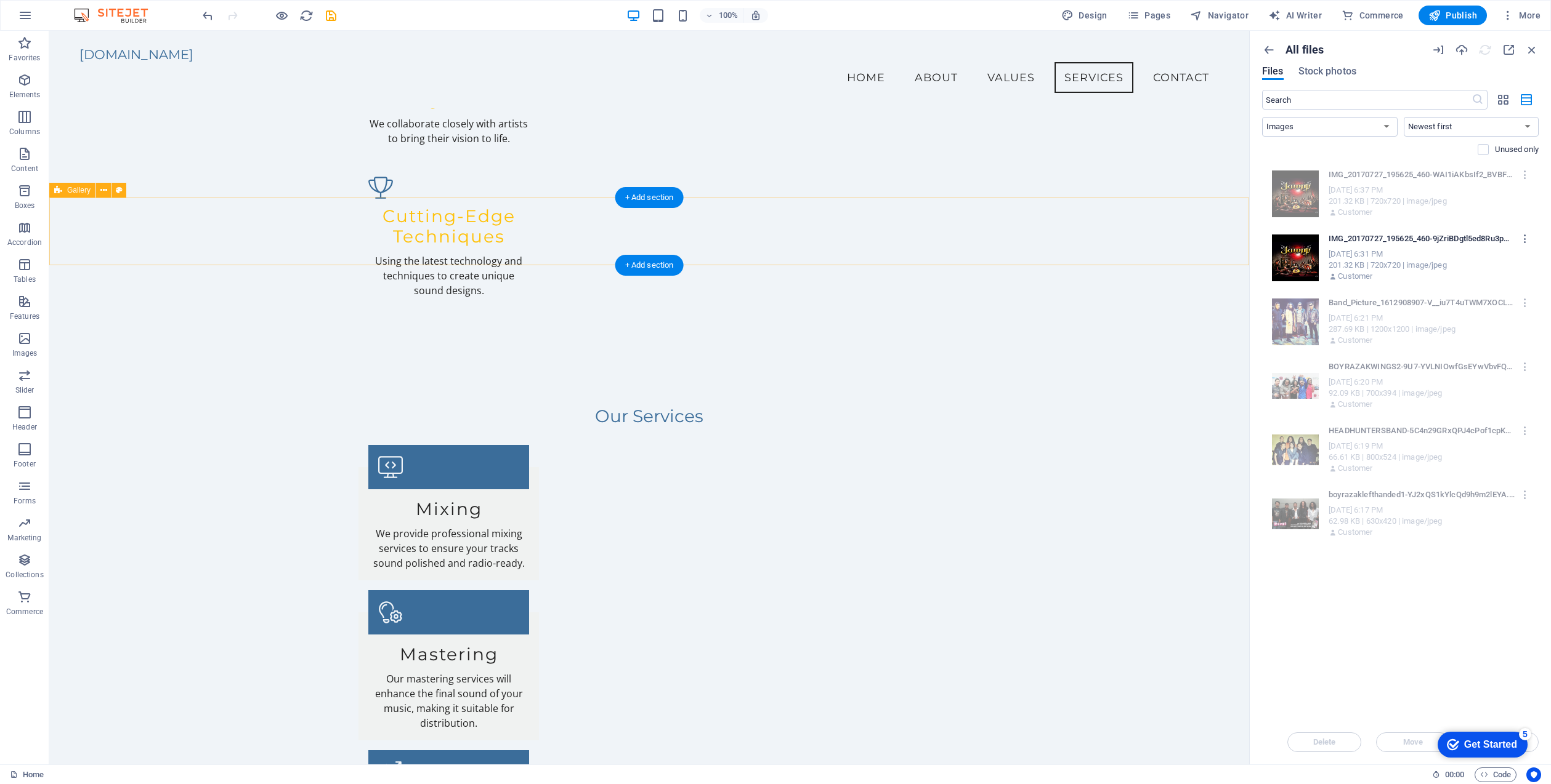
click at [74, 190] on span "Gallery" at bounding box center [79, 190] width 23 height 7
click at [102, 188] on icon at bounding box center [104, 191] width 7 height 13
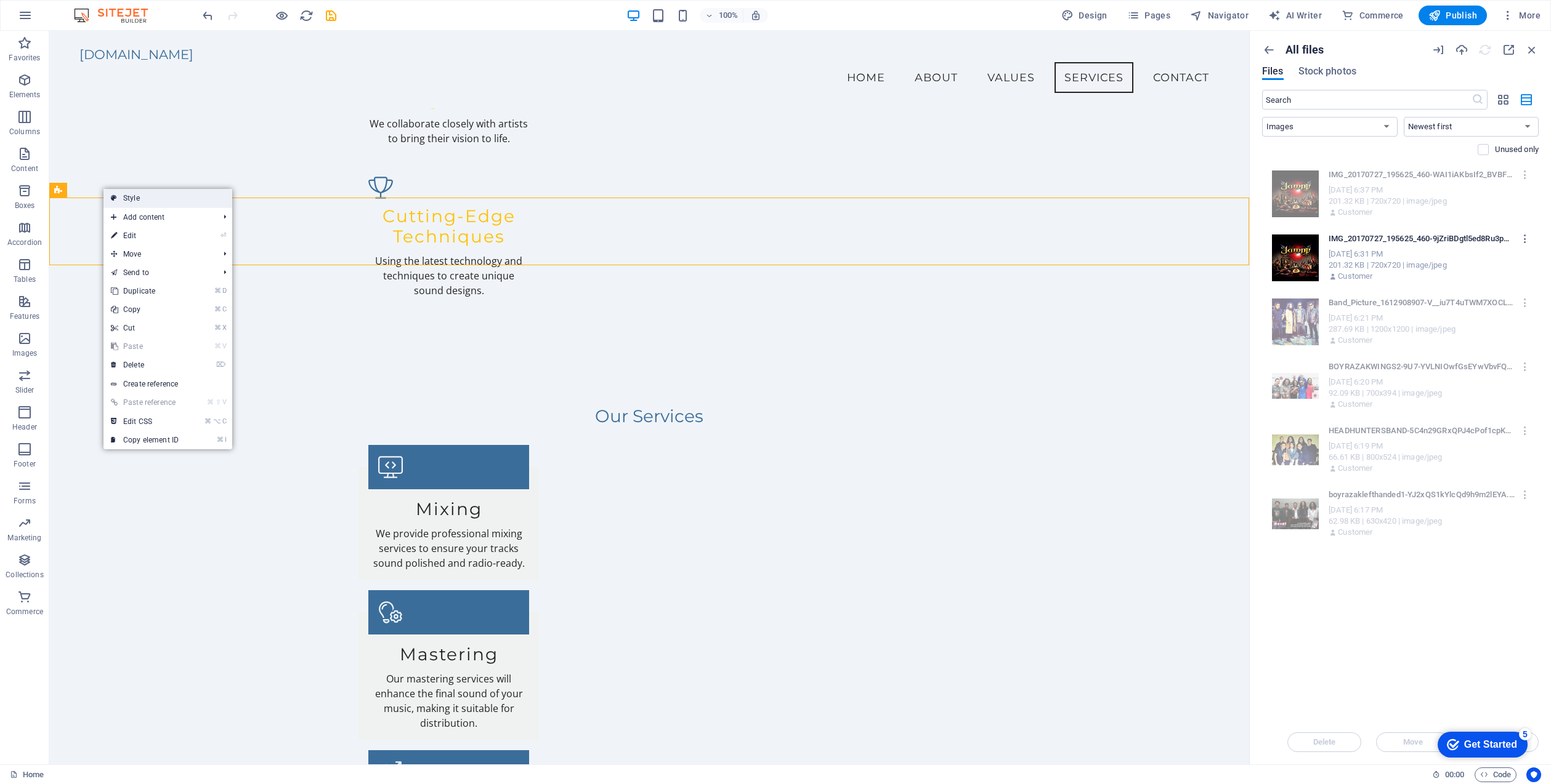
click at [146, 192] on link "Style" at bounding box center [168, 198] width 129 height 19
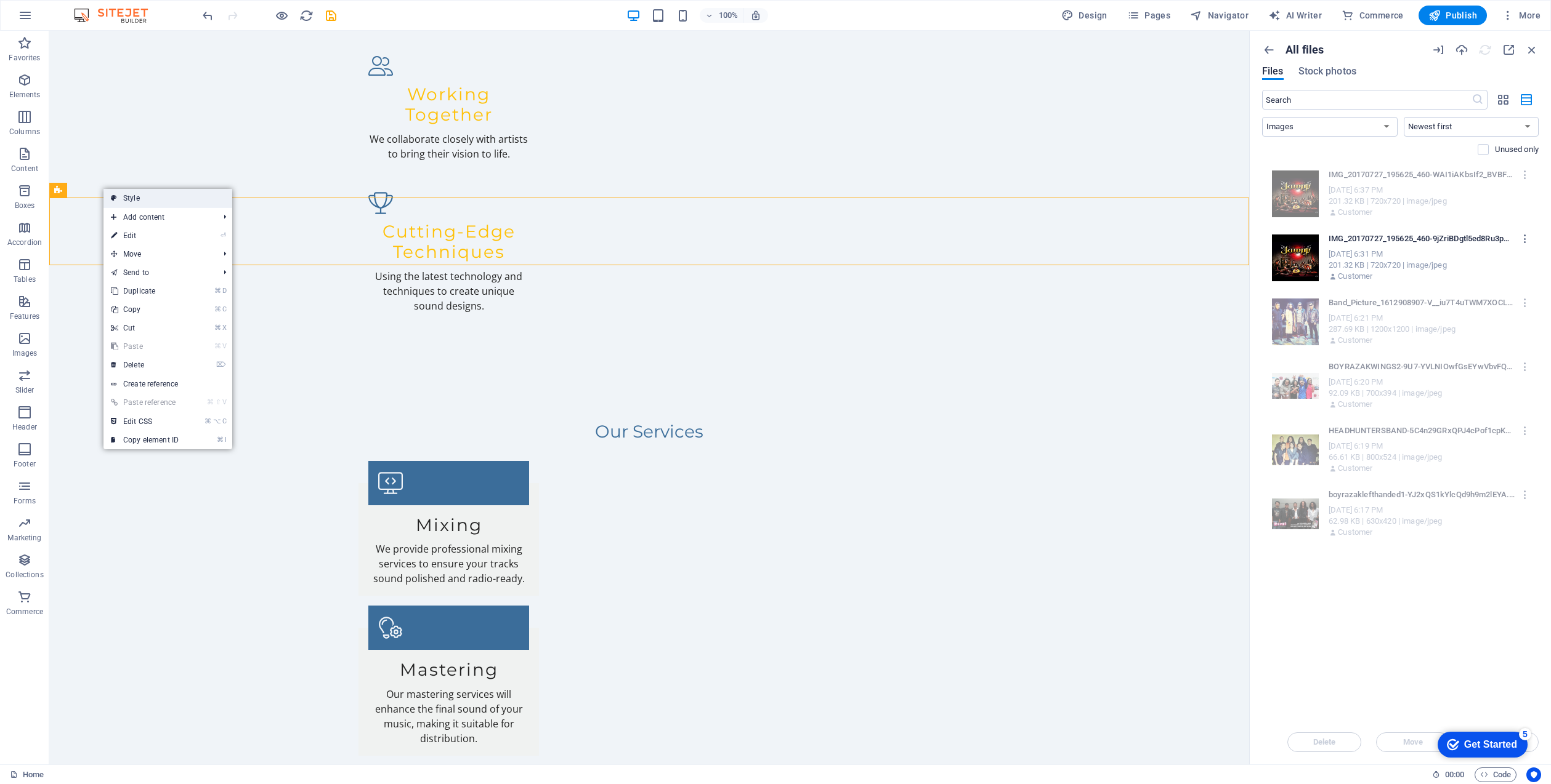
select select "rem"
select select "captions"
select select "rem"
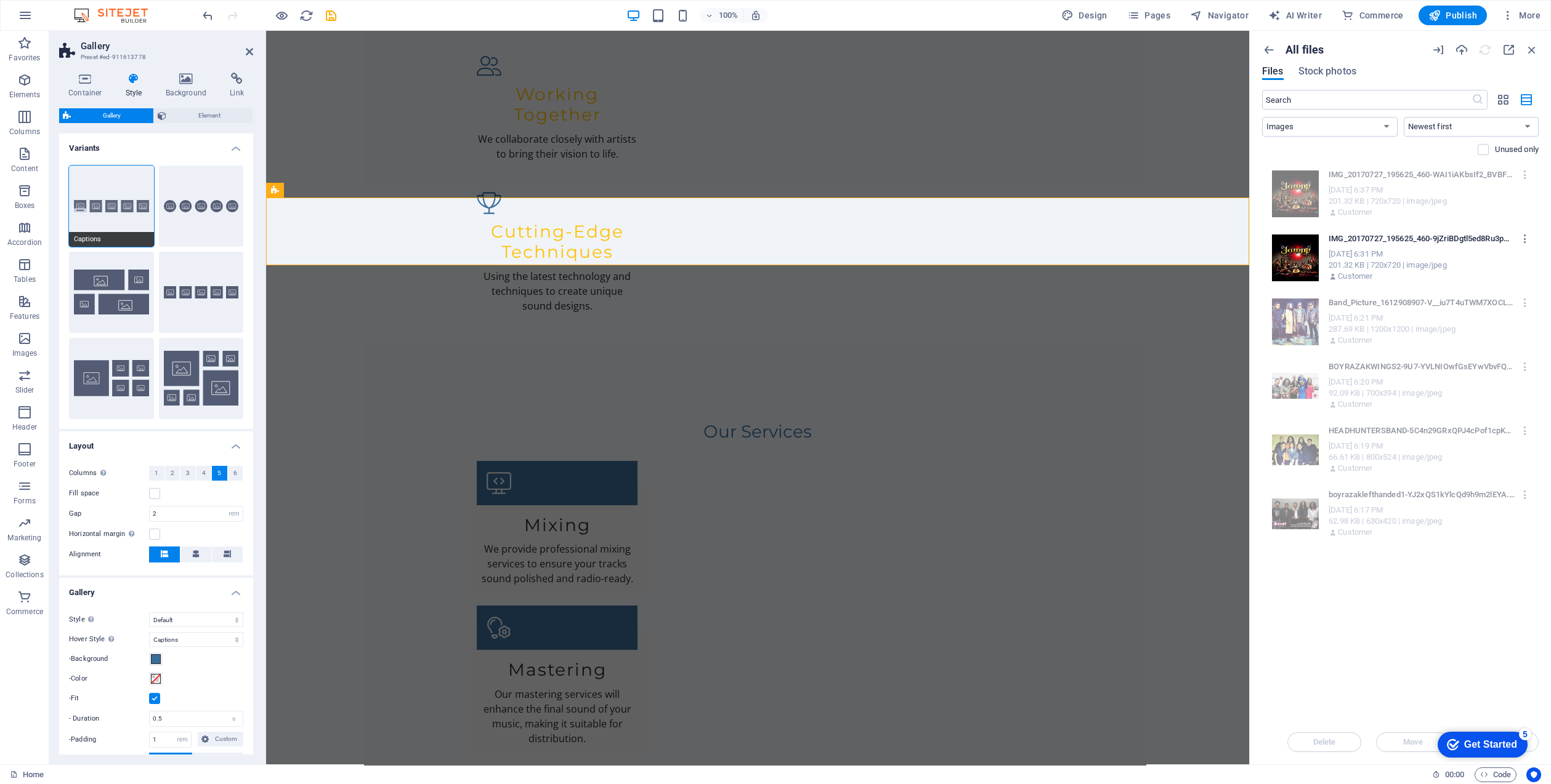
scroll to position [1868, 0]
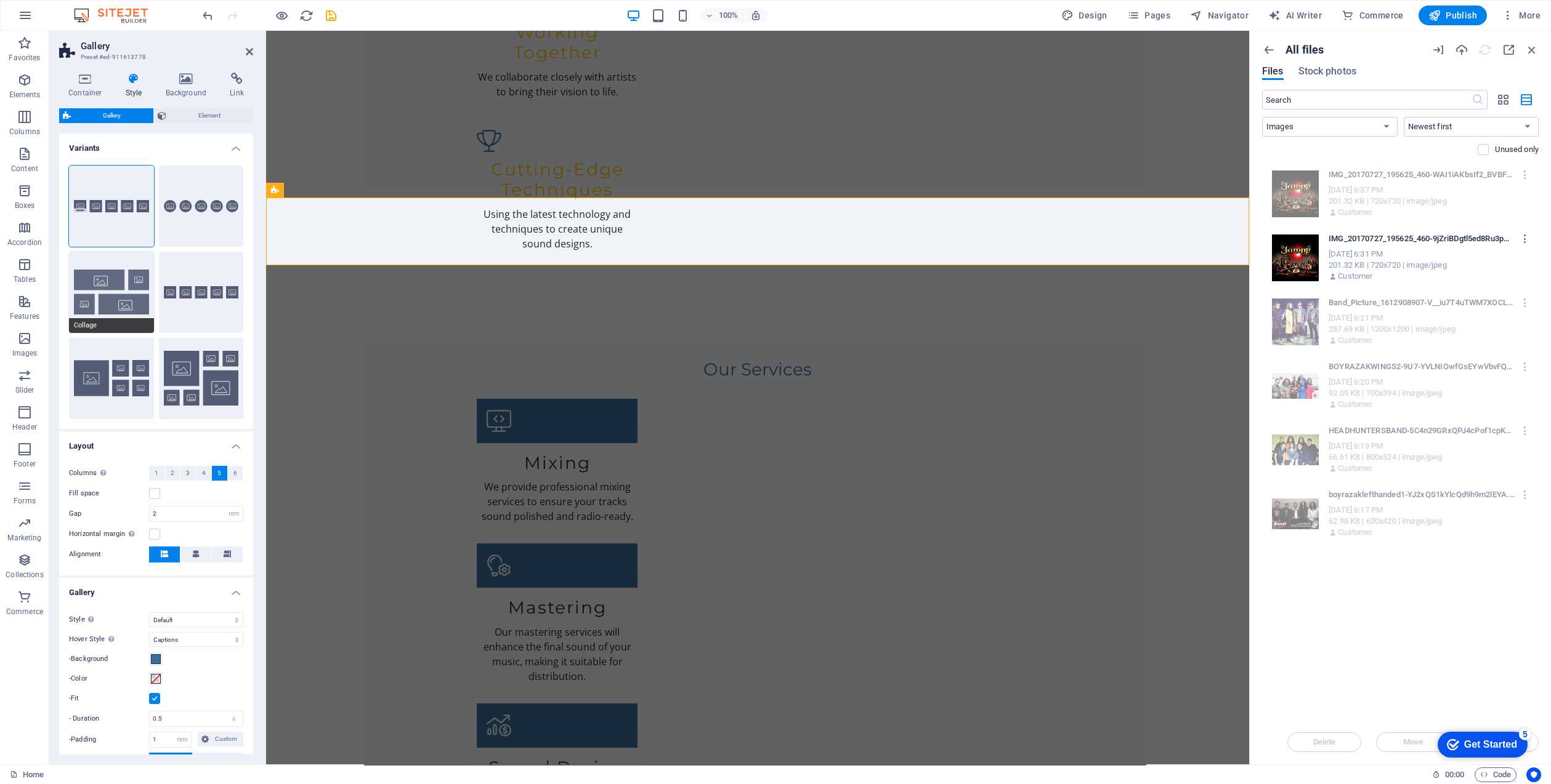
click at [111, 289] on button "Collage" at bounding box center [111, 292] width 85 height 81
select select "collage"
select select "fade"
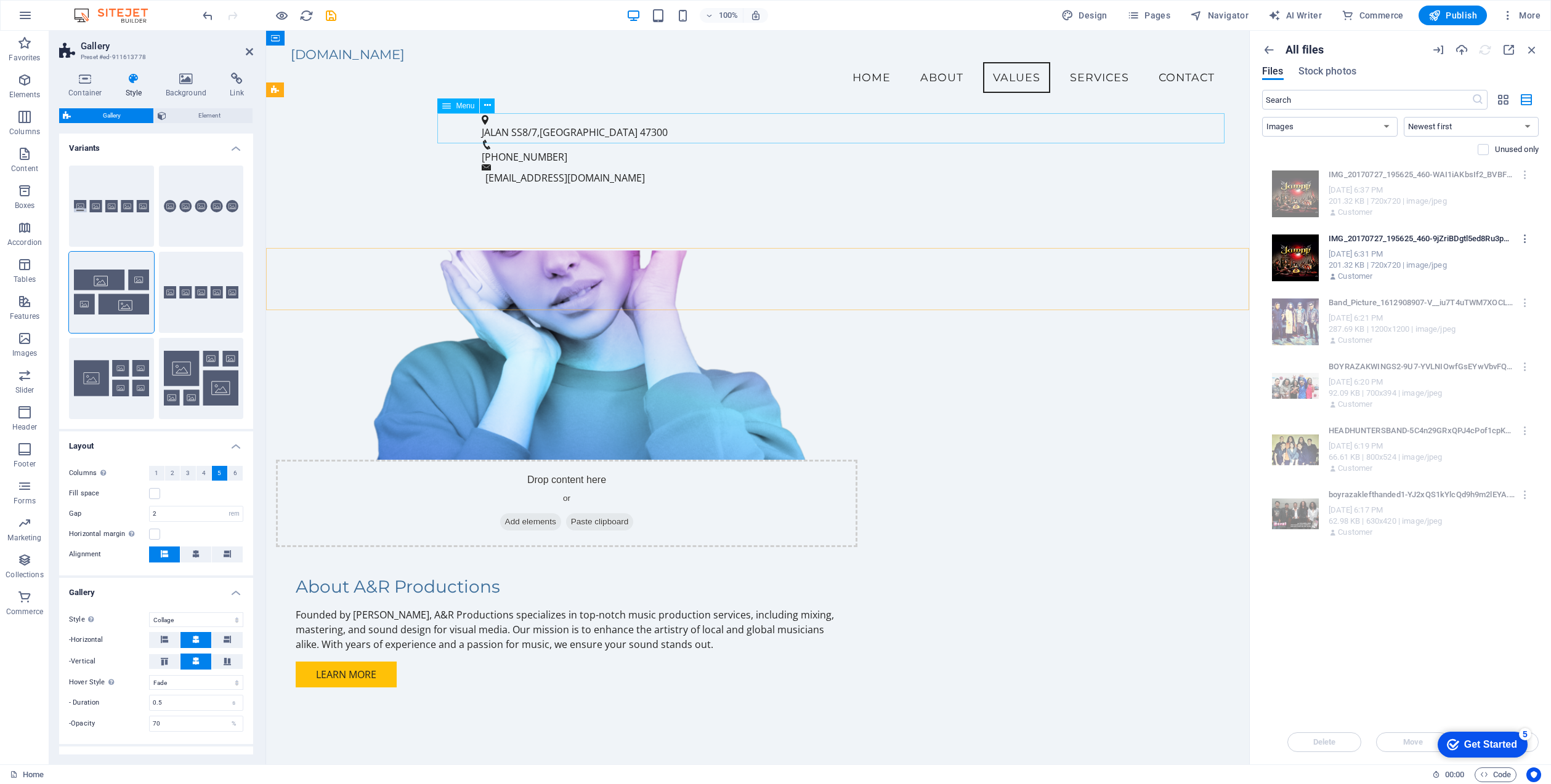
scroll to position [834, 0]
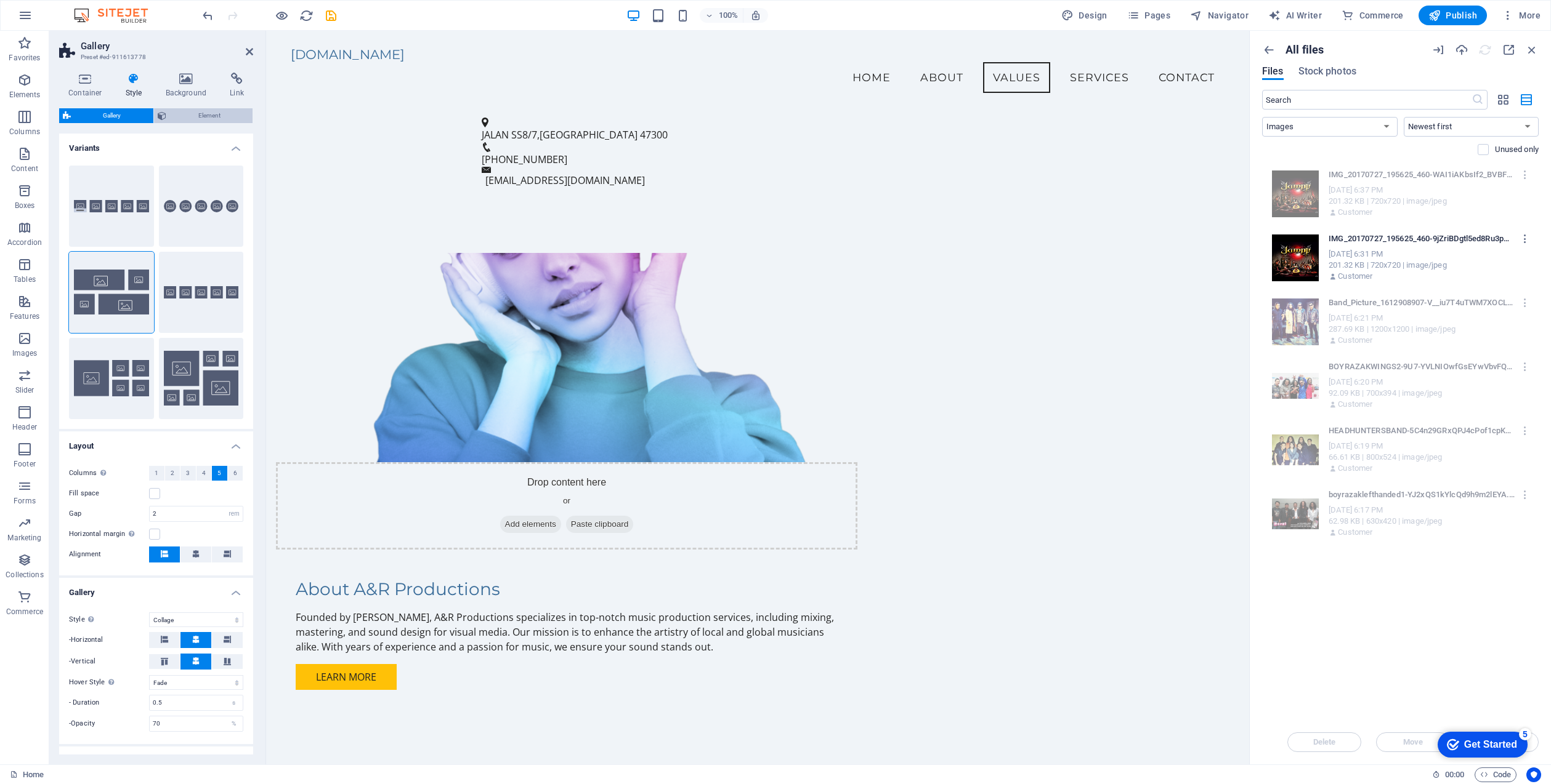
click at [213, 112] on span "Element" at bounding box center [210, 115] width 80 height 15
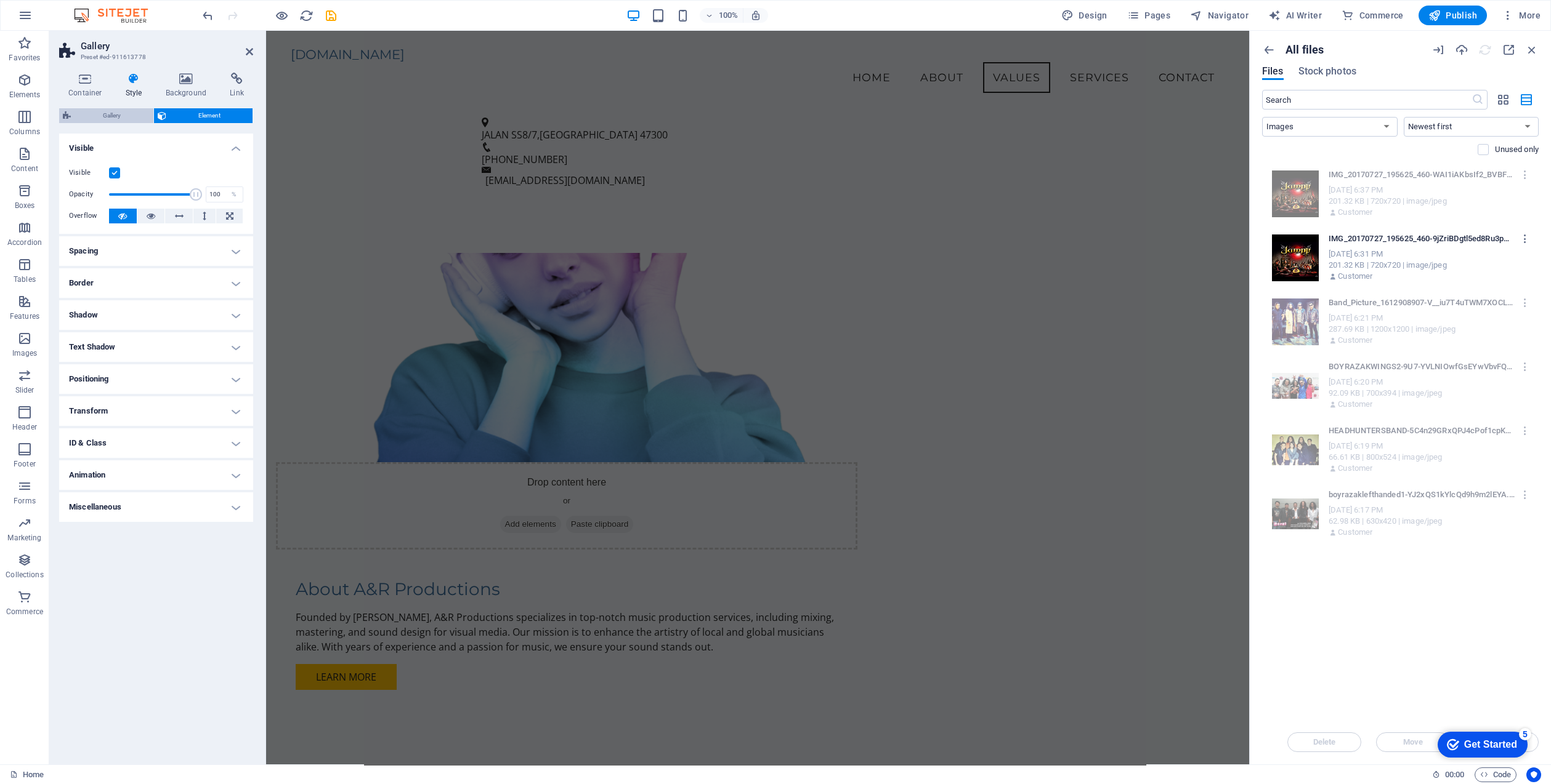
click at [86, 109] on span "Gallery" at bounding box center [112, 115] width 75 height 15
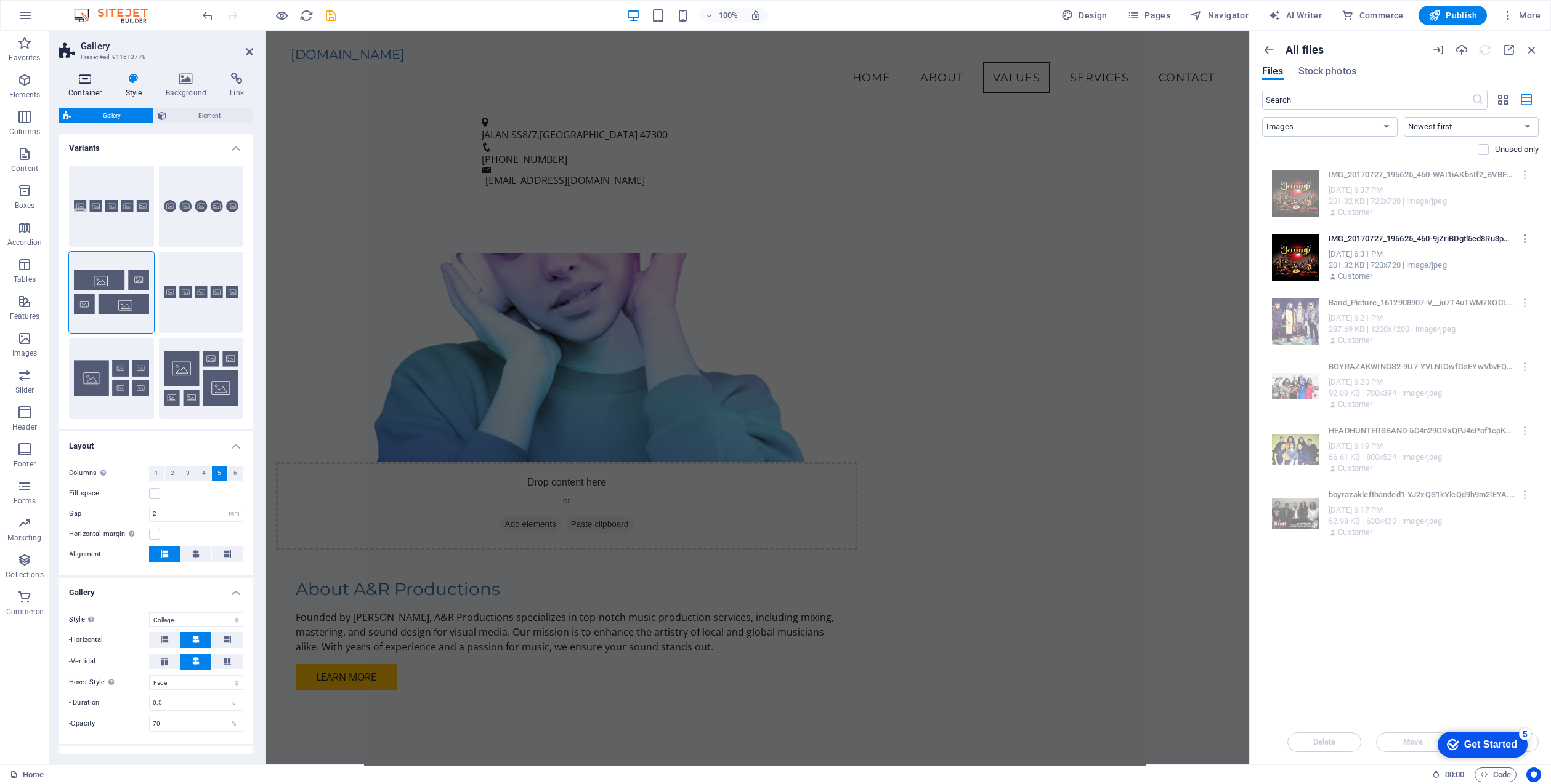
click at [87, 78] on icon at bounding box center [85, 79] width 52 height 13
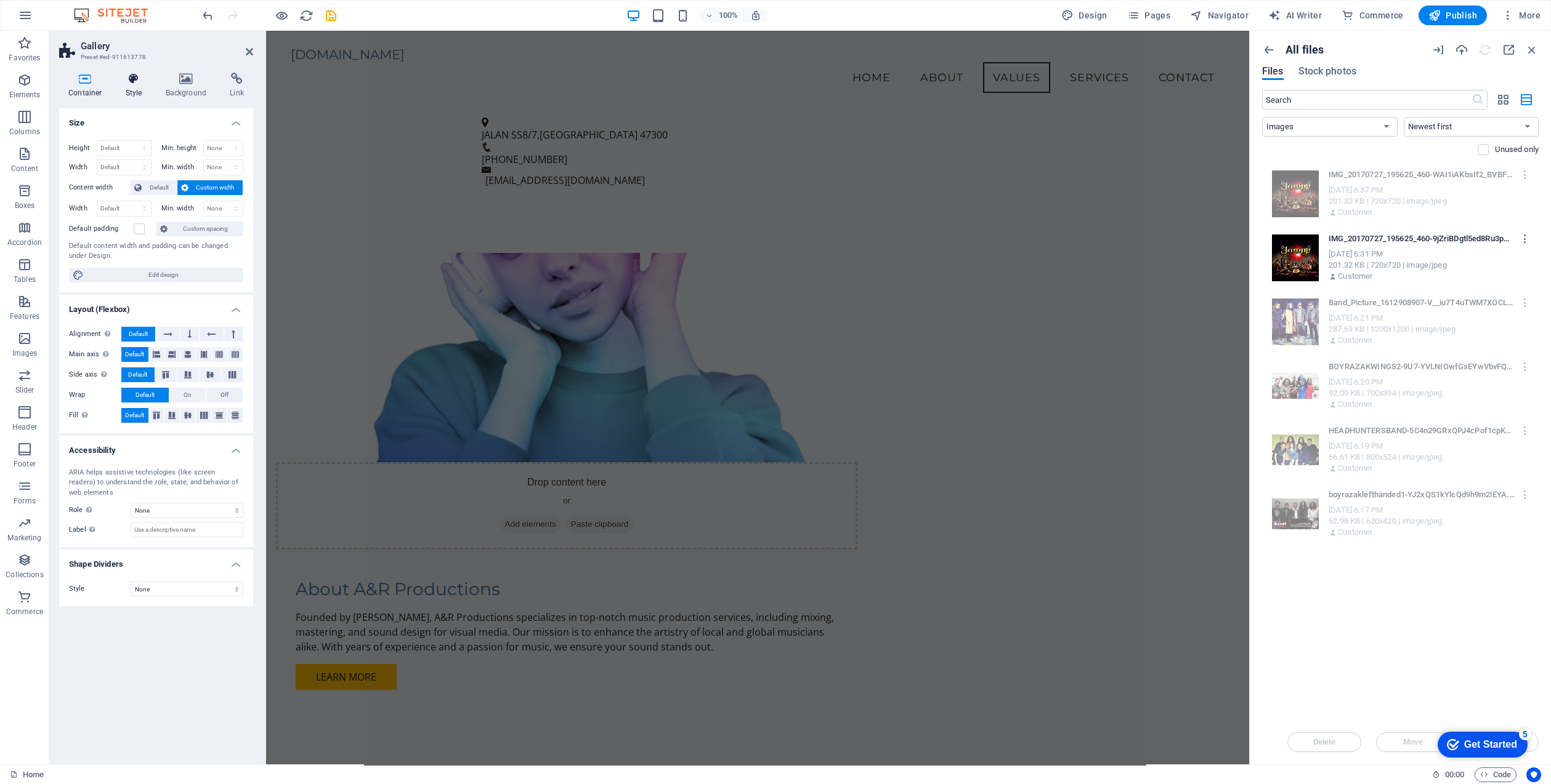
click at [135, 77] on icon at bounding box center [133, 79] width 35 height 13
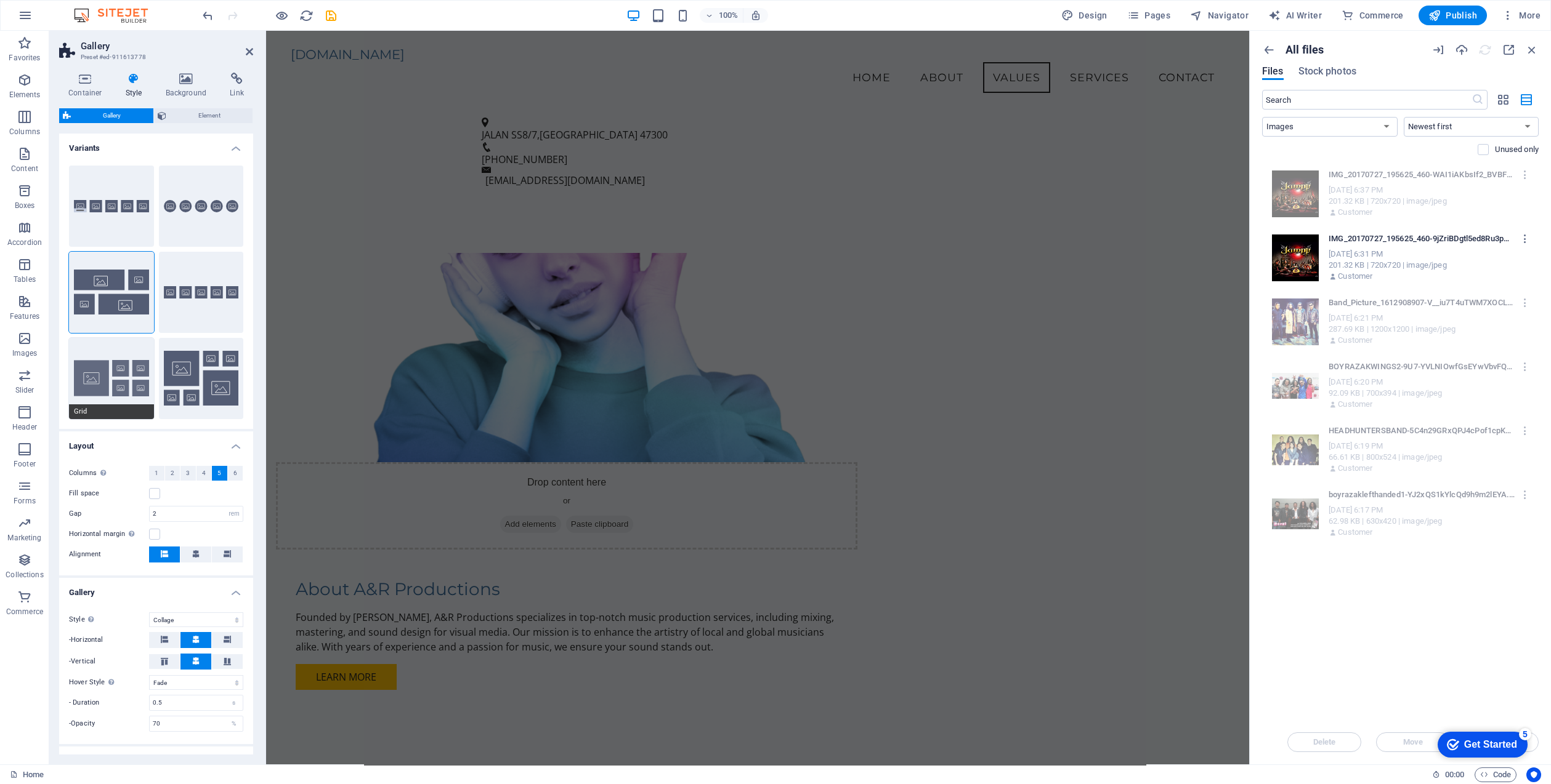
click at [94, 371] on button "Grid" at bounding box center [111, 379] width 85 height 81
select select "grid"
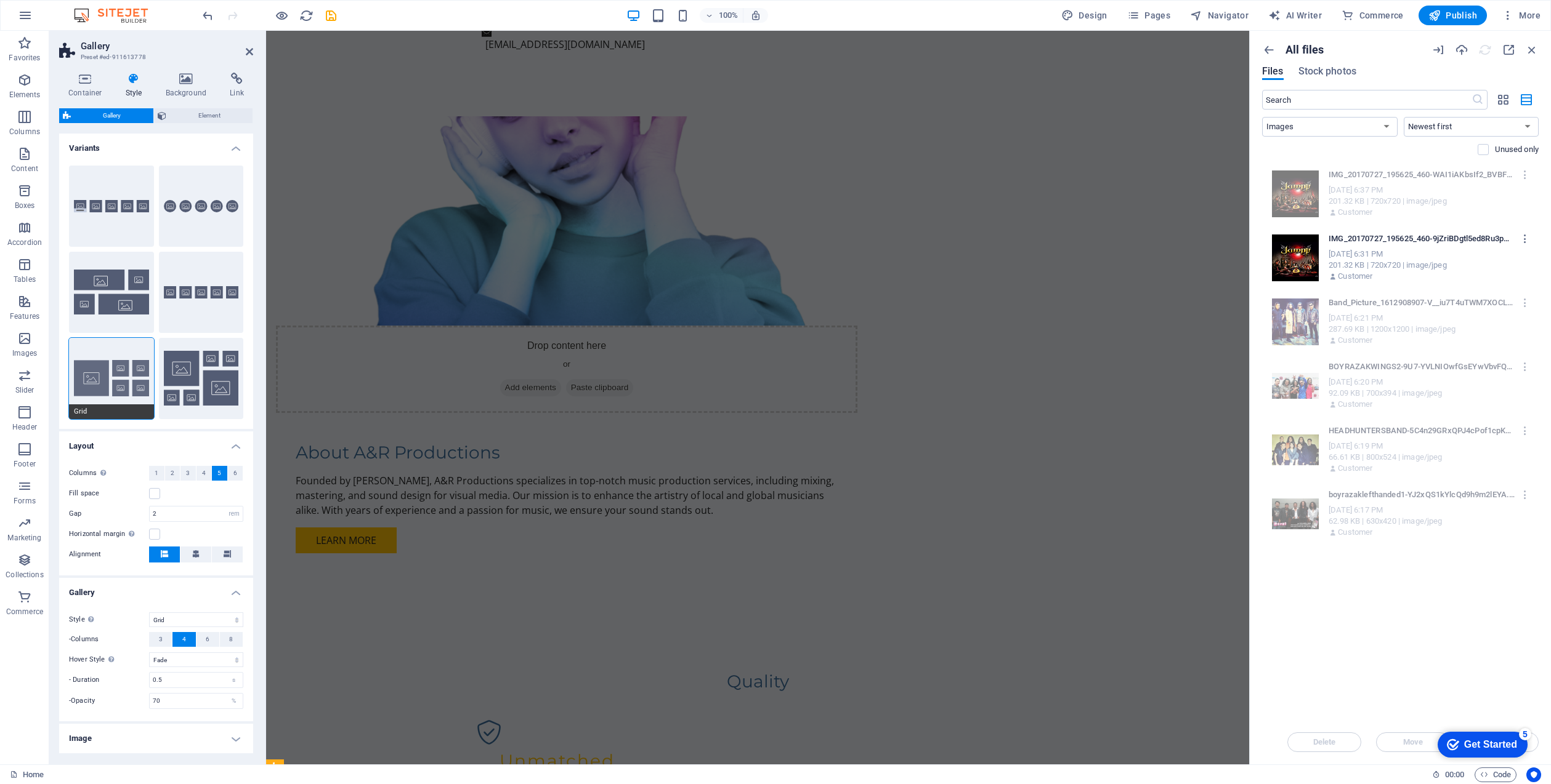
scroll to position [1701, 0]
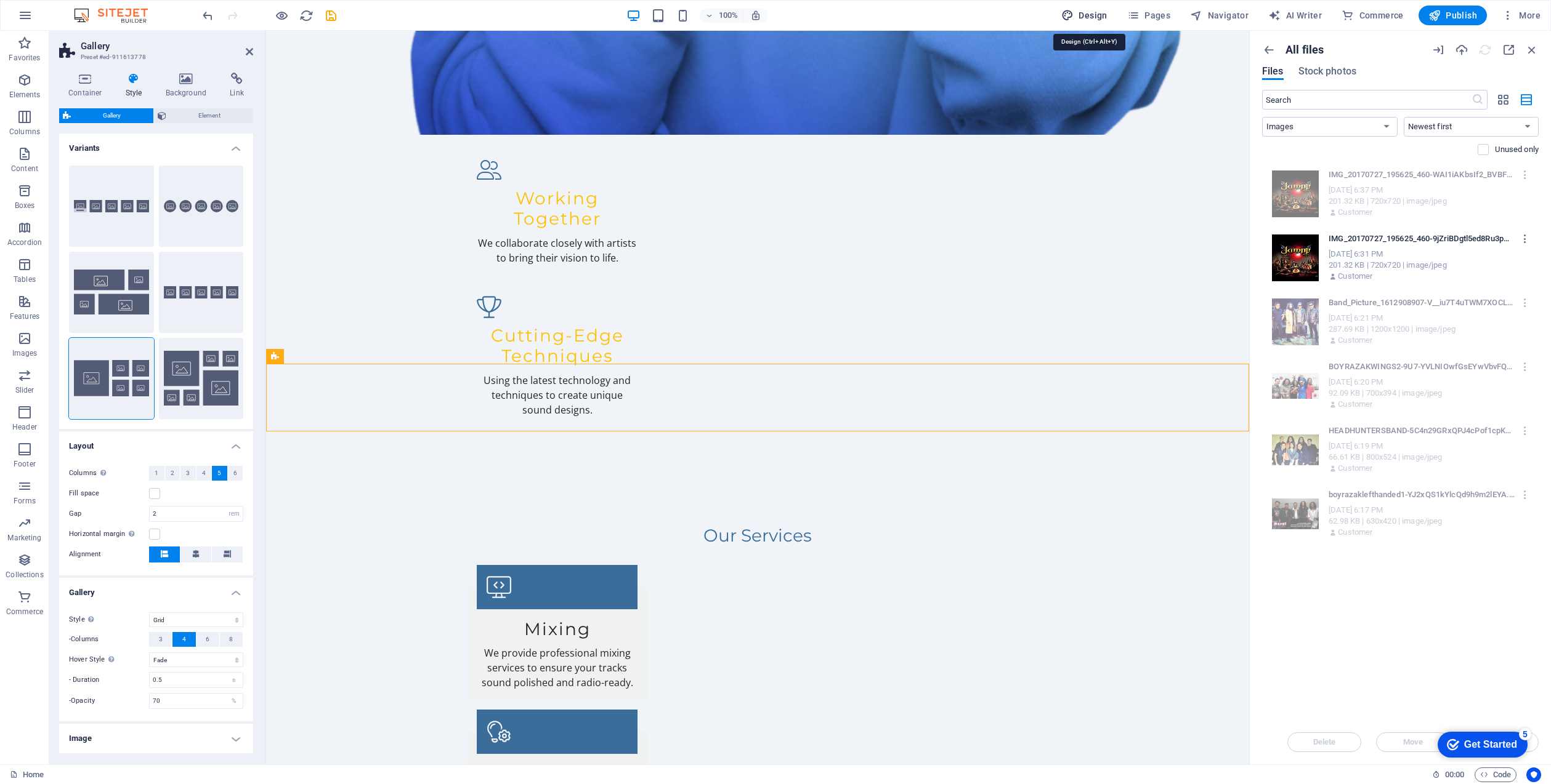
click at [1093, 11] on span "Design" at bounding box center [1084, 15] width 47 height 13
click at [1088, 13] on span "Design" at bounding box center [1084, 15] width 47 height 13
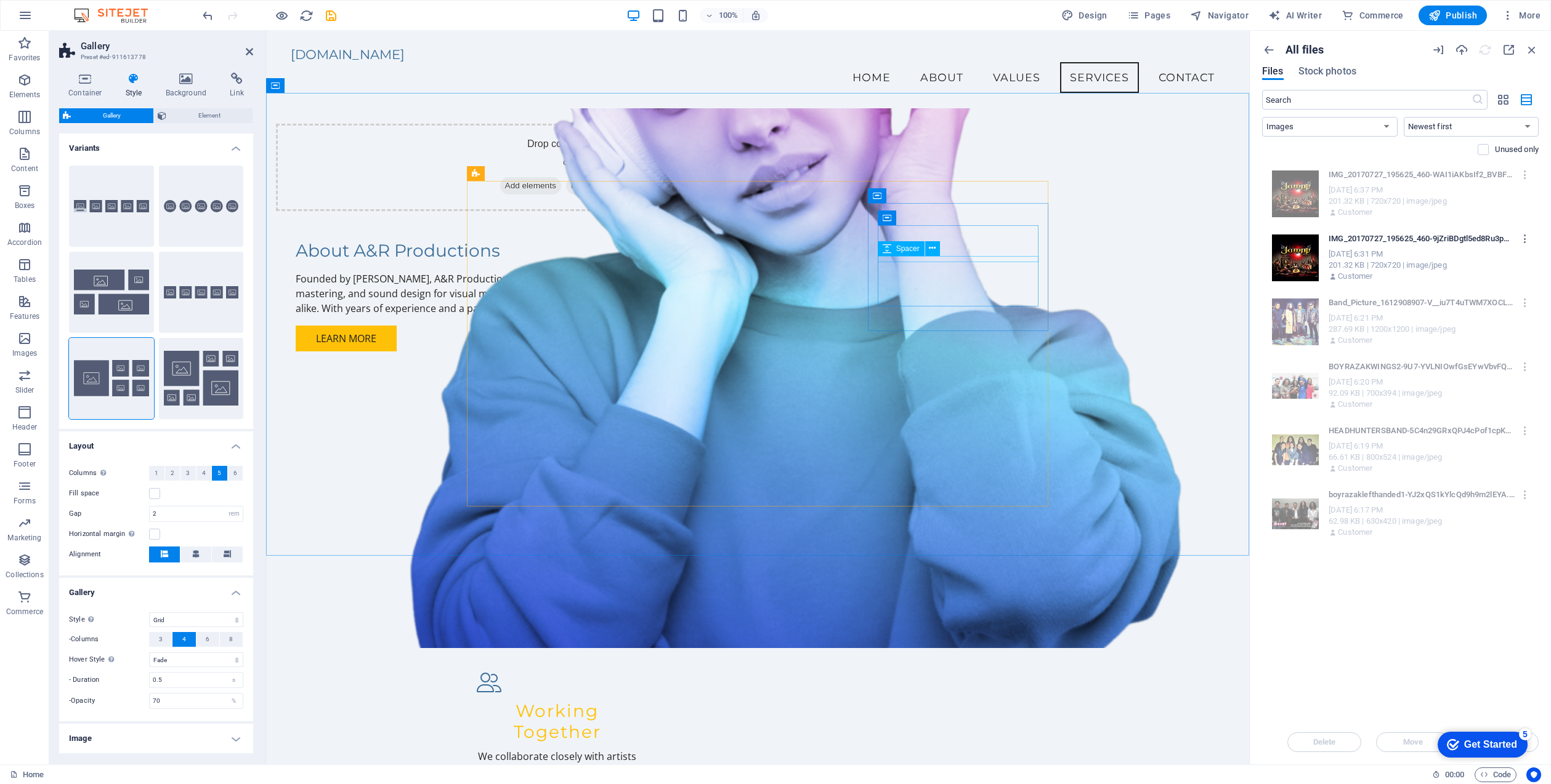
scroll to position [1162, 0]
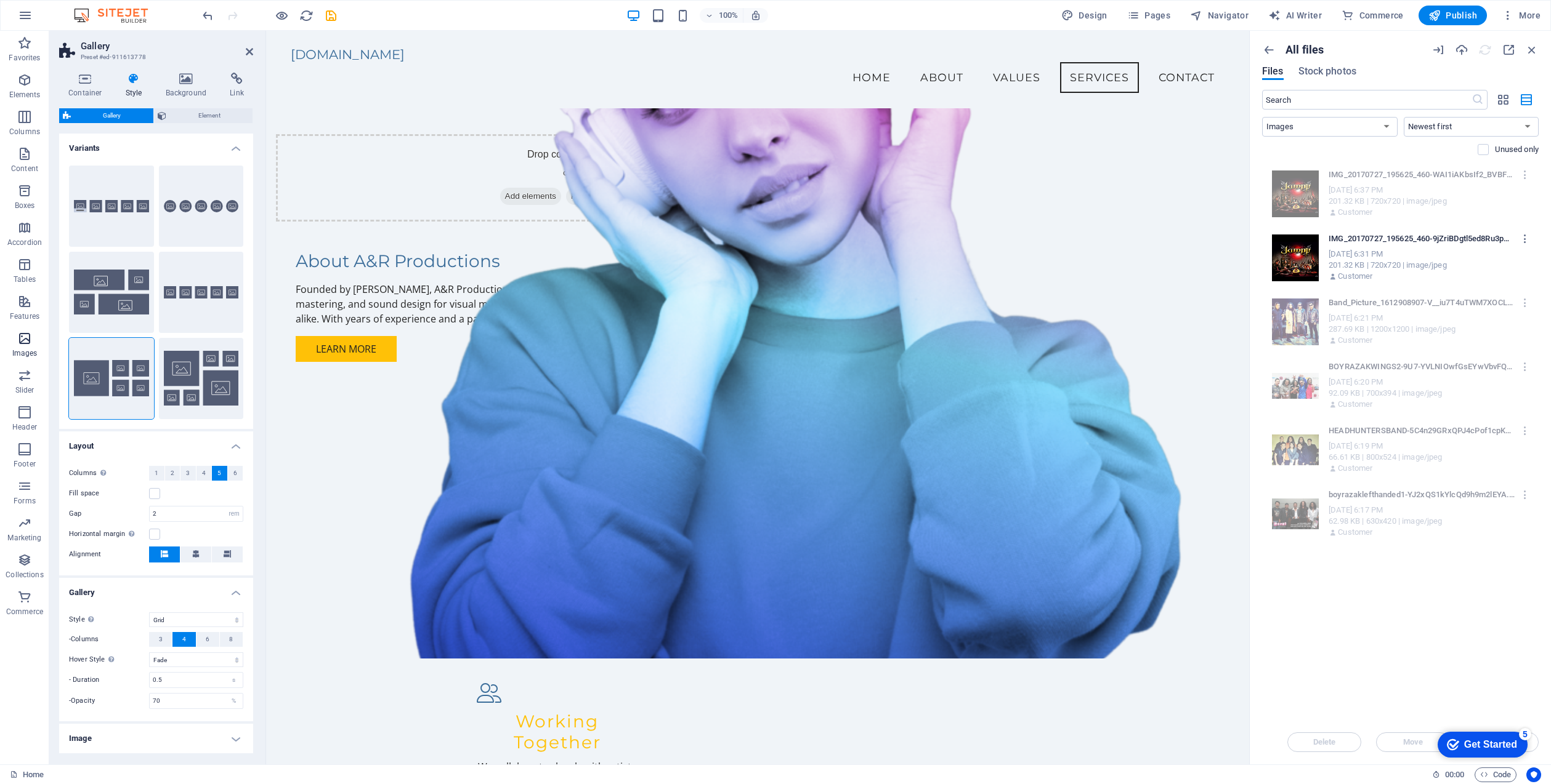
click at [21, 337] on icon "button" at bounding box center [24, 338] width 15 height 15
click at [21, 334] on icon "button" at bounding box center [24, 338] width 15 height 15
click at [201, 16] on icon "undo" at bounding box center [208, 16] width 14 height 14
click at [206, 12] on icon "undo" at bounding box center [208, 16] width 14 height 14
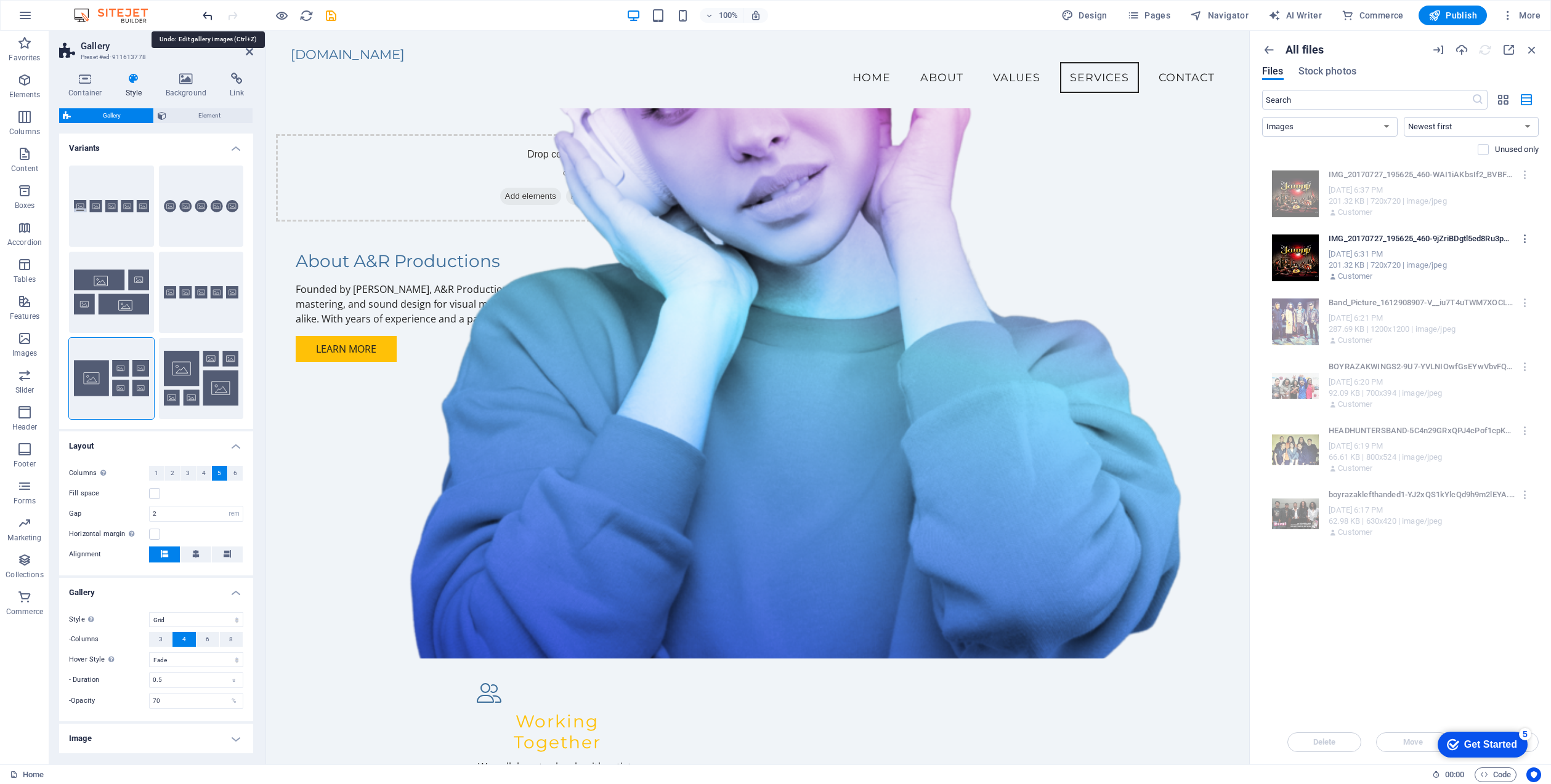
click at [205, 12] on icon "undo" at bounding box center [208, 16] width 14 height 14
click at [122, 10] on img at bounding box center [116, 15] width 92 height 15
click at [83, 11] on img at bounding box center [116, 15] width 92 height 15
click at [25, 15] on icon "button" at bounding box center [25, 15] width 15 height 15
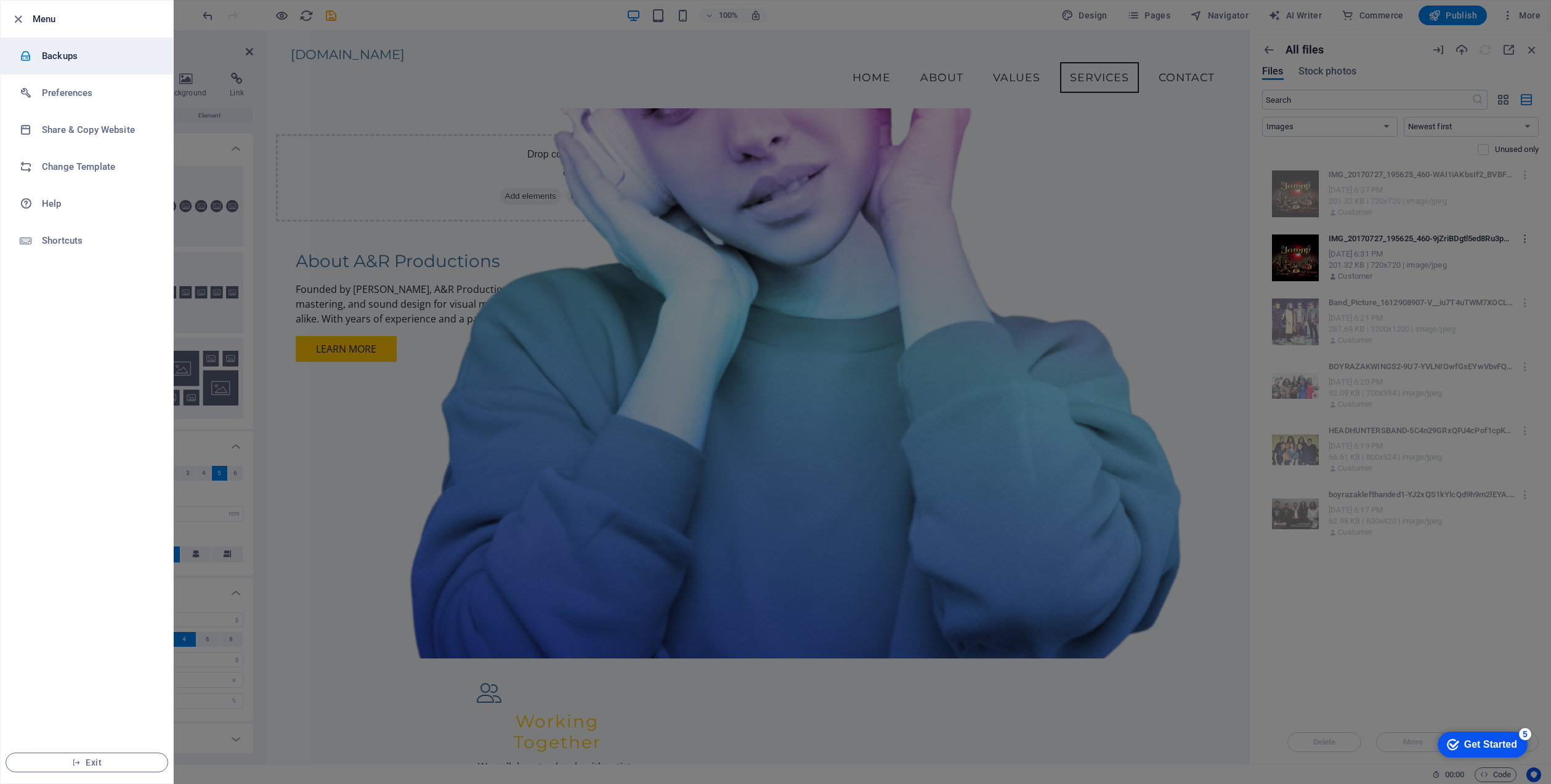
click at [107, 52] on h6 "Backups" at bounding box center [99, 55] width 114 height 15
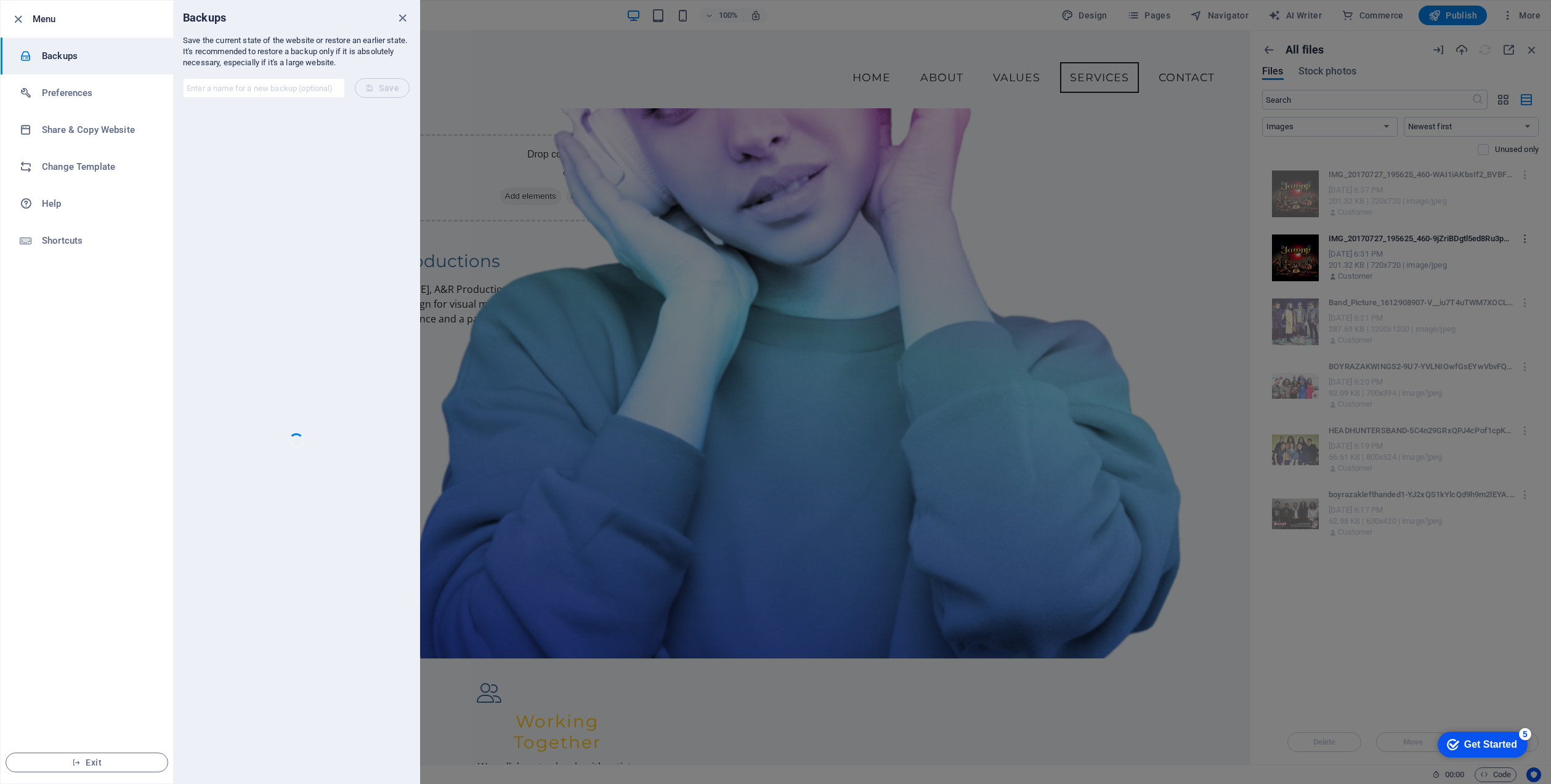
click at [694, 102] on div at bounding box center [776, 392] width 1551 height 784
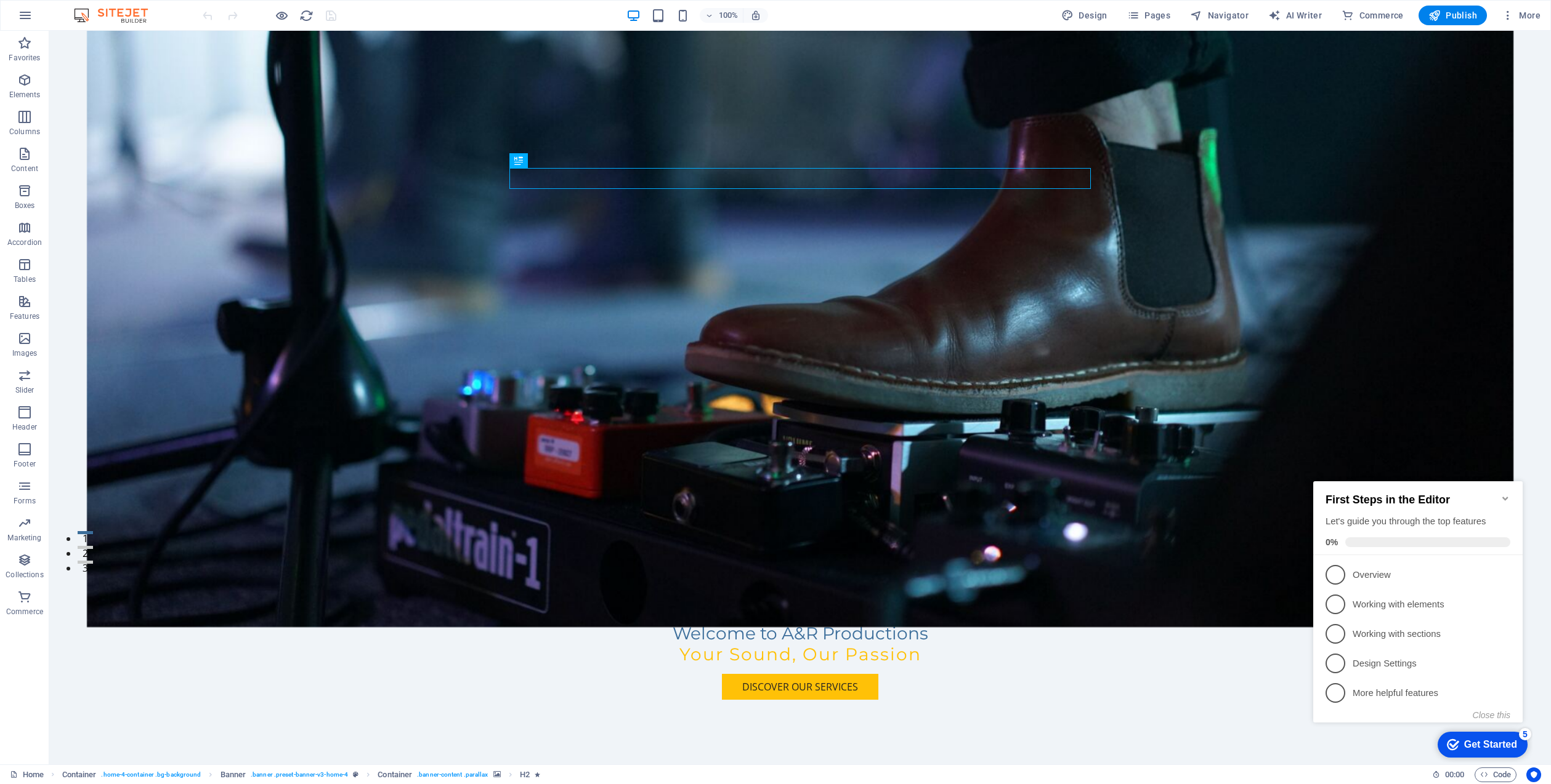
scroll to position [205, 0]
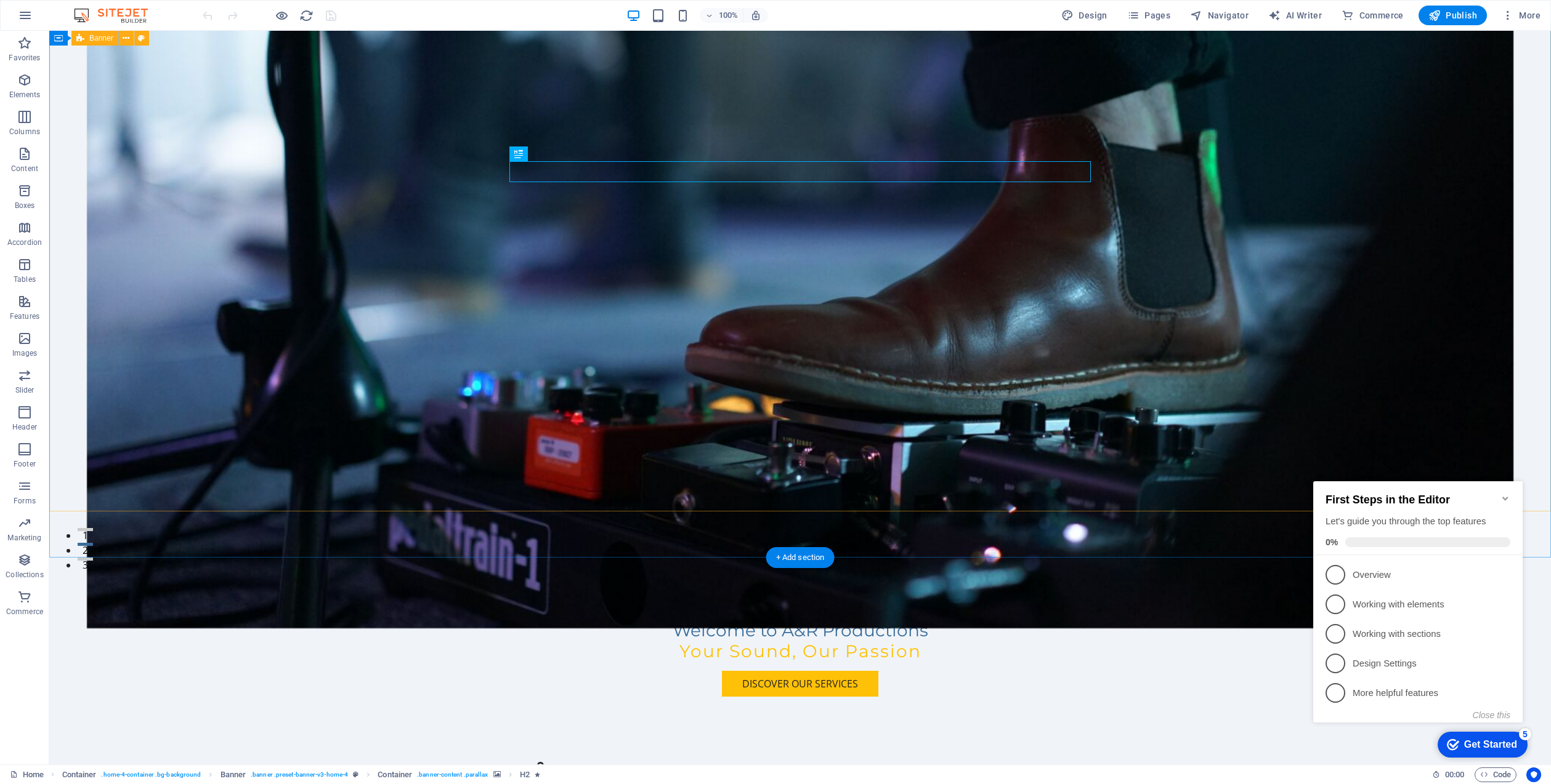
click at [1523, 184] on div "Welcome to A&R Productions Your Sound, Our Passion Discover Our Services" at bounding box center [800, 325] width 1502 height 843
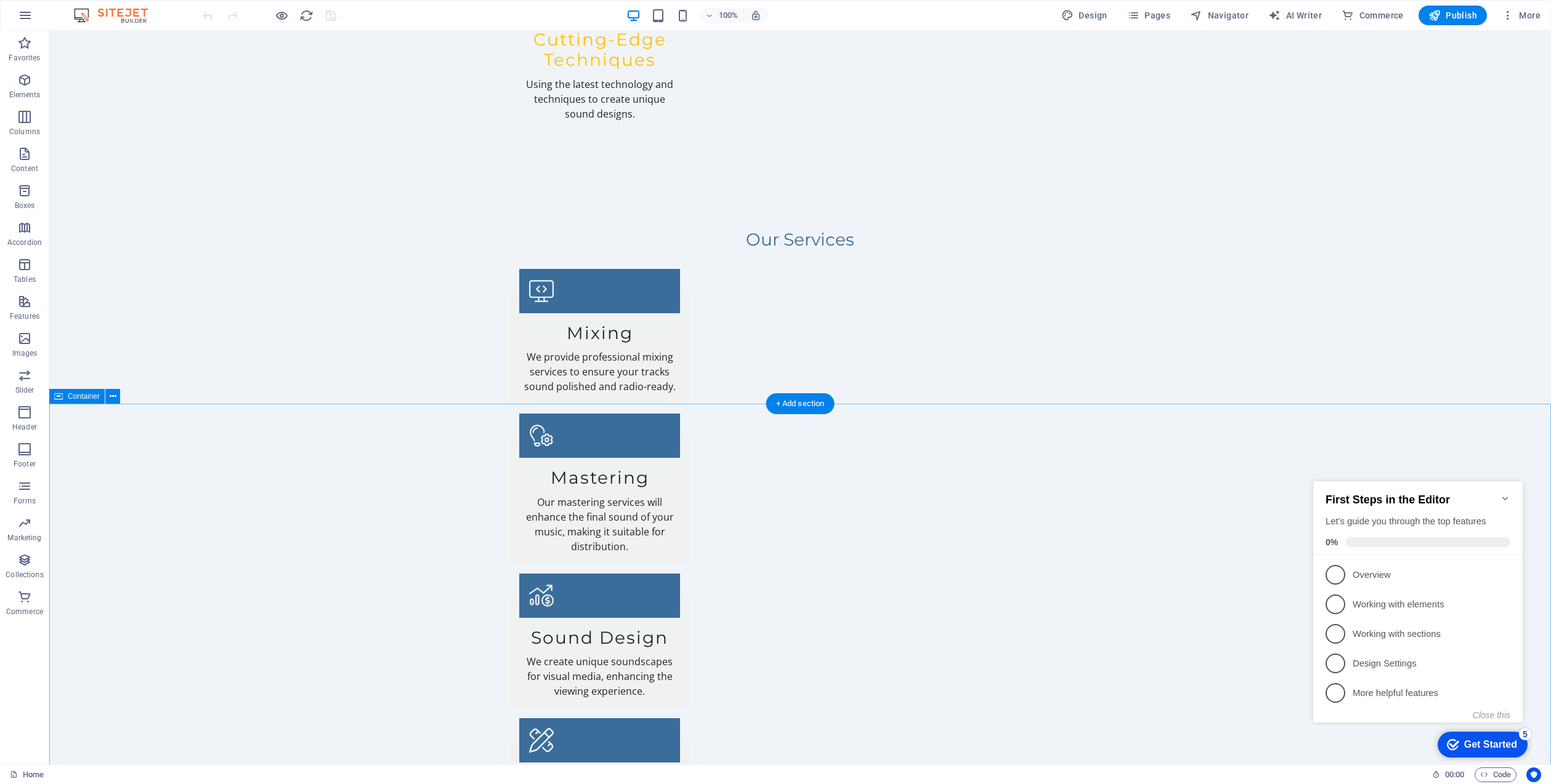
scroll to position [1963, 0]
